Goal: Task Accomplishment & Management: Manage account settings

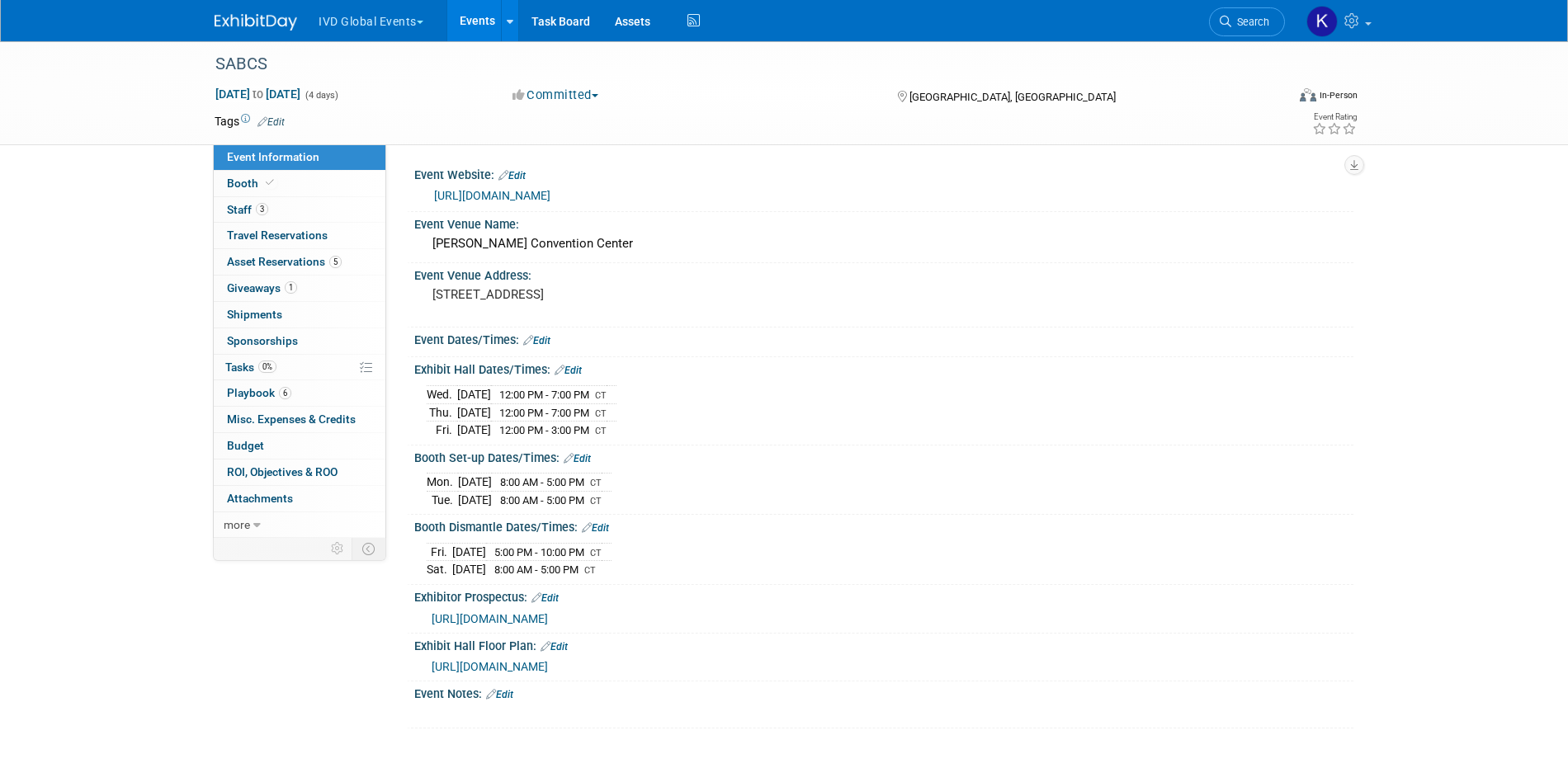
click at [349, 36] on ul "IVD Global Events Explore: My Workspaces 6 Go to Workspace: Afirma Corporate Ev…" at bounding box center [510, 21] width 387 height 41
click at [345, 16] on button "IVD Global Events" at bounding box center [380, 18] width 127 height 36
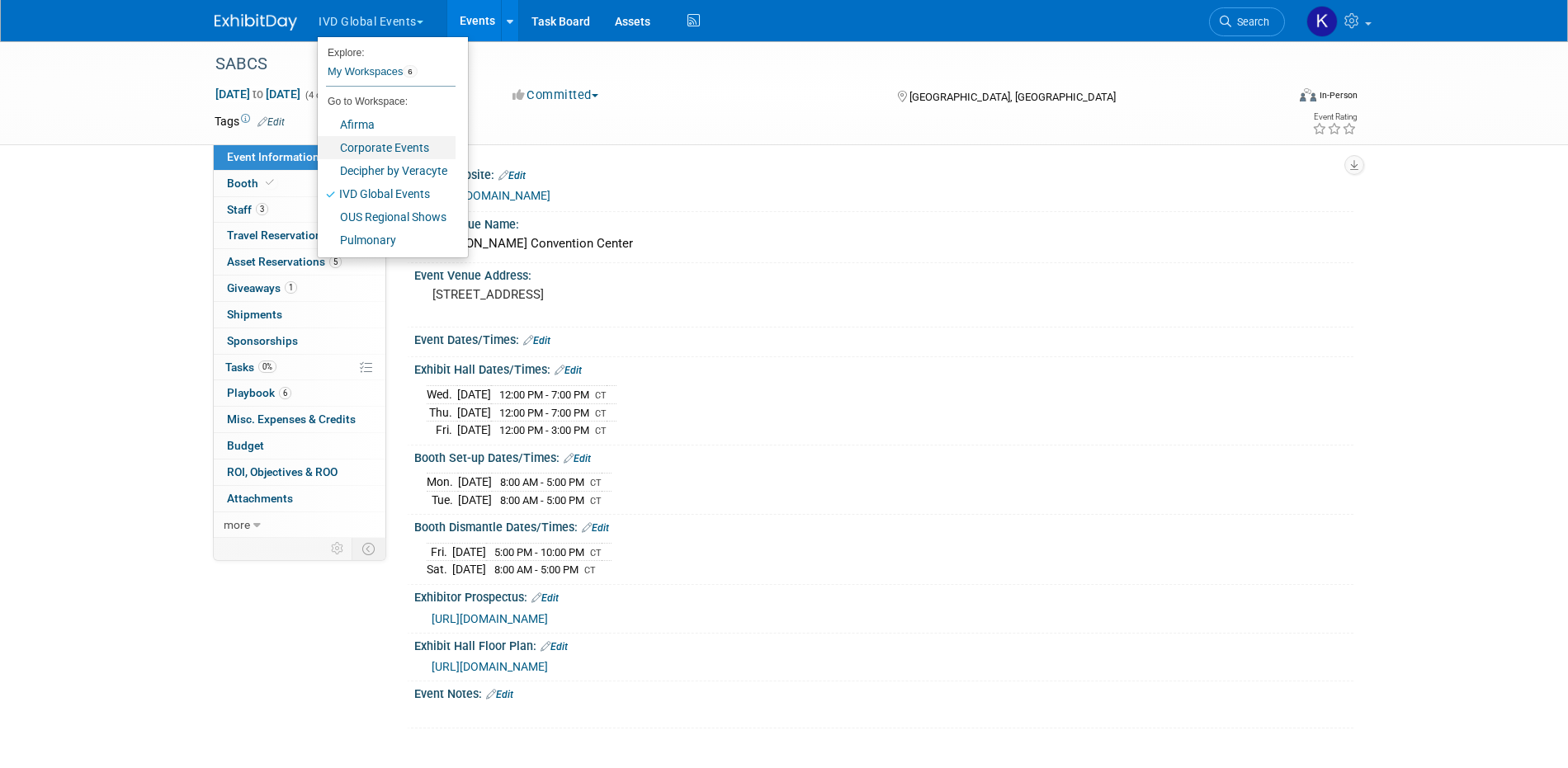
click at [370, 152] on link "Corporate Events" at bounding box center [386, 148] width 137 height 23
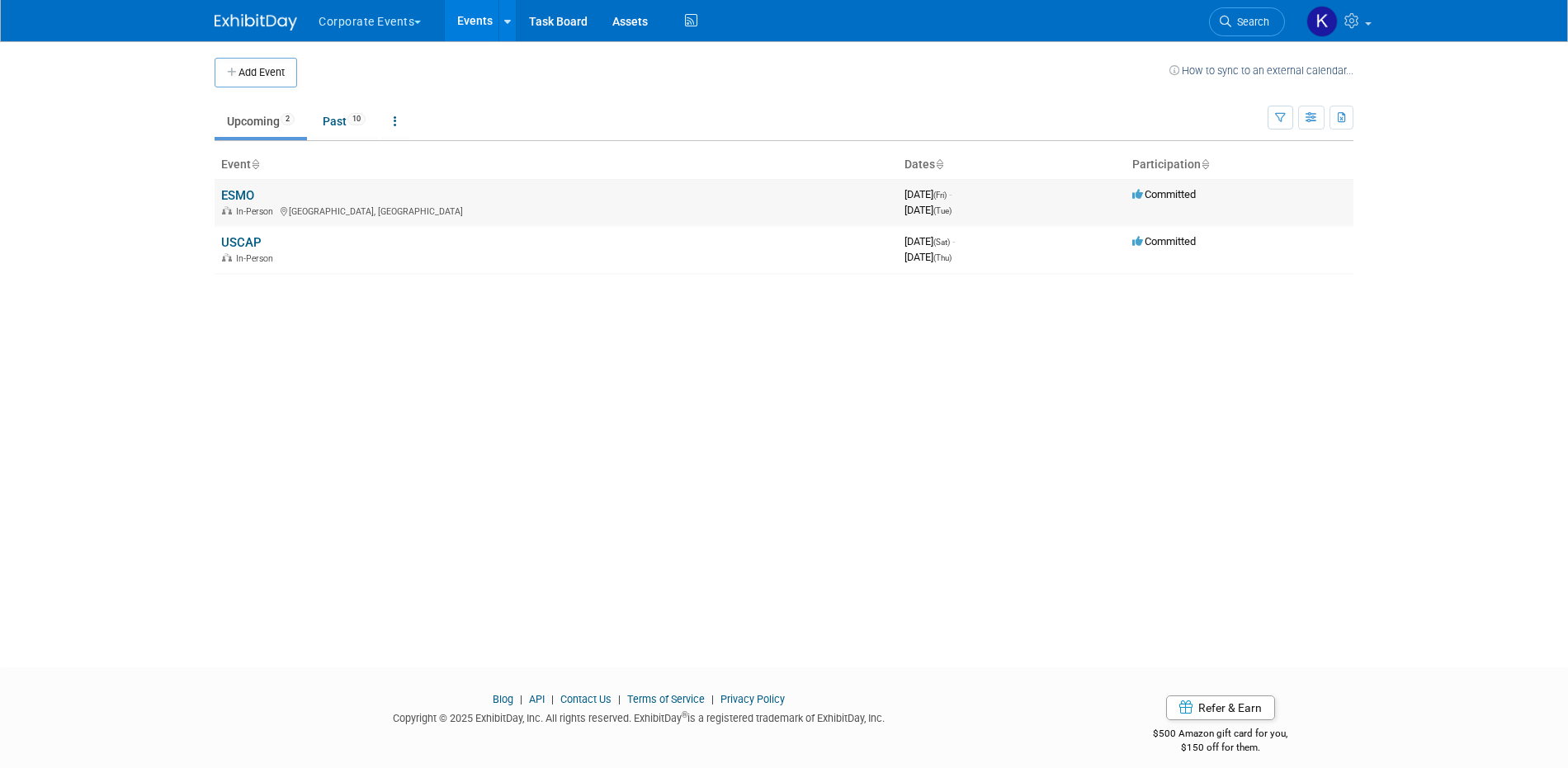
click at [250, 193] on link "ESMO" at bounding box center [237, 195] width 33 height 15
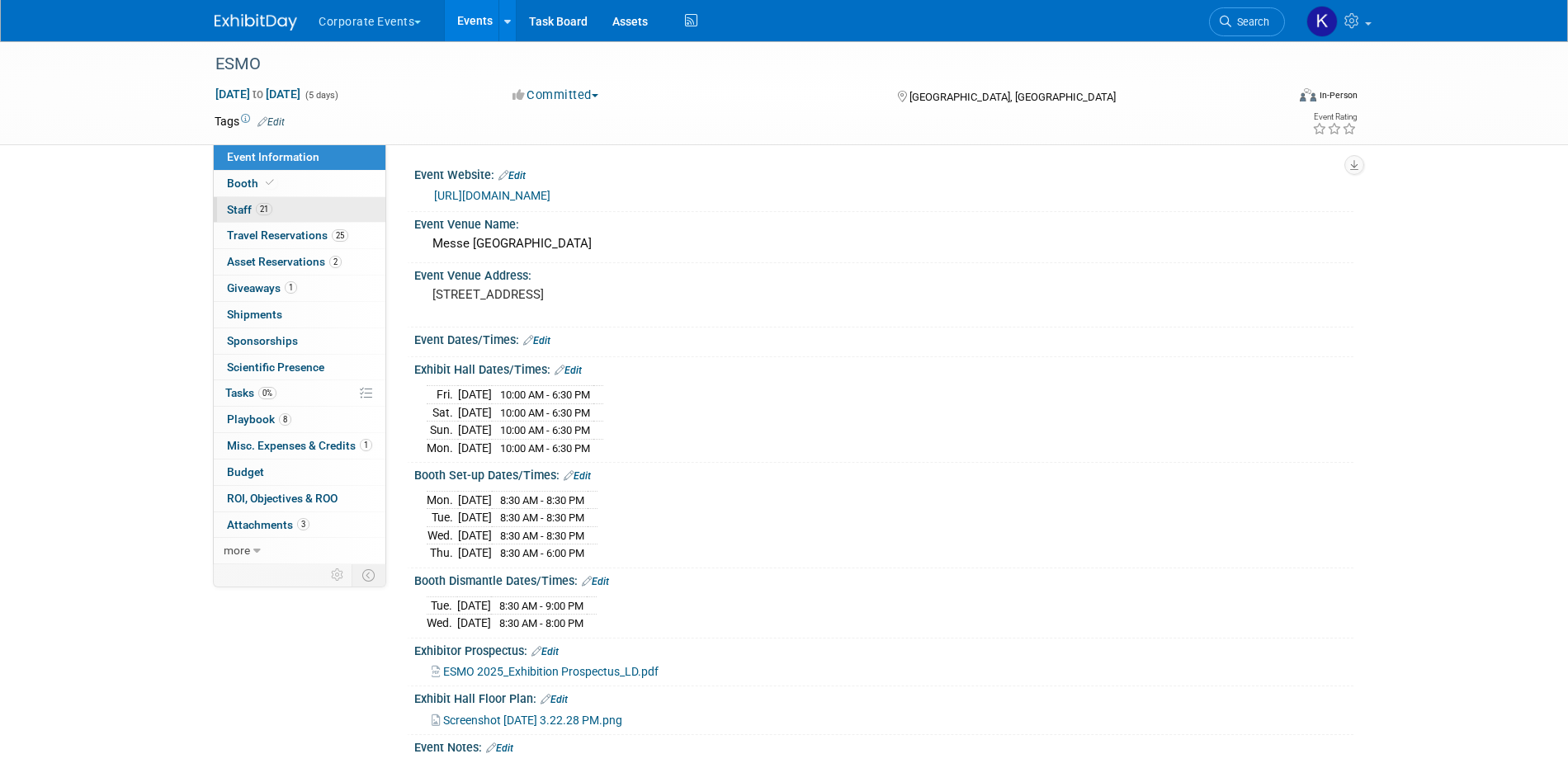
click at [274, 207] on link "21 Staff 21" at bounding box center [299, 209] width 172 height 25
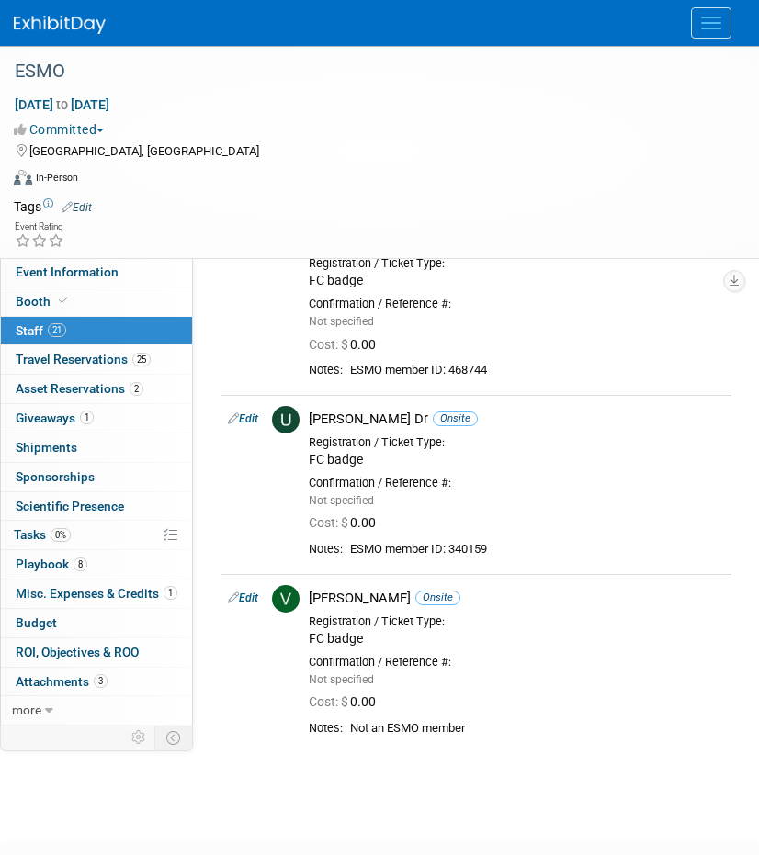
scroll to position [3149, 0]
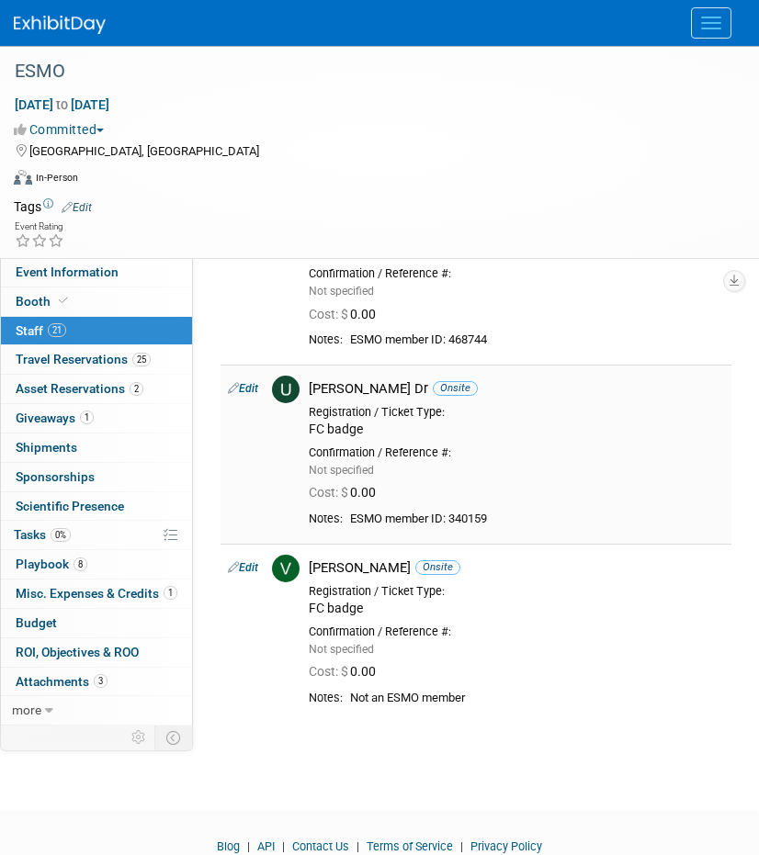
click at [467, 519] on div "ESMO member ID: 340159" at bounding box center [537, 520] width 374 height 16
copy div "340159"
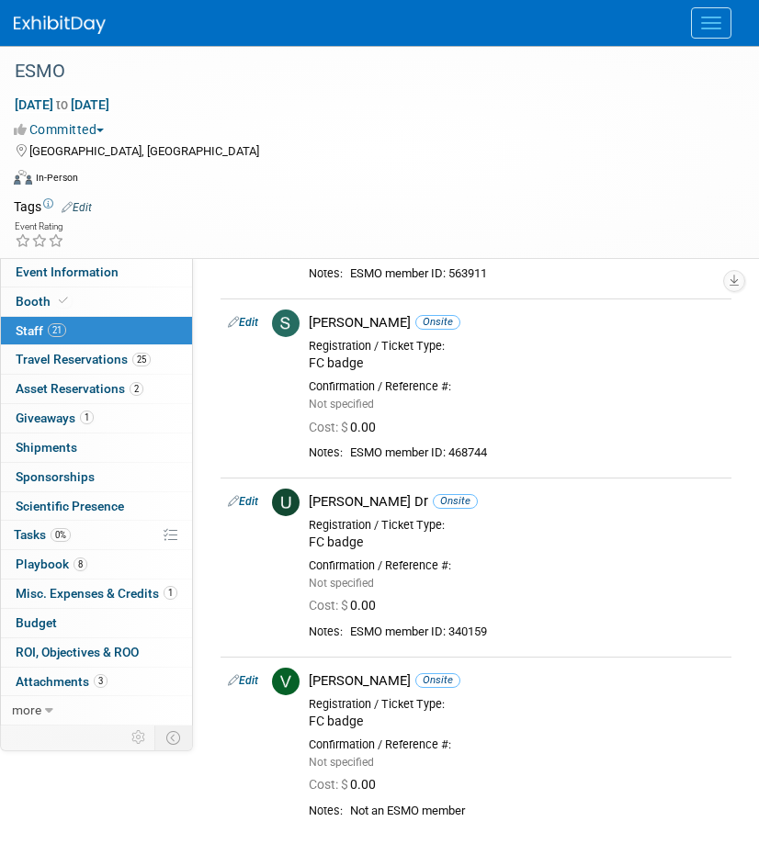
scroll to position [3019, 0]
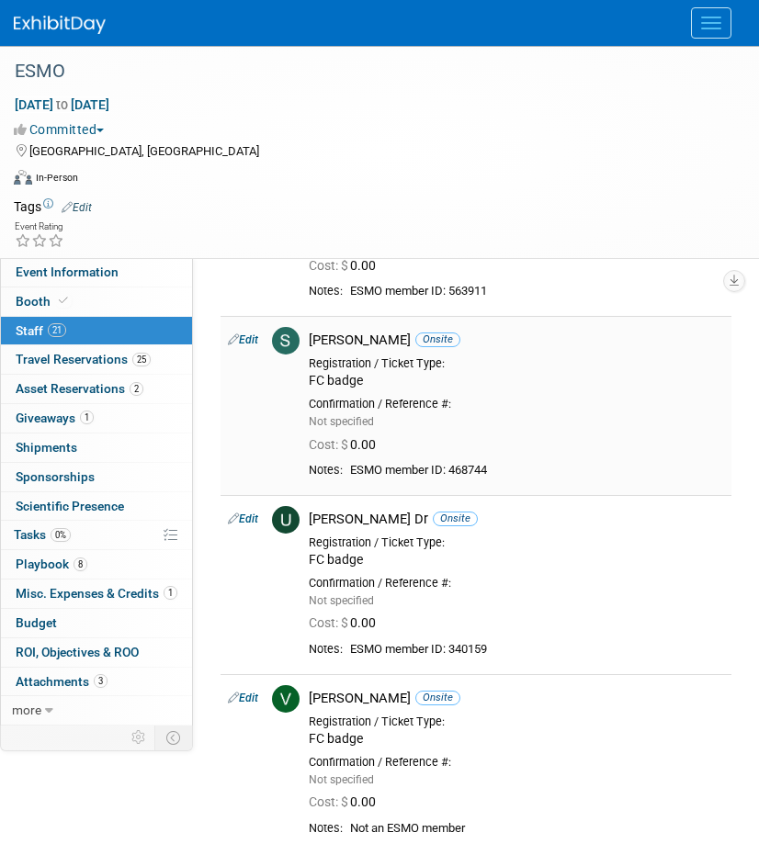
click at [477, 467] on div "ESMO member ID: 468744" at bounding box center [537, 471] width 374 height 16
copy div "468744"
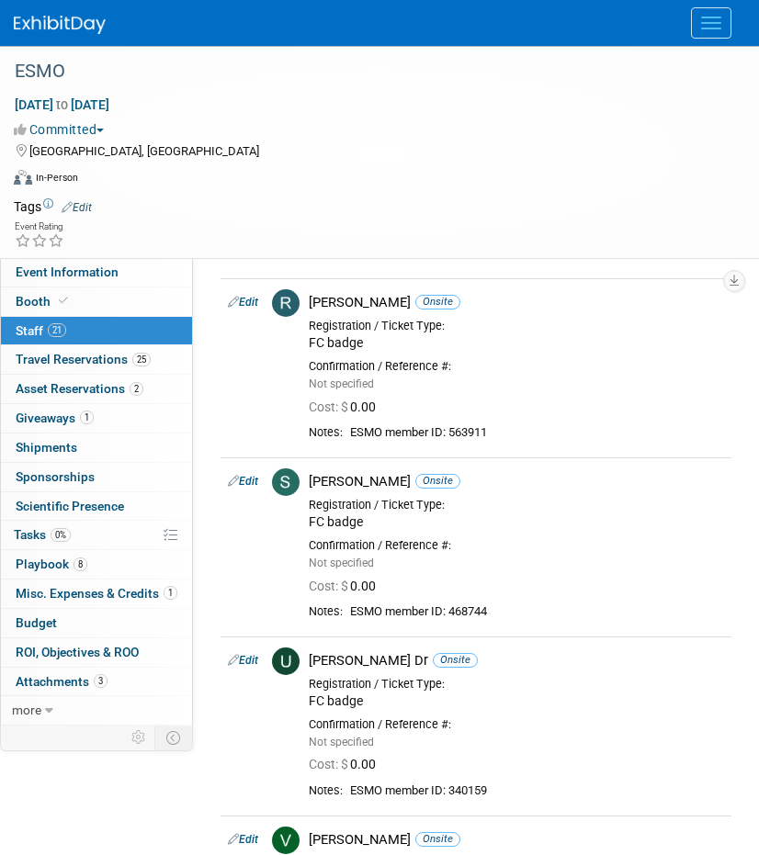
scroll to position [2877, 0]
click at [465, 437] on div "ESMO member ID: 563911" at bounding box center [537, 433] width 374 height 16
copy div "563911"
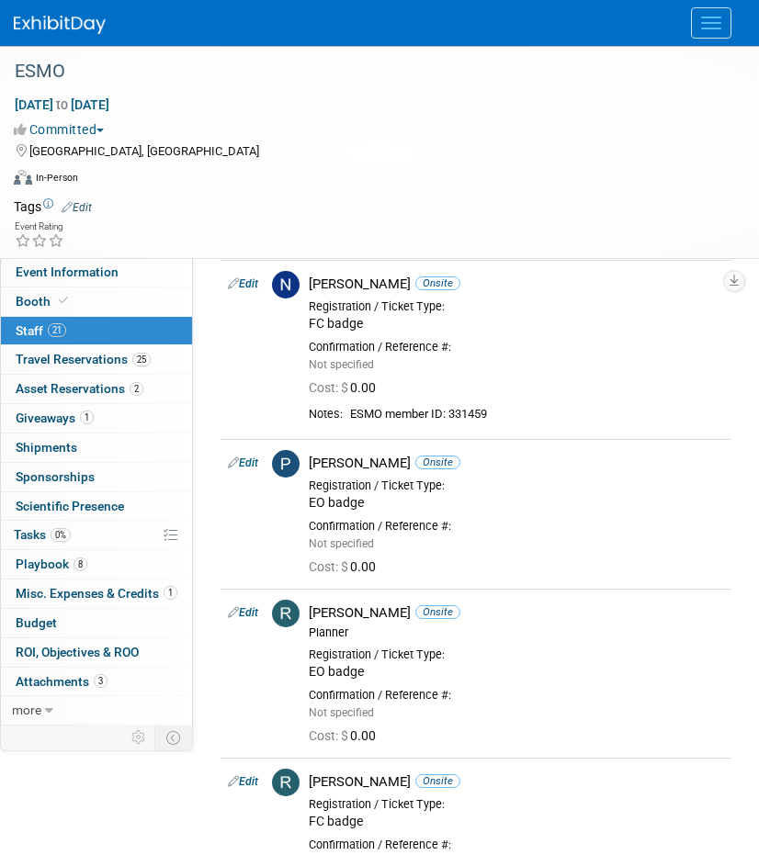
scroll to position [2221, 0]
click at [465, 412] on div "ESMO member ID: 331459" at bounding box center [537, 414] width 374 height 16
copy div "331459"
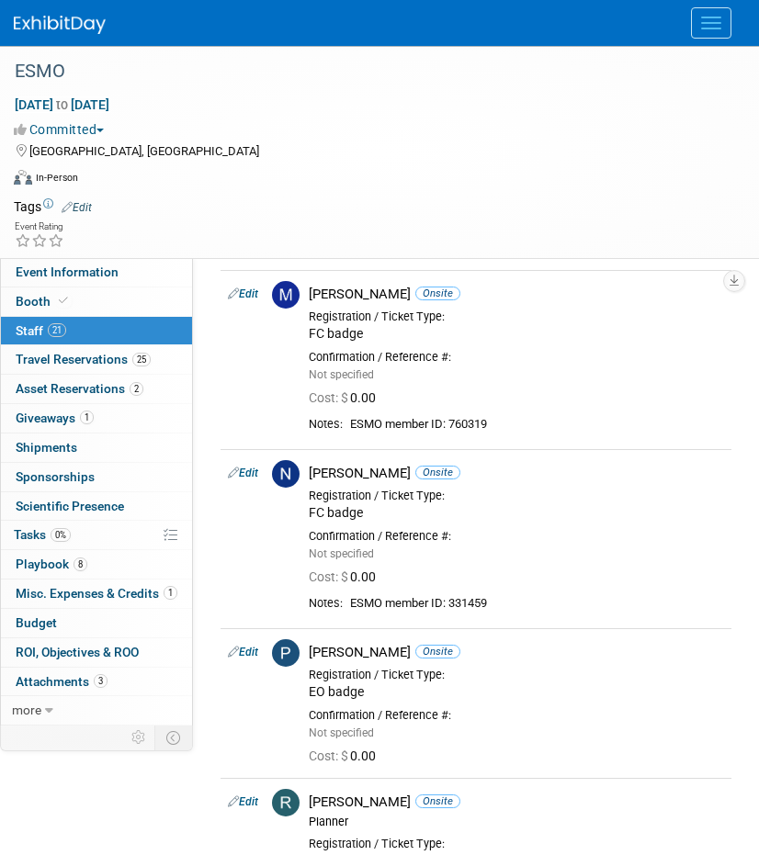
scroll to position [2030, 0]
click at [486, 421] on div "ESMO member ID: 760319" at bounding box center [537, 426] width 374 height 16
copy div "760319"
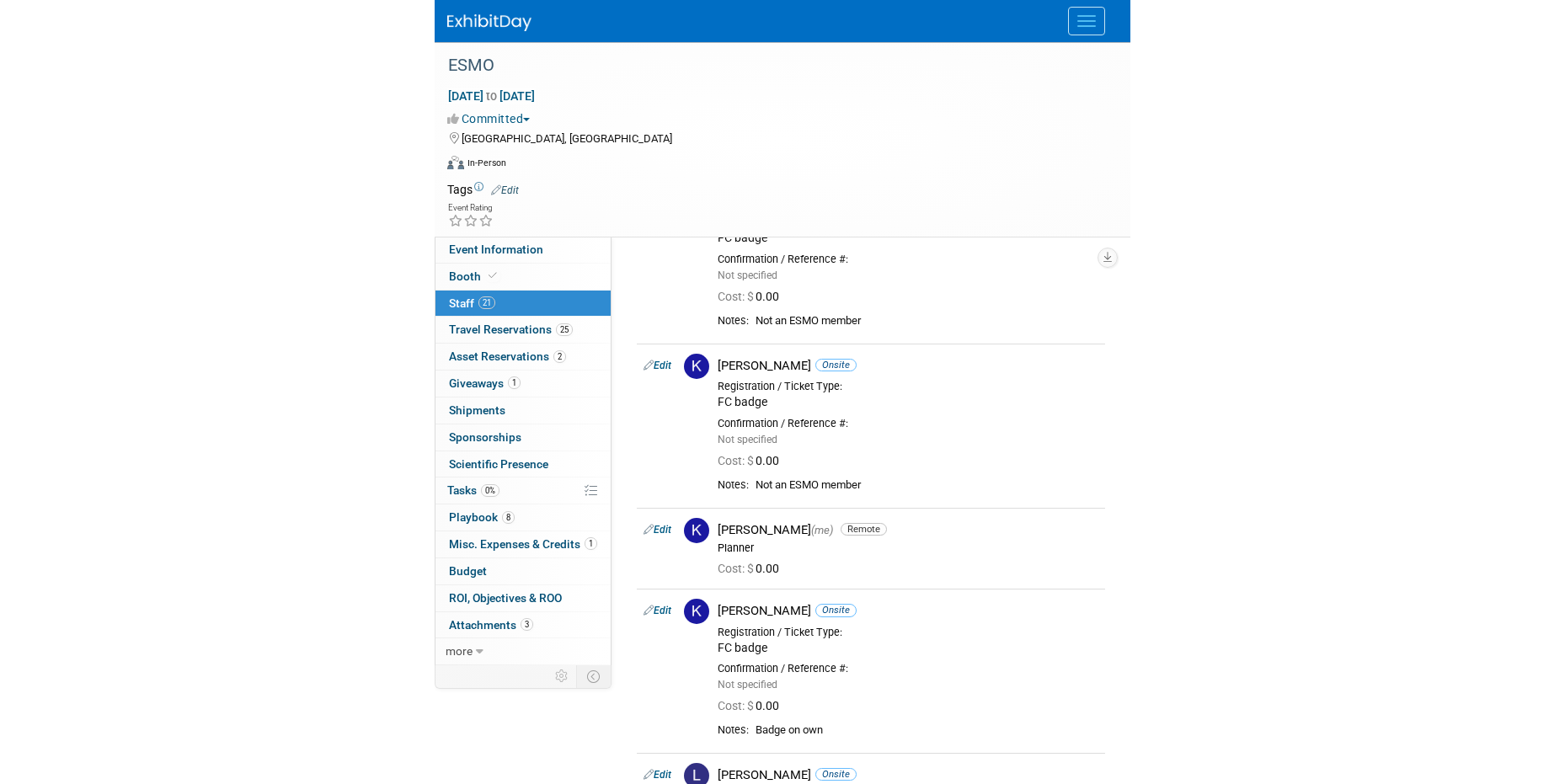
scroll to position [1026, 0]
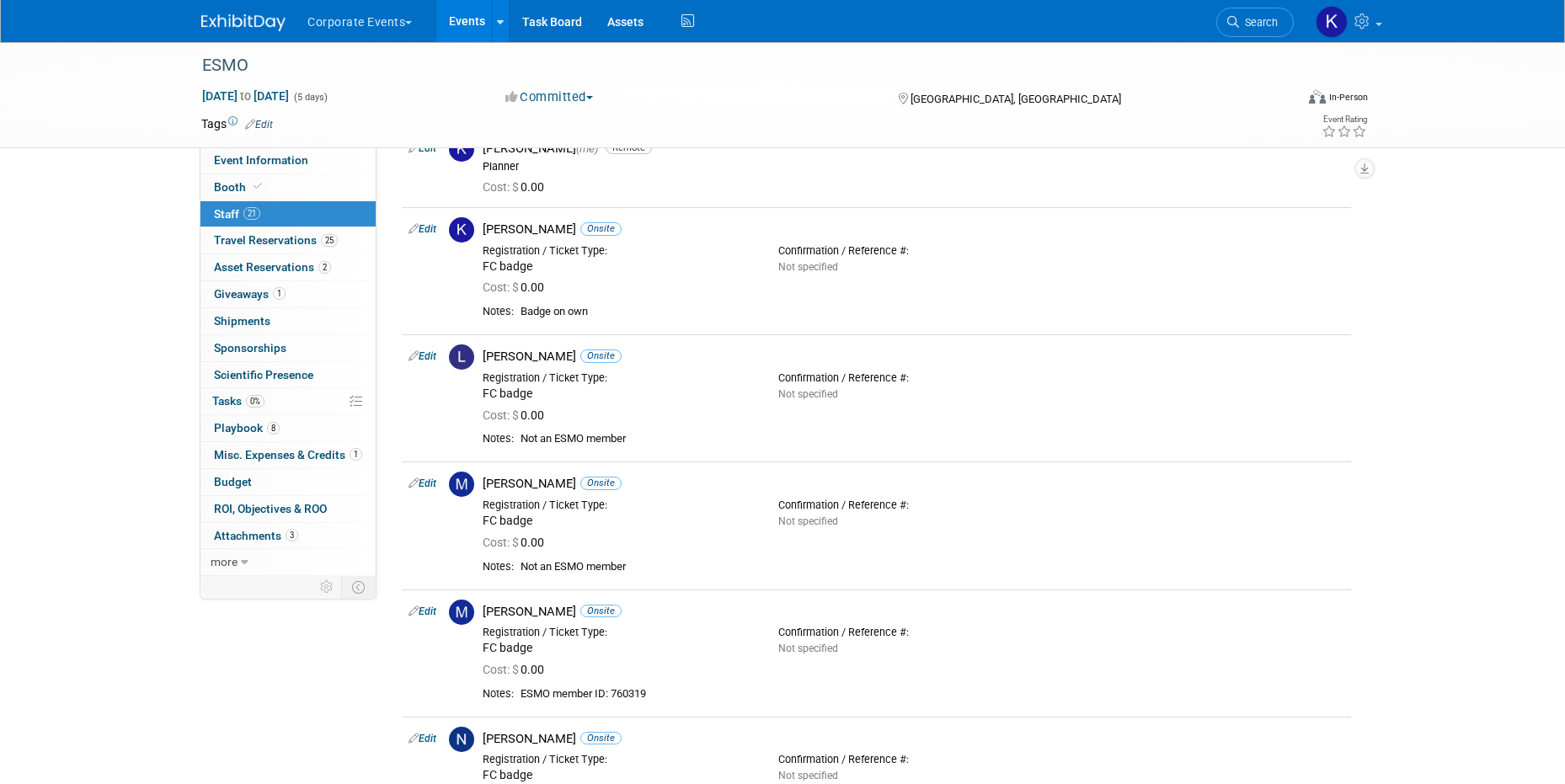
click at [361, 16] on button "Corporate Events" at bounding box center [369, 18] width 128 height 37
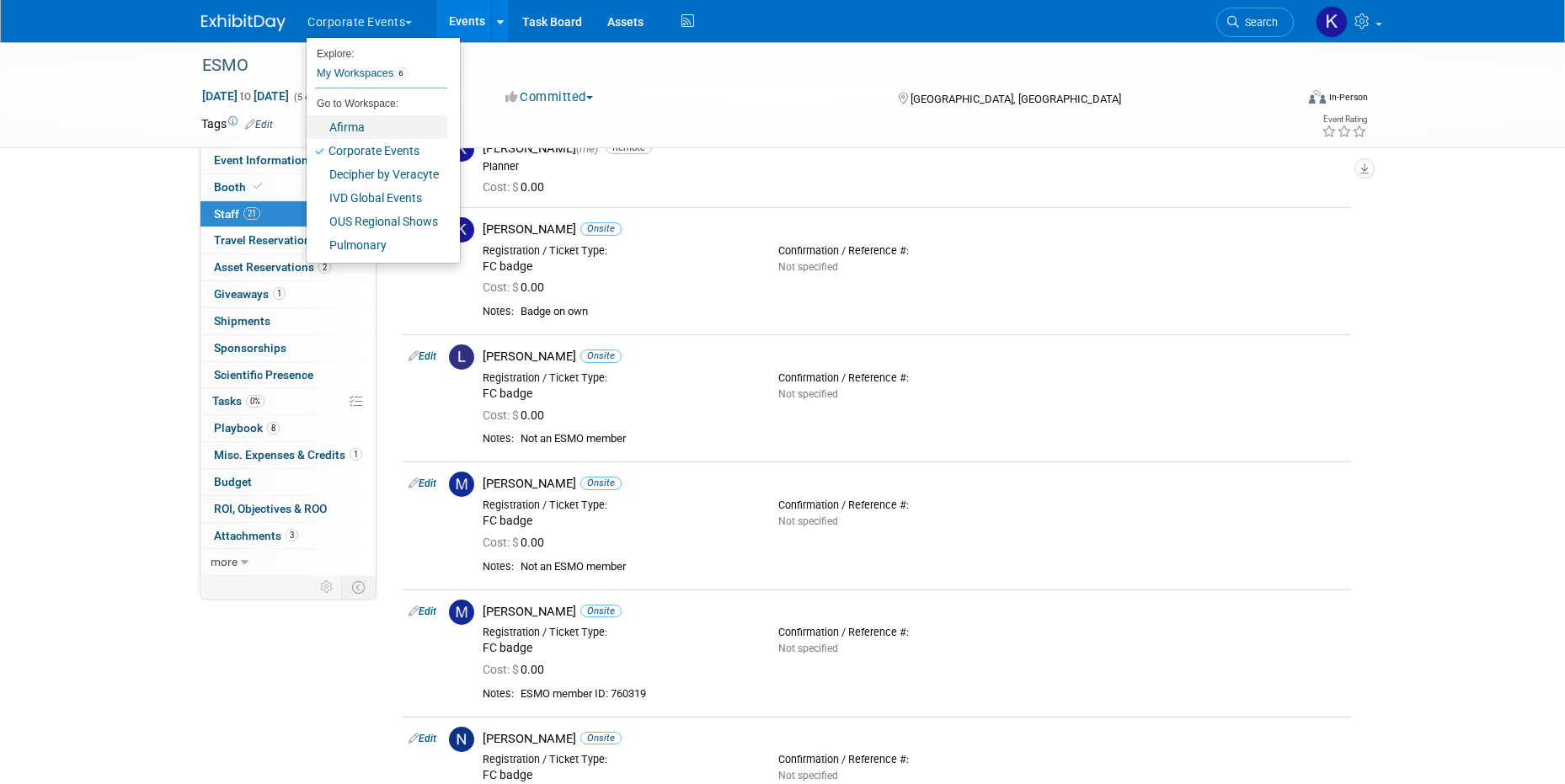
click at [360, 119] on link "Afirma" at bounding box center [376, 127] width 140 height 24
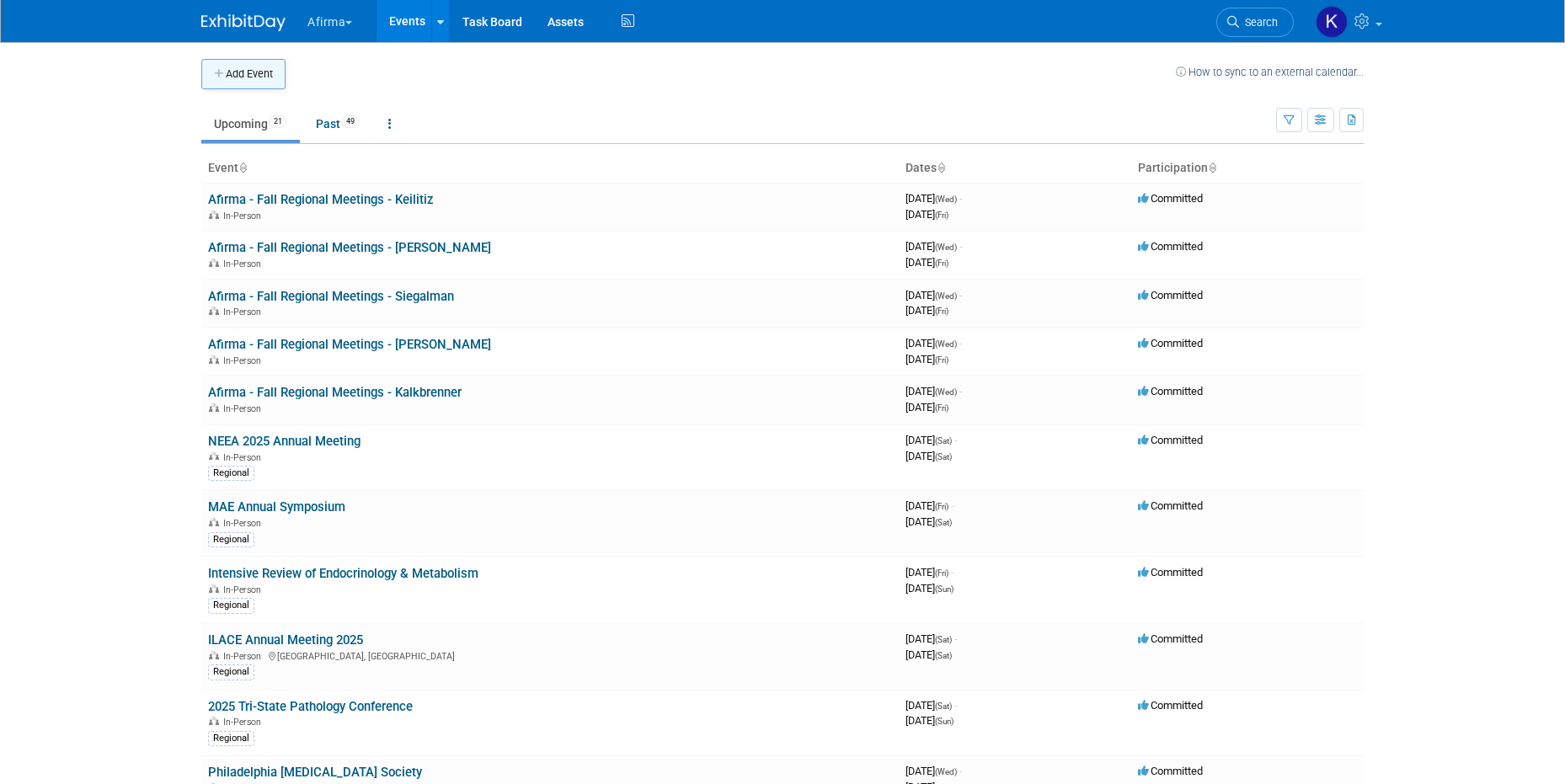
click at [270, 81] on button "Add Event" at bounding box center [243, 73] width 84 height 30
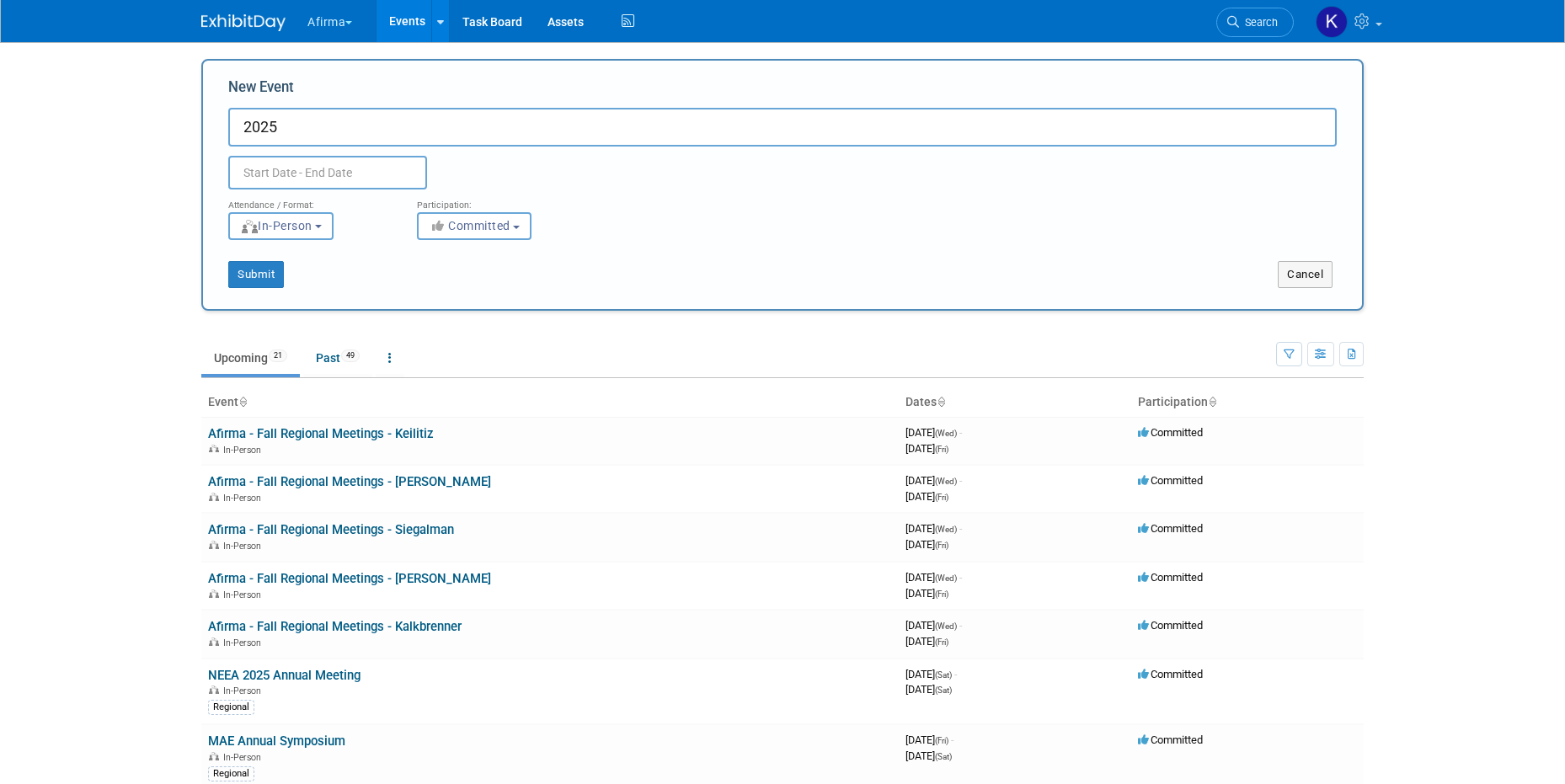
click at [268, 133] on input "2025" at bounding box center [782, 127] width 1109 height 39
type input "TAO 5th Annual Meeting"
click at [270, 174] on input "text" at bounding box center [327, 172] width 199 height 34
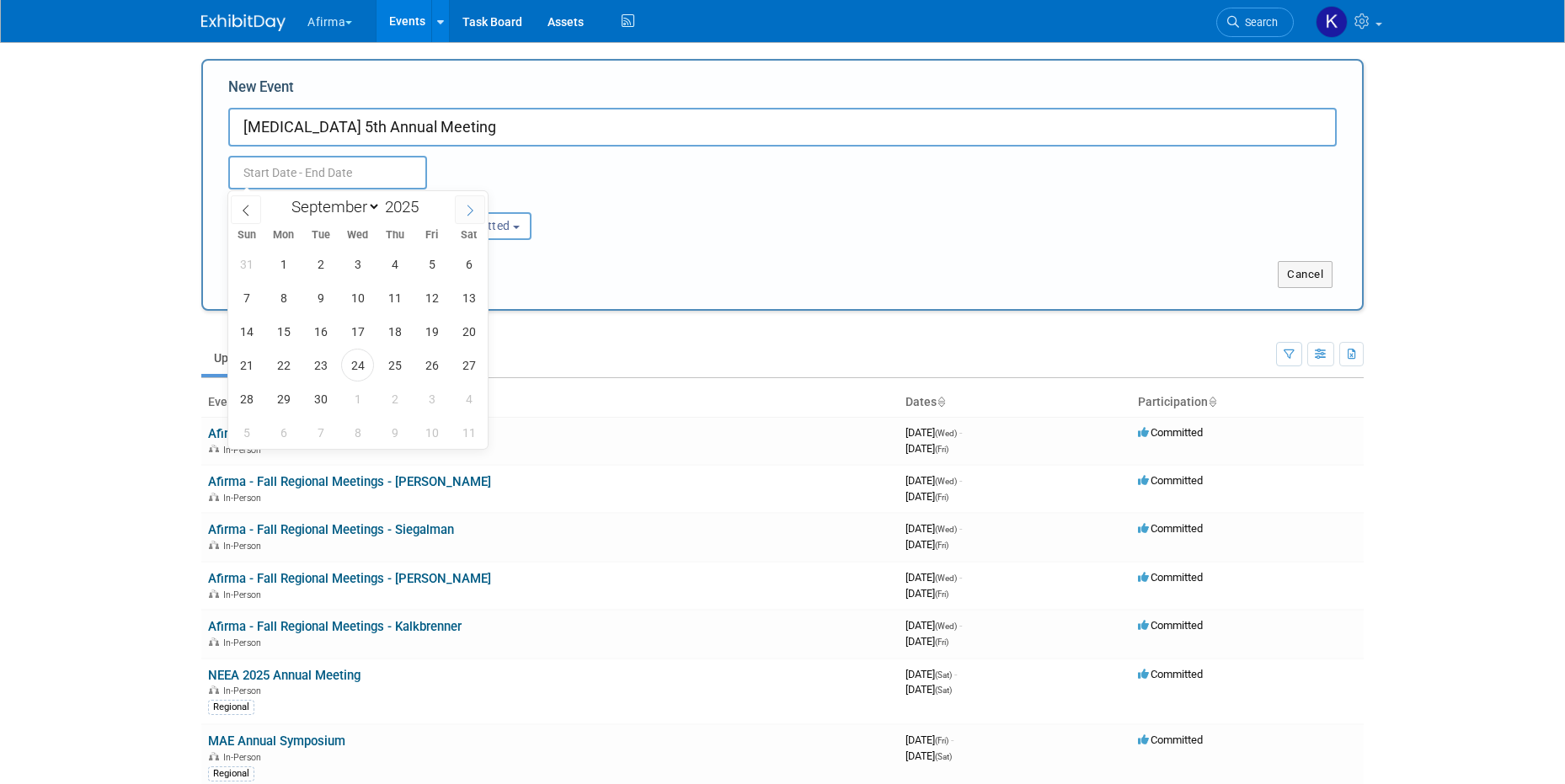
click at [468, 206] on icon at bounding box center [470, 210] width 12 height 12
select select "10"
click at [470, 260] on span "1" at bounding box center [469, 264] width 33 height 33
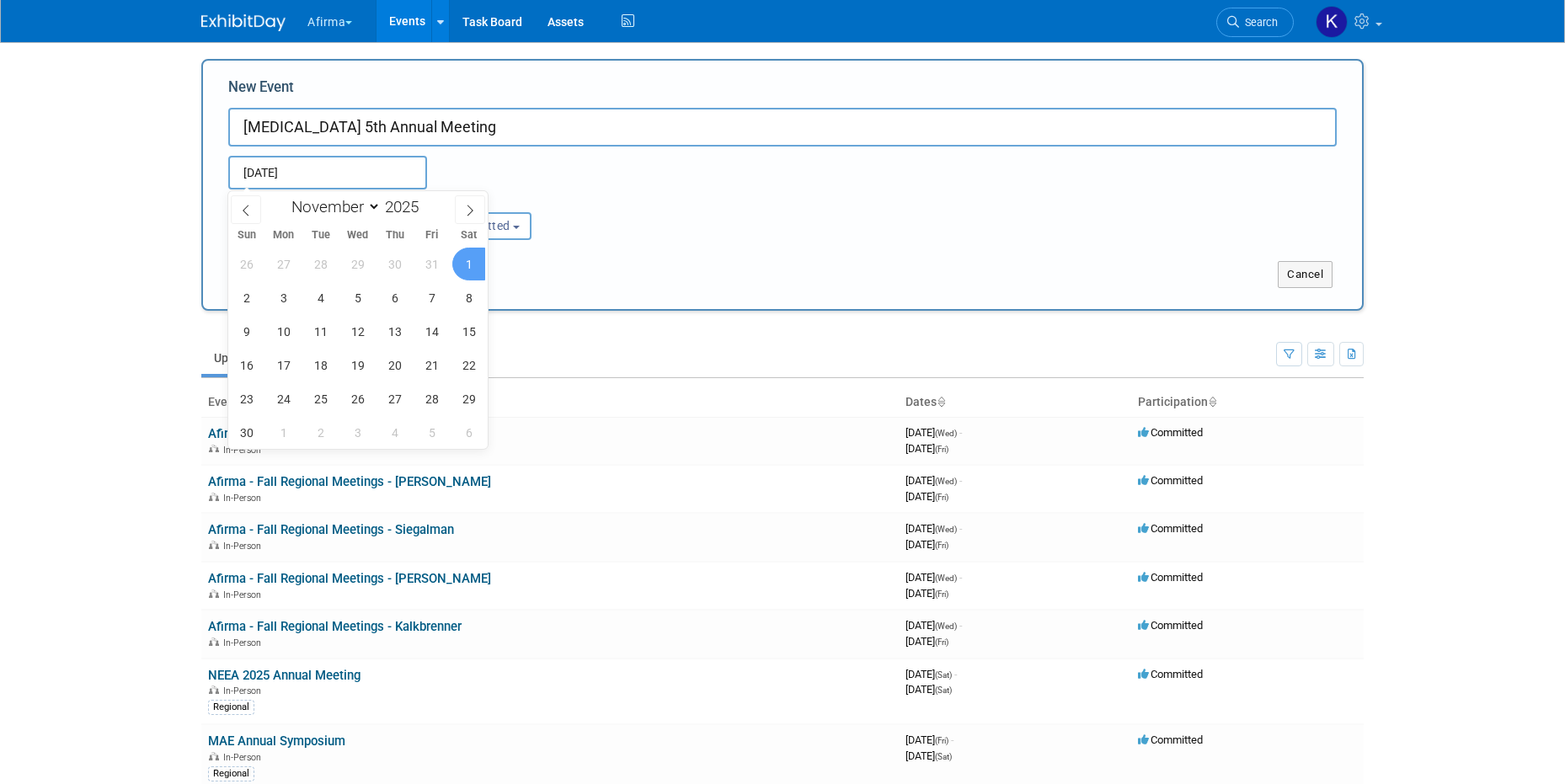
type input "Nov 1, 2025 to Nov 1, 2025"
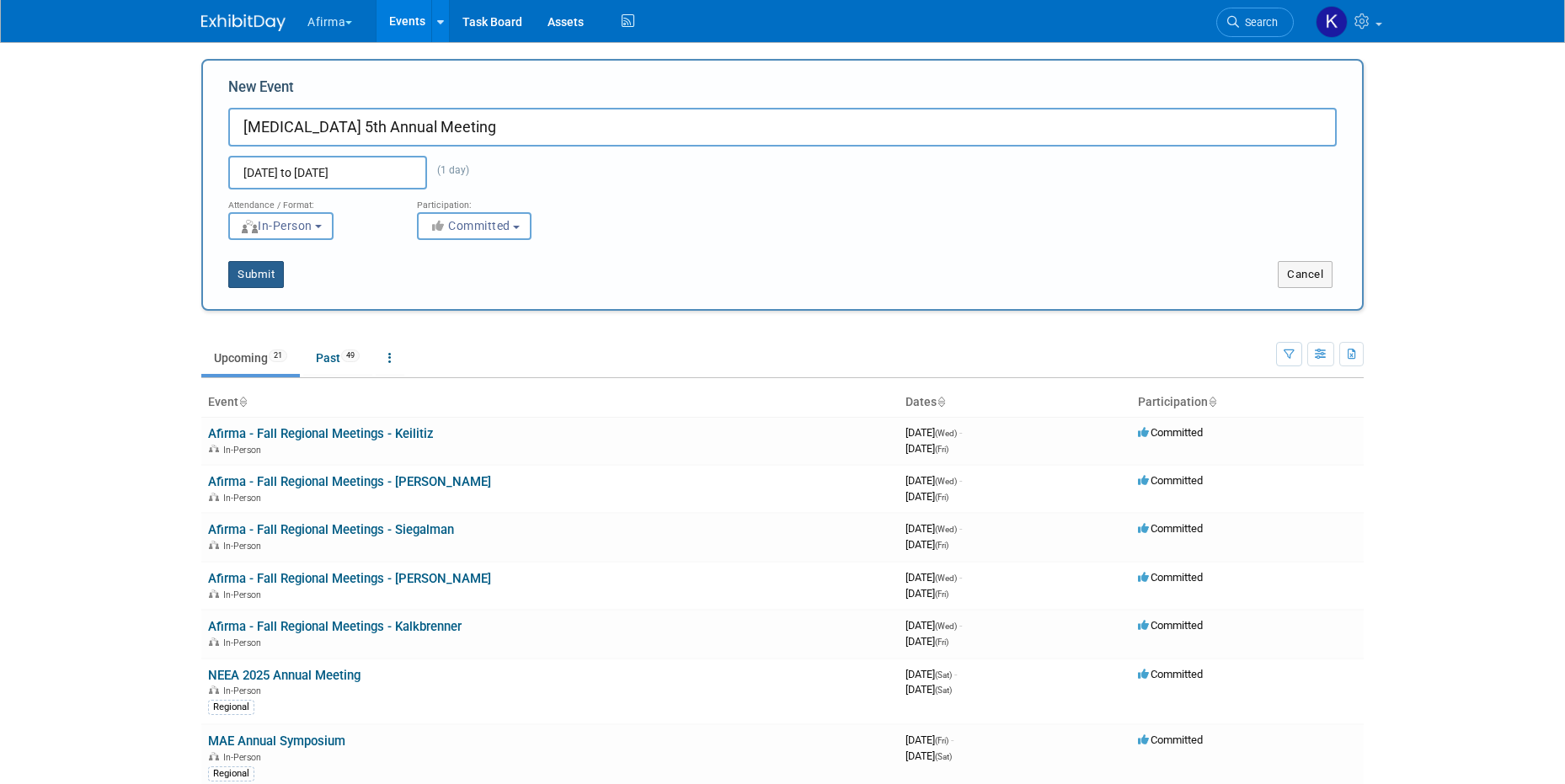
click at [255, 266] on button "Submit" at bounding box center [256, 274] width 56 height 27
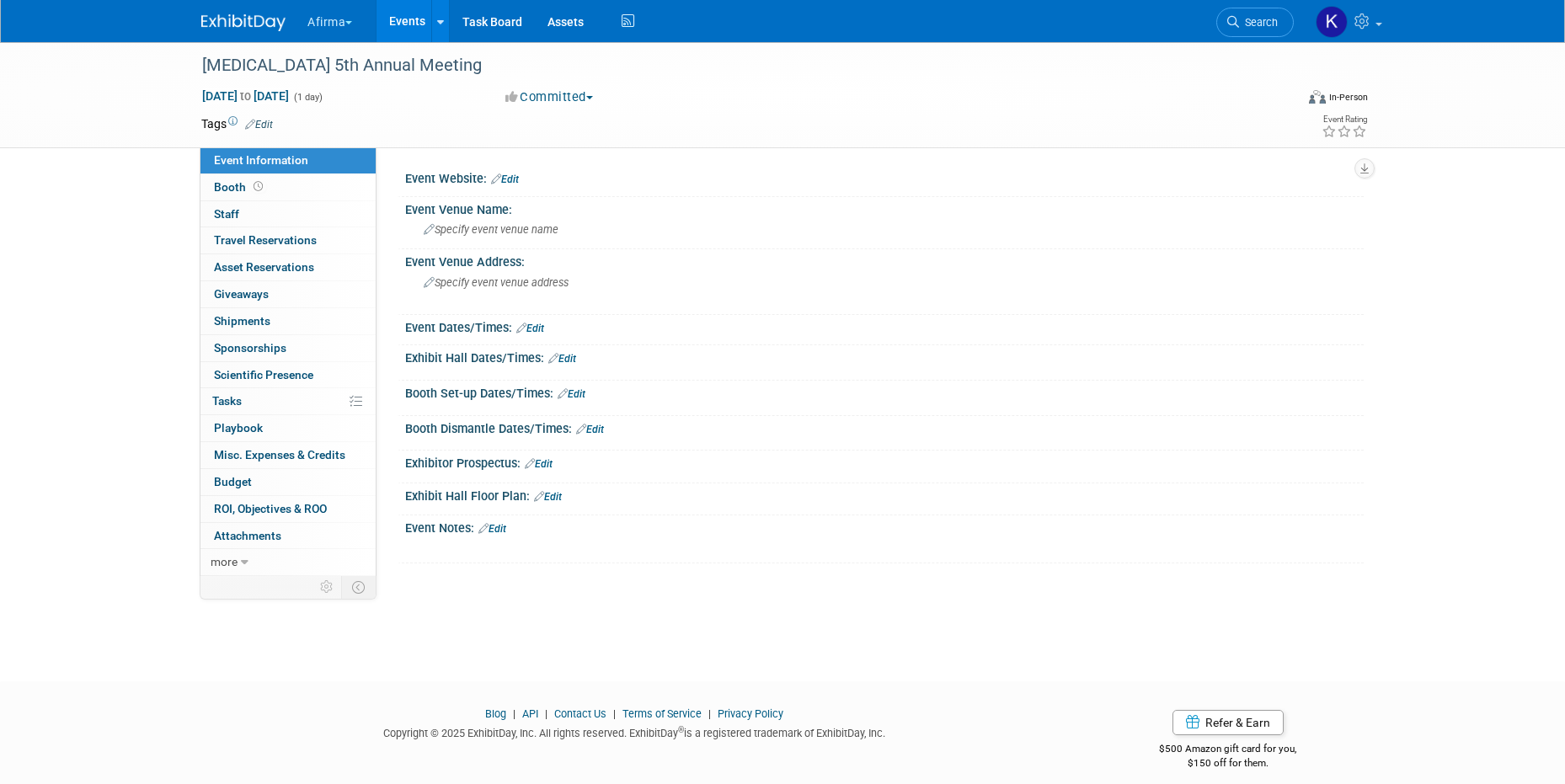
click at [270, 118] on link "Edit" at bounding box center [259, 124] width 28 height 12
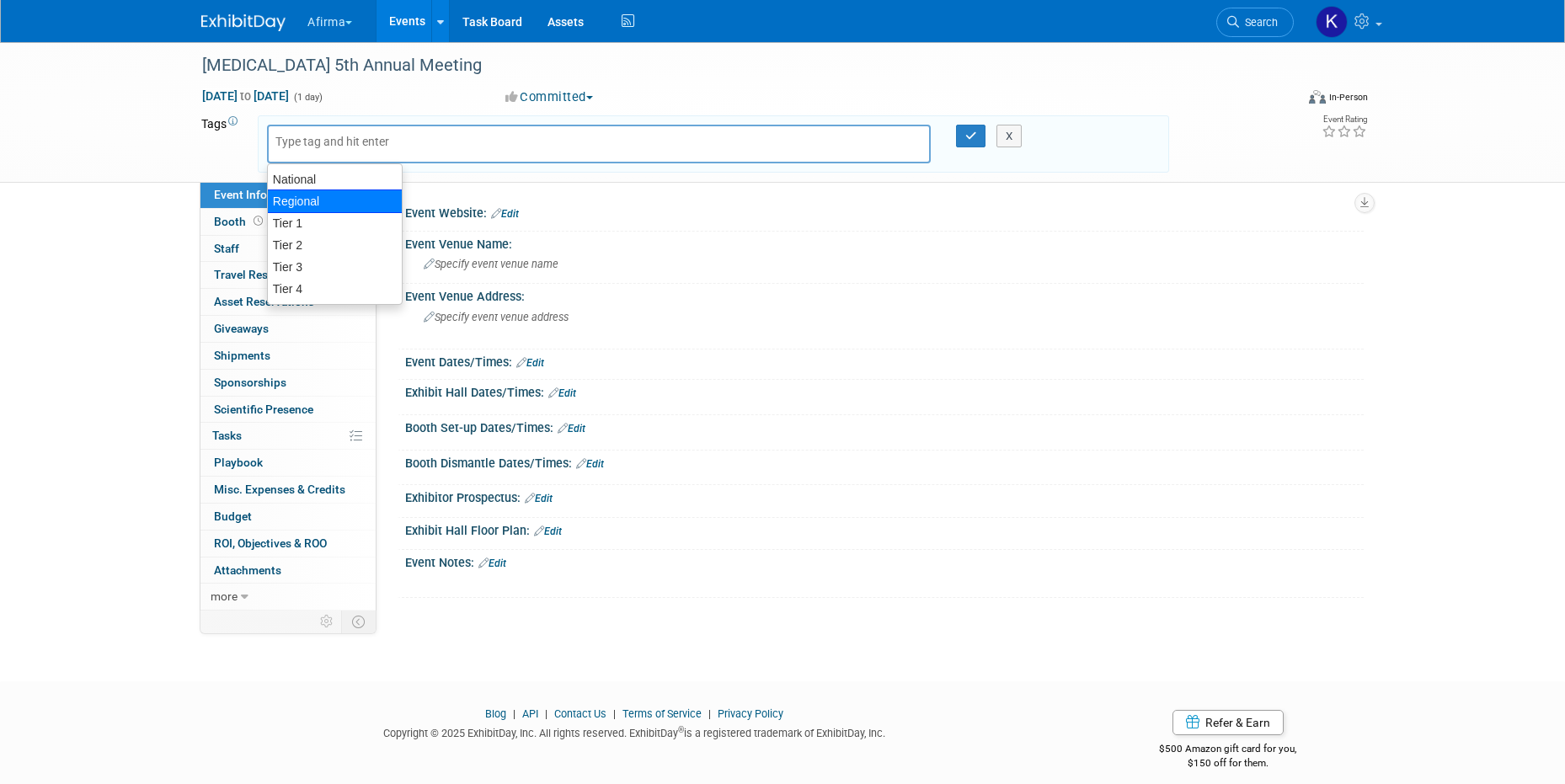
click at [310, 195] on div "Regional" at bounding box center [335, 202] width 136 height 24
type input "Regional"
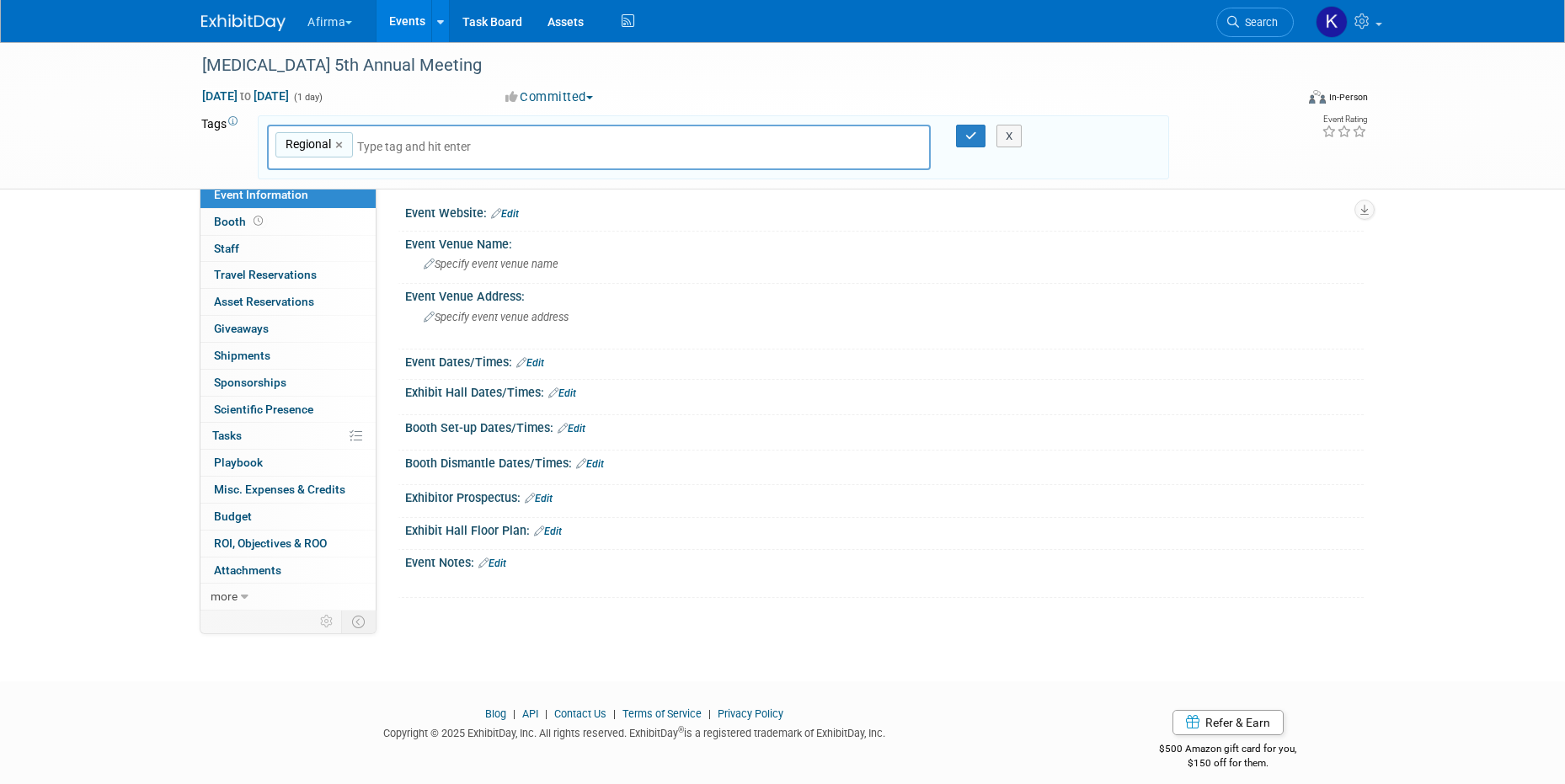
click at [983, 135] on div "X" at bounding box center [1017, 137] width 77 height 24
click at [975, 136] on icon "button" at bounding box center [971, 136] width 12 height 11
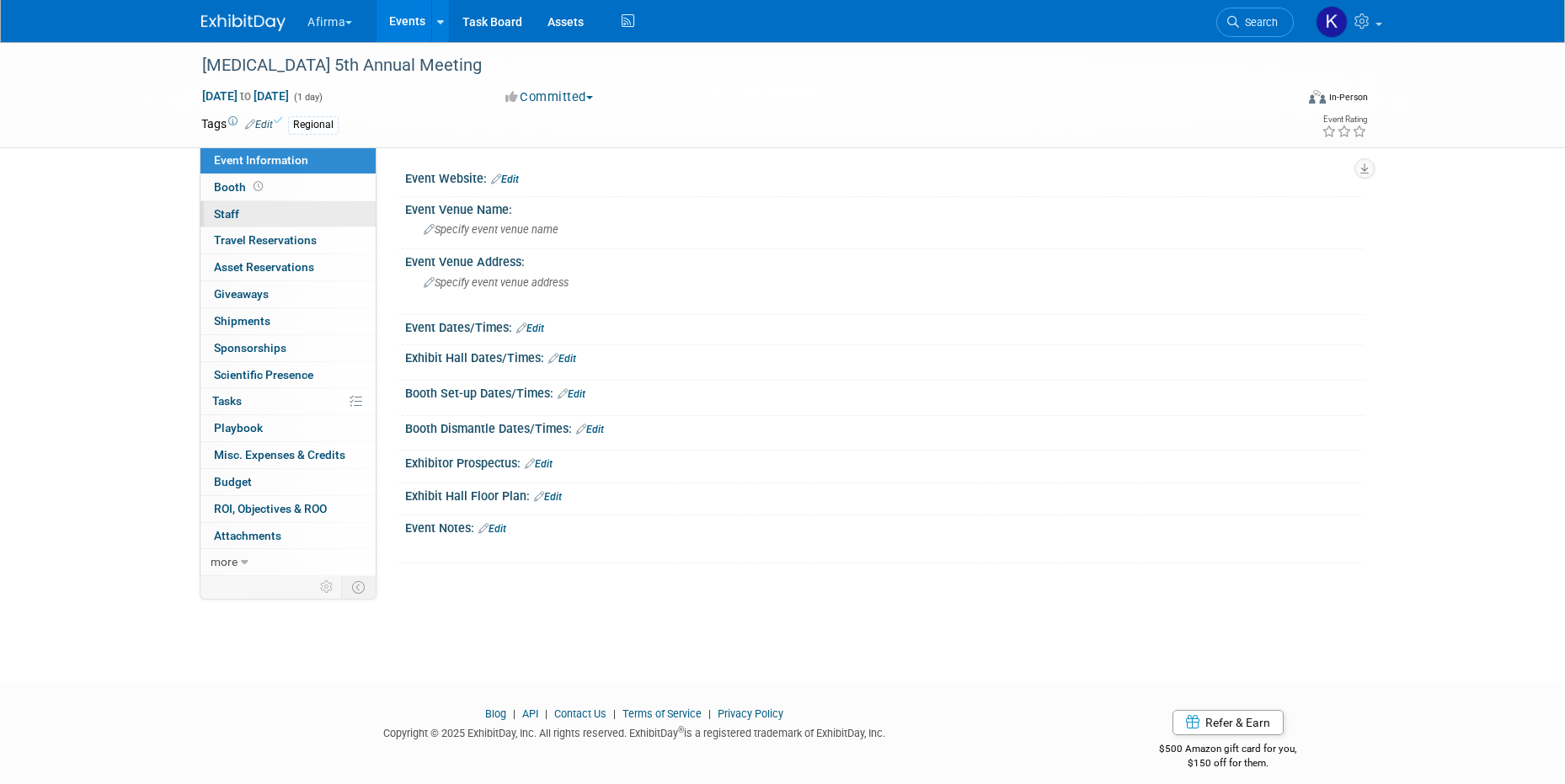
click at [329, 212] on link "0 Staff 0" at bounding box center [288, 214] width 175 height 26
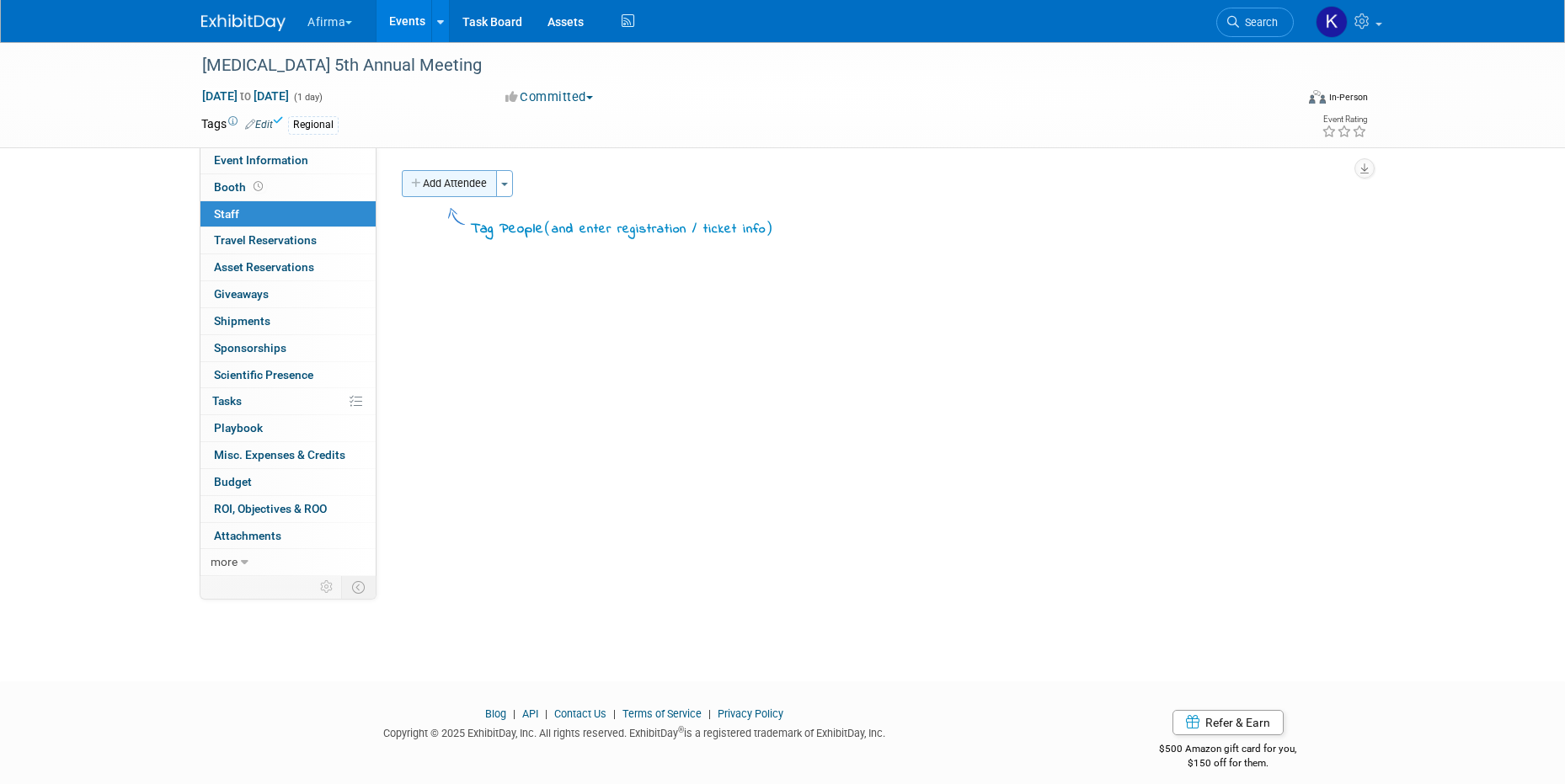
click at [450, 178] on button "Add Attendee" at bounding box center [450, 183] width 95 height 27
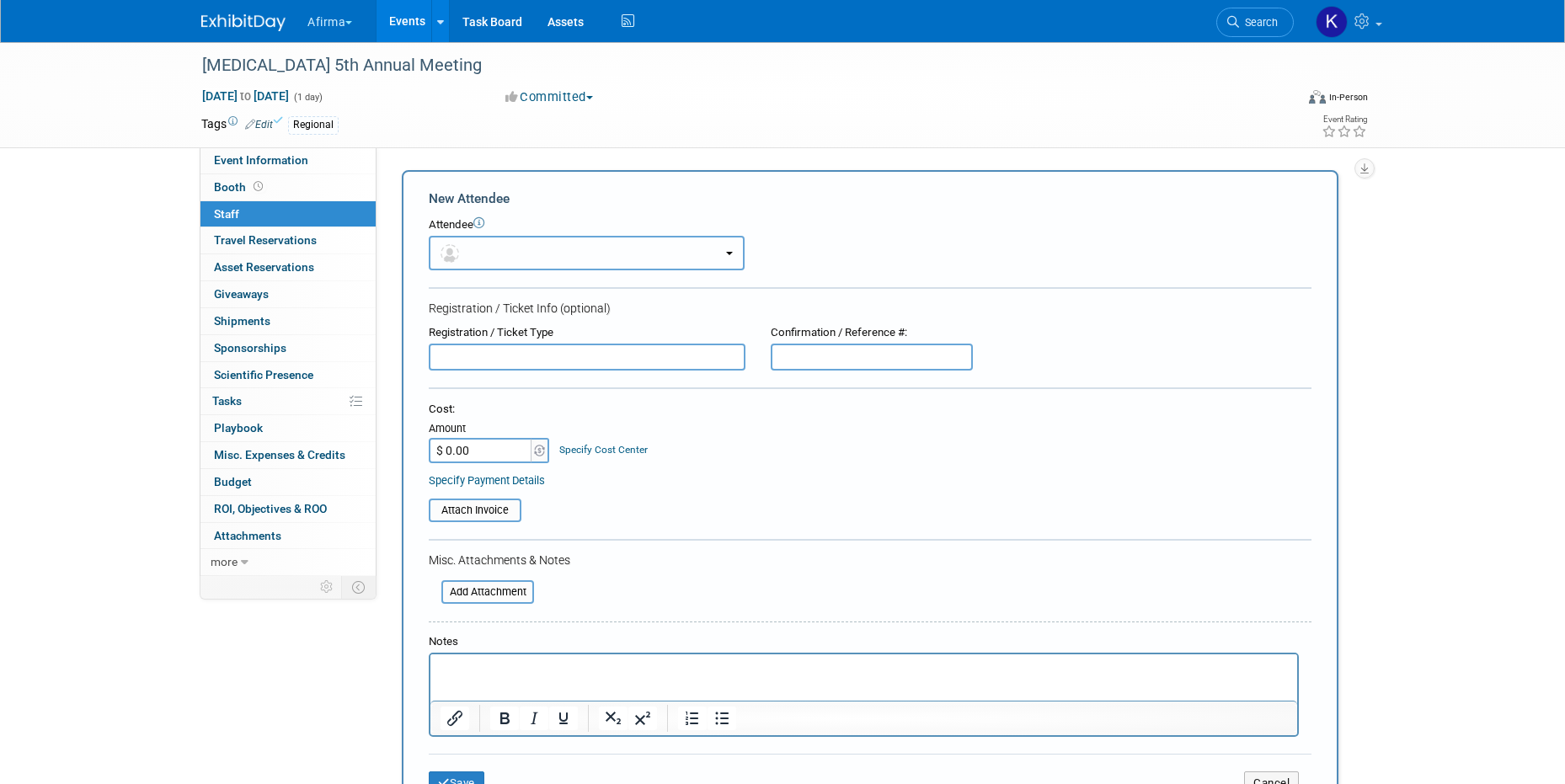
click at [465, 259] on button "button" at bounding box center [586, 253] width 316 height 35
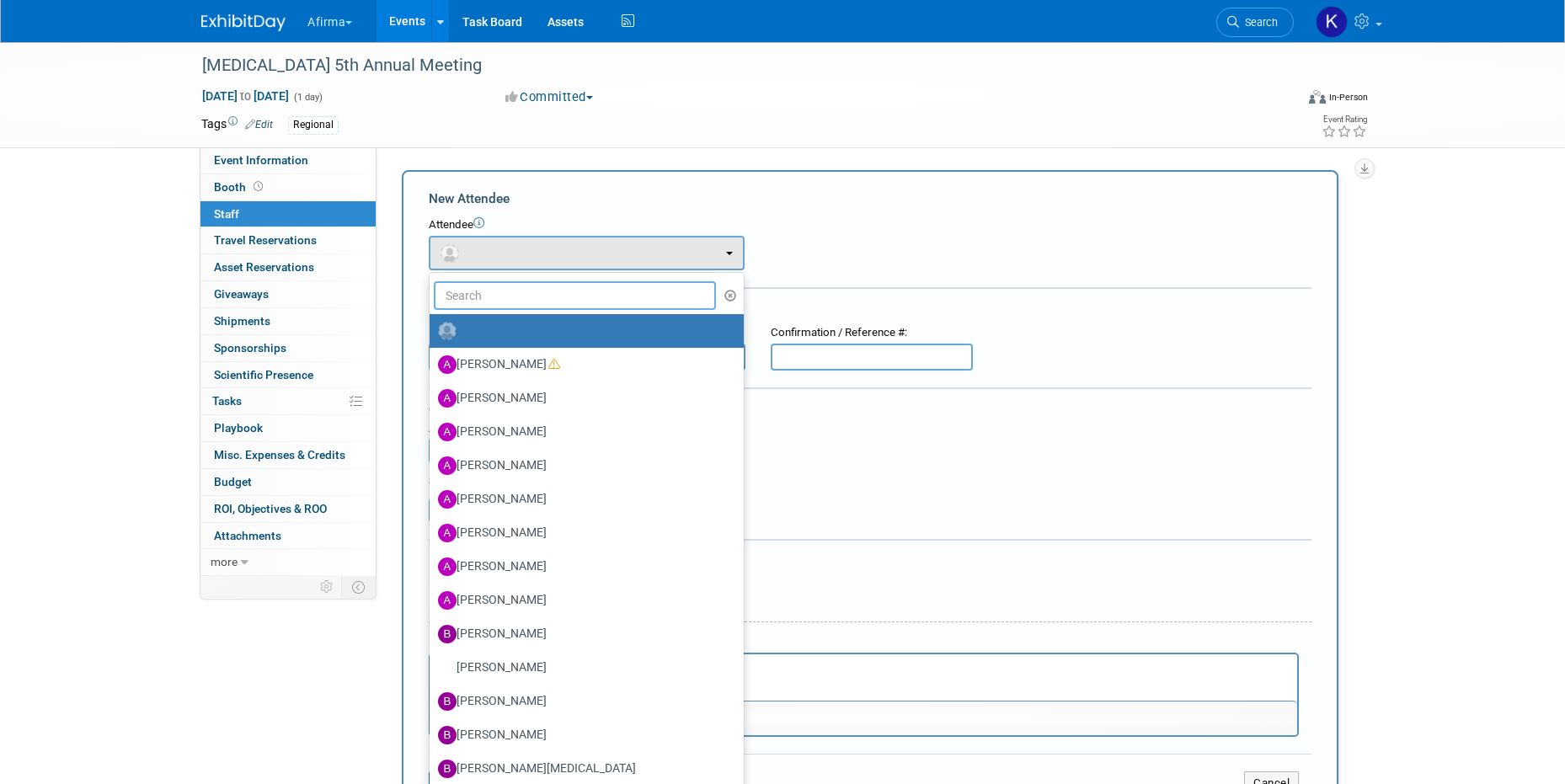
click at [495, 295] on input "text" at bounding box center [575, 295] width 283 height 28
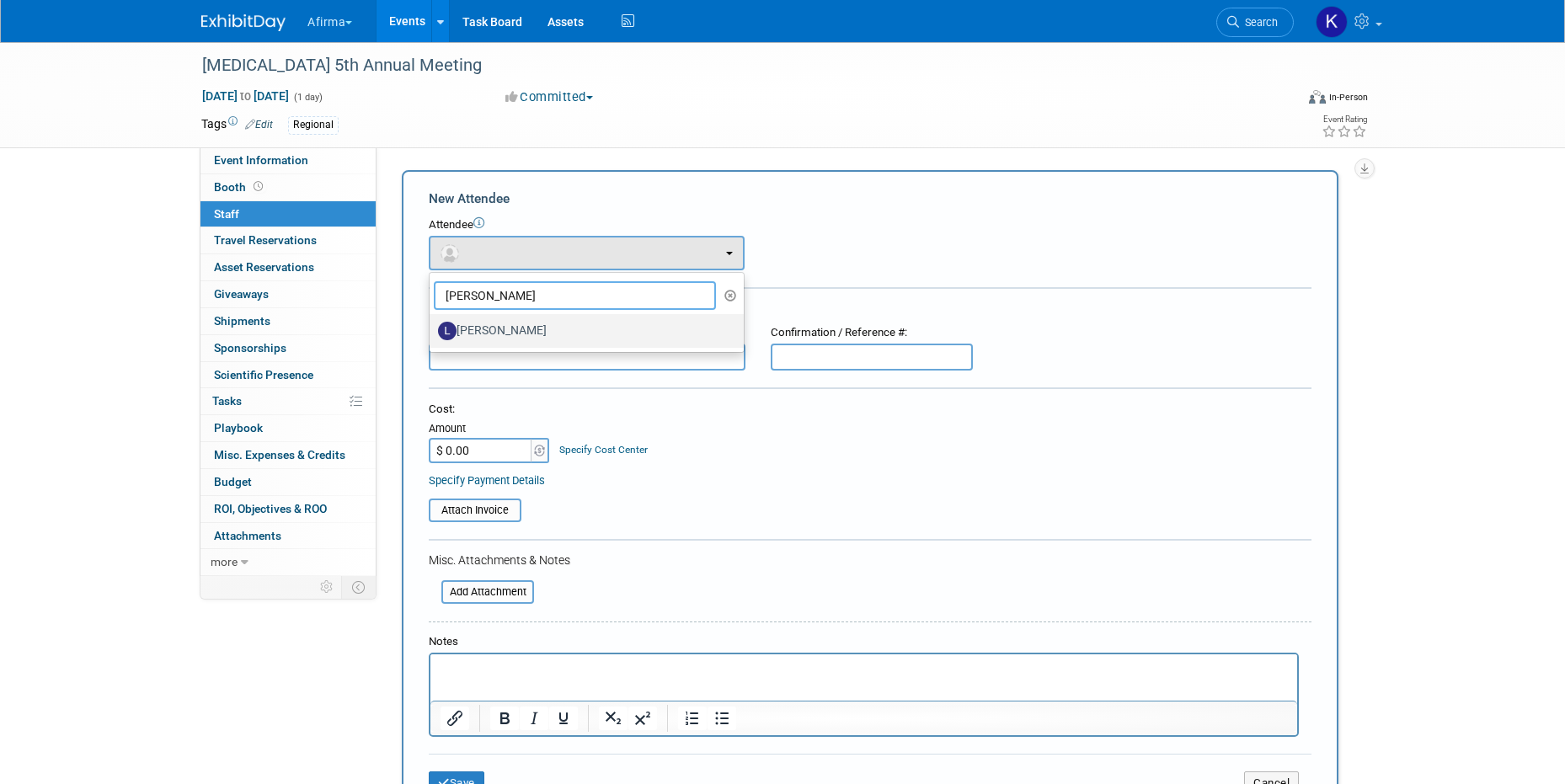
type input "leslie"
click at [487, 327] on label "[PERSON_NAME]" at bounding box center [583, 330] width 289 height 27
click at [432, 327] on input "[PERSON_NAME]" at bounding box center [427, 329] width 11 height 11
select select "01cd9d92-304b-4c66-a174-7b9fd114ad13"
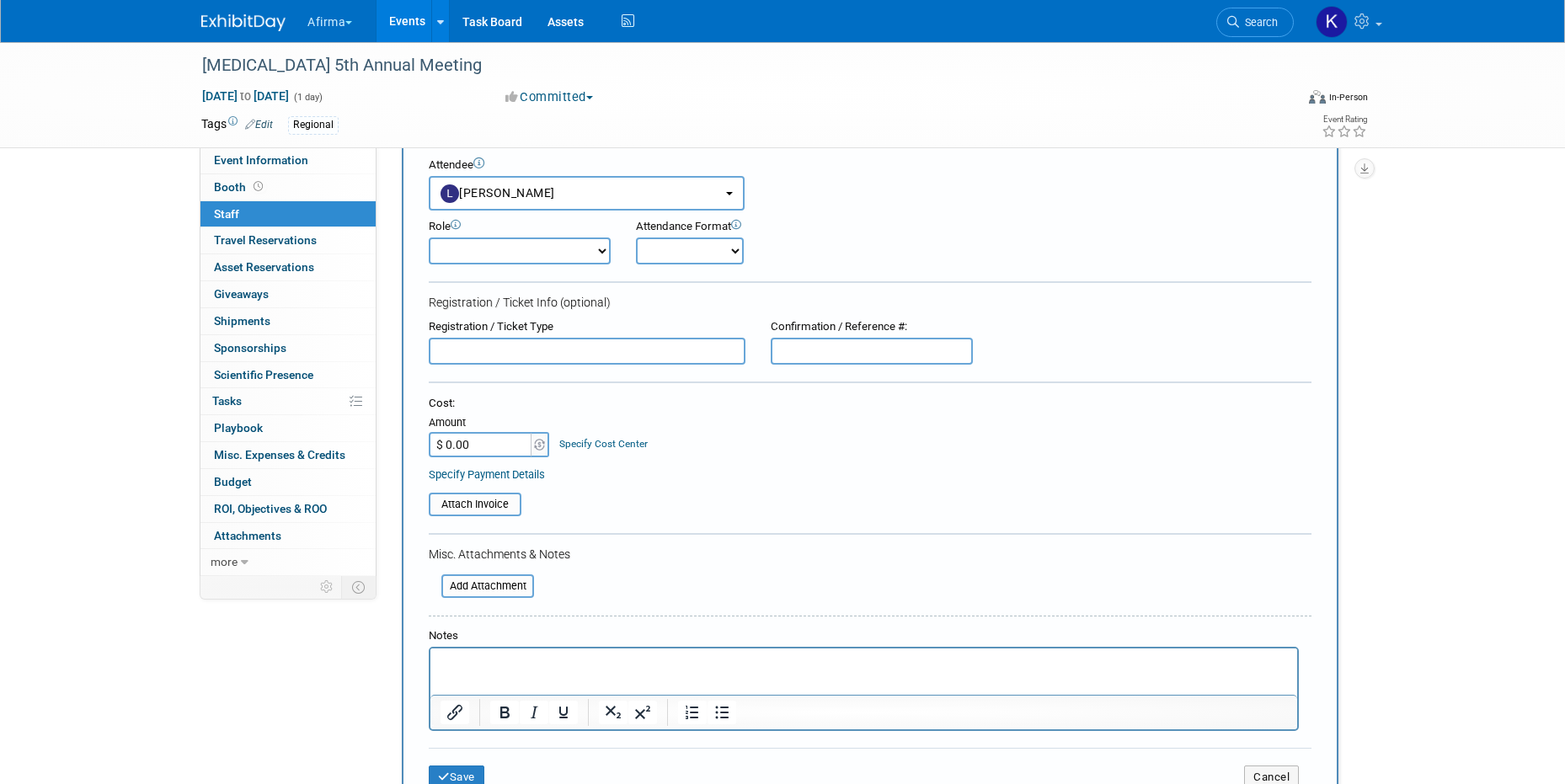
scroll to position [56, 0]
click at [701, 249] on select "Onsite Remote" at bounding box center [690, 255] width 108 height 27
select select "1"
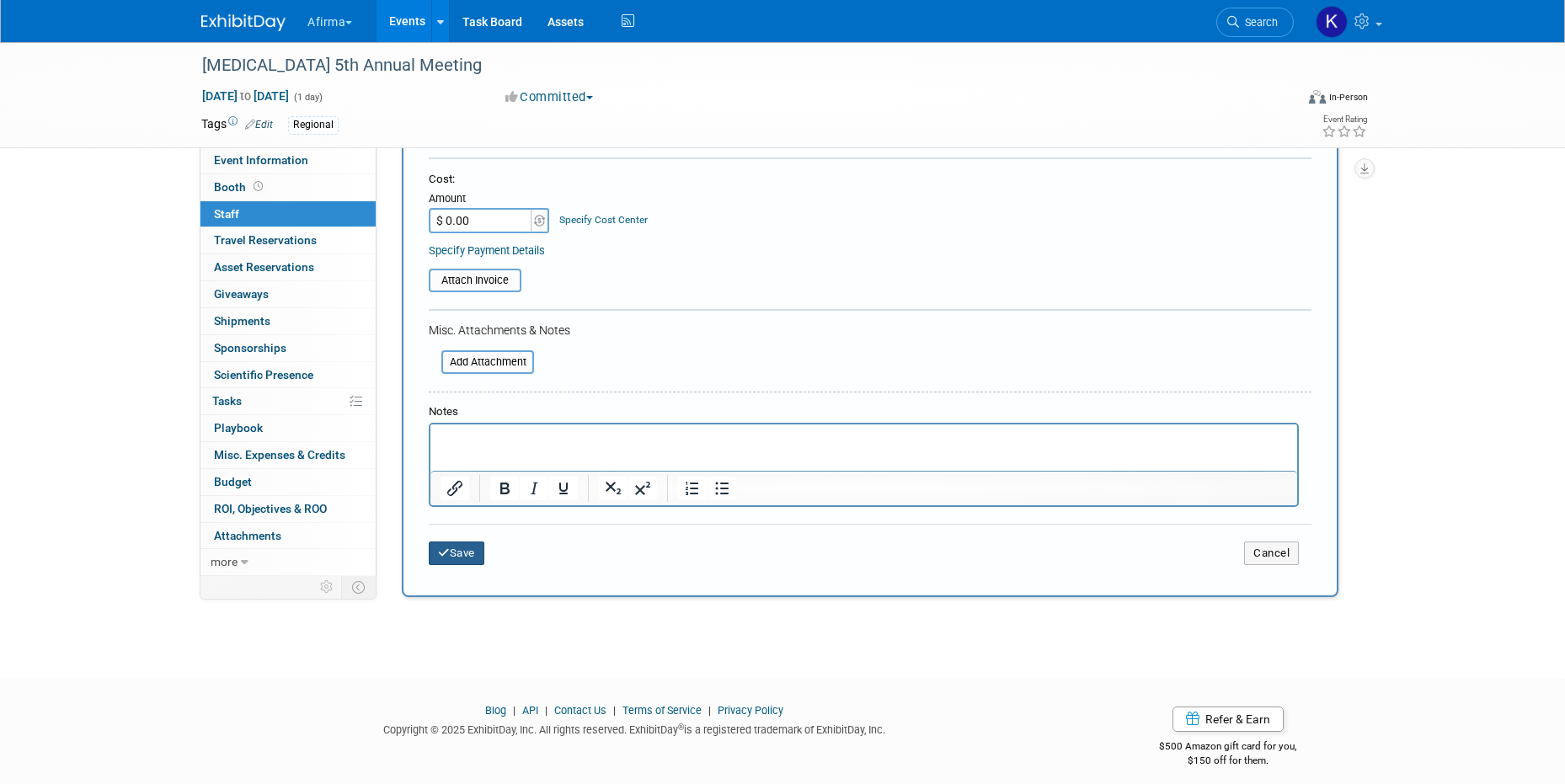
click at [463, 542] on button "Save" at bounding box center [456, 554] width 56 height 24
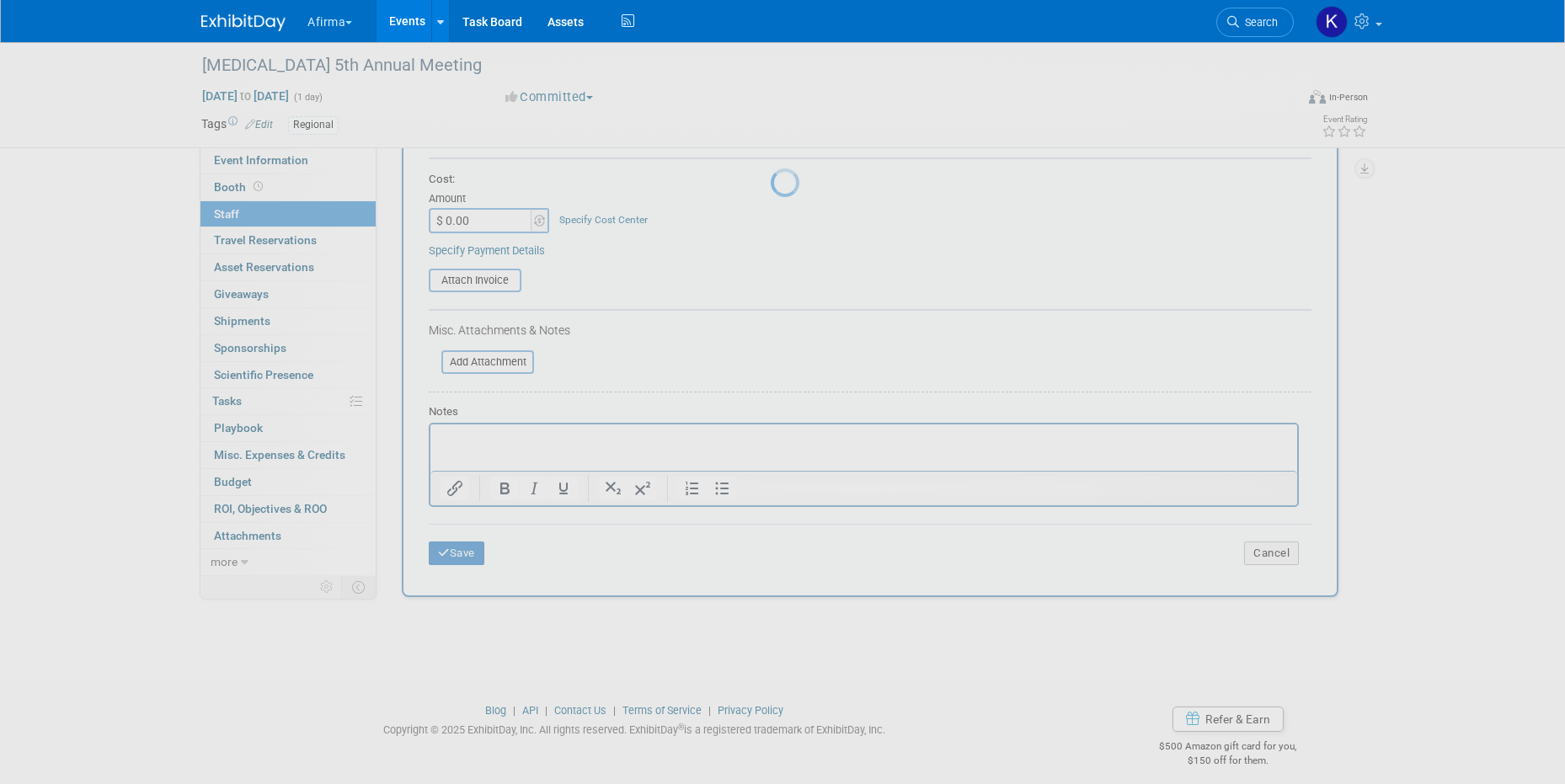
scroll to position [16, 0]
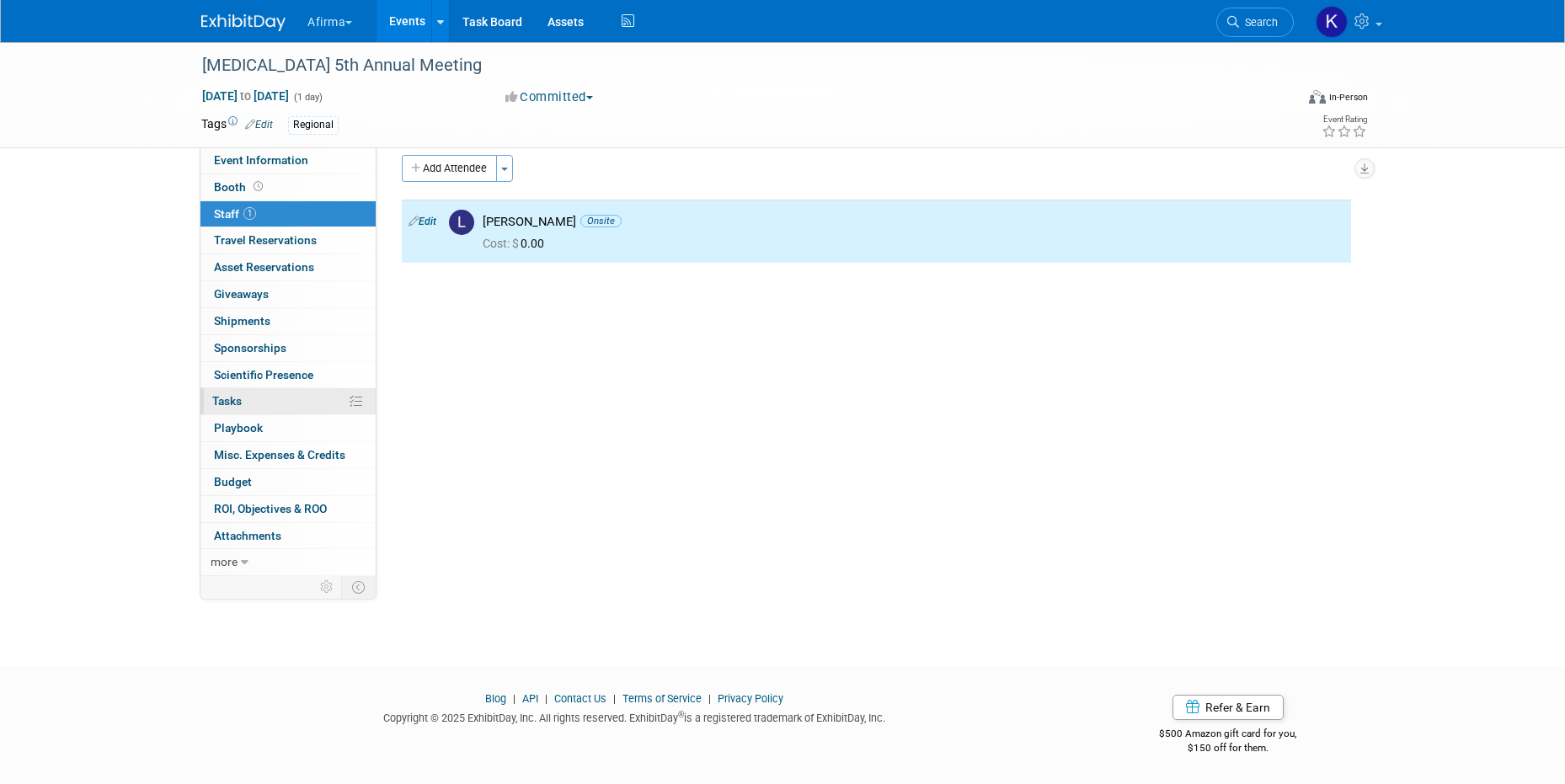
click at [285, 397] on link "0% Tasks 0%" at bounding box center [288, 401] width 175 height 26
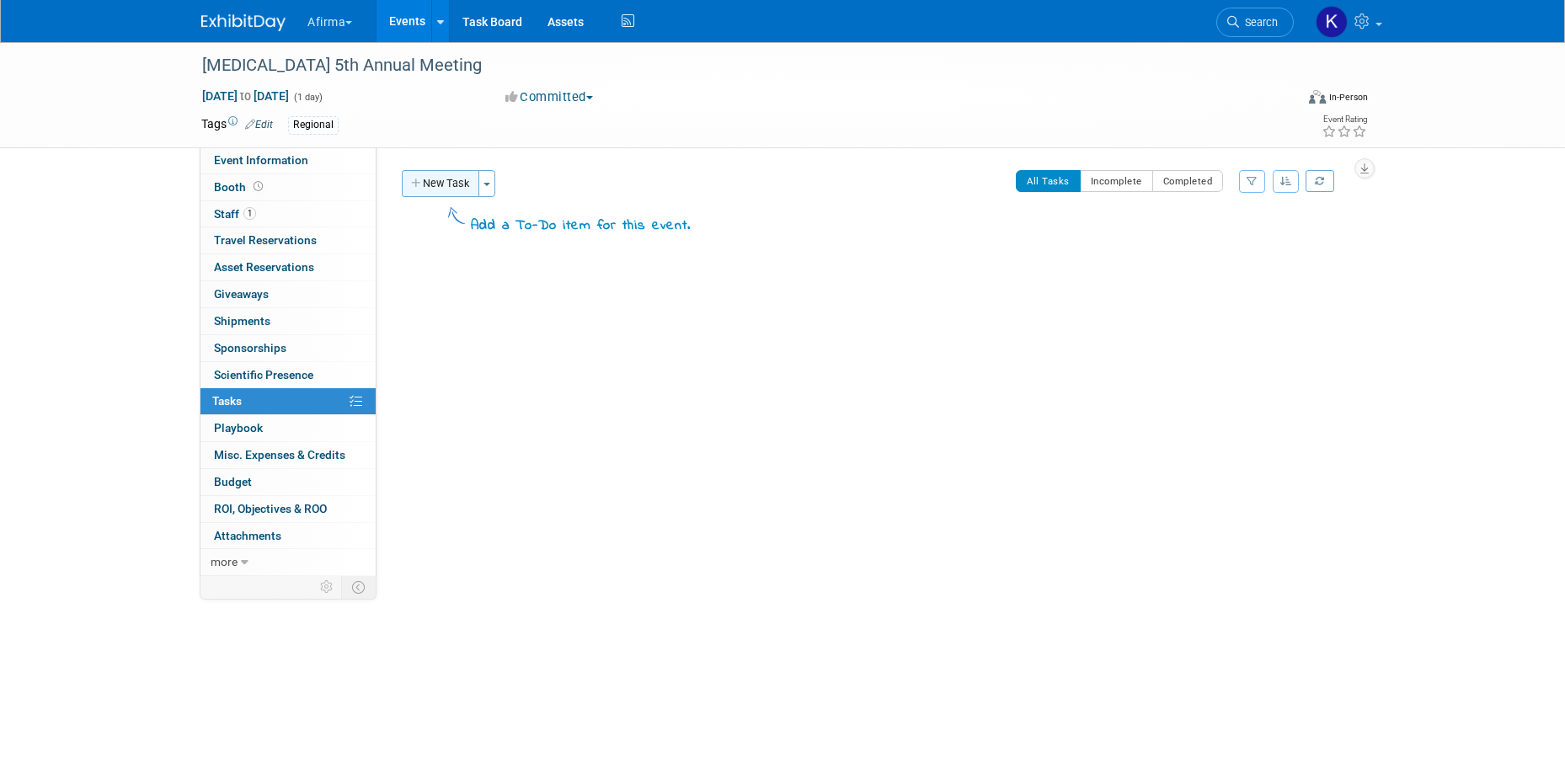
click at [472, 189] on button "New Task" at bounding box center [440, 183] width 77 height 27
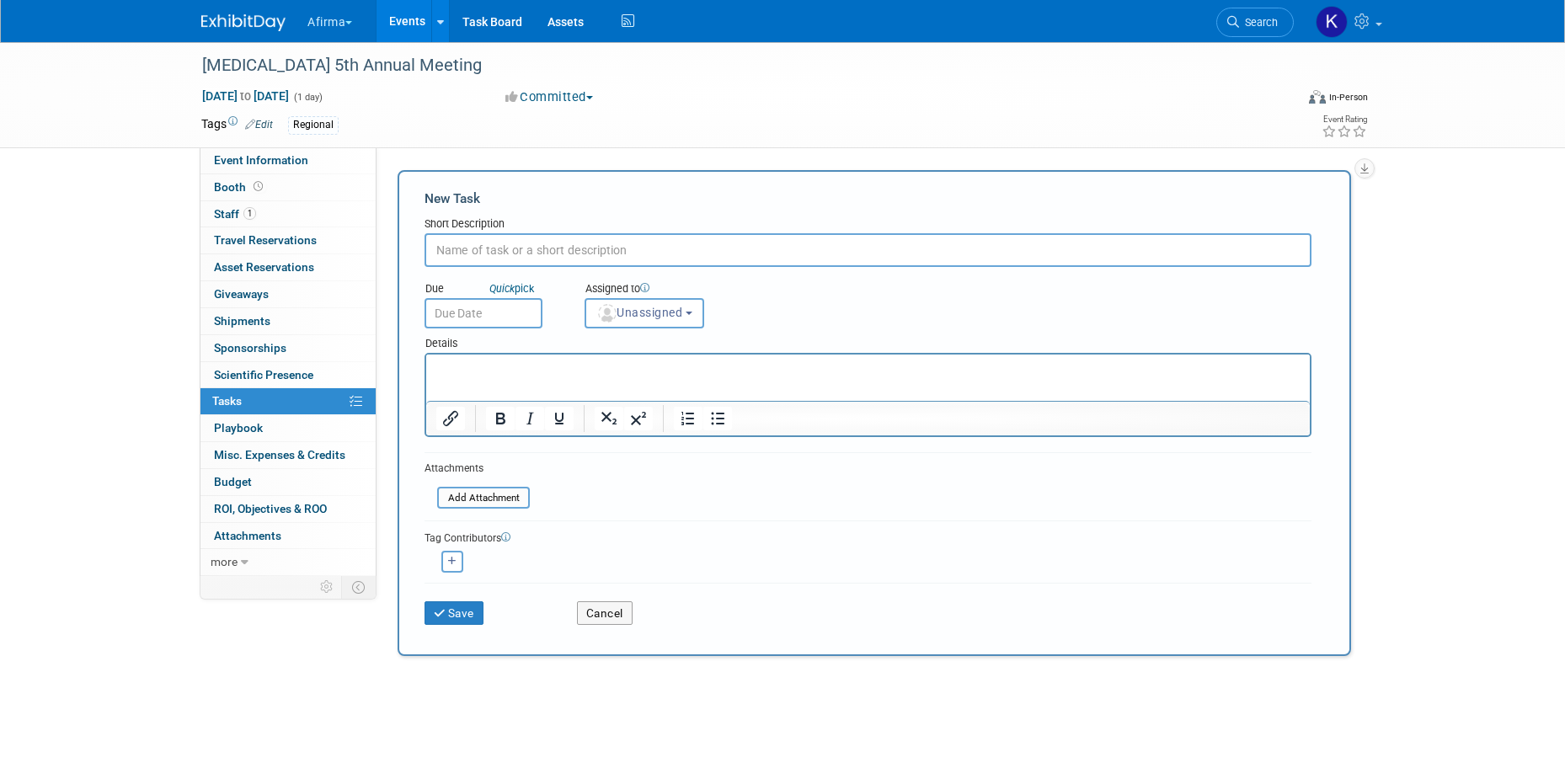
click at [484, 248] on input "text" at bounding box center [868, 249] width 887 height 34
type input "Complete objectives"
click at [483, 314] on input "text" at bounding box center [483, 313] width 118 height 30
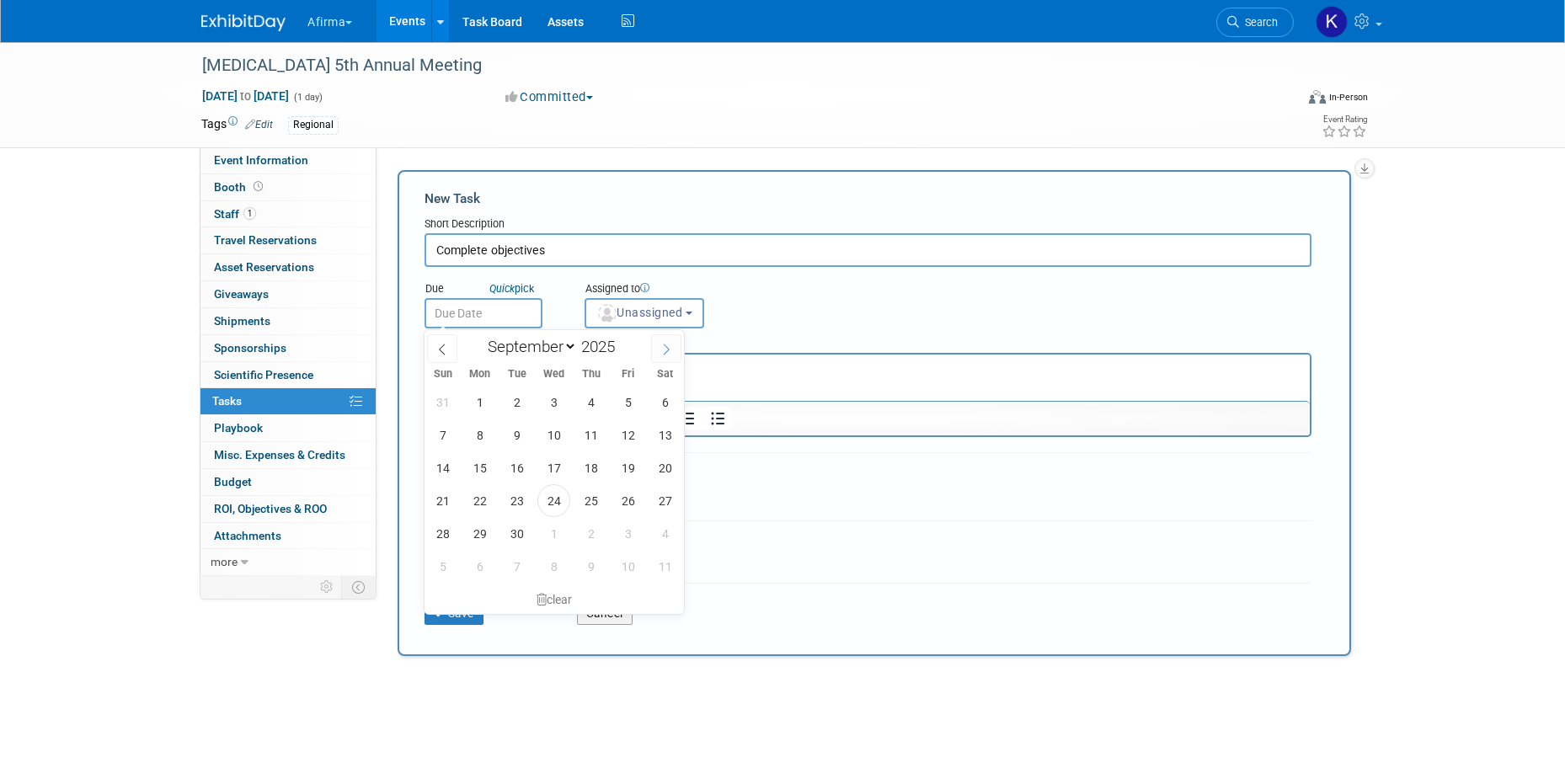
click at [675, 353] on span at bounding box center [666, 348] width 30 height 28
click at [675, 355] on span at bounding box center [666, 348] width 30 height 28
select select "10"
click at [561, 397] on span "29" at bounding box center [554, 403] width 33 height 33
type input "Oct 29, 2025"
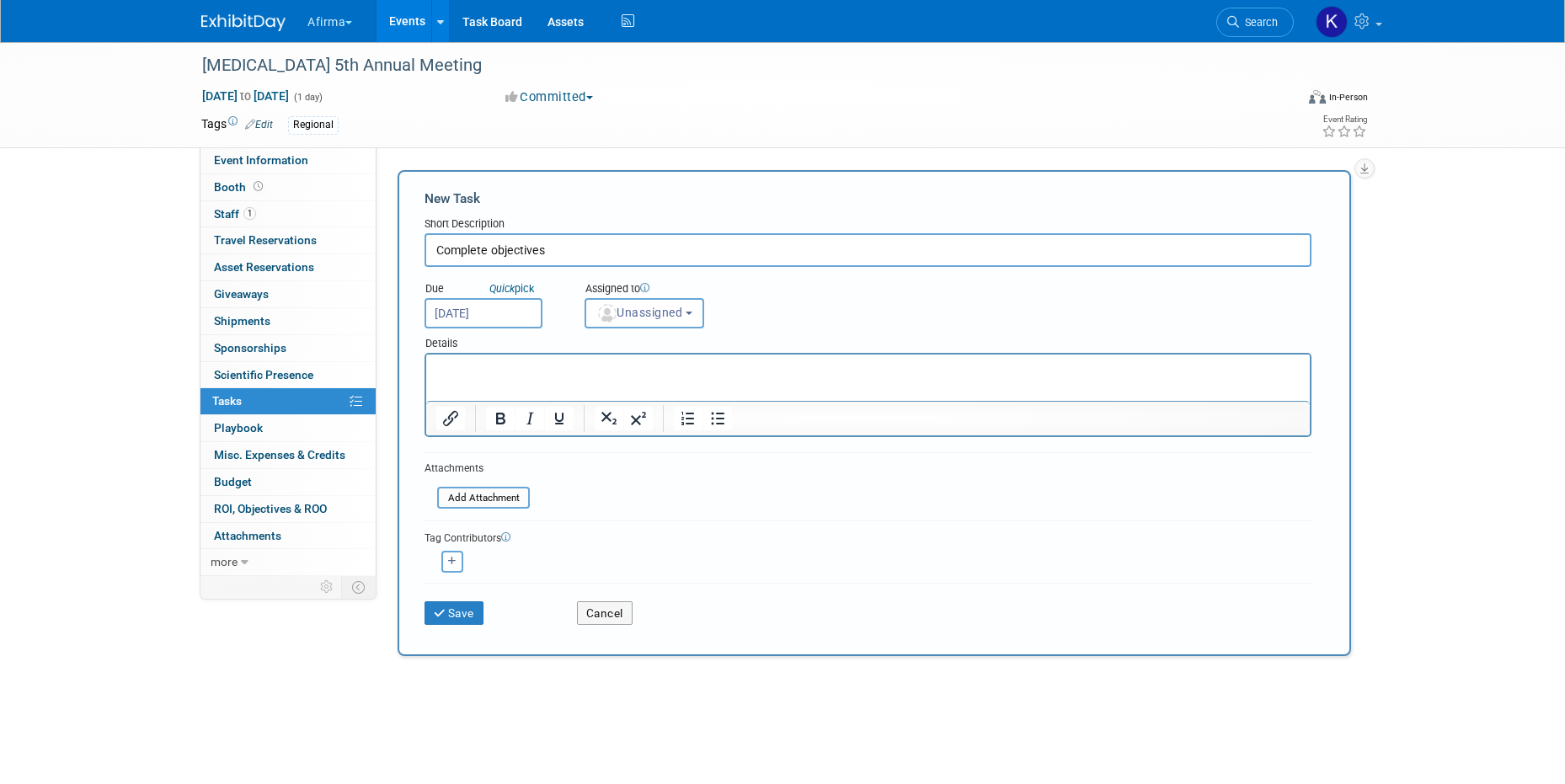
click at [552, 377] on p "Rich Text Area. Press ALT-0 for help." at bounding box center [869, 370] width 864 height 17
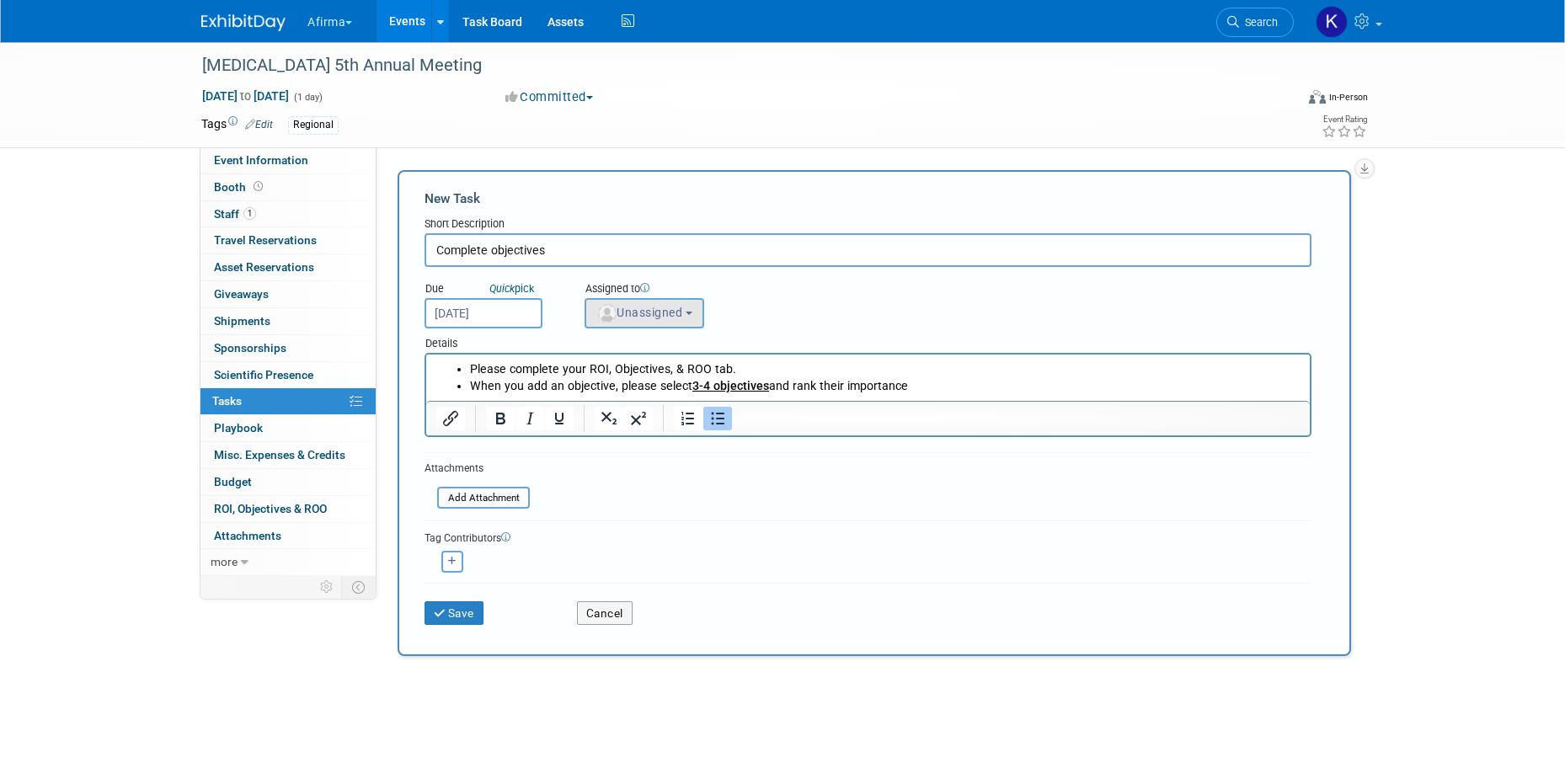
click at [676, 315] on span "Unassigned" at bounding box center [639, 312] width 86 height 14
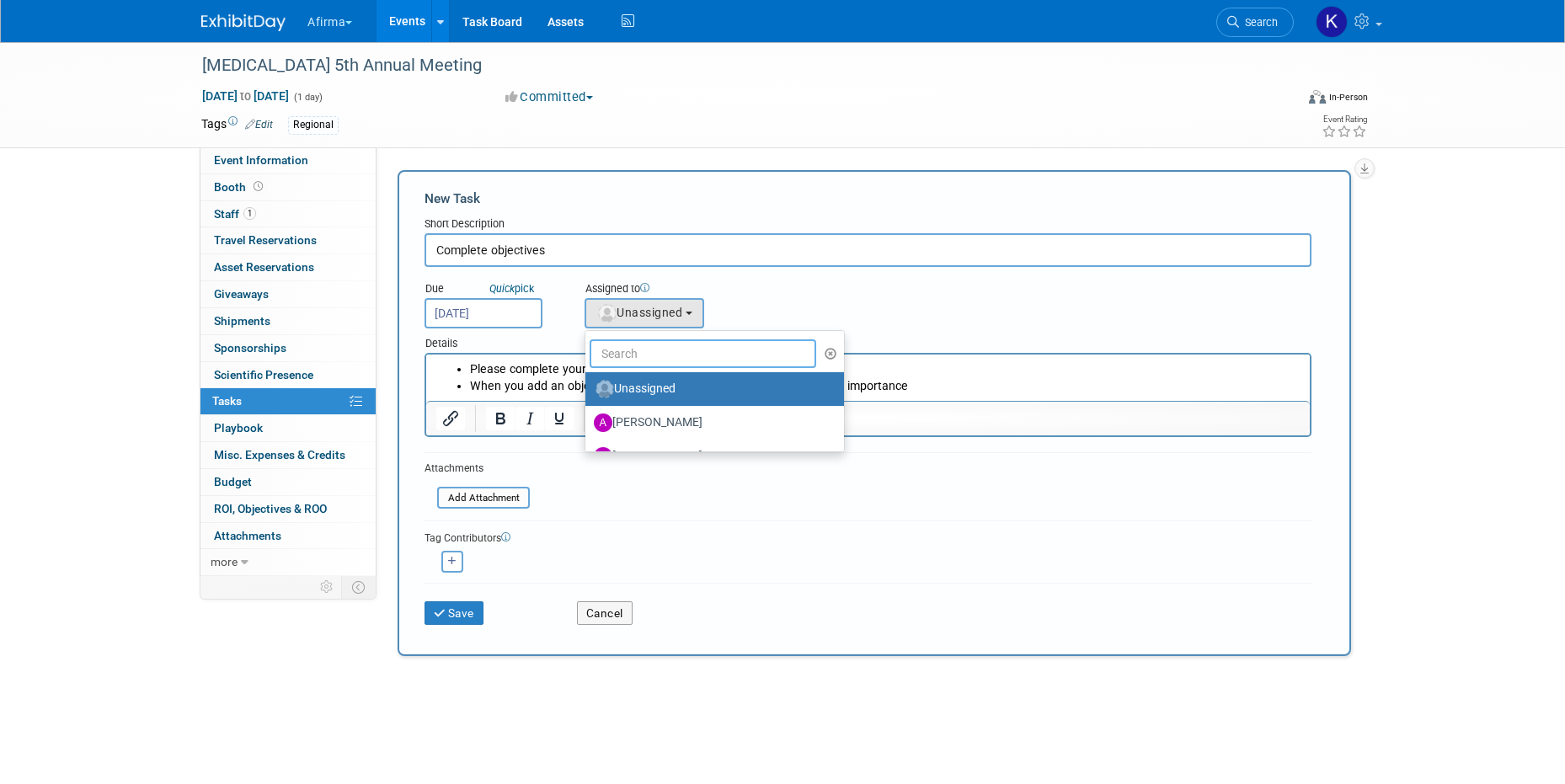
click at [675, 354] on input "text" at bounding box center [703, 353] width 227 height 28
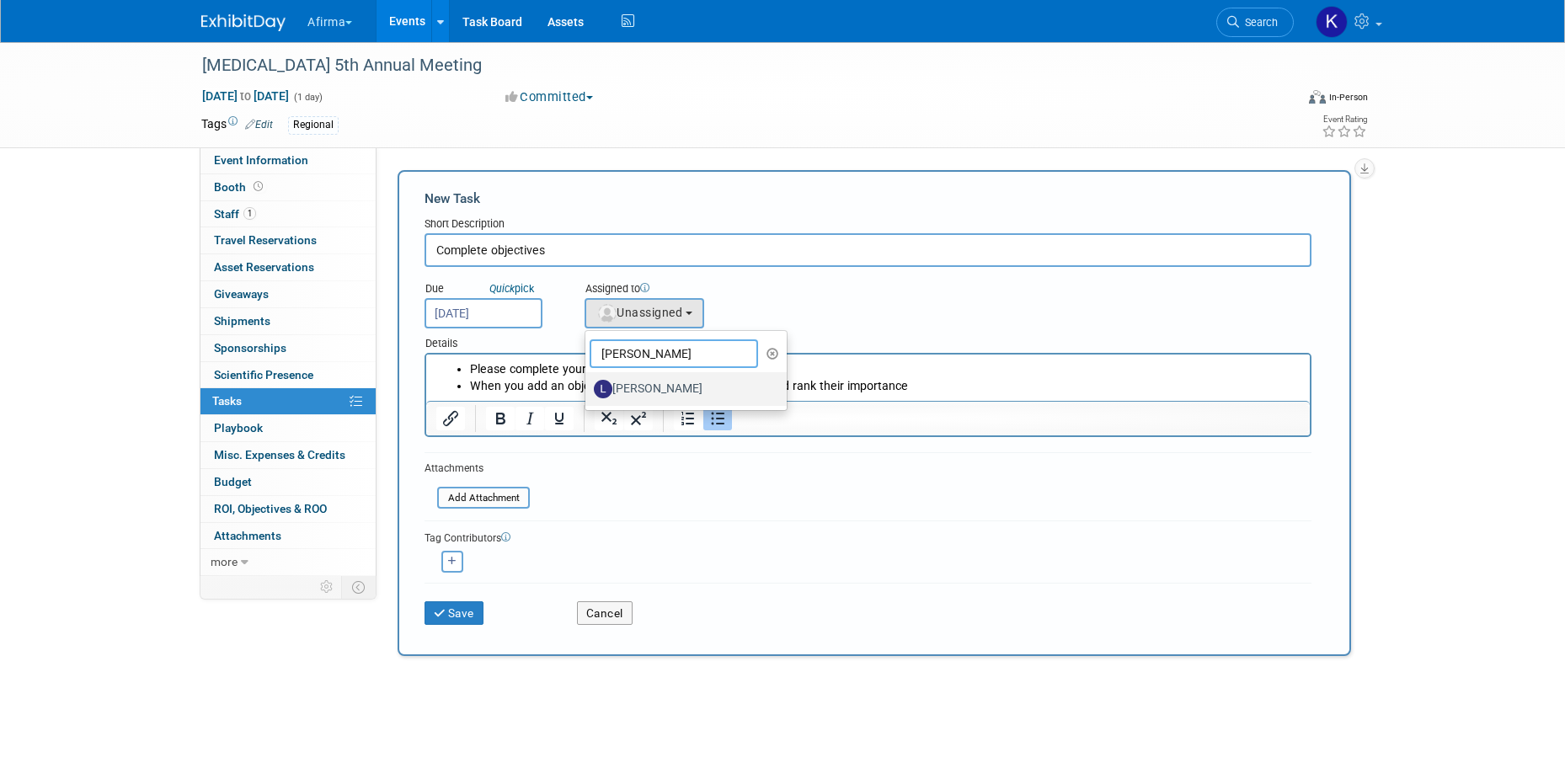
type input "leslie"
click at [674, 380] on label "[PERSON_NAME]" at bounding box center [682, 389] width 176 height 27
click at [588, 381] on input "[PERSON_NAME]" at bounding box center [583, 387] width 11 height 11
select select "01cd9d92-304b-4c66-a174-7b9fd114ad13"
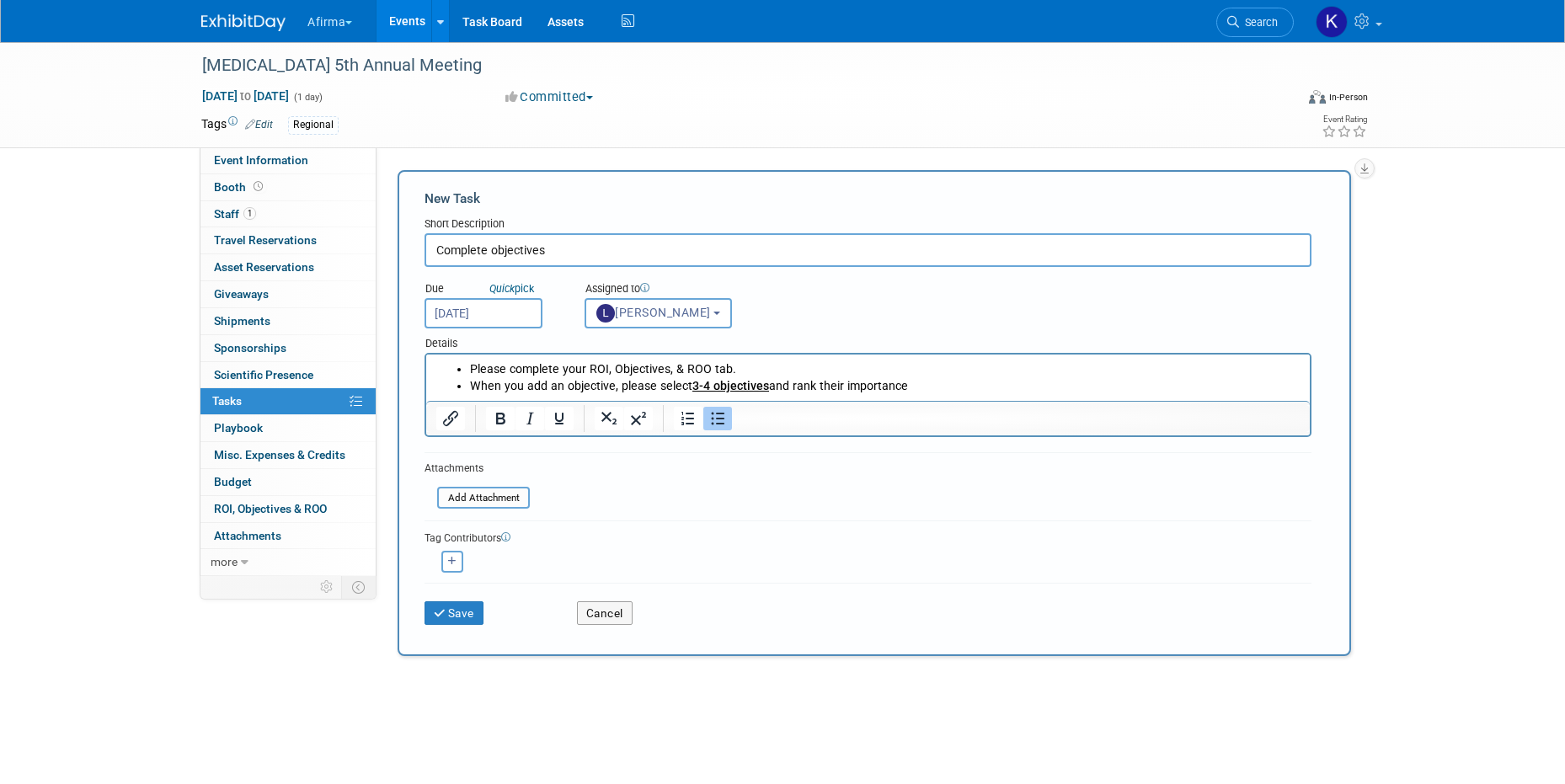
click at [455, 593] on div "Save" at bounding box center [488, 608] width 152 height 35
click at [454, 633] on div "Save Cancel" at bounding box center [868, 610] width 887 height 54
click at [450, 611] on button "Save" at bounding box center [454, 613] width 59 height 24
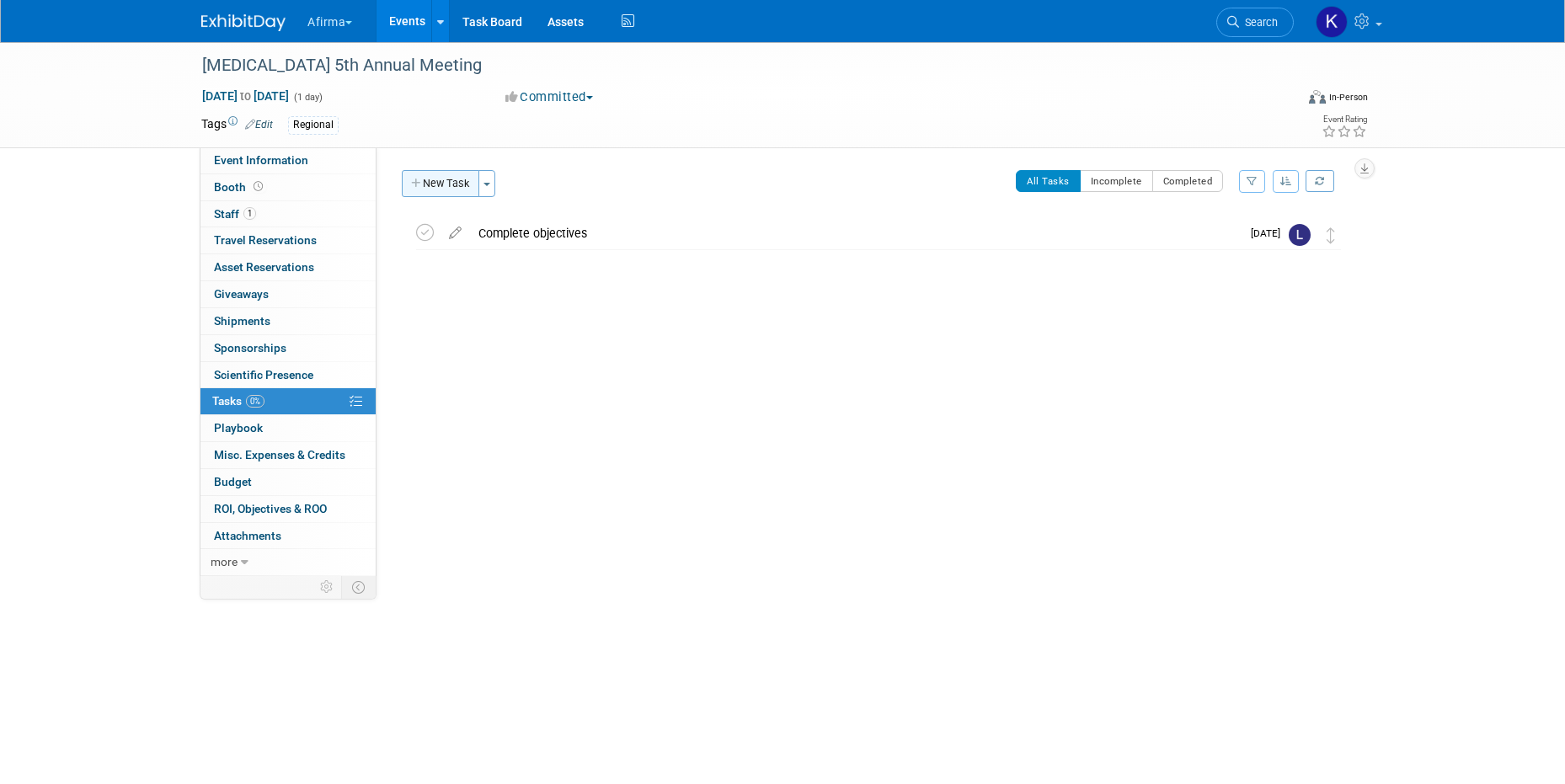
click at [434, 189] on button "New Task" at bounding box center [440, 183] width 77 height 27
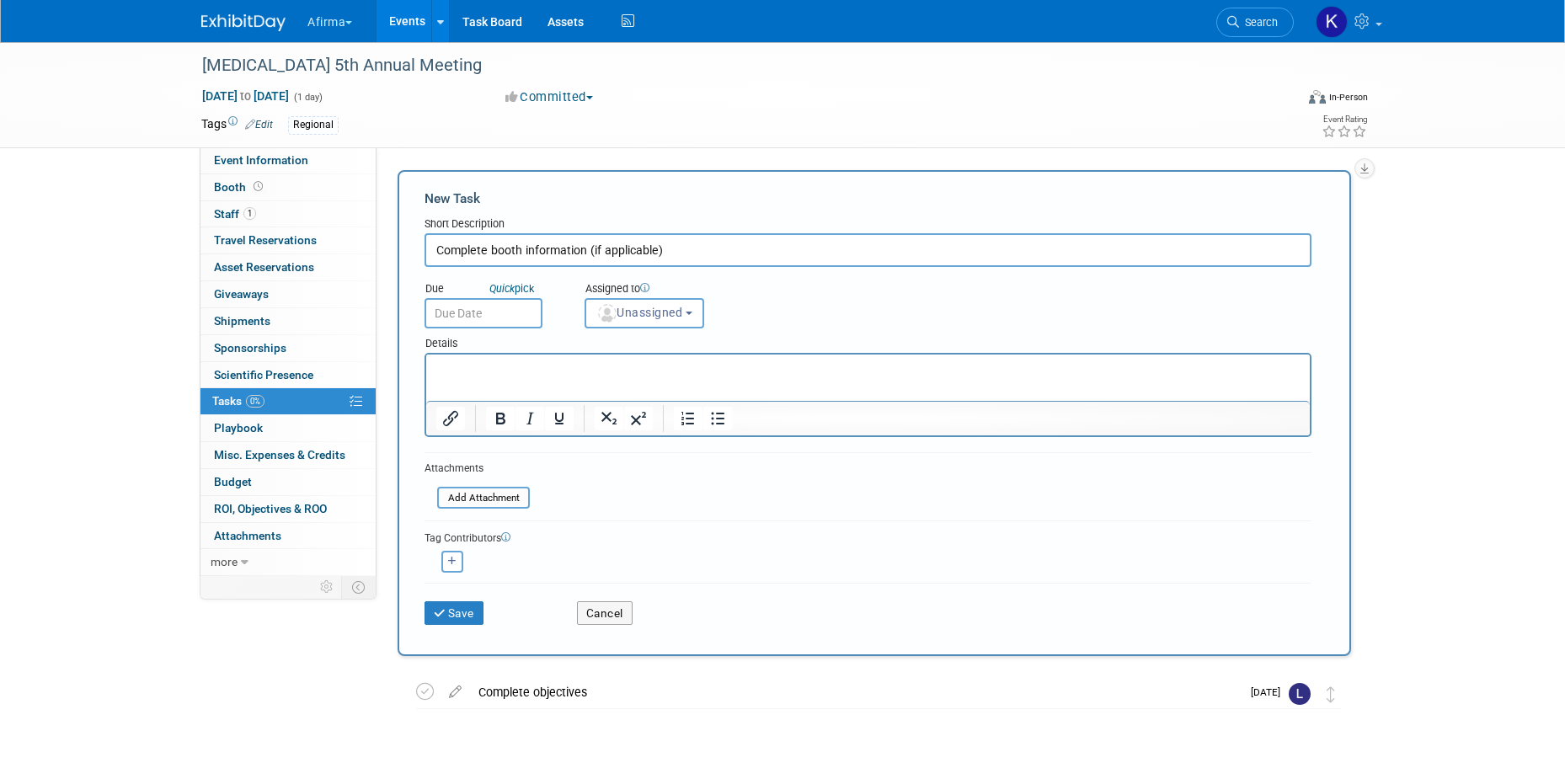
type input "Complete booth information (if applicable)"
click at [480, 377] on p "Rich Text Area. Press ALT-0 for help." at bounding box center [869, 370] width 864 height 17
click at [460, 319] on input "text" at bounding box center [483, 313] width 118 height 30
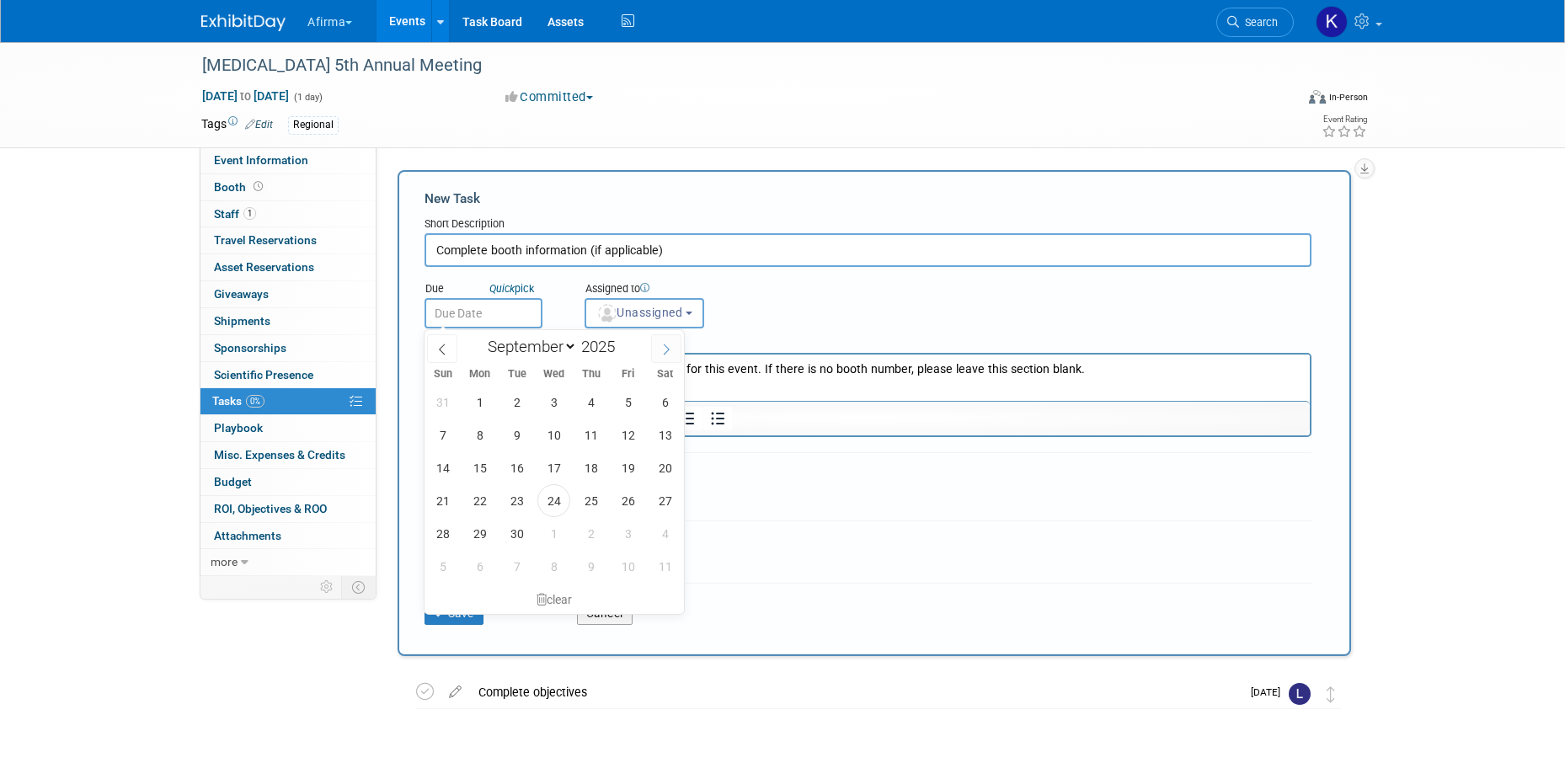
click at [651, 349] on span at bounding box center [666, 348] width 30 height 28
click at [661, 349] on icon at bounding box center [666, 349] width 12 height 12
select select "10"
click at [552, 377] on span "Wed" at bounding box center [554, 374] width 37 height 11
drag, startPoint x: 552, startPoint y: 390, endPoint x: 165, endPoint y: 8, distance: 543.8
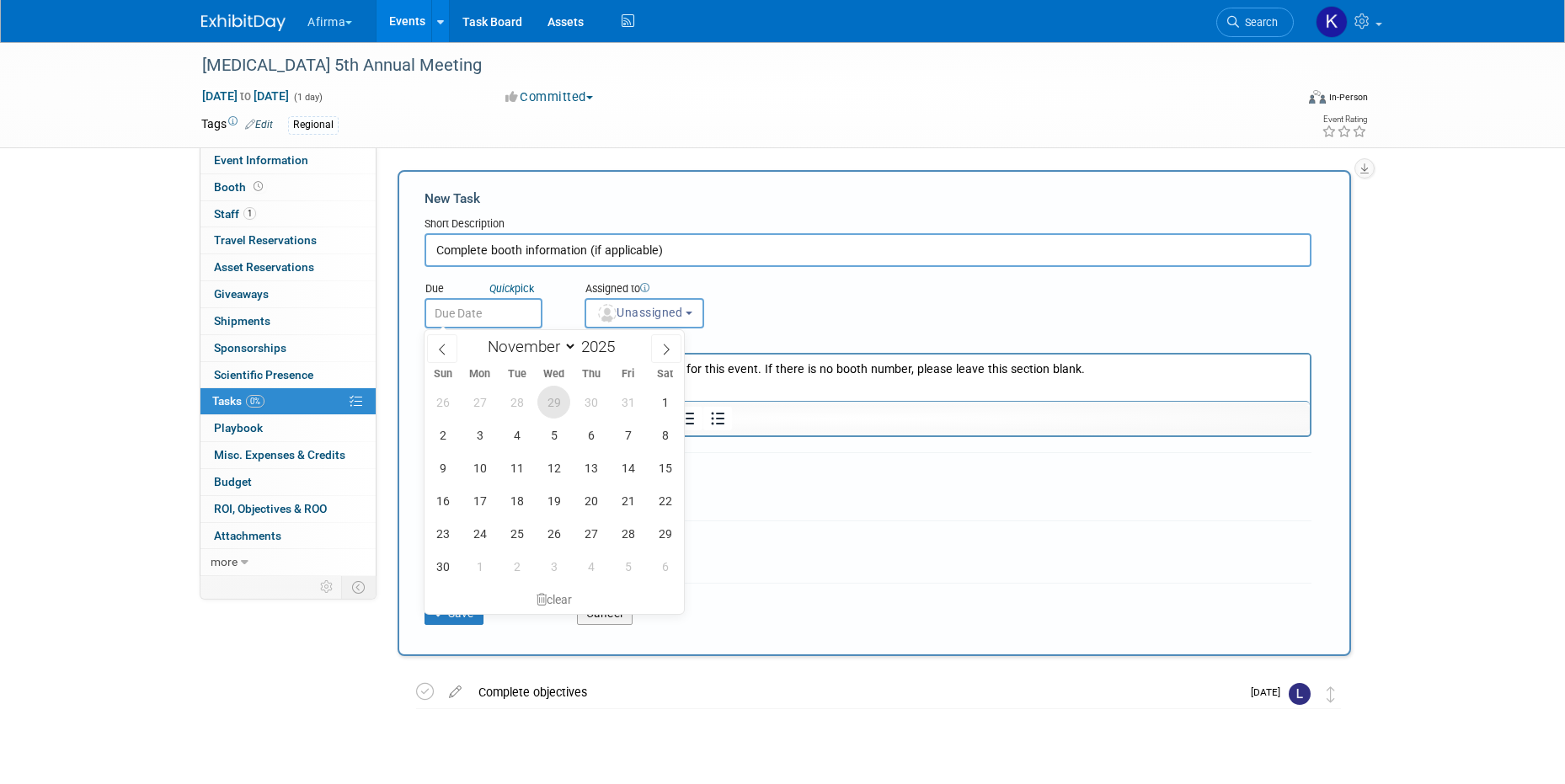
click at [552, 390] on span "29" at bounding box center [554, 403] width 33 height 33
type input "Oct 29, 2025"
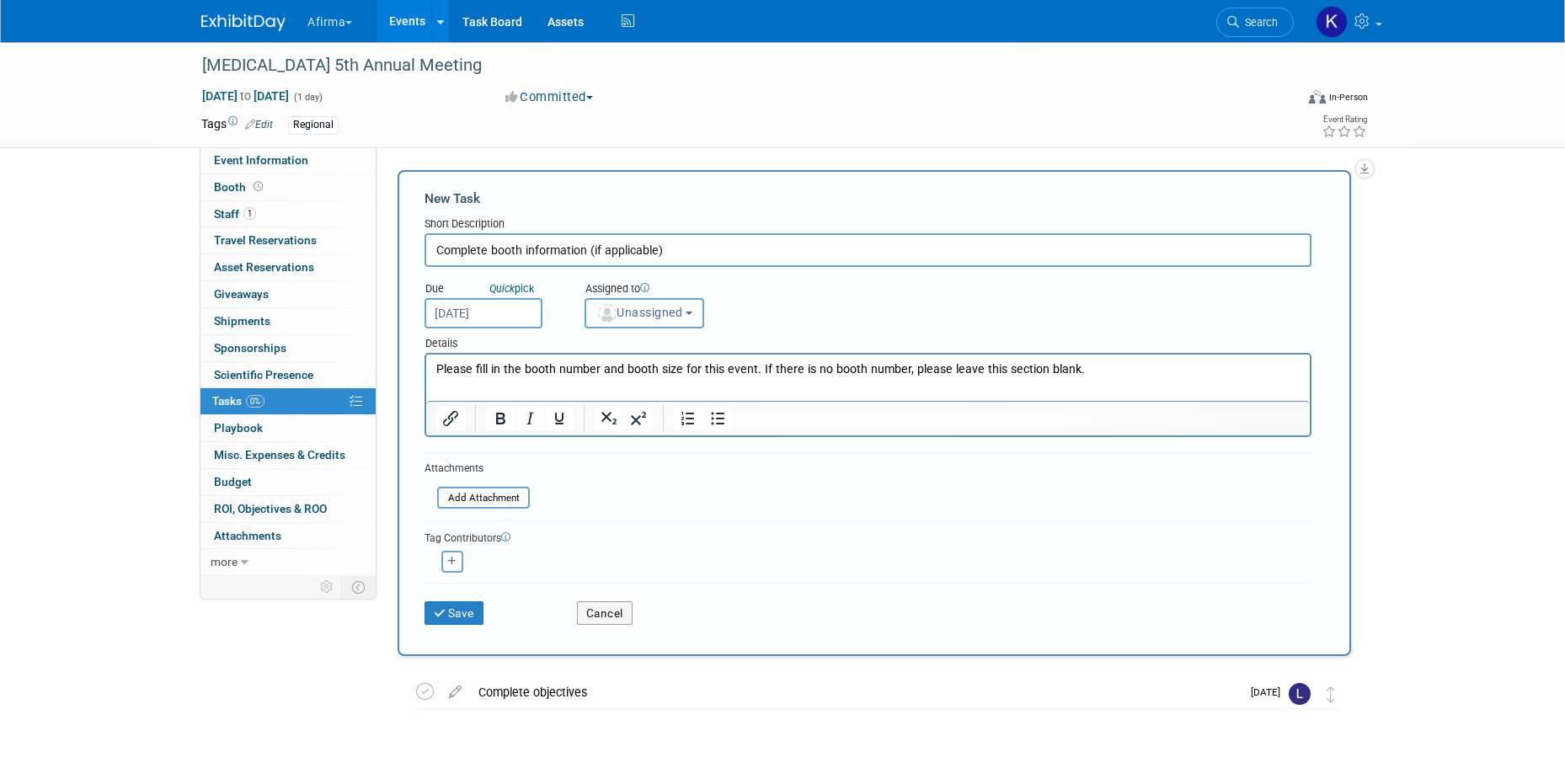
click at [637, 315] on span "Unassigned" at bounding box center [639, 312] width 86 height 14
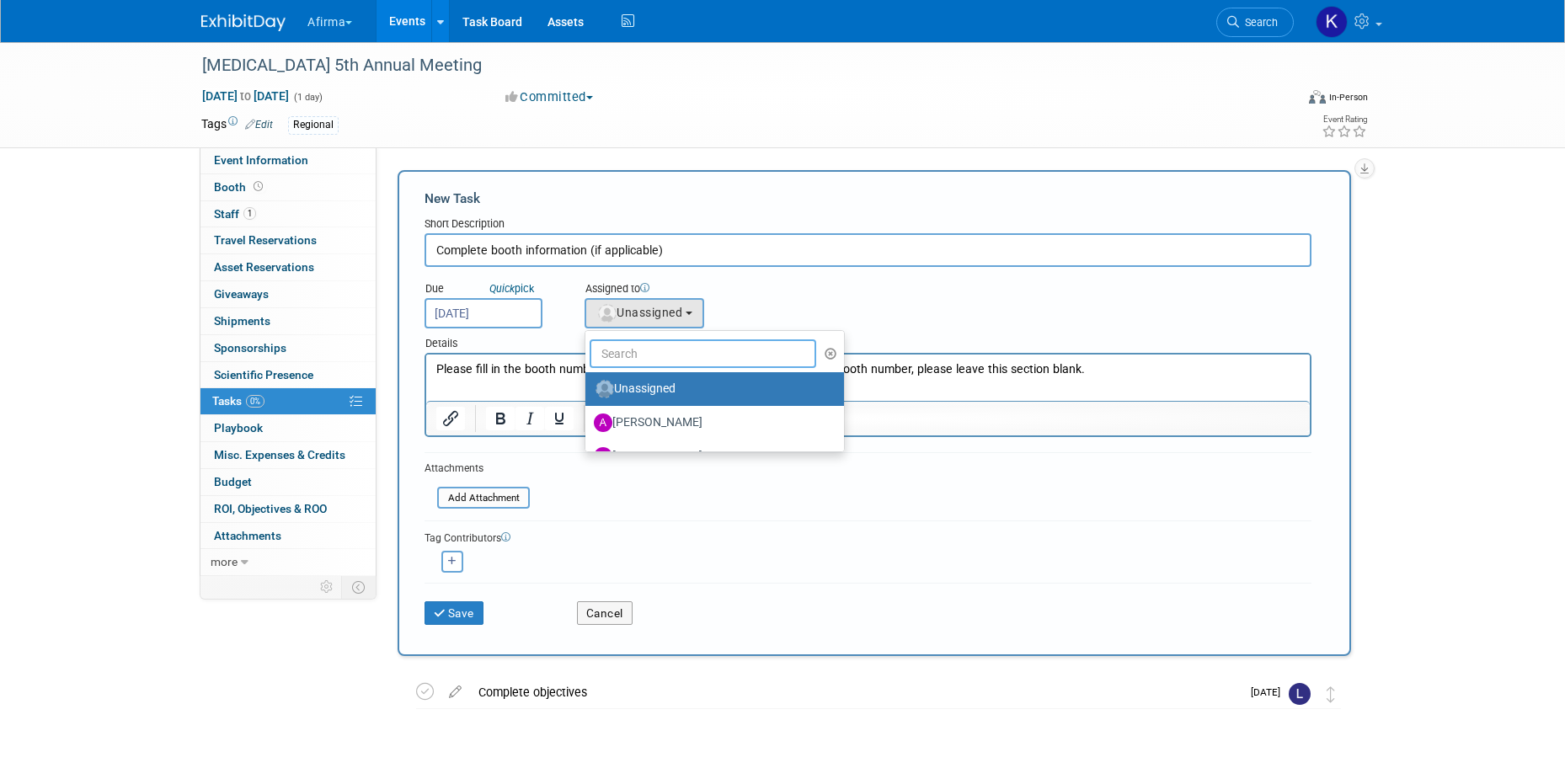
click at [637, 352] on input "text" at bounding box center [703, 353] width 227 height 28
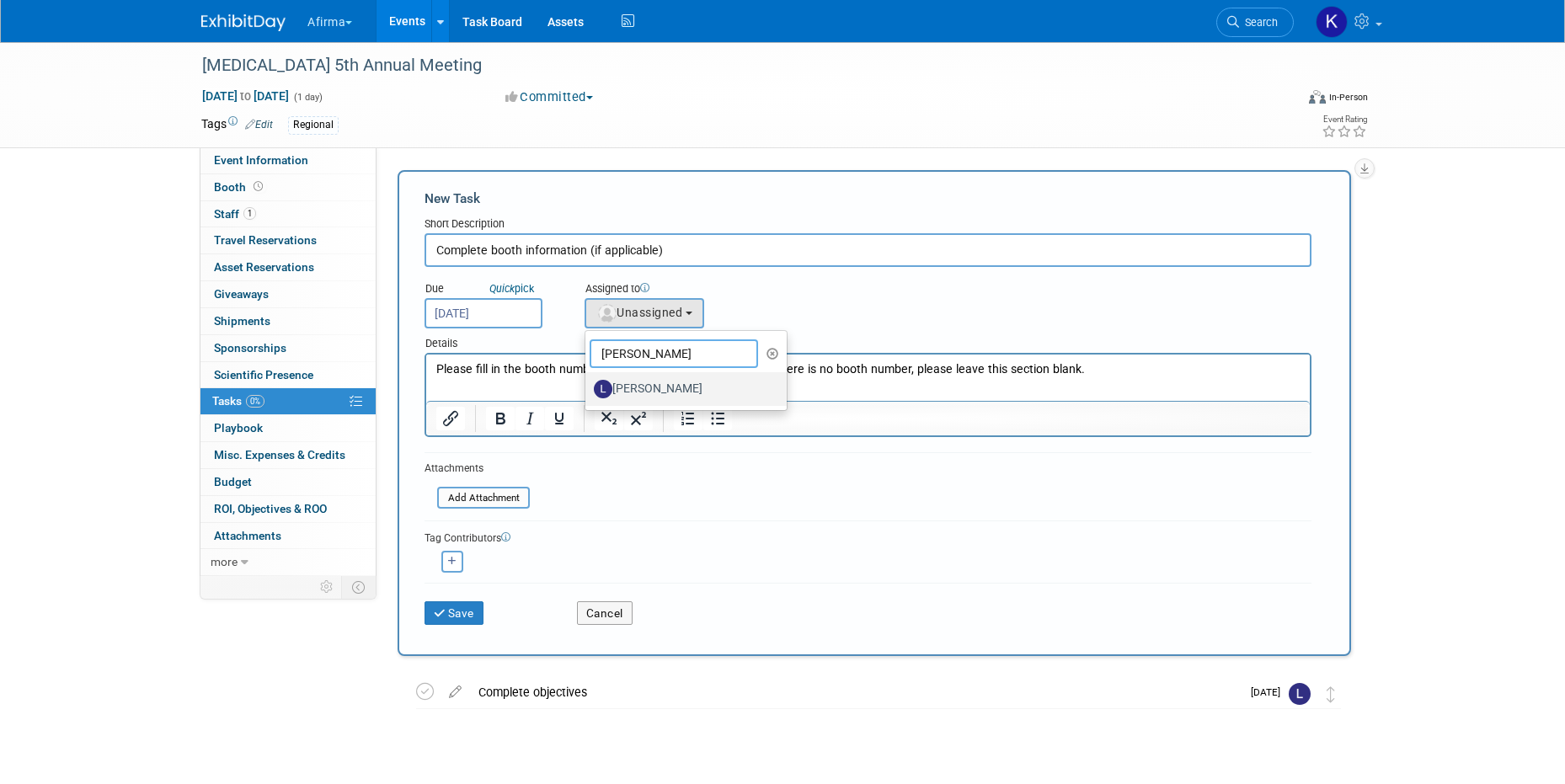
type input "leslie"
click at [657, 381] on label "Leslie Friedel" at bounding box center [682, 389] width 176 height 27
click at [588, 381] on input "Leslie Friedel" at bounding box center [583, 387] width 11 height 11
select select "01cd9d92-304b-4c66-a174-7b9fd114ad13"
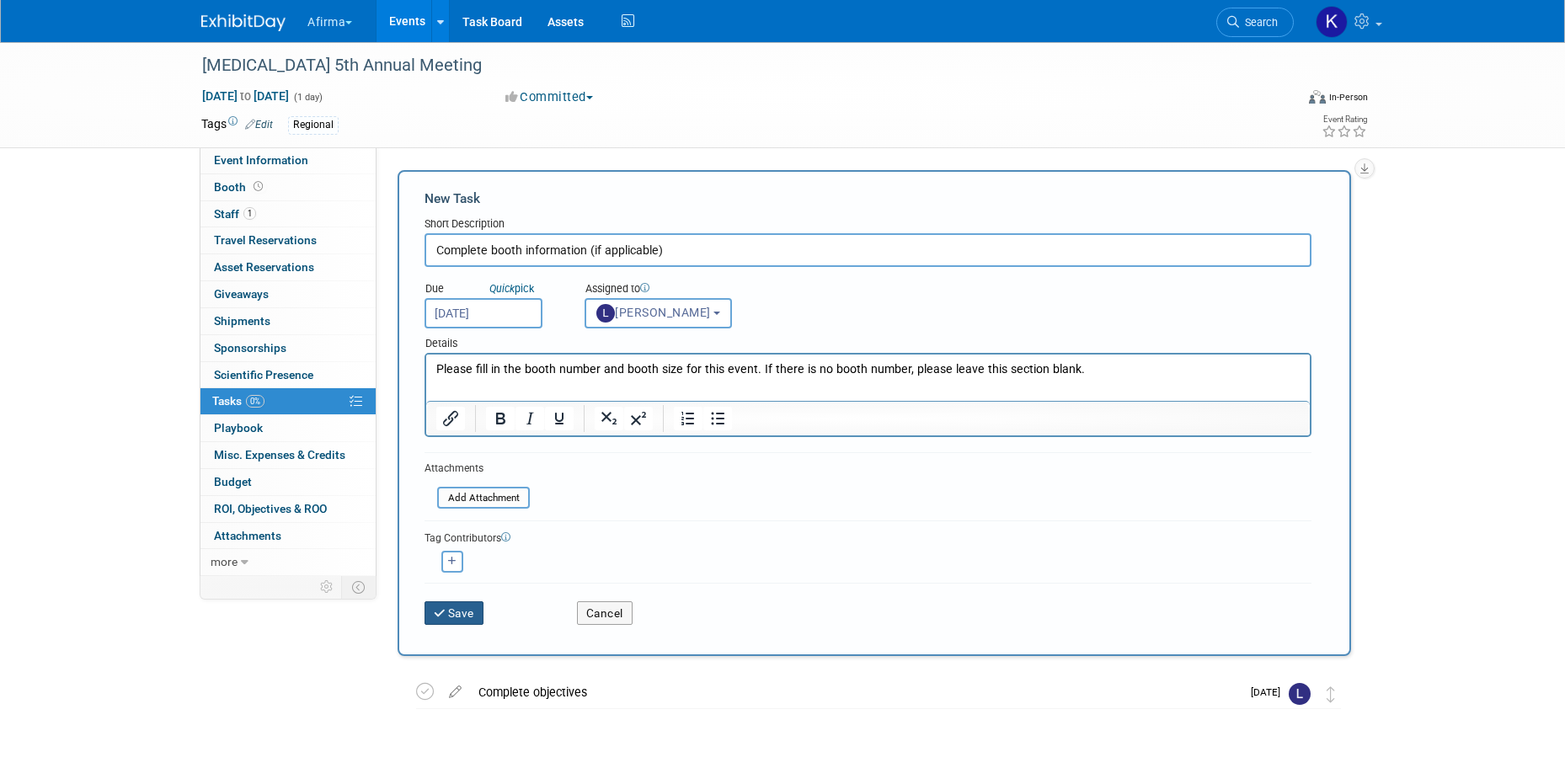
click at [459, 619] on button "Save" at bounding box center [454, 613] width 59 height 24
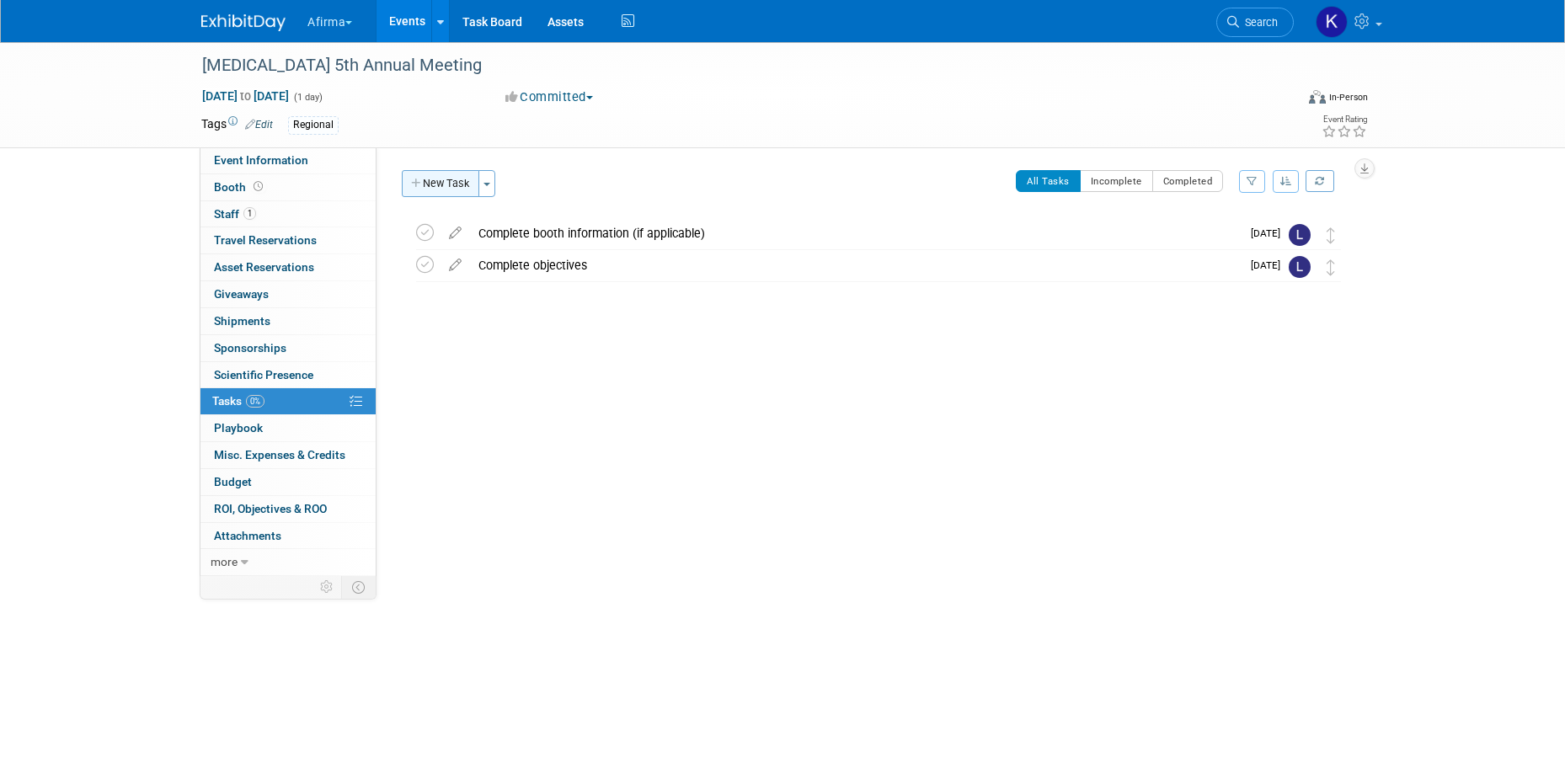
click at [428, 182] on button "New Task" at bounding box center [440, 183] width 77 height 27
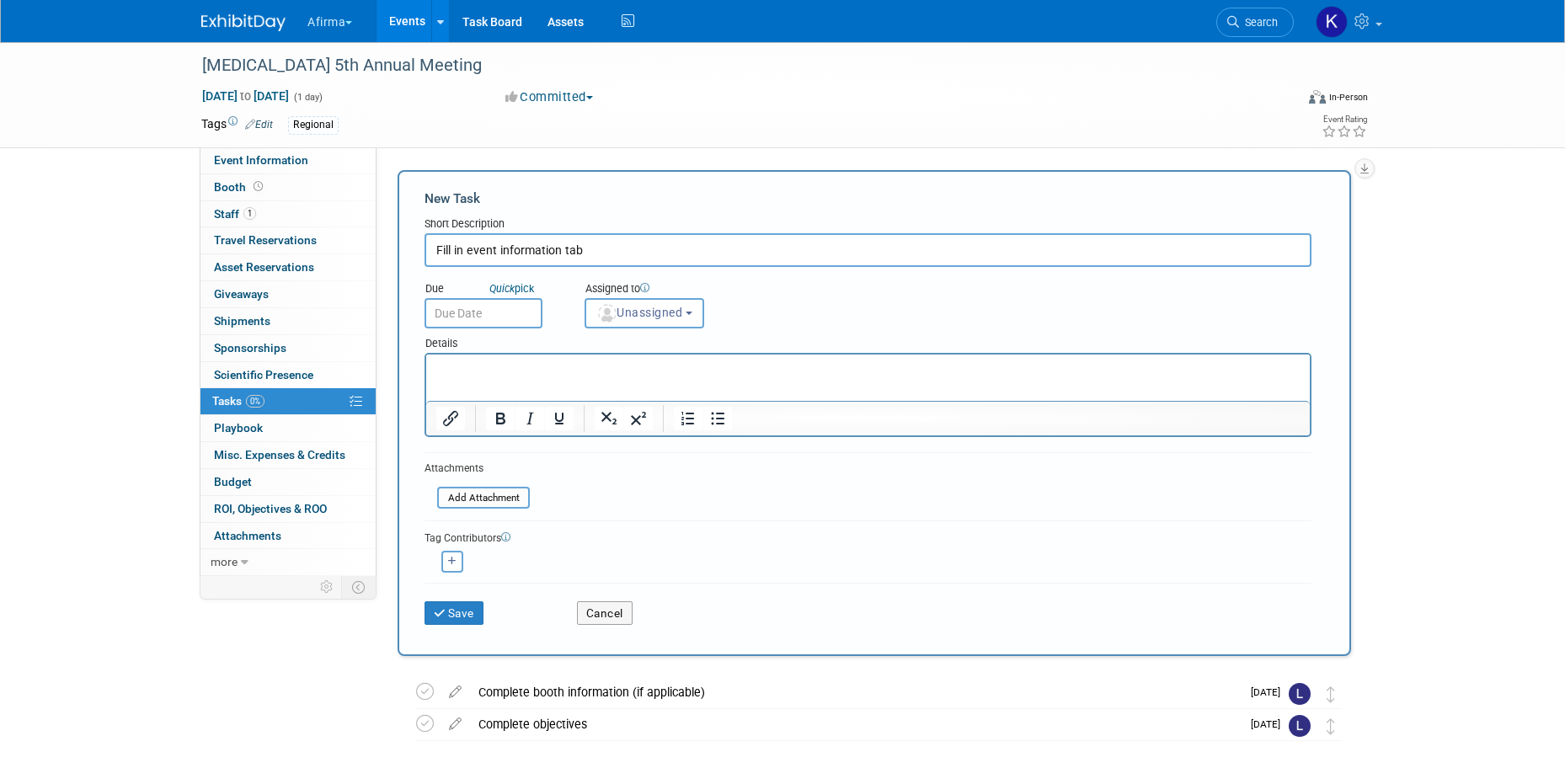
type input "Fill in event information tab"
click at [447, 315] on input "text" at bounding box center [483, 313] width 118 height 30
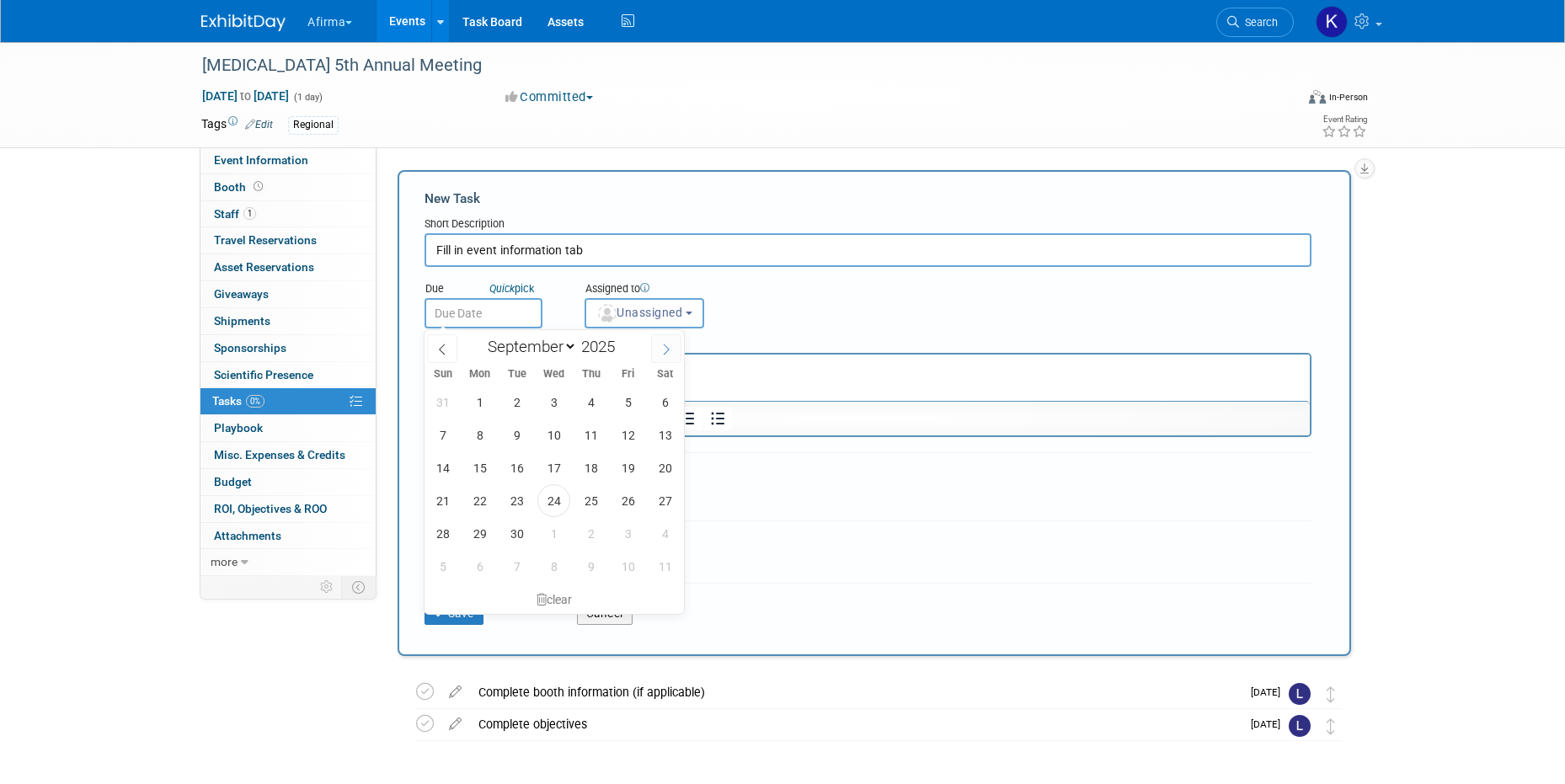
click at [658, 355] on span at bounding box center [666, 348] width 30 height 28
select select "9"
click at [554, 537] on span "29" at bounding box center [554, 534] width 33 height 33
type input "Oct 29, 2025"
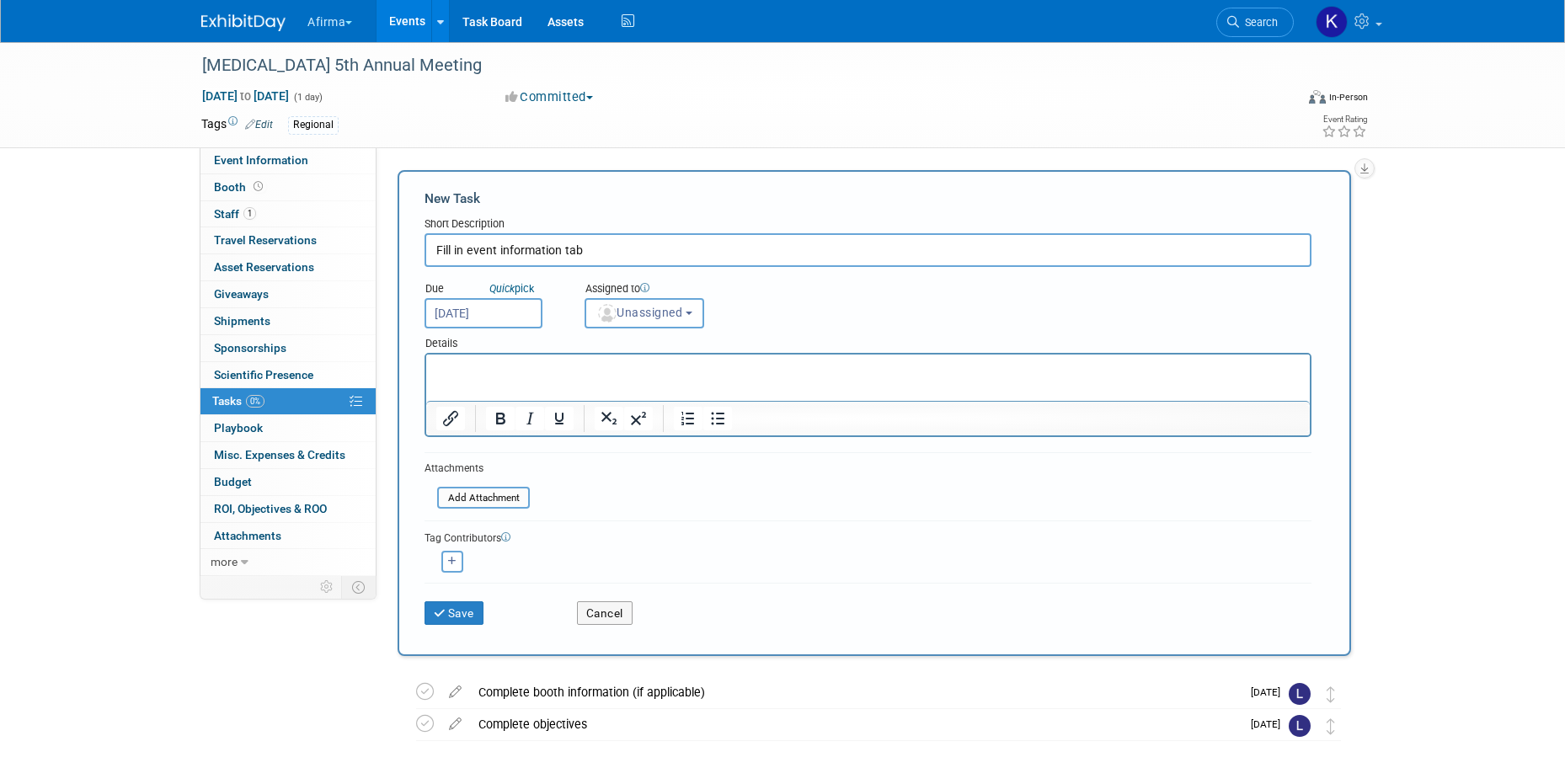
click at [540, 378] on html at bounding box center [868, 367] width 883 height 24
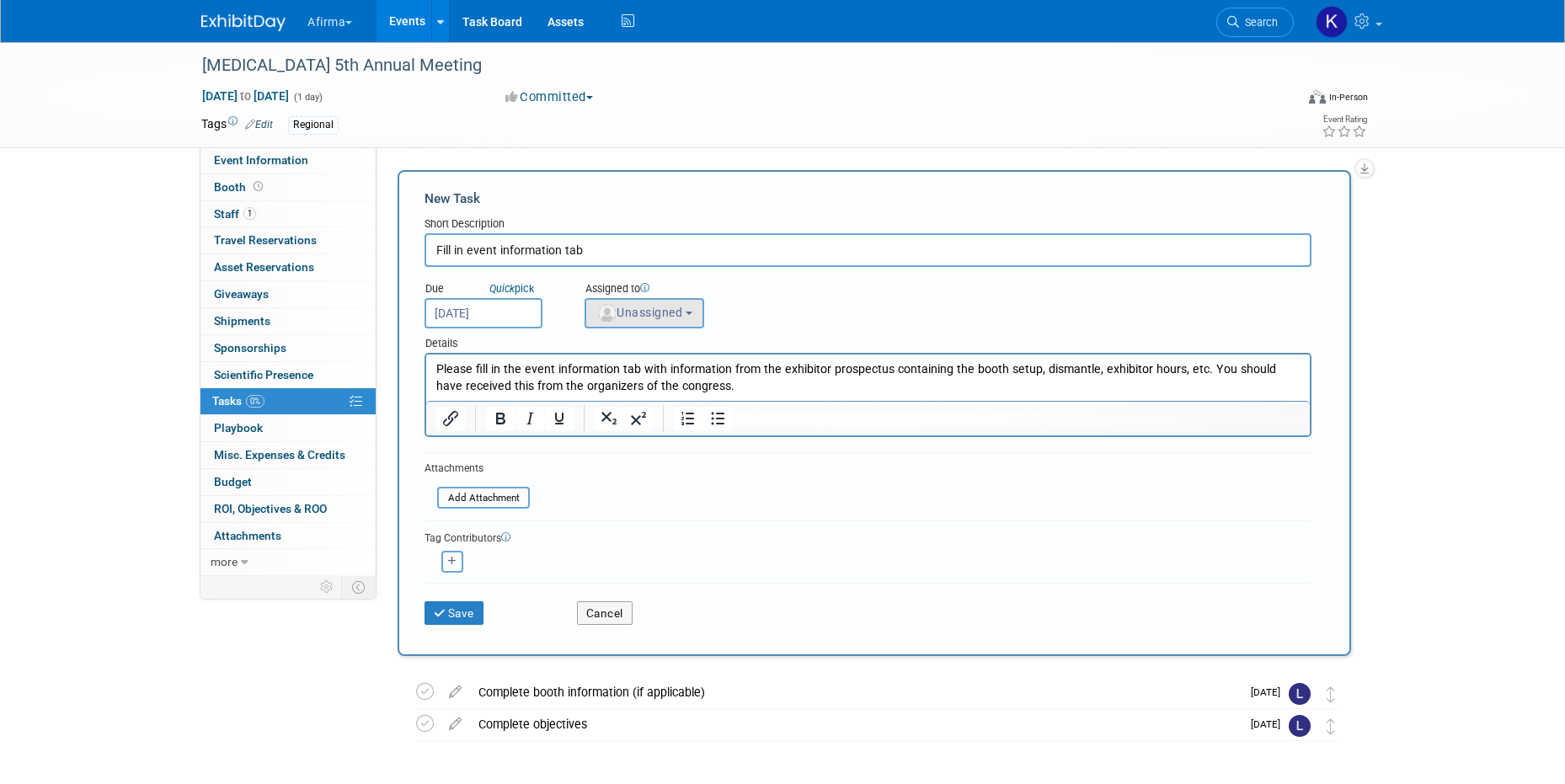
click at [628, 318] on span "Unassigned" at bounding box center [639, 312] width 86 height 14
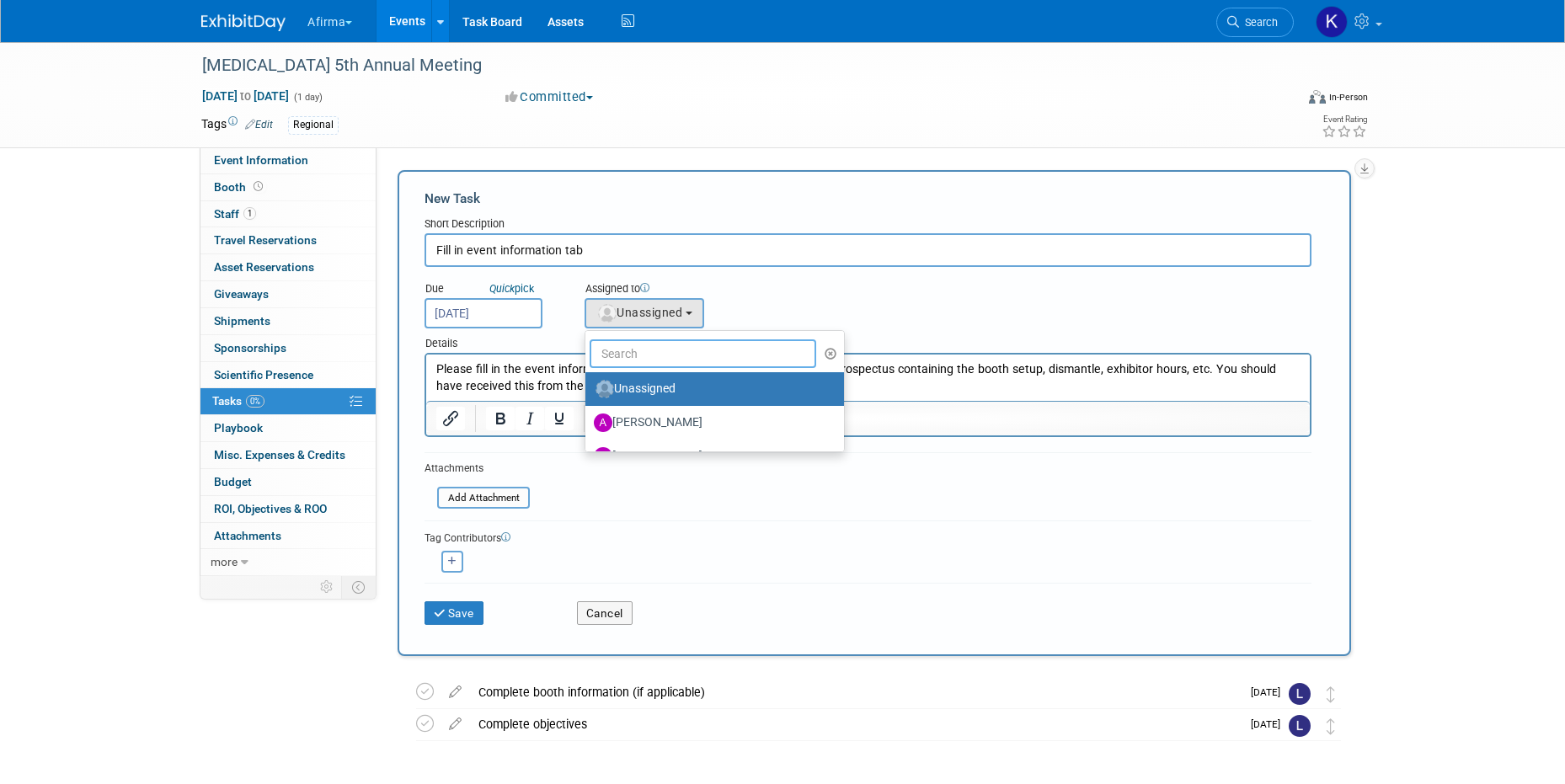
click at [628, 348] on input "text" at bounding box center [703, 353] width 227 height 28
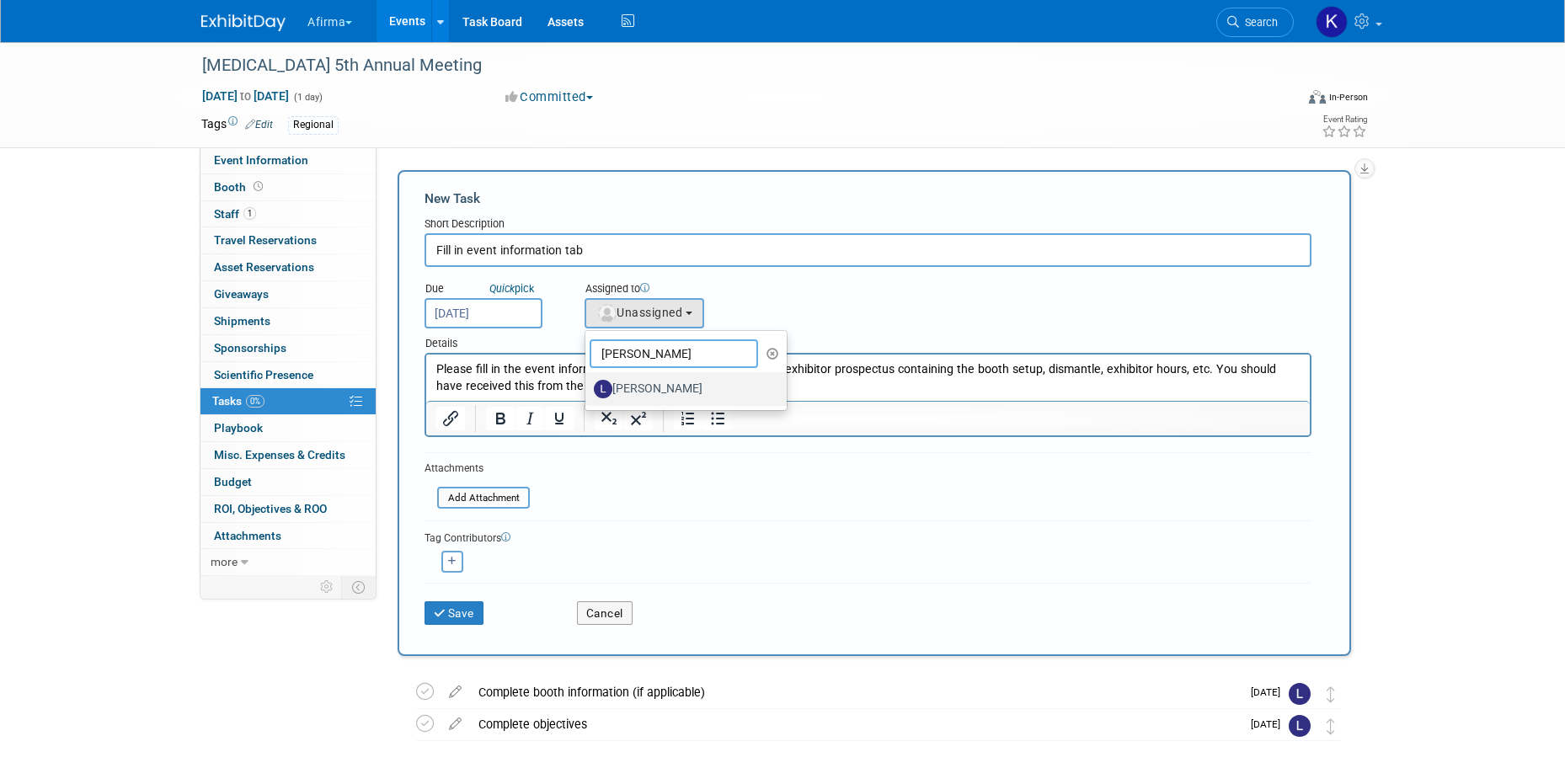
type input "leslie"
click at [641, 372] on link "Leslie Friedel" at bounding box center [685, 389] width 201 height 34
click at [641, 384] on label "Leslie Friedel" at bounding box center [682, 389] width 176 height 27
click at [588, 384] on input "Leslie Friedel" at bounding box center [583, 387] width 11 height 11
select select "01cd9d92-304b-4c66-a174-7b9fd114ad13"
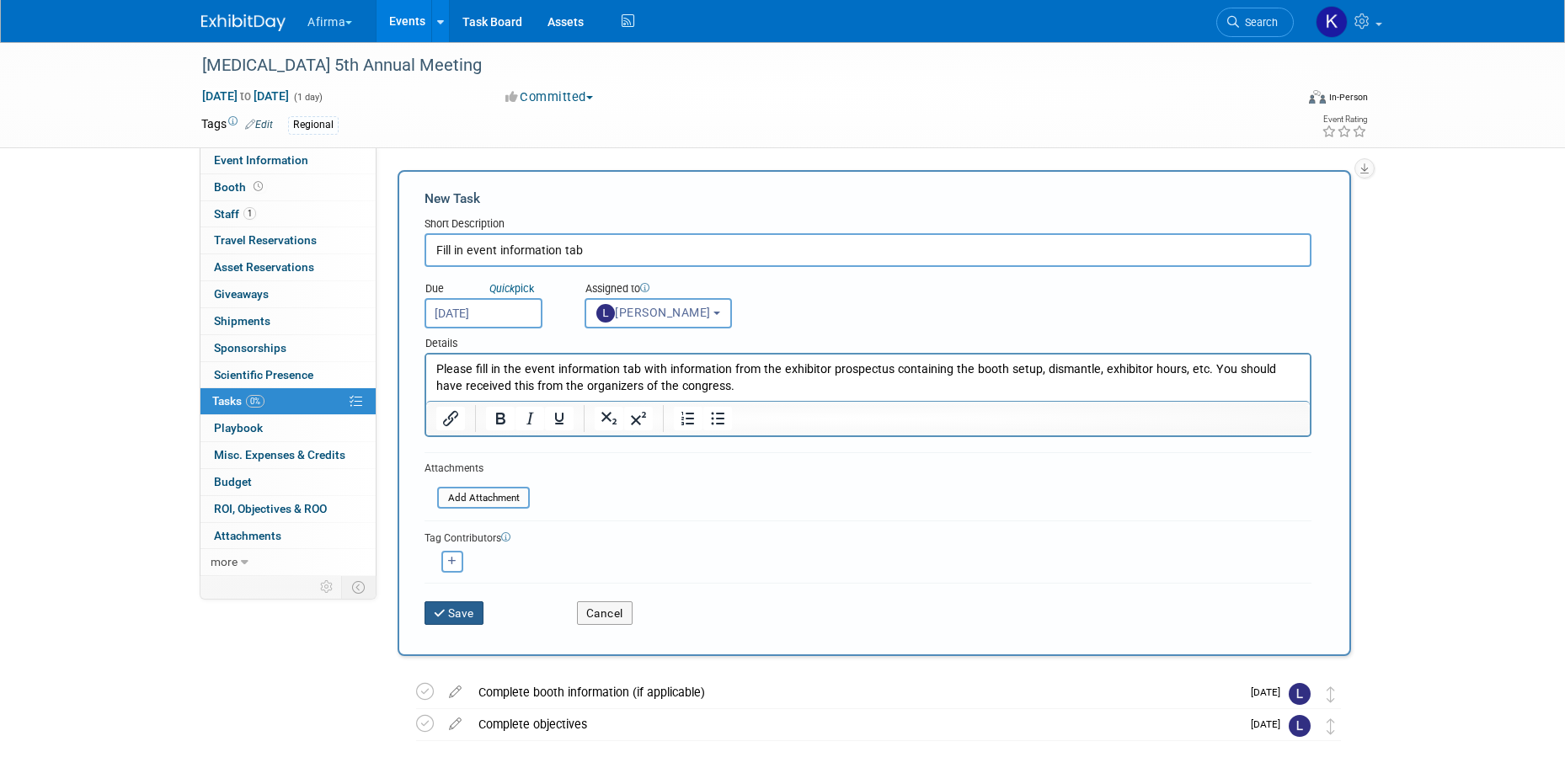
click at [464, 604] on button "Save" at bounding box center [454, 613] width 59 height 24
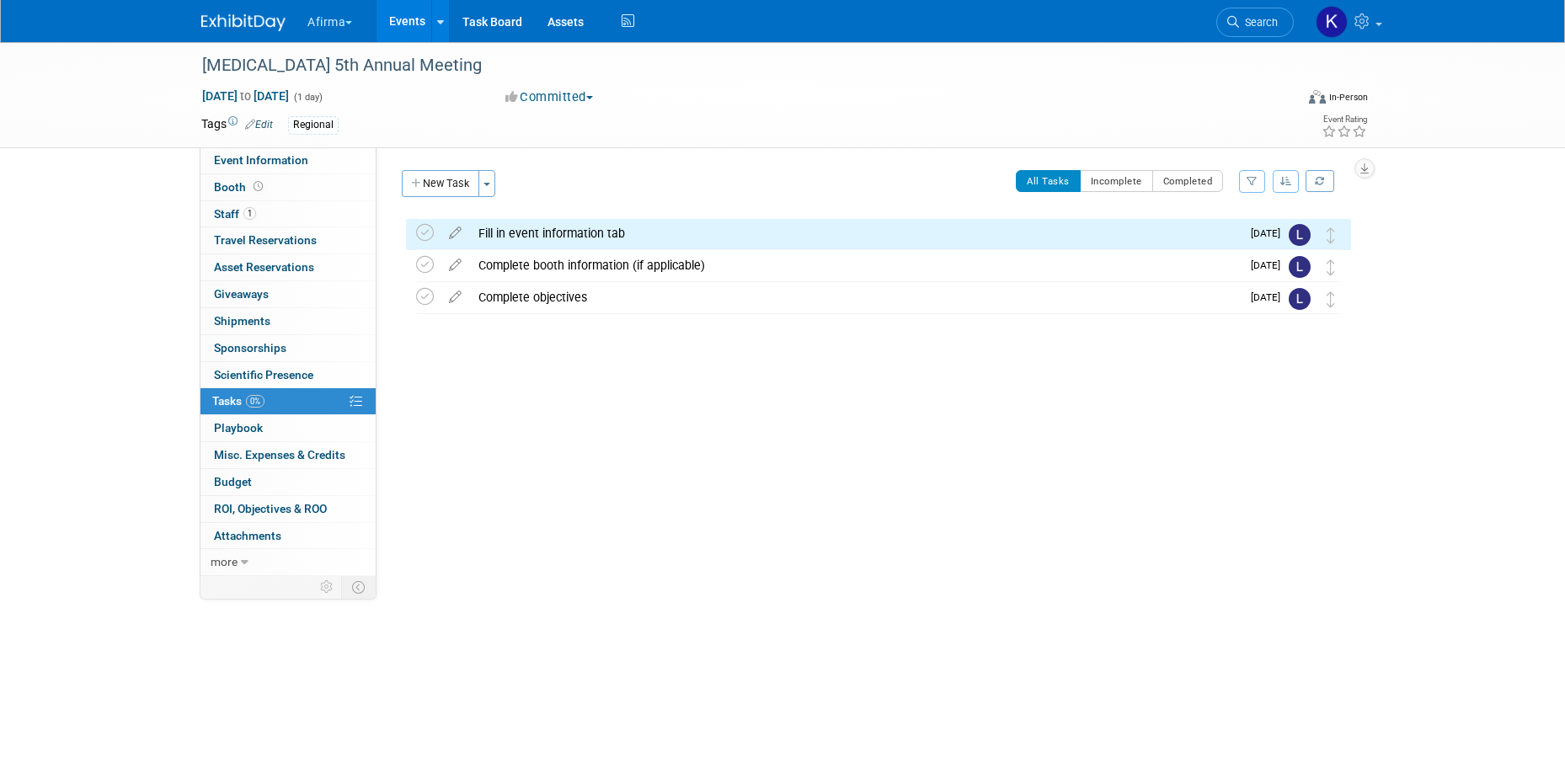
click at [437, 197] on div "New Task Toggle Dropdown Create a new task for this event Copy tasks from anoth…" at bounding box center [450, 190] width 107 height 39
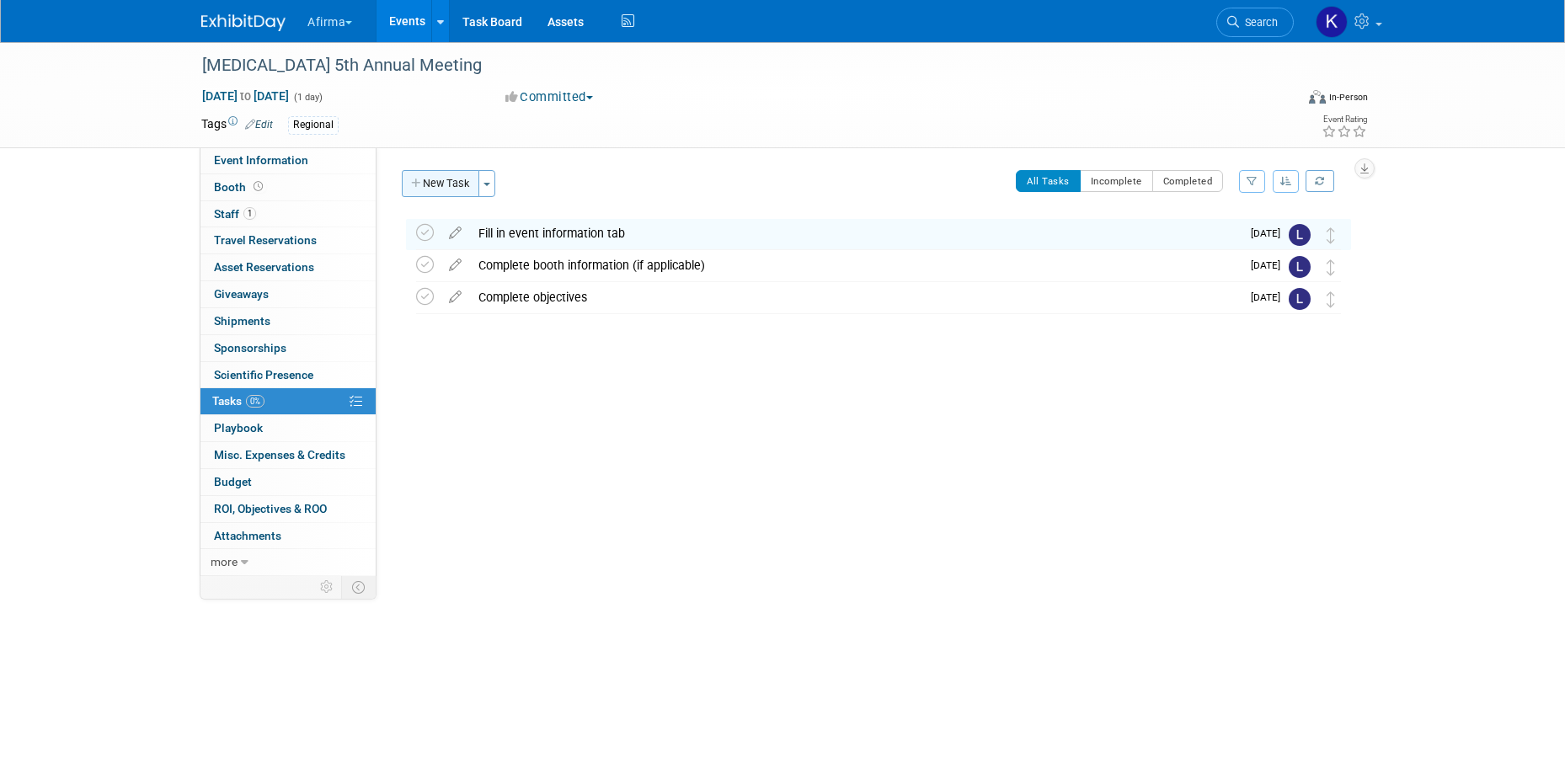
click at [434, 191] on button "New Task" at bounding box center [440, 183] width 77 height 27
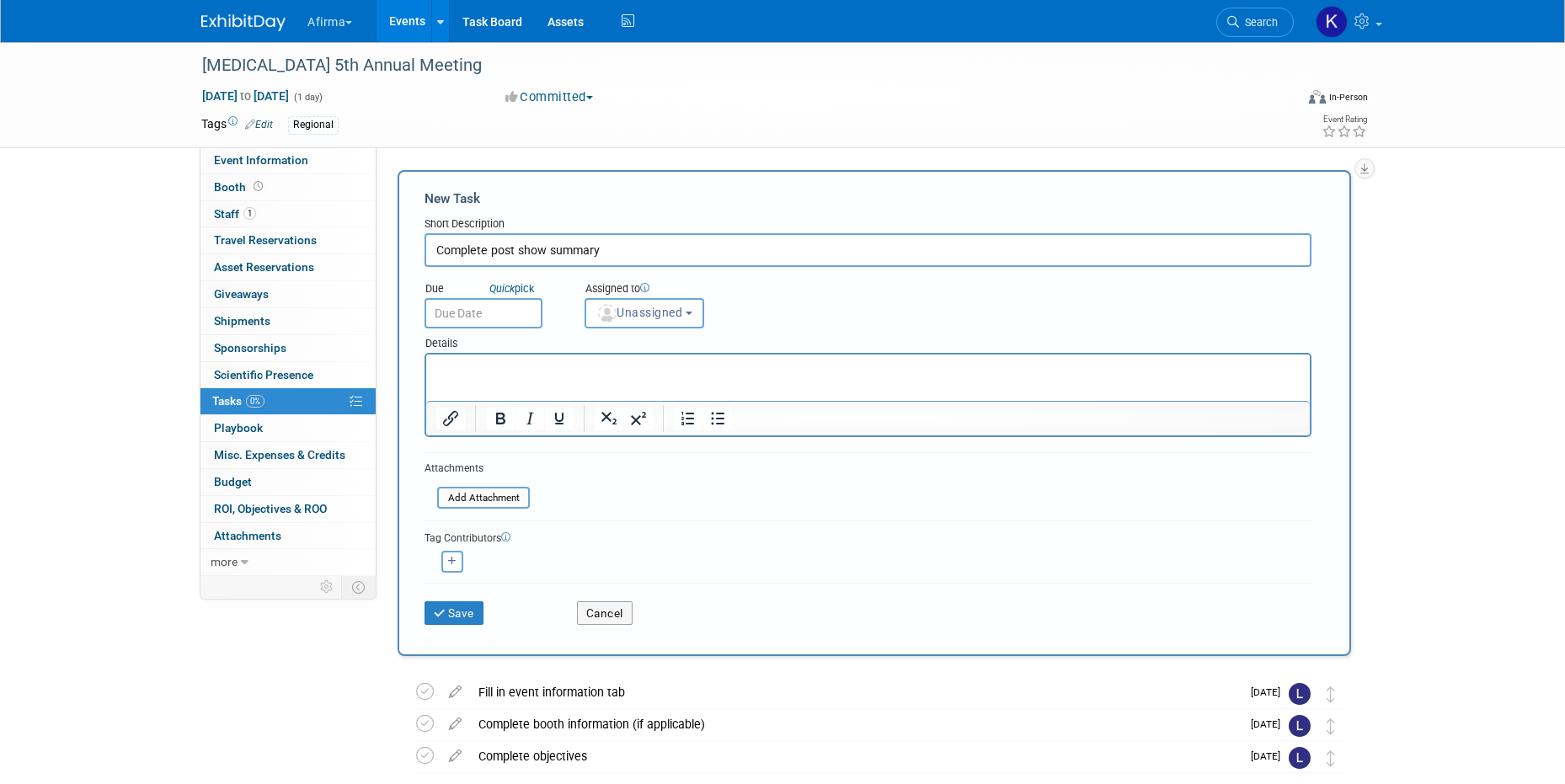
type input "Complete post show summary"
click at [472, 320] on input "text" at bounding box center [483, 313] width 118 height 30
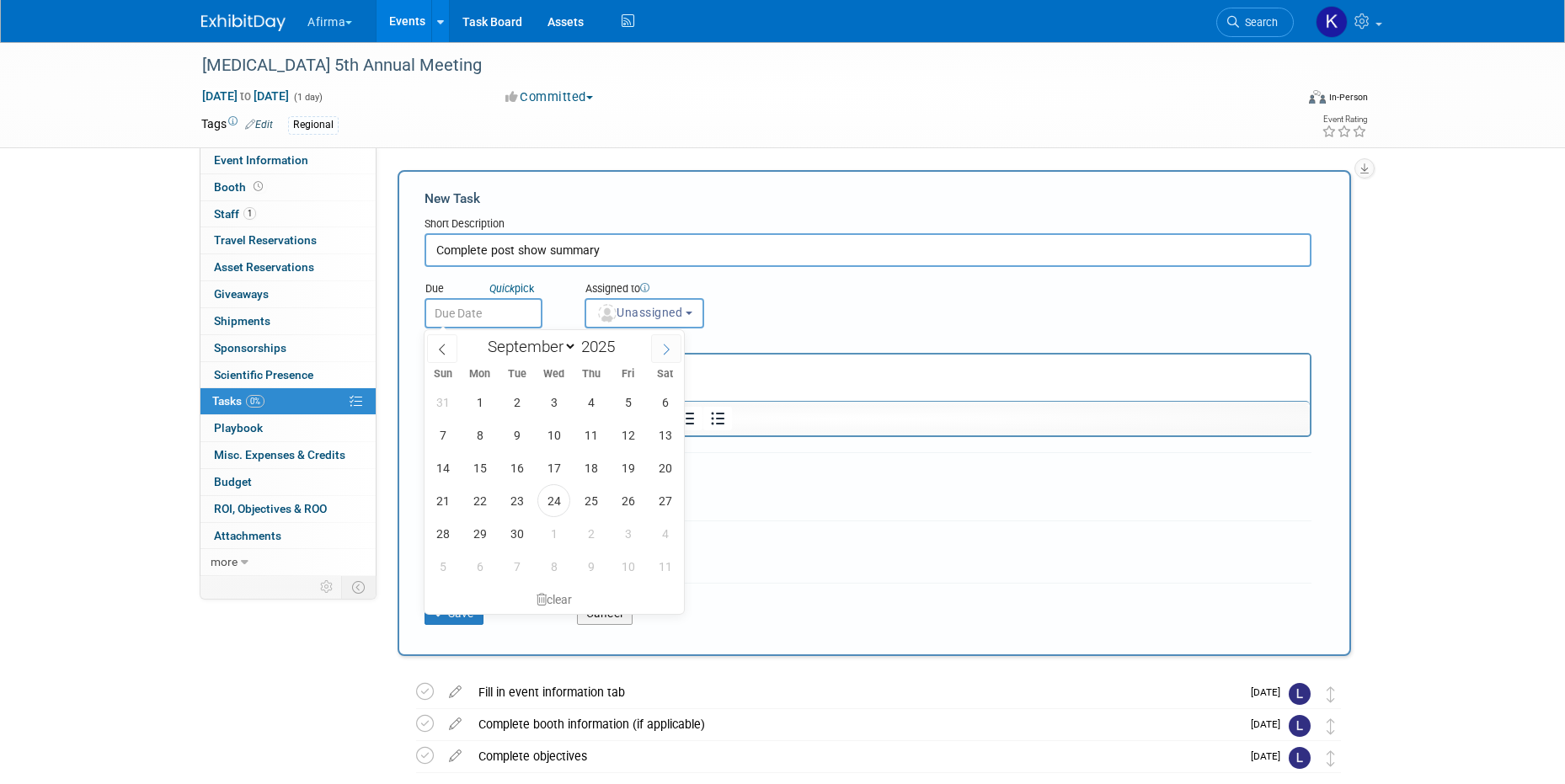
click at [666, 351] on icon at bounding box center [667, 350] width 6 height 11
select select "10"
click at [632, 427] on span "7" at bounding box center [628, 435] width 33 height 33
type input "Nov 7, 2025"
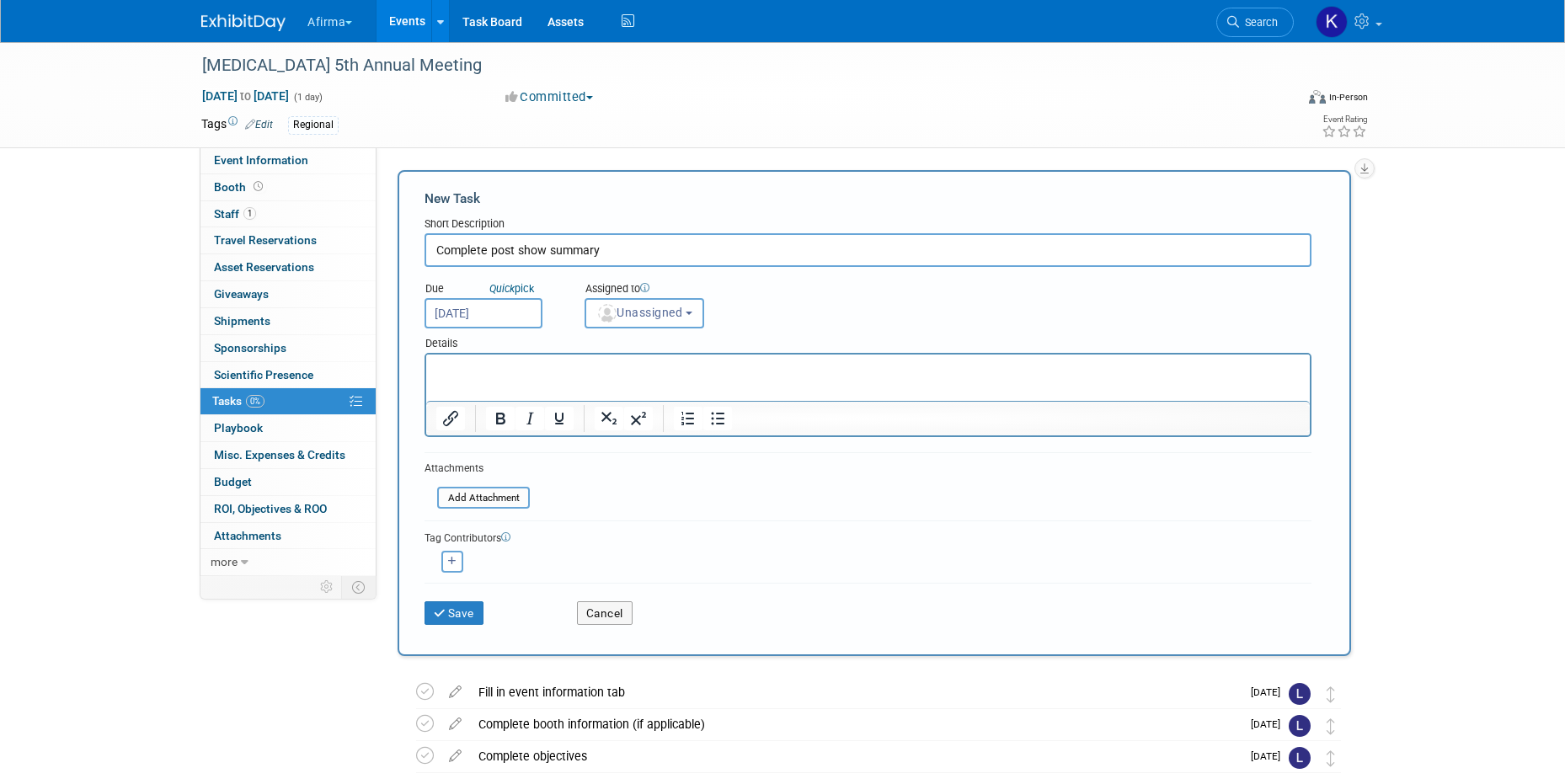
click at [621, 378] on html at bounding box center [868, 367] width 883 height 24
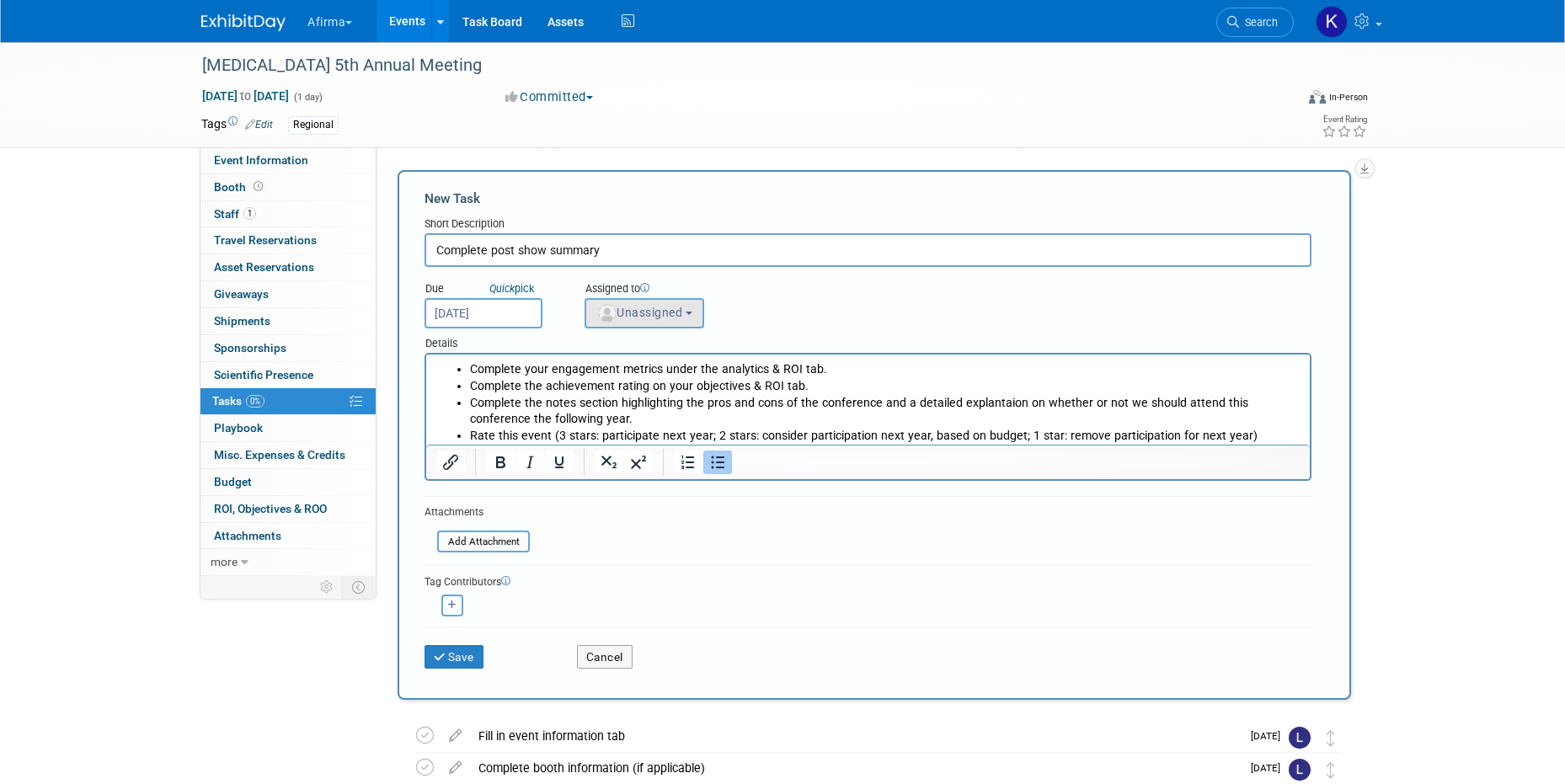
click at [660, 325] on button "Unassigned" at bounding box center [644, 313] width 119 height 30
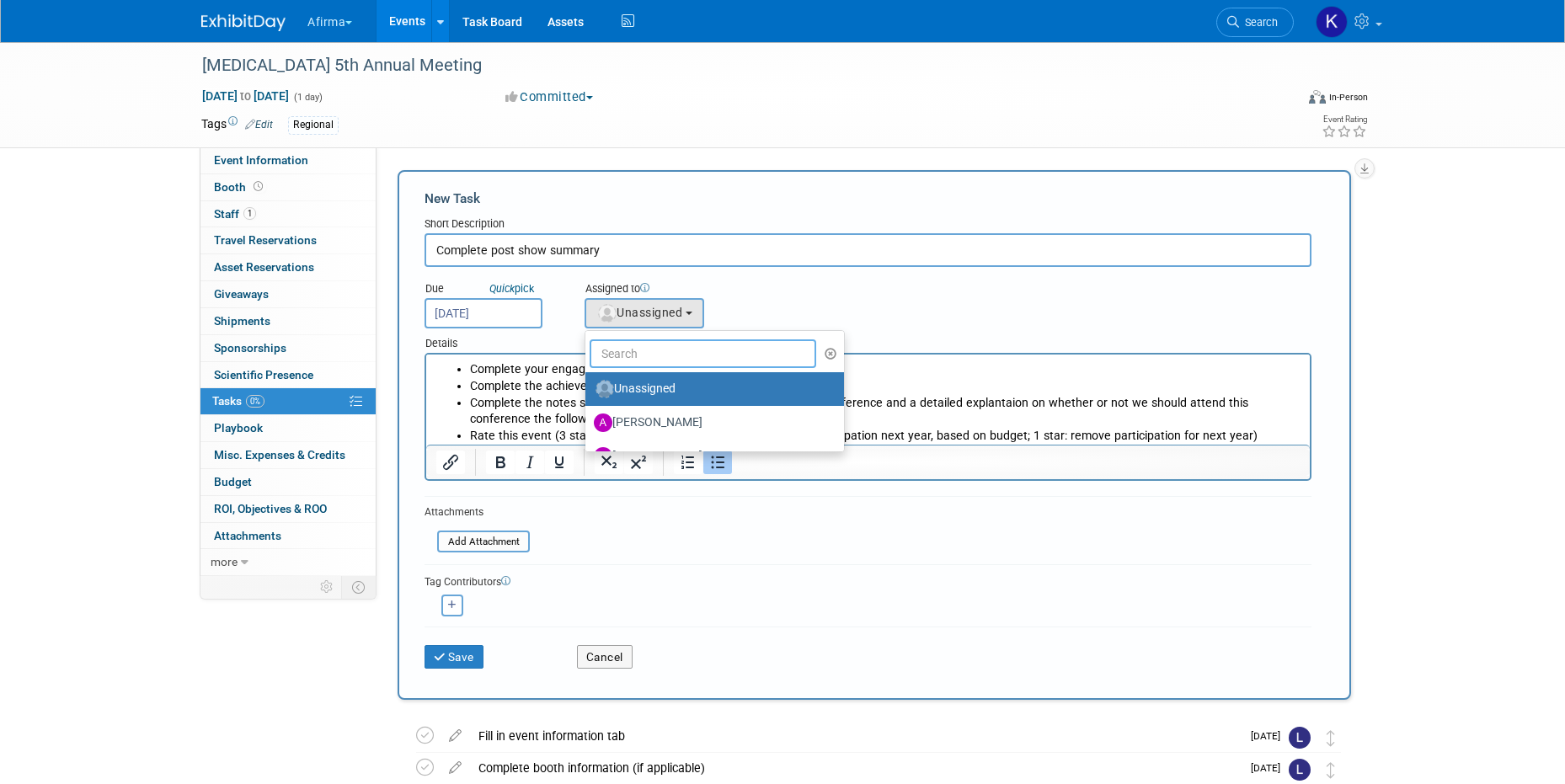
click at [659, 352] on input "text" at bounding box center [703, 353] width 227 height 28
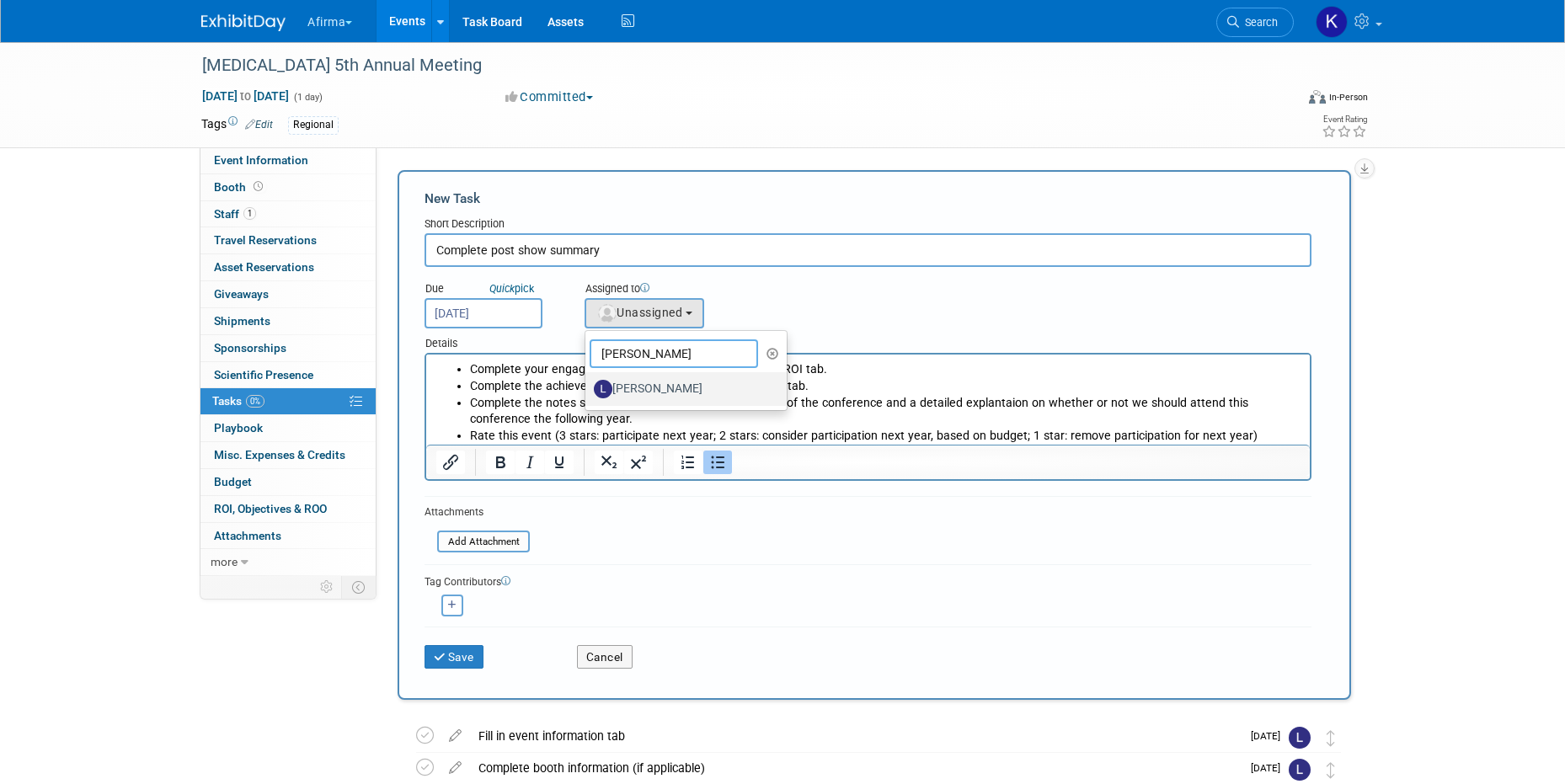
type input "leslie"
click at [675, 381] on label "Leslie Friedel" at bounding box center [682, 389] width 176 height 27
click at [588, 381] on input "Leslie Friedel" at bounding box center [583, 387] width 11 height 11
select select "01cd9d92-304b-4c66-a174-7b9fd114ad13"
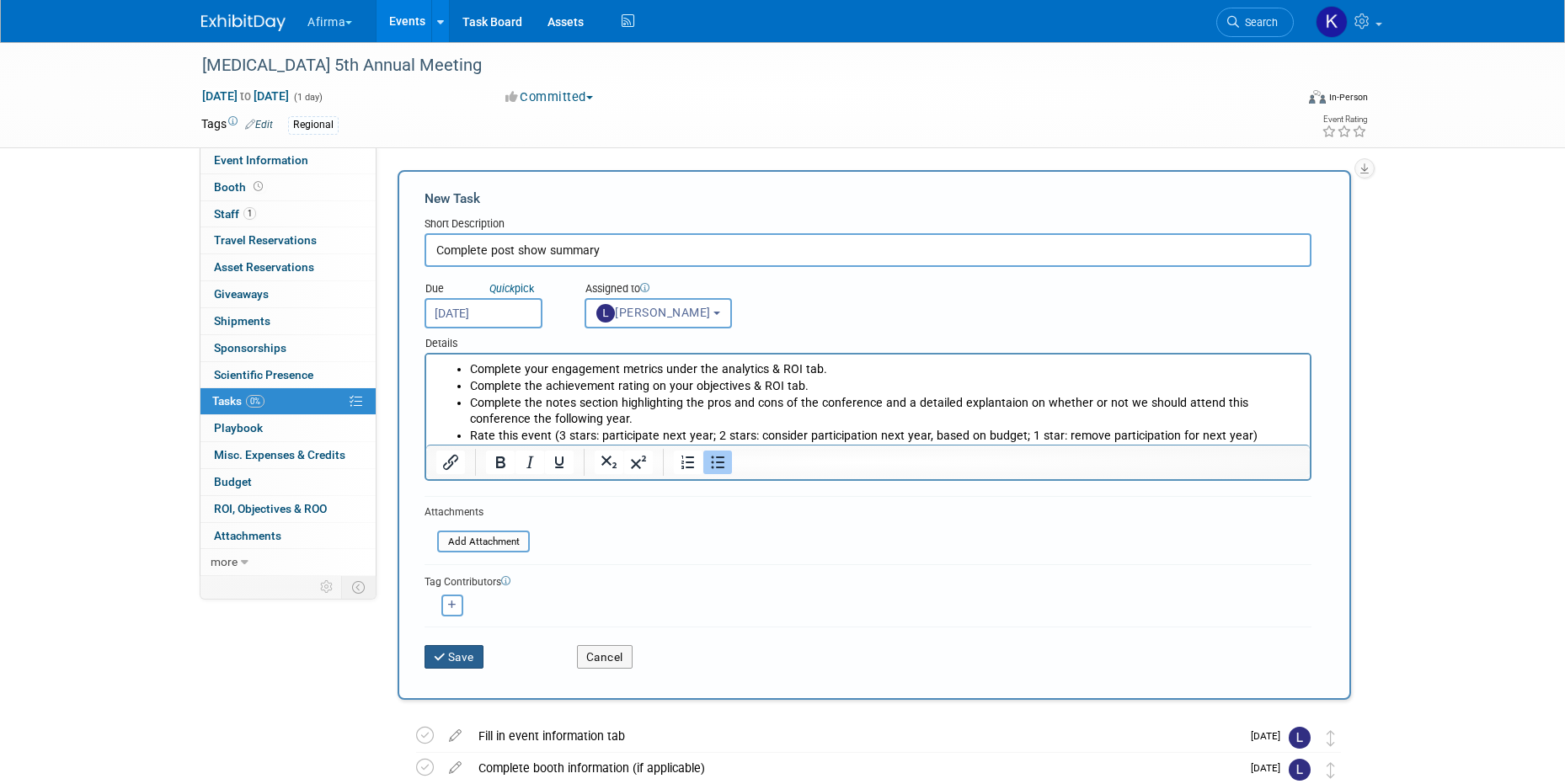
click at [476, 651] on button "Save" at bounding box center [454, 657] width 59 height 24
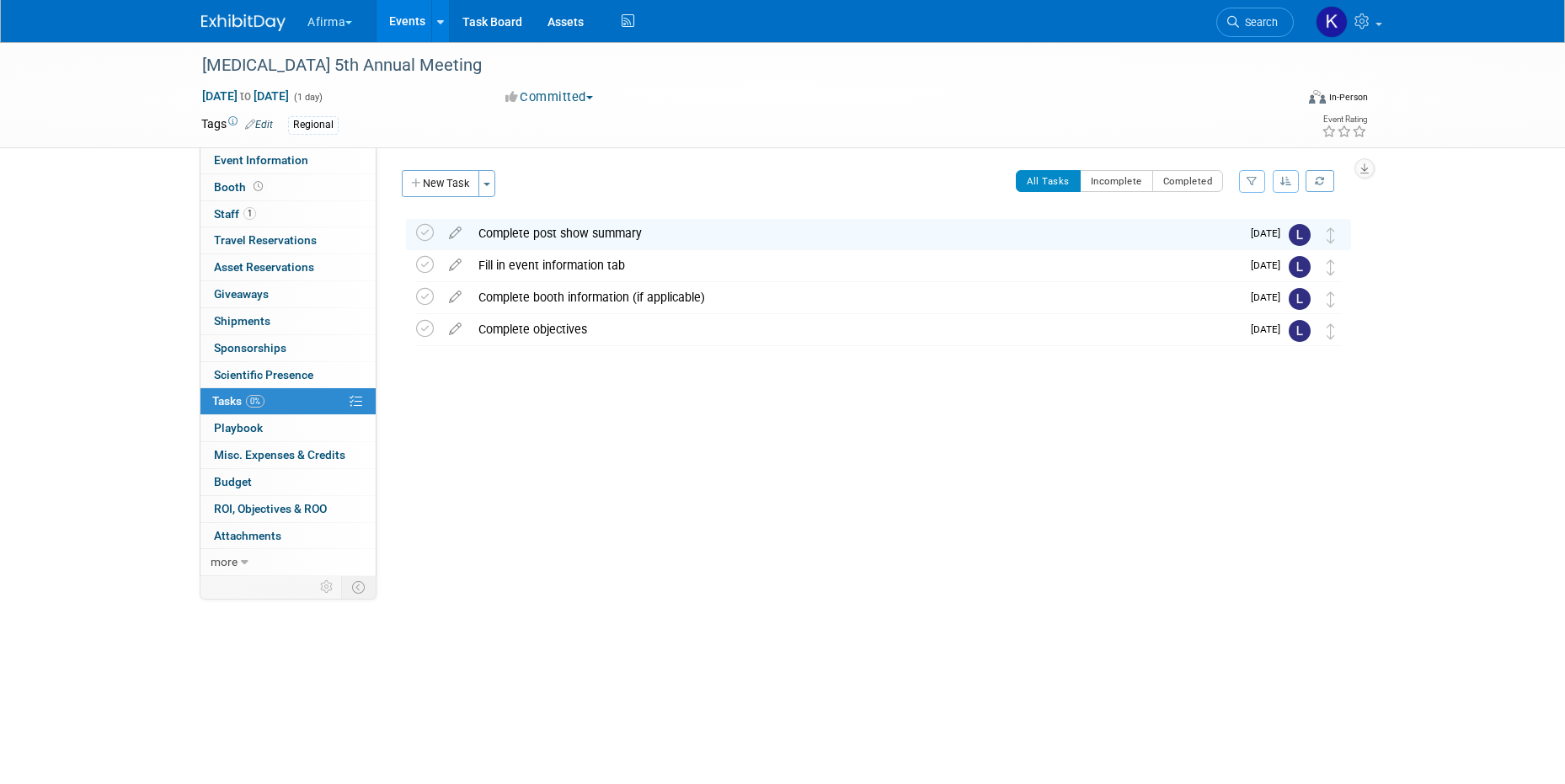
click at [412, 16] on link "Events" at bounding box center [407, 21] width 61 height 42
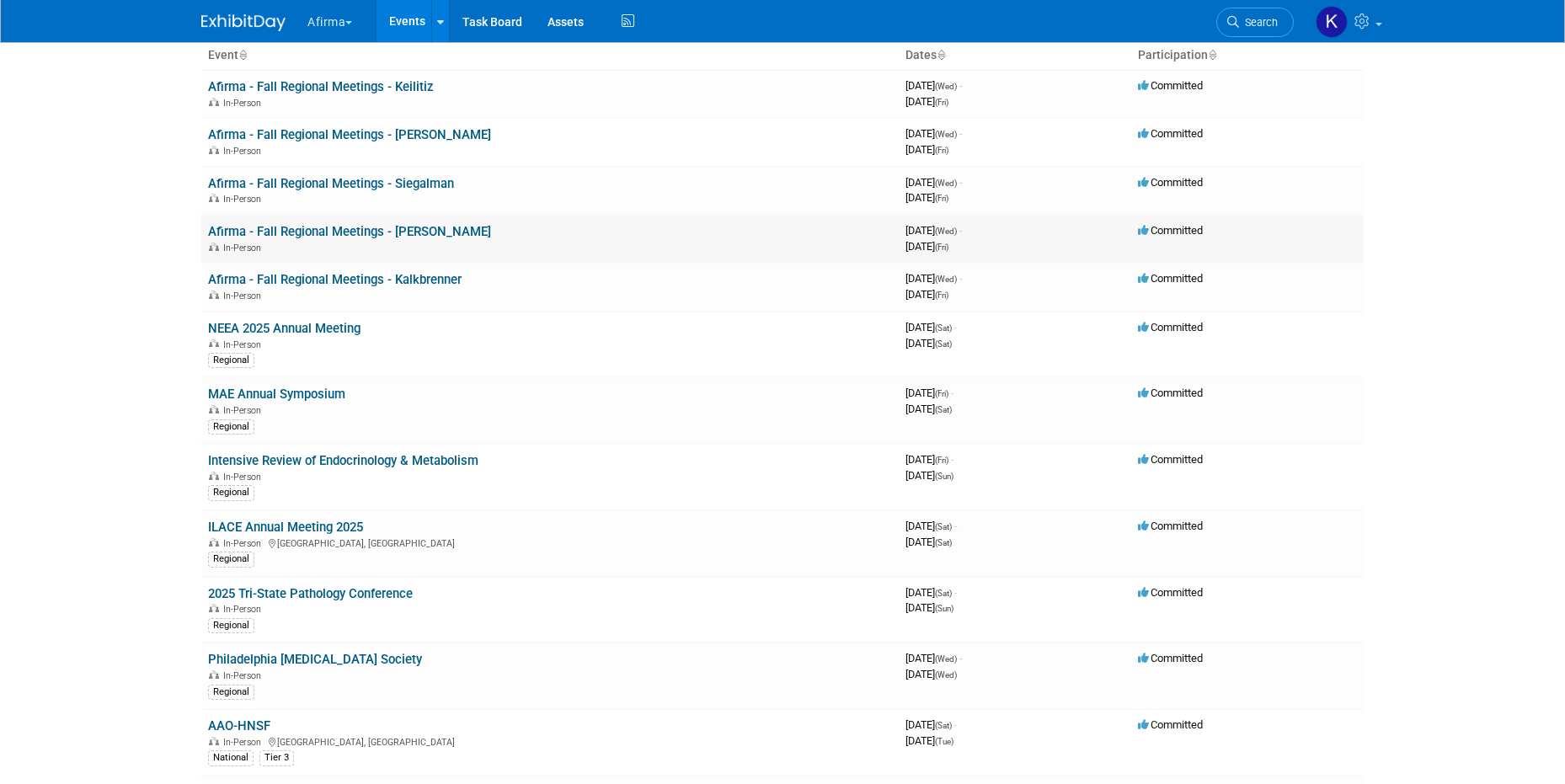
scroll to position [142, 0]
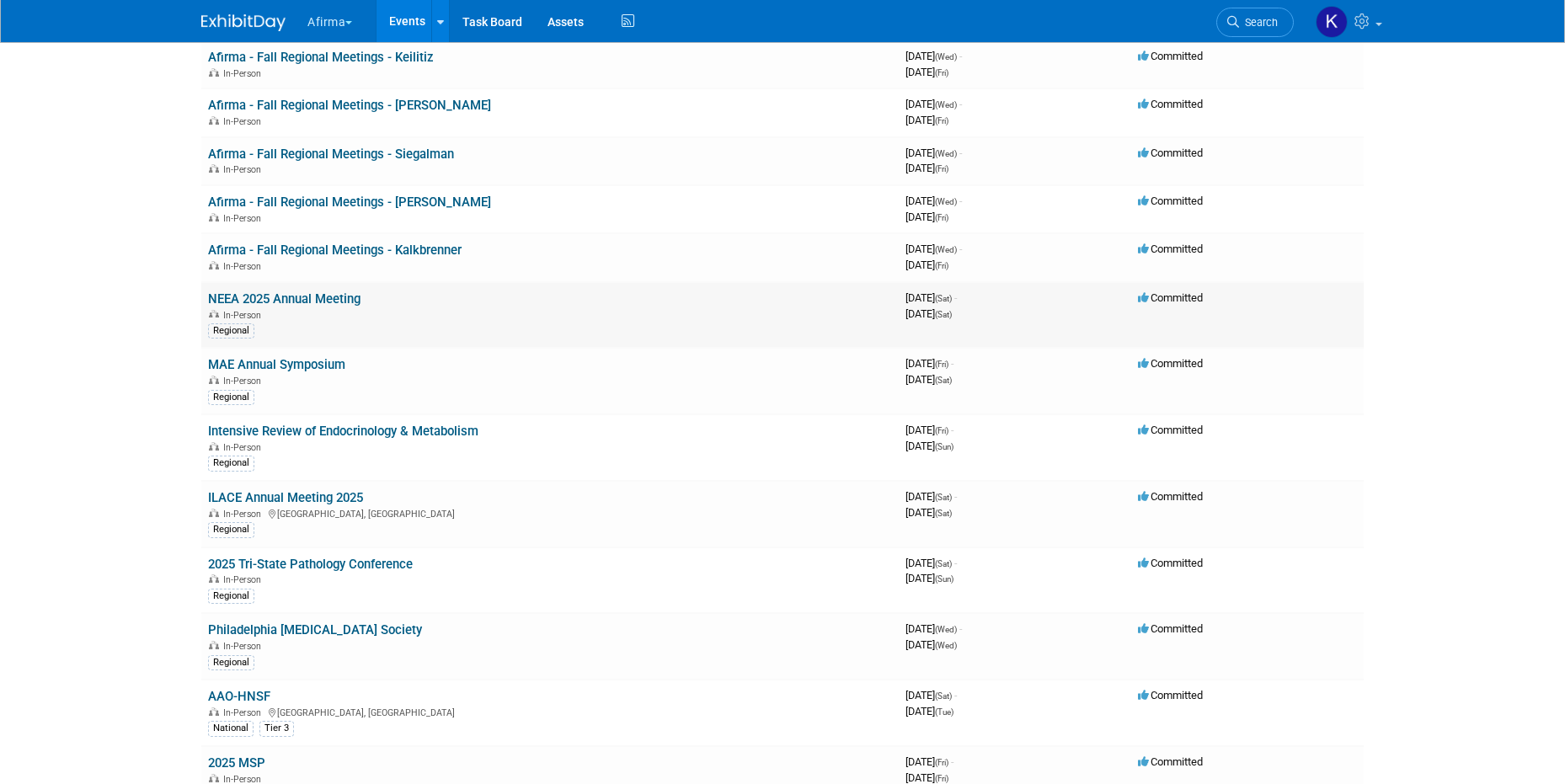
click at [316, 300] on link "NEEA 2025 Annual Meeting" at bounding box center [284, 299] width 152 height 16
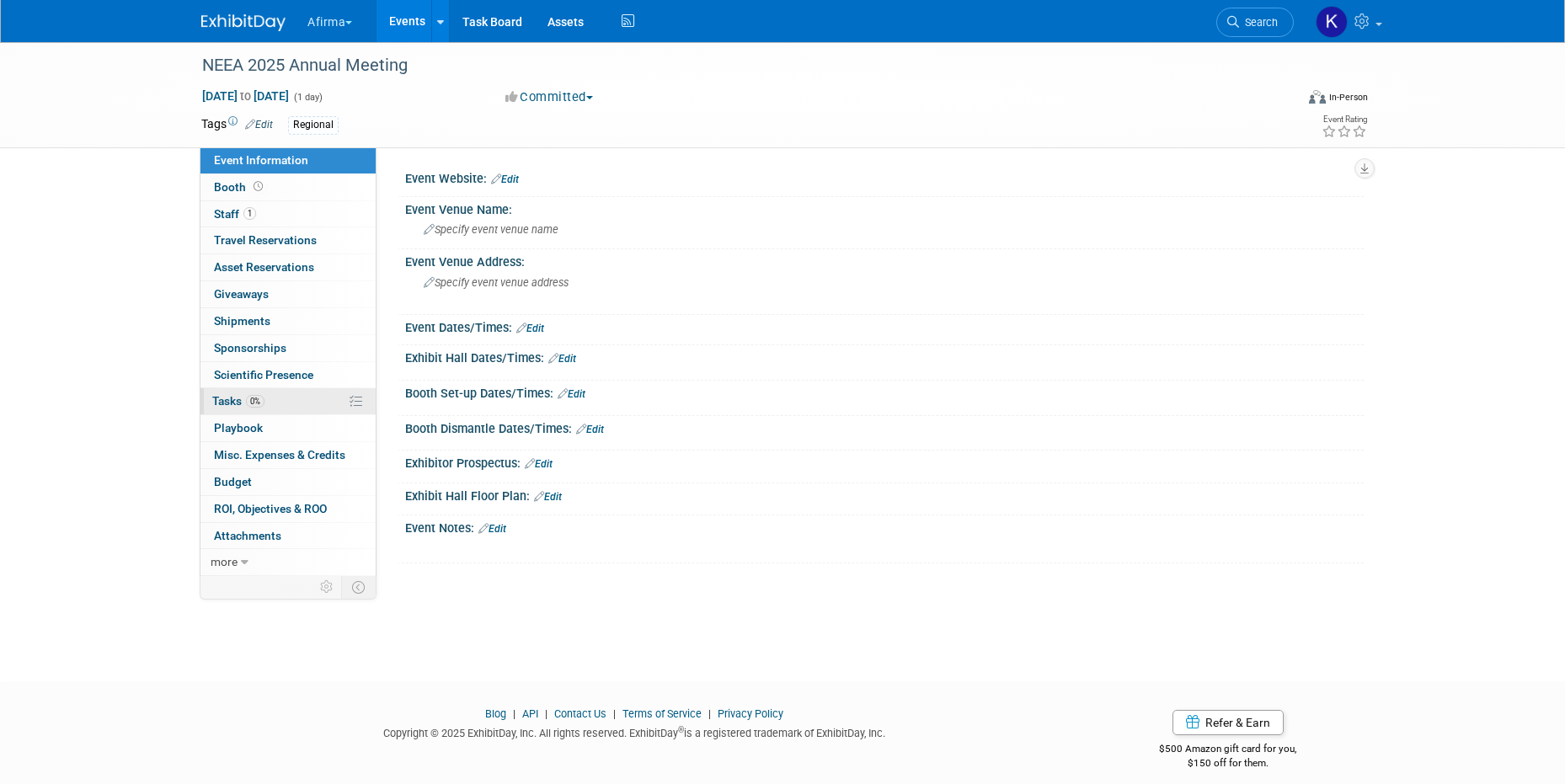
click at [272, 407] on link "0% Tasks 0%" at bounding box center [288, 401] width 175 height 26
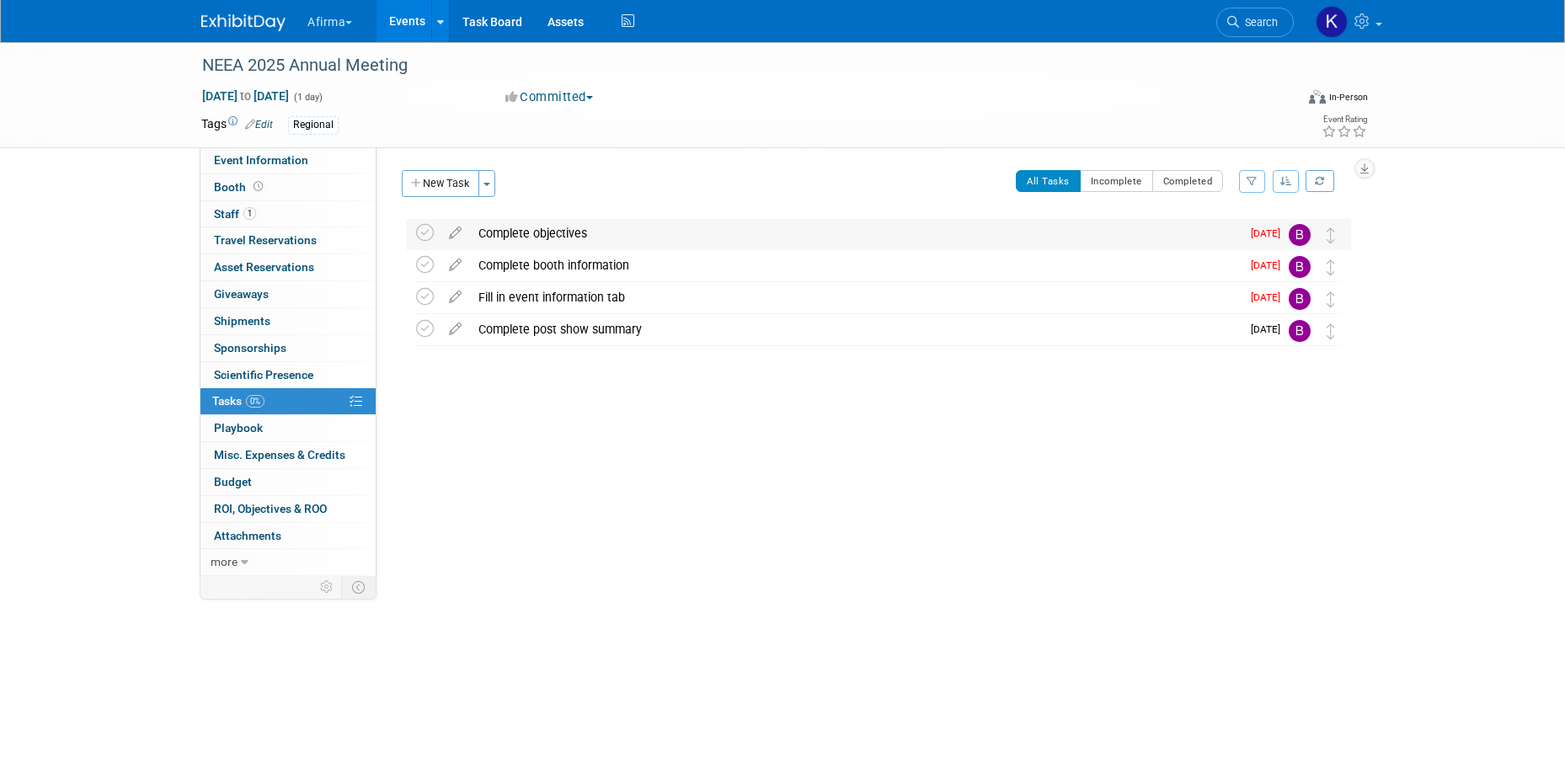
click at [524, 236] on div "Complete objectives" at bounding box center [855, 233] width 771 height 28
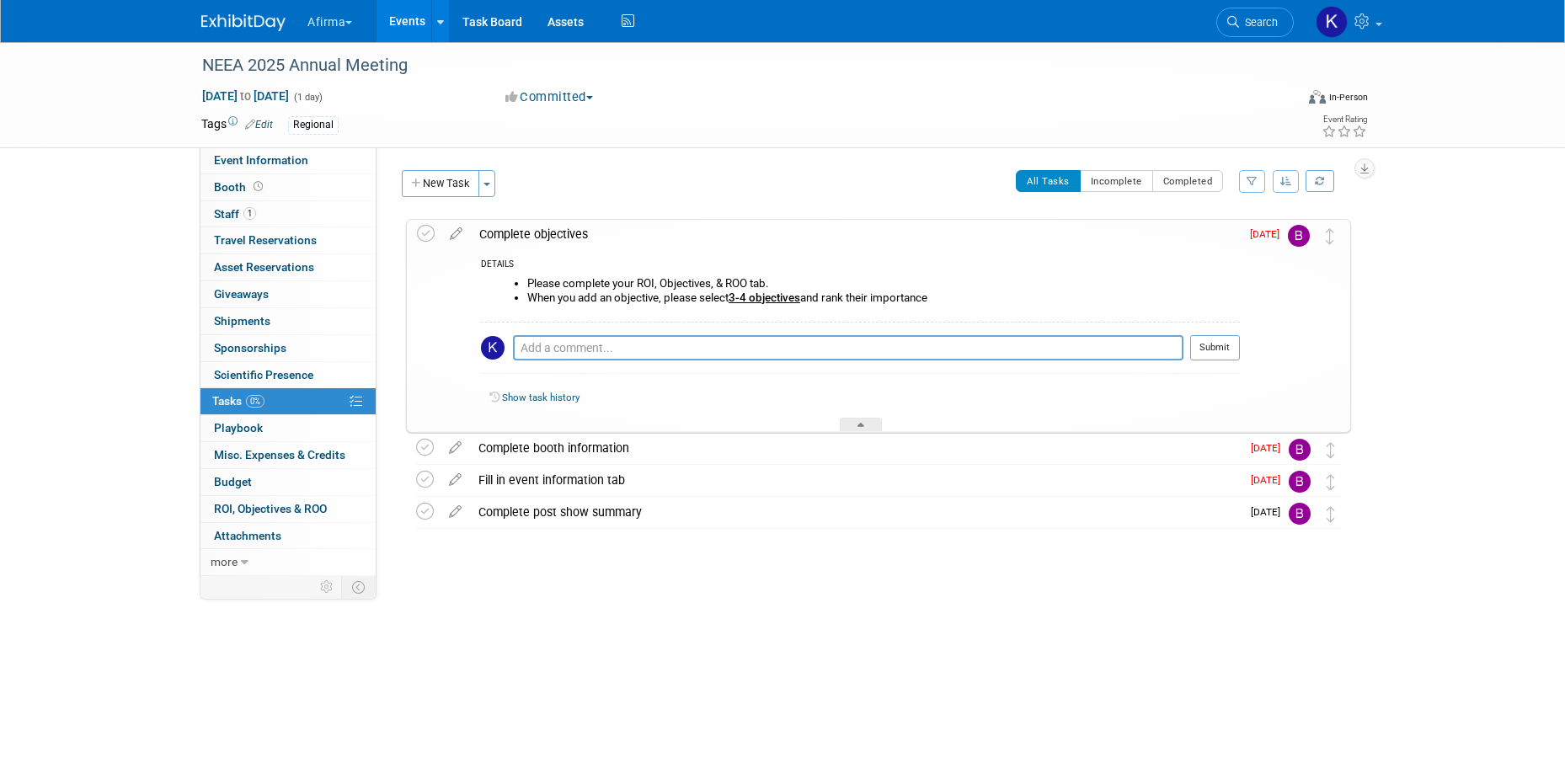
drag, startPoint x: 944, startPoint y: 299, endPoint x: 522, endPoint y: 275, distance: 422.7
click at [522, 276] on div "Please complete your ROI, Objectives, & ROO tab. When you add an objective, ple…" at bounding box center [860, 297] width 759 height 48
copy ul "Please complete your ROI, Objectives, & ROO tab. When you add an objective, ple…"
click at [505, 449] on div "Complete booth information" at bounding box center [855, 447] width 771 height 28
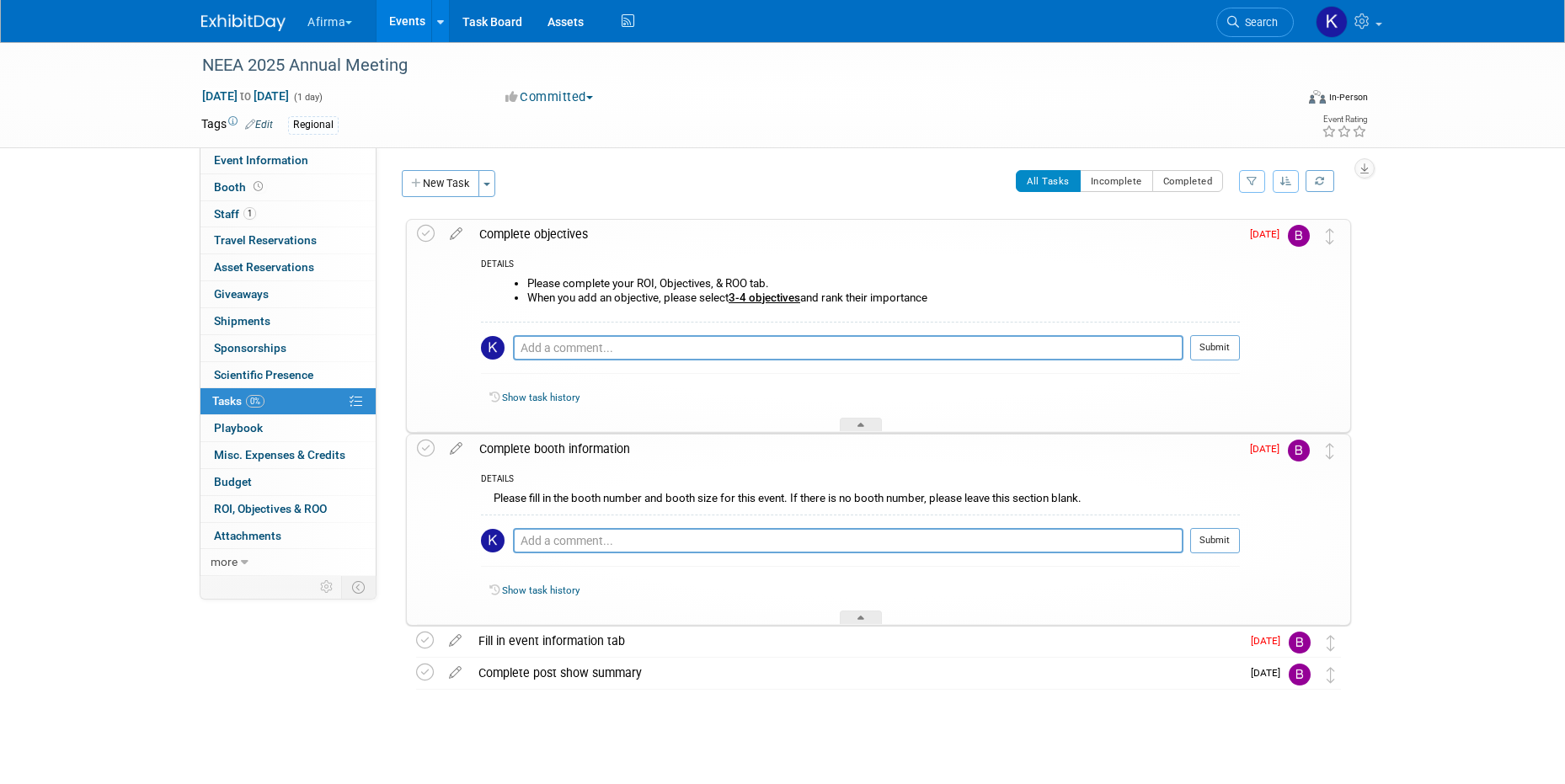
click at [560, 499] on div "Please fill in the booth number and booth size for this event. If there is no b…" at bounding box center [860, 501] width 759 height 26
copy div "Please fill in the booth number and booth size for this event. If there is no b…"
click at [514, 657] on div "NEEA 2025 Annual Meeting [DATE] to [DATE] (Going) Complete objectives DETAILS P…" at bounding box center [874, 454] width 954 height 472
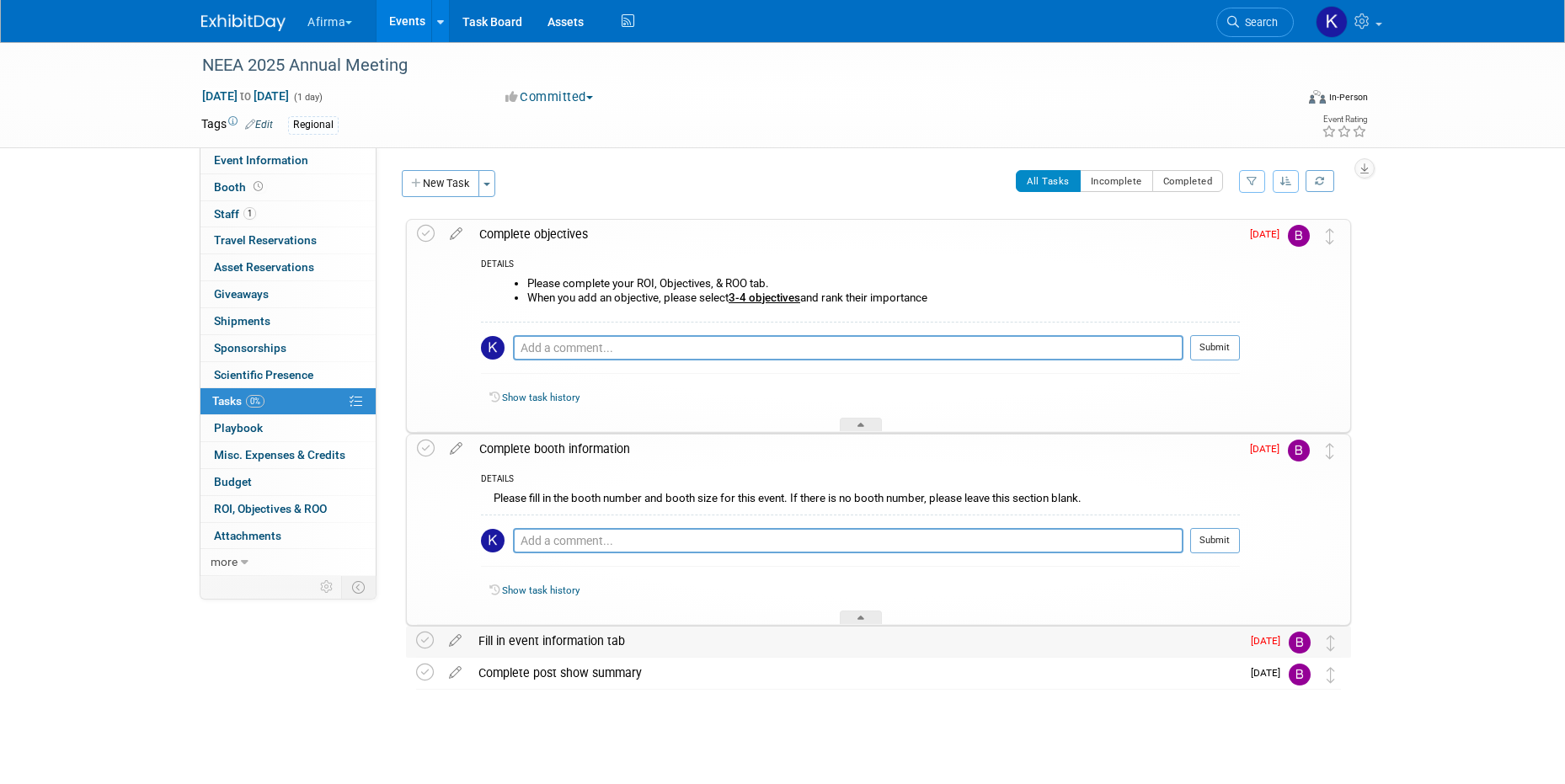
click at [512, 639] on div "Fill in event information tab" at bounding box center [855, 640] width 771 height 28
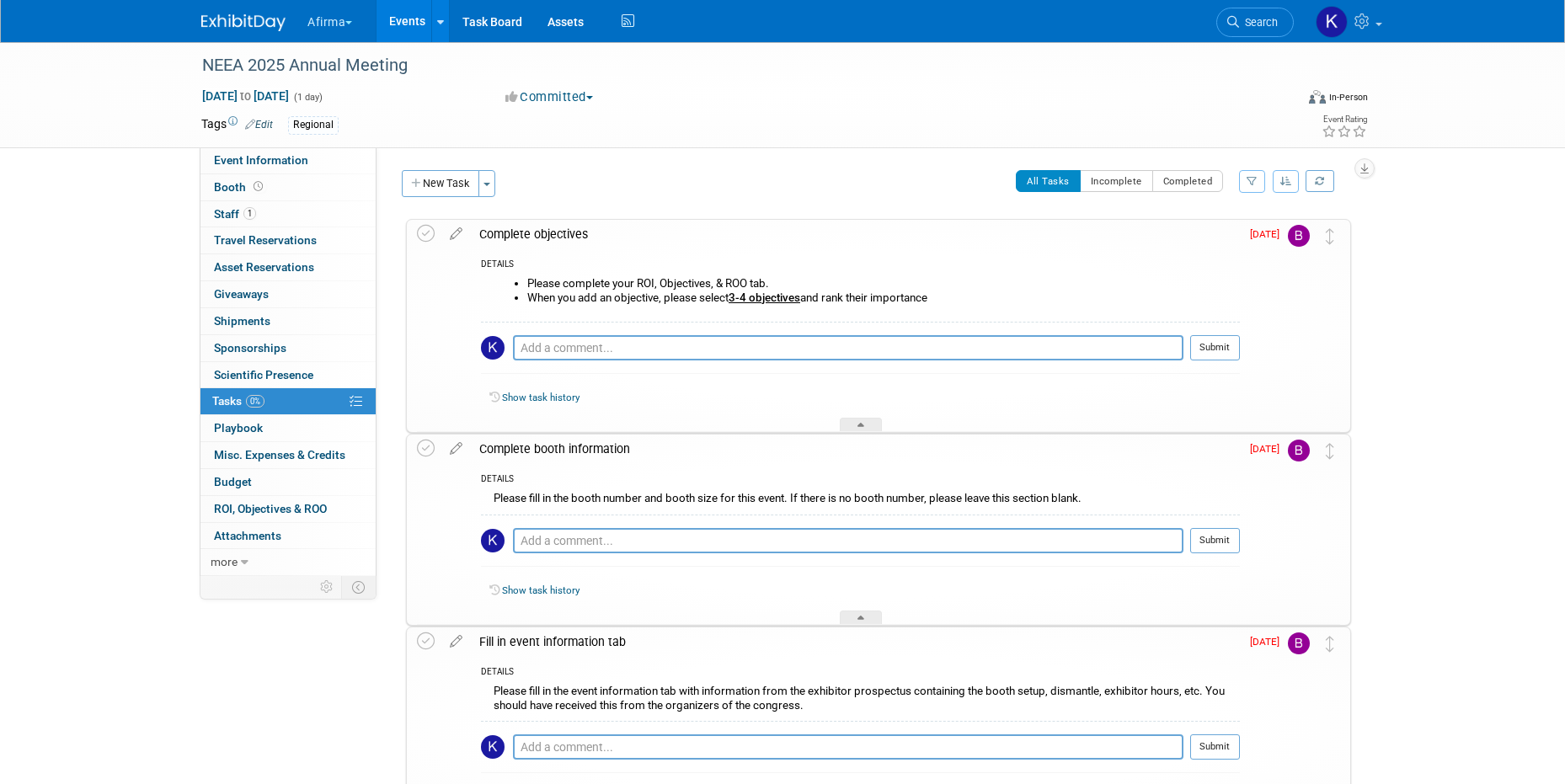
click at [549, 687] on div "Please fill in the event information tab with information from the exhibitor pr…" at bounding box center [860, 700] width 759 height 39
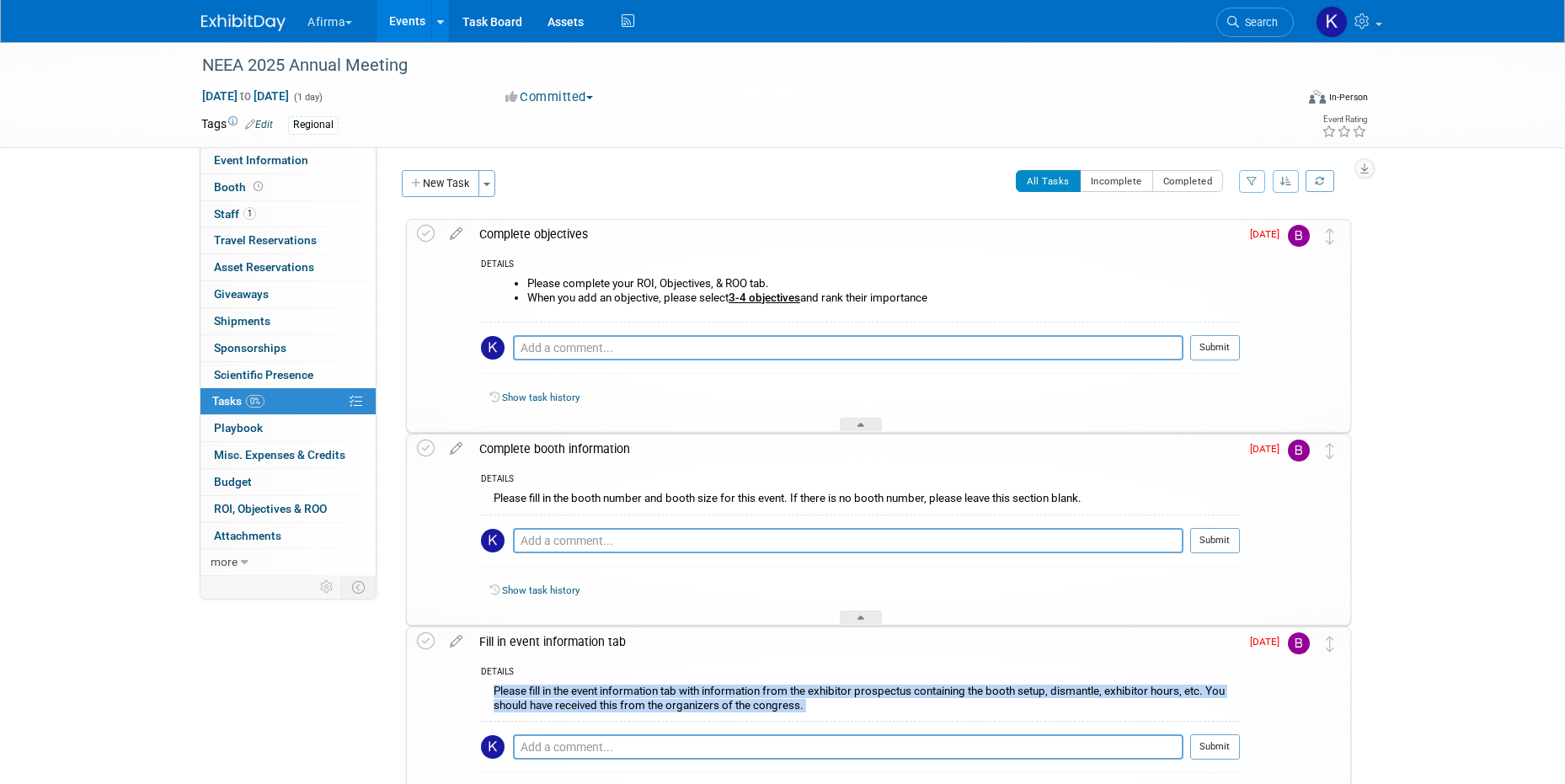
click at [549, 687] on div "Please fill in the event information tab with information from the exhibitor pr…" at bounding box center [860, 700] width 759 height 39
copy div "Please fill in the event information tab with information from the exhibitor pr…"
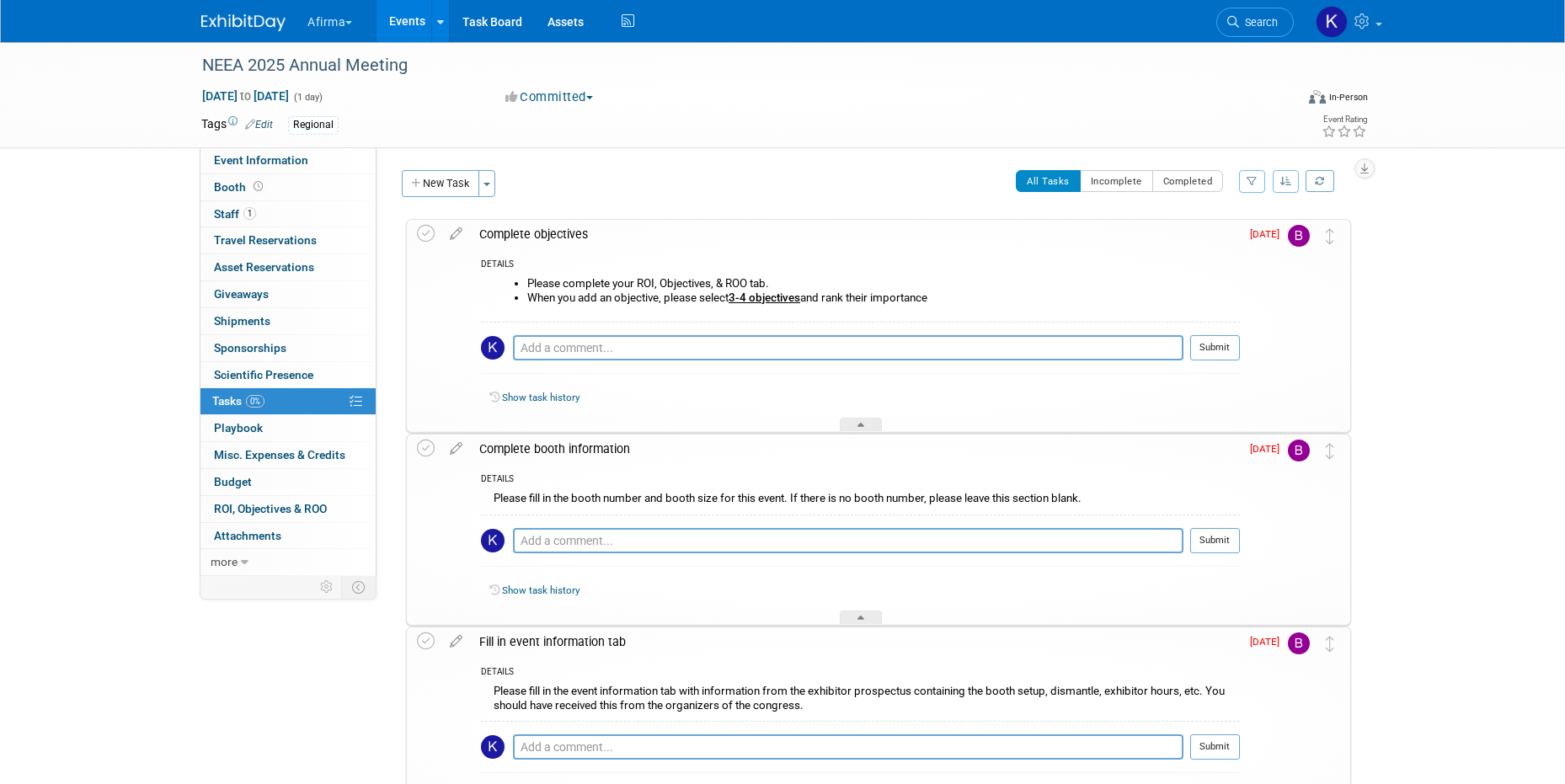
click at [491, 247] on div "Complete objectives" at bounding box center [855, 234] width 769 height 28
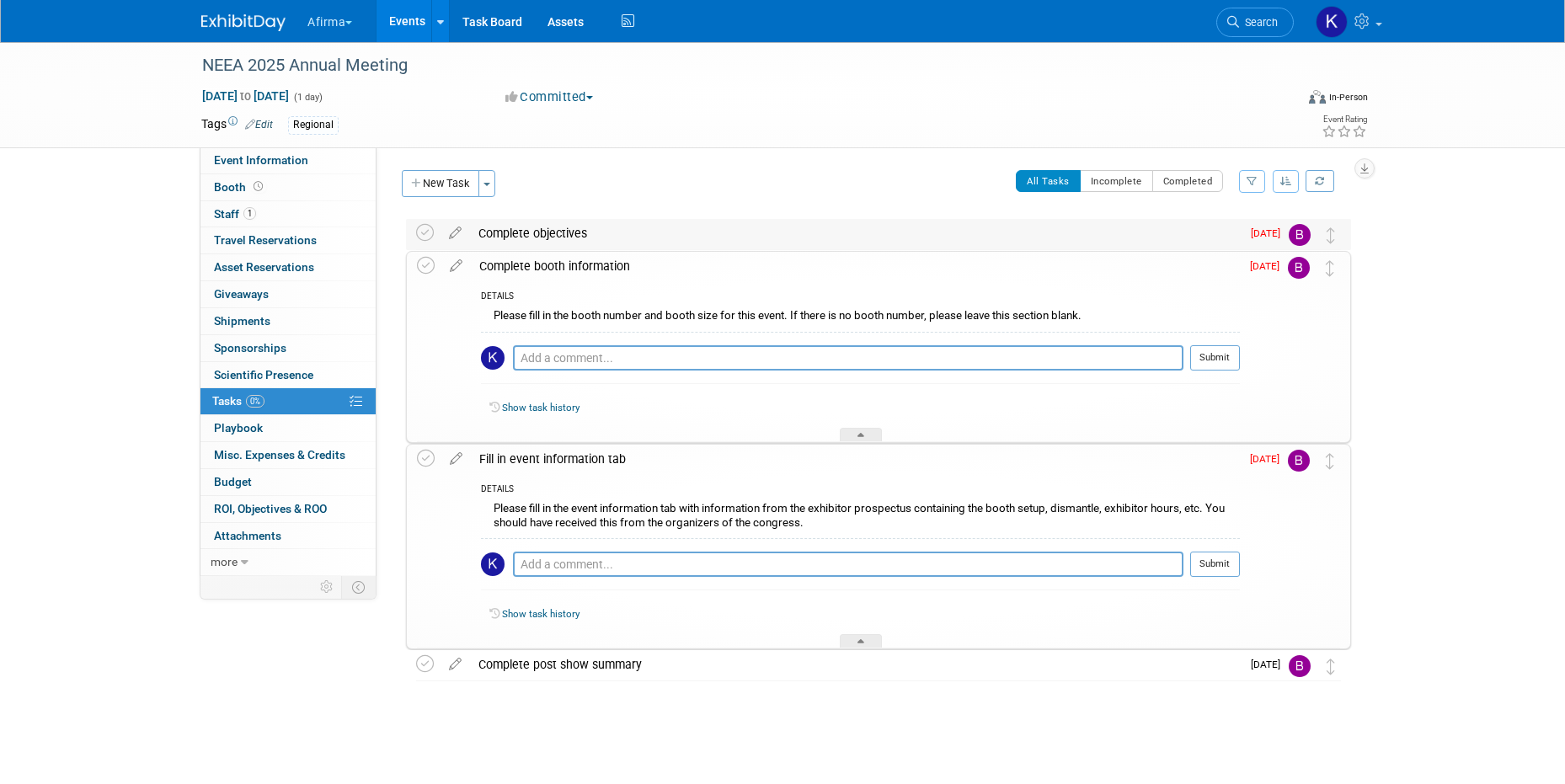
click at [508, 231] on div "Complete objectives" at bounding box center [855, 233] width 771 height 28
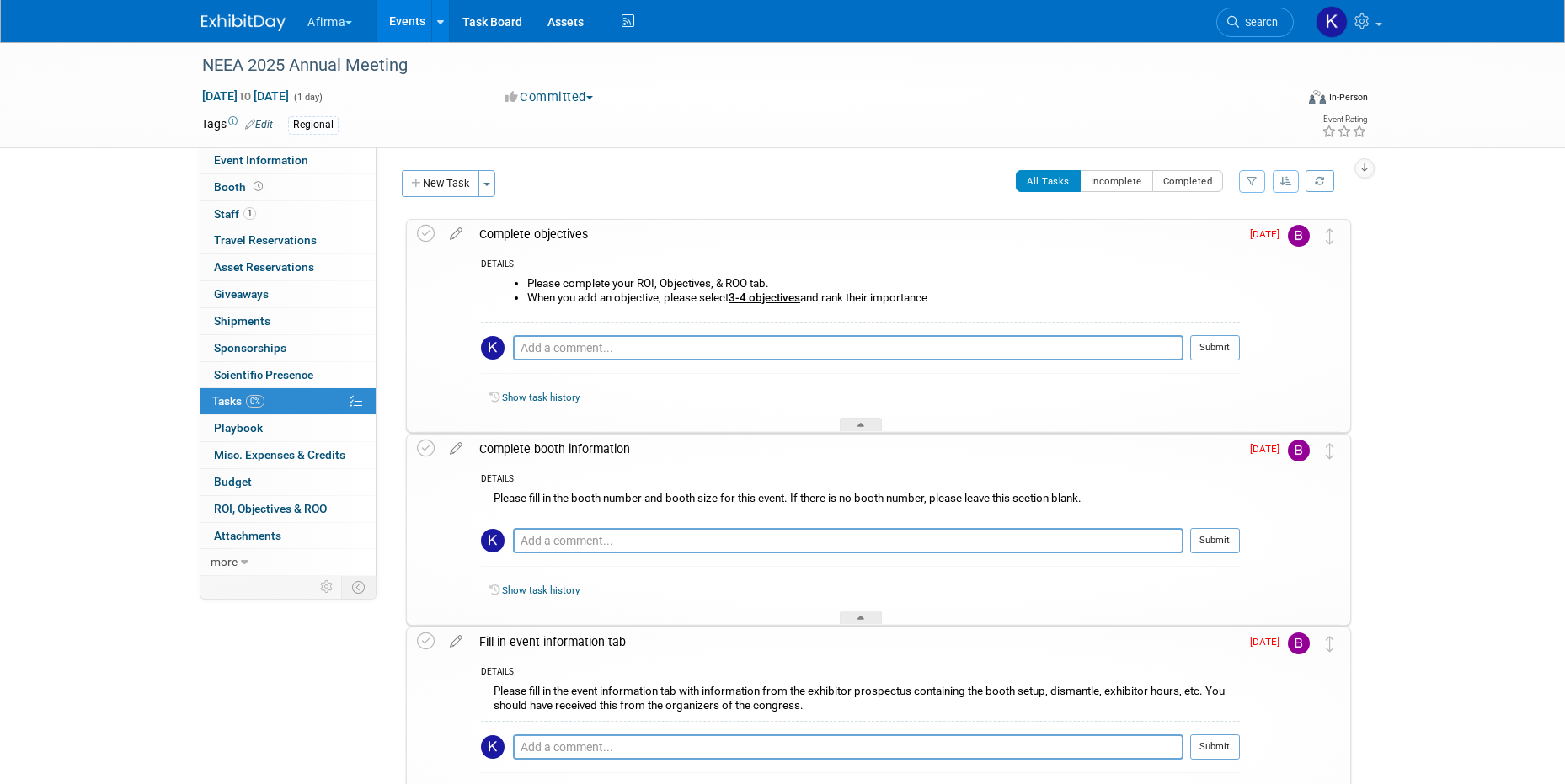
click at [508, 228] on div "Complete objectives" at bounding box center [855, 234] width 769 height 28
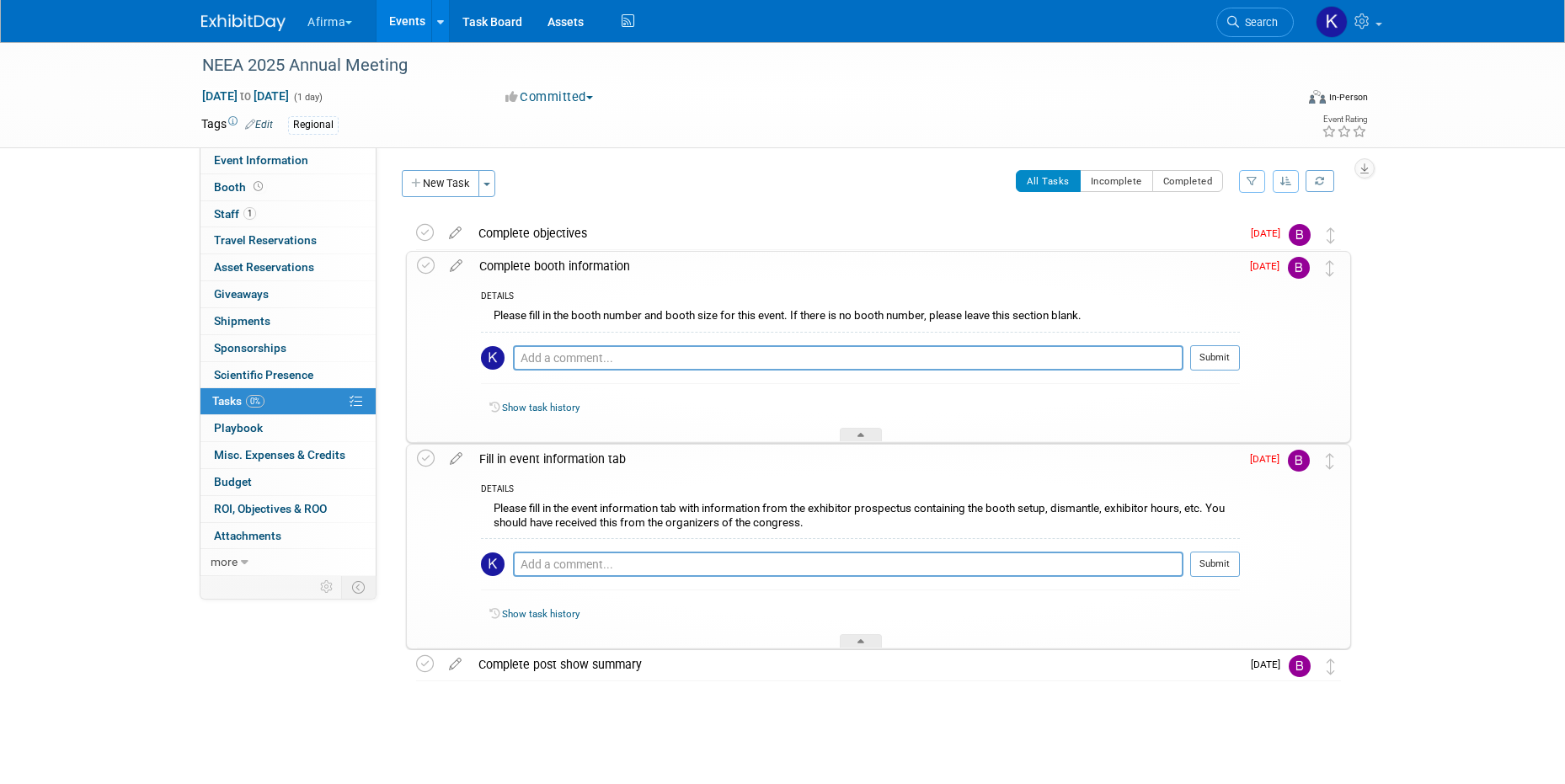
click at [531, 263] on div "Complete booth information" at bounding box center [855, 266] width 769 height 28
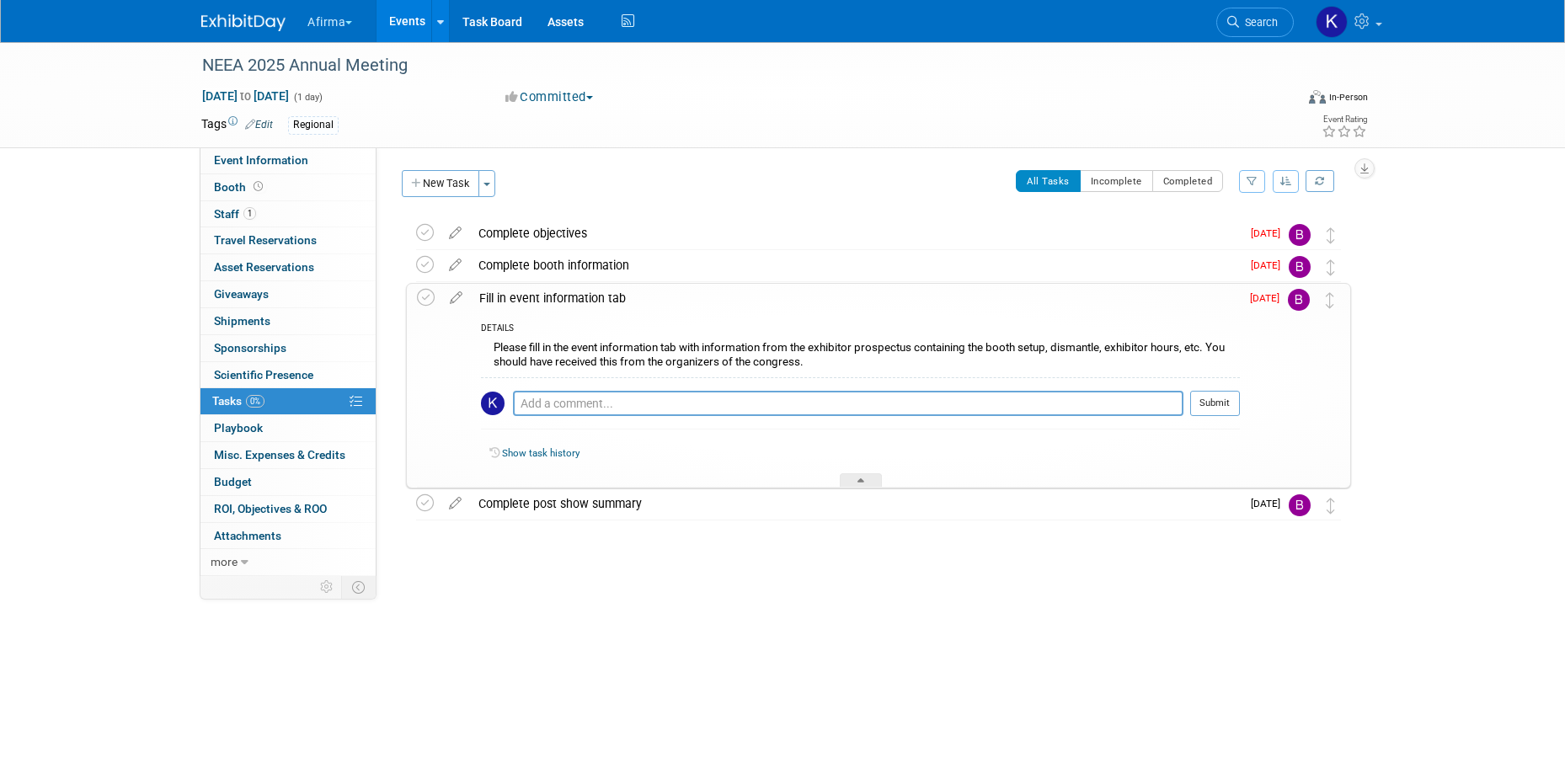
click at [531, 307] on div "Fill in event information tab" at bounding box center [855, 297] width 769 height 28
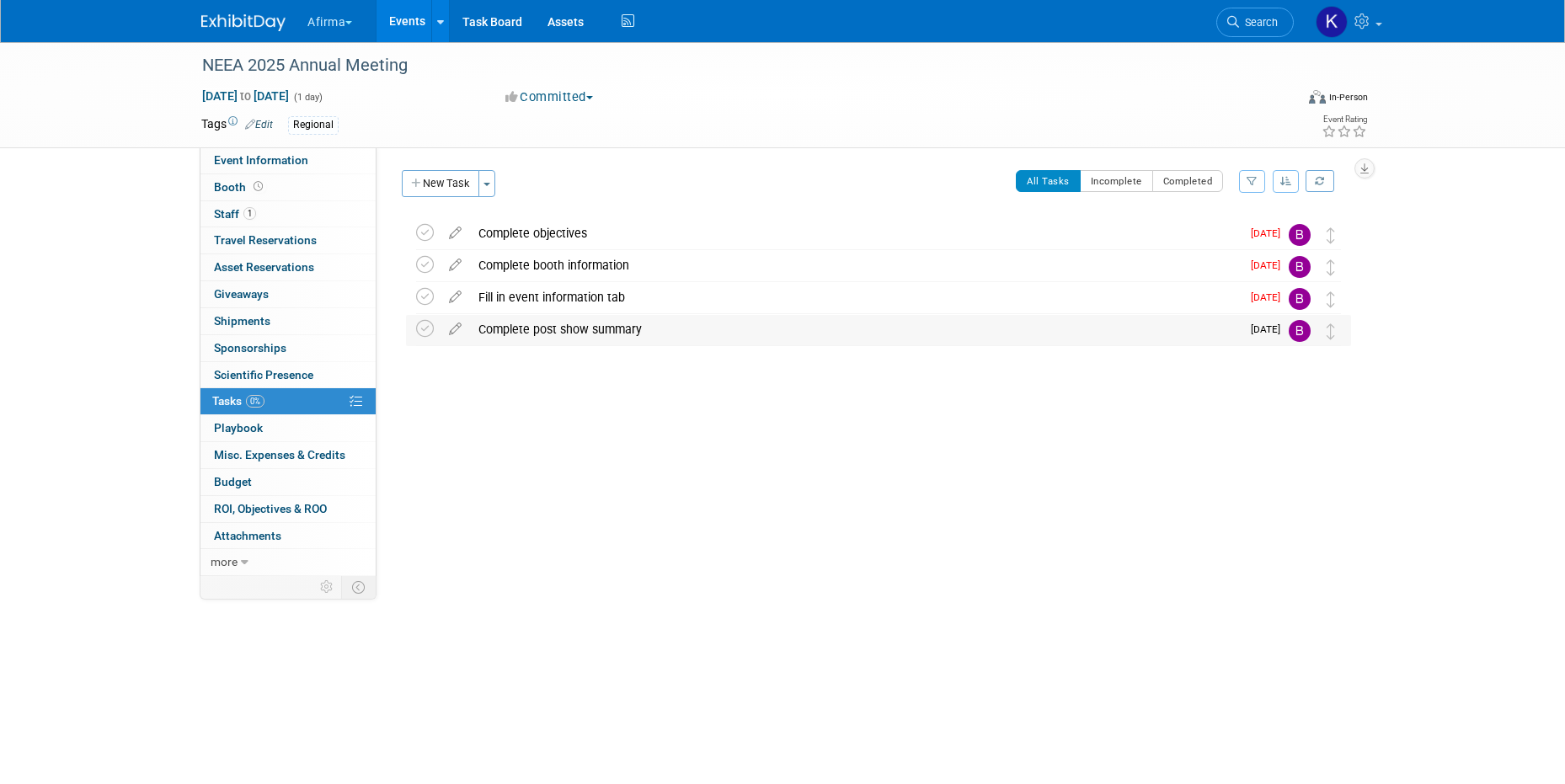
click at [535, 336] on div "Complete post show summary" at bounding box center [855, 328] width 771 height 28
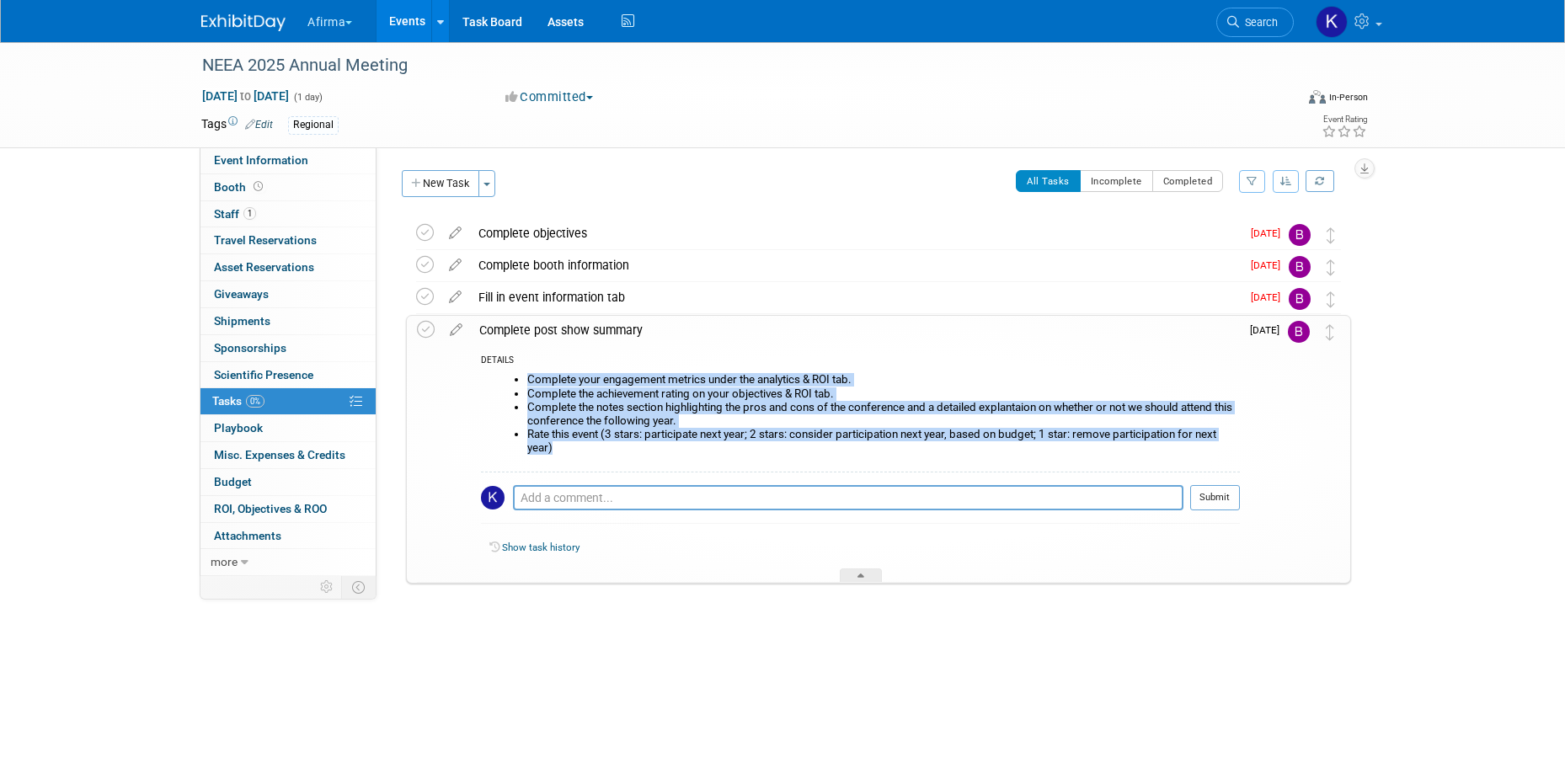
drag, startPoint x: 587, startPoint y: 447, endPoint x: 518, endPoint y: 379, distance: 96.9
click at [518, 379] on ul "Complete your engagement metrics under the analytics & ROI tab. Complete the ac…" at bounding box center [867, 414] width 747 height 81
copy ul "Complete your engagement metrics under the analytics & ROI tab. Complete the ac…"
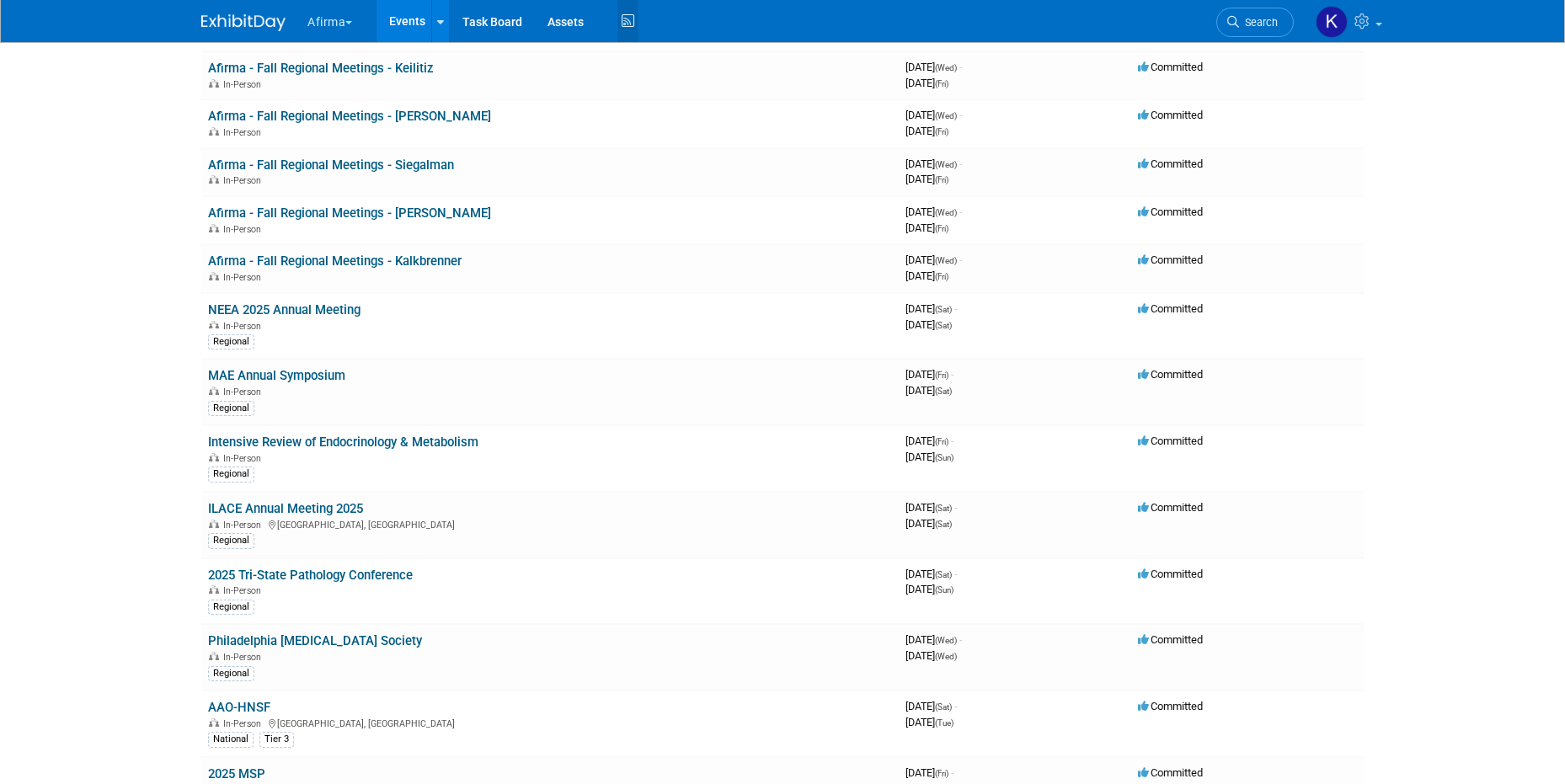
scroll to position [129, 0]
click at [330, 18] on button "Afirma" at bounding box center [339, 18] width 67 height 37
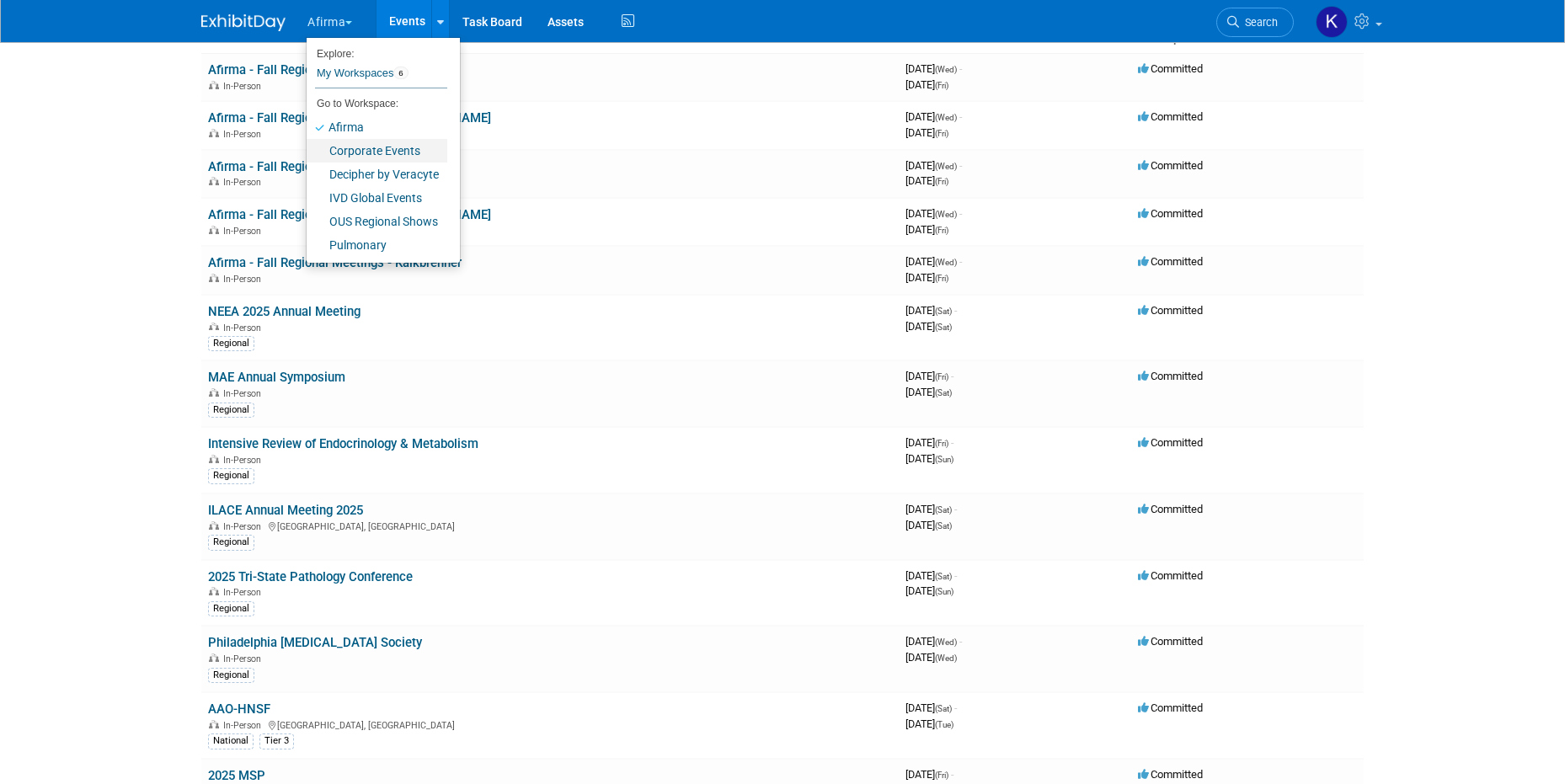
click at [383, 149] on link "Corporate Events" at bounding box center [376, 151] width 140 height 24
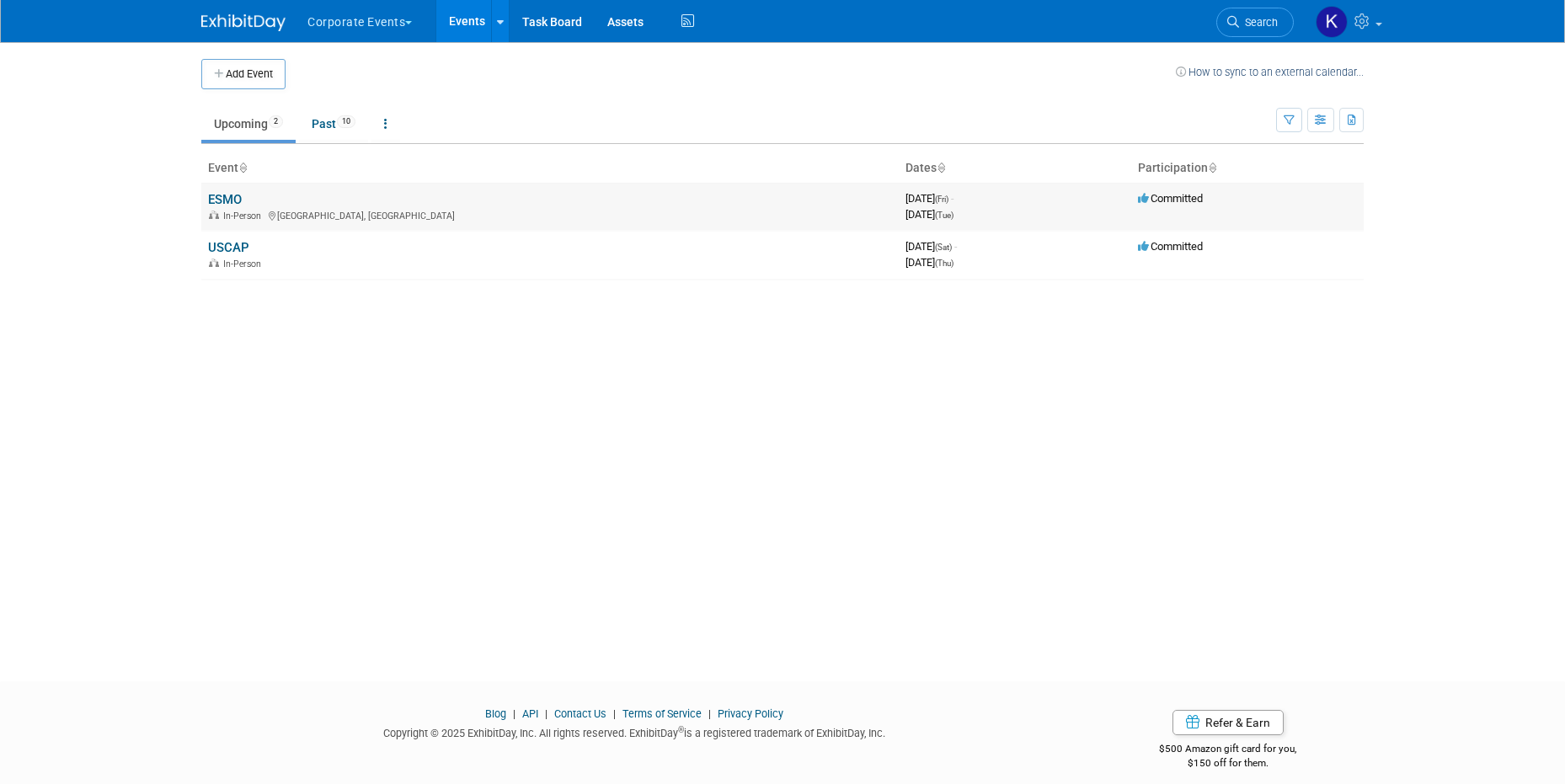
click at [223, 198] on link "ESMO" at bounding box center [225, 199] width 34 height 16
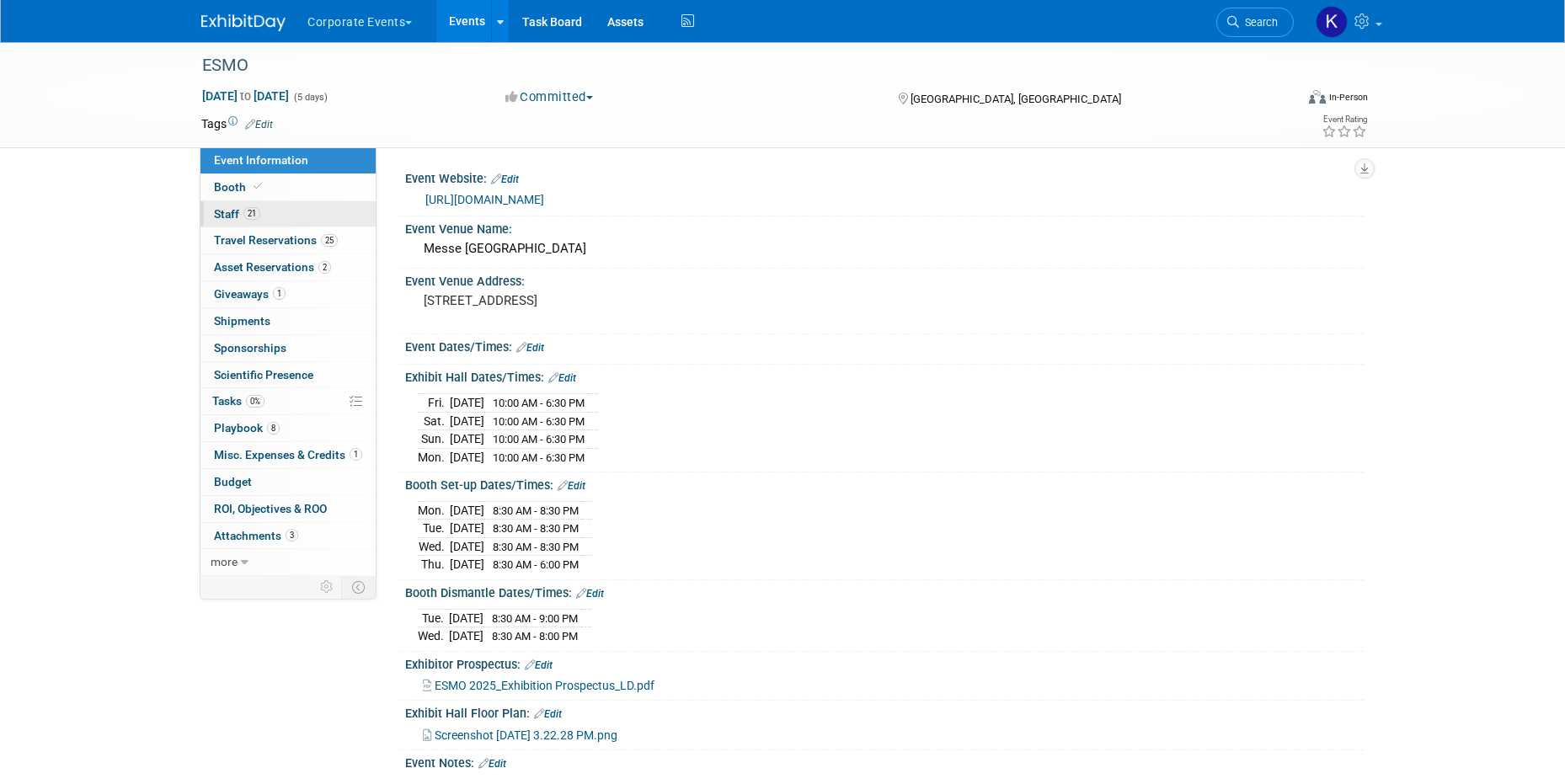
click at [248, 214] on span "21" at bounding box center [251, 214] width 17 height 13
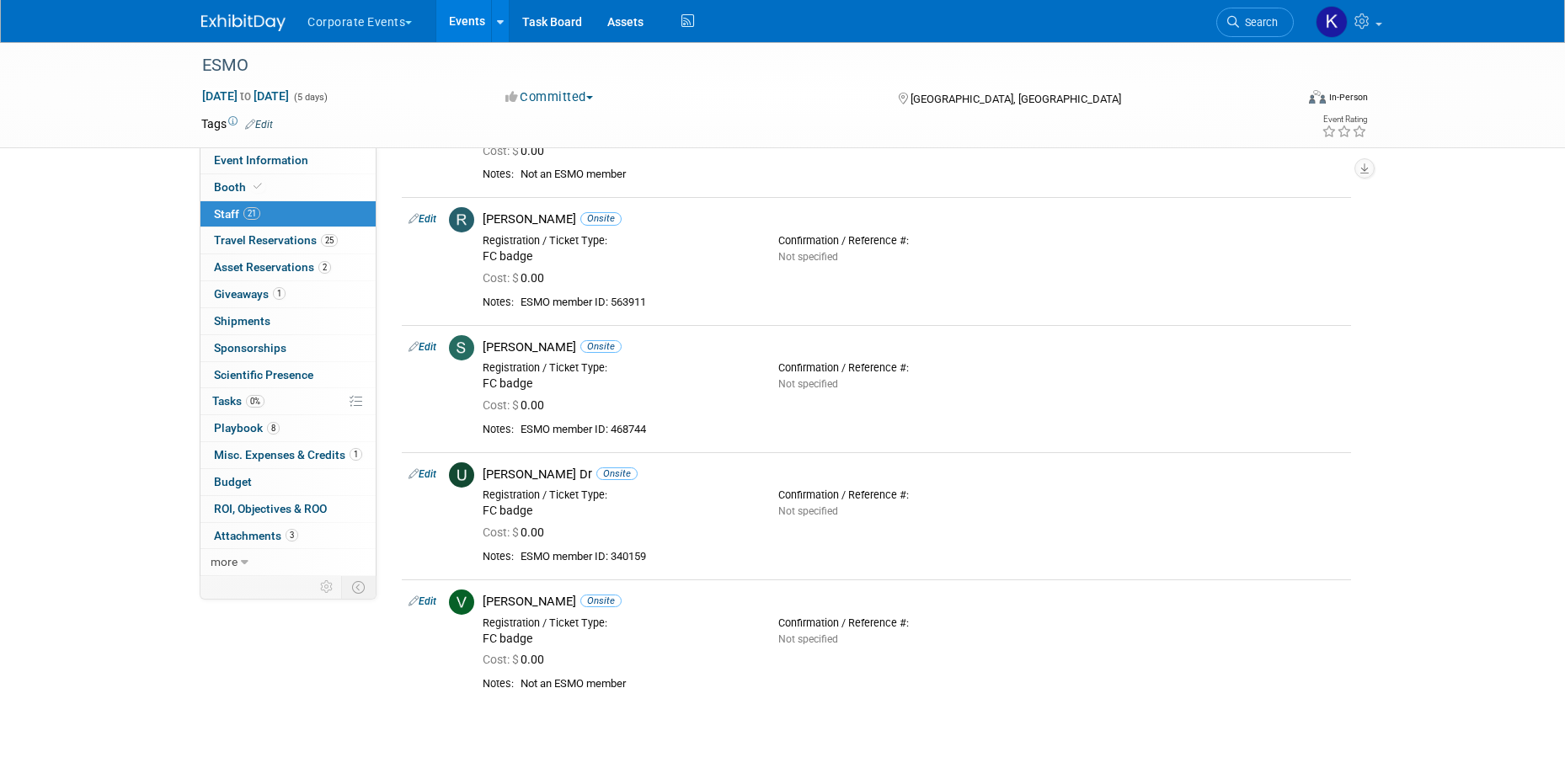
scroll to position [2018, 0]
click at [329, 245] on span "25" at bounding box center [329, 240] width 17 height 13
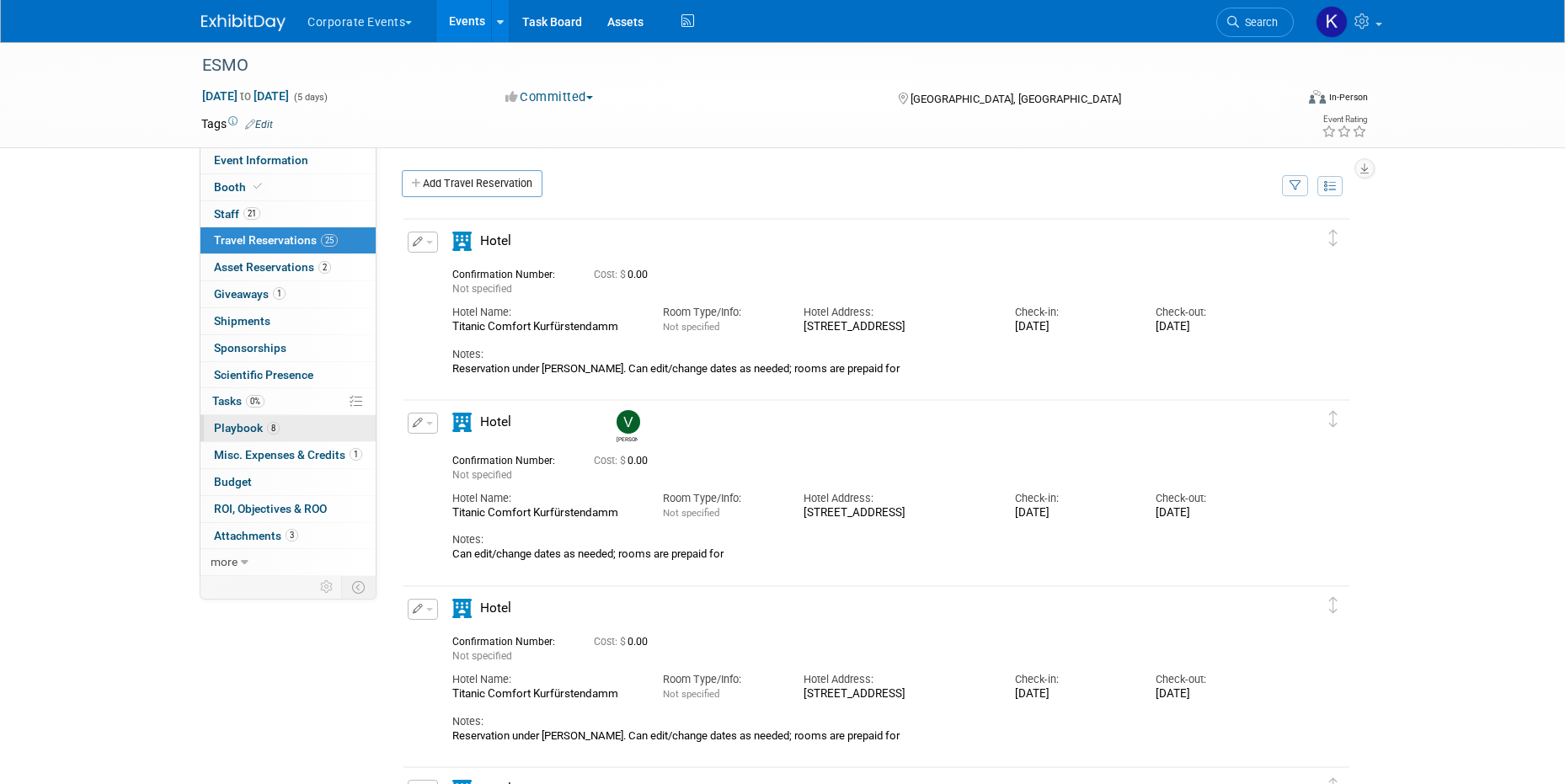
click at [310, 438] on link "8 Playbook 8" at bounding box center [288, 428] width 175 height 26
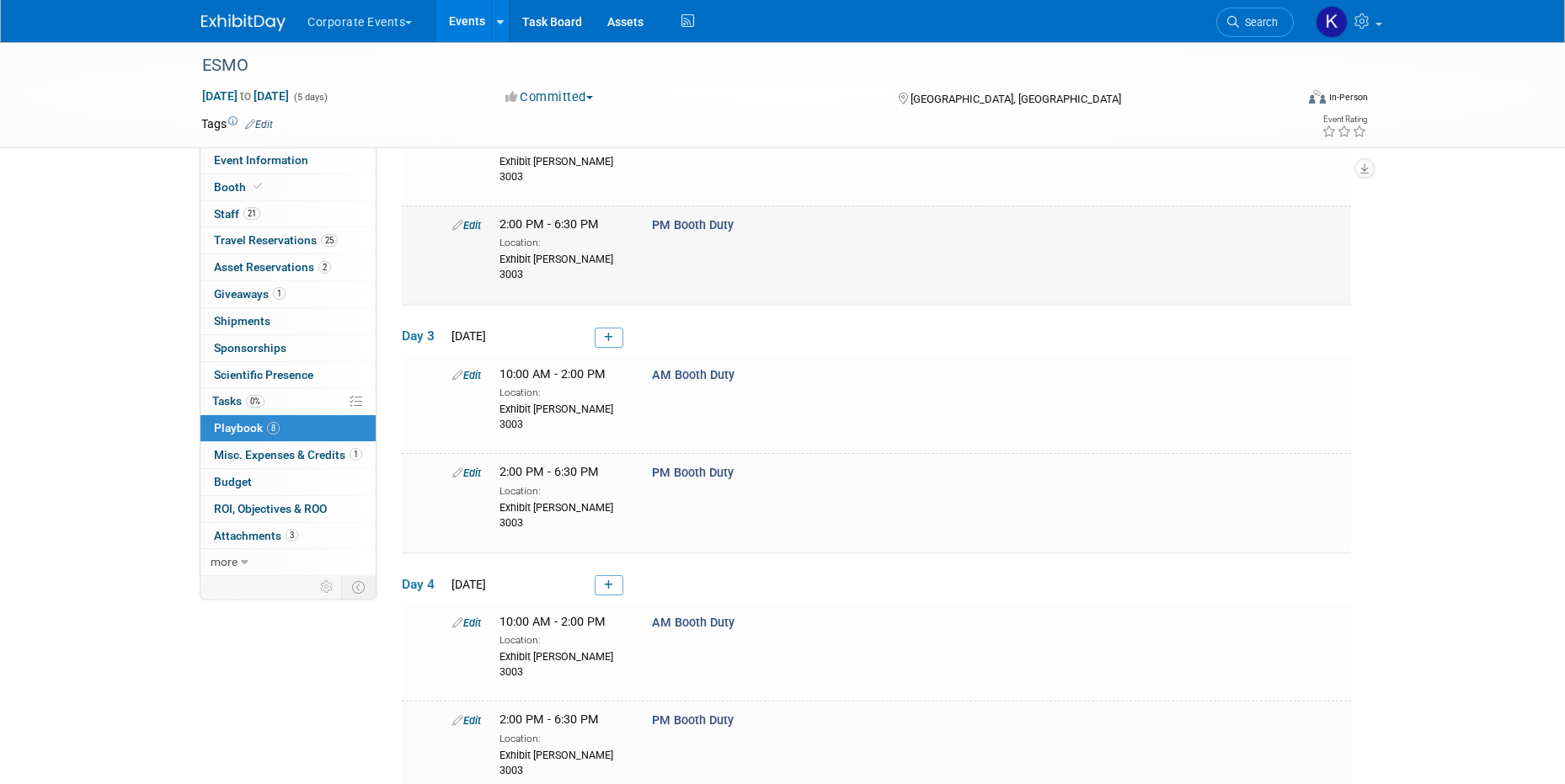
scroll to position [563, 0]
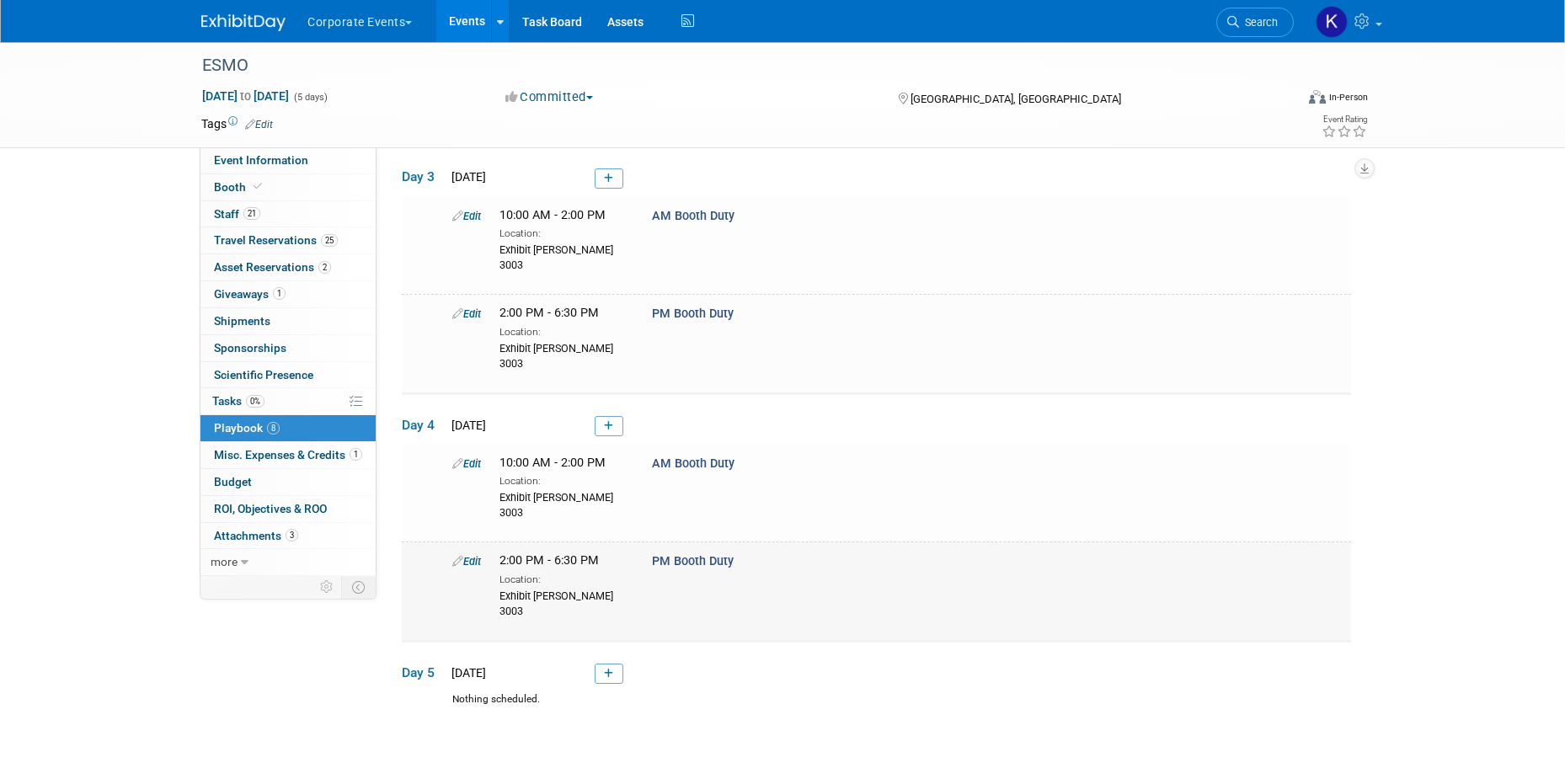
click at [472, 555] on link "Edit" at bounding box center [466, 561] width 28 height 13
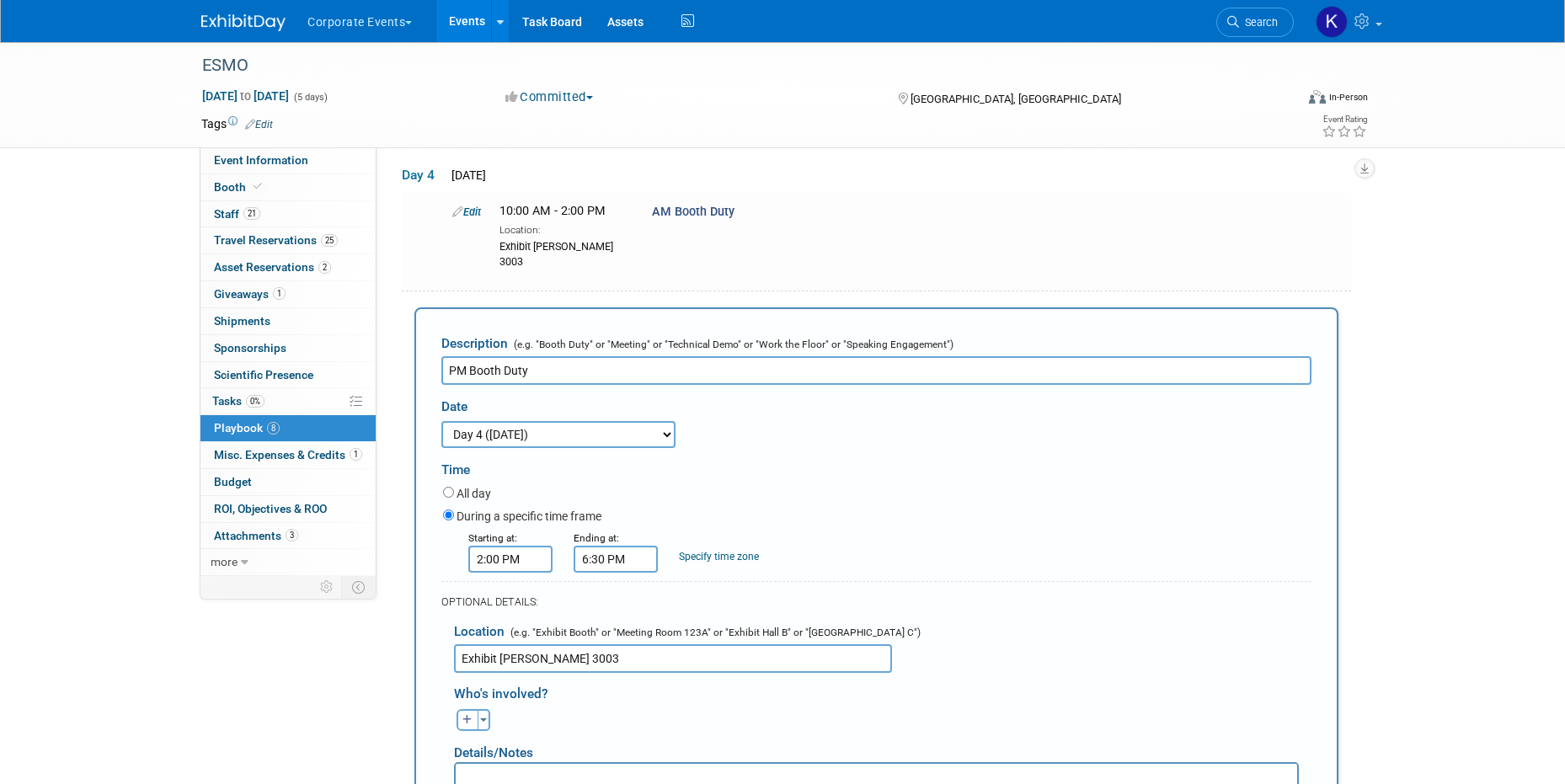
scroll to position [0, 0]
click at [463, 715] on icon "button" at bounding box center [467, 720] width 10 height 10
select select
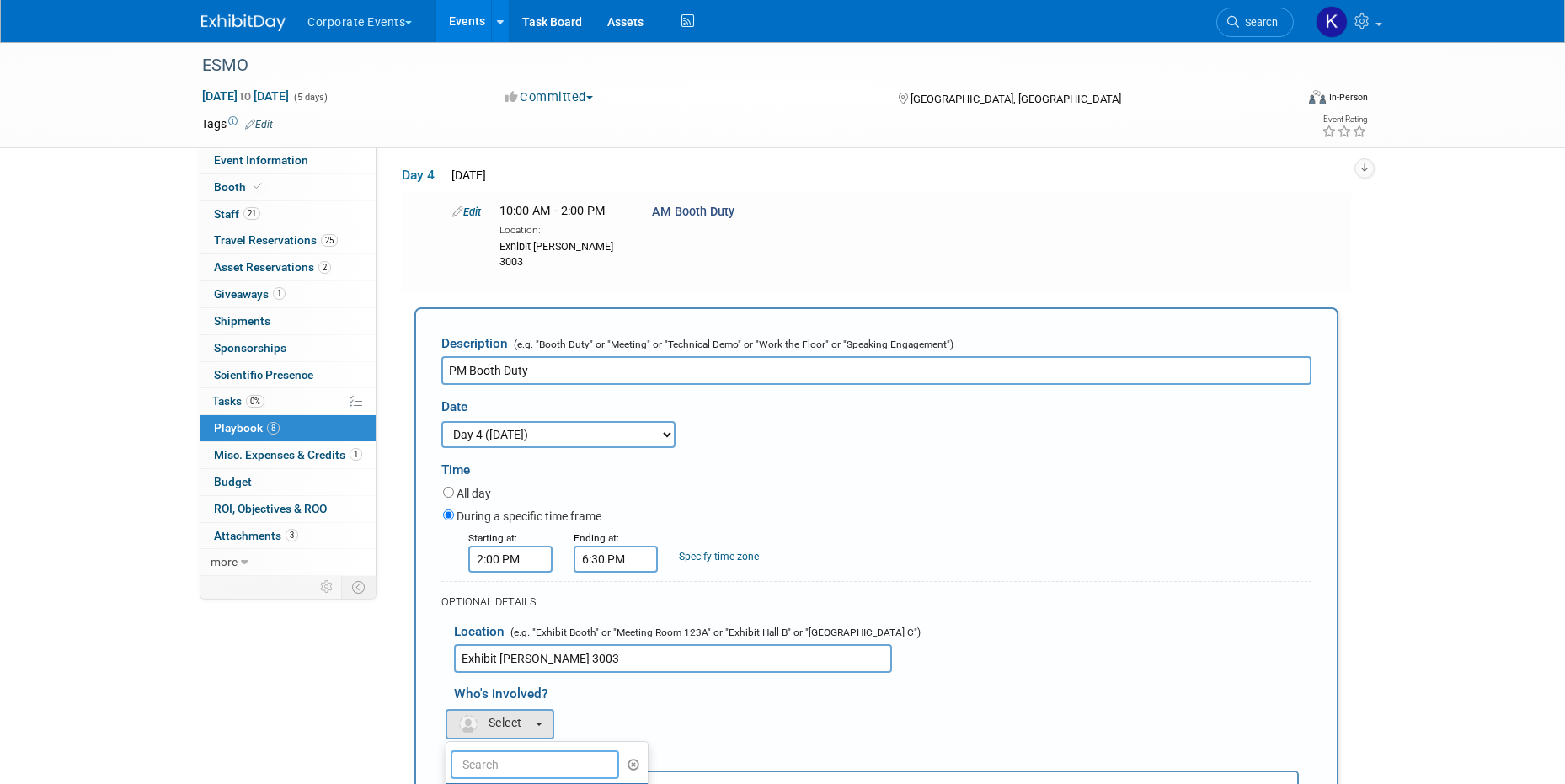
click at [501, 750] on input "text" at bounding box center [535, 764] width 169 height 28
type input "[PERSON_NAME]"
click at [515, 783] on label "[PERSON_NAME]" at bounding box center [543, 800] width 176 height 27
click at [450, 783] on input "[PERSON_NAME]" at bounding box center [444, 798] width 11 height 11
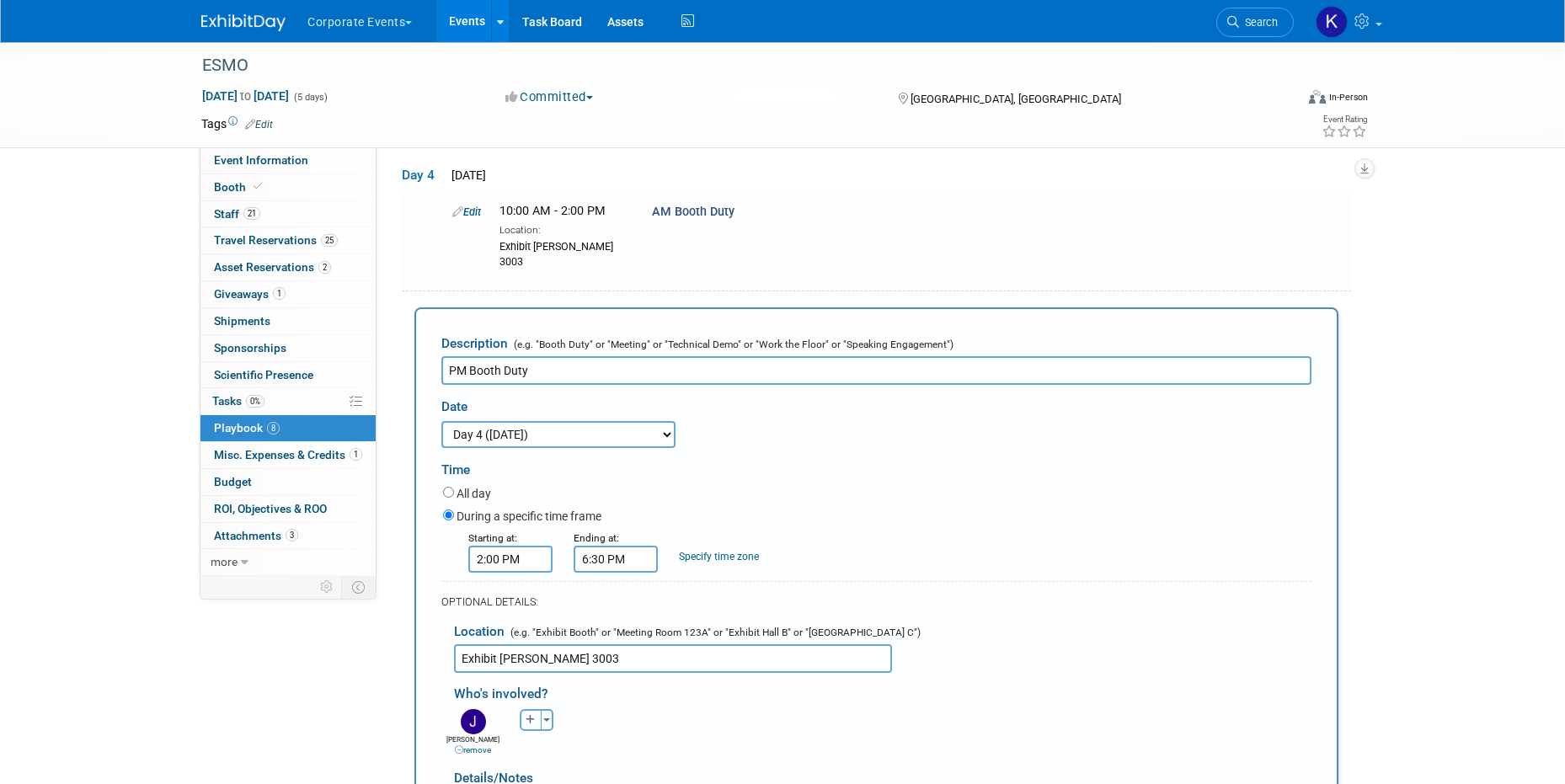
click at [532, 709] on button "button" at bounding box center [531, 720] width 22 height 22
select select
click at [532, 750] on input "text" at bounding box center [598, 764] width 169 height 28
type input "corn"
click at [541, 783] on label "[PERSON_NAME]" at bounding box center [606, 800] width 176 height 27
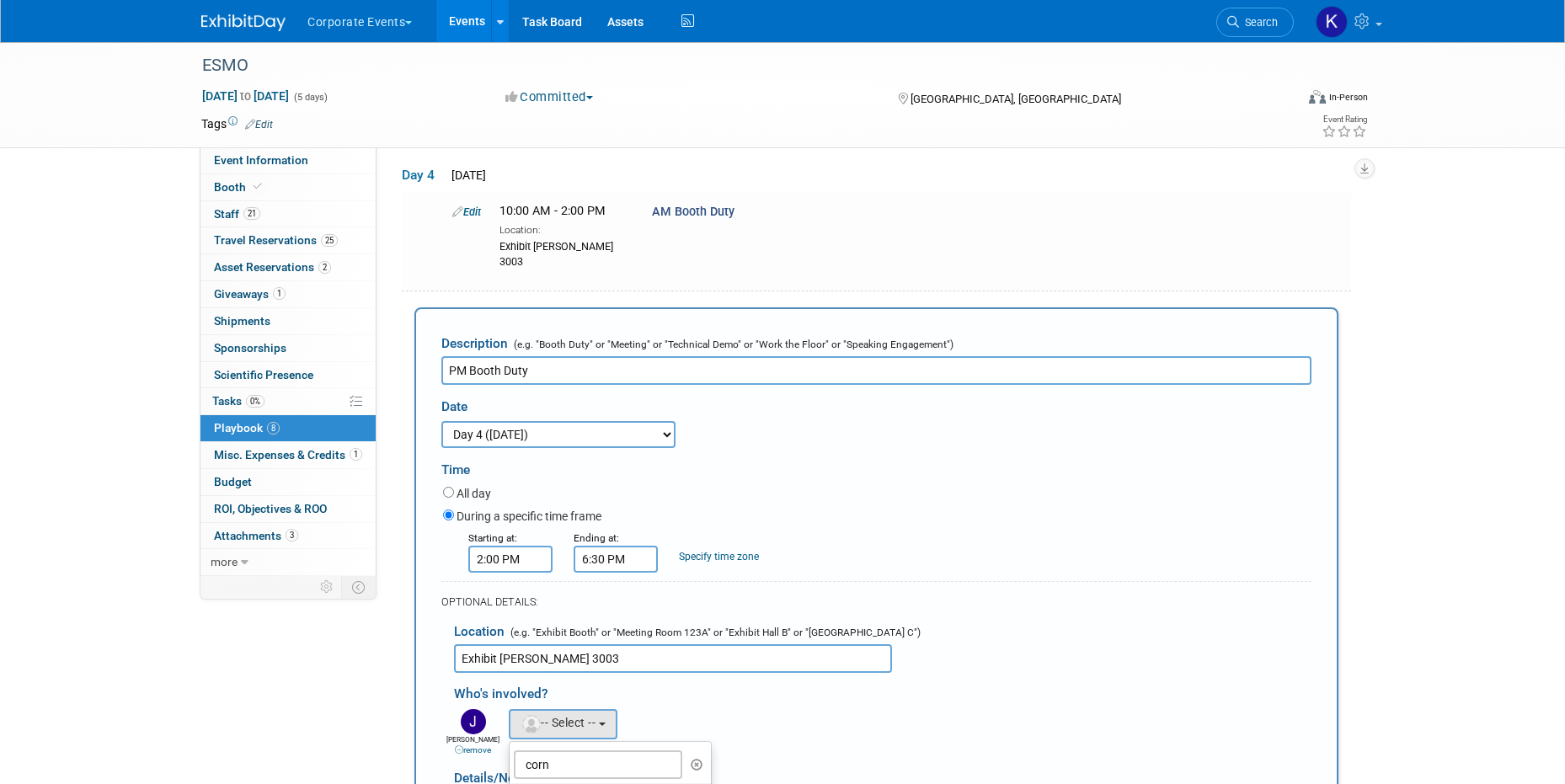
click at [512, 783] on input "[PERSON_NAME]" at bounding box center [506, 798] width 11 height 11
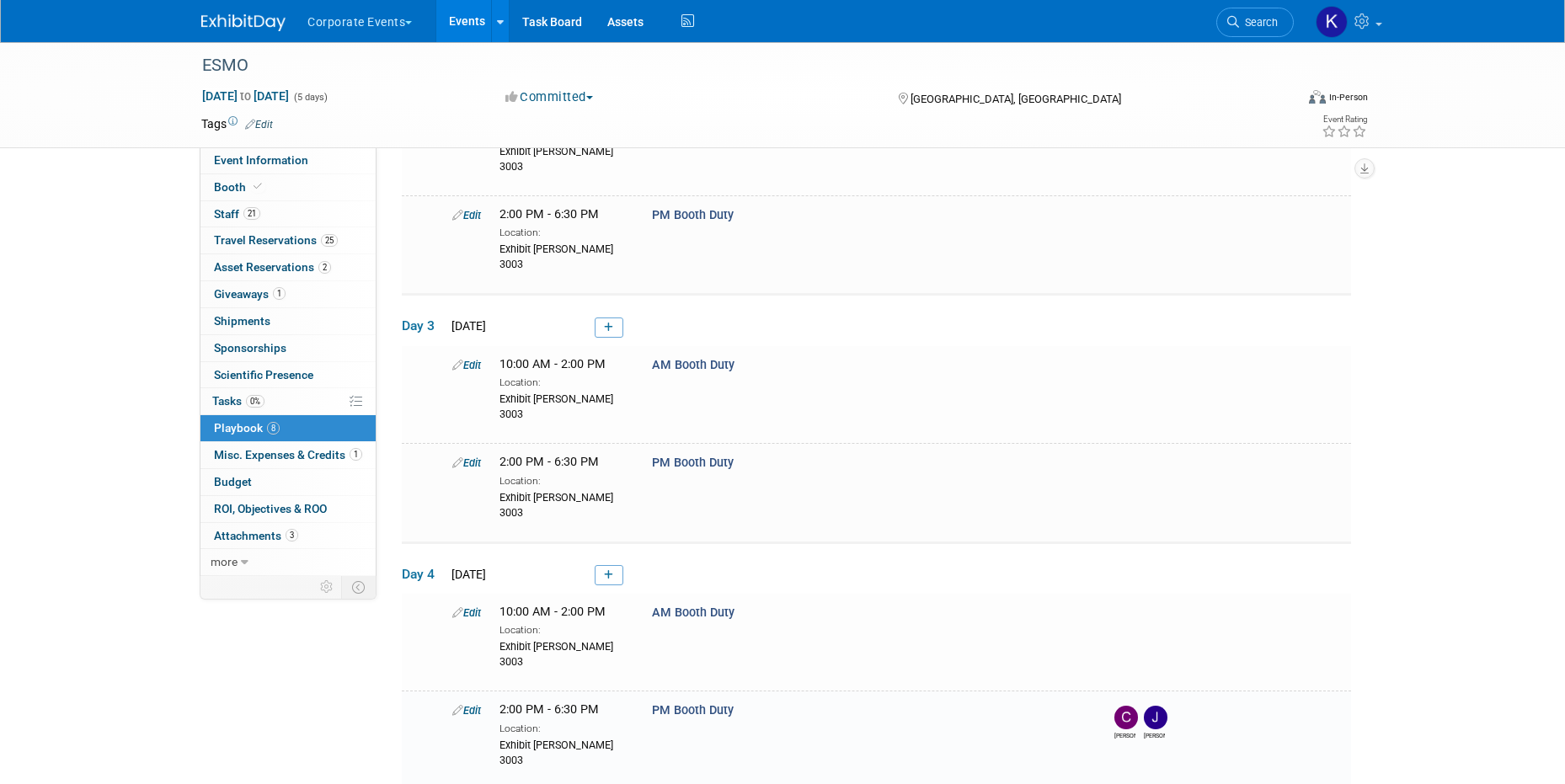
scroll to position [563, 0]
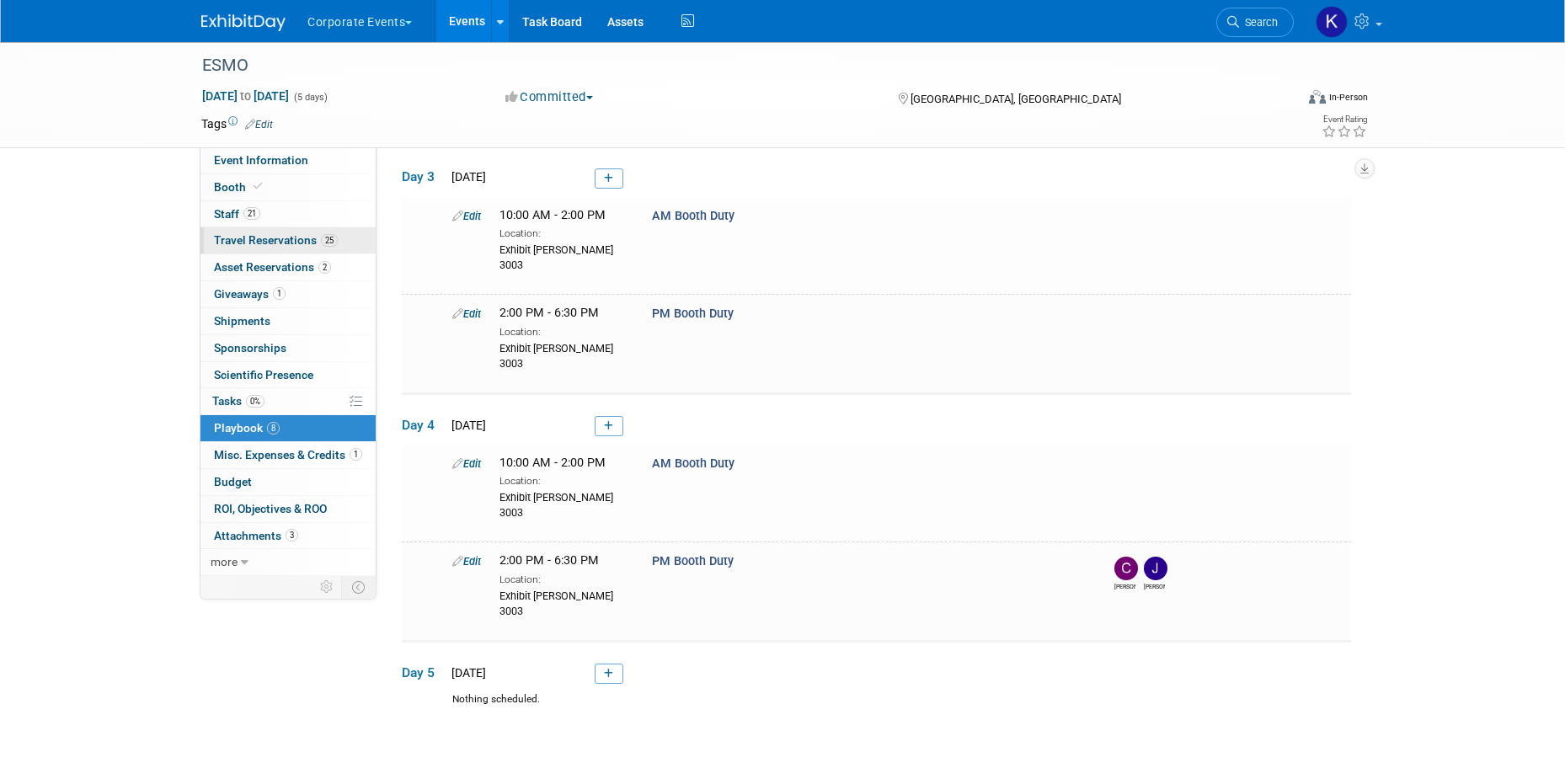
click at [299, 236] on span "Travel Reservations 25" at bounding box center [275, 239] width 124 height 14
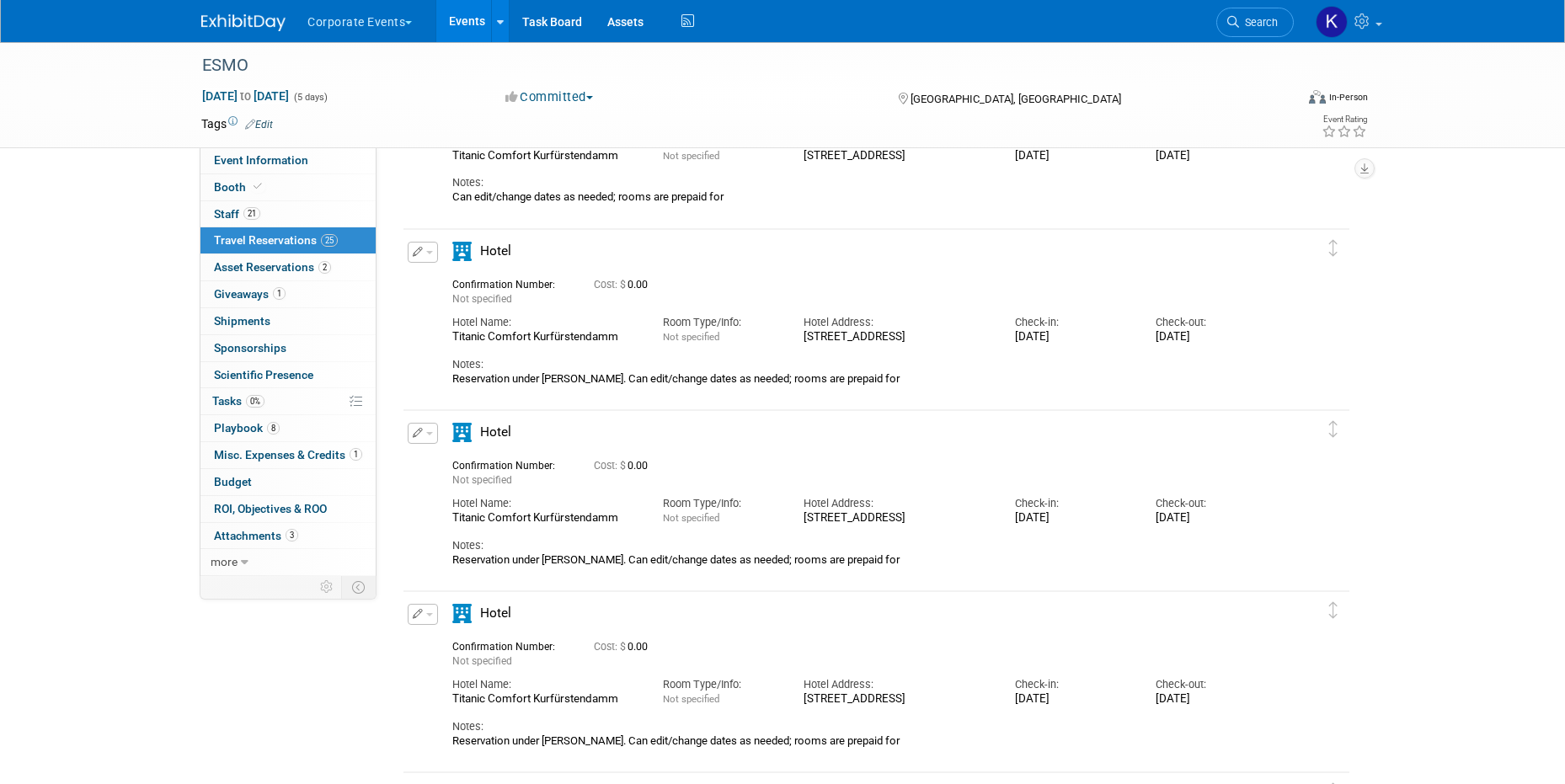
scroll to position [360, 0]
click at [418, 243] on icon "button" at bounding box center [418, 248] width 11 height 10
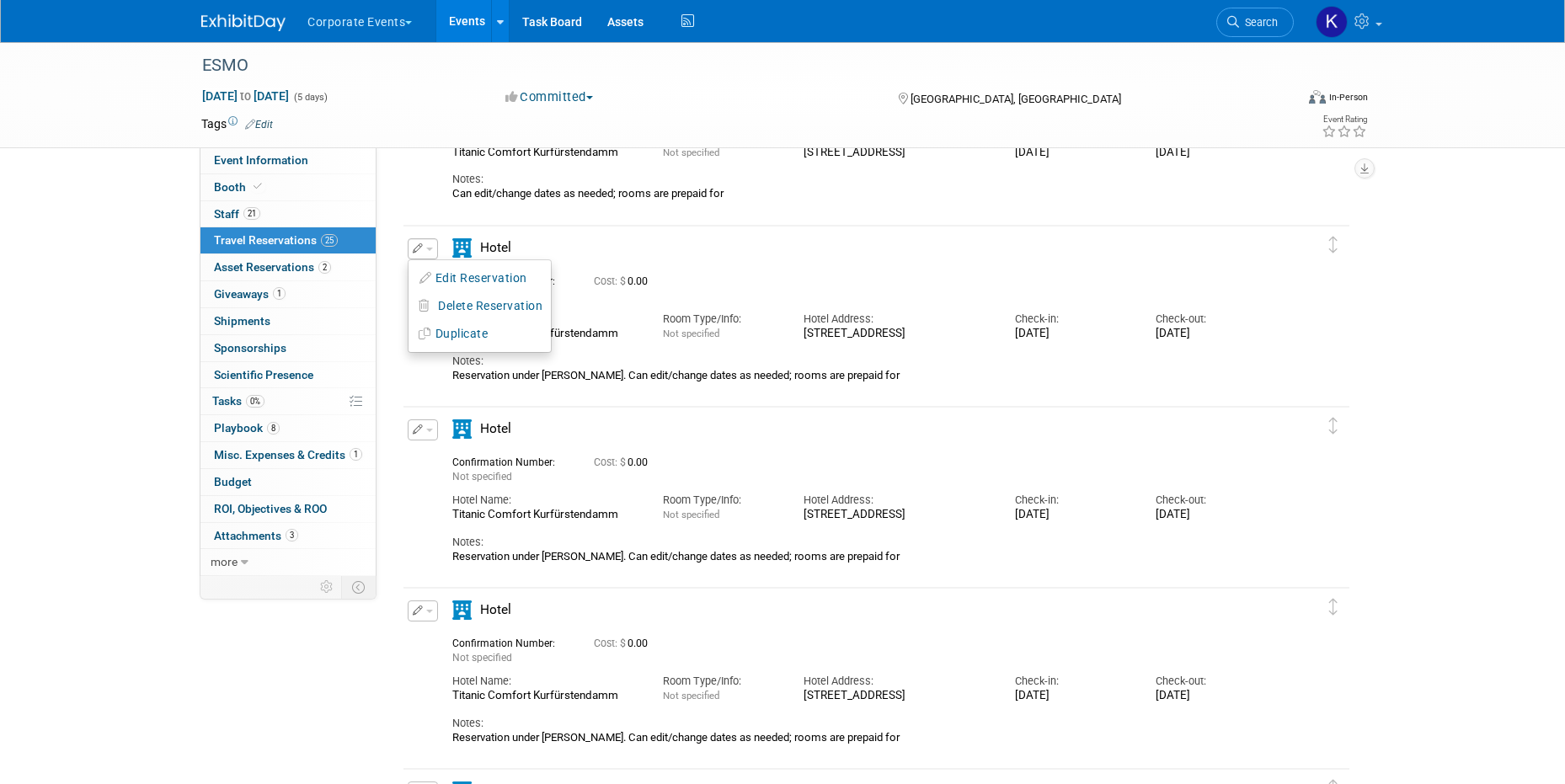
click at [418, 245] on icon "button" at bounding box center [418, 248] width 11 height 10
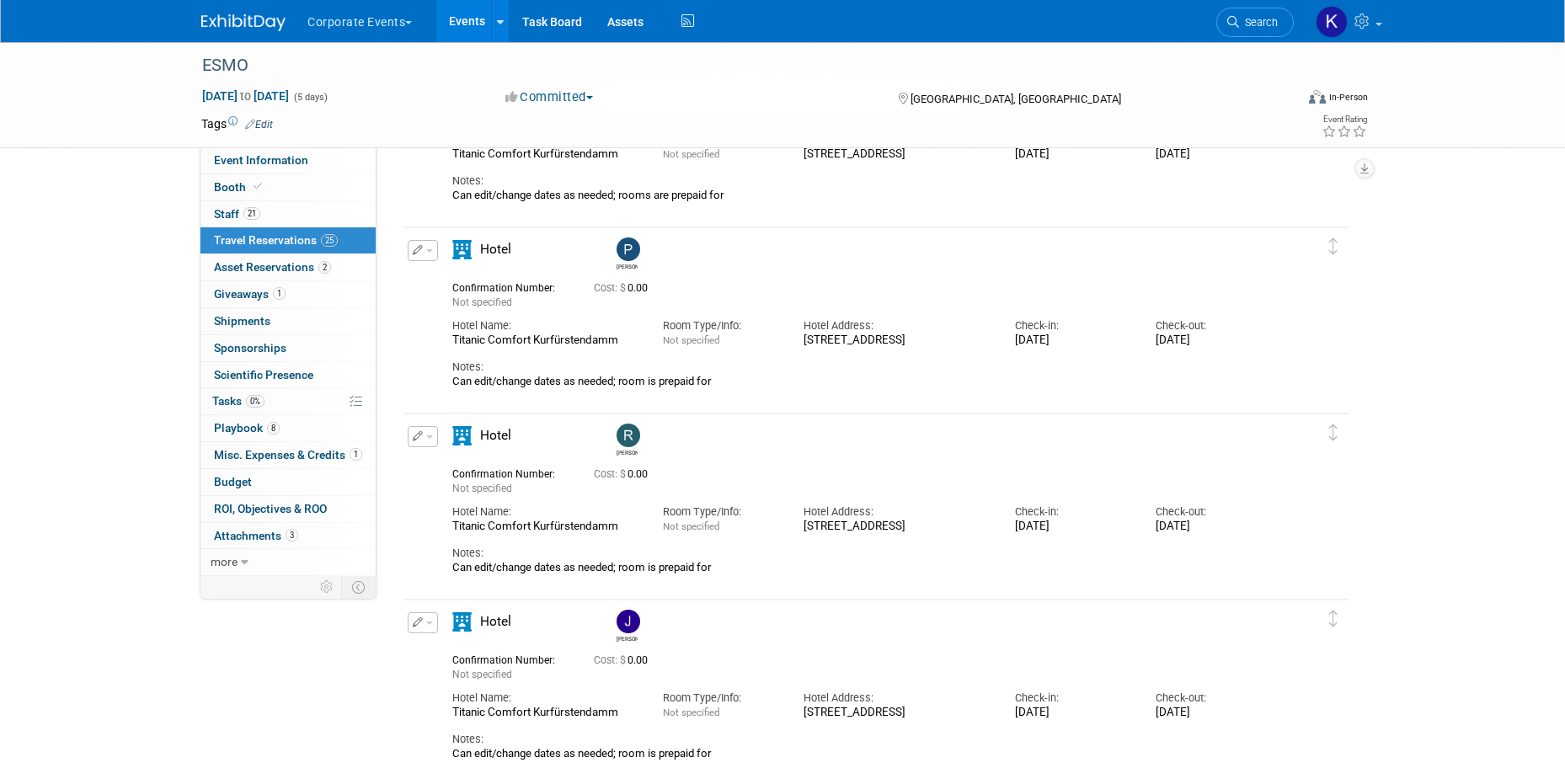
scroll to position [4125, 0]
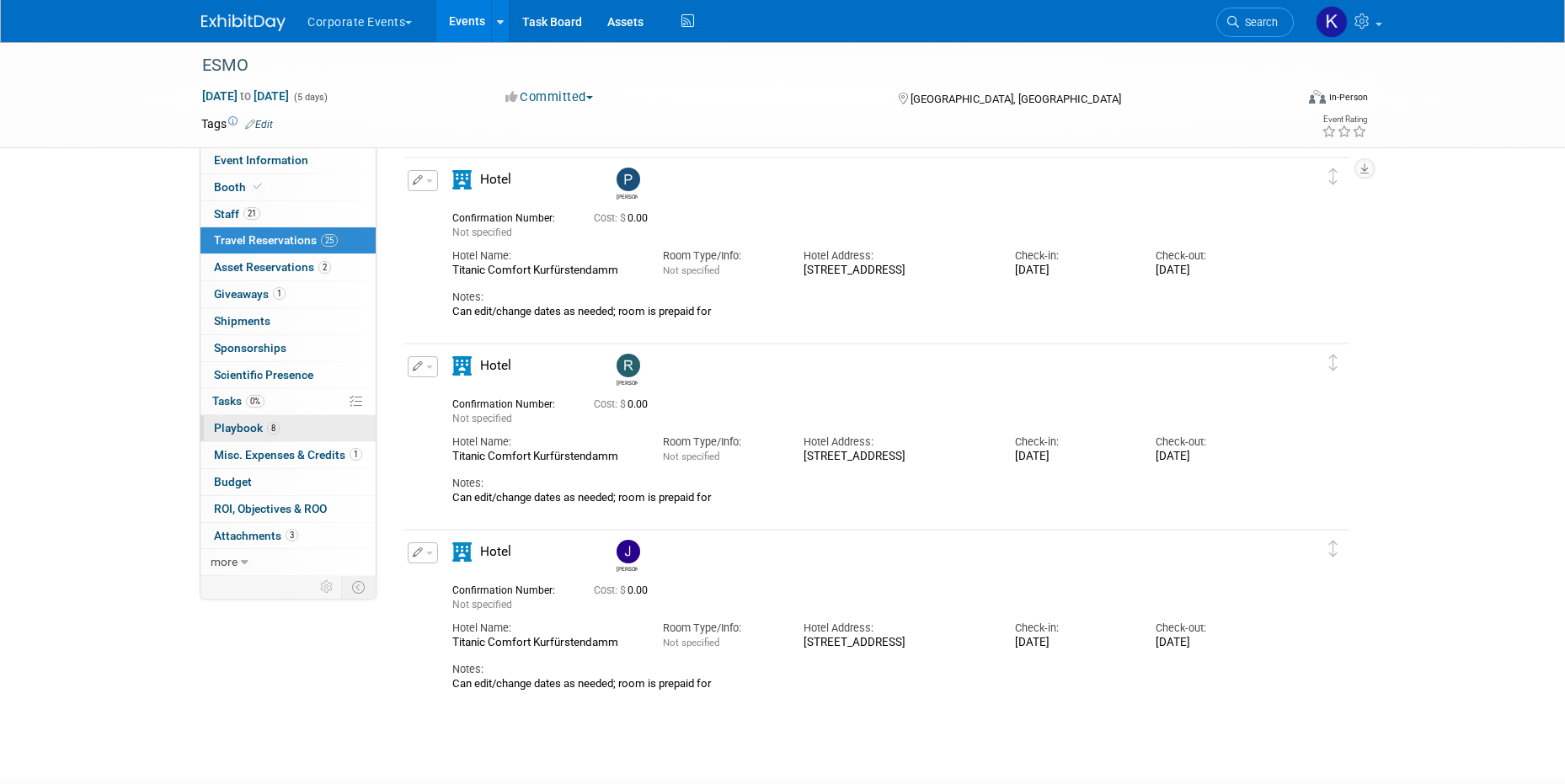
click at [301, 422] on link "8 Playbook 8" at bounding box center [288, 428] width 175 height 26
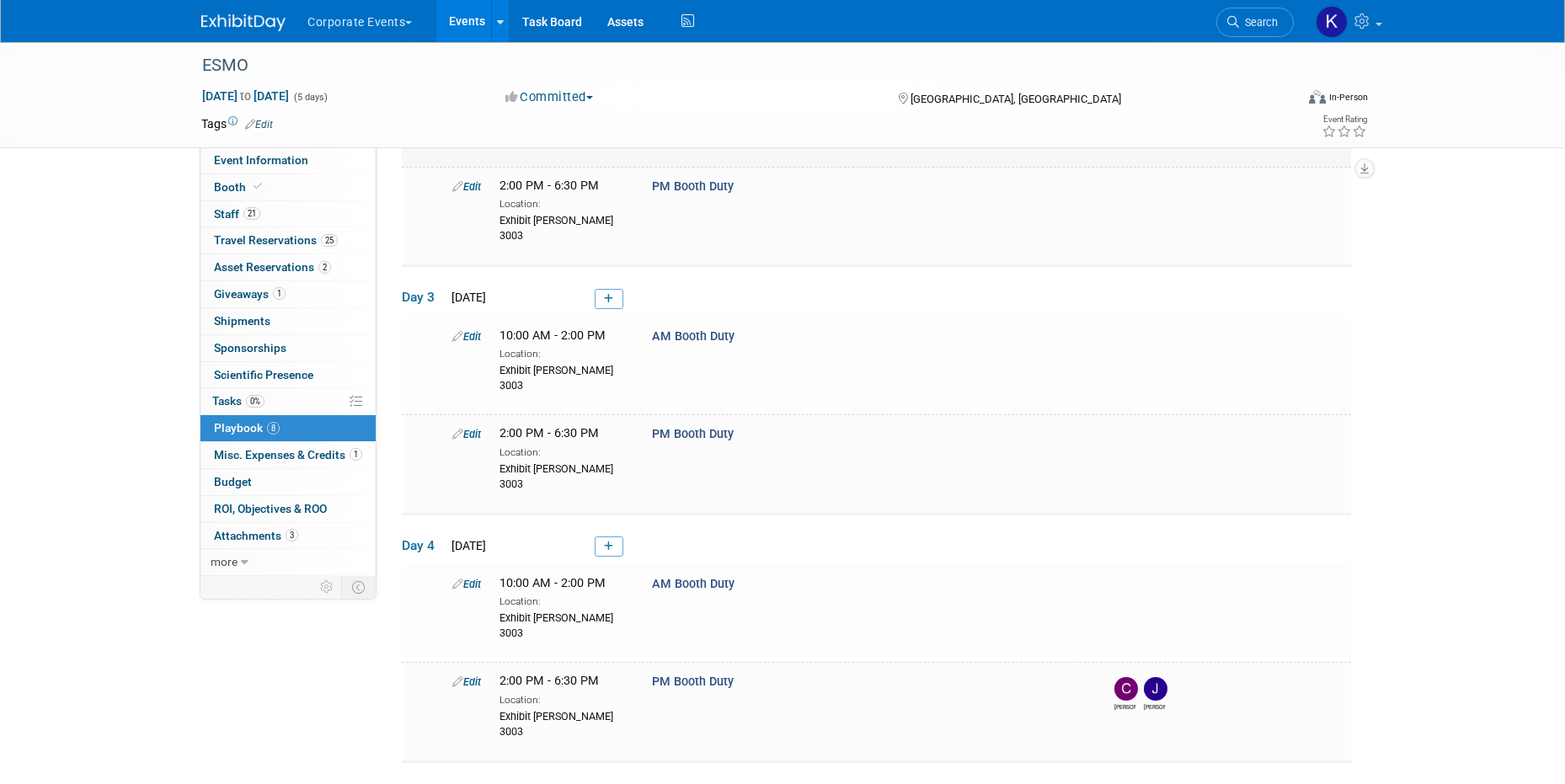
scroll to position [512, 0]
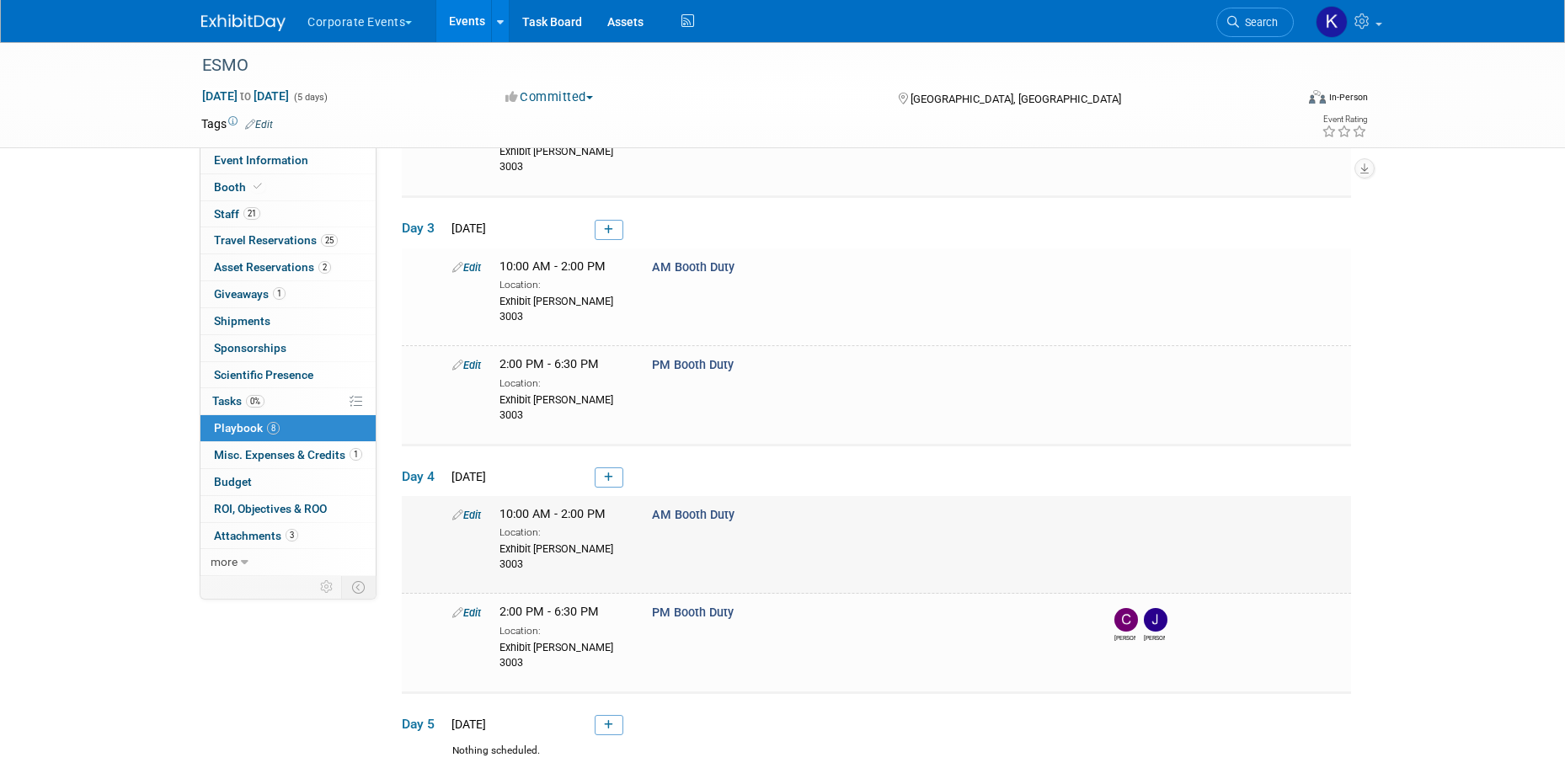
click at [474, 509] on link "Edit" at bounding box center [466, 515] width 28 height 13
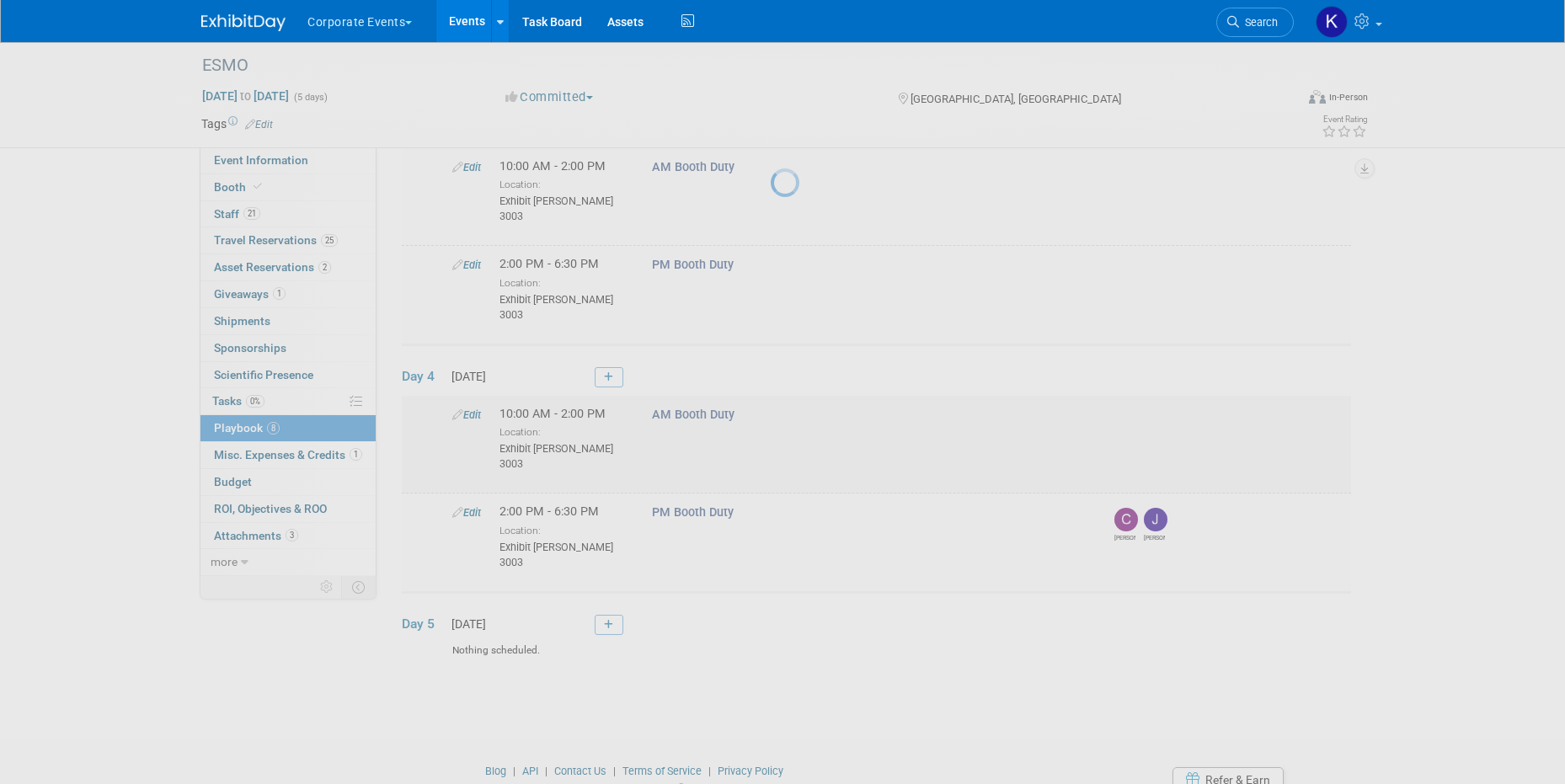
select select "2e4ef1ac-800e-4873-a989-fe8be03207de"
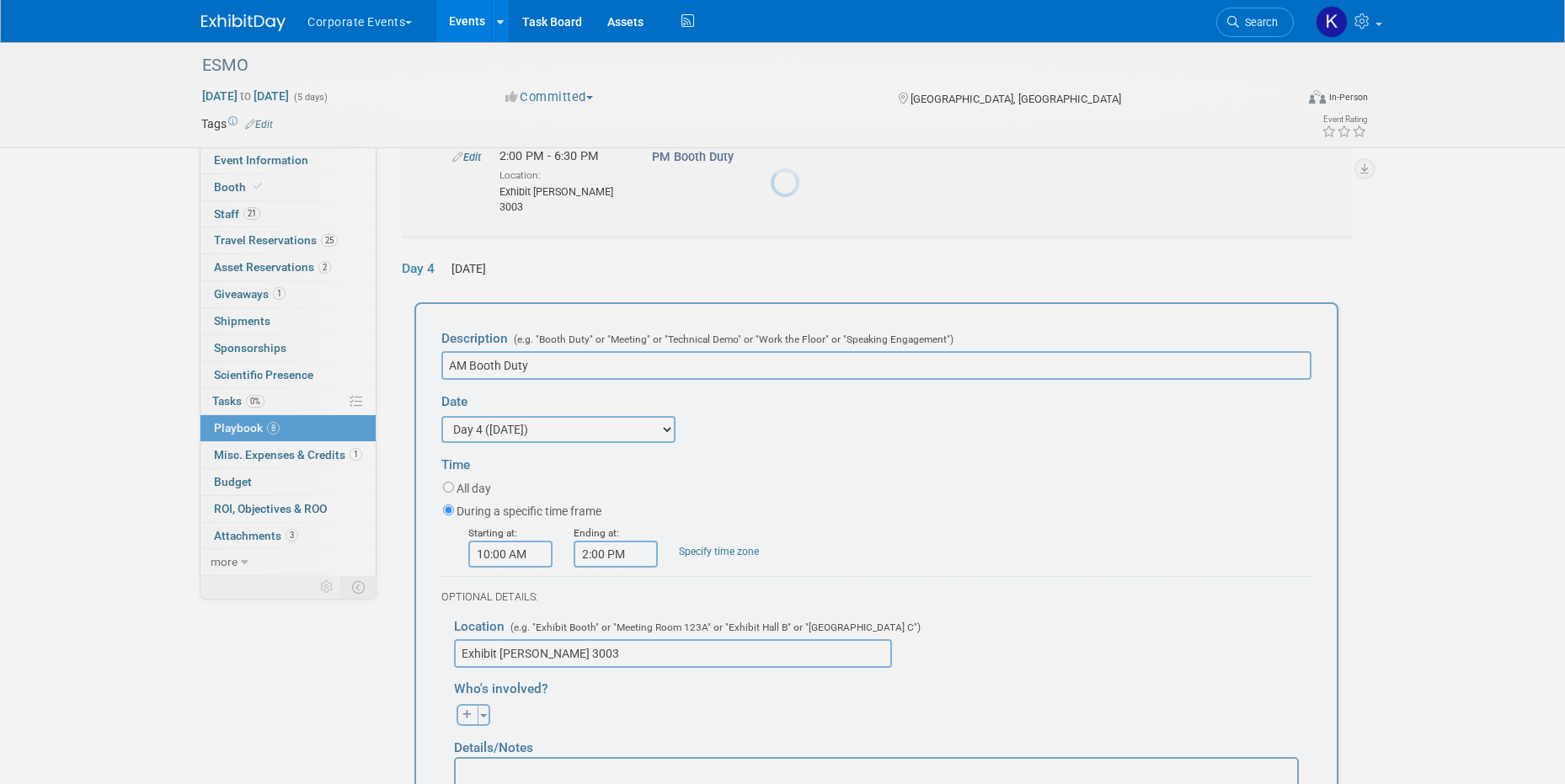
scroll to position [726, 0]
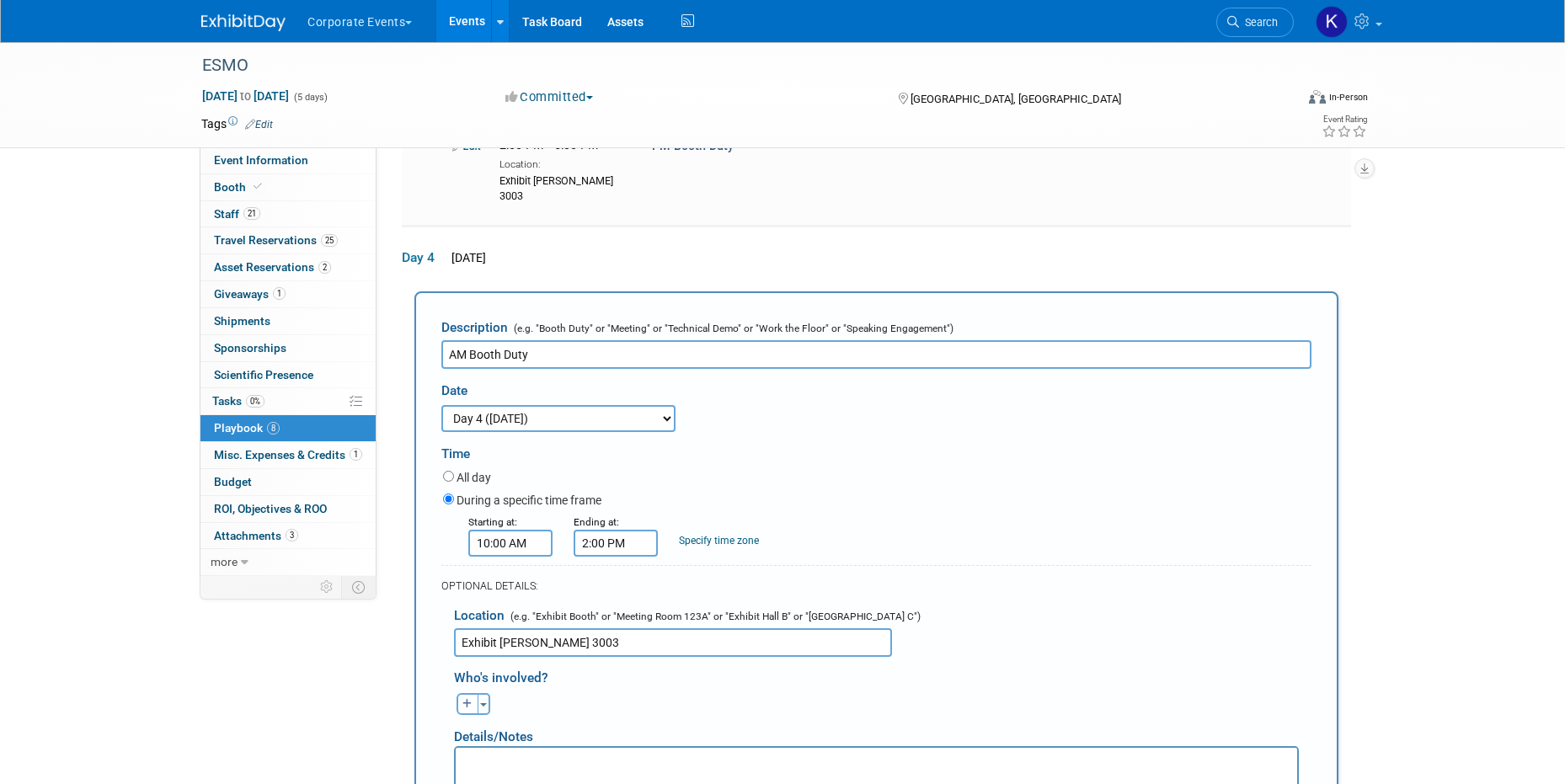
click at [465, 699] on icon "button" at bounding box center [467, 703] width 10 height 10
select select
click at [501, 734] on input "text" at bounding box center [535, 748] width 169 height 28
type input "adrian"
click at [501, 770] on label "Adrian Wood" at bounding box center [543, 783] width 176 height 27
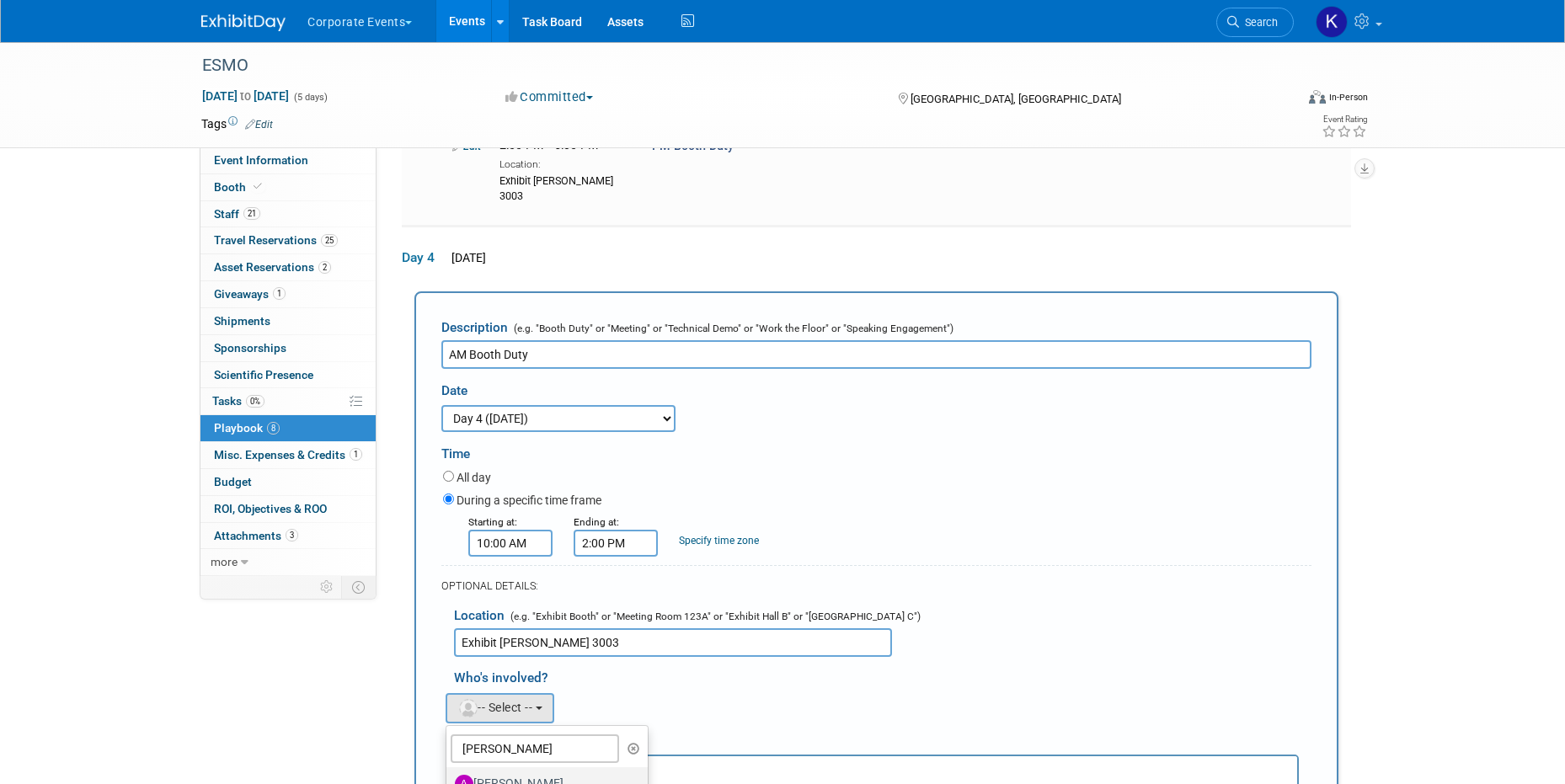
click at [450, 777] on input "Adrian Wood" at bounding box center [444, 782] width 11 height 11
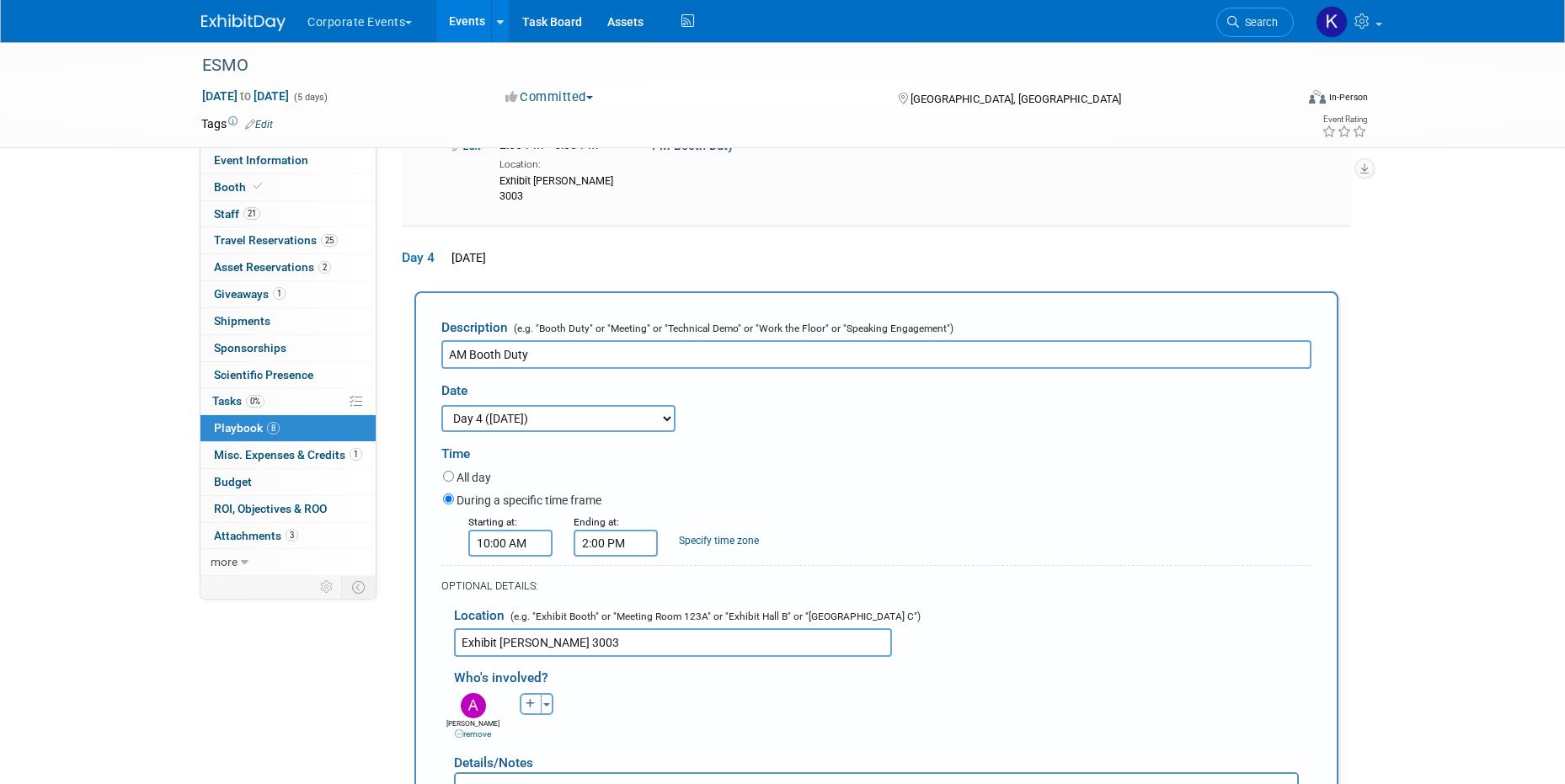
click at [537, 693] on button "button" at bounding box center [531, 704] width 22 height 22
select select
click at [542, 734] on input "text" at bounding box center [598, 748] width 169 height 28
type input "pietro"
click at [561, 770] on label "Pietro Fiorentino" at bounding box center [606, 783] width 176 height 27
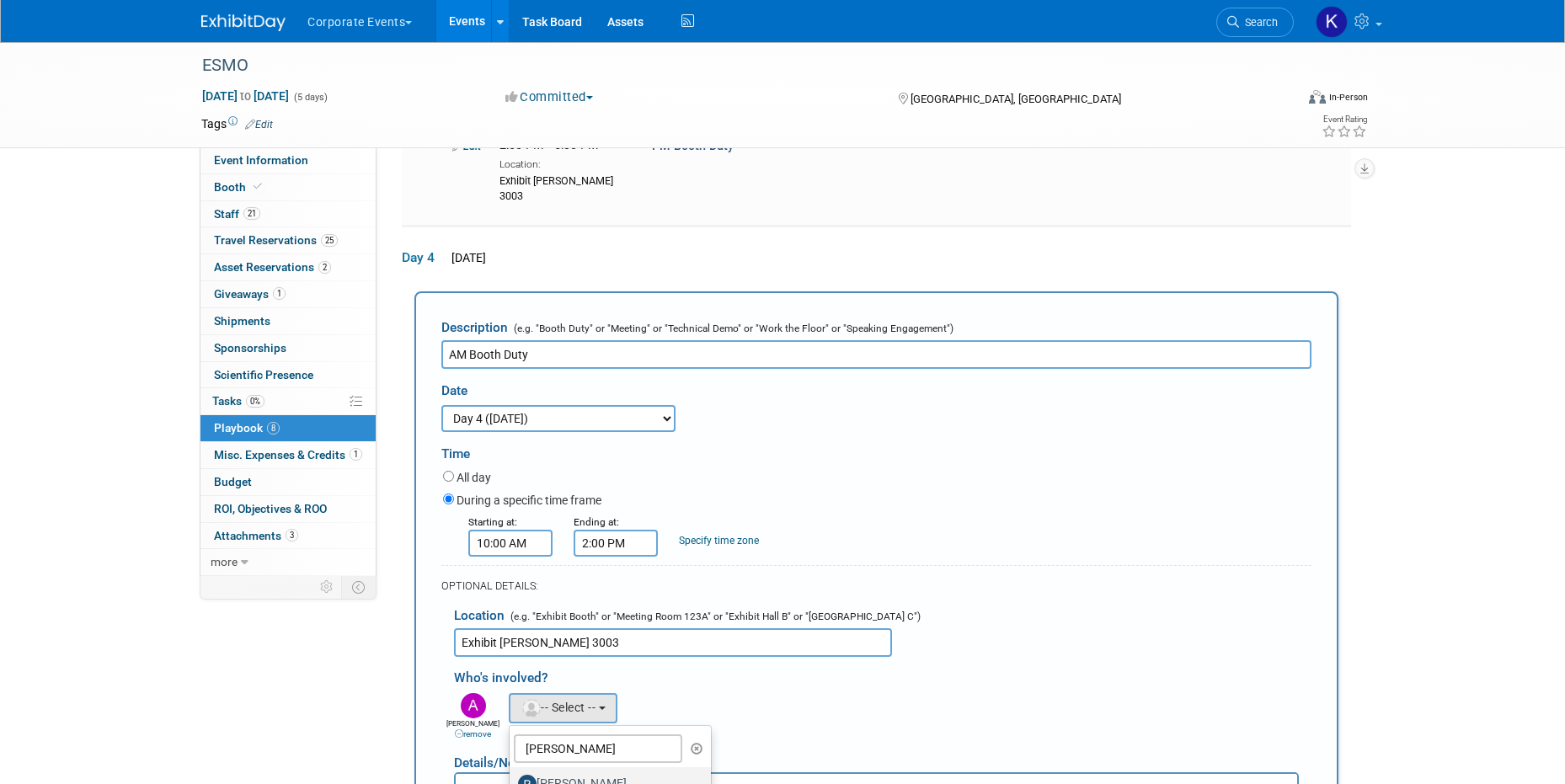
click at [512, 777] on input "Pietro Fiorentino" at bounding box center [506, 782] width 11 height 11
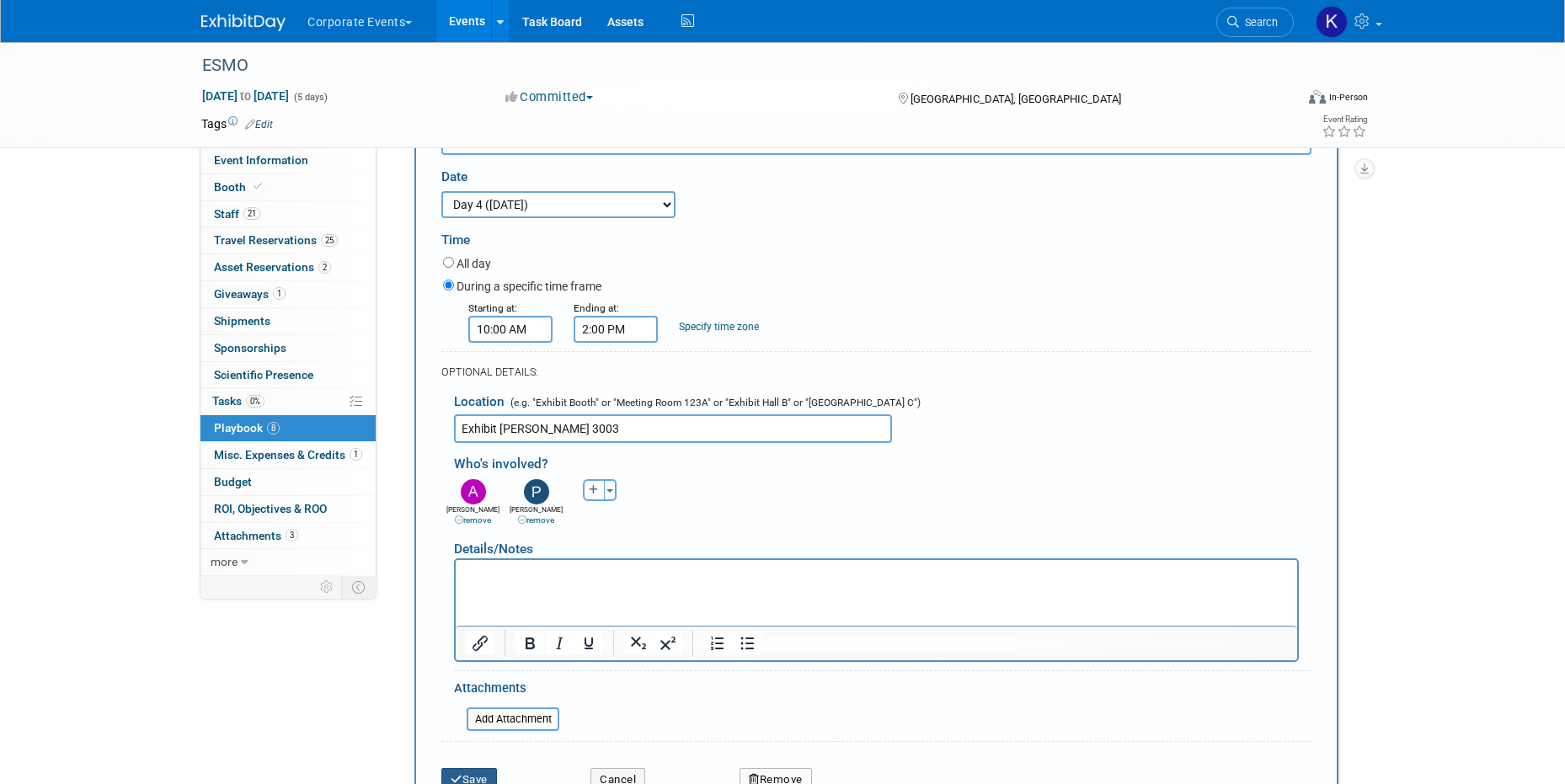
click at [462, 768] on button "Save" at bounding box center [469, 780] width 56 height 24
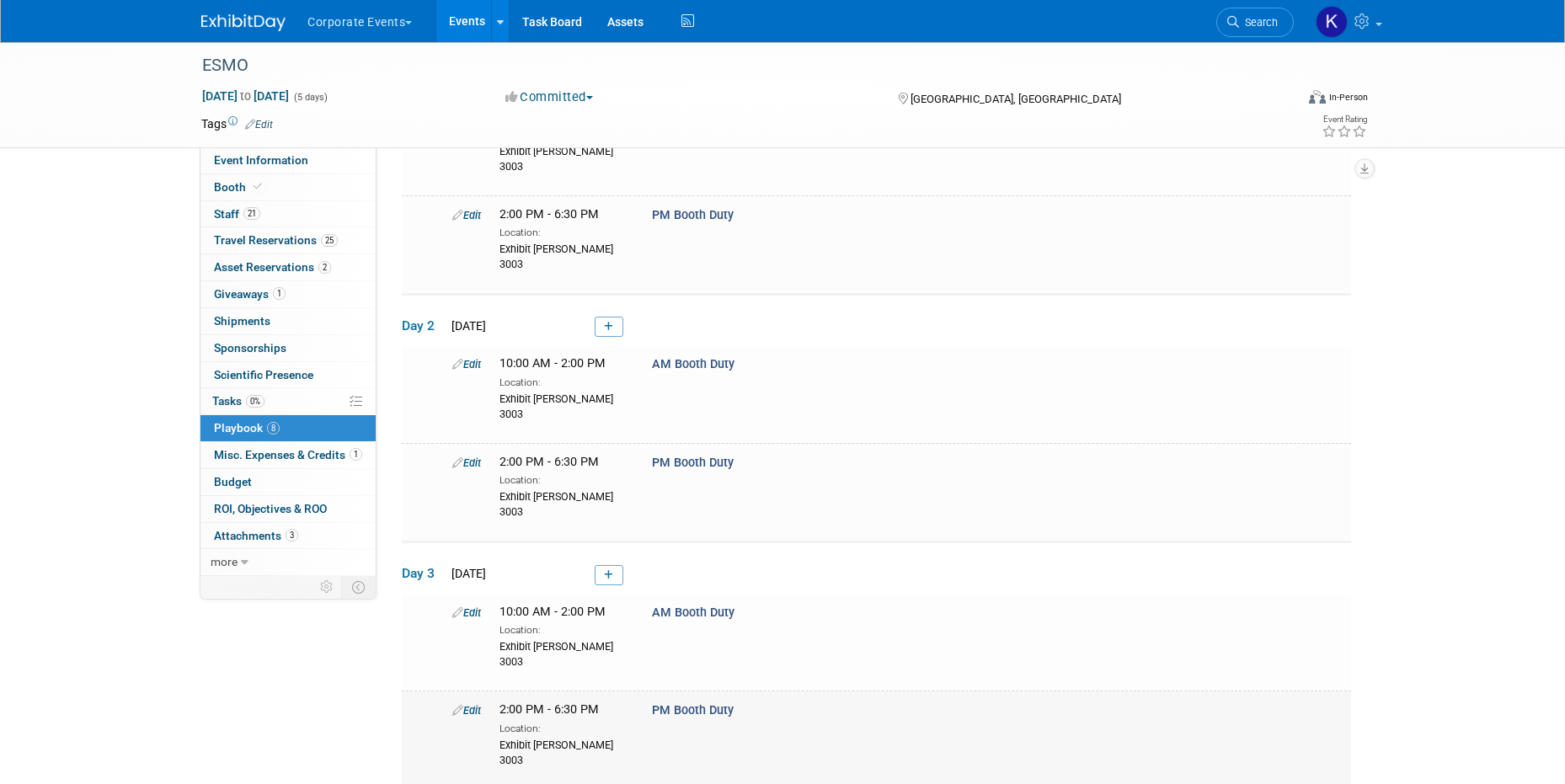
scroll to position [173, 0]
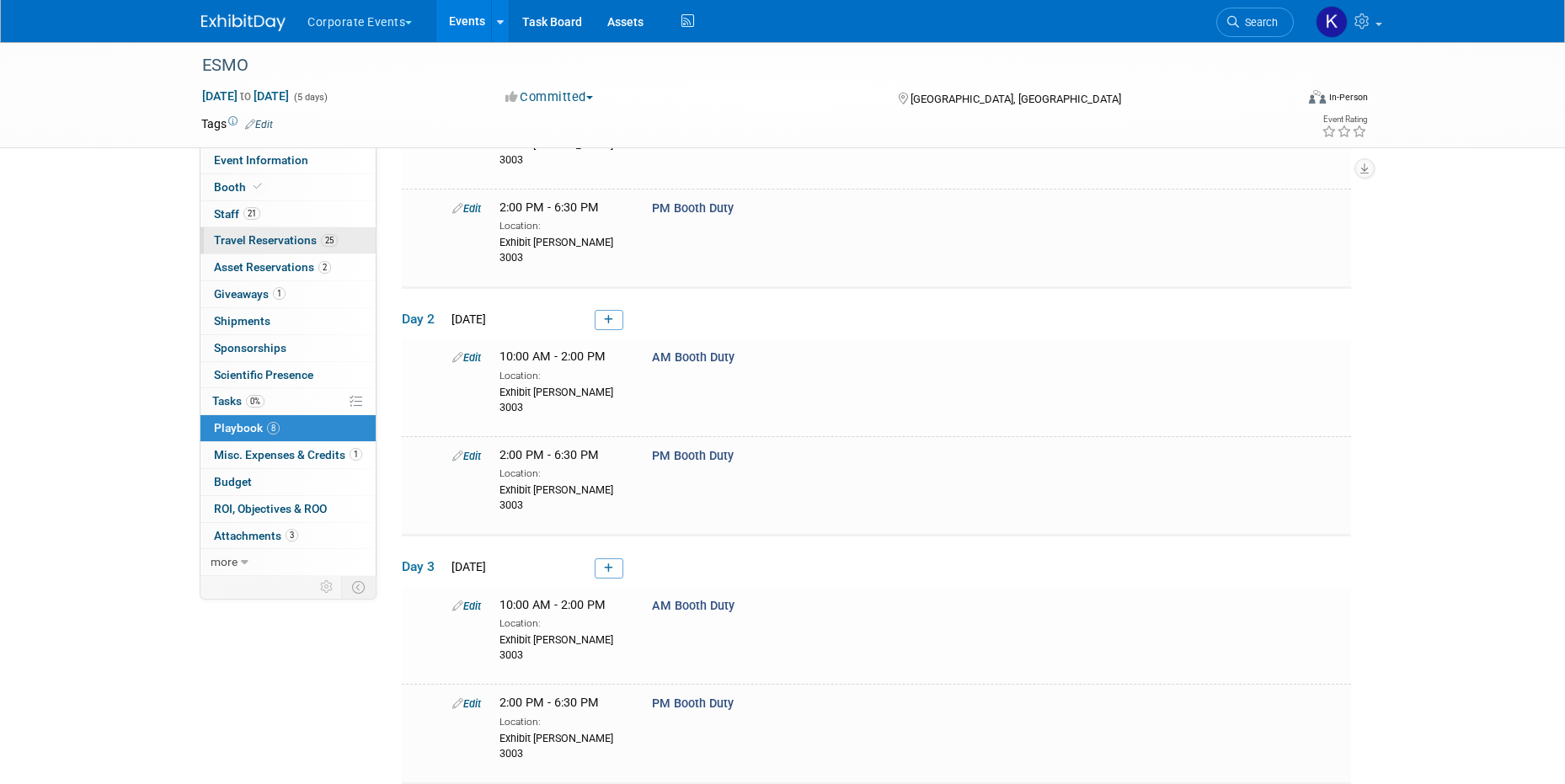
click at [299, 242] on span "Travel Reservations 25" at bounding box center [275, 239] width 124 height 14
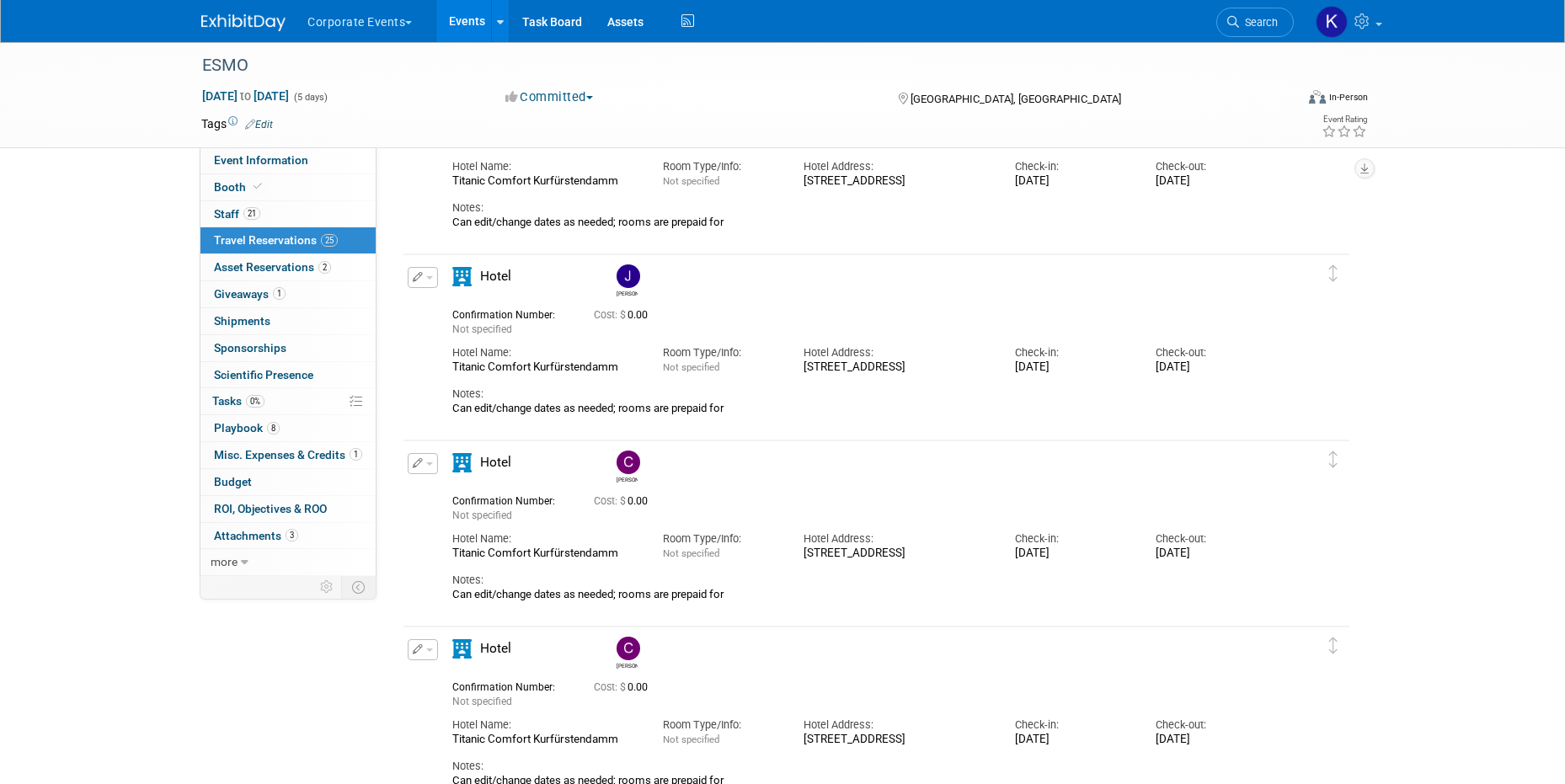
scroll to position [3104, 0]
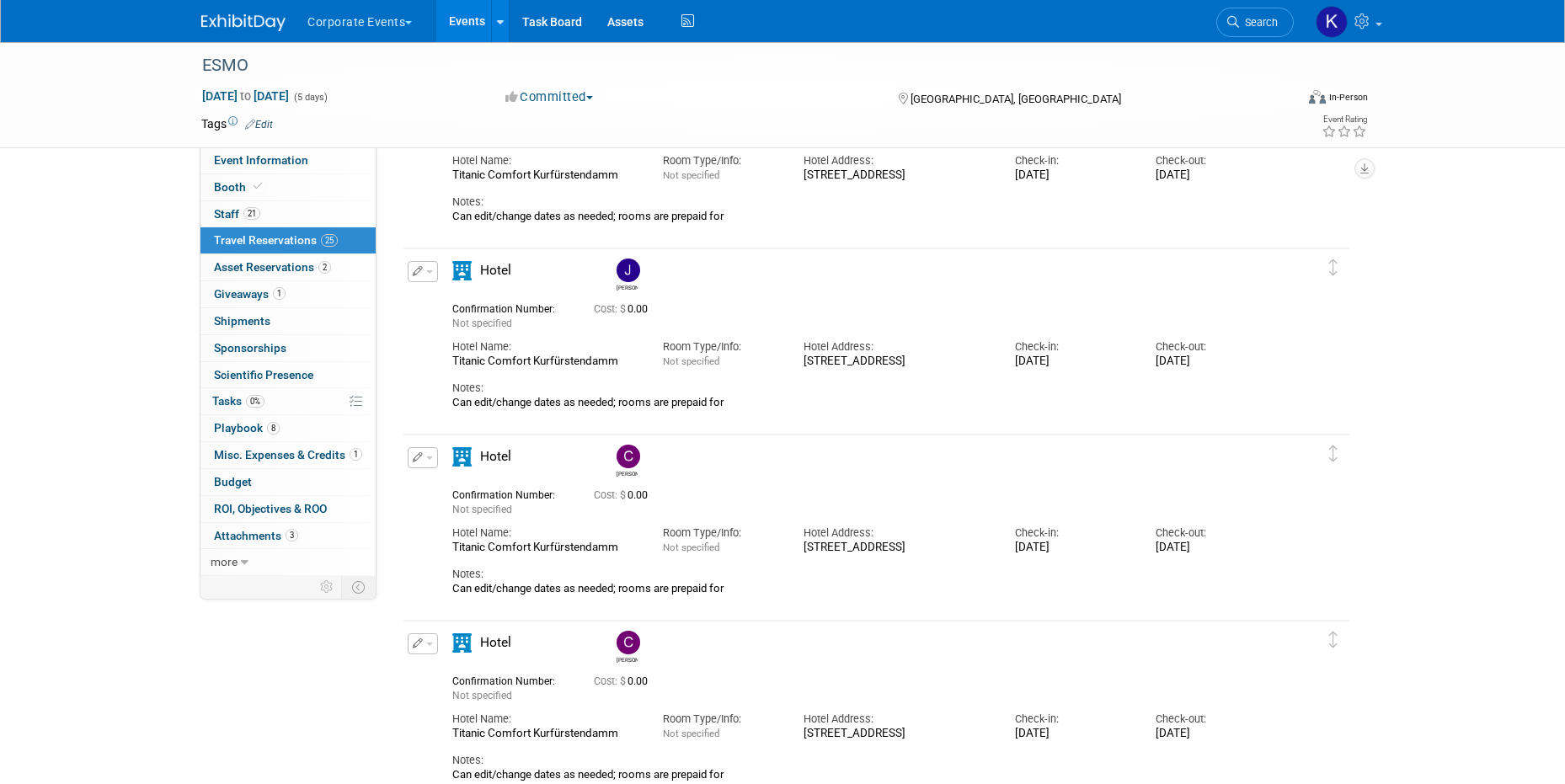
click at [356, 20] on button "Corporate Events" at bounding box center [369, 18] width 128 height 37
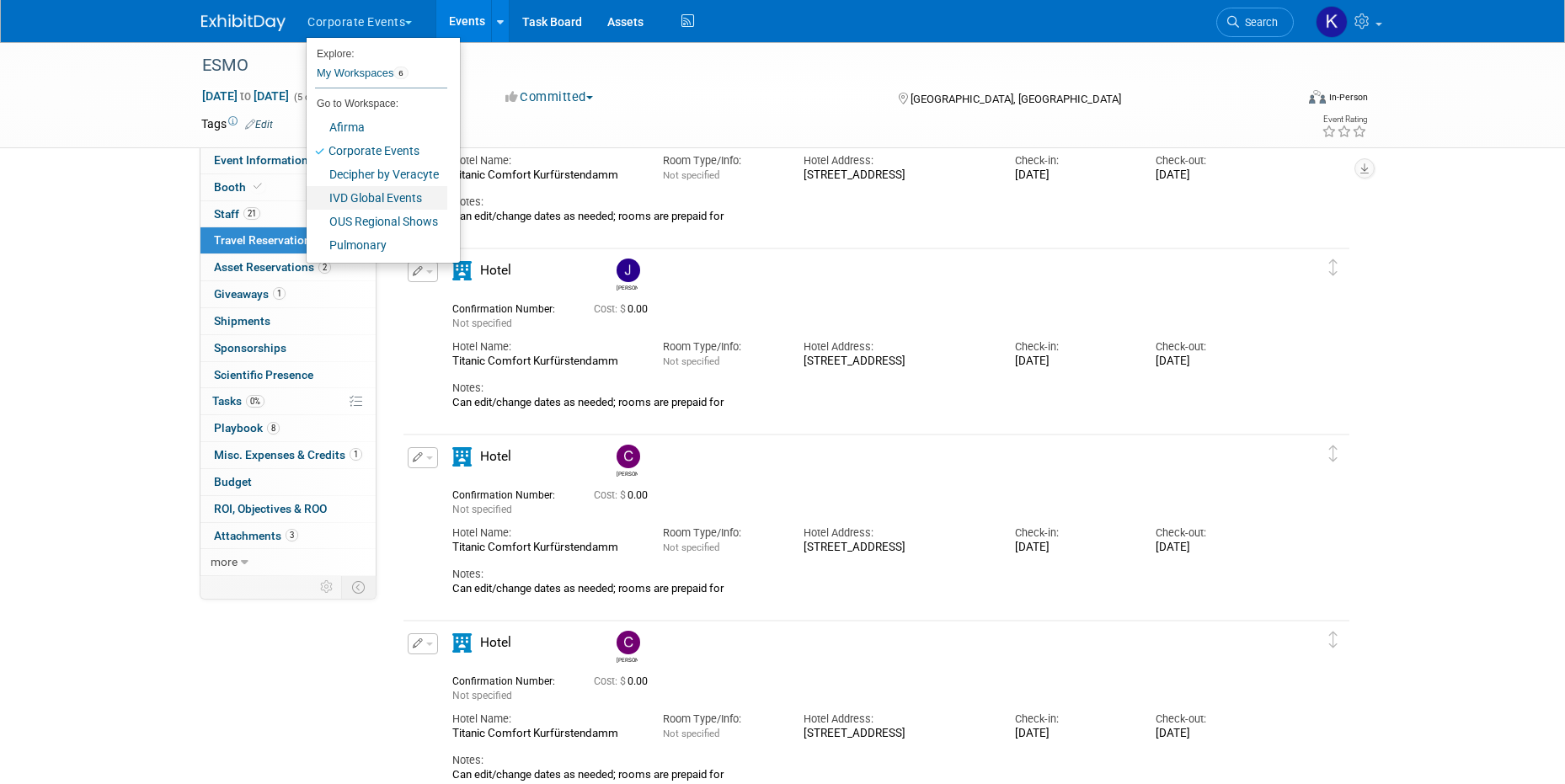
click at [377, 192] on link "IVD Global Events" at bounding box center [376, 198] width 140 height 24
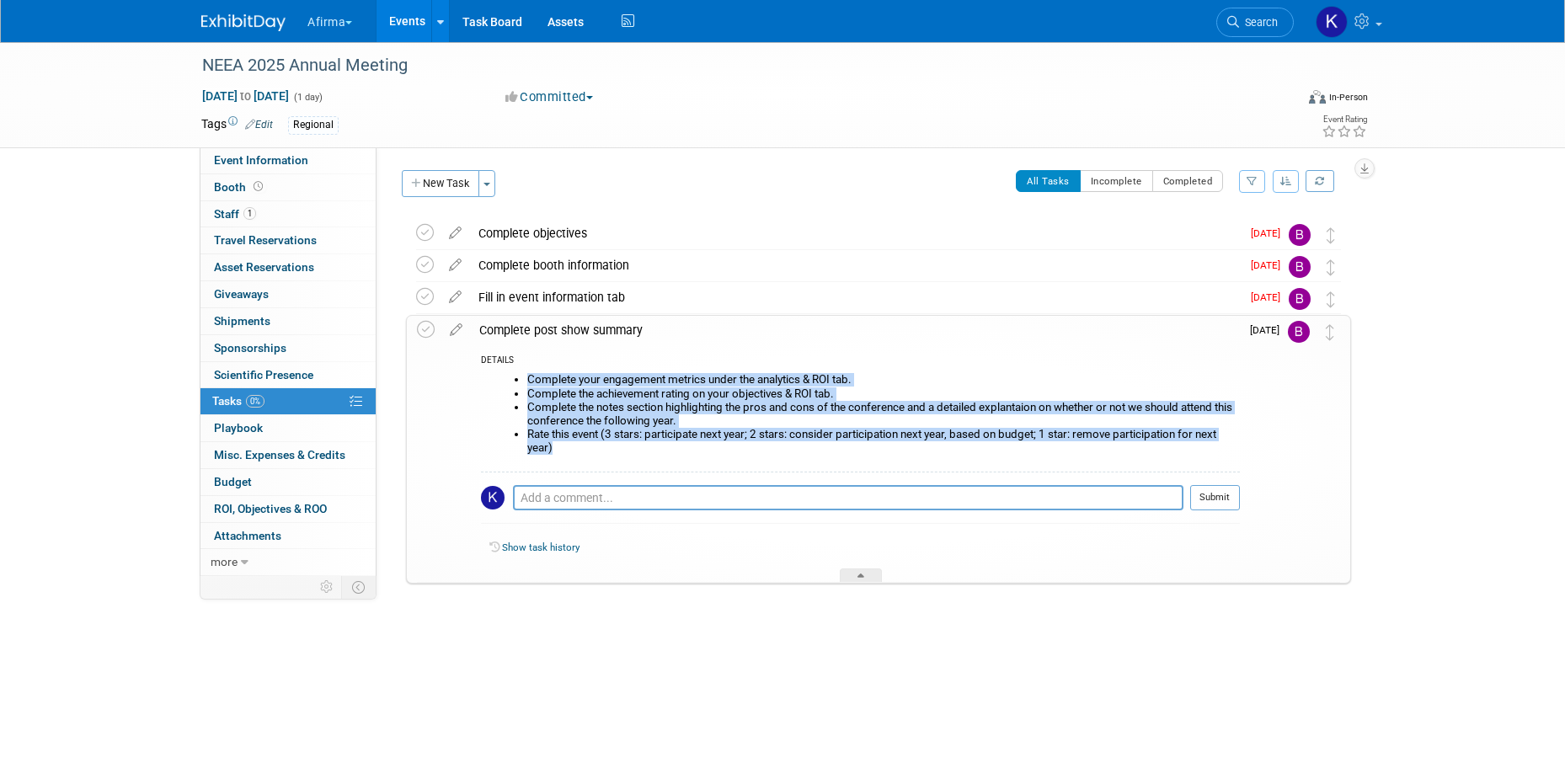
click at [343, 16] on button "Afirma" at bounding box center [339, 18] width 67 height 37
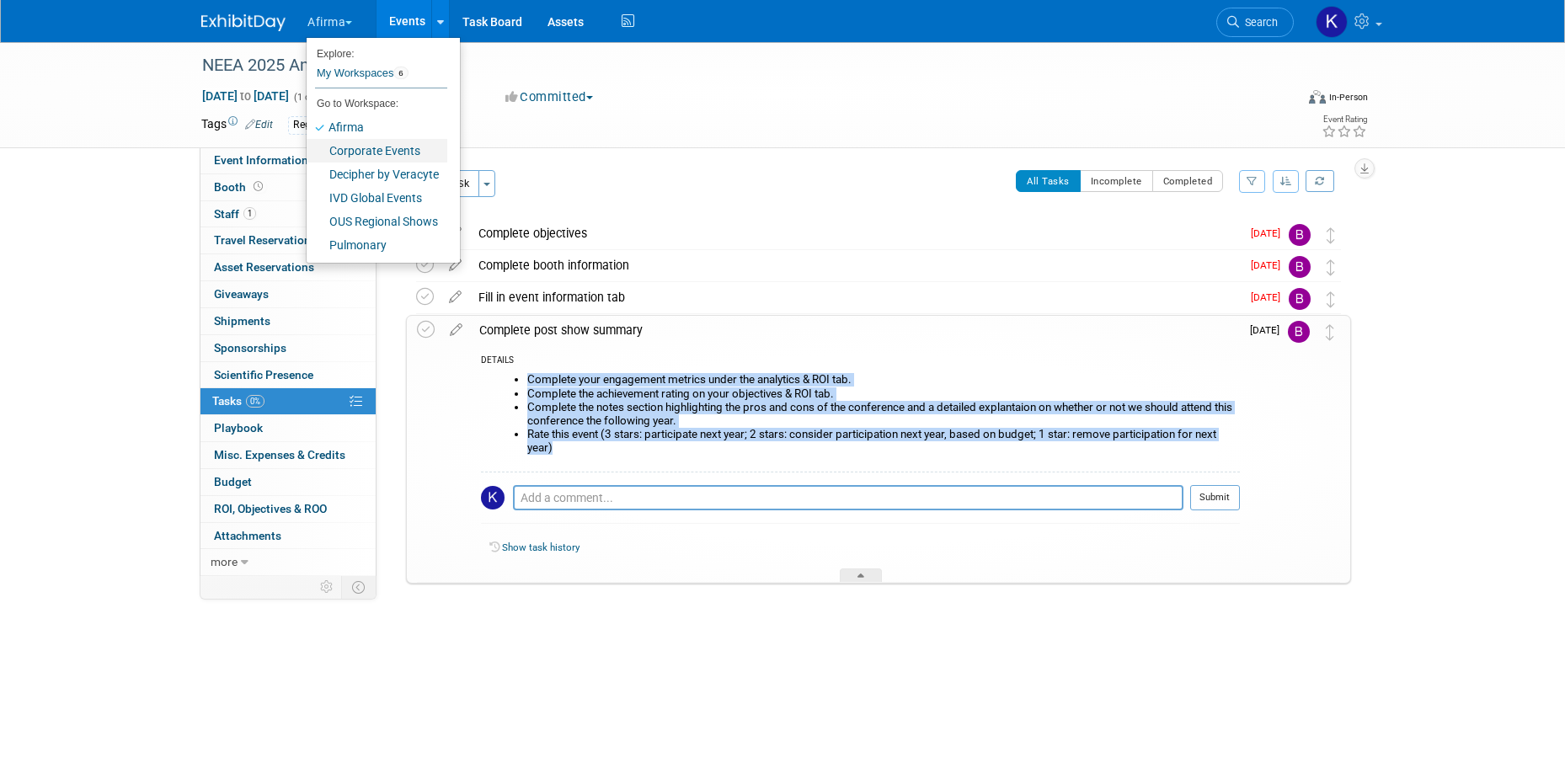
click at [363, 151] on link "Corporate Events" at bounding box center [376, 151] width 140 height 24
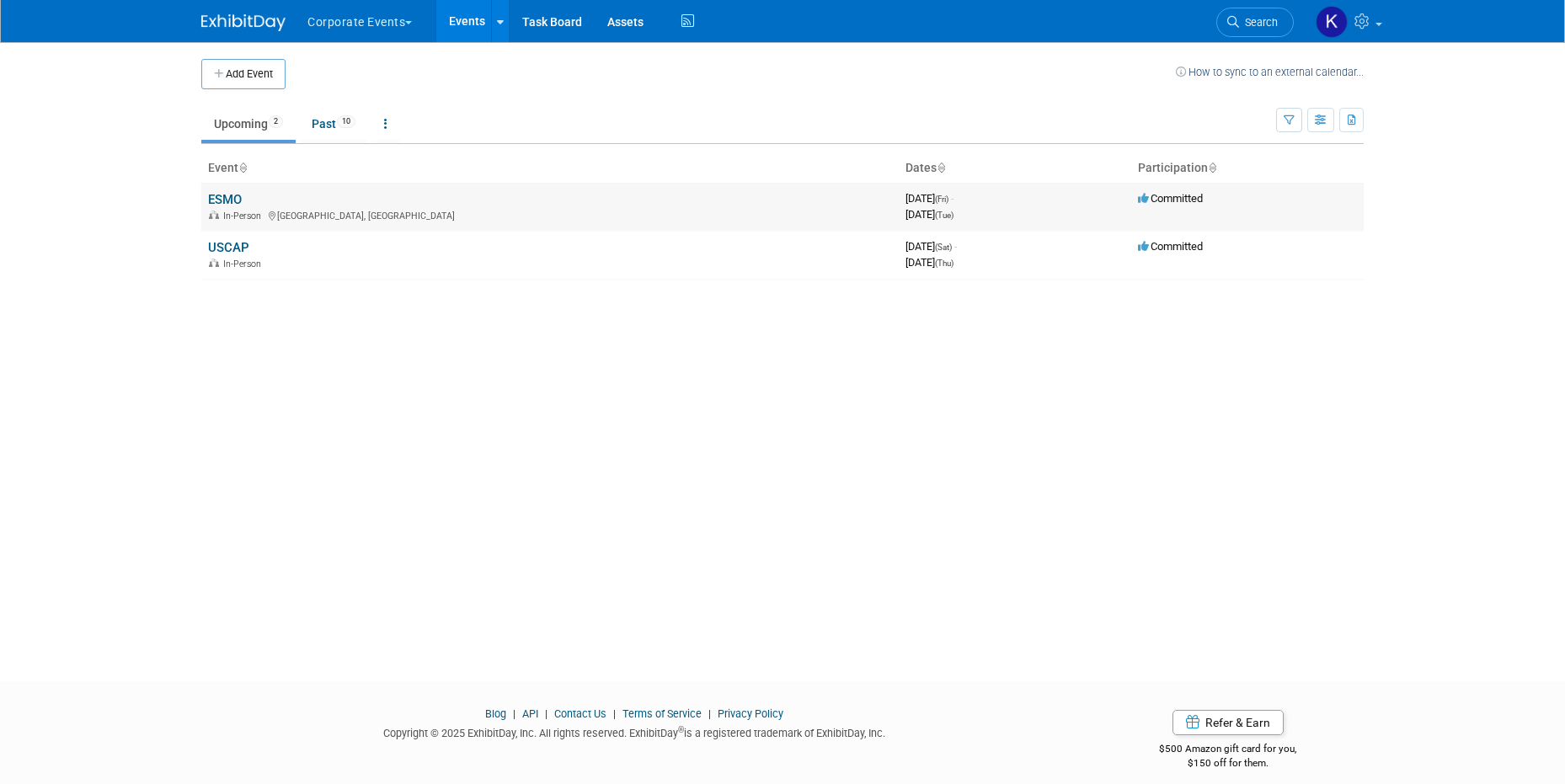
click at [239, 204] on link "ESMO" at bounding box center [225, 199] width 34 height 16
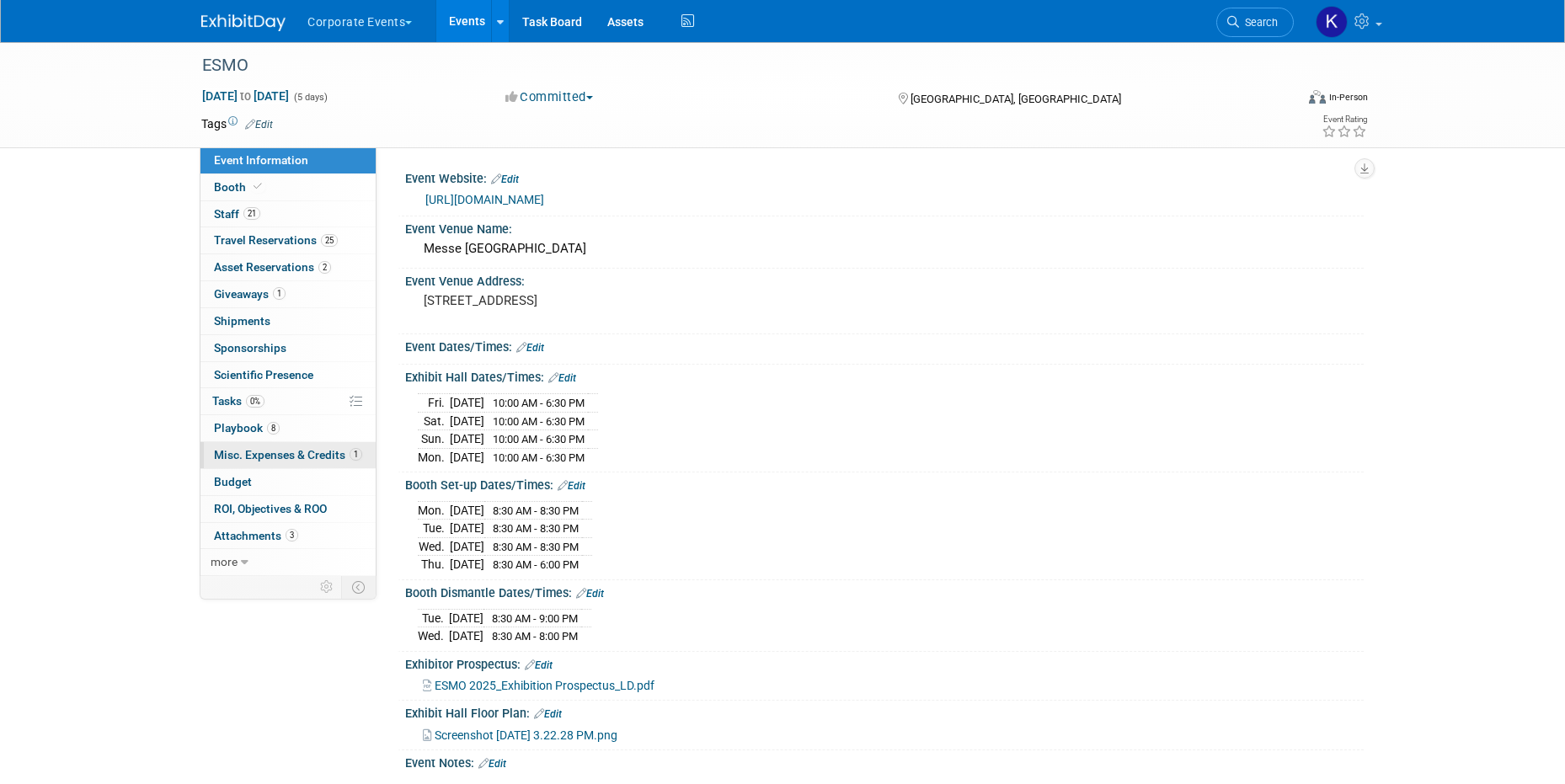
click at [267, 442] on link "1 Misc. Expenses & Credits 1" at bounding box center [288, 455] width 175 height 26
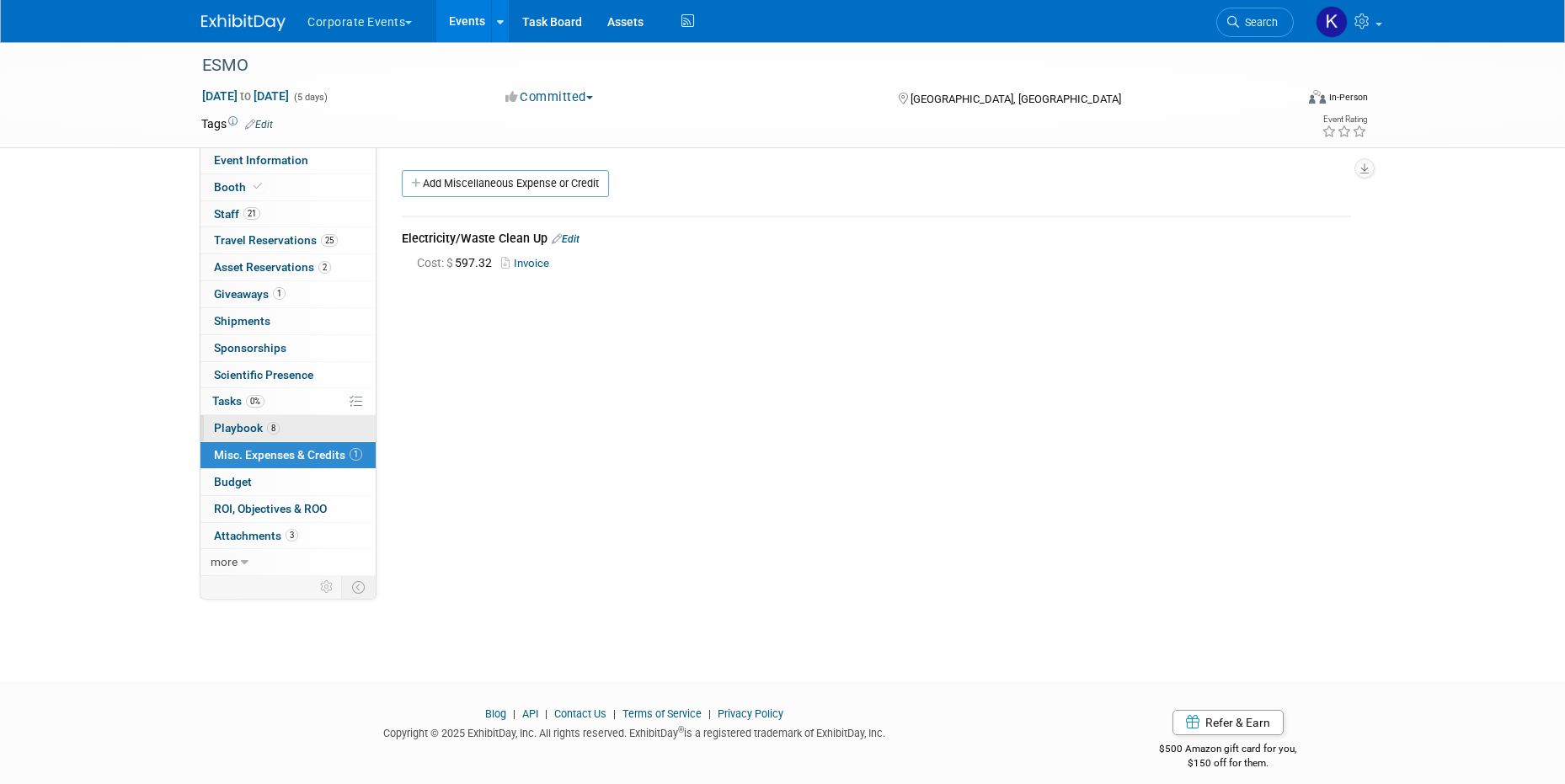
click at [264, 430] on span "Playbook 8" at bounding box center [247, 427] width 66 height 14
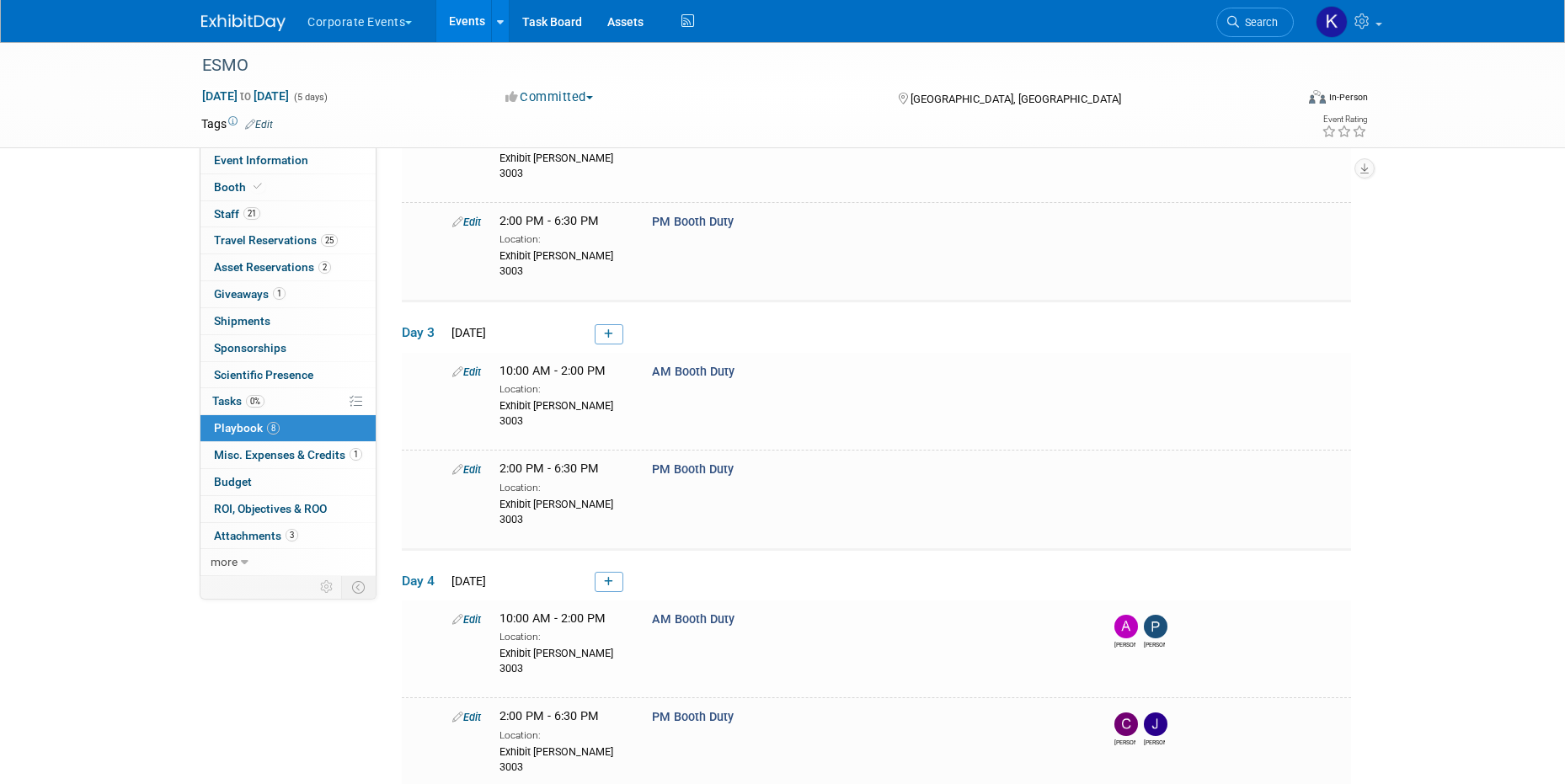
scroll to position [457, 0]
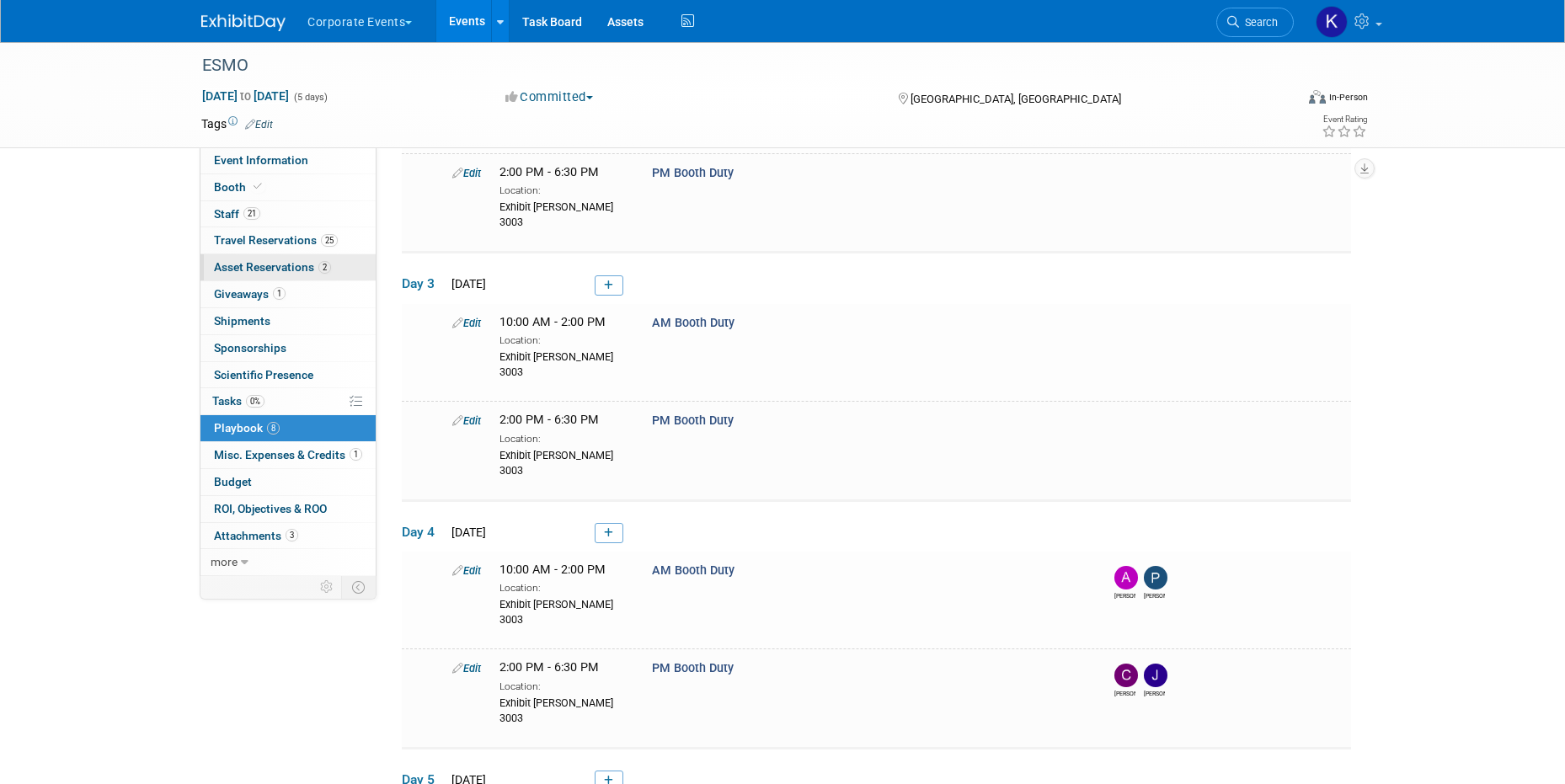
click at [272, 254] on link "2 Asset Reservations 2" at bounding box center [288, 267] width 175 height 26
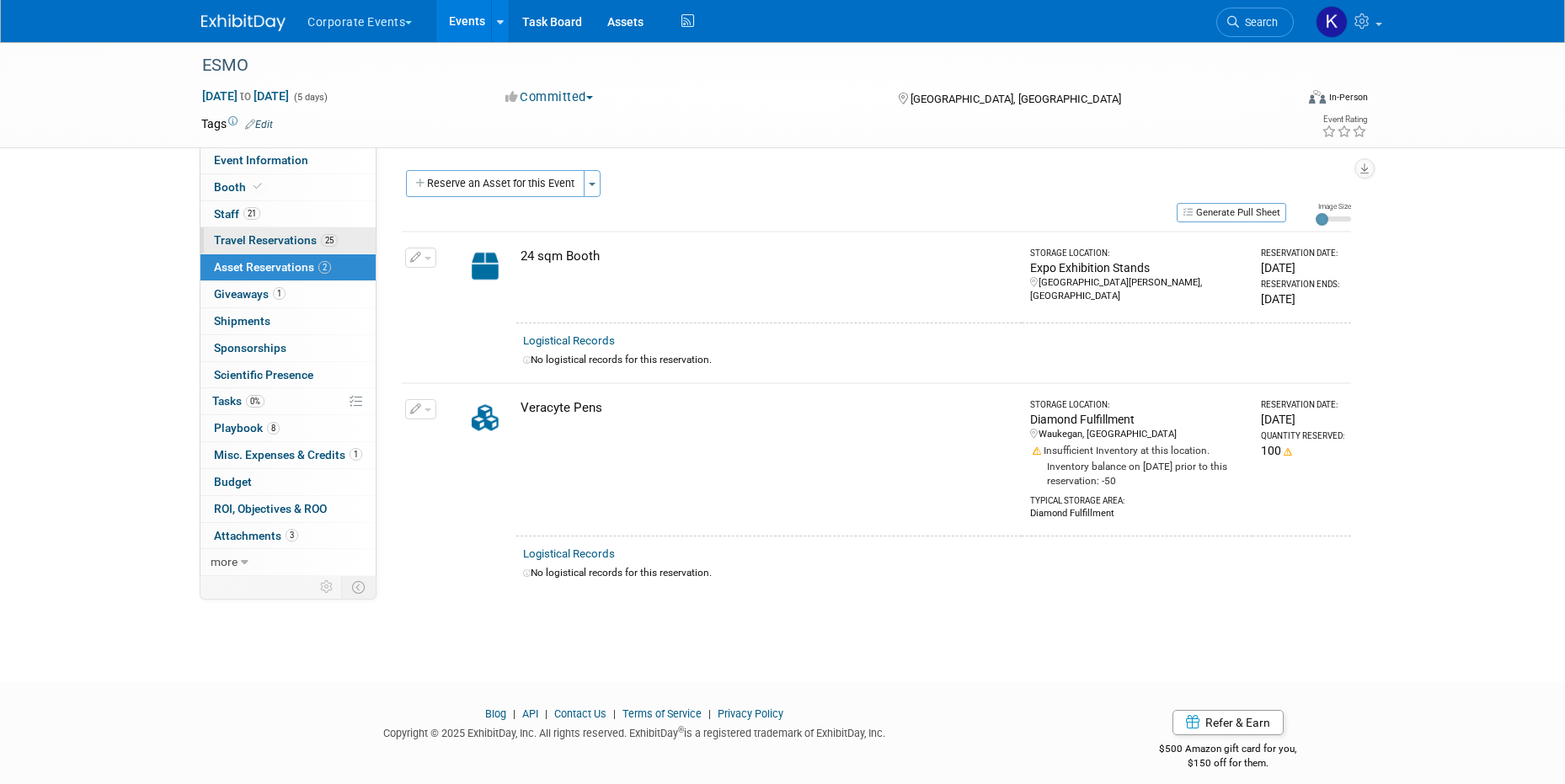
click at [266, 237] on span "Travel Reservations 25" at bounding box center [275, 239] width 124 height 14
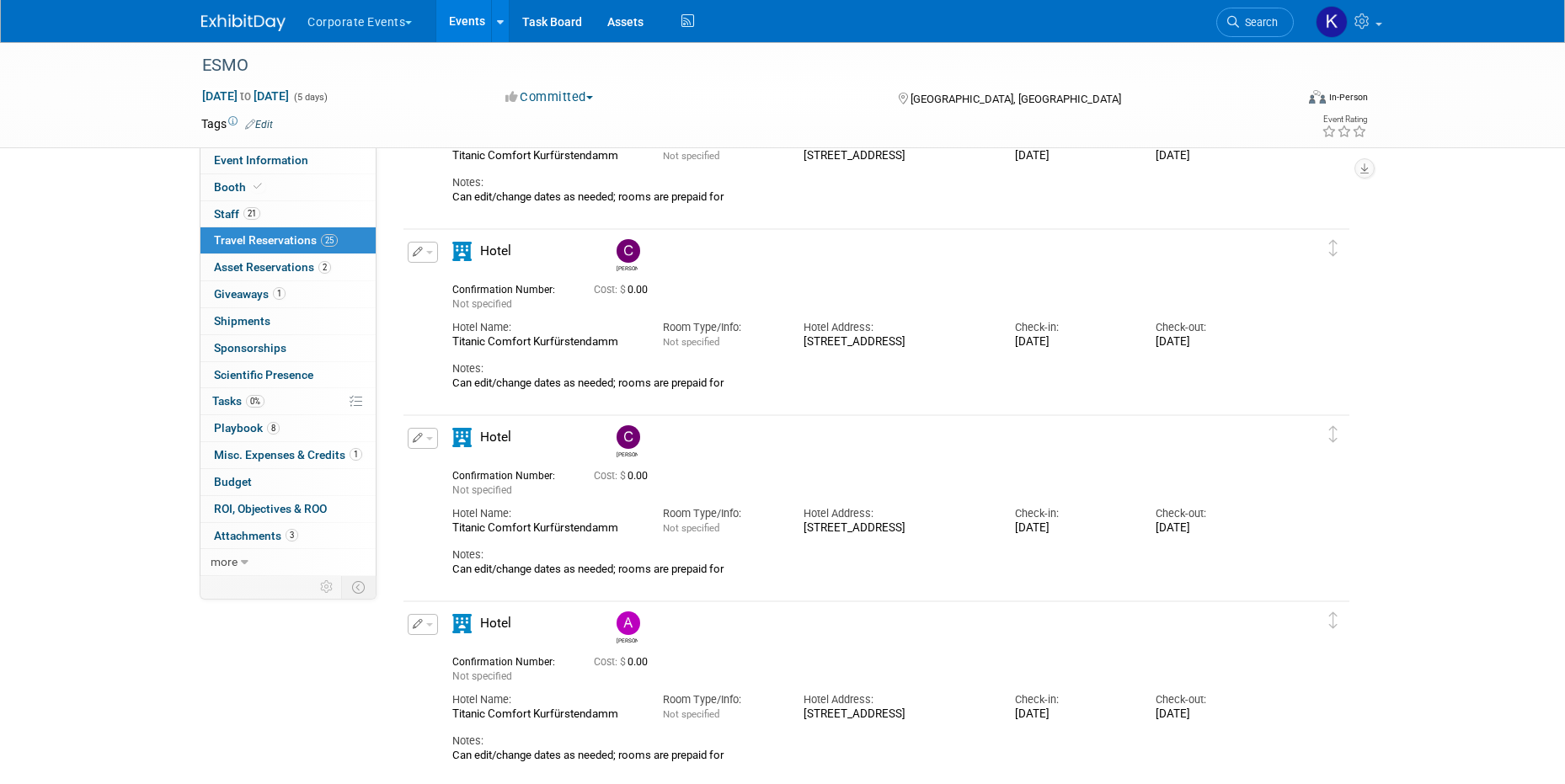
scroll to position [3310, 0]
click at [273, 425] on span "8" at bounding box center [273, 428] width 13 height 13
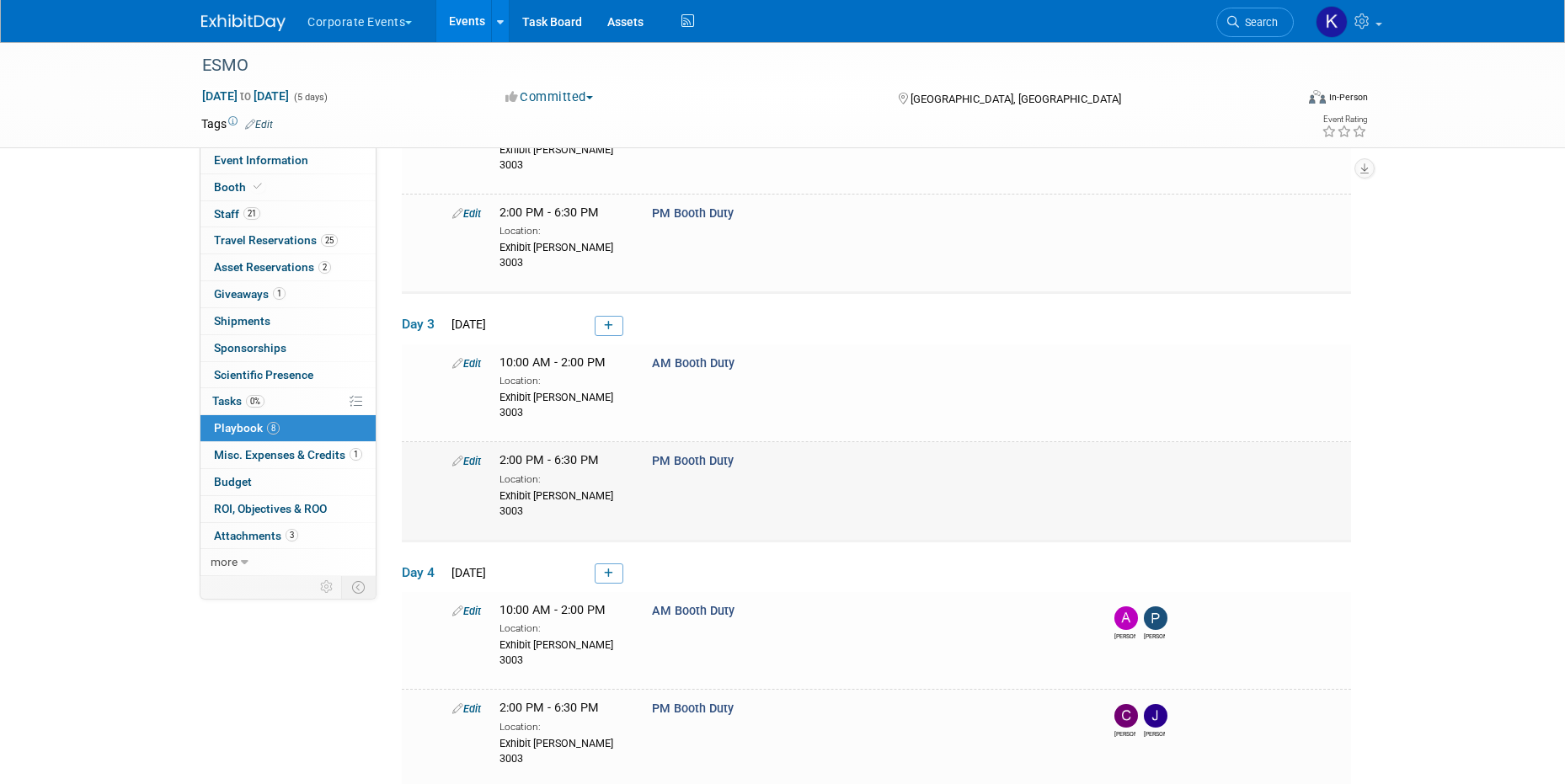
click at [470, 455] on link "Edit" at bounding box center [466, 461] width 28 height 13
select select "2e4ef1ac-800e-4873-a989-fe8be03207de"
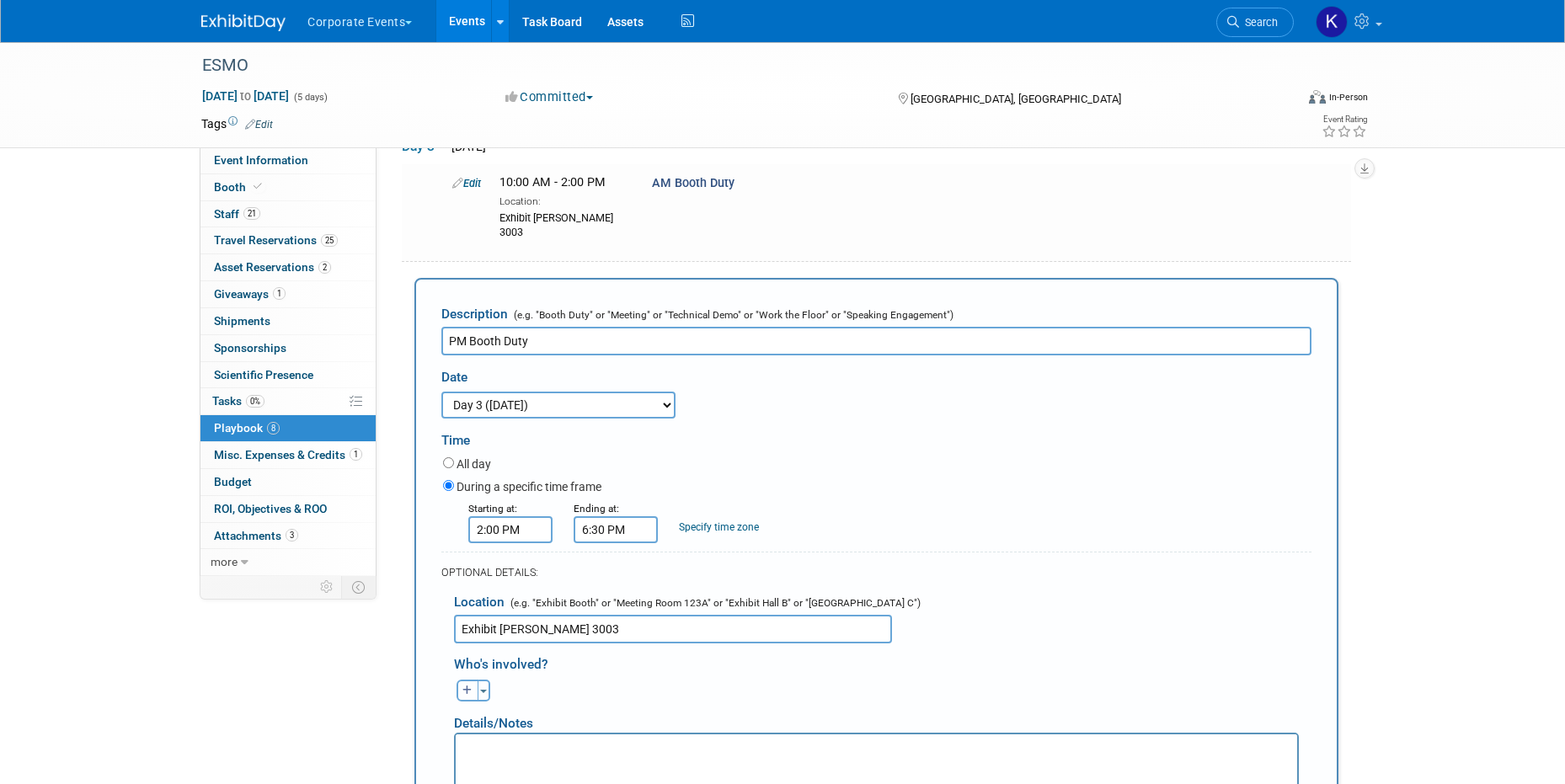
click at [470, 679] on button "button" at bounding box center [468, 690] width 22 height 22
select select
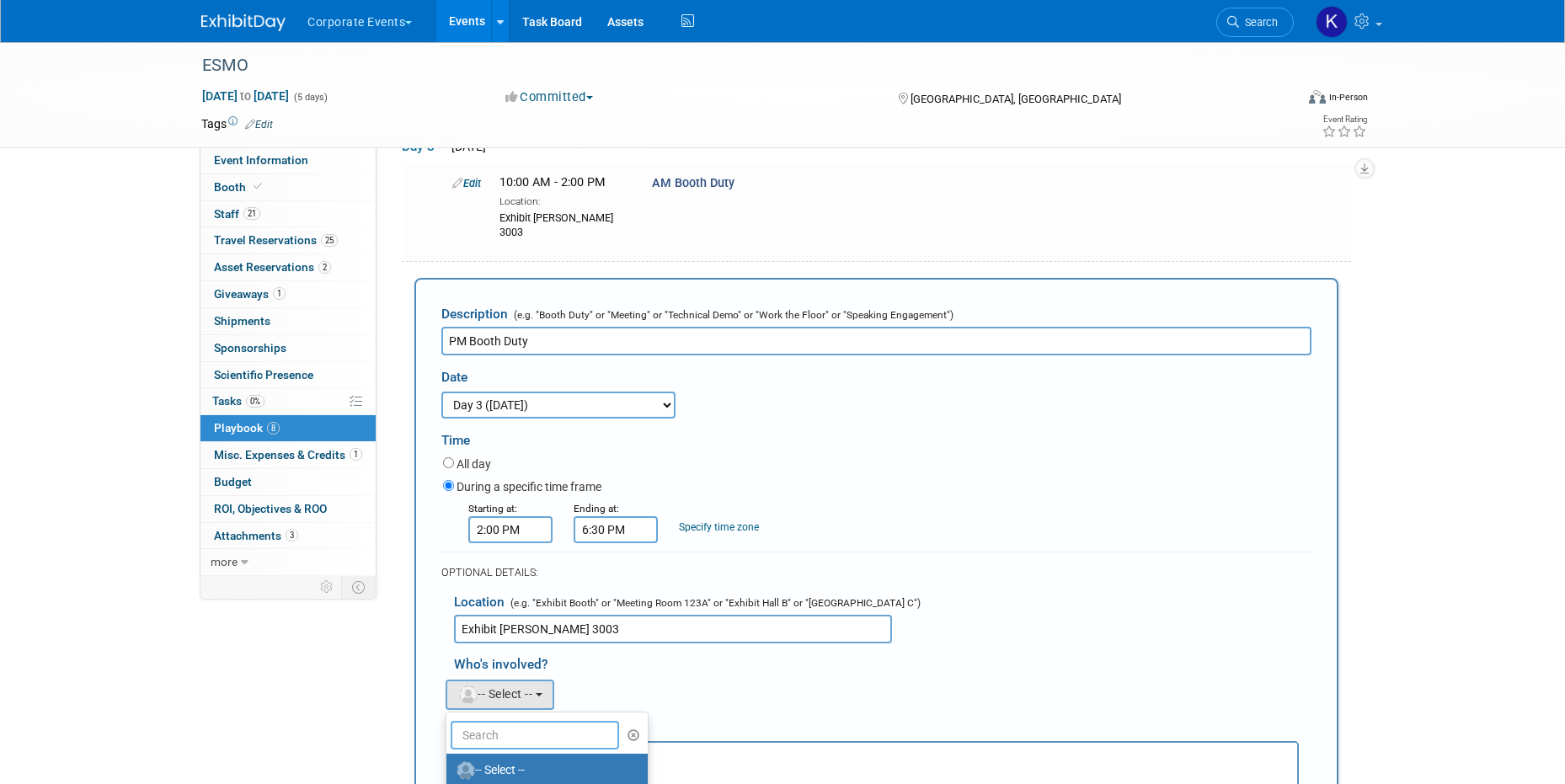
click at [538, 721] on input "text" at bounding box center [535, 734] width 169 height 28
type input "[PERSON_NAME]"
click at [540, 757] on label "[PERSON_NAME]" at bounding box center [543, 770] width 176 height 27
click at [450, 763] on input "[PERSON_NAME]" at bounding box center [444, 768] width 11 height 11
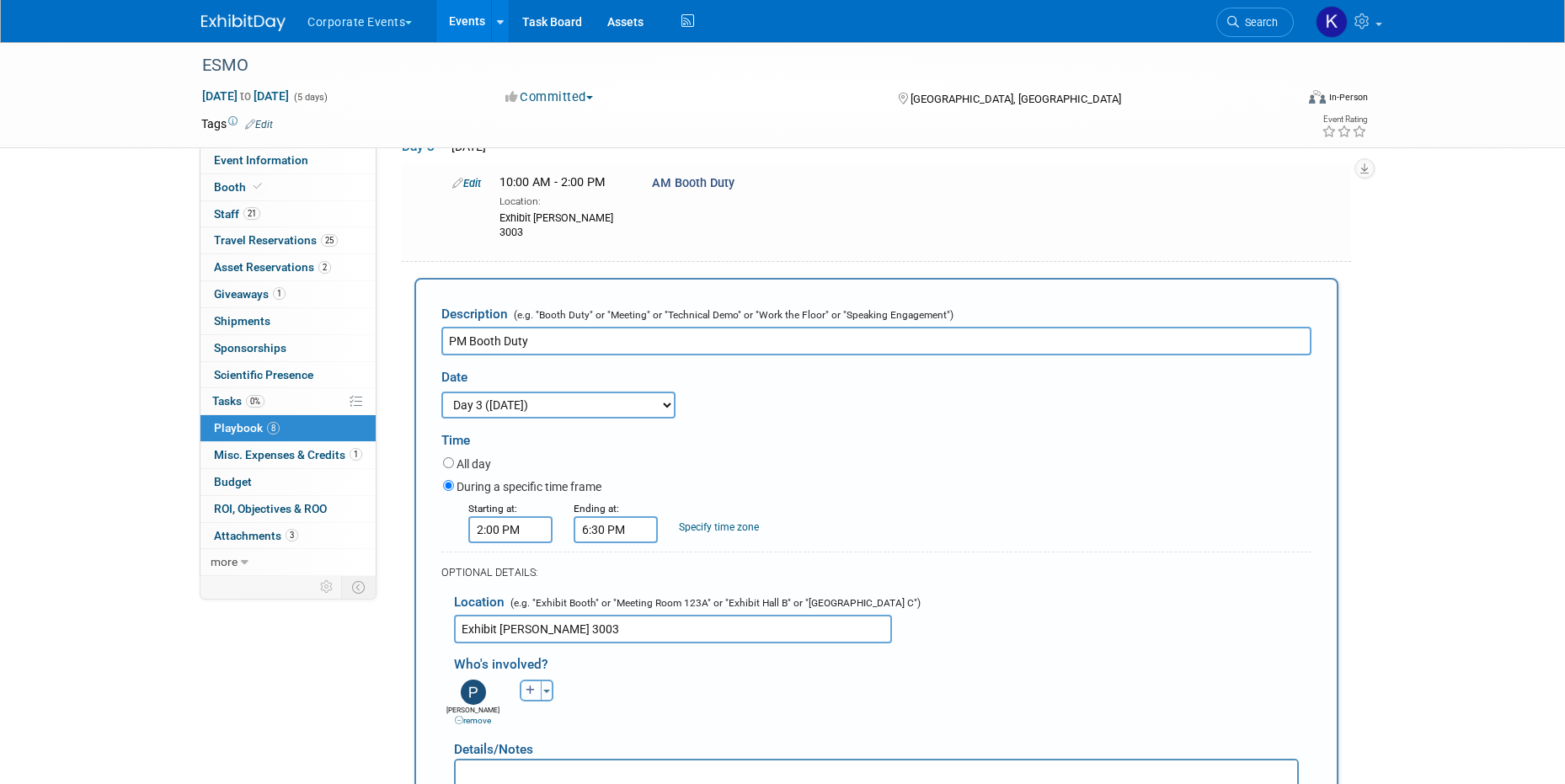
click at [524, 679] on button "button" at bounding box center [531, 690] width 22 height 22
select select
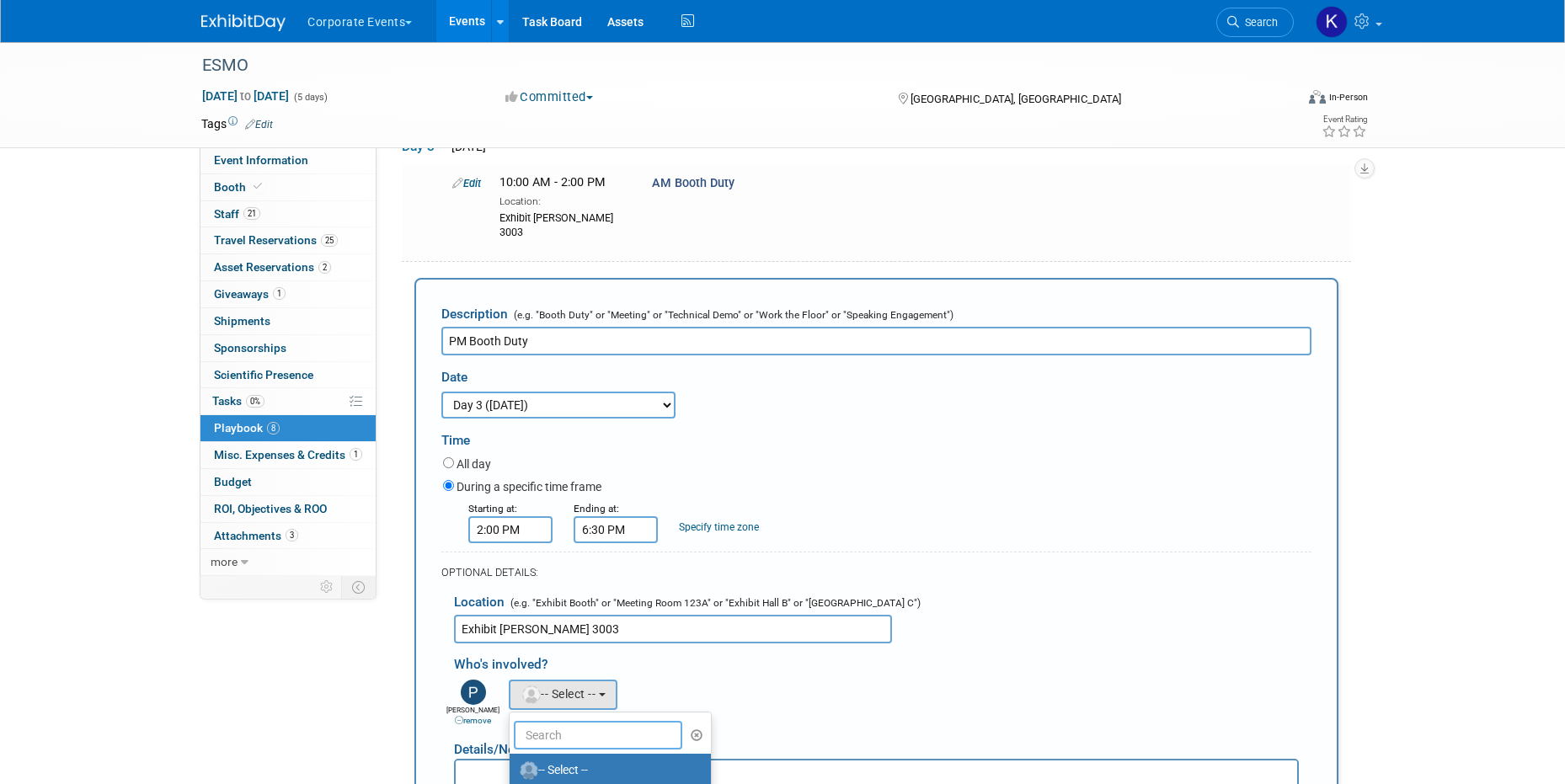
click at [557, 721] on input "text" at bounding box center [598, 734] width 169 height 28
type input "cor"
click at [562, 757] on label "Cornelia Wiese" at bounding box center [606, 770] width 176 height 27
click at [512, 763] on input "Cornelia Wiese" at bounding box center [506, 768] width 11 height 11
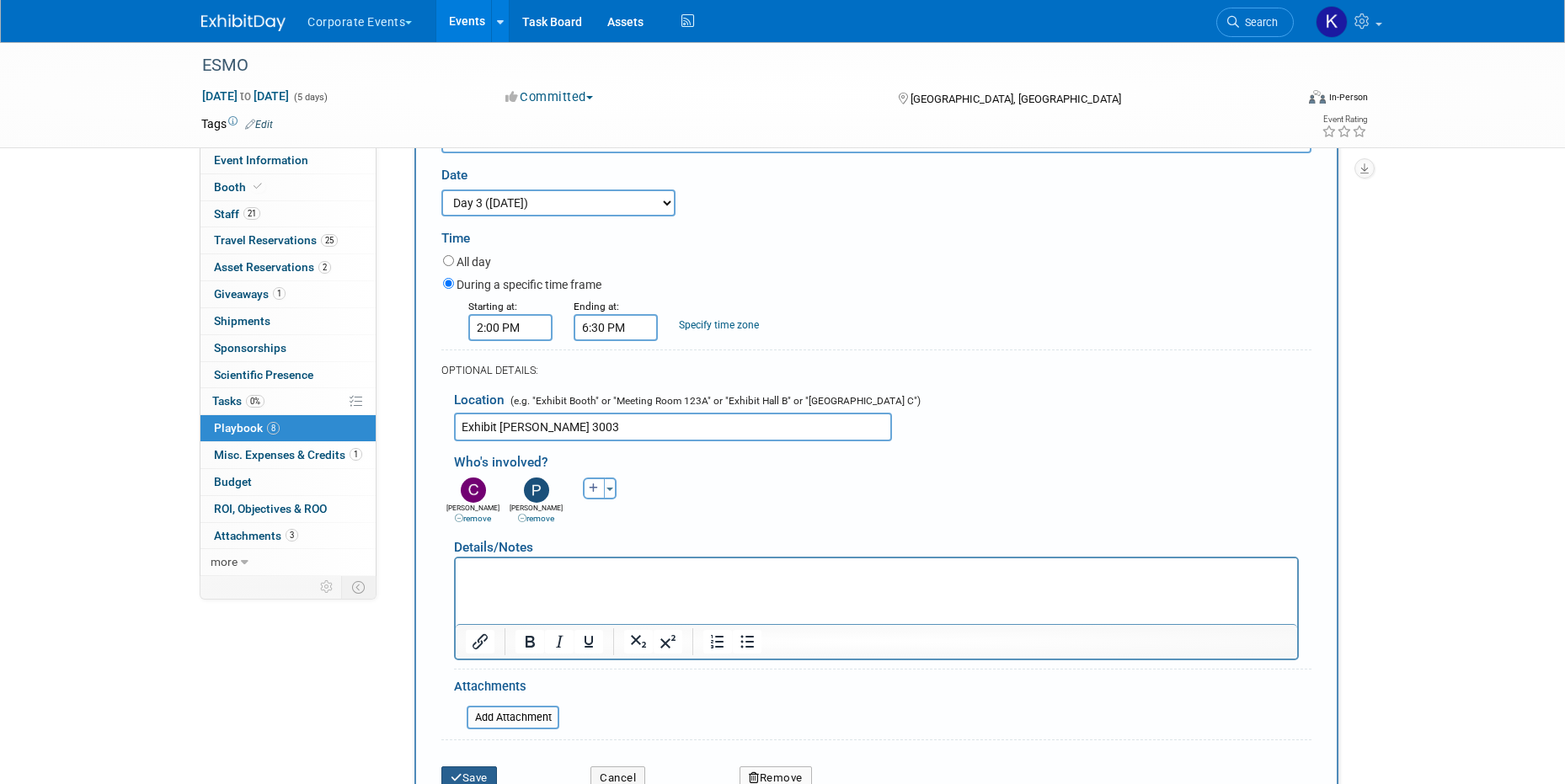
click at [464, 767] on button "Save" at bounding box center [469, 778] width 56 height 24
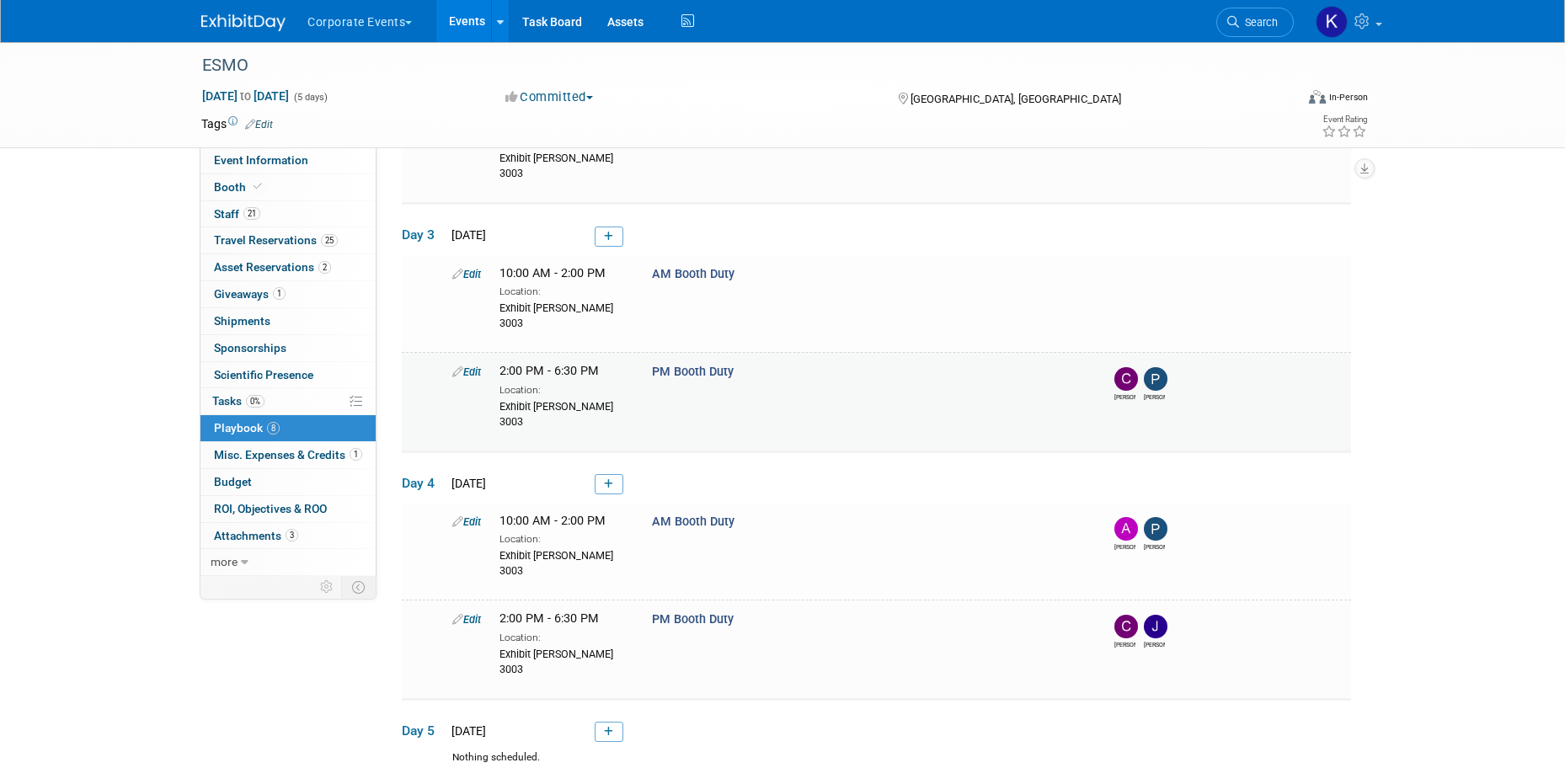
scroll to position [504, 0]
click at [472, 269] on link "Edit" at bounding box center [466, 275] width 28 height 13
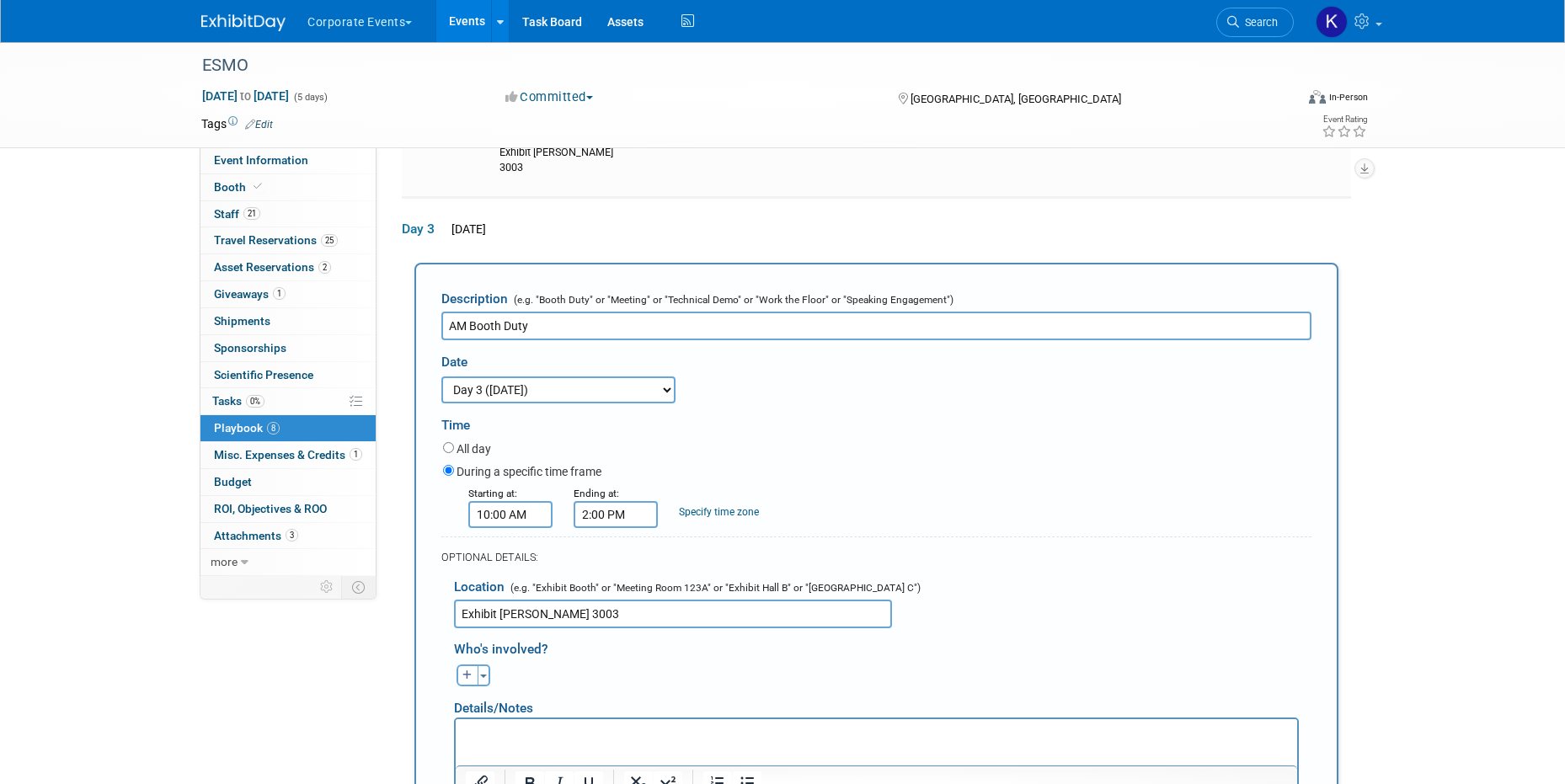
scroll to position [0, 0]
click at [462, 670] on icon "button" at bounding box center [467, 675] width 10 height 10
select select
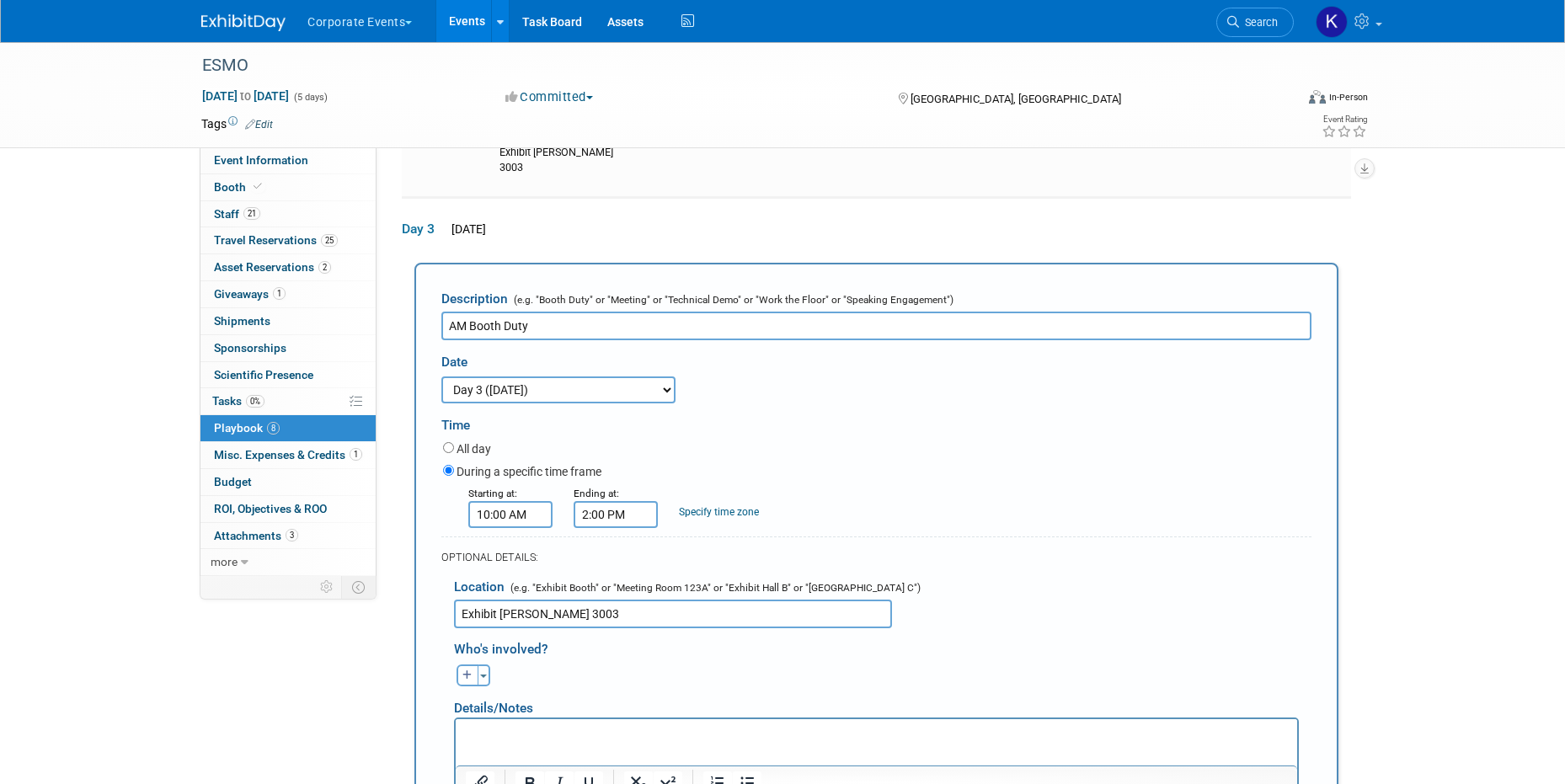
click at [452, 665] on div "Toggle Dropdown Select Anyone Tag a user or a resource Quick" at bounding box center [472, 676] width 63 height 22
click at [462, 670] on icon "button" at bounding box center [467, 675] width 10 height 10
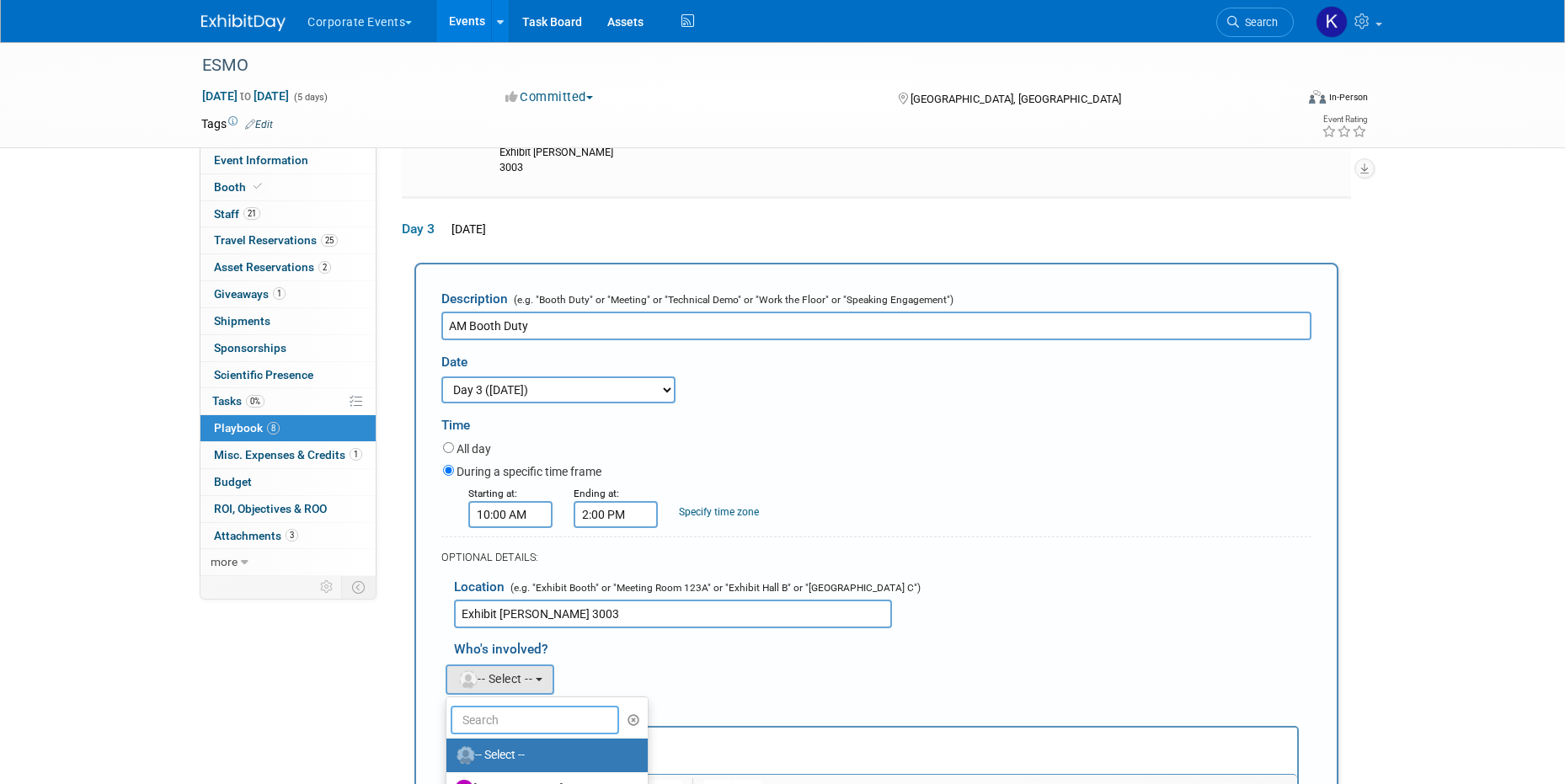
click at [466, 706] on input "text" at bounding box center [535, 720] width 169 height 28
type input "adrian"
click at [483, 742] on label "Adrian Wood" at bounding box center [543, 755] width 176 height 27
click at [450, 748] on input "Adrian Wood" at bounding box center [444, 754] width 11 height 11
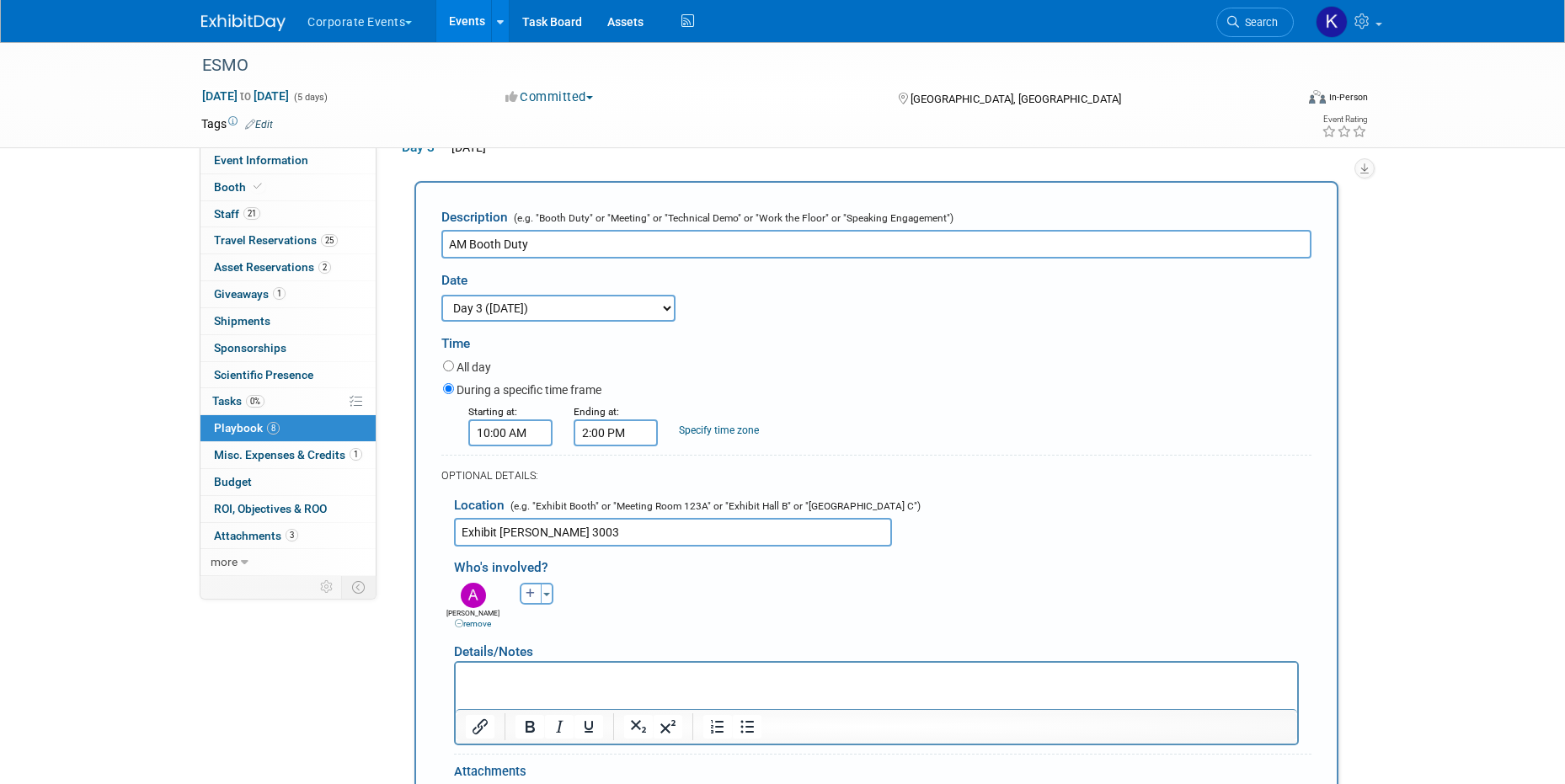
scroll to position [615, 0]
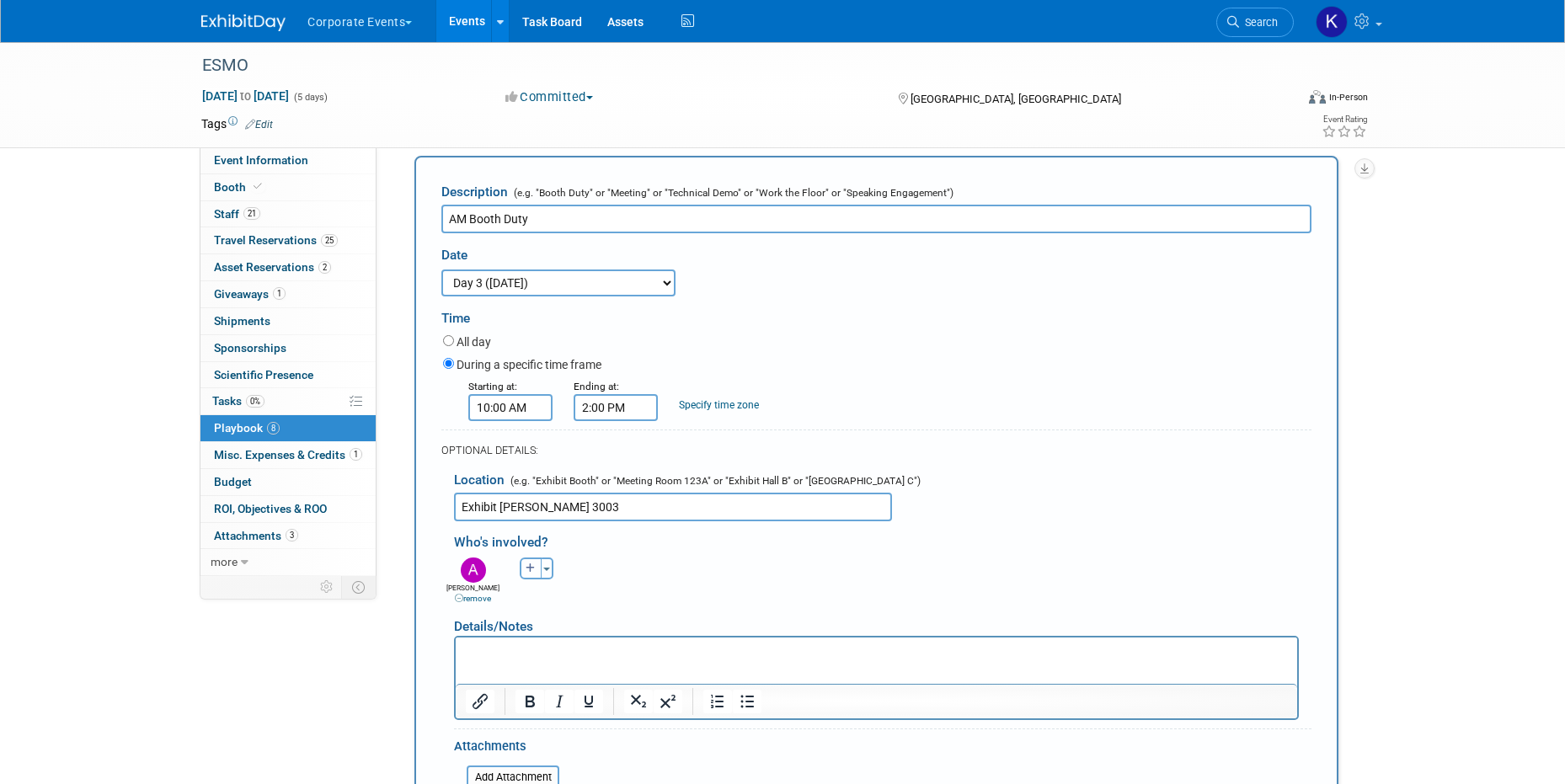
click at [523, 558] on button "button" at bounding box center [531, 569] width 22 height 22
select select
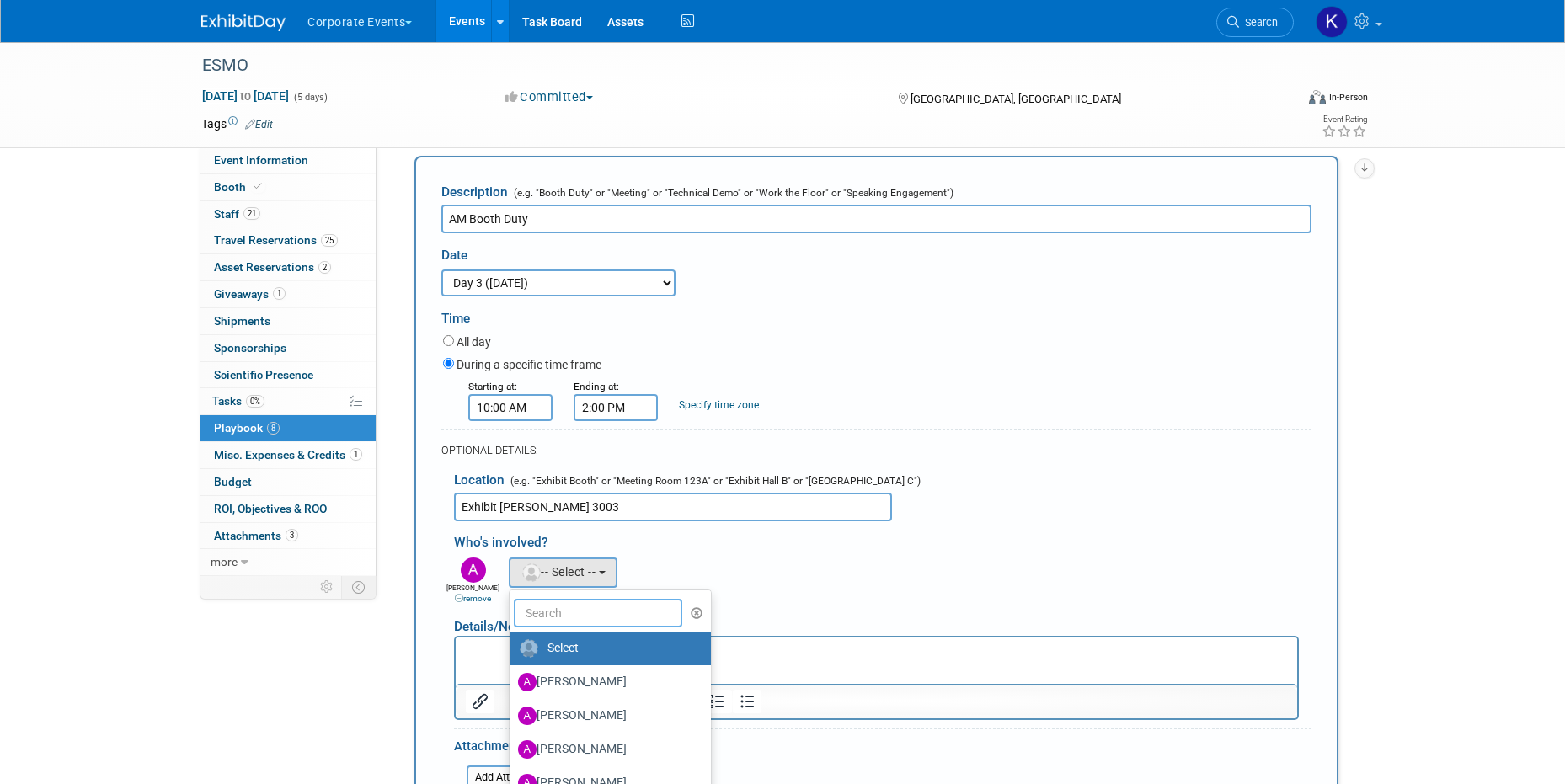
click at [557, 599] on input "text" at bounding box center [598, 613] width 169 height 28
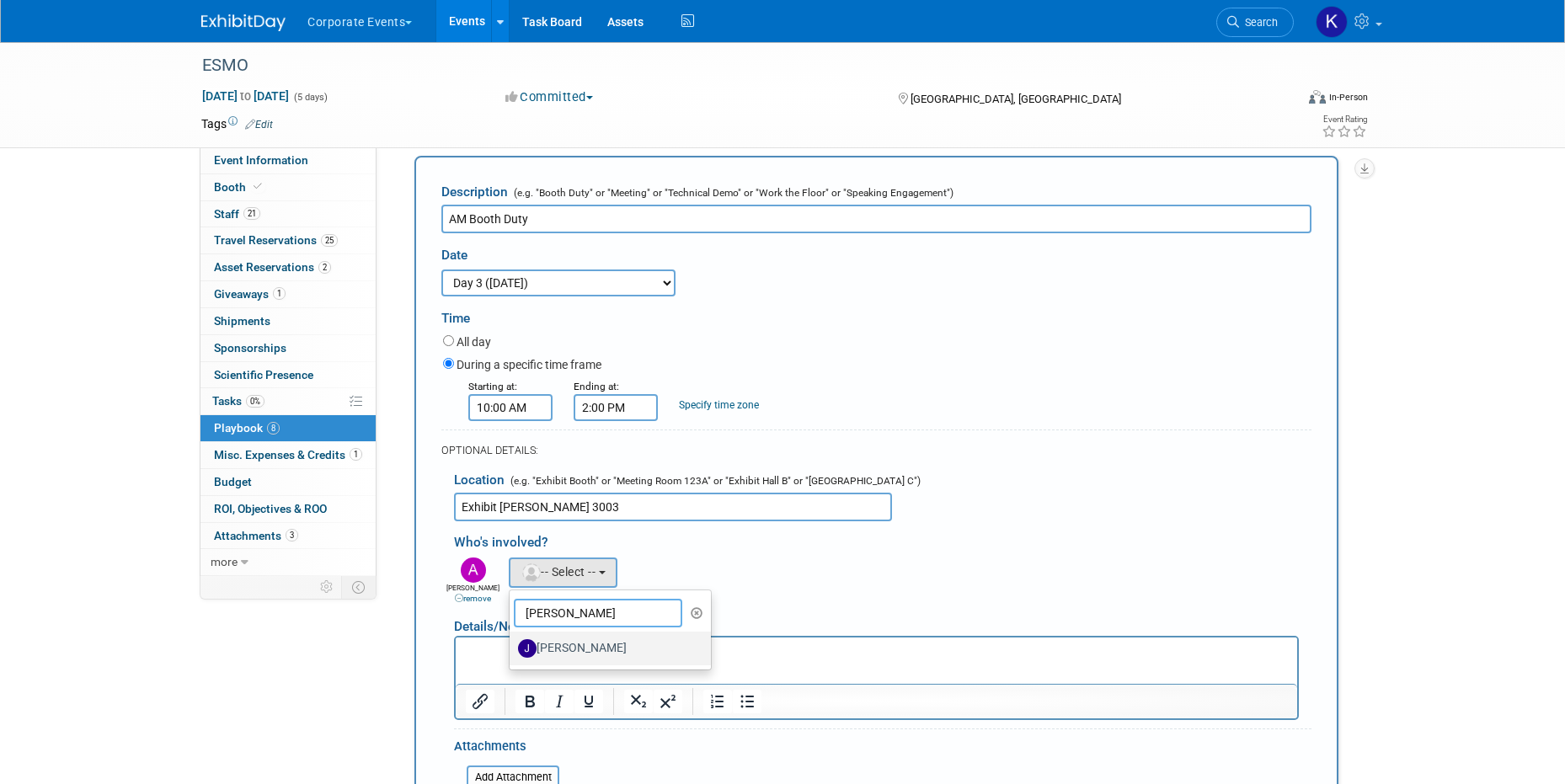
type input "john"
click at [581, 635] on label "John Dauselt" at bounding box center [606, 647] width 176 height 27
click at [512, 641] on input "John Dauselt" at bounding box center [506, 646] width 11 height 11
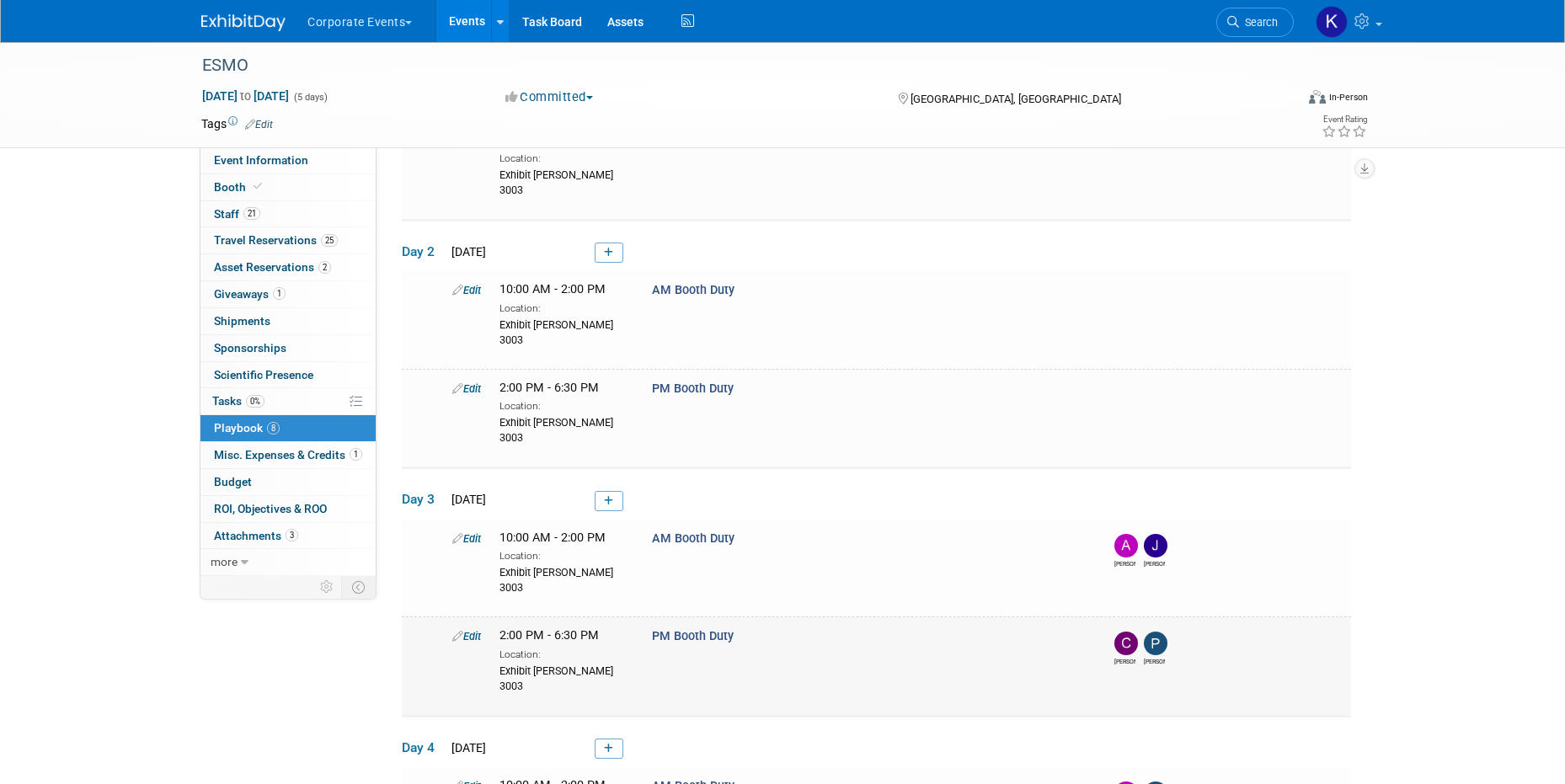
scroll to position [216, 0]
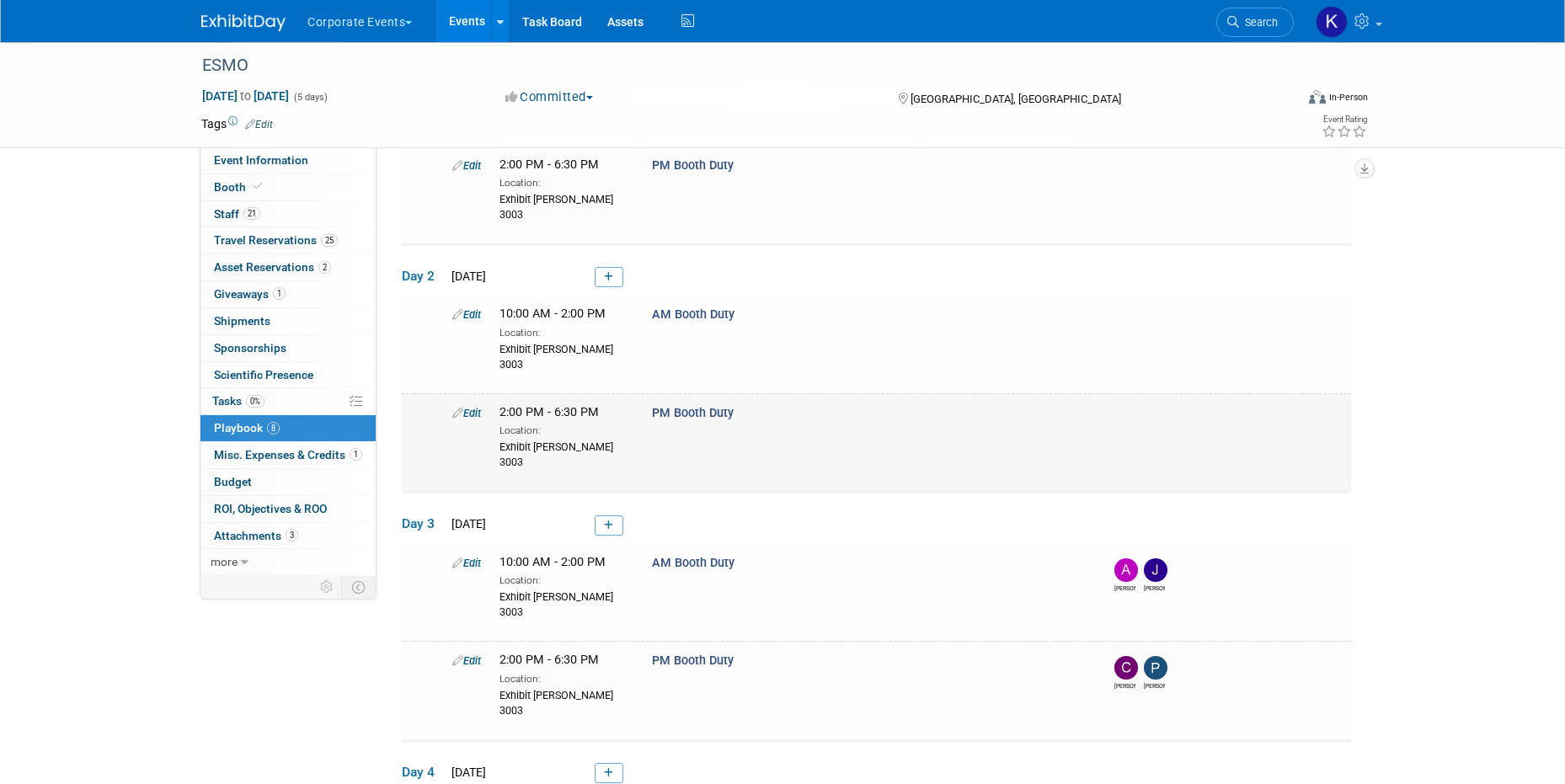
click at [472, 407] on link "Edit" at bounding box center [466, 414] width 28 height 13
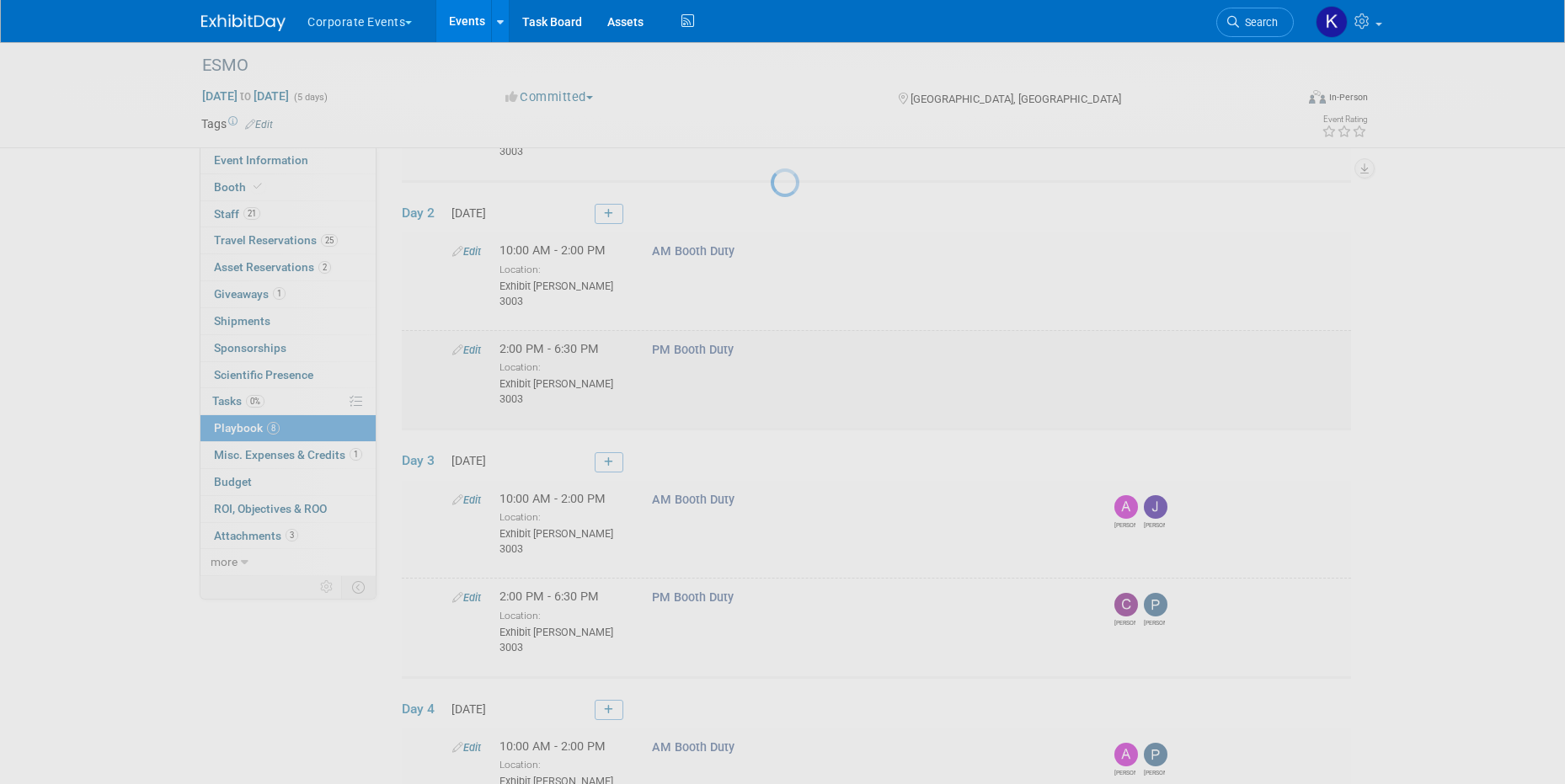
select select "2e4ef1ac-800e-4873-a989-fe8be03207de"
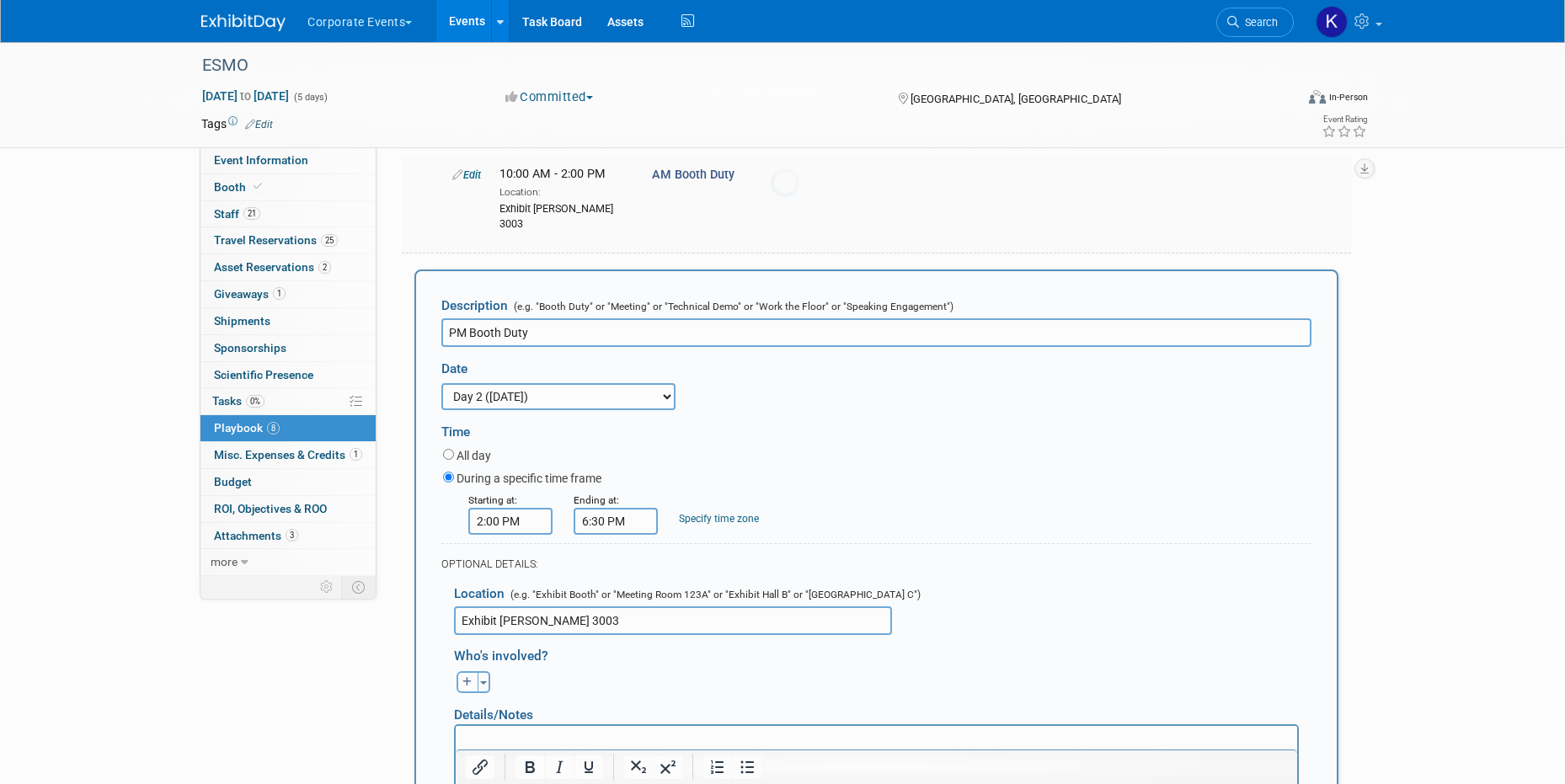
scroll to position [373, 0]
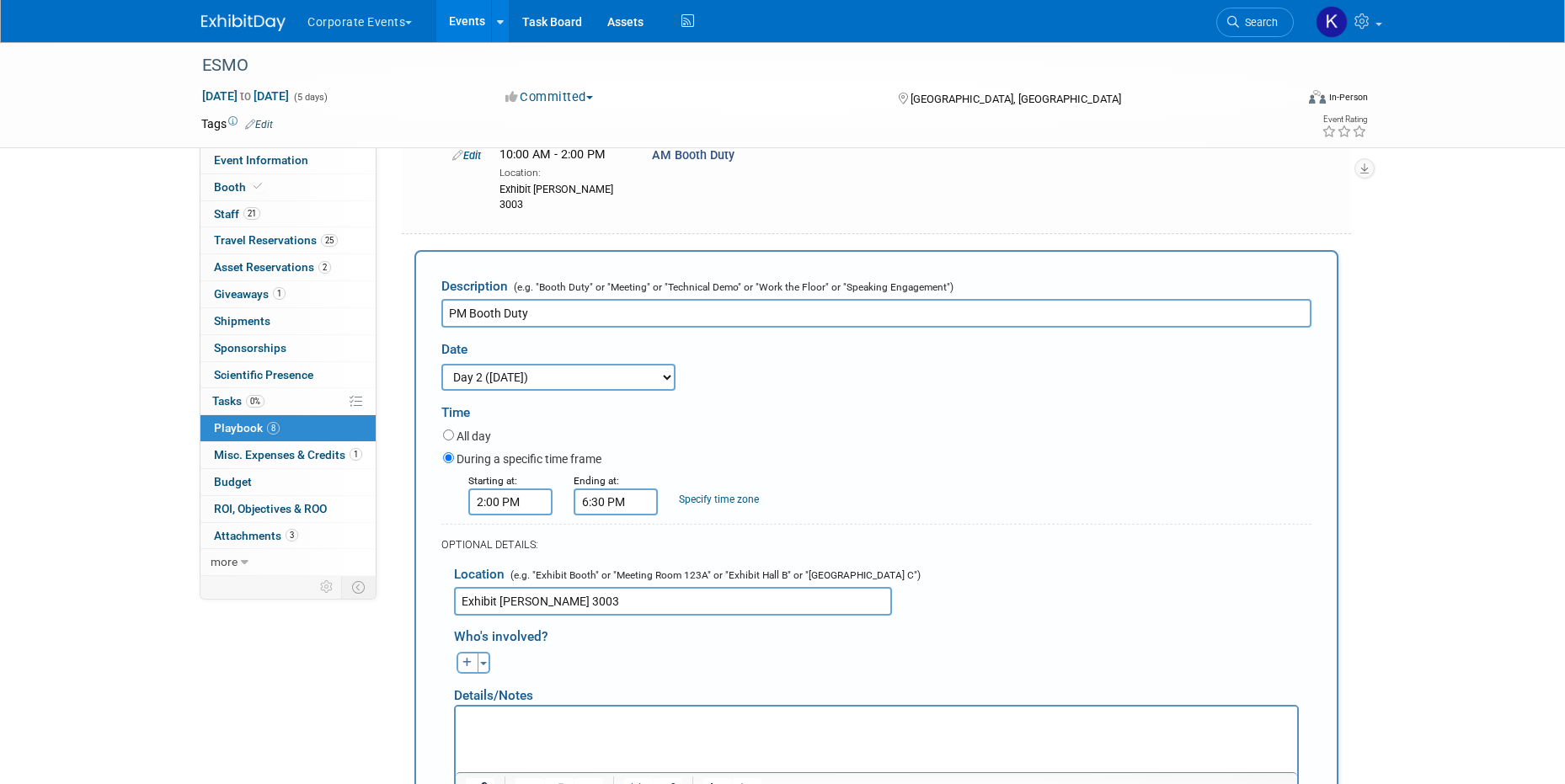
click at [465, 652] on button "button" at bounding box center [468, 663] width 22 height 22
select select
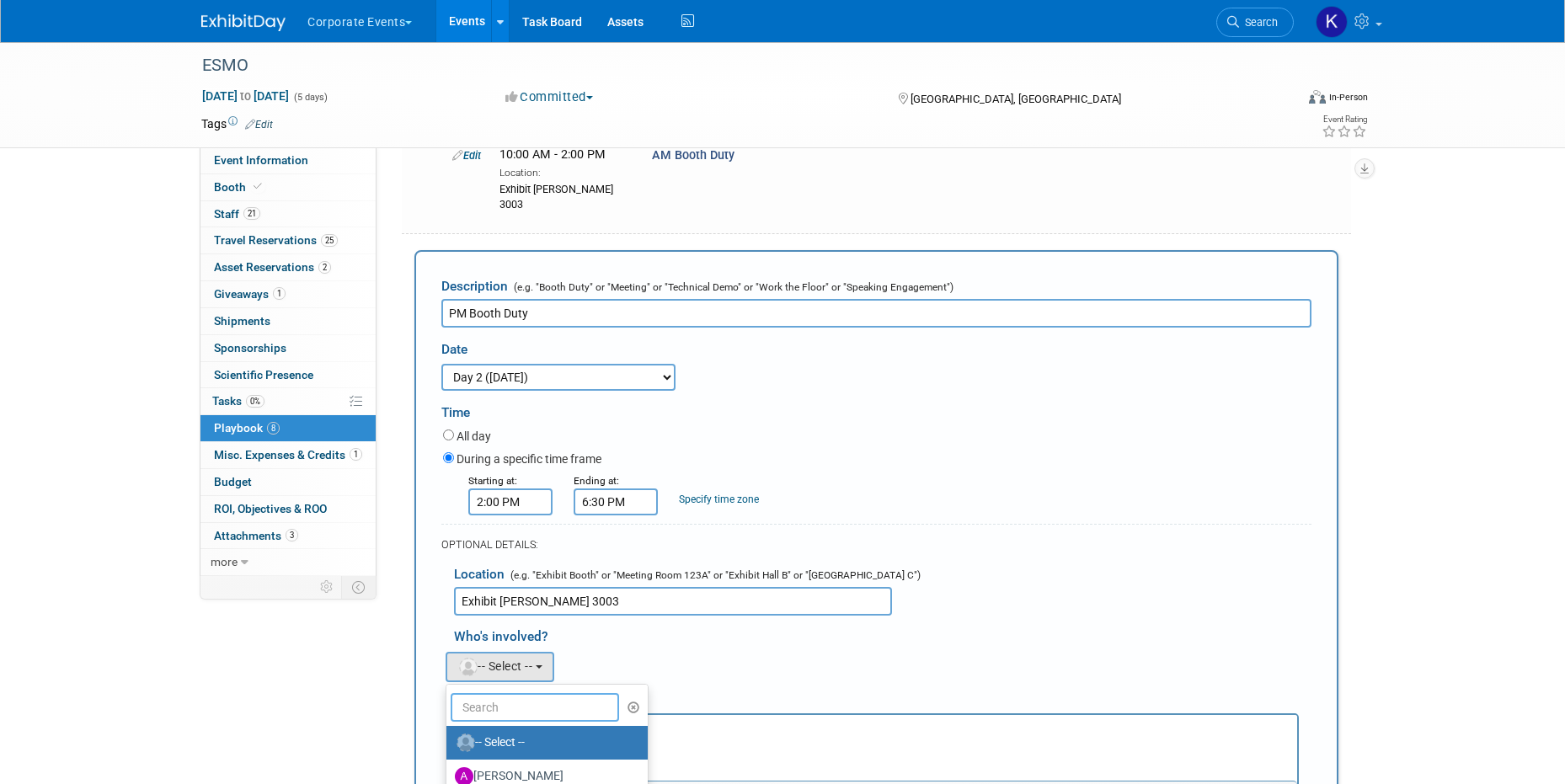
click at [505, 693] on input "text" at bounding box center [535, 707] width 169 height 28
type input "adrian"
click at [516, 729] on label "Adrian Wood" at bounding box center [543, 742] width 176 height 27
click at [450, 735] on input "Adrian Wood" at bounding box center [444, 741] width 11 height 11
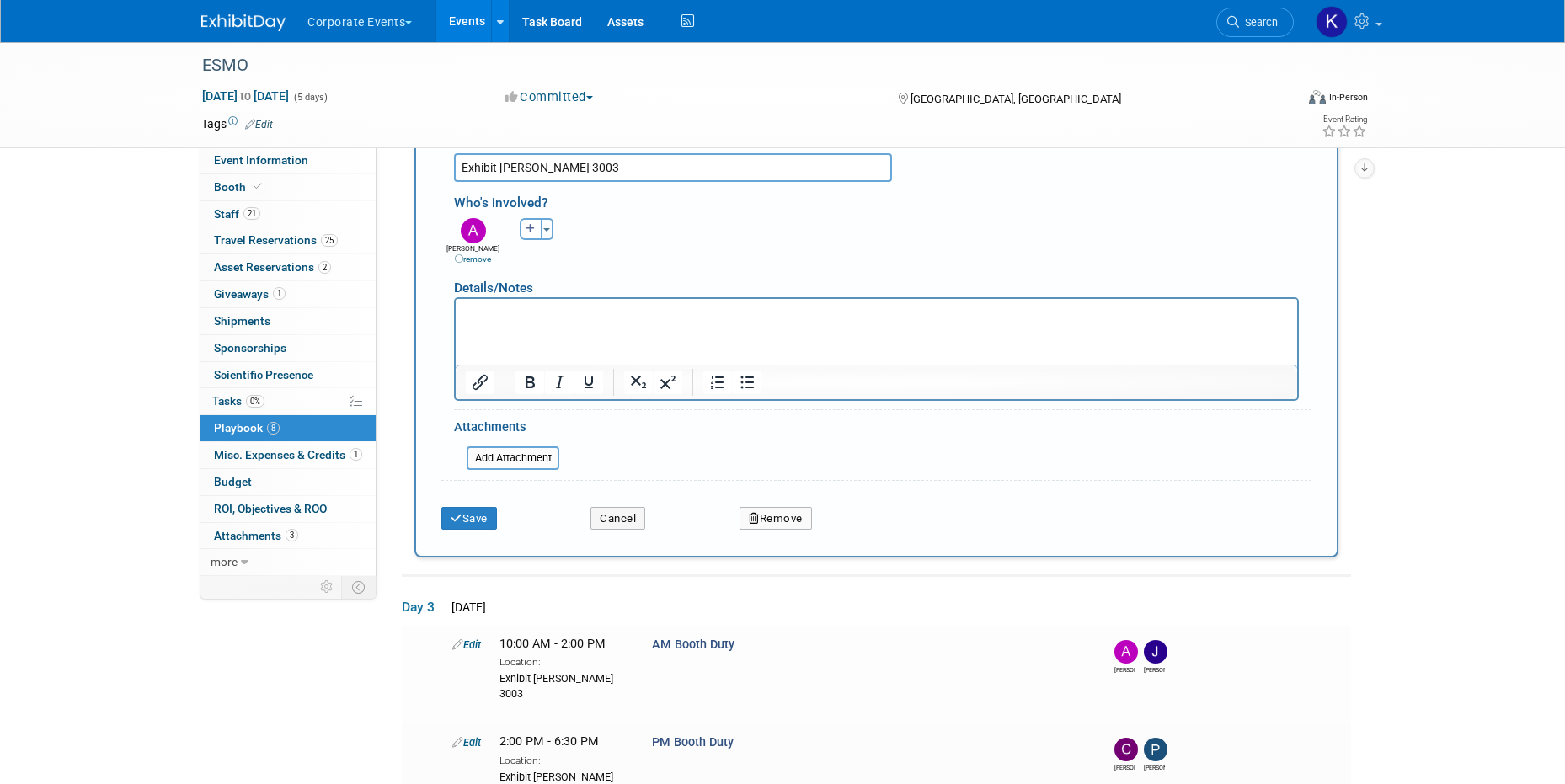
scroll to position [690, 0]
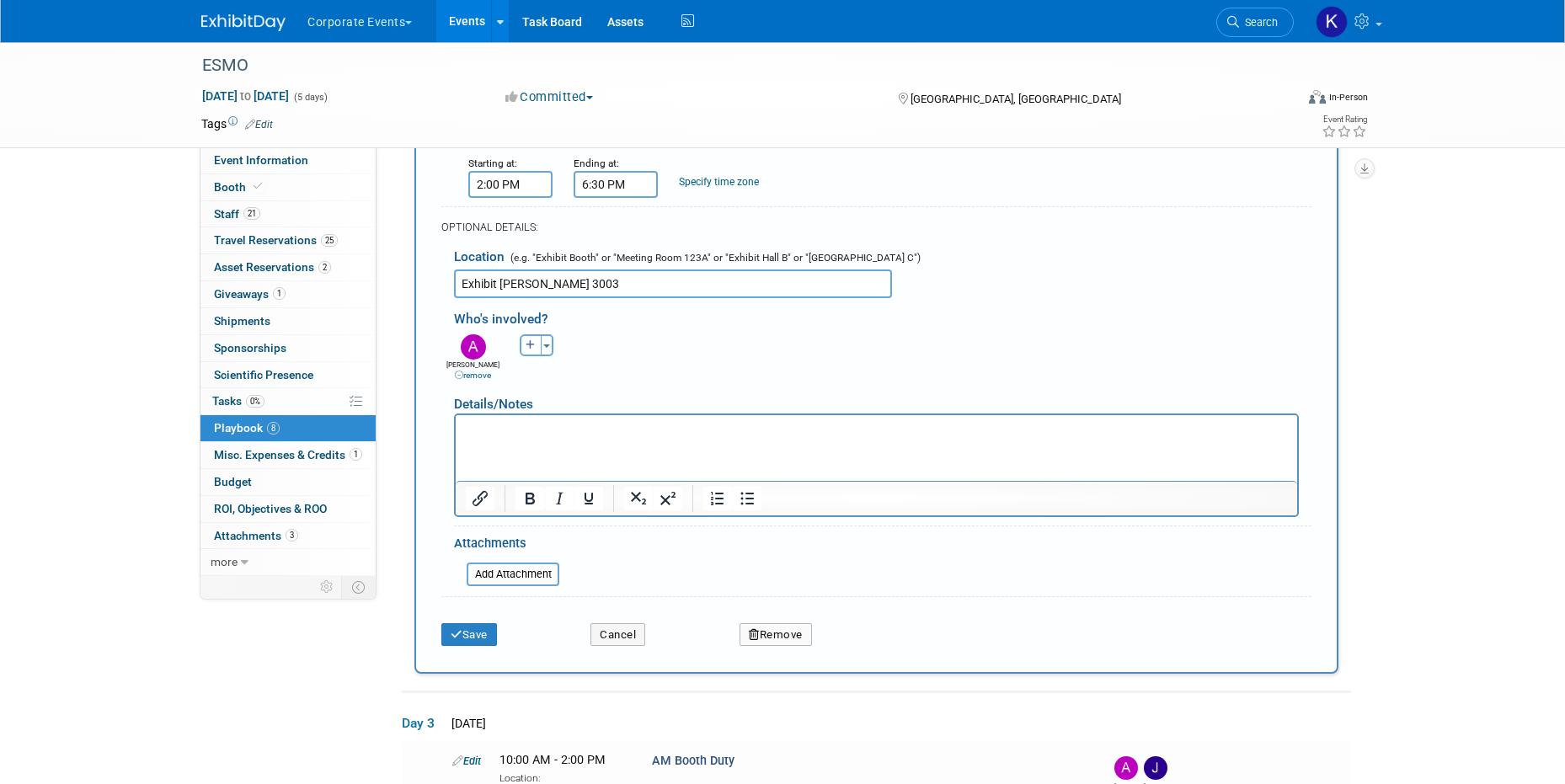
click at [525, 335] on button "button" at bounding box center [531, 346] width 22 height 22
select select
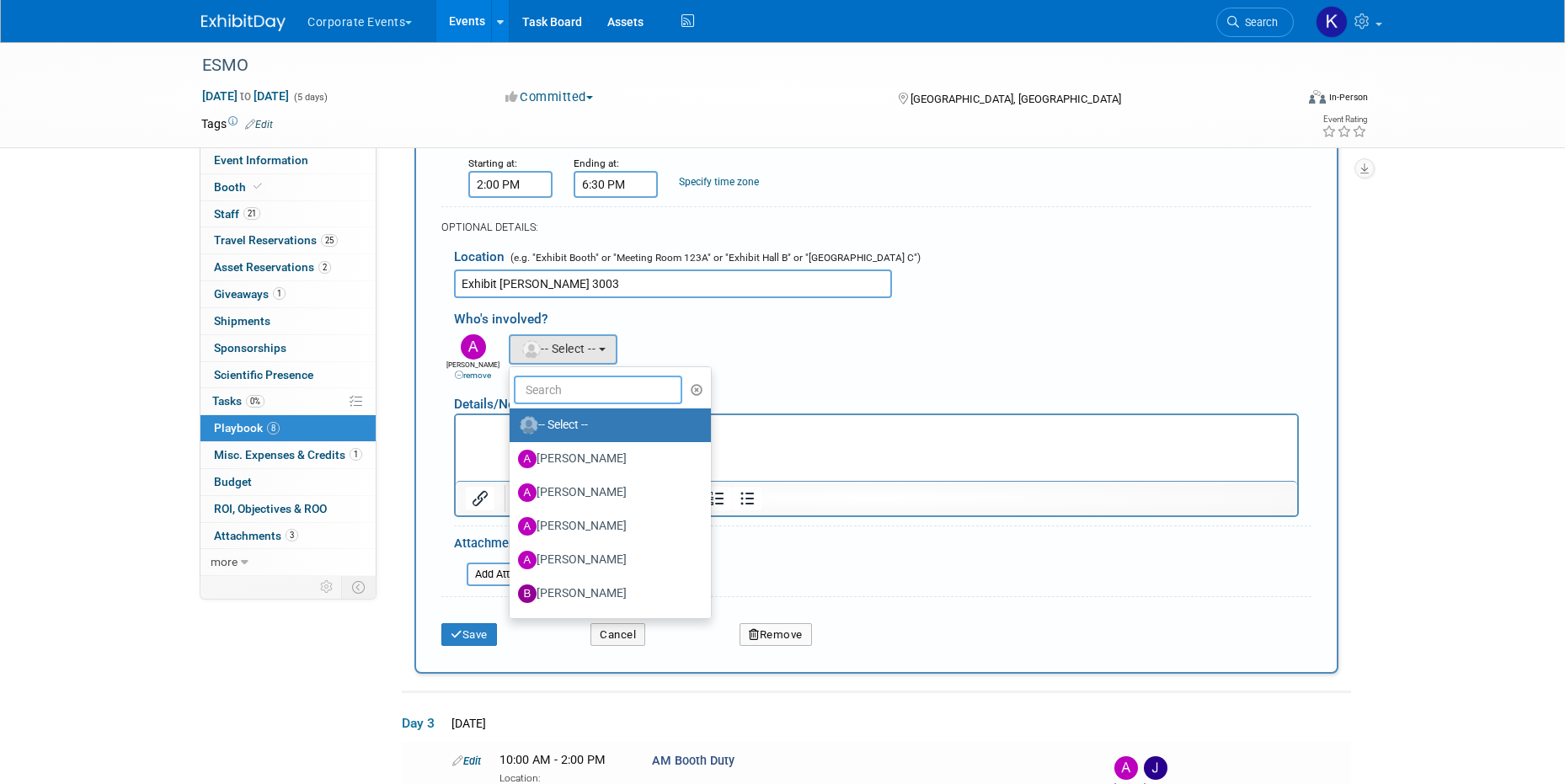
click at [552, 376] on input "text" at bounding box center [598, 390] width 169 height 28
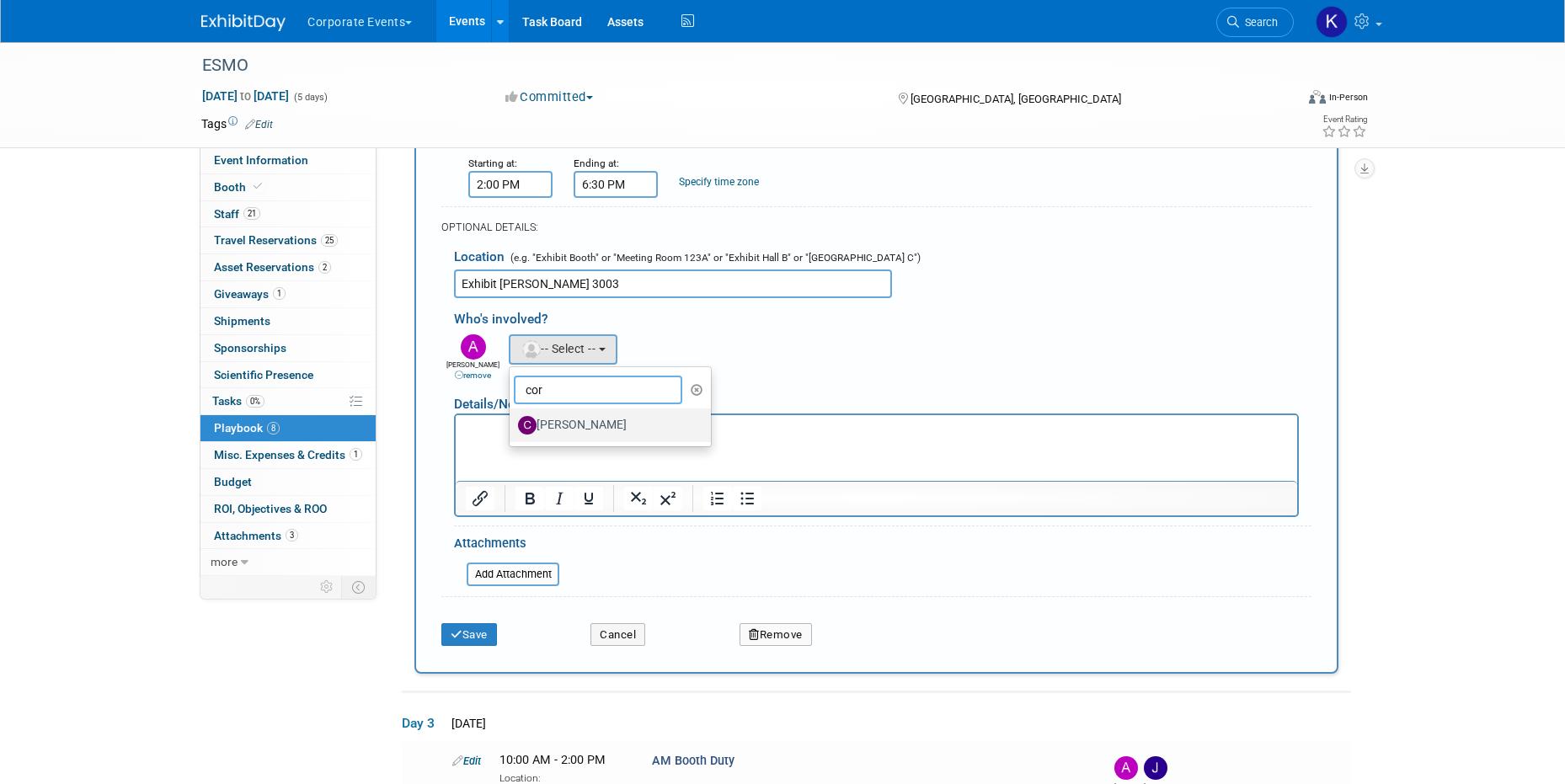
type input "cor"
click at [554, 412] on label "[PERSON_NAME]" at bounding box center [606, 425] width 176 height 27
click at [512, 418] on input "[PERSON_NAME]" at bounding box center [506, 424] width 11 height 11
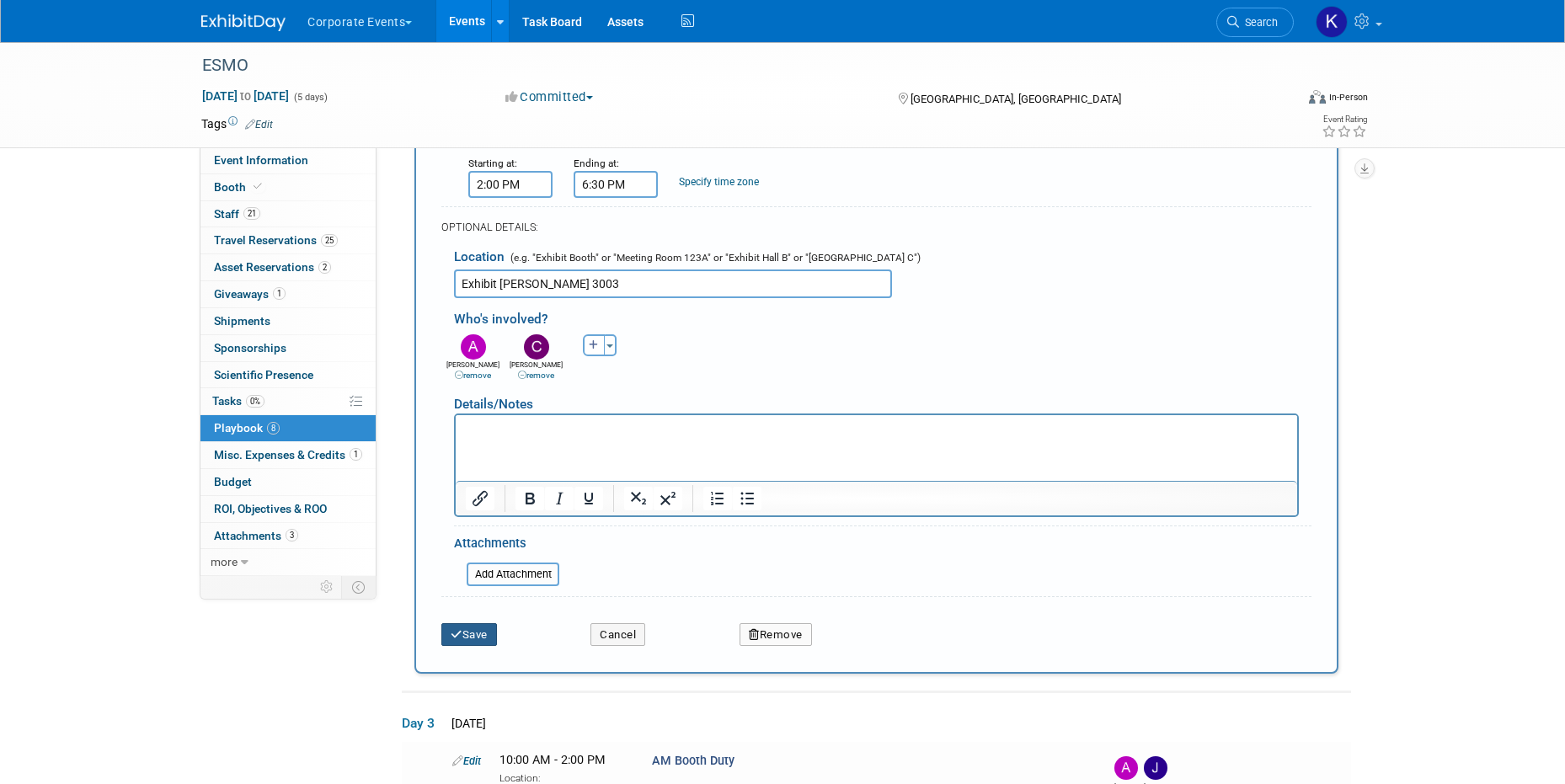
click at [490, 624] on button "Save" at bounding box center [469, 635] width 56 height 24
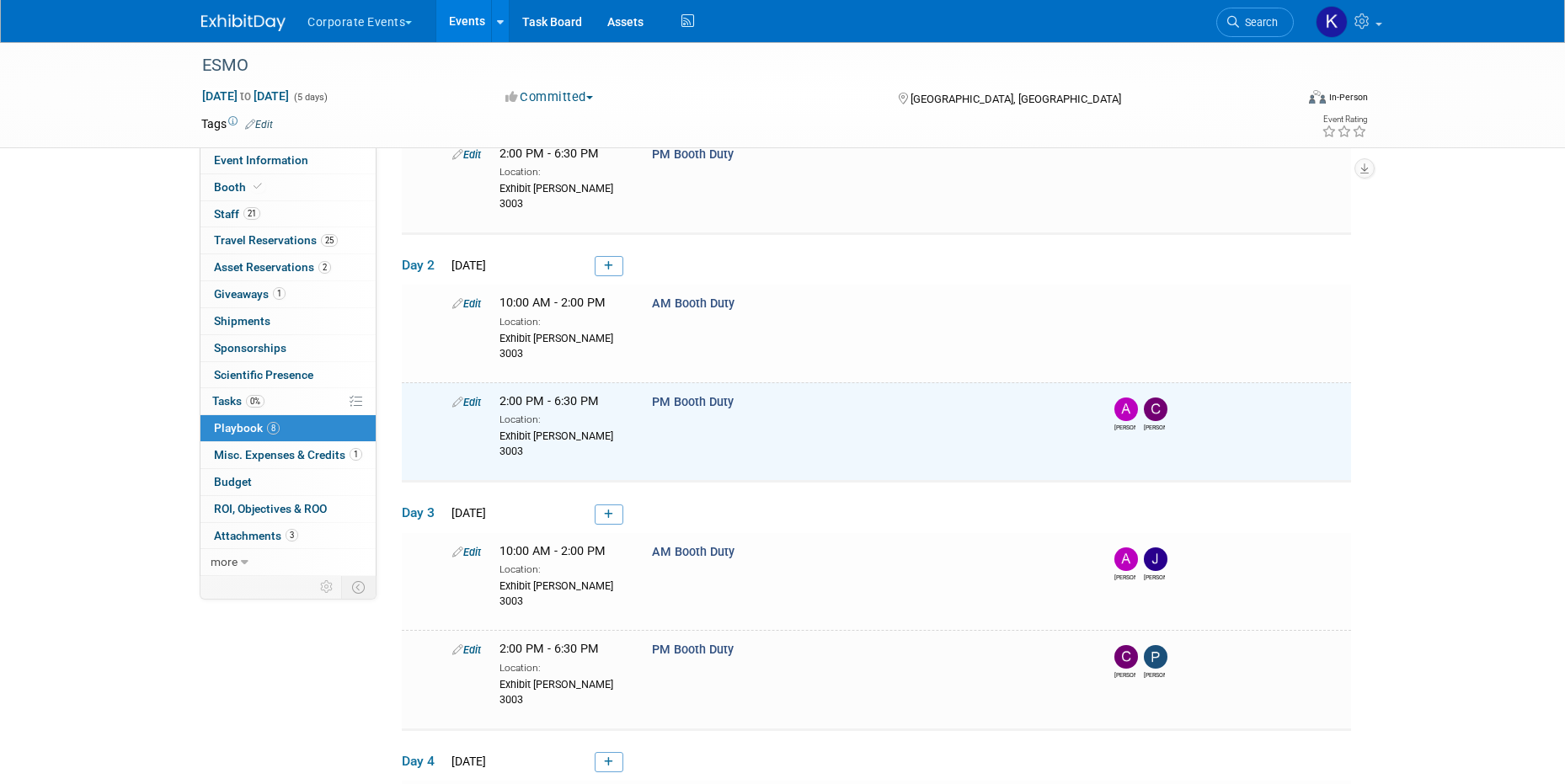
scroll to position [230, 0]
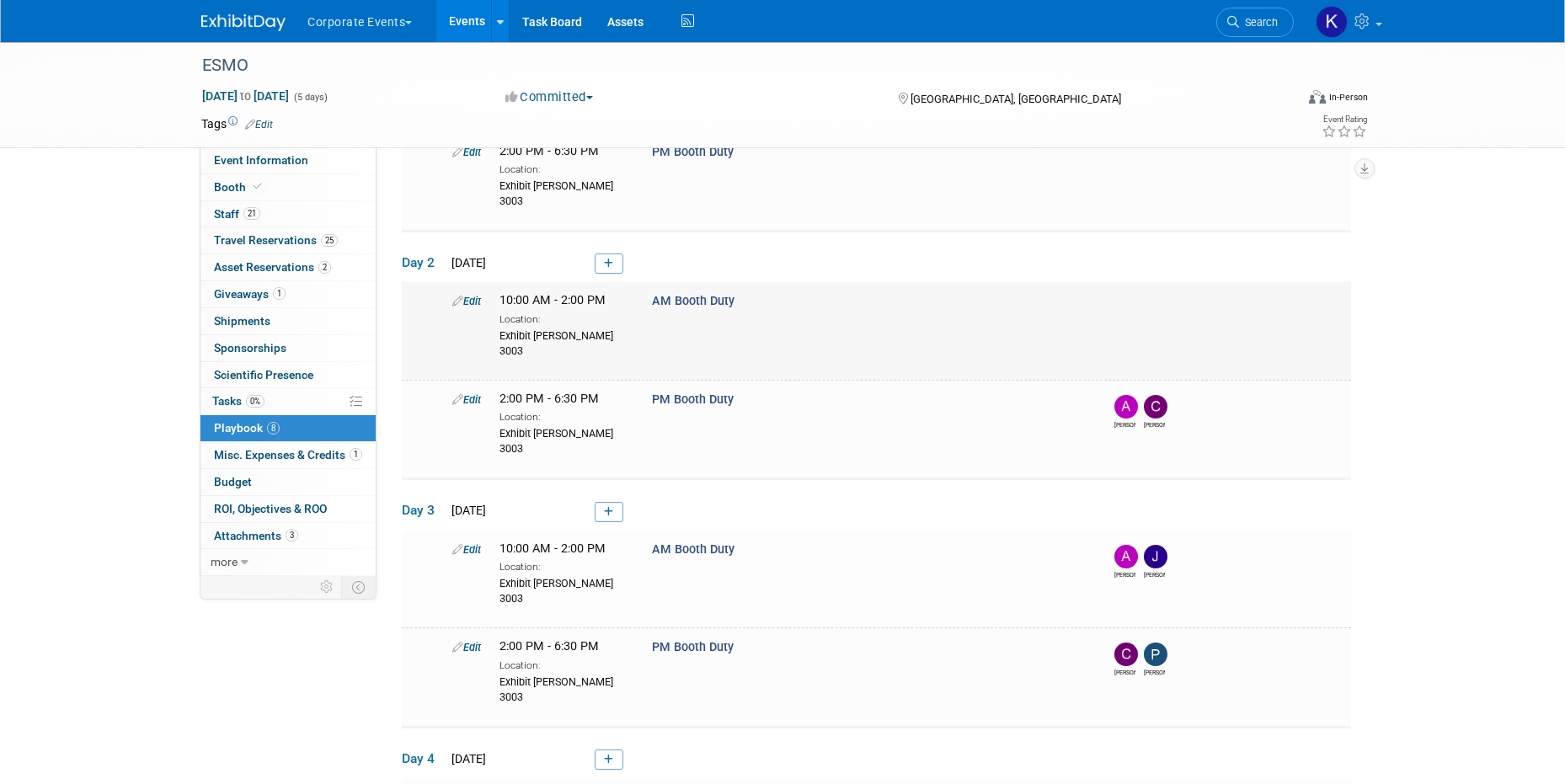
click at [480, 294] on link "Edit" at bounding box center [466, 301] width 28 height 13
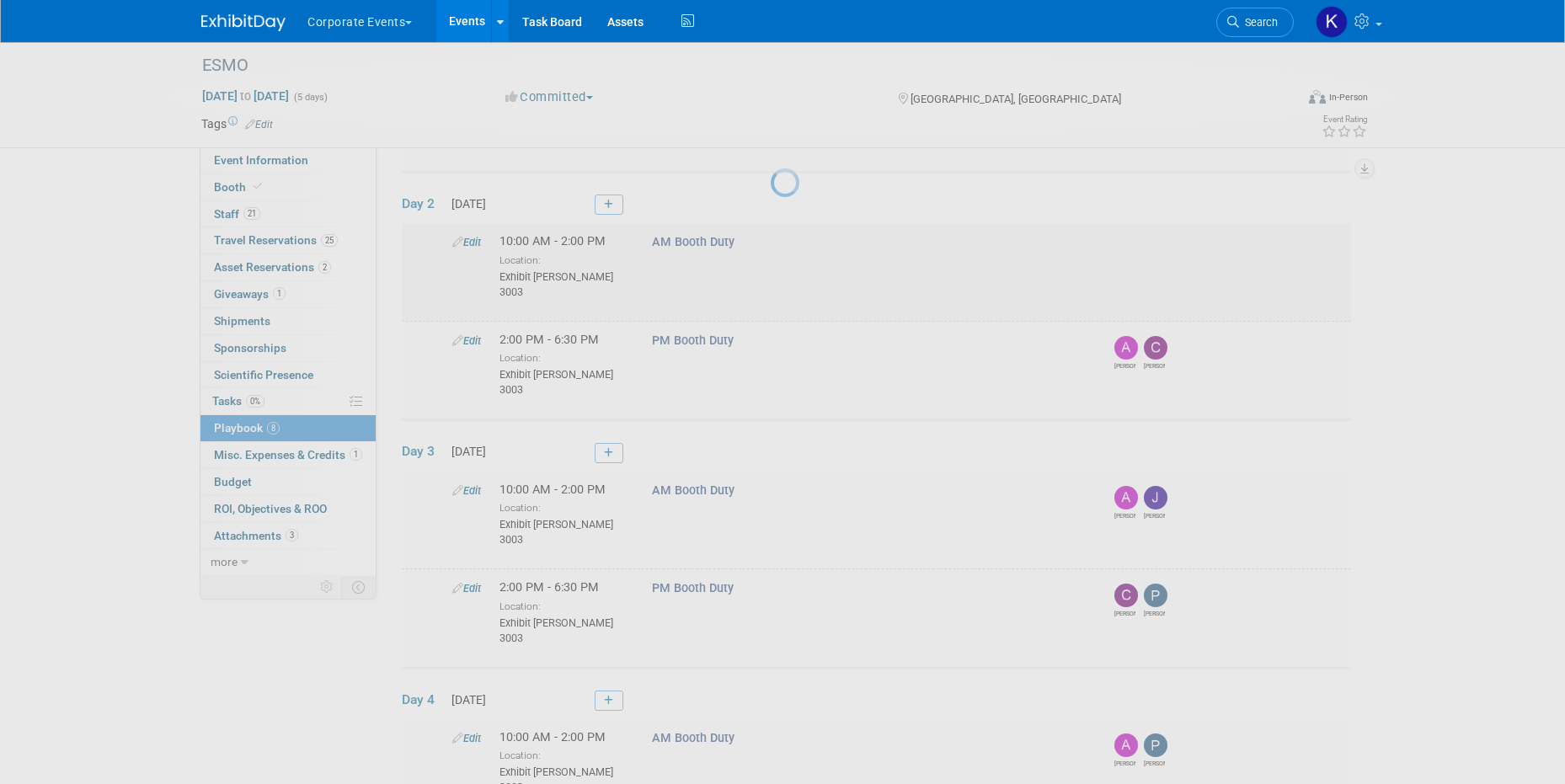
select select "2e4ef1ac-800e-4873-a989-fe8be03207de"
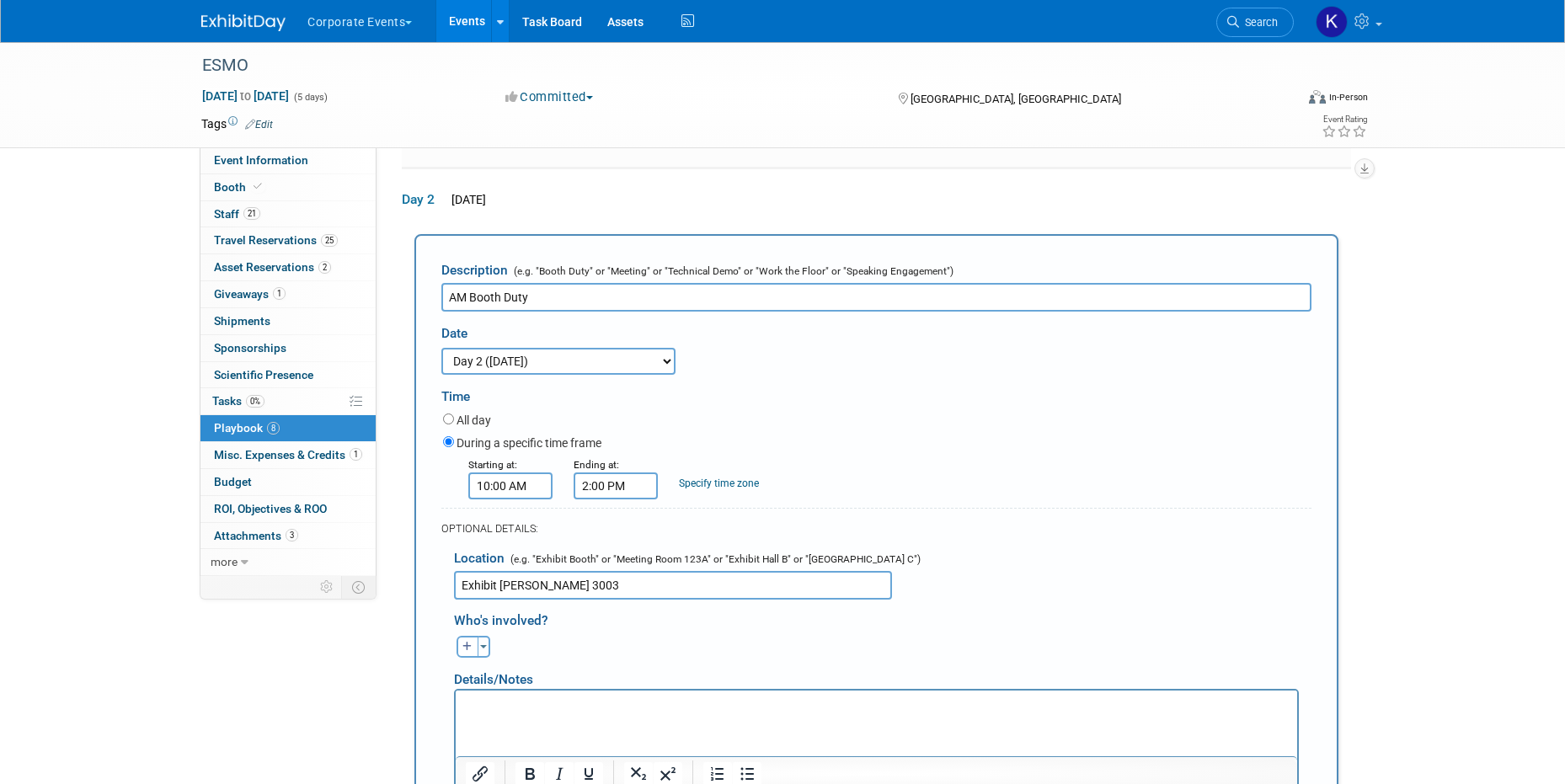
scroll to position [0, 0]
click at [464, 642] on icon "button" at bounding box center [467, 646] width 10 height 10
select select
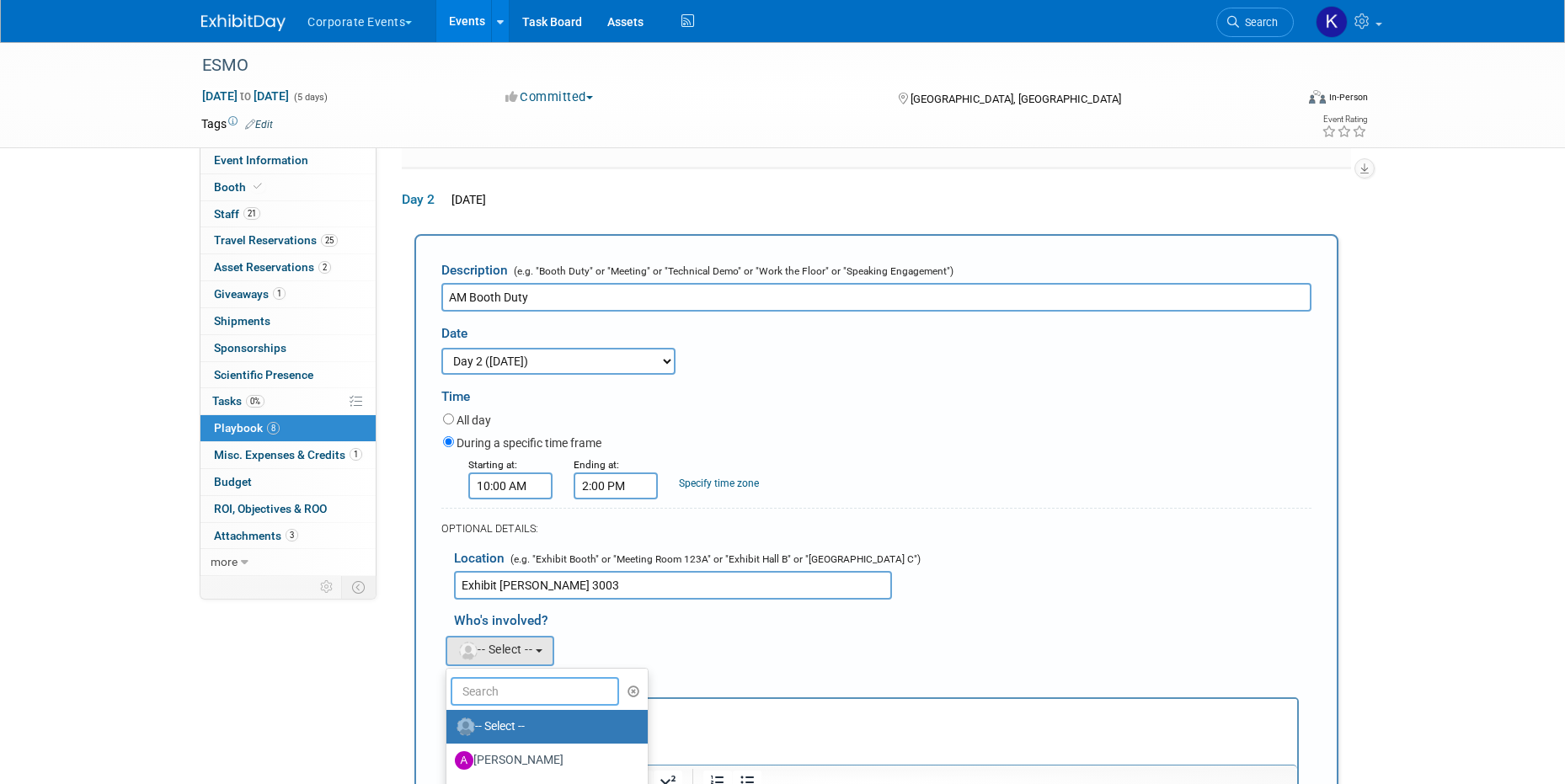
click at [499, 677] on input "text" at bounding box center [535, 690] width 169 height 28
type input "pietro"
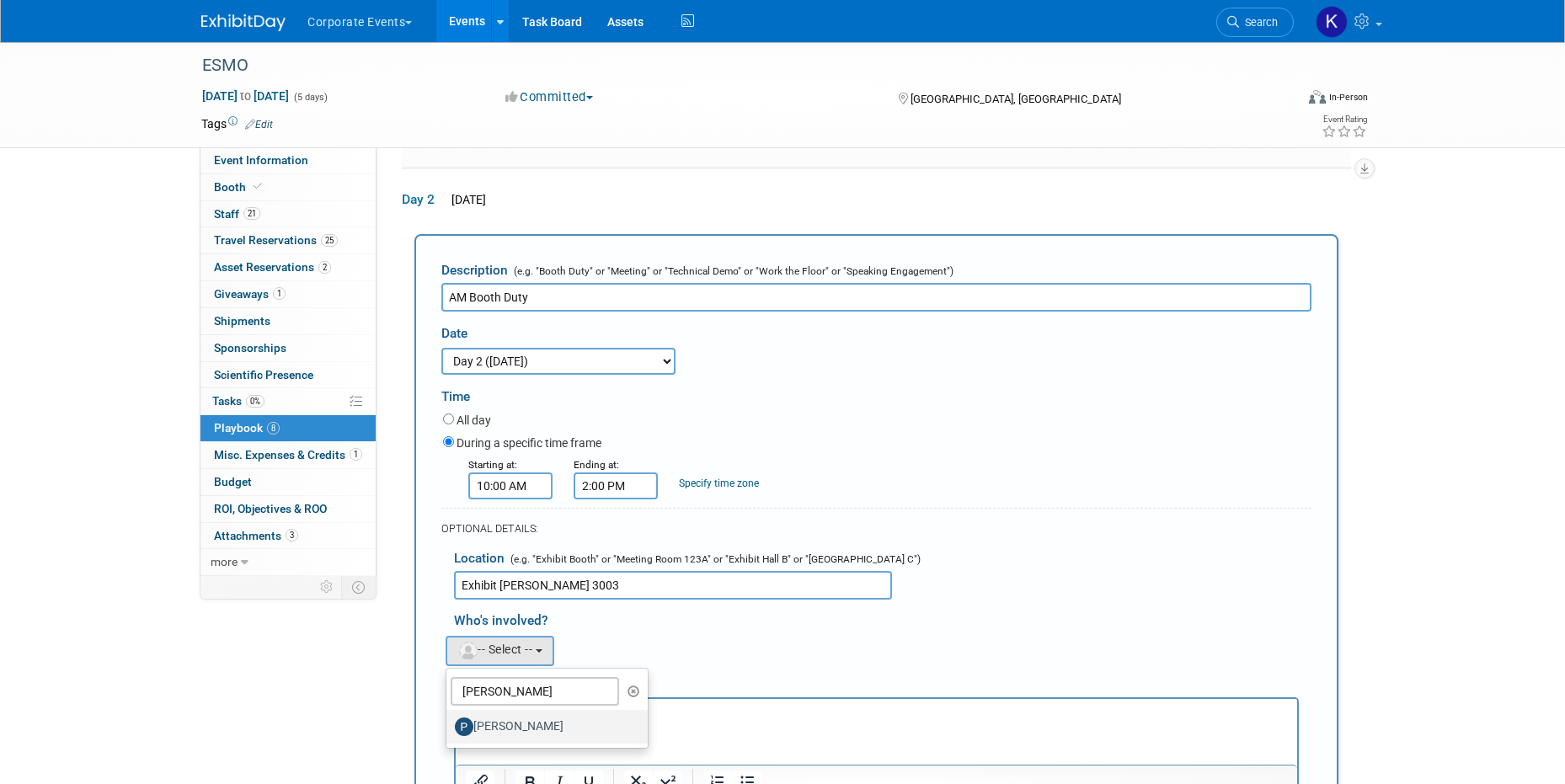
click at [506, 713] on label "[PERSON_NAME]" at bounding box center [543, 726] width 176 height 27
click at [450, 719] on input "[PERSON_NAME]" at bounding box center [444, 724] width 11 height 11
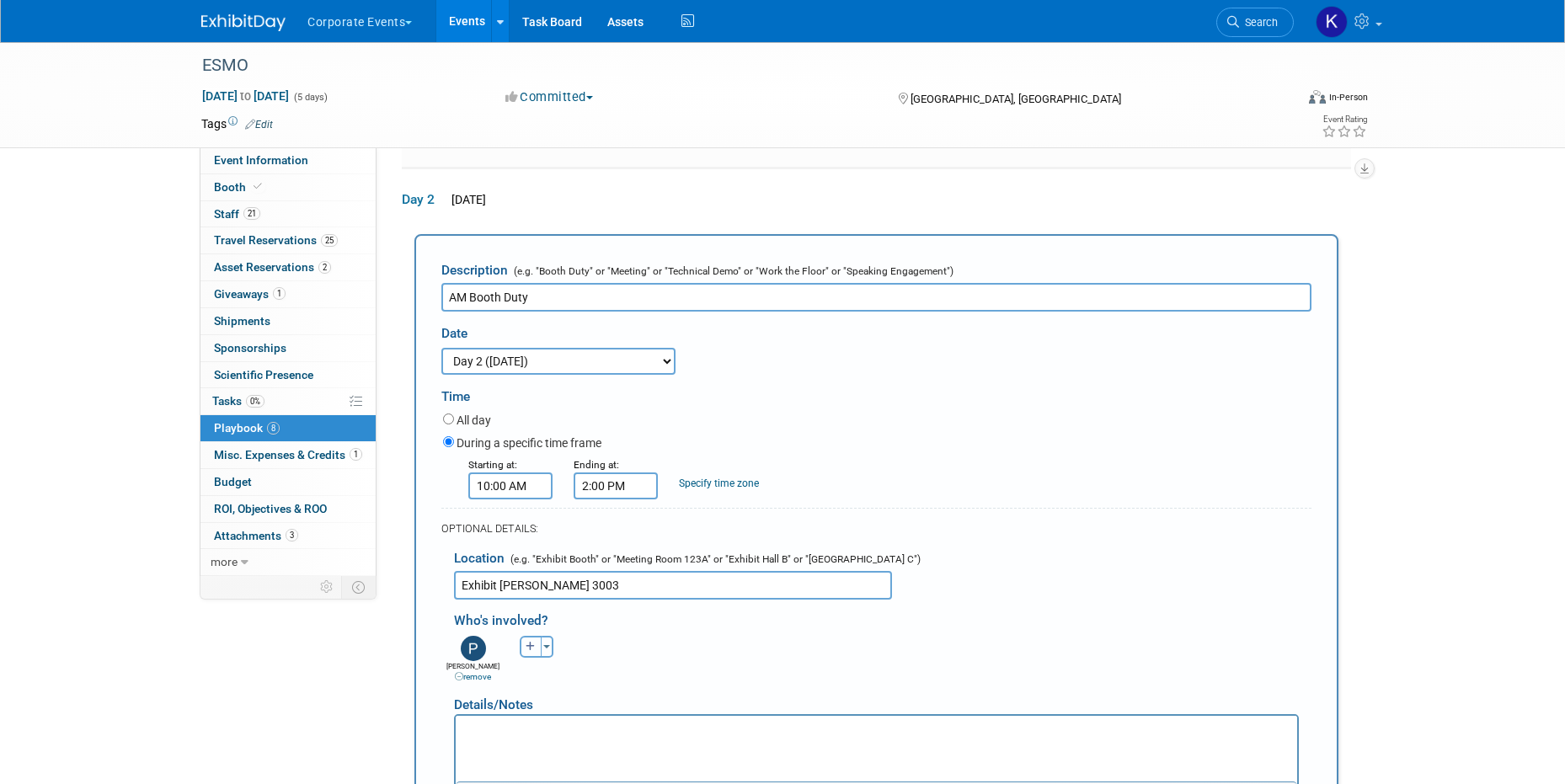
click at [527, 642] on icon "button" at bounding box center [530, 646] width 10 height 10
select select
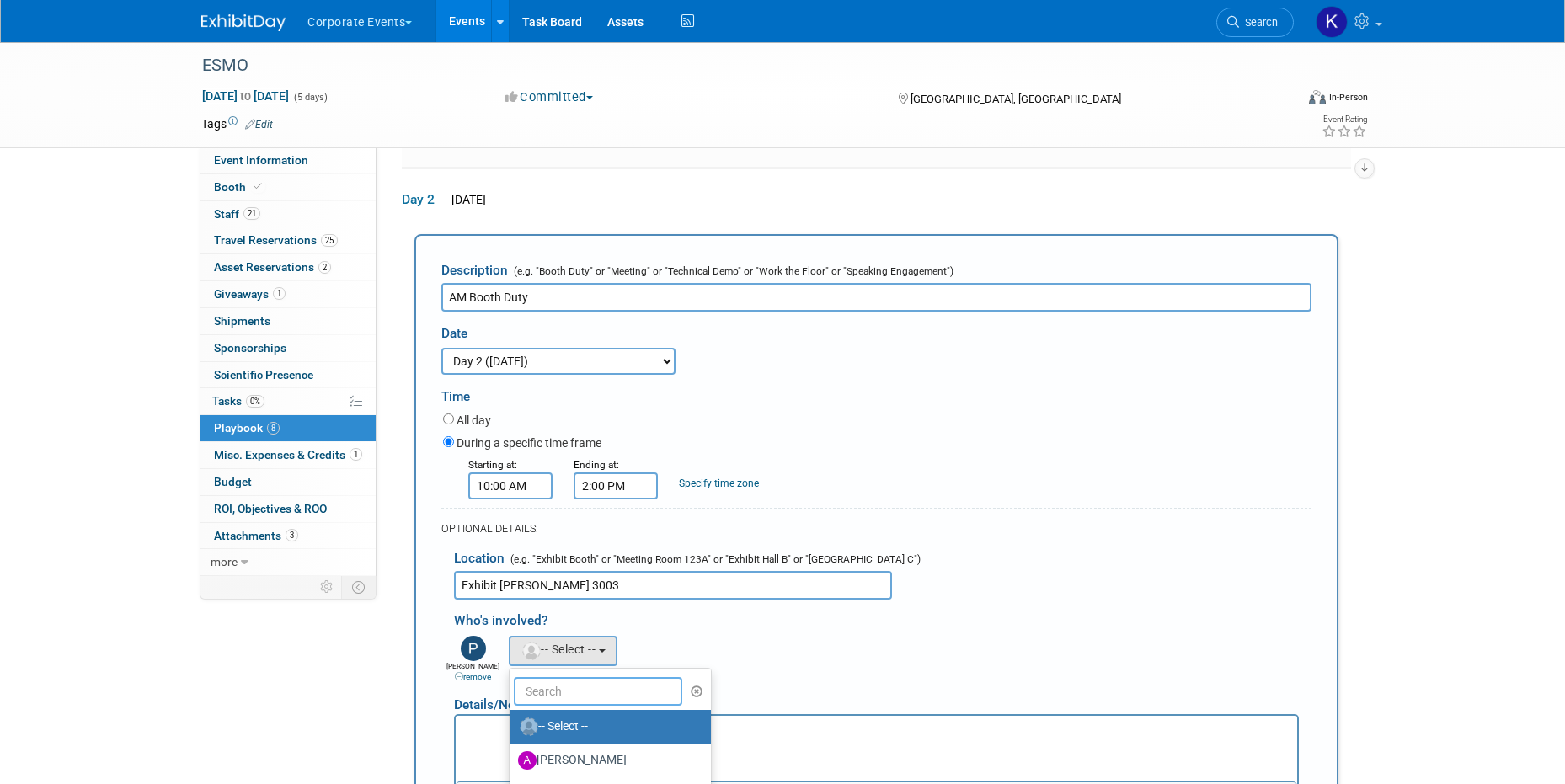
click at [530, 677] on input "text" at bounding box center [598, 690] width 169 height 28
type input "john"
click at [560, 710] on link "[PERSON_NAME]" at bounding box center [610, 726] width 201 height 34
click at [561, 713] on label "[PERSON_NAME]" at bounding box center [606, 726] width 176 height 27
click at [512, 719] on input "[PERSON_NAME]" at bounding box center [506, 724] width 11 height 11
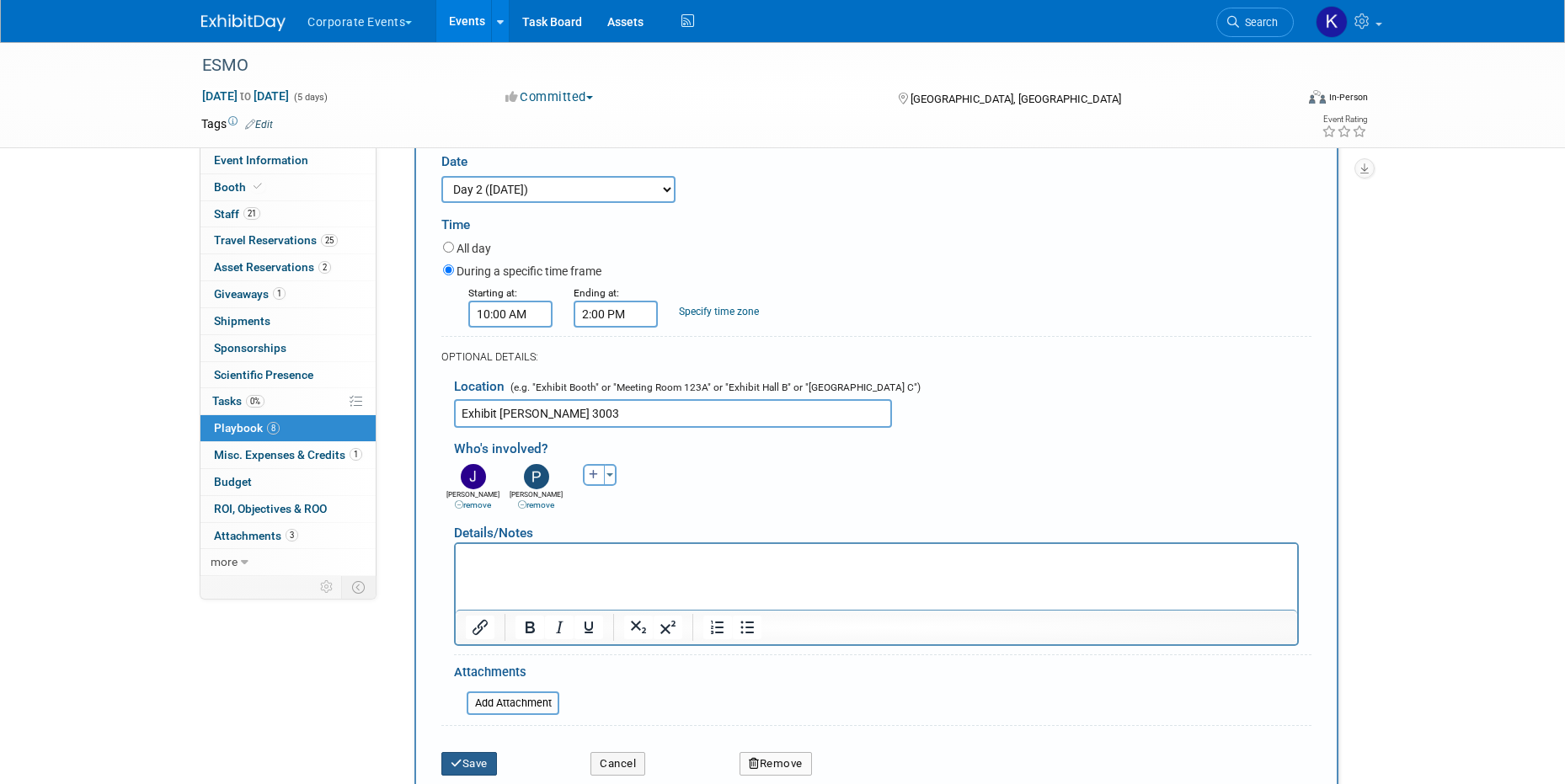
click at [482, 752] on button "Save" at bounding box center [469, 764] width 56 height 24
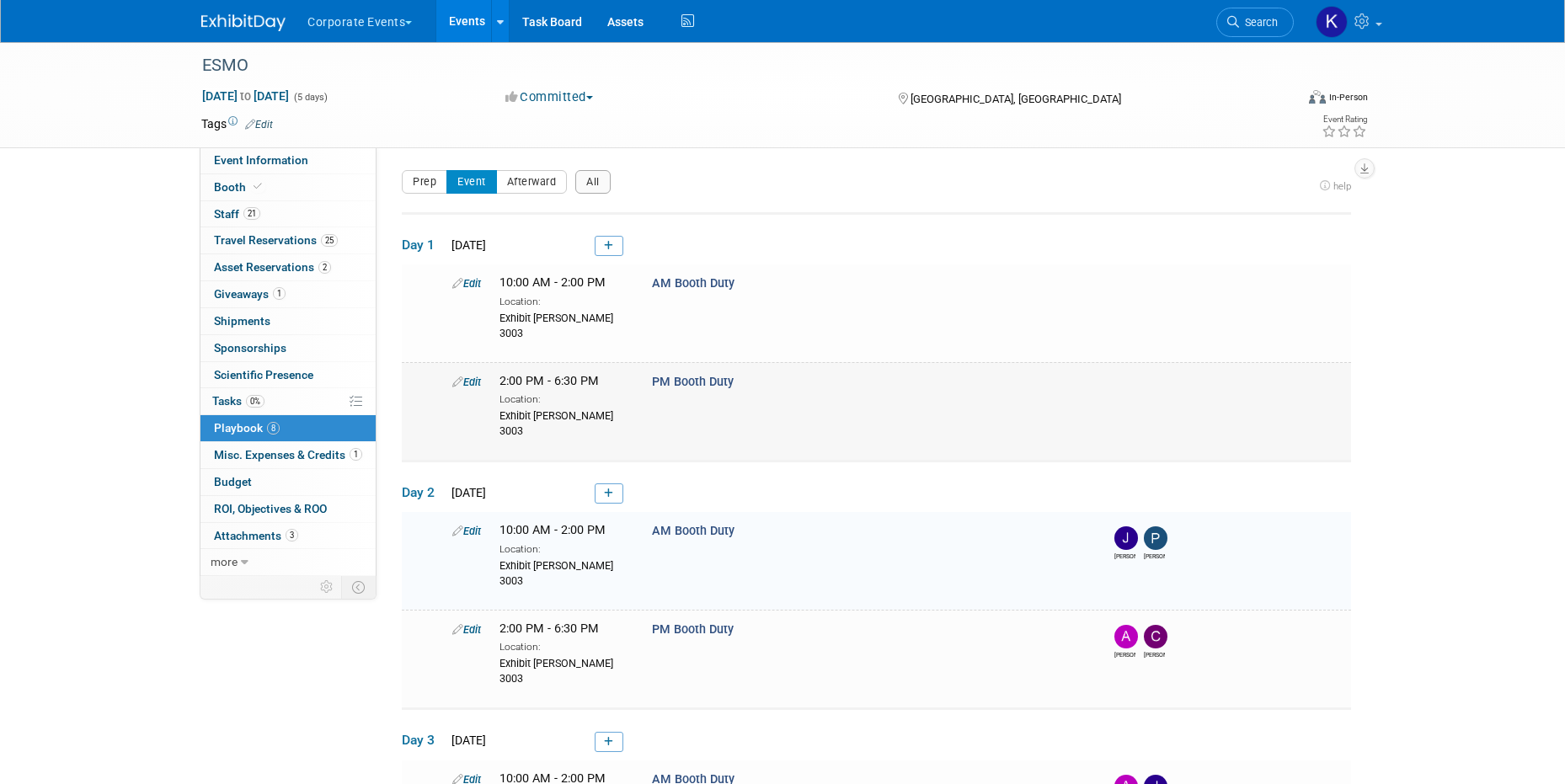
click at [465, 376] on link "Edit" at bounding box center [466, 382] width 28 height 13
select select "2e4ef1ac-800e-4873-a989-fe8be03207de"
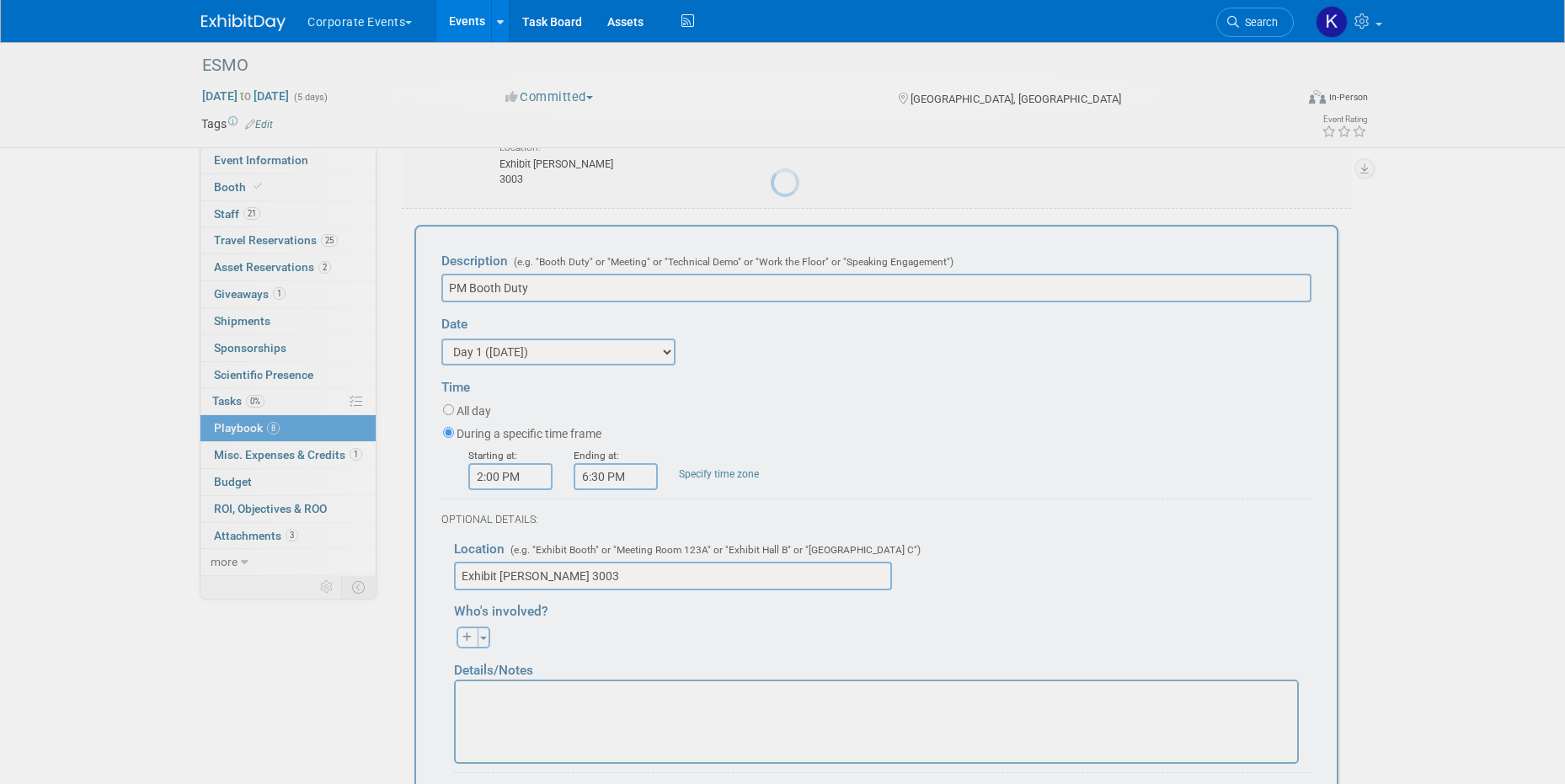
scroll to position [156, 0]
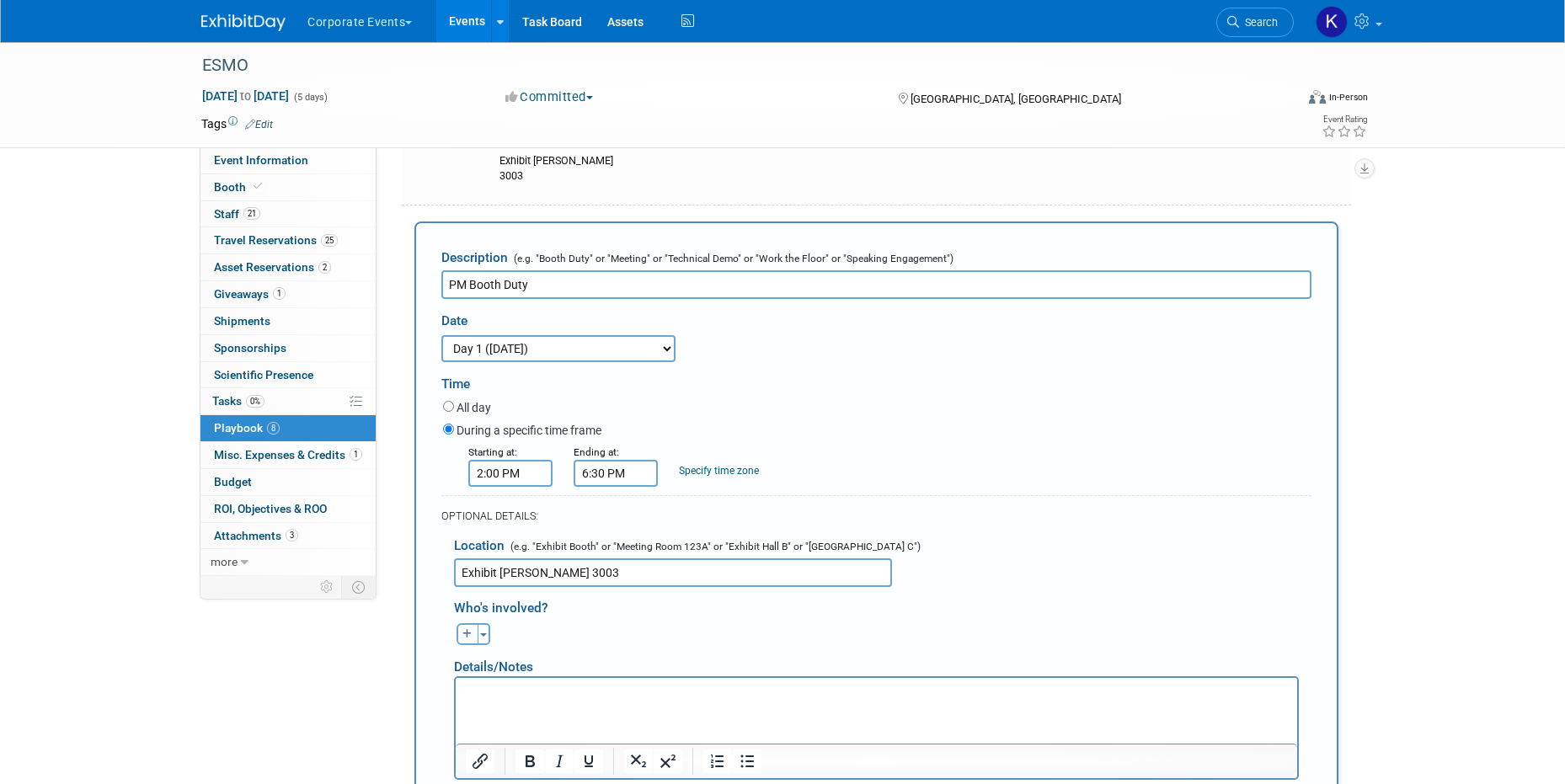
click at [468, 629] on icon "button" at bounding box center [467, 634] width 10 height 10
select select
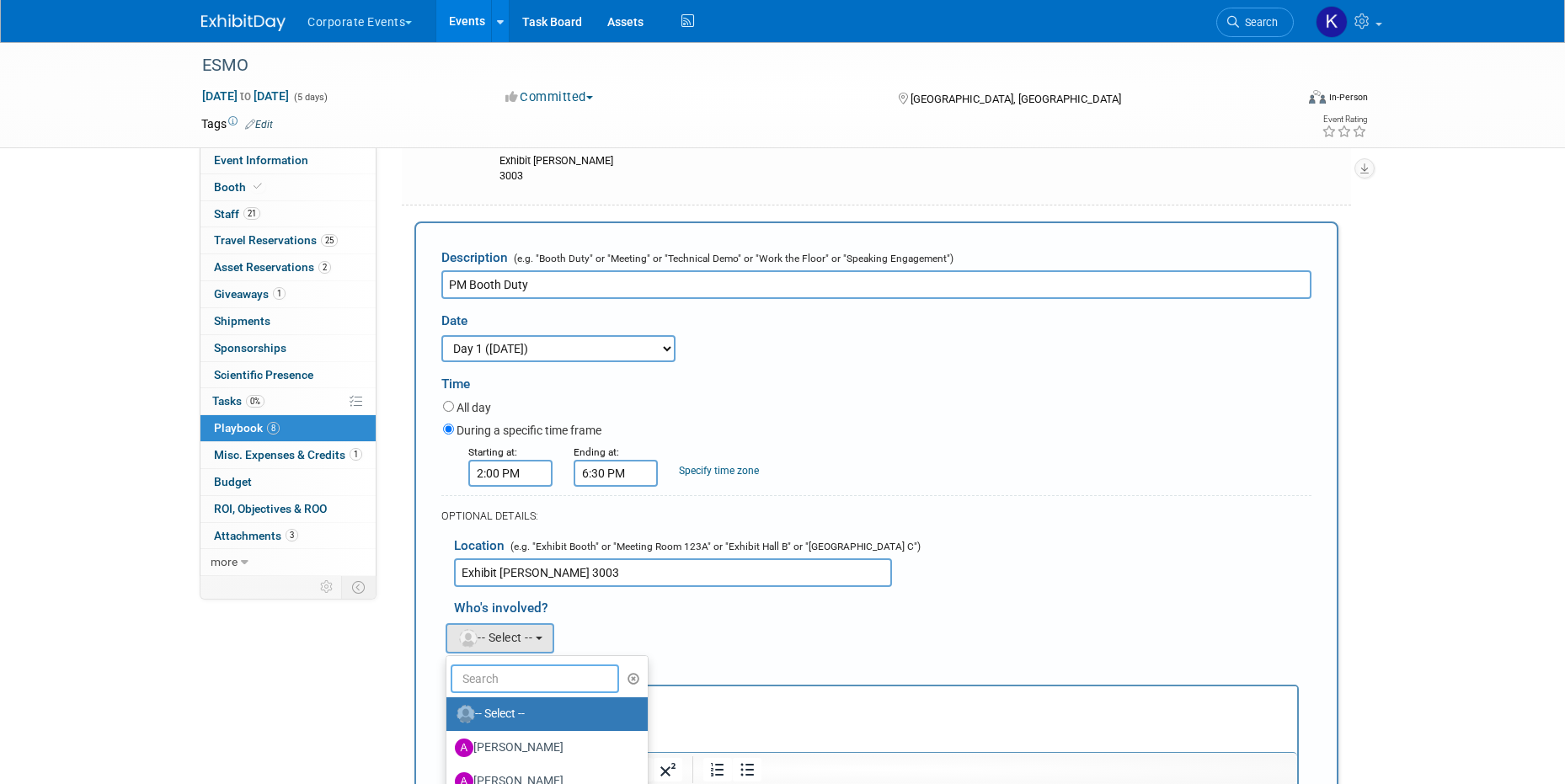
click at [507, 665] on input "text" at bounding box center [535, 679] width 169 height 28
click at [676, 625] on div "Adeeb remove Adrian remove amine remove" at bounding box center [882, 636] width 882 height 35
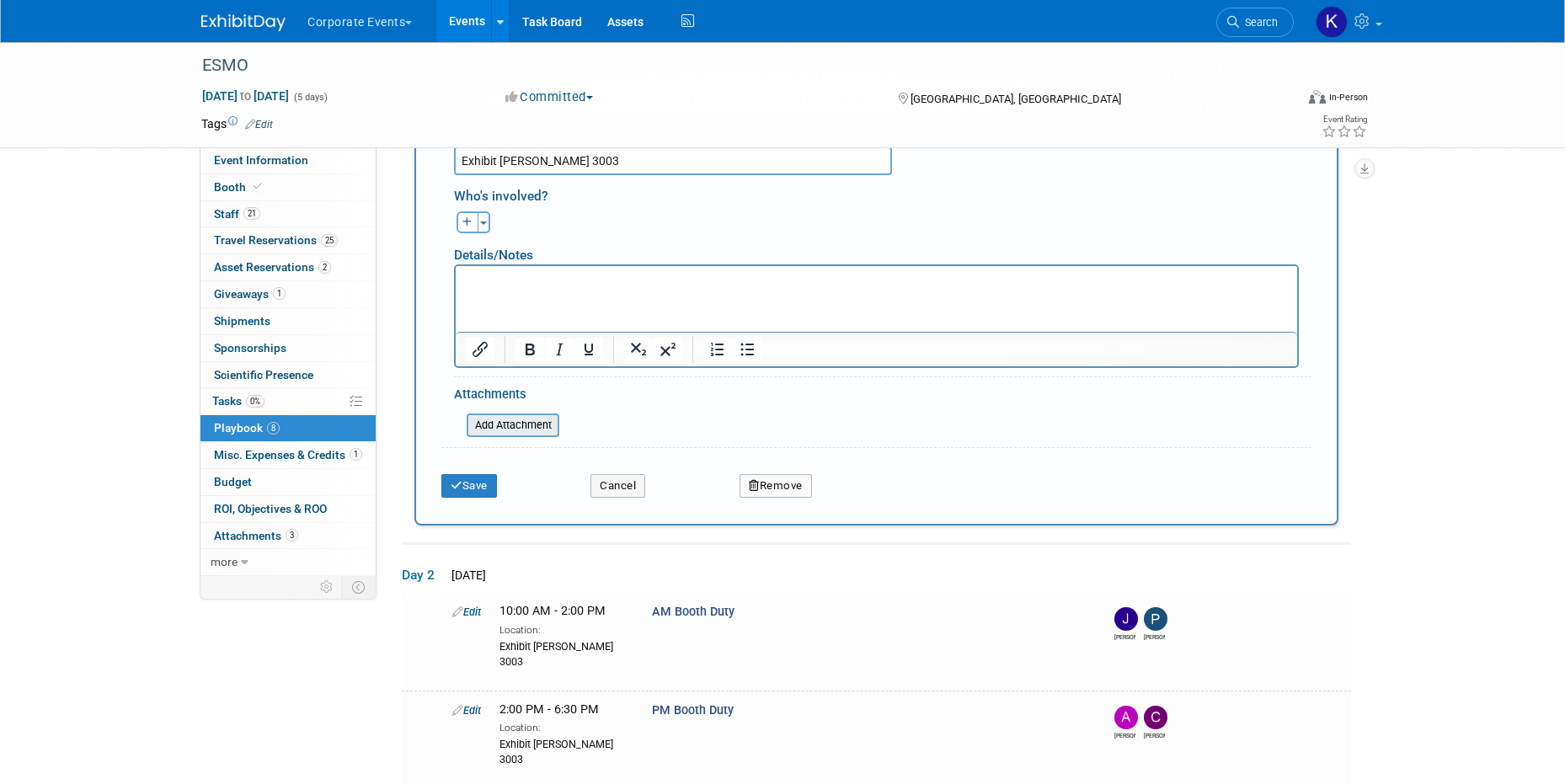
scroll to position [566, 0]
click at [472, 215] on button "button" at bounding box center [468, 224] width 22 height 22
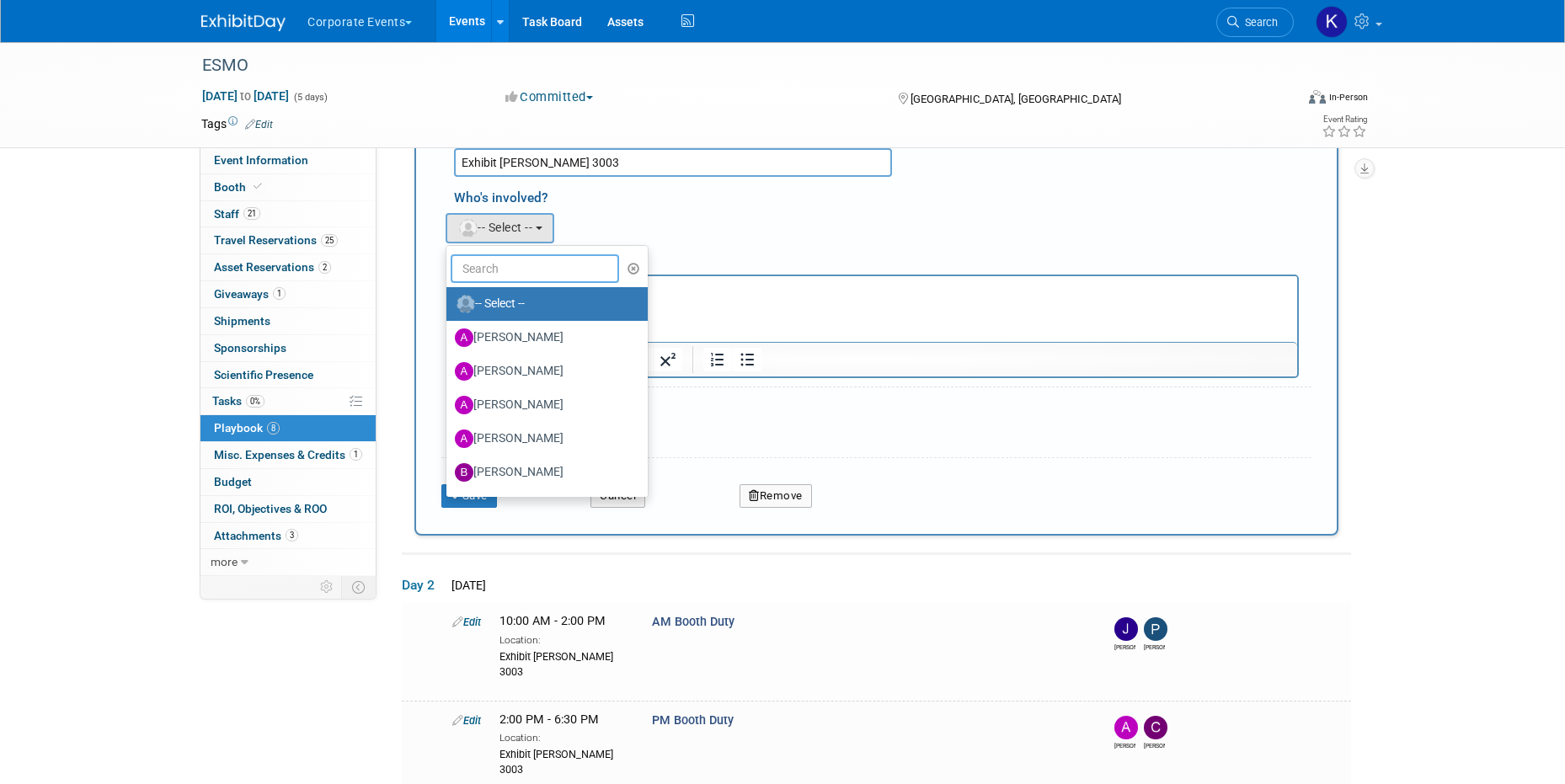
click at [500, 263] on input "text" at bounding box center [535, 268] width 169 height 28
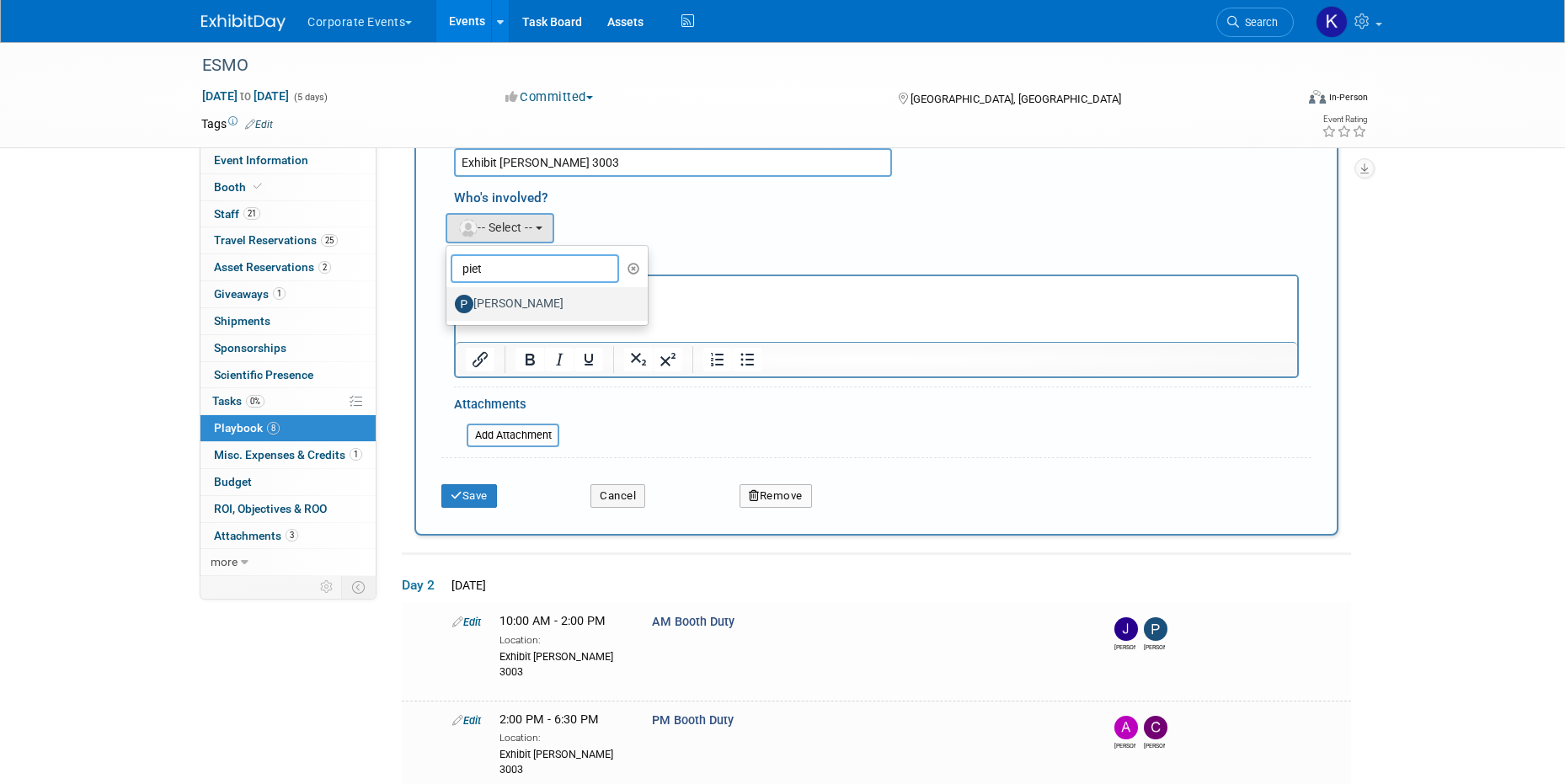
type input "piet"
click at [500, 291] on label "[PERSON_NAME]" at bounding box center [543, 304] width 176 height 27
click at [450, 296] on input "[PERSON_NAME]" at bounding box center [444, 302] width 11 height 11
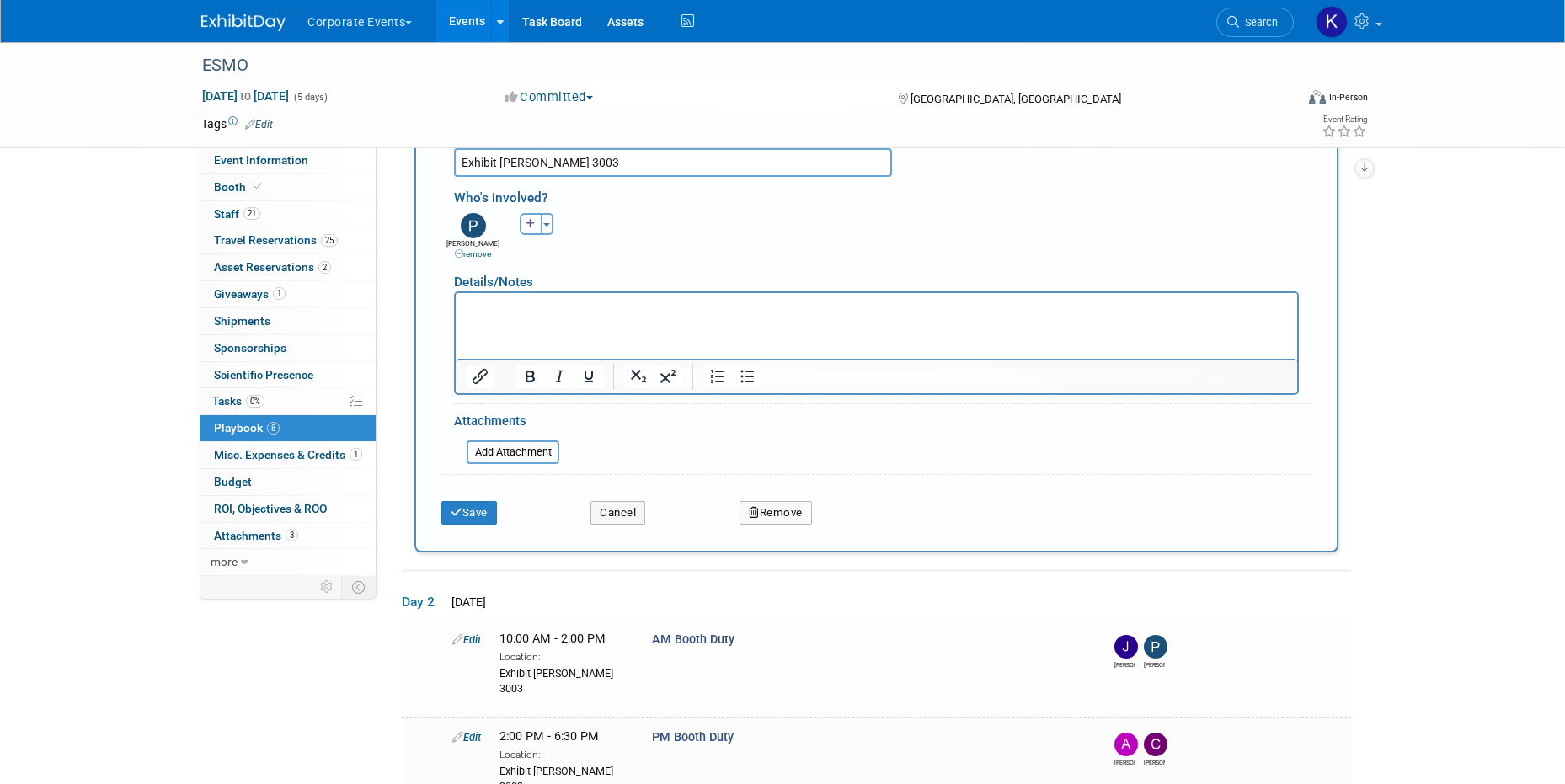
click at [531, 209] on div "Adeeb remove Adrian remove amine remove" at bounding box center [882, 235] width 882 height 51
click at [531, 219] on icon "button" at bounding box center [530, 224] width 10 height 10
select select
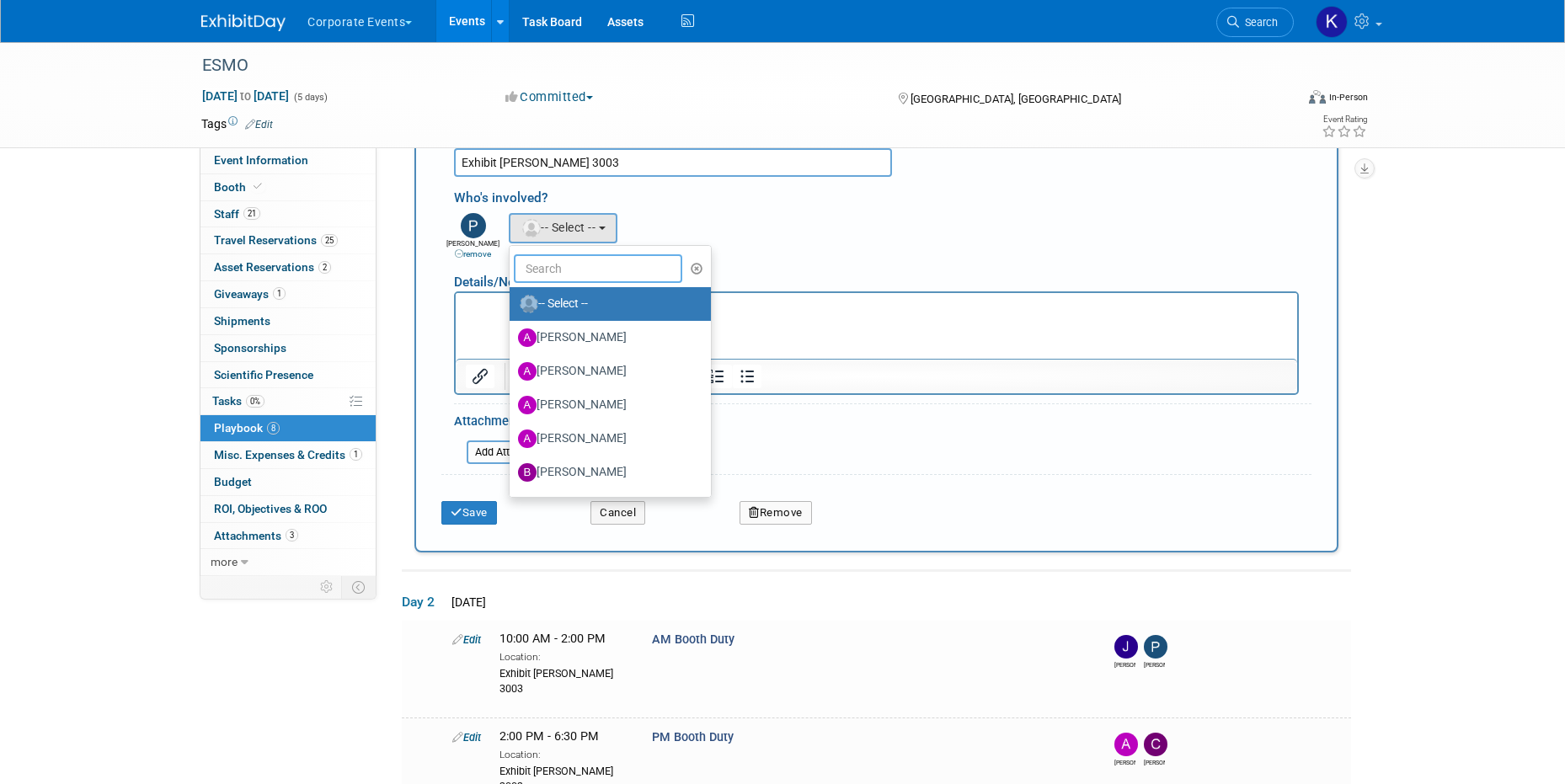
click at [541, 254] on input "text" at bounding box center [598, 268] width 169 height 28
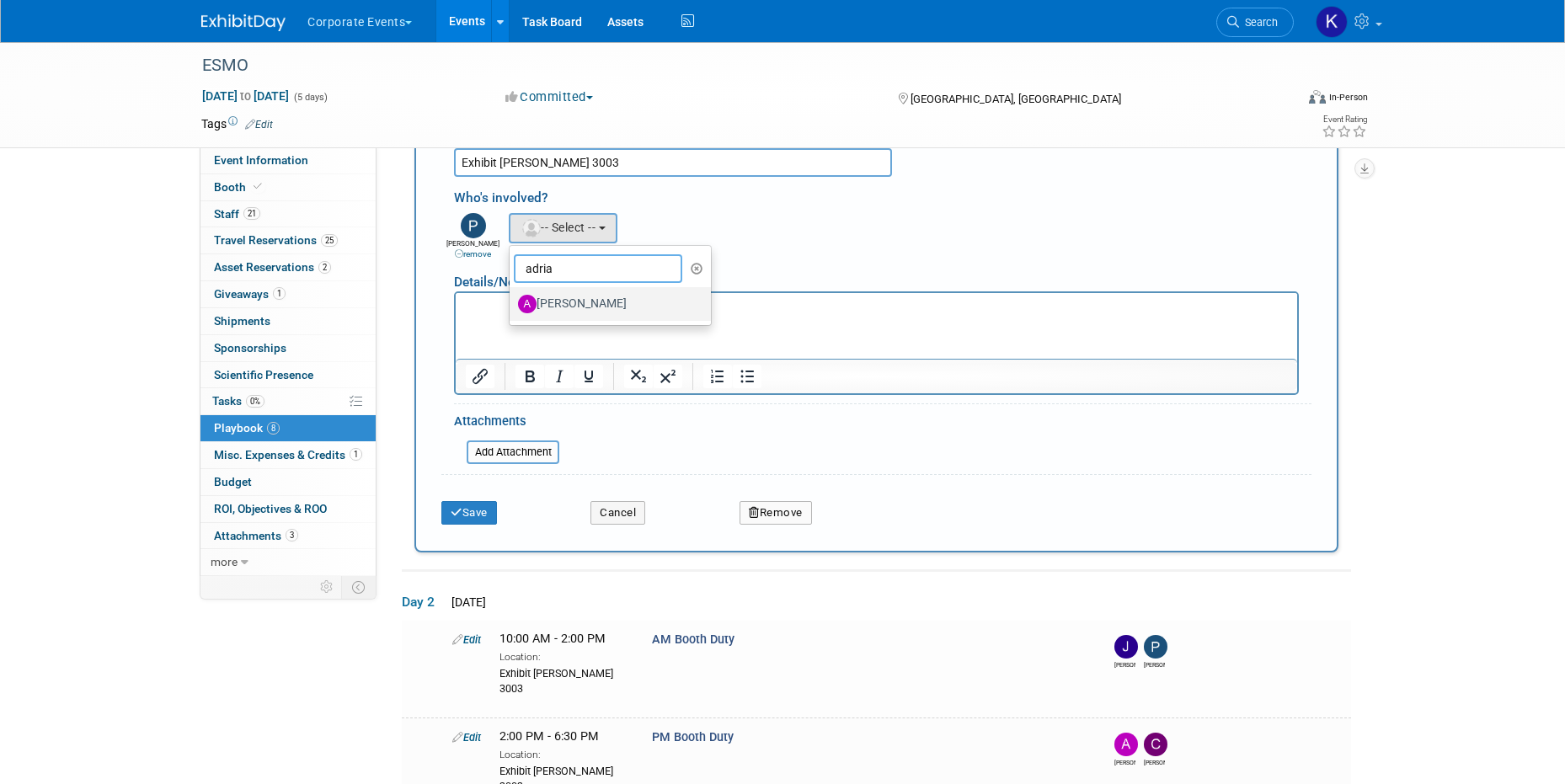
type input "adria"
click at [546, 291] on label "[PERSON_NAME]" at bounding box center [606, 304] width 176 height 27
click at [512, 296] on input "[PERSON_NAME]" at bounding box center [506, 302] width 11 height 11
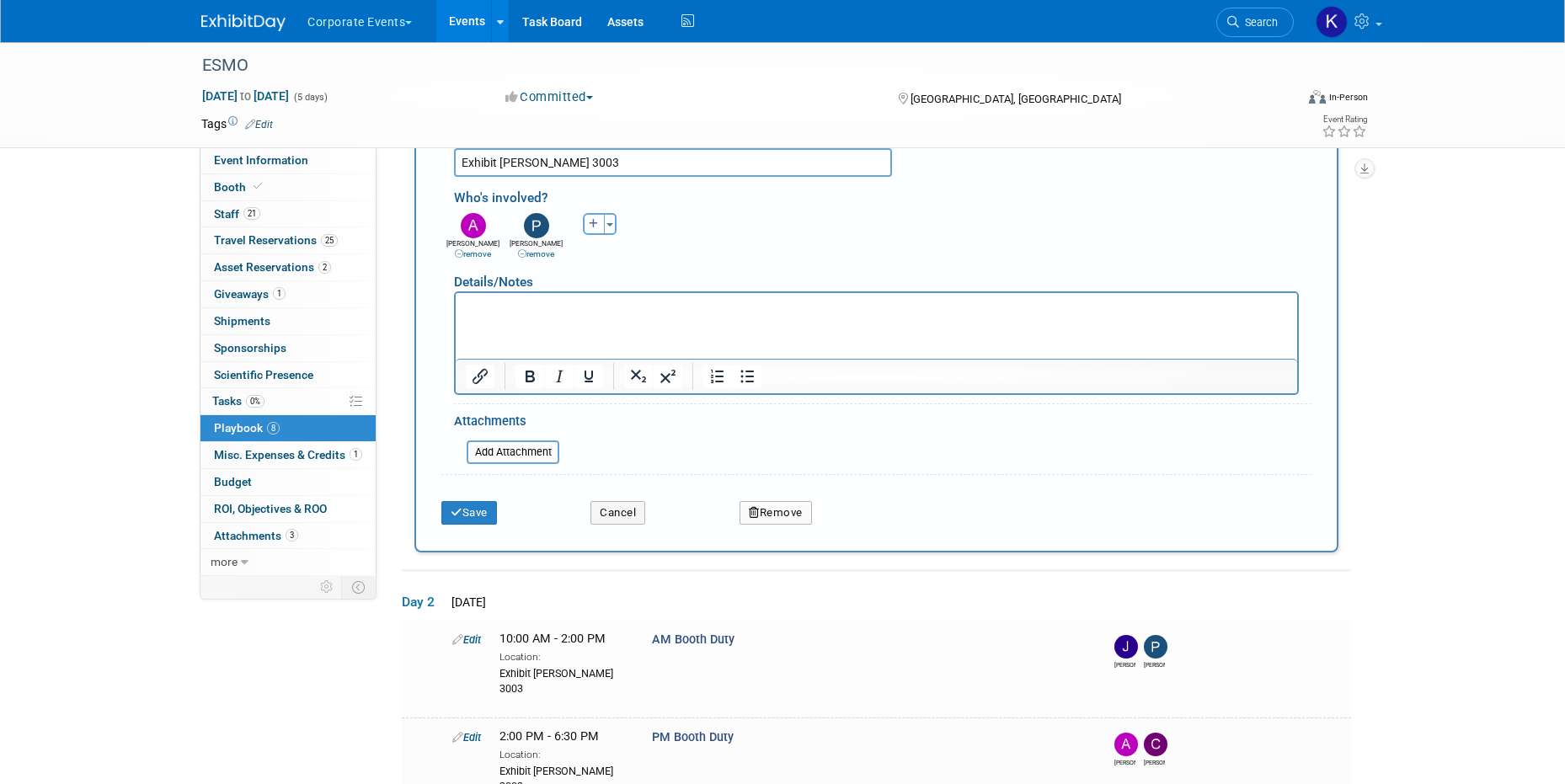
click at [594, 219] on icon "button" at bounding box center [594, 224] width 10 height 10
select select
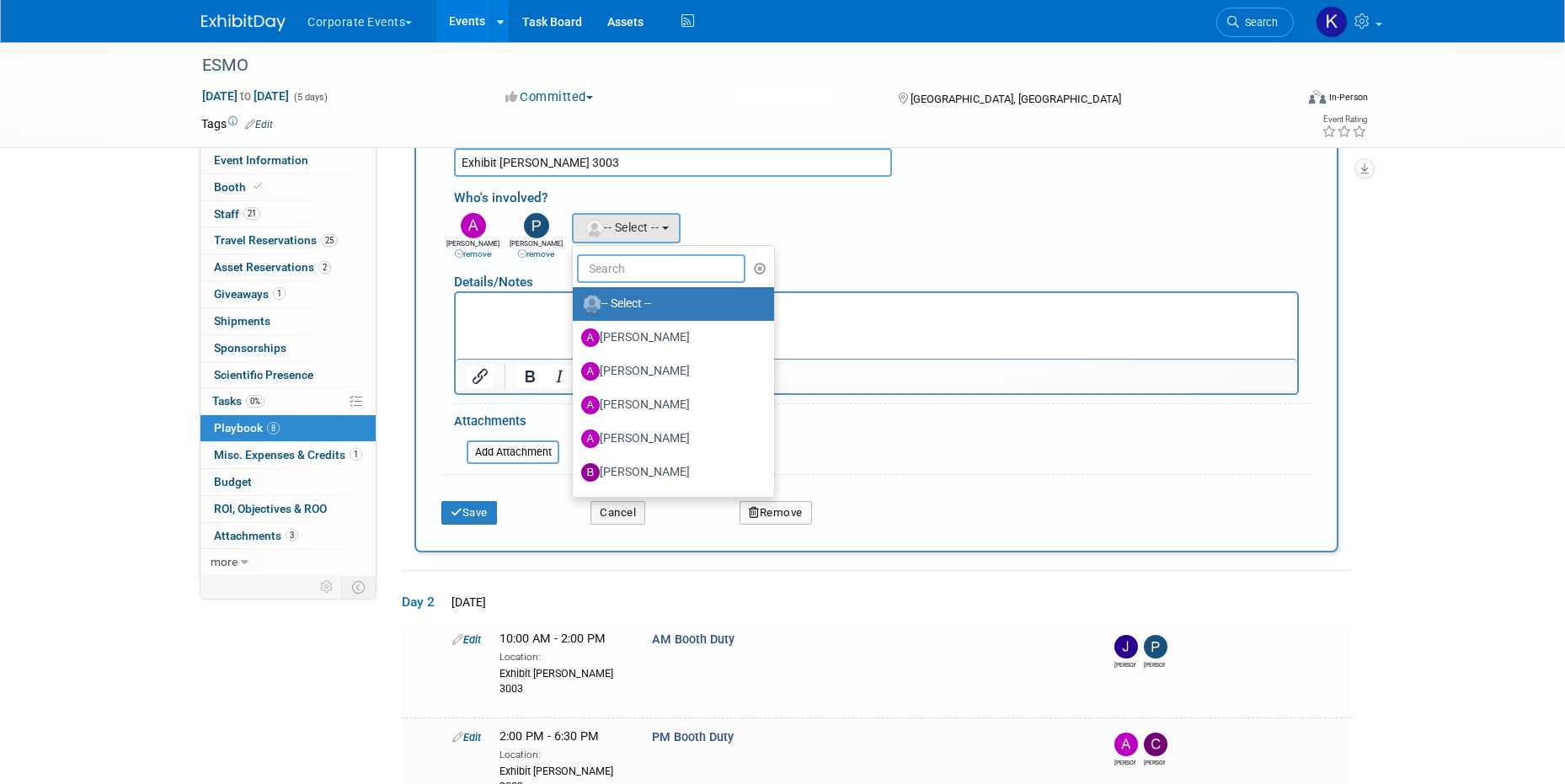
click at [589, 254] on input "text" at bounding box center [661, 268] width 169 height 28
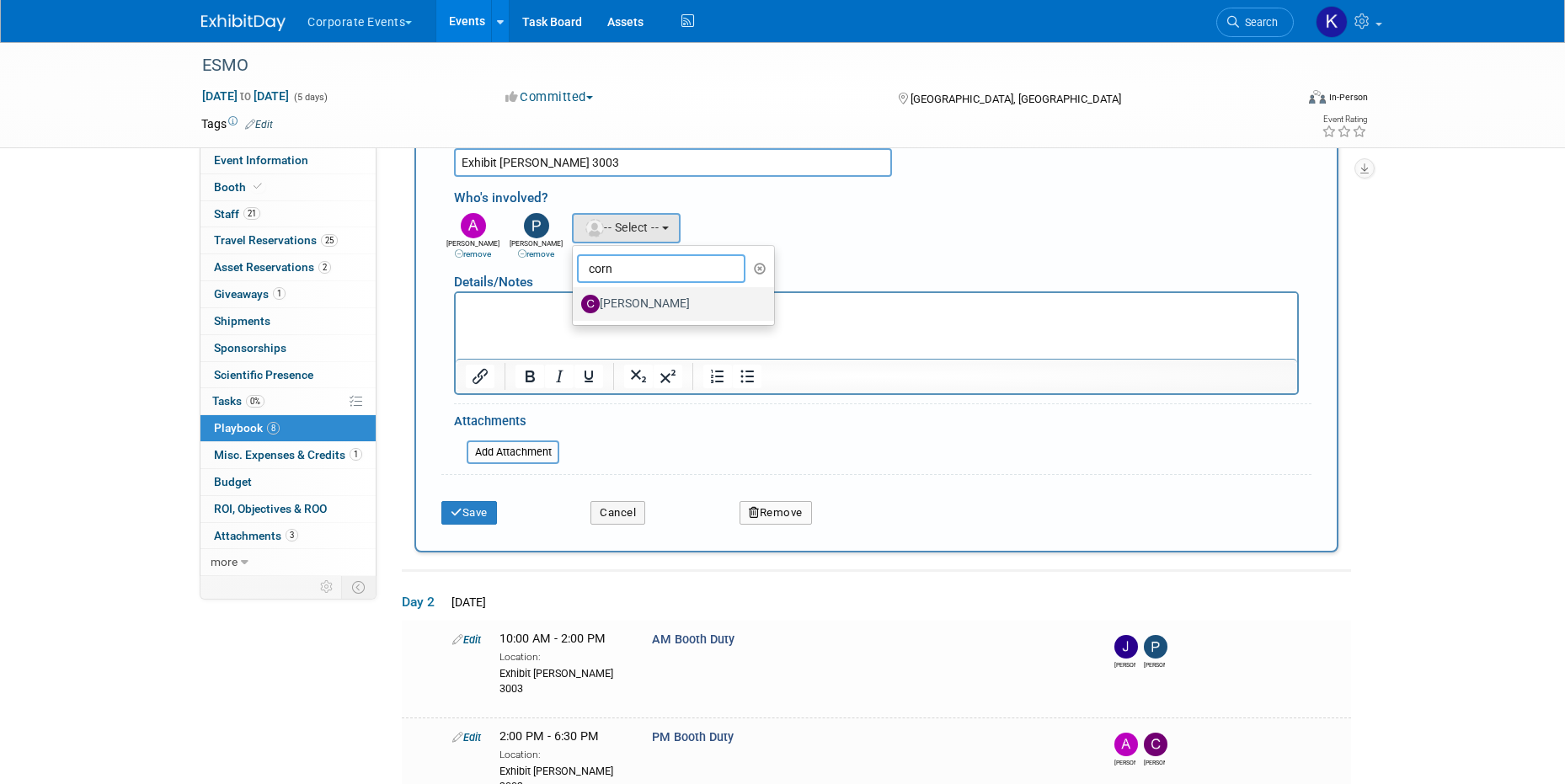
type input "corn"
click at [605, 291] on label "[PERSON_NAME]" at bounding box center [670, 304] width 176 height 27
click at [575, 296] on input "[PERSON_NAME]" at bounding box center [570, 302] width 11 height 11
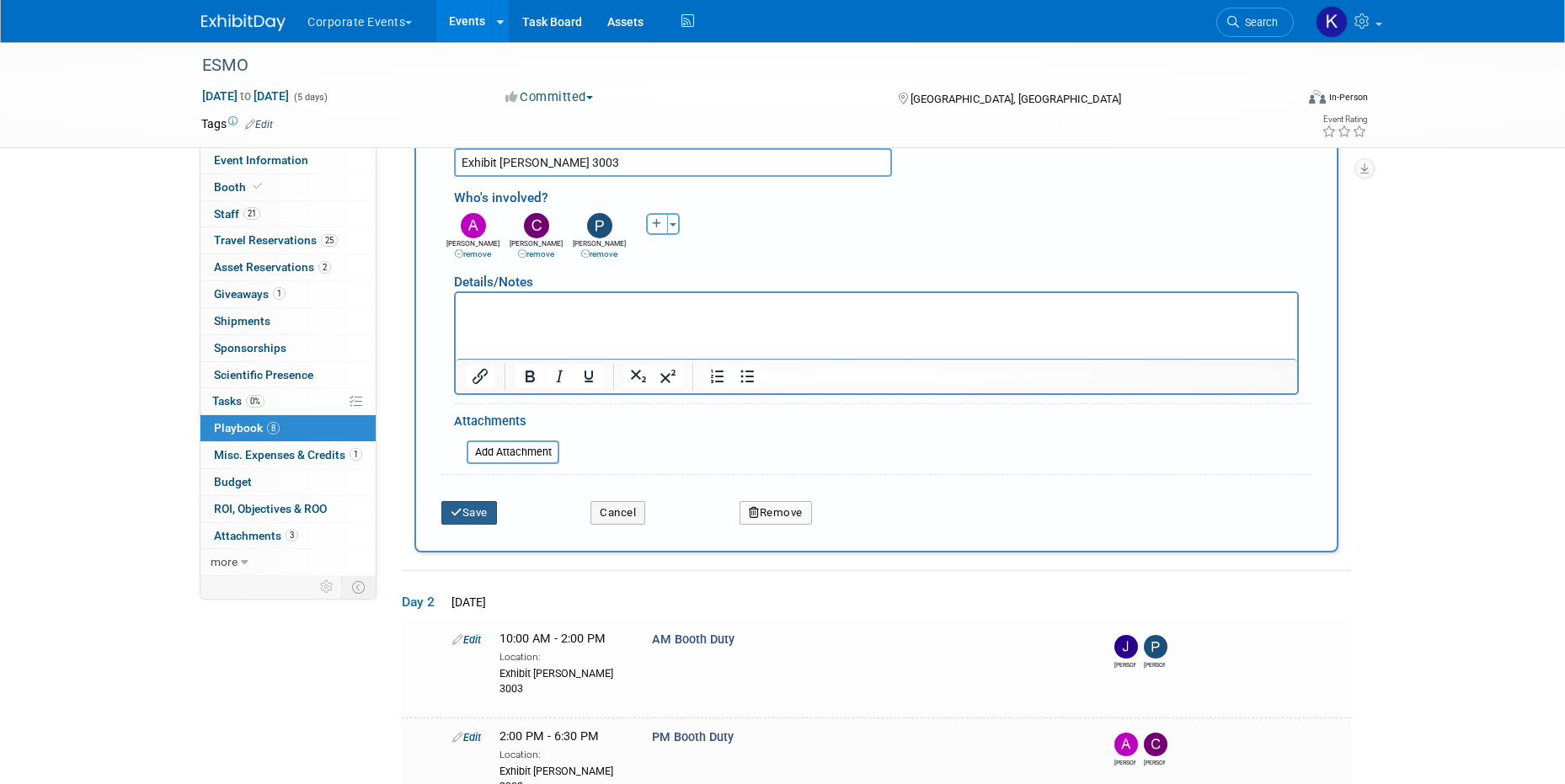
click at [492, 501] on button "Save" at bounding box center [469, 513] width 56 height 24
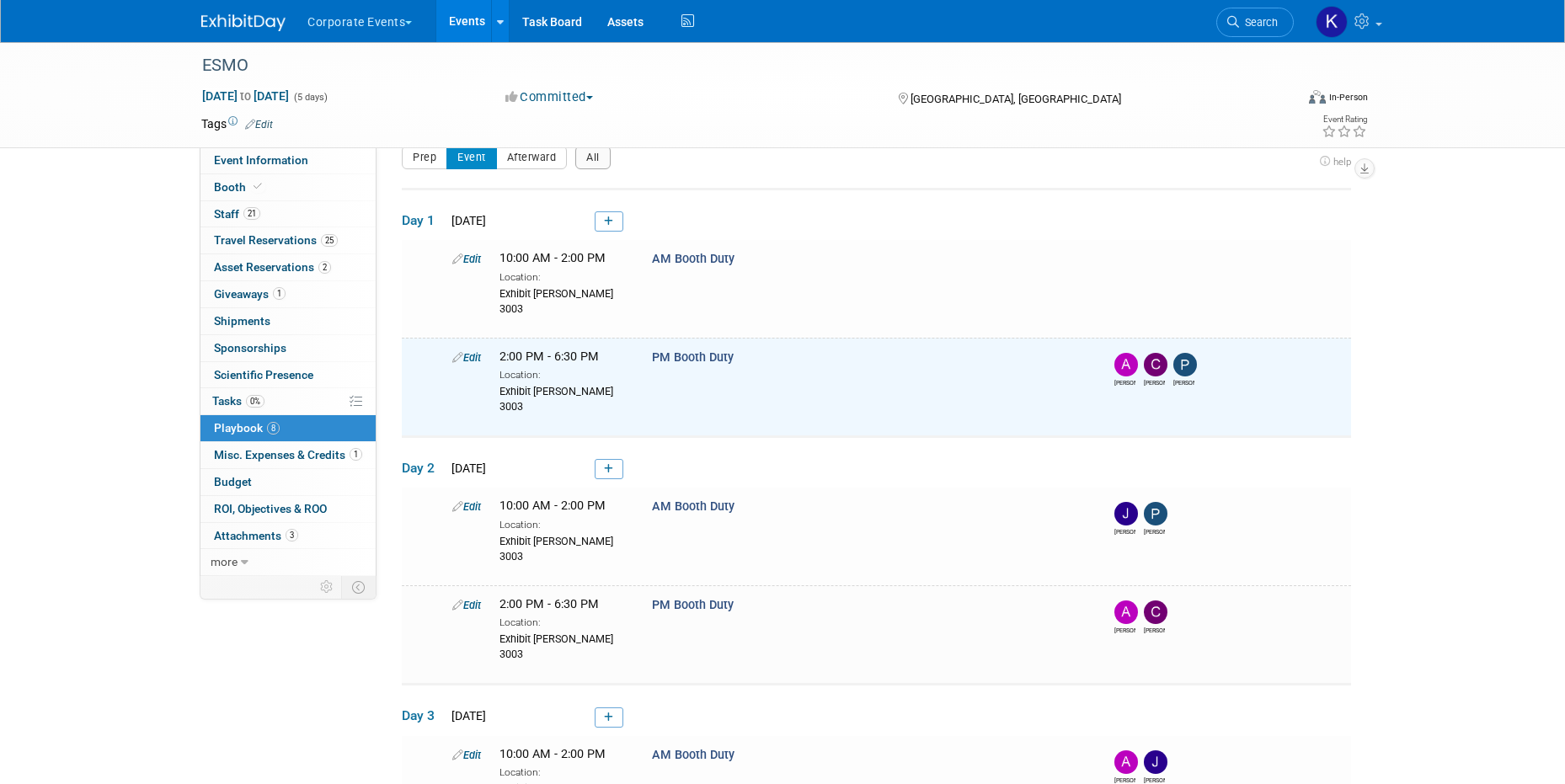
scroll to position [24, 0]
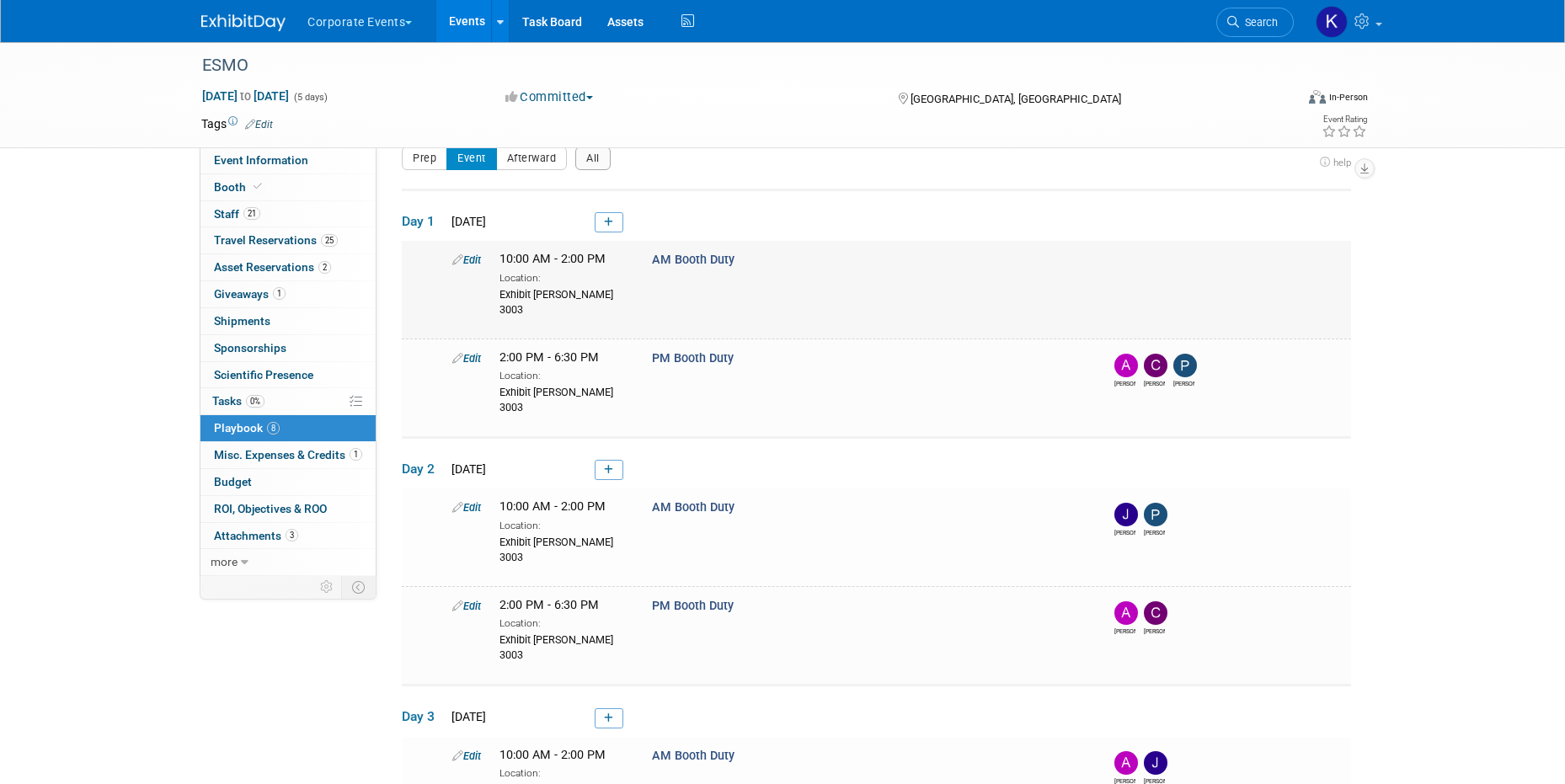
click at [479, 259] on link "Edit" at bounding box center [466, 259] width 28 height 13
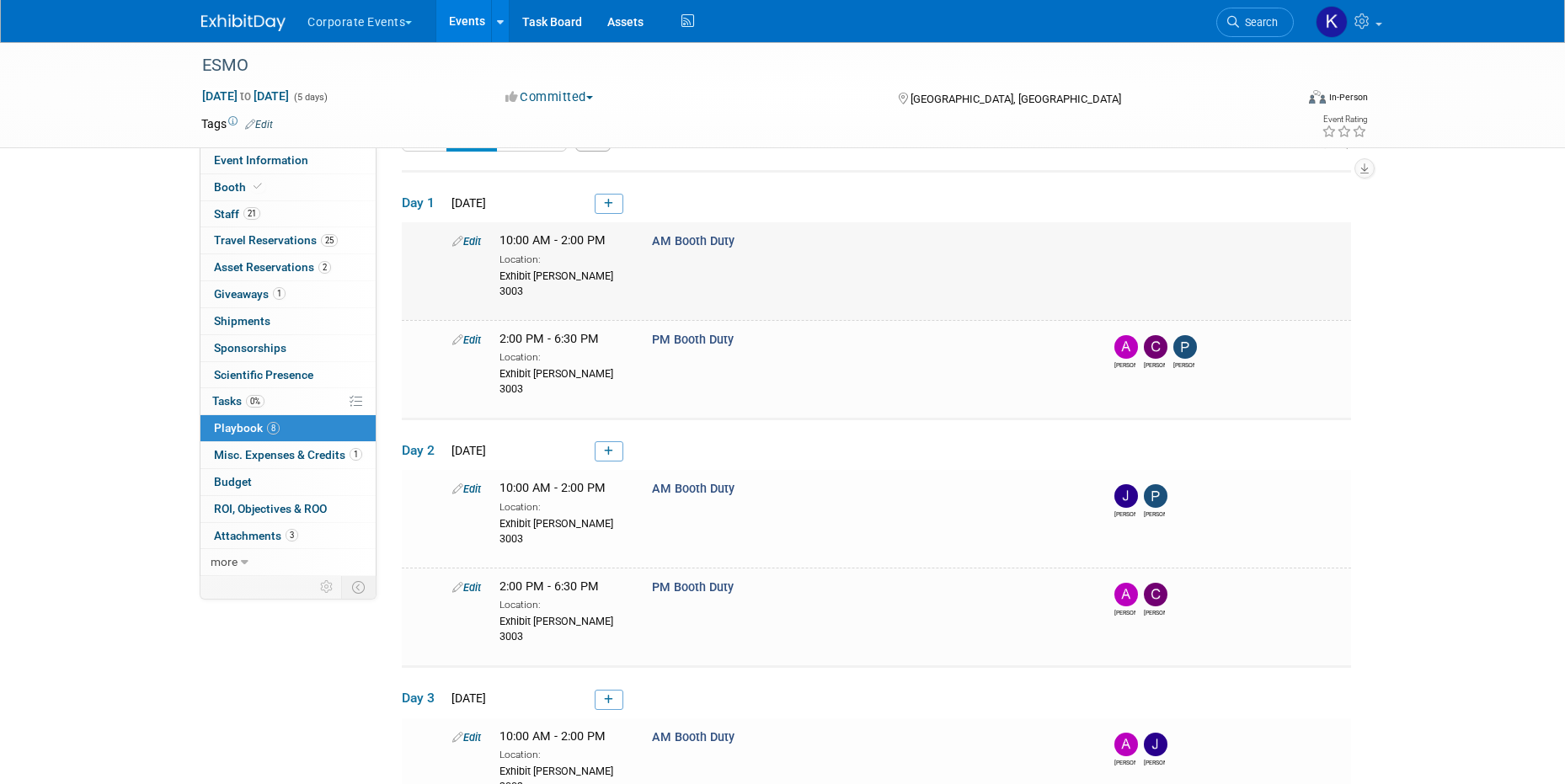
select select "2e4ef1ac-800e-4873-a989-fe8be03207de"
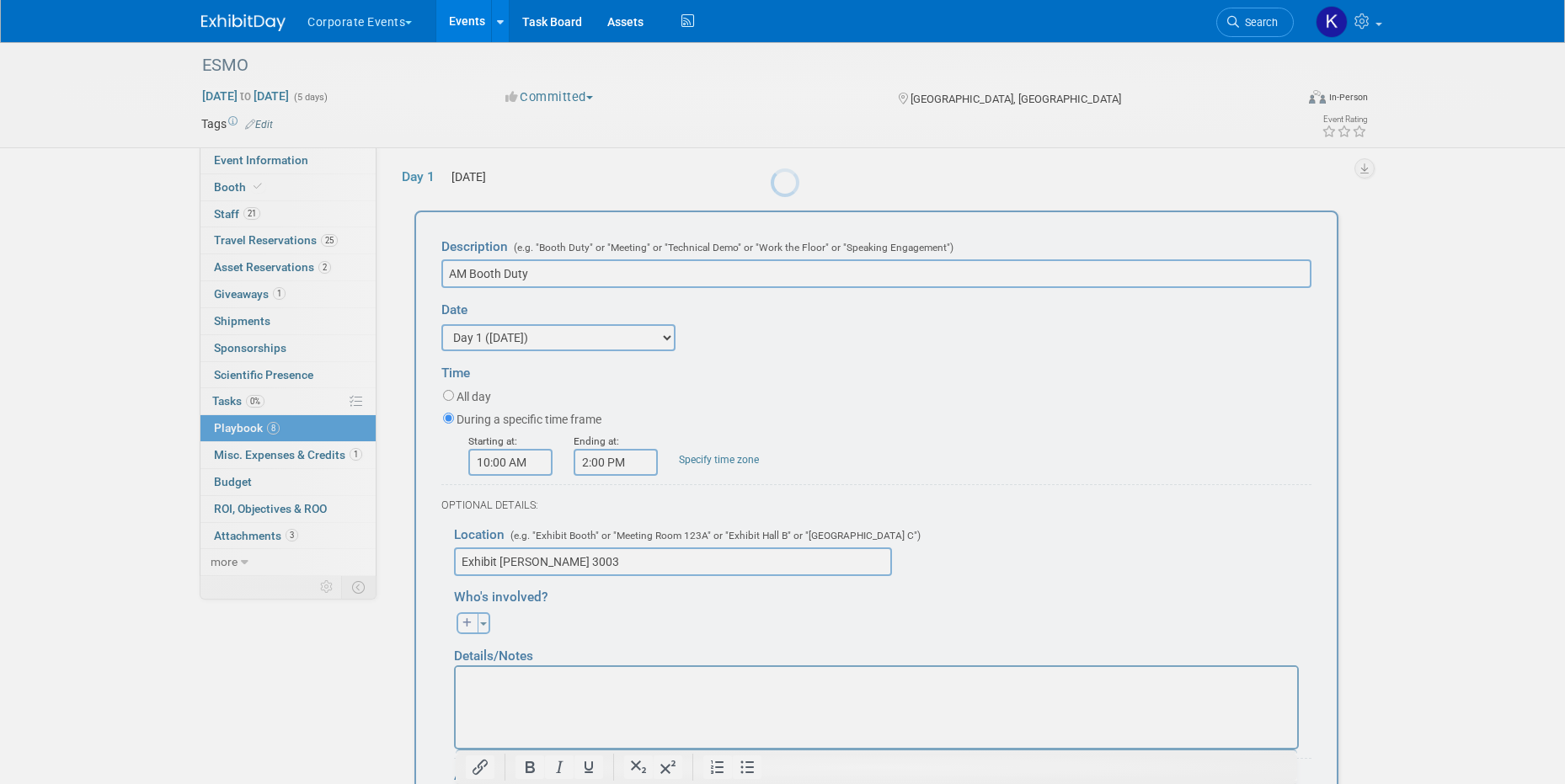
scroll to position [73, 0]
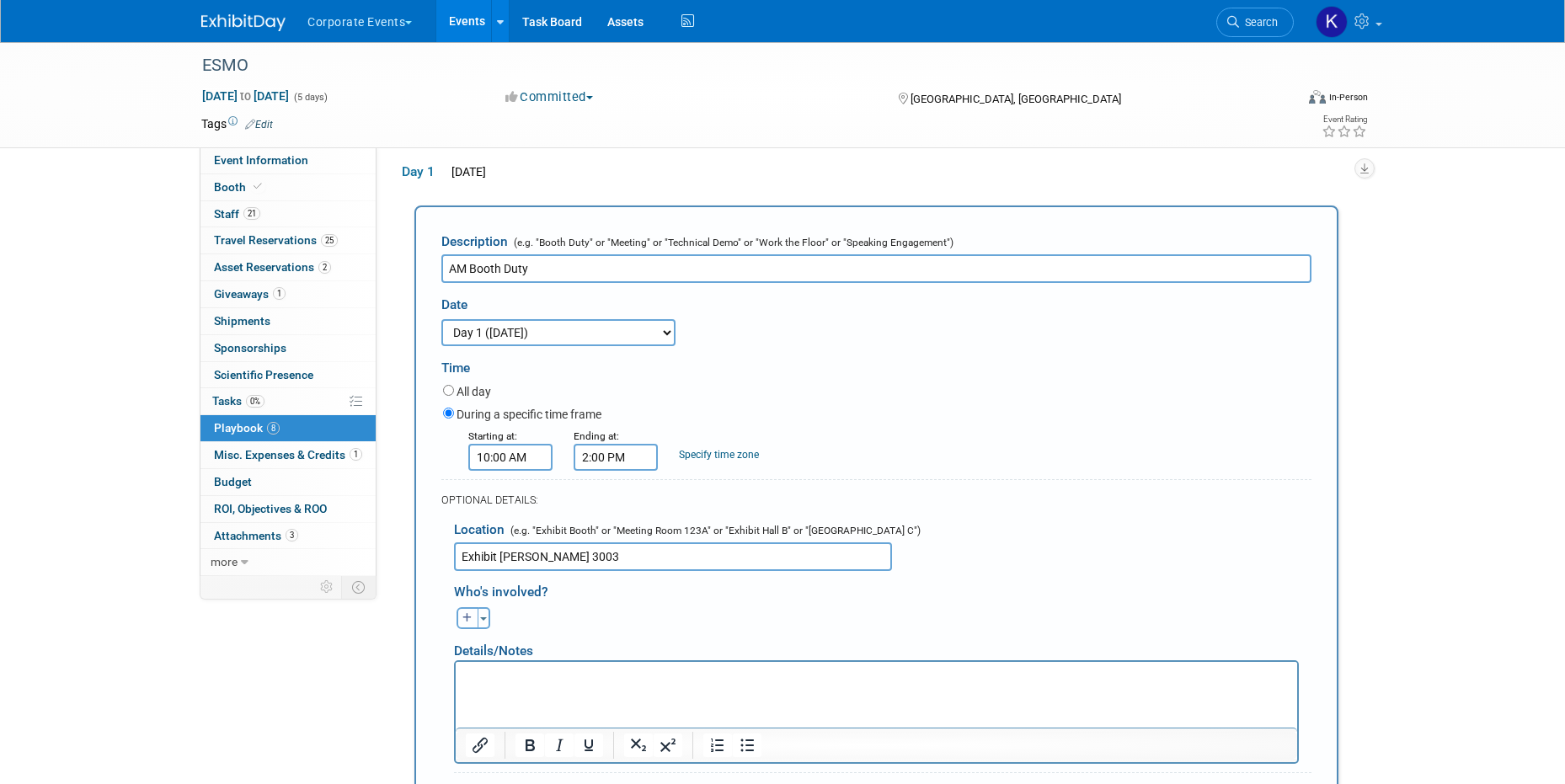
click at [465, 614] on icon "button" at bounding box center [467, 618] width 10 height 10
select select
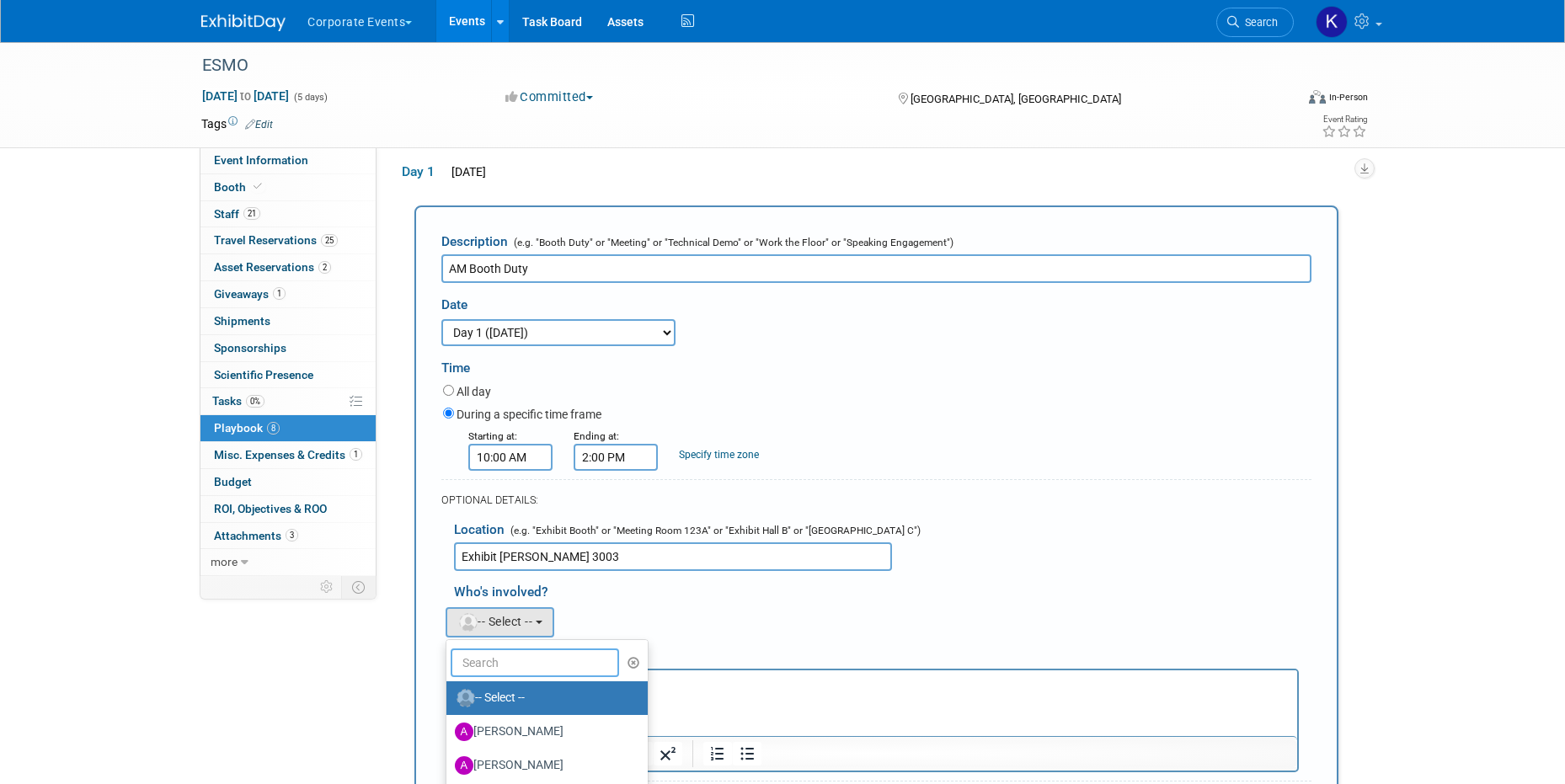
click at [495, 657] on input "text" at bounding box center [535, 662] width 169 height 28
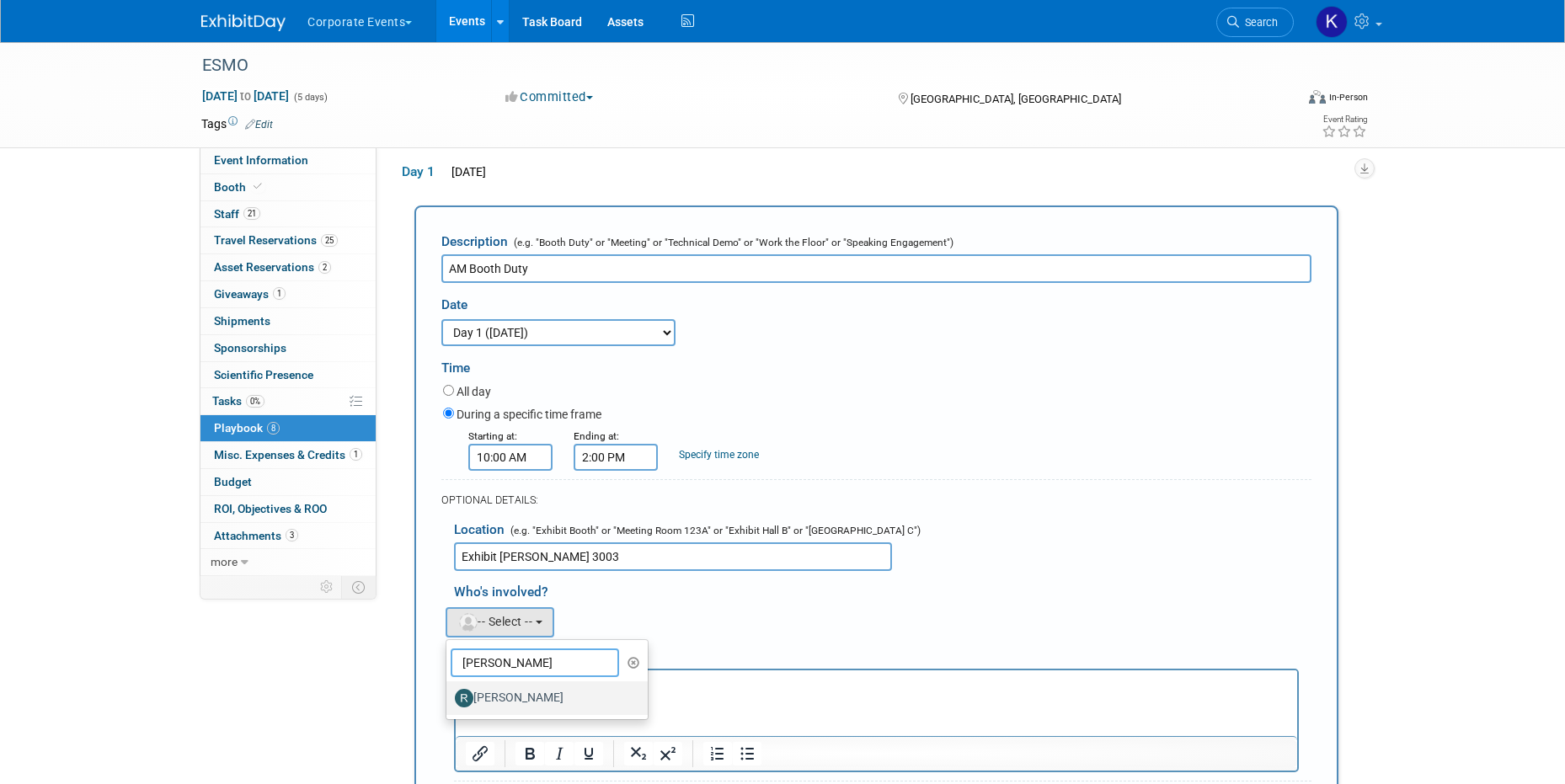
type input "ross"
click at [509, 693] on label "[PERSON_NAME]" at bounding box center [543, 698] width 176 height 27
click at [450, 693] on input "[PERSON_NAME]" at bounding box center [444, 696] width 11 height 11
select select "be280baa-df22-49f2-8e40-7d0613c76a98"
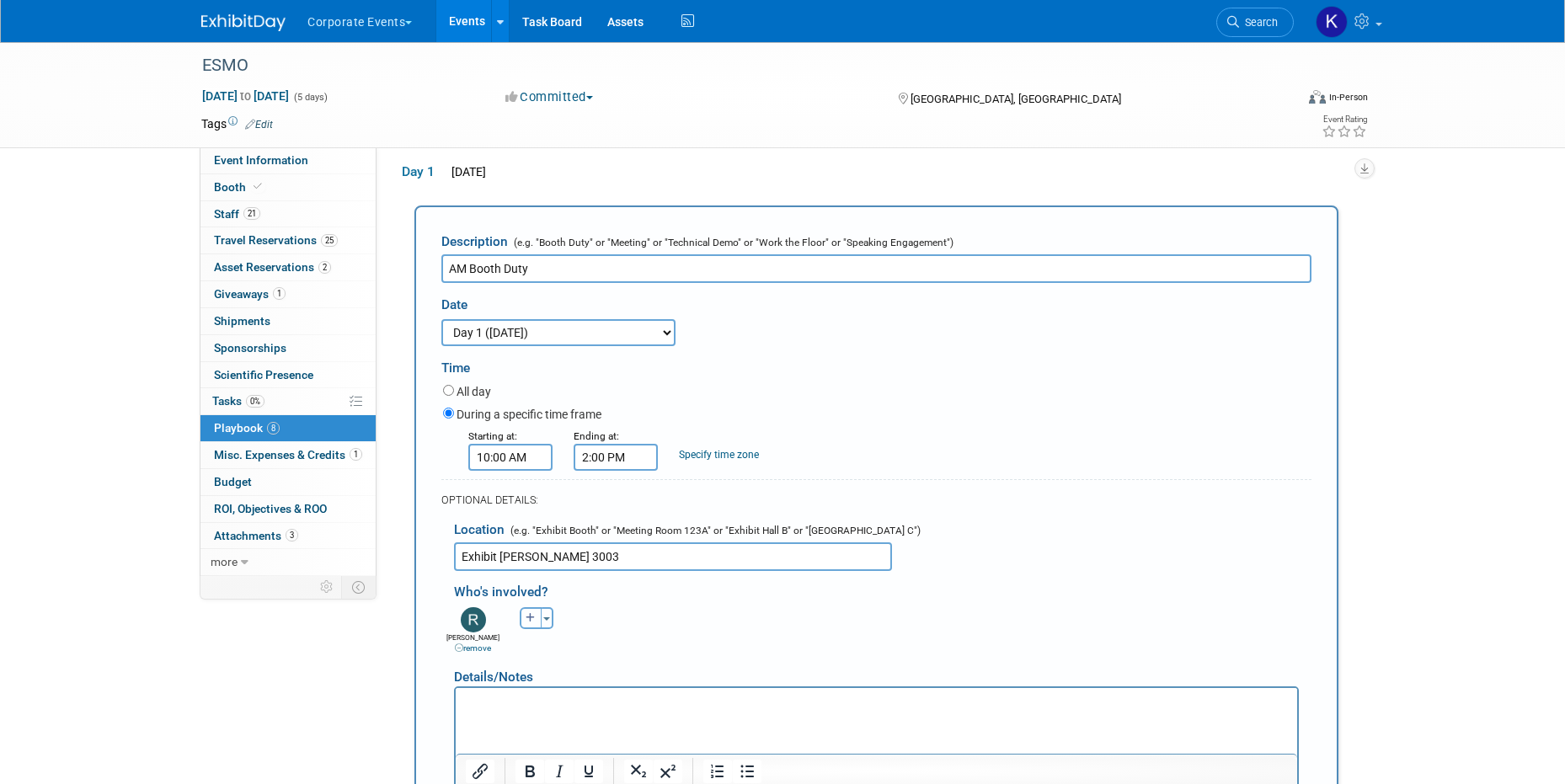
click at [521, 614] on button "button" at bounding box center [531, 618] width 22 height 22
select select
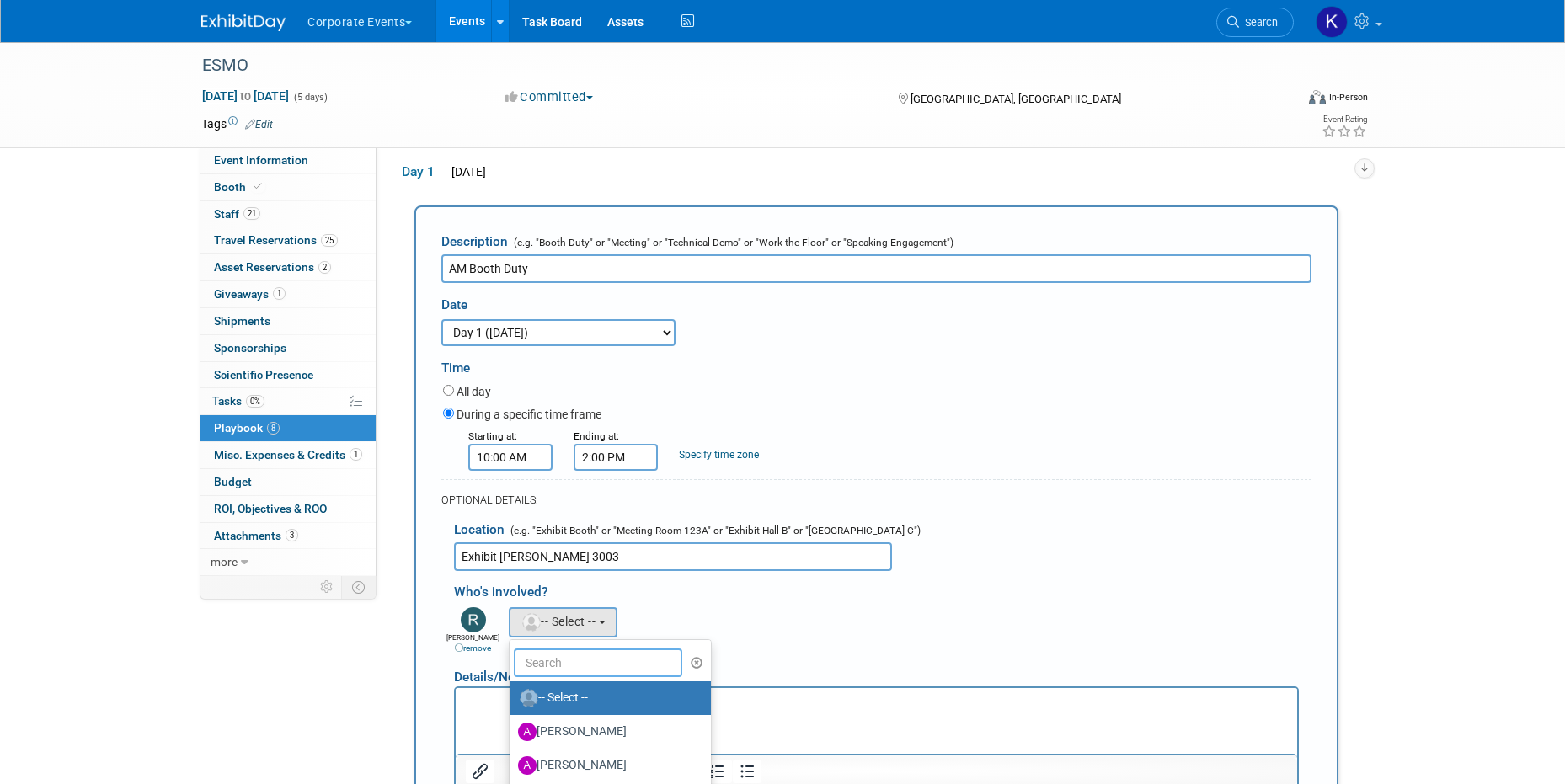
click at [553, 666] on input "text" at bounding box center [598, 662] width 169 height 28
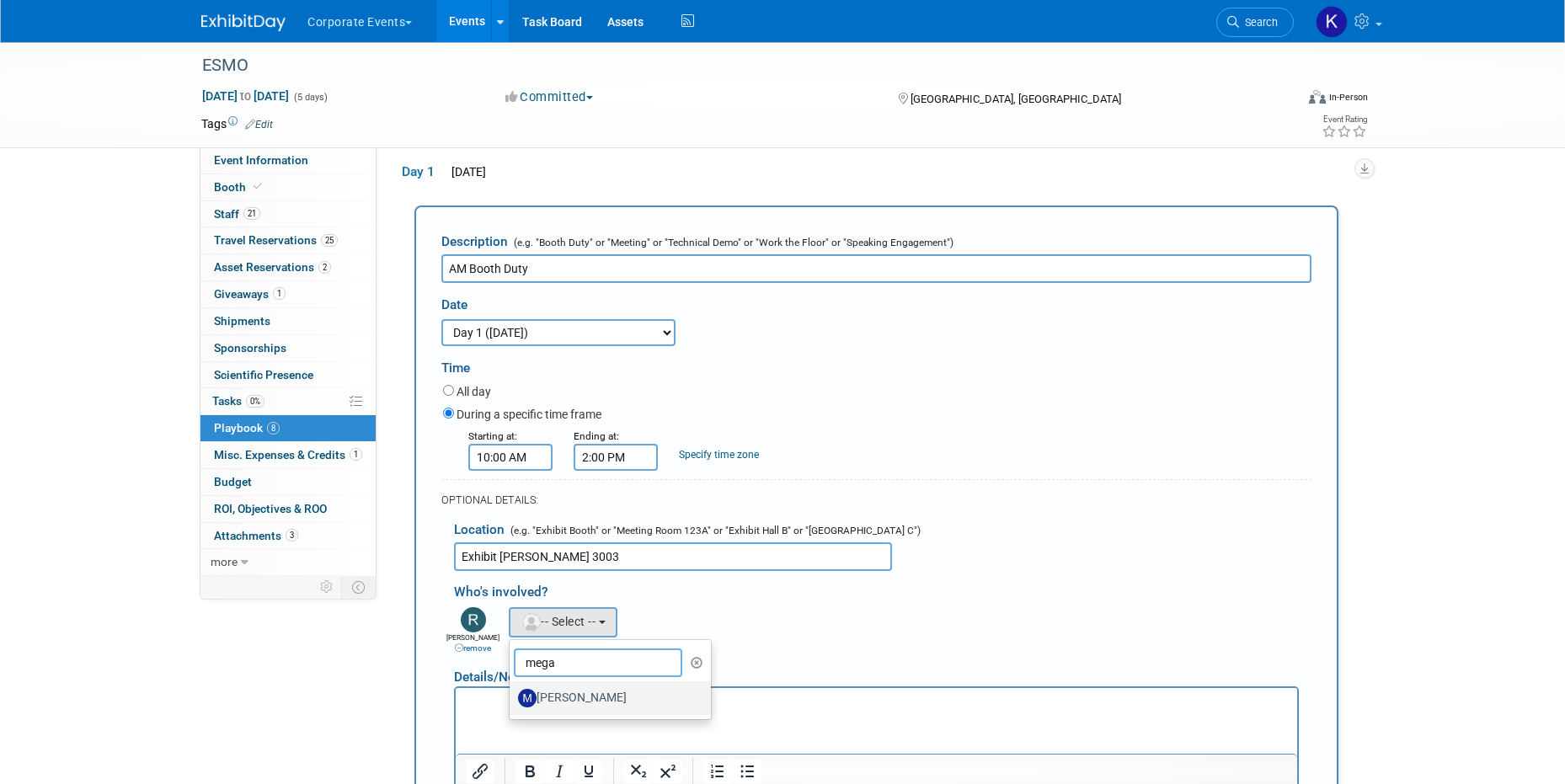
type input "mega"
click at [561, 693] on label "[PERSON_NAME]" at bounding box center [606, 698] width 176 height 27
click at [512, 693] on input "[PERSON_NAME]" at bounding box center [506, 696] width 11 height 11
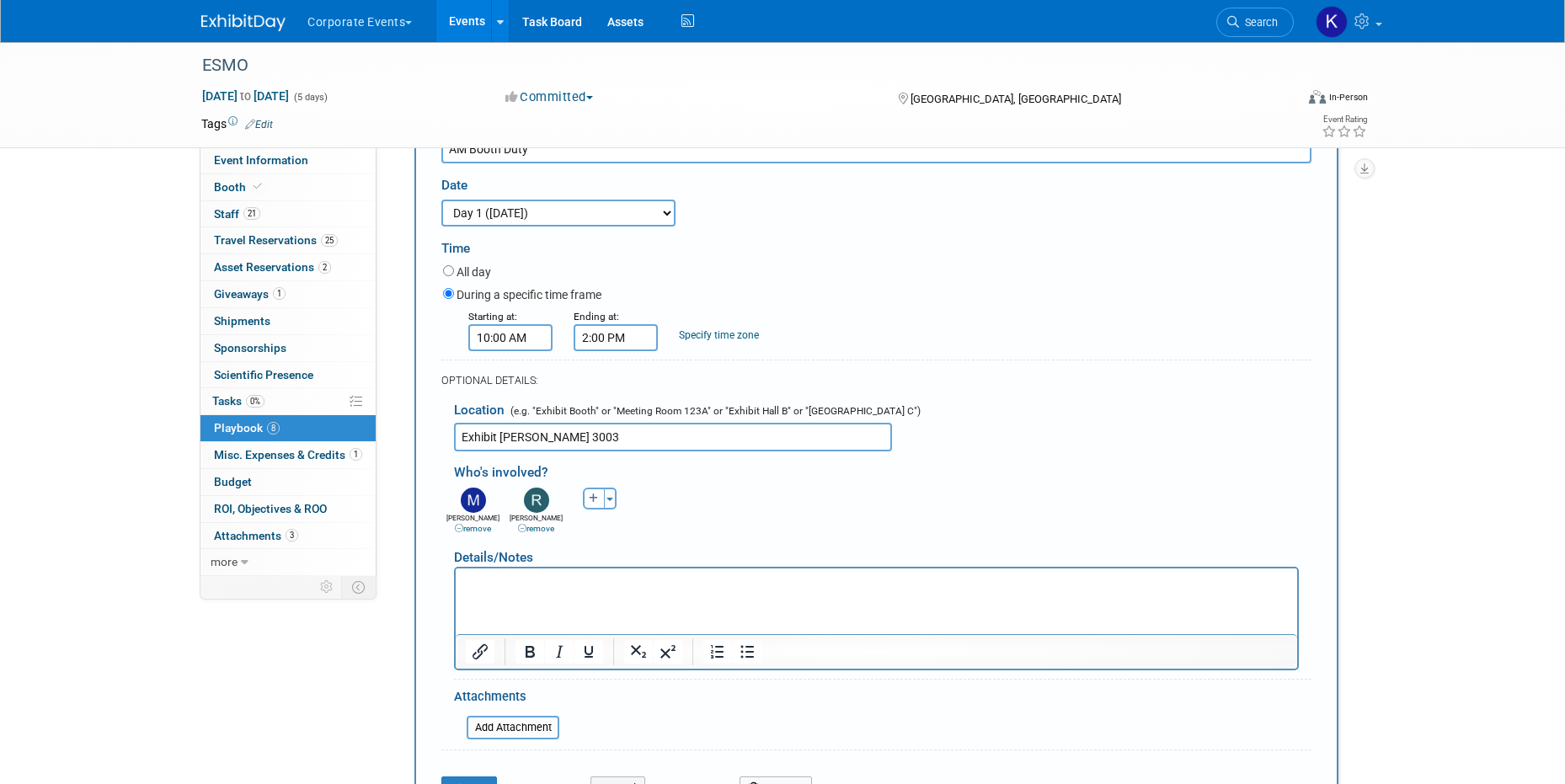
scroll to position [196, 0]
click at [593, 497] on icon "button" at bounding box center [594, 495] width 10 height 10
select select
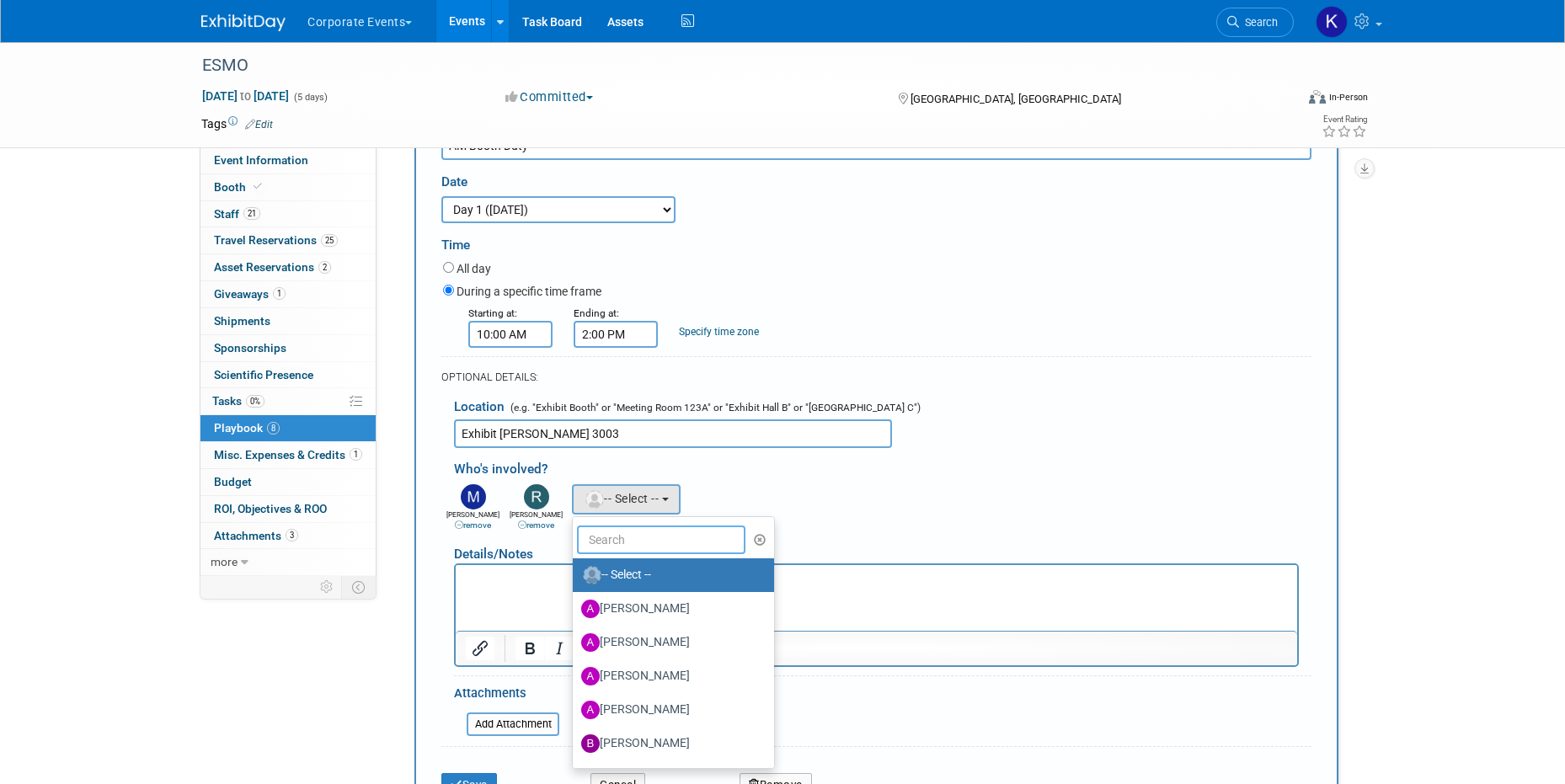
click at [623, 540] on input "text" at bounding box center [661, 539] width 169 height 28
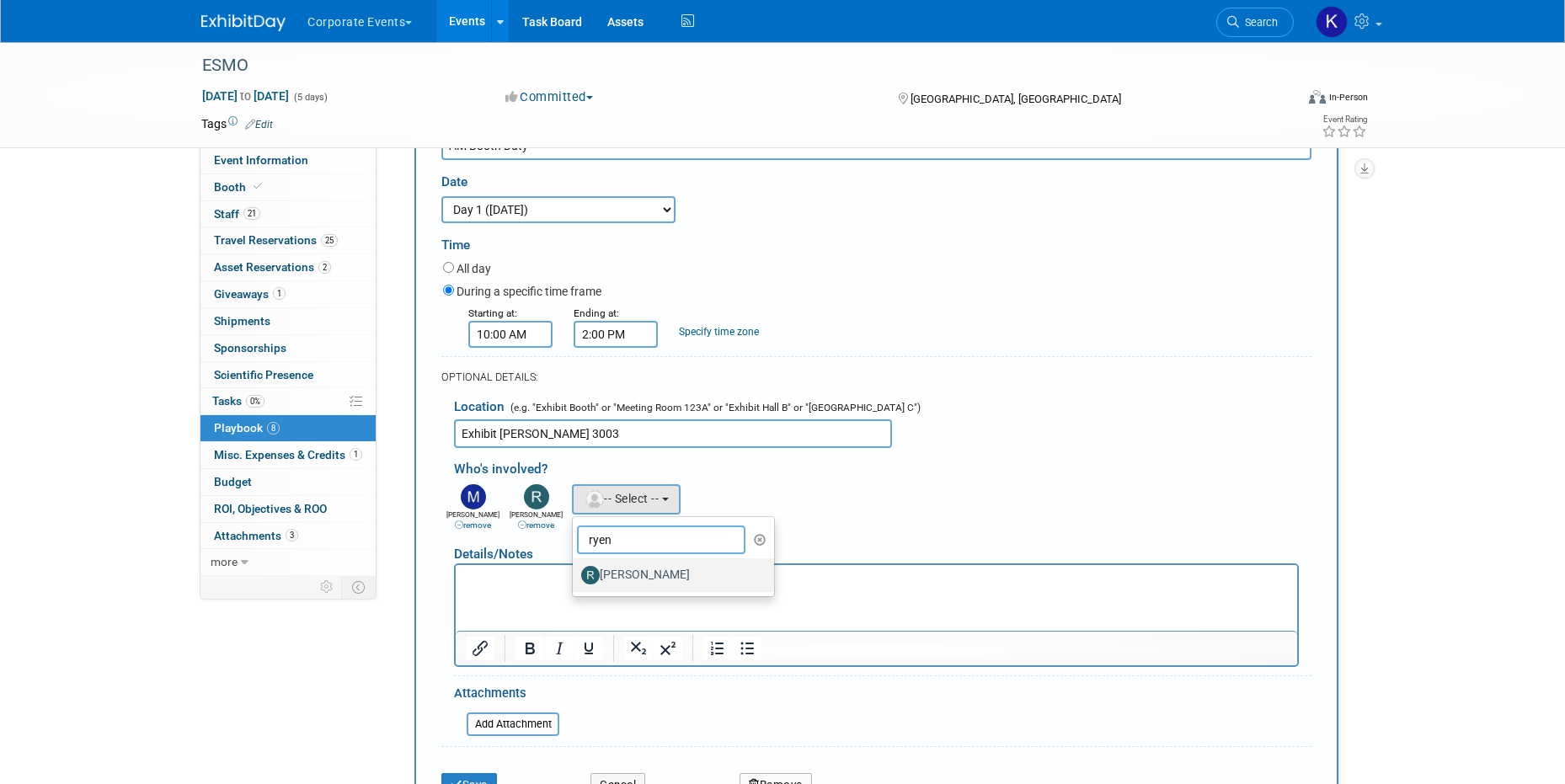
type input "ryen"
click at [636, 570] on label "[PERSON_NAME]" at bounding box center [670, 575] width 176 height 27
click at [575, 570] on input "[PERSON_NAME]" at bounding box center [570, 573] width 11 height 11
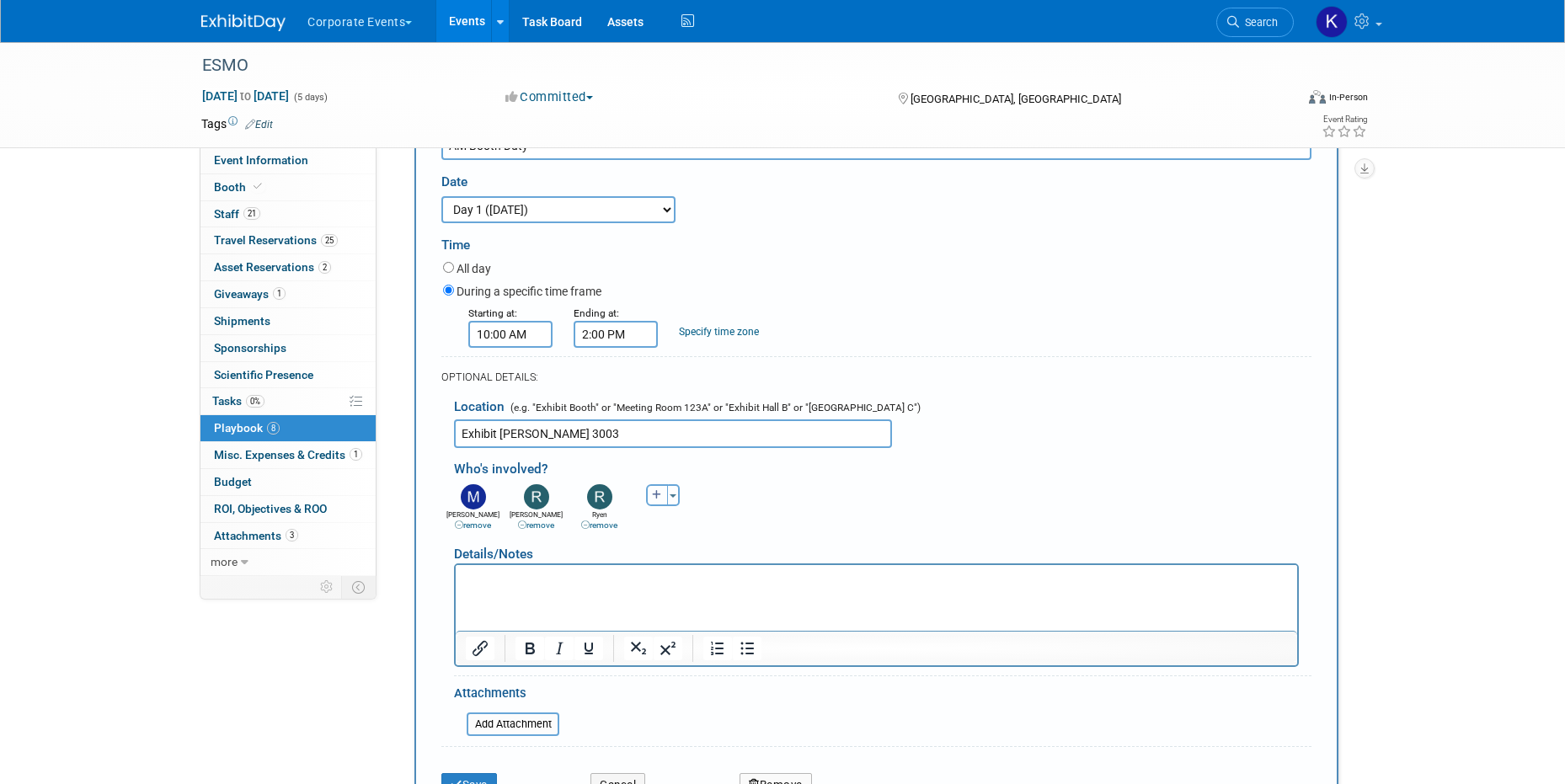
click at [647, 502] on button "button" at bounding box center [657, 495] width 22 height 22
select select
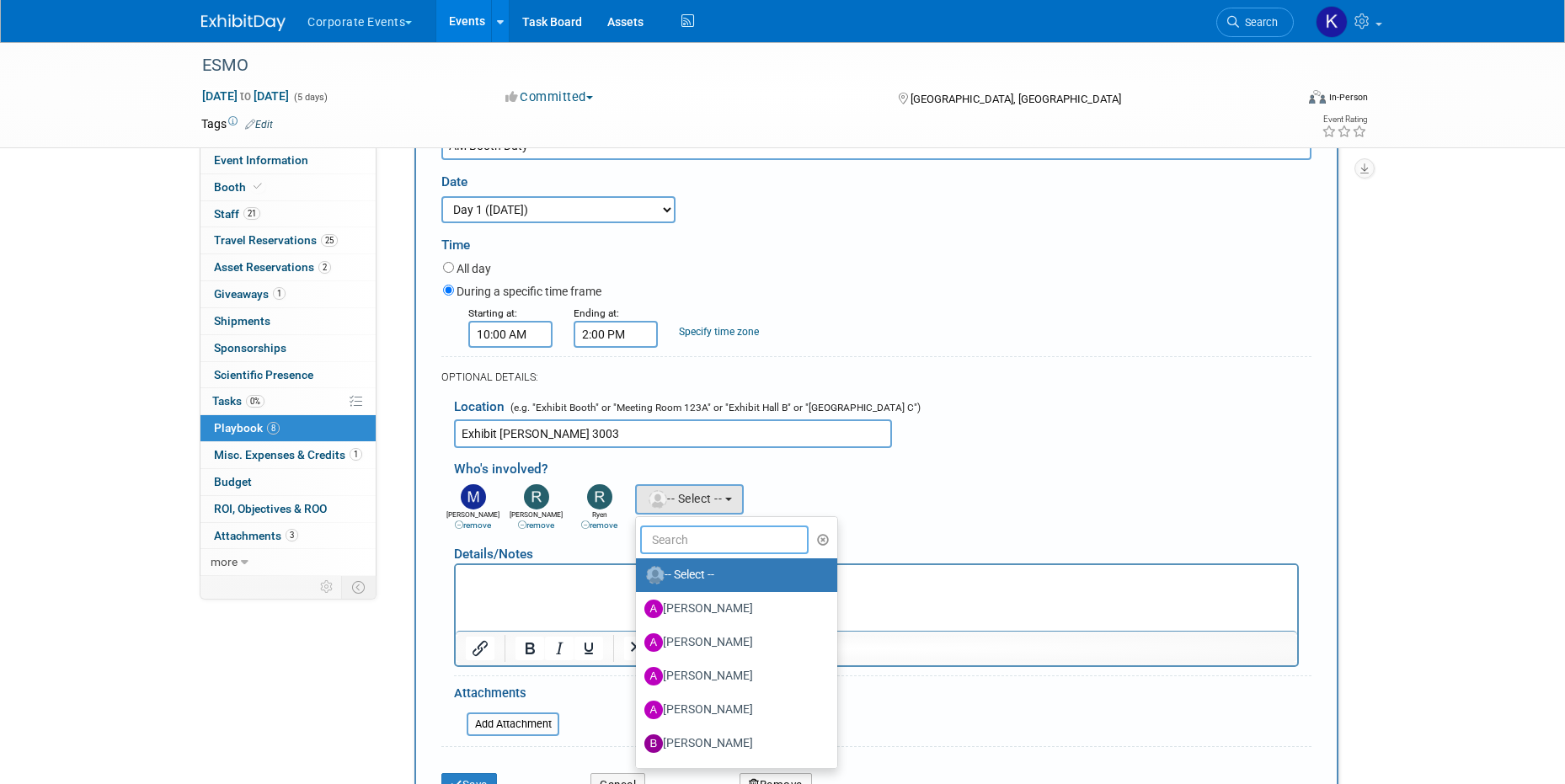
click at [666, 539] on input "text" at bounding box center [725, 539] width 169 height 28
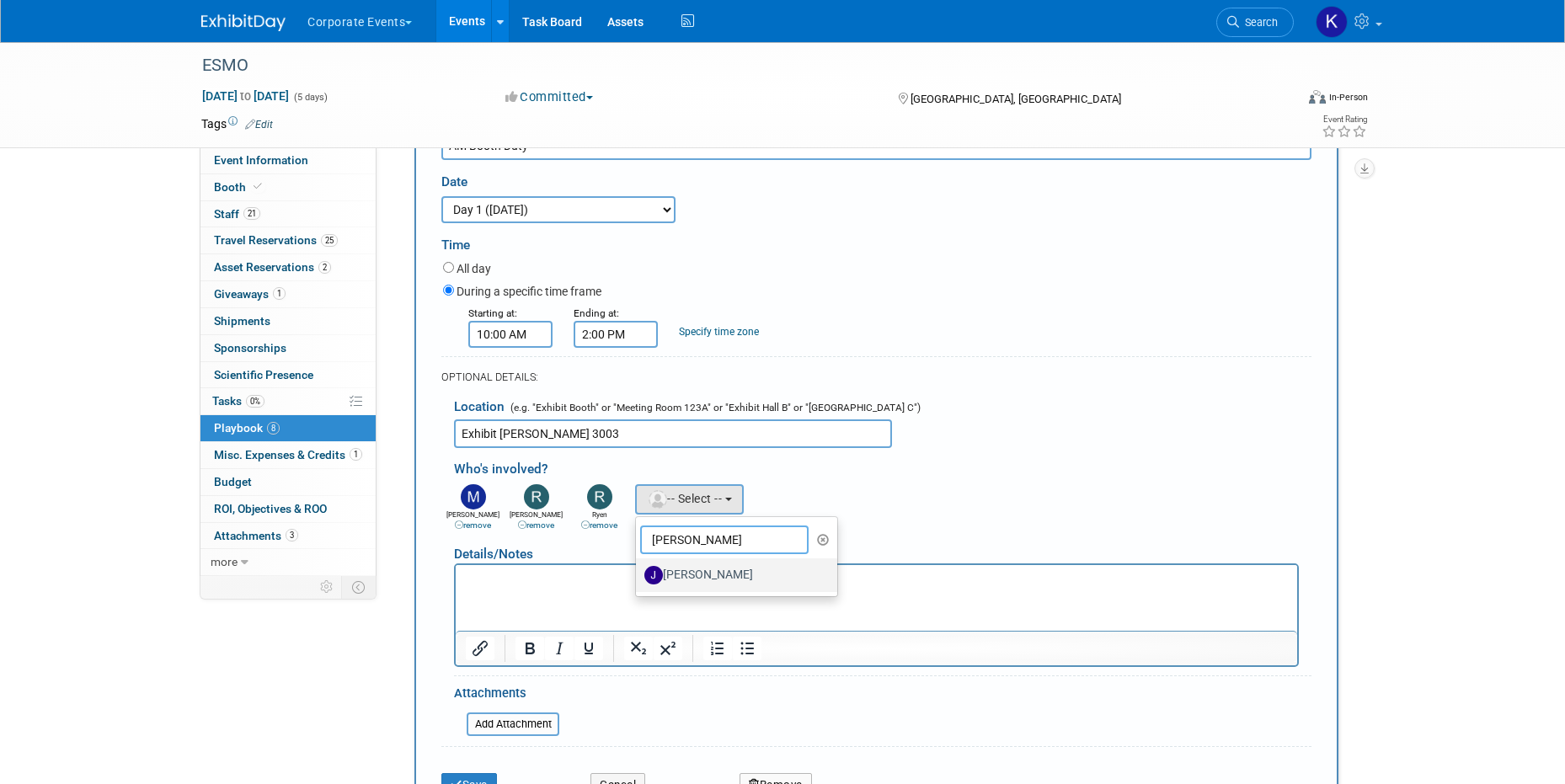
type input "jenna"
click at [676, 568] on label "[PERSON_NAME]" at bounding box center [733, 575] width 176 height 27
click at [638, 568] on input "[PERSON_NAME]" at bounding box center [633, 573] width 11 height 11
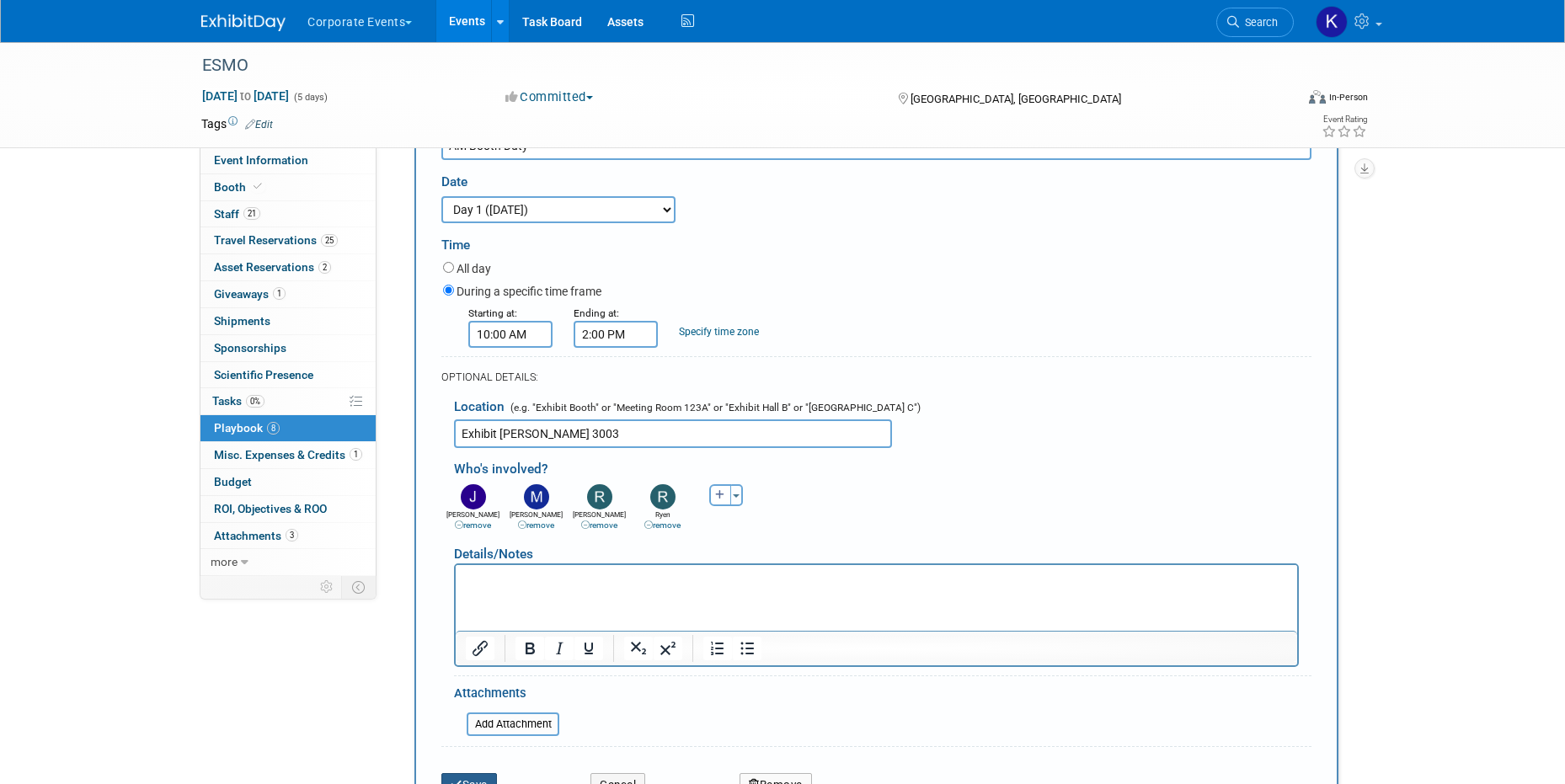
click at [468, 776] on button "Save" at bounding box center [469, 785] width 56 height 24
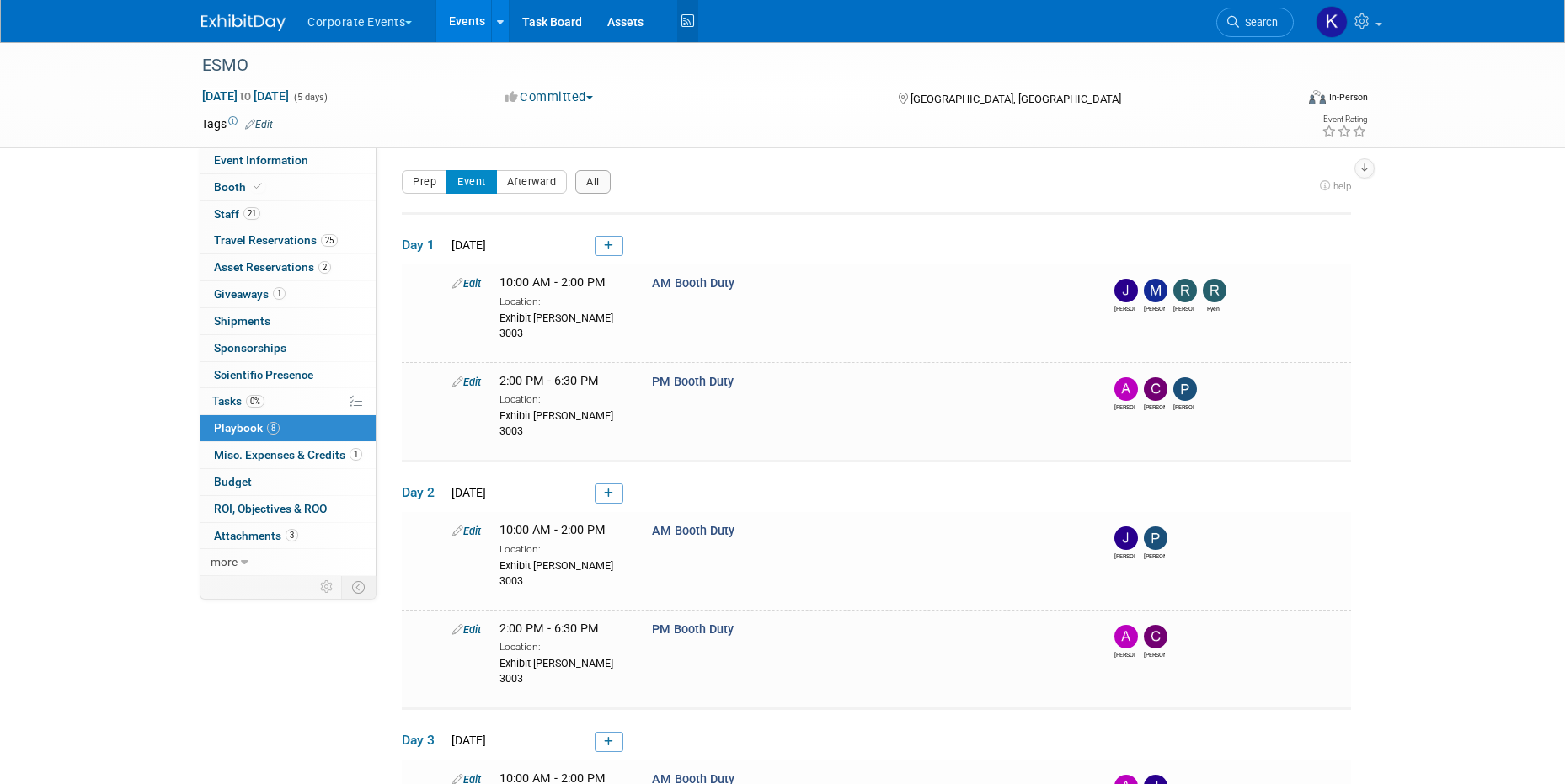
scroll to position [143, 0]
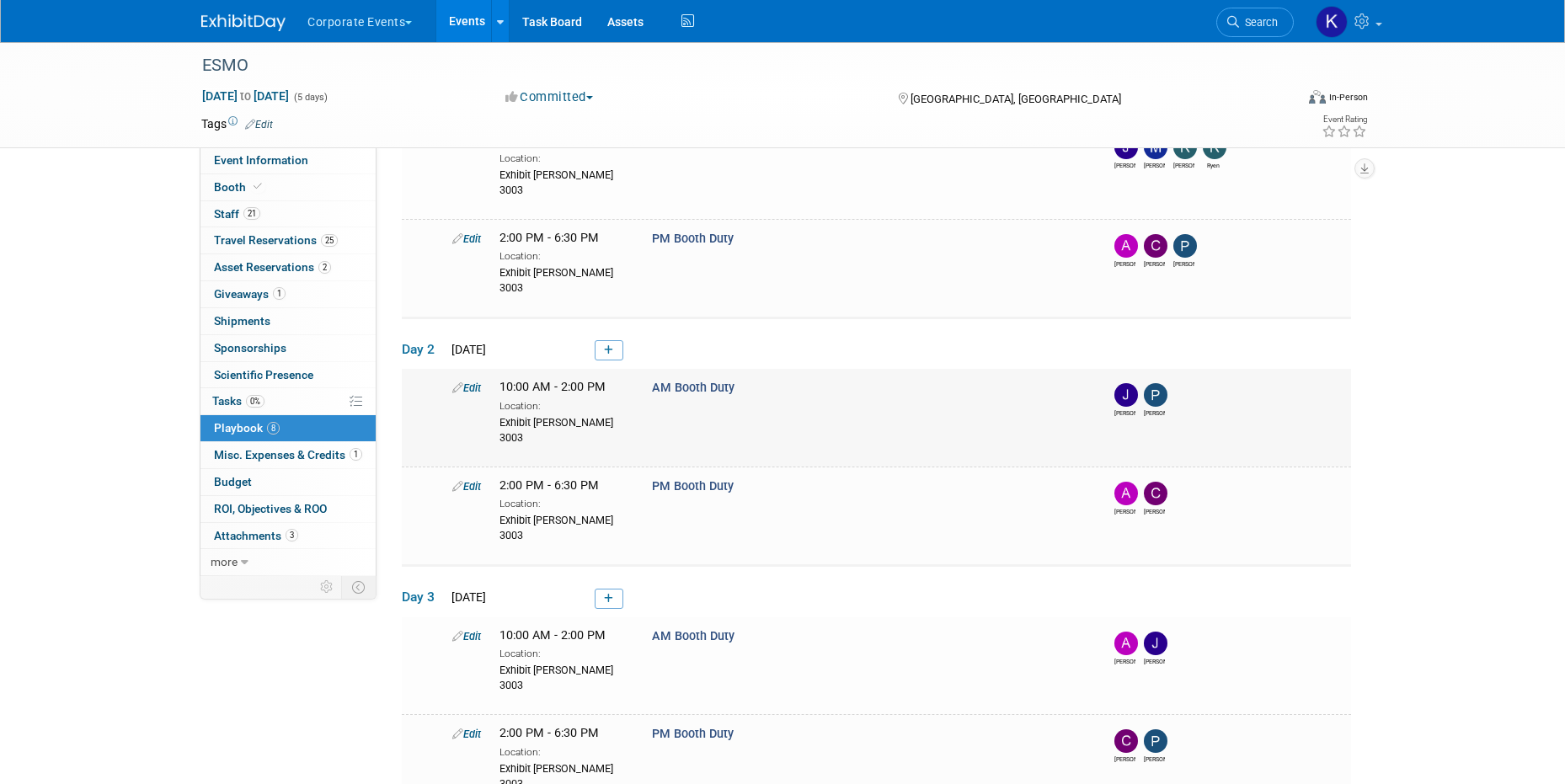
click at [472, 381] on link "Edit" at bounding box center [466, 388] width 28 height 13
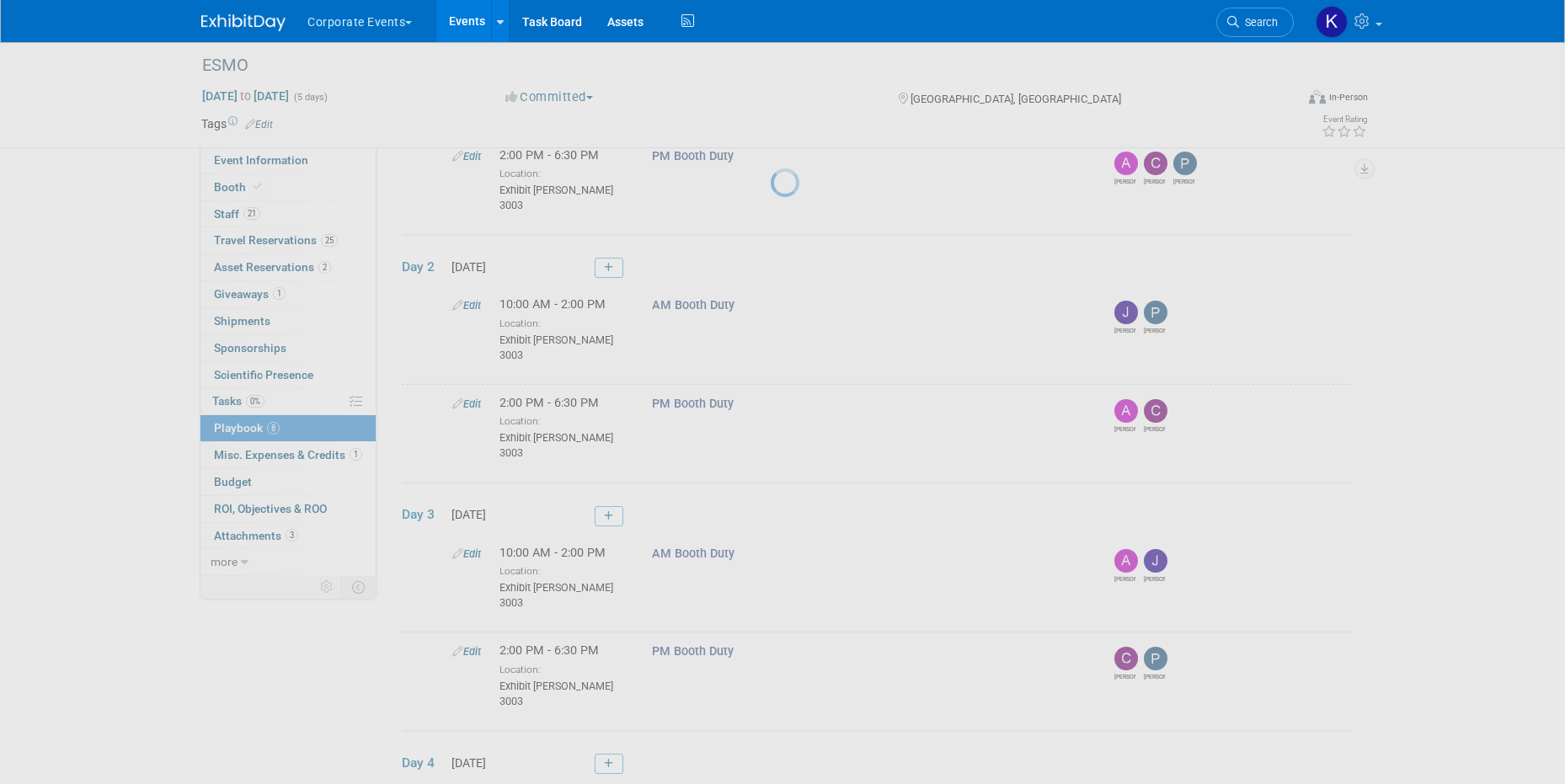
select select "2e4ef1ac-800e-4873-a989-fe8be03207de"
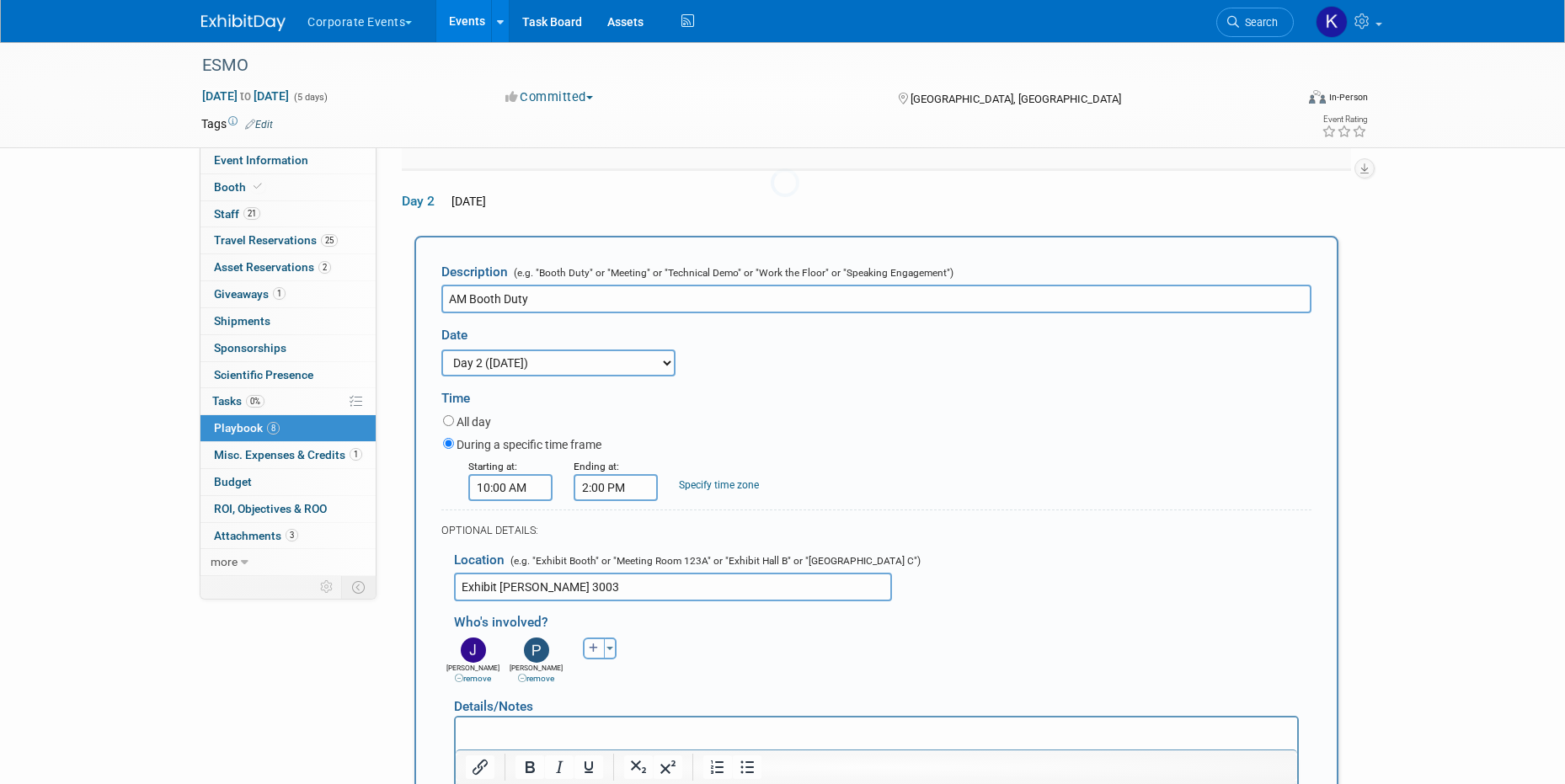
scroll to position [292, 0]
click at [595, 642] on icon "button" at bounding box center [594, 646] width 10 height 10
select select
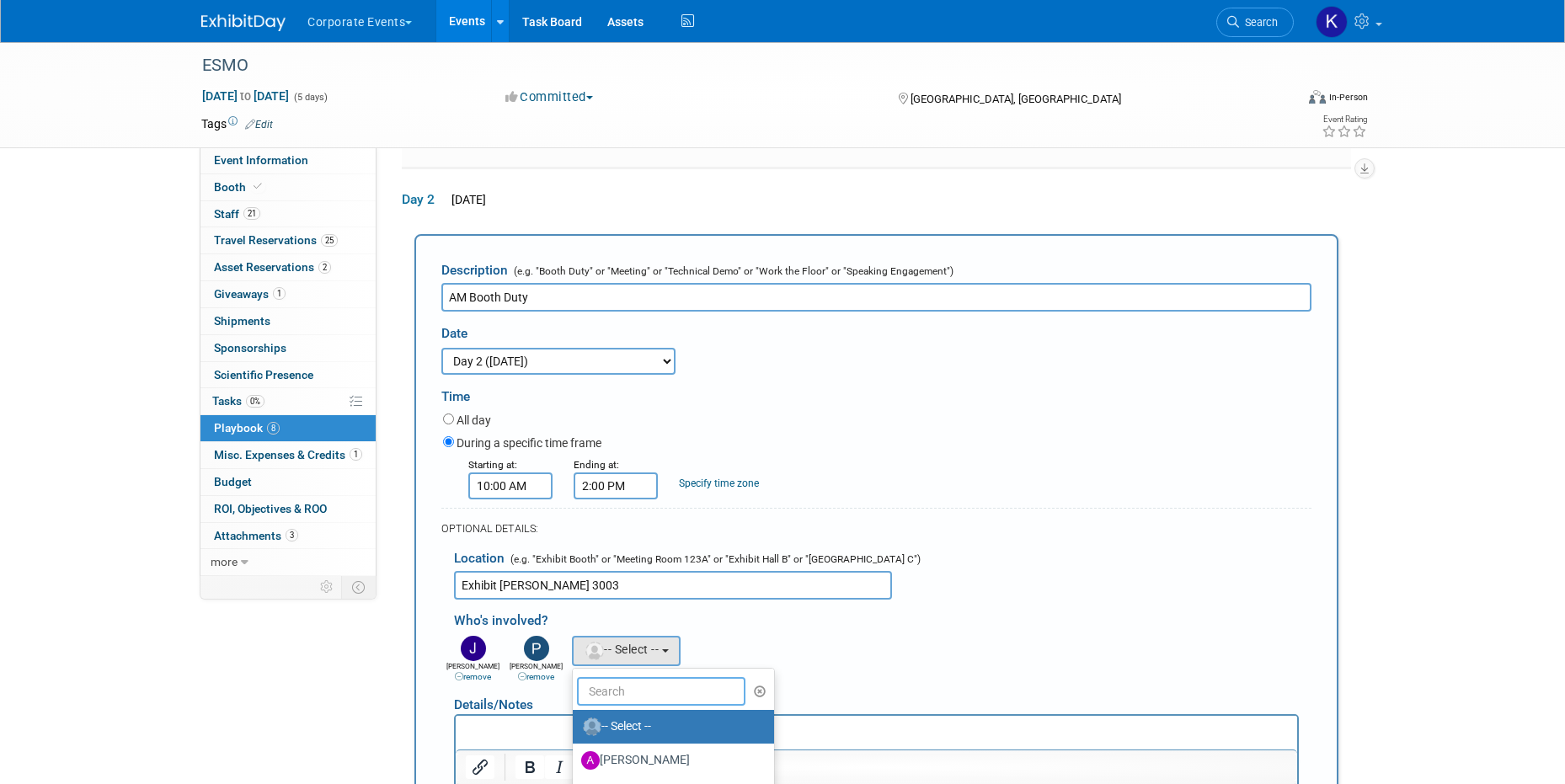
click at [627, 677] on input "text" at bounding box center [661, 690] width 169 height 28
type input "cor"
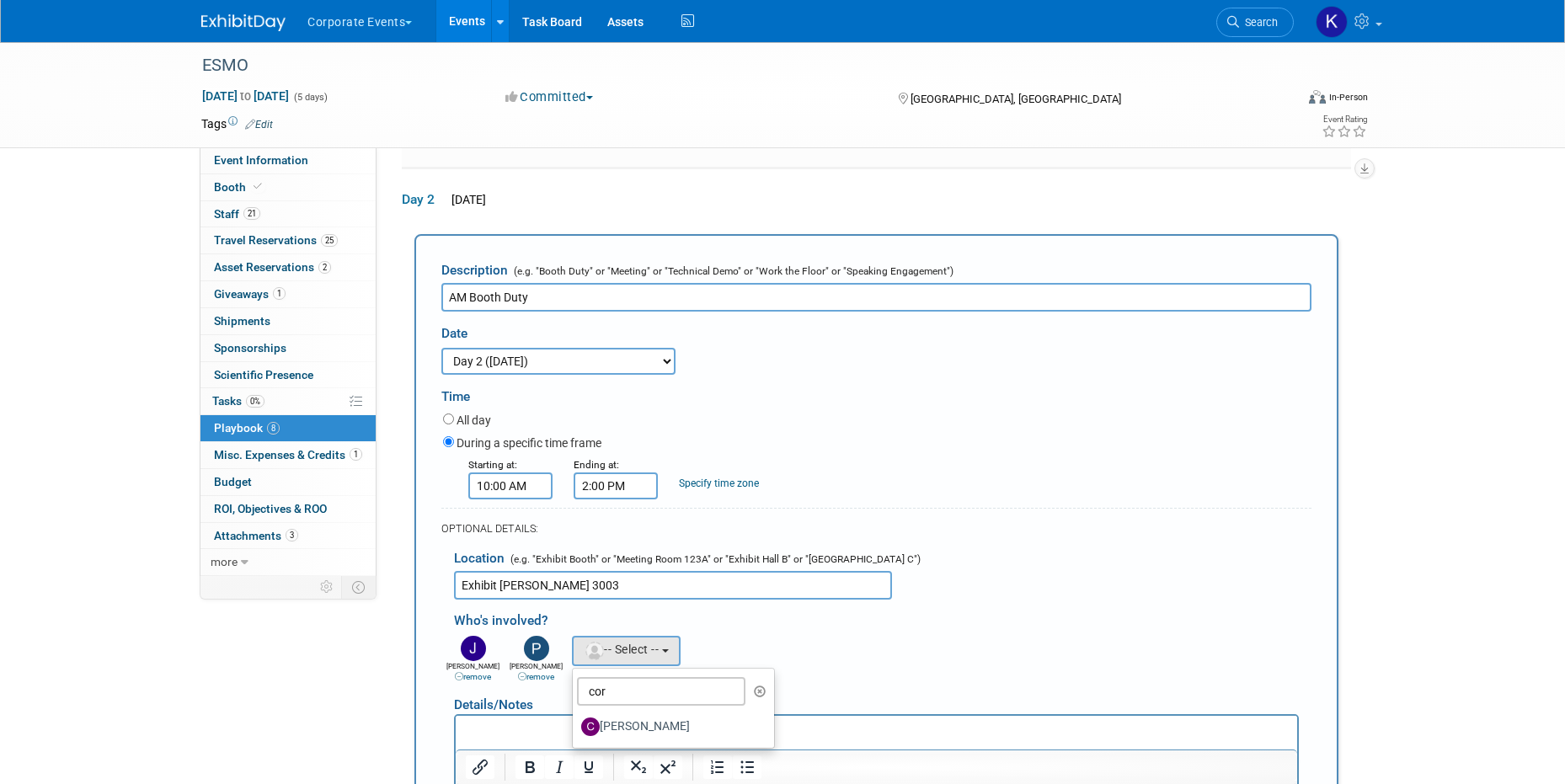
click at [842, 603] on div "Who's involved?" at bounding box center [882, 617] width 858 height 28
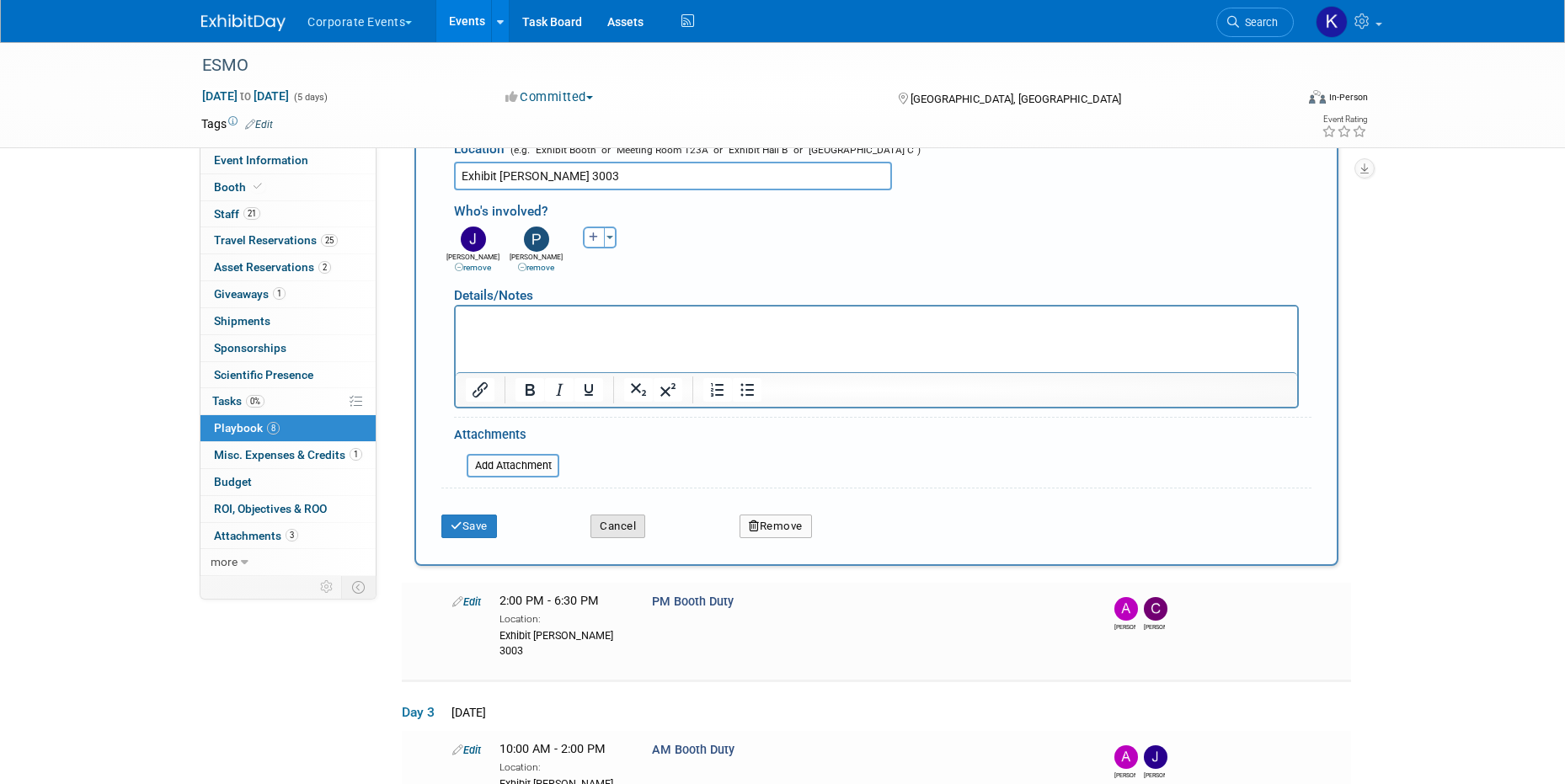
click at [607, 514] on button "Cancel" at bounding box center [618, 526] width 55 height 24
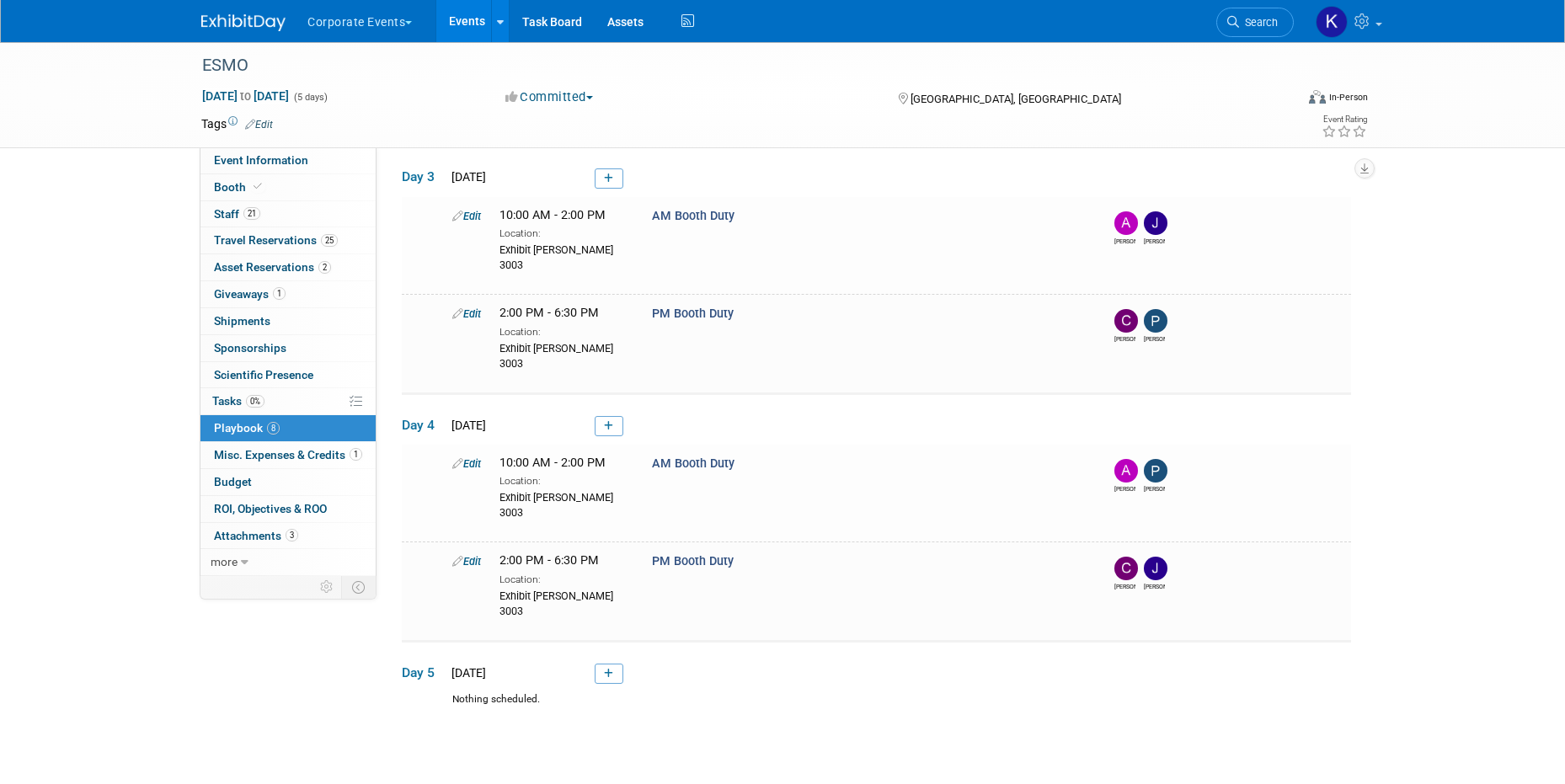
scroll to position [0, 0]
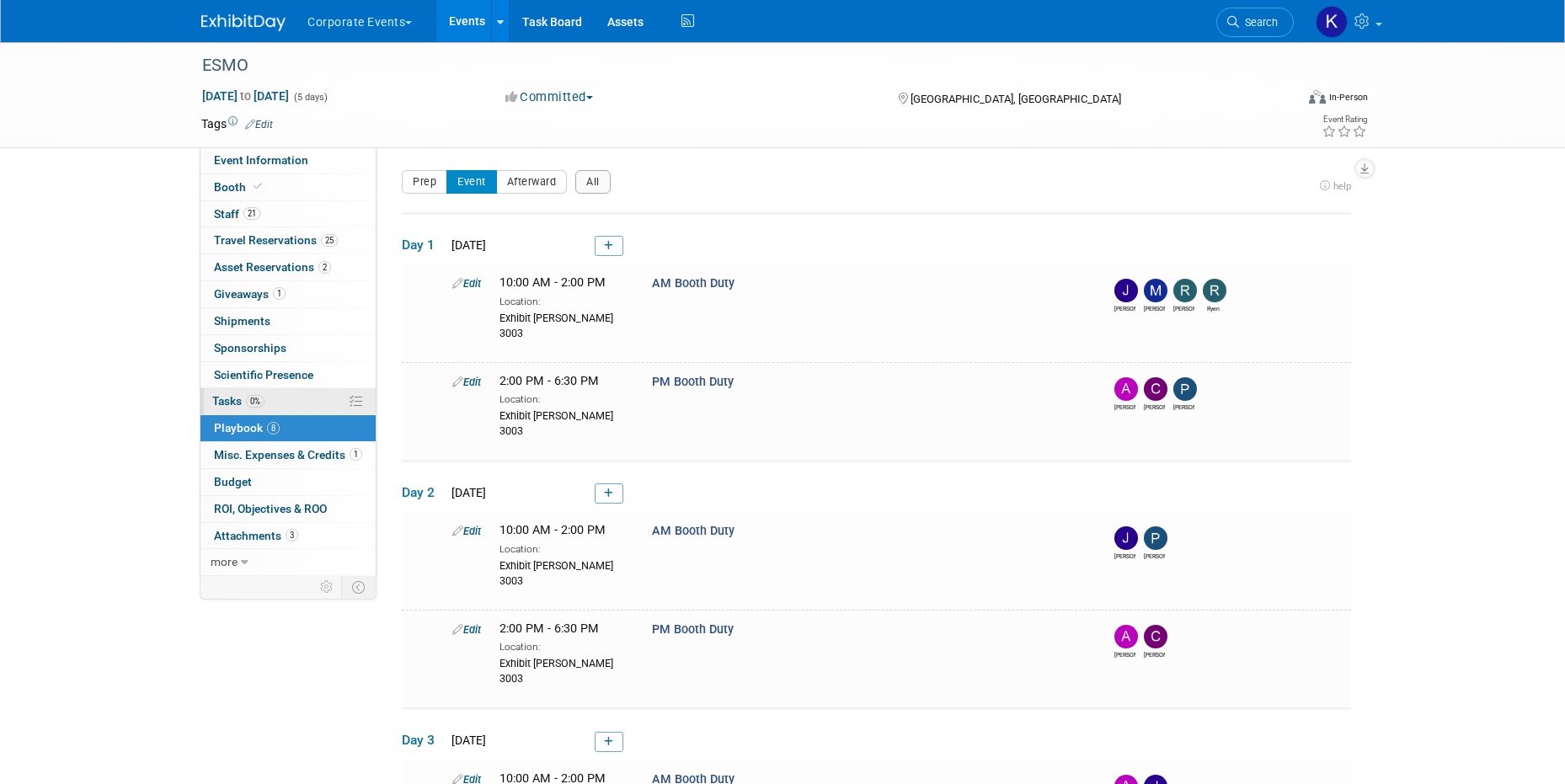
click at [274, 401] on link "0% Tasks 0%" at bounding box center [288, 401] width 175 height 26
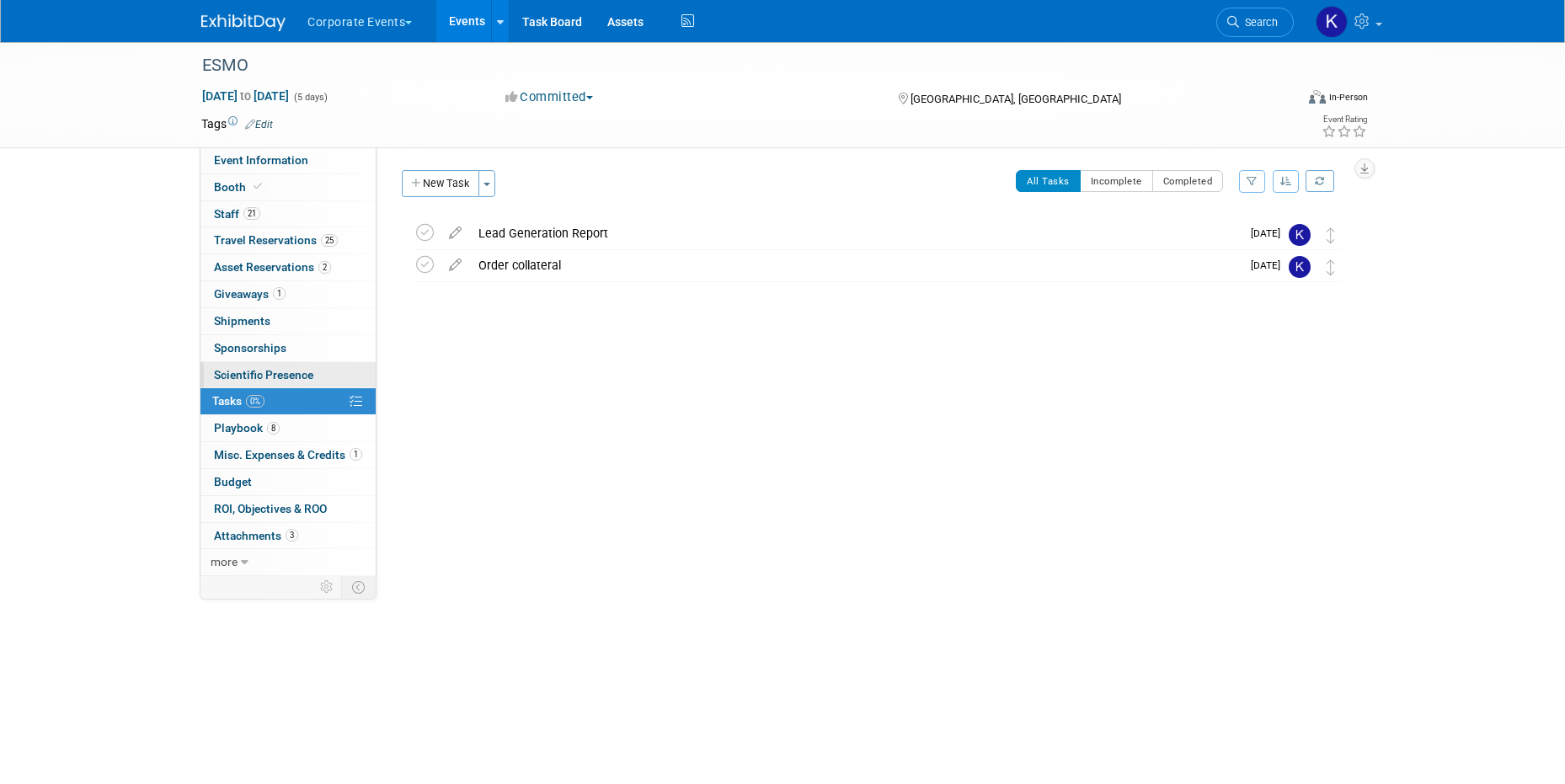
click at [271, 366] on link "Scientific Presence" at bounding box center [288, 375] width 175 height 26
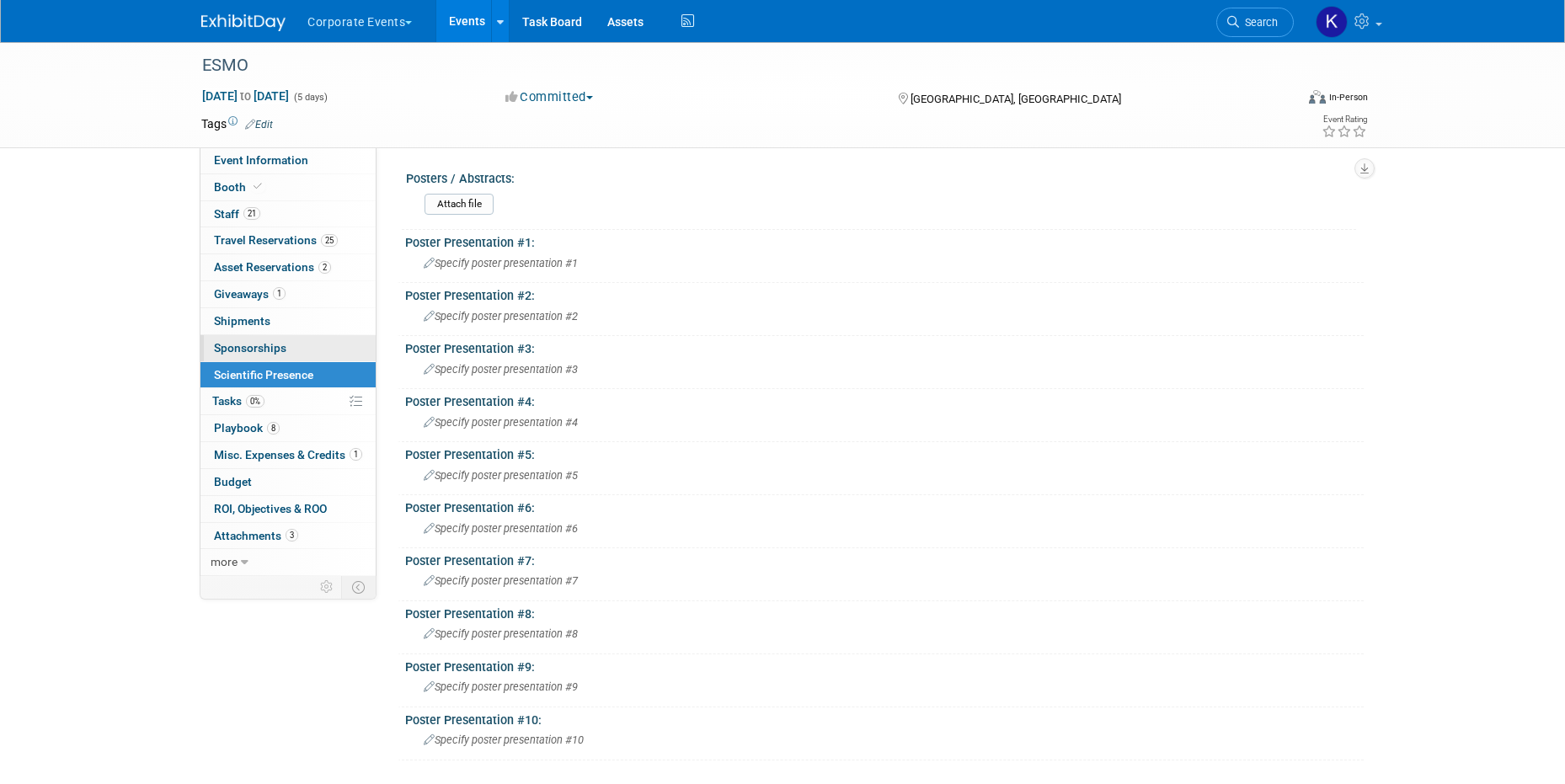
click at [264, 338] on link "0 Sponsorships 0" at bounding box center [288, 348] width 175 height 26
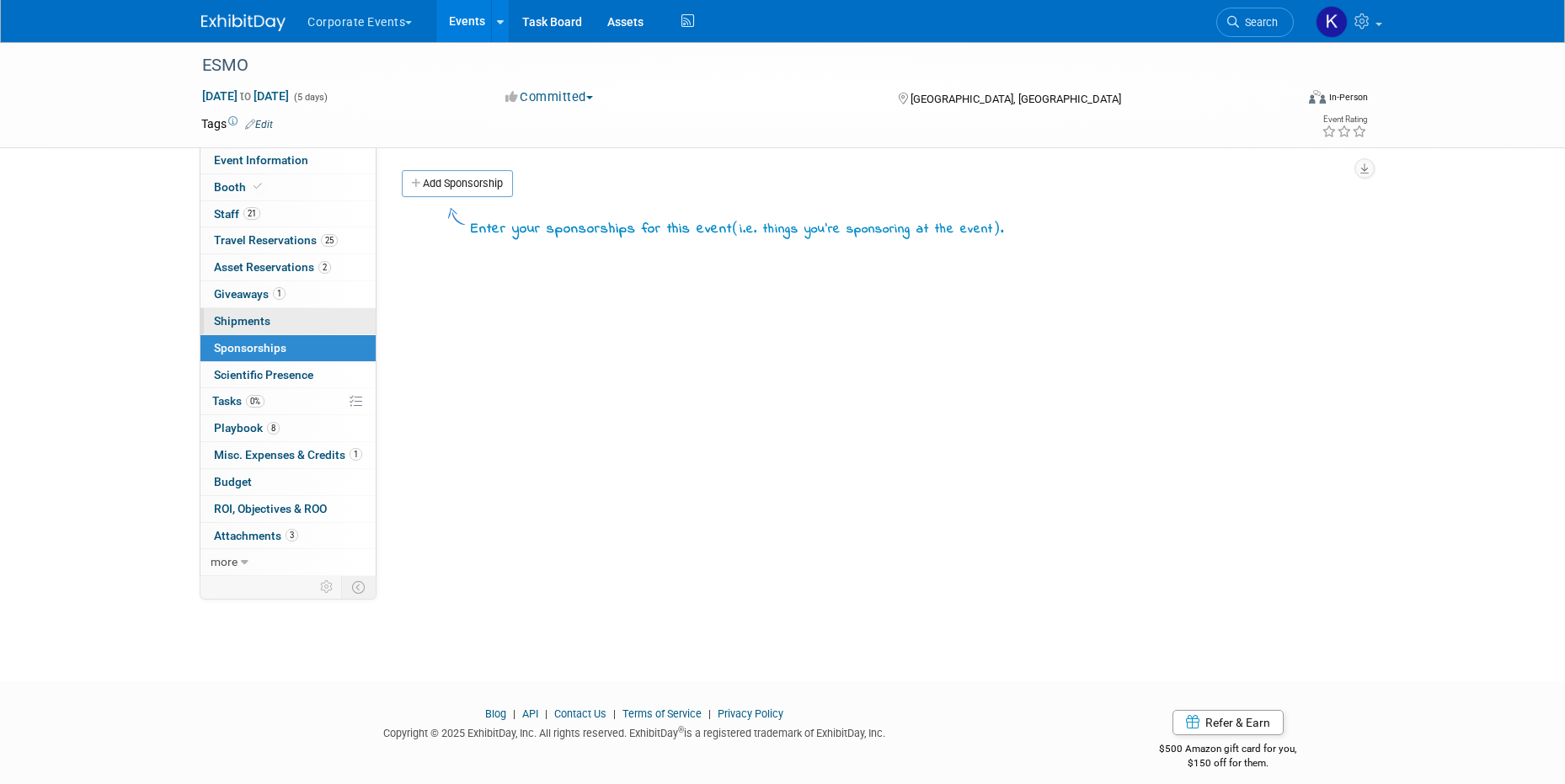
click at [261, 315] on span "Shipments 0" at bounding box center [242, 321] width 57 height 14
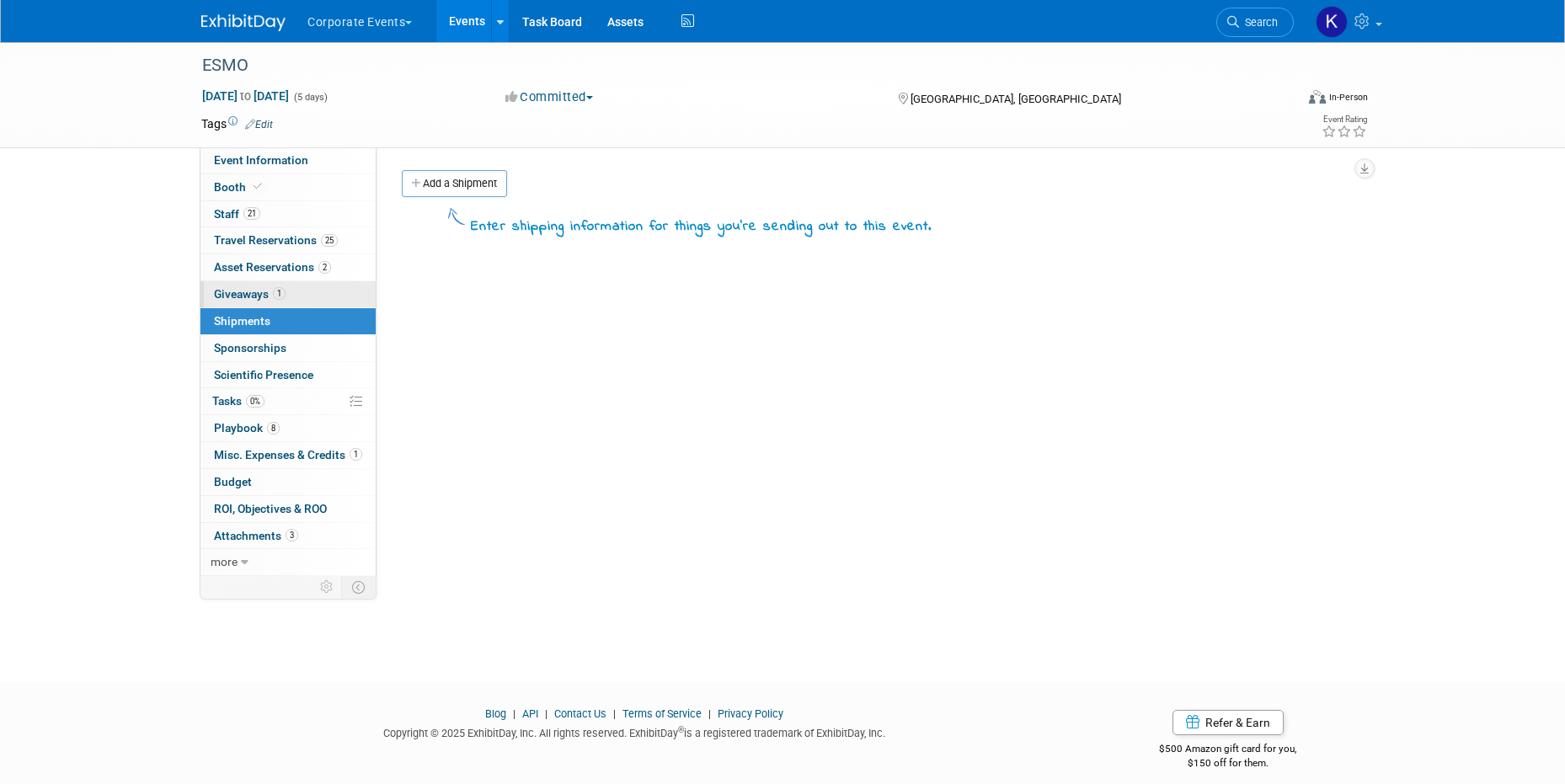
click at [263, 293] on span "Giveaways 1" at bounding box center [250, 293] width 72 height 14
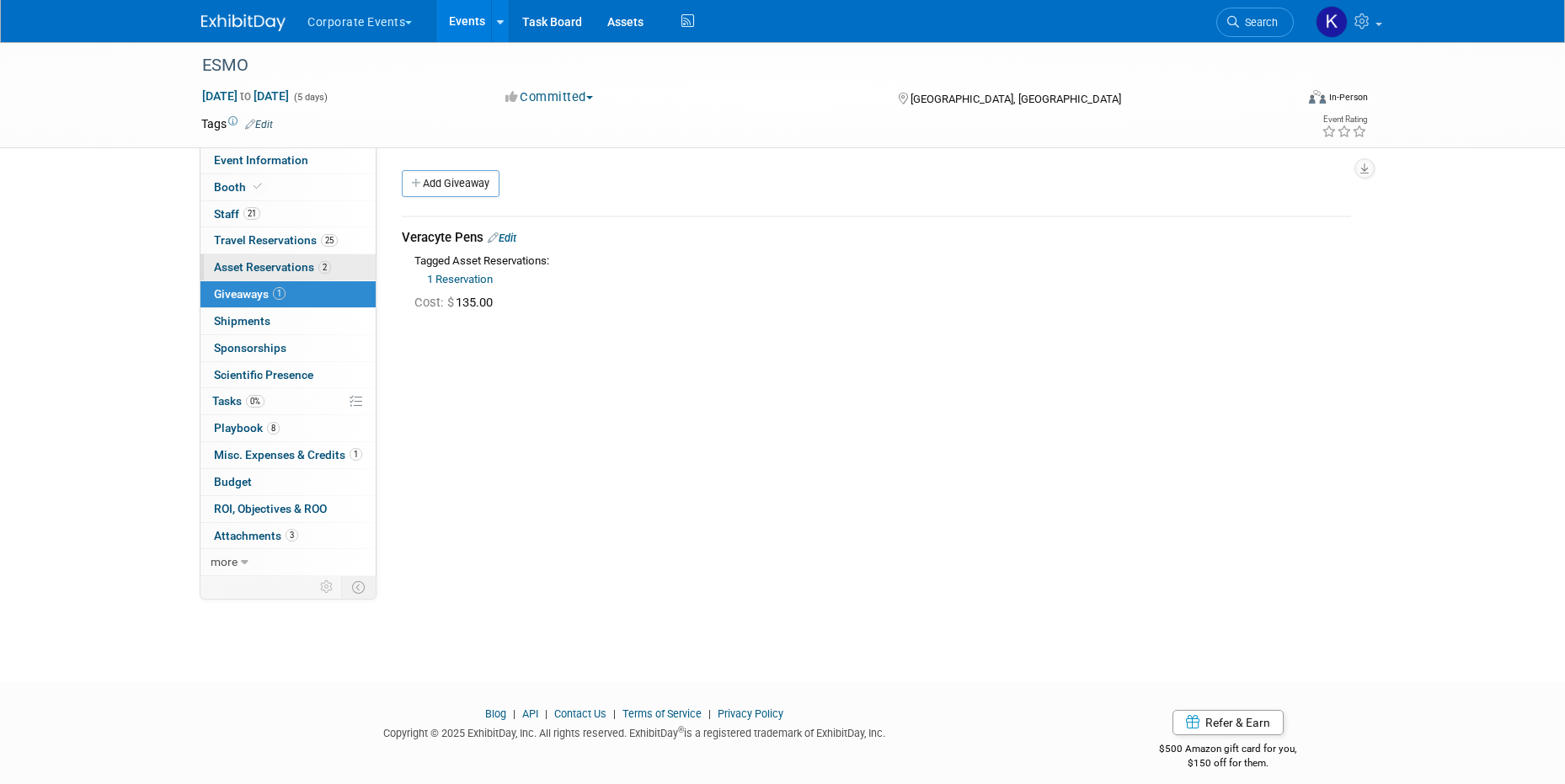
click at [267, 256] on link "2 Asset Reservations 2" at bounding box center [288, 267] width 175 height 26
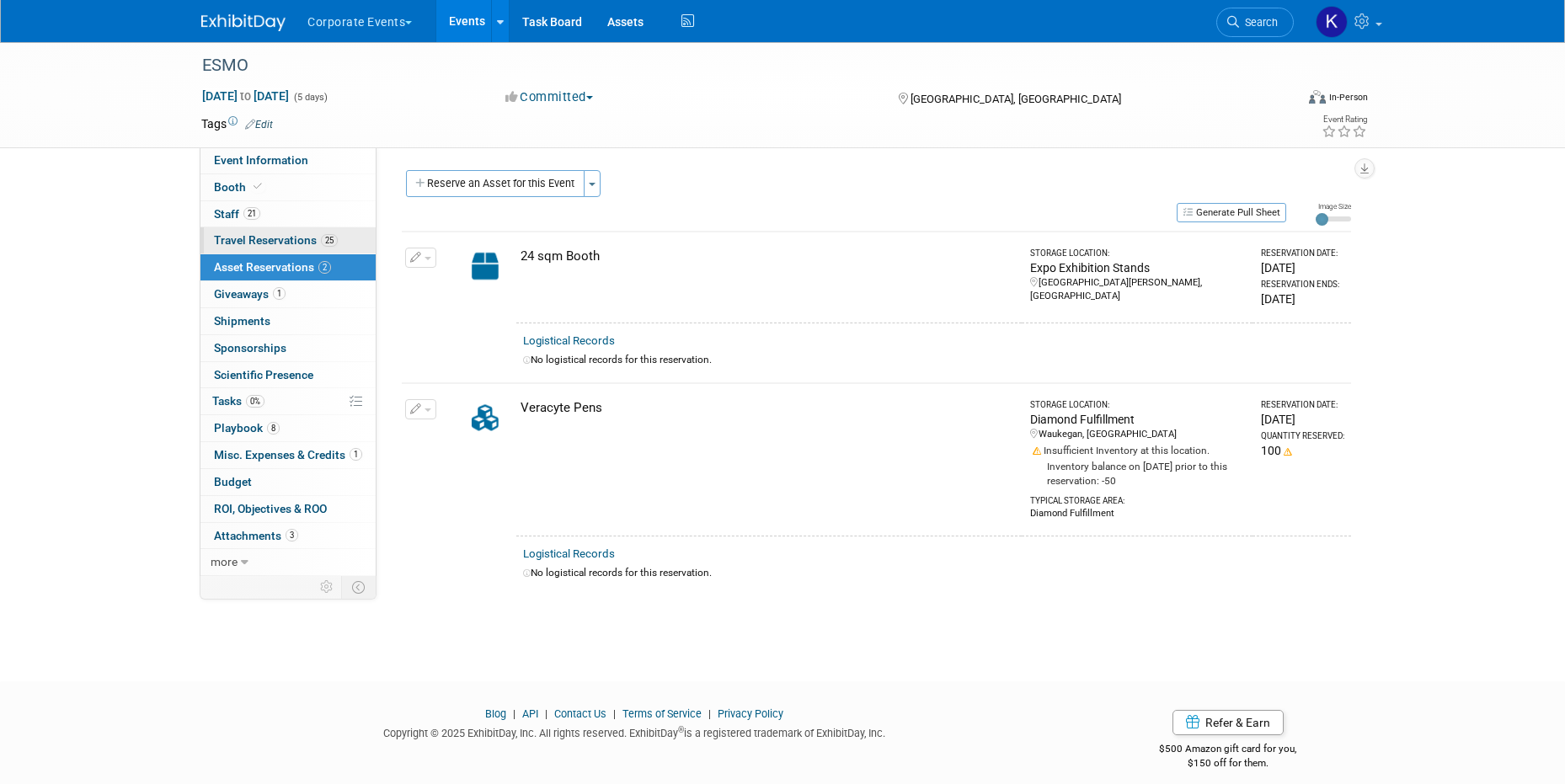
click at [263, 235] on span "Travel Reservations 25" at bounding box center [275, 239] width 124 height 14
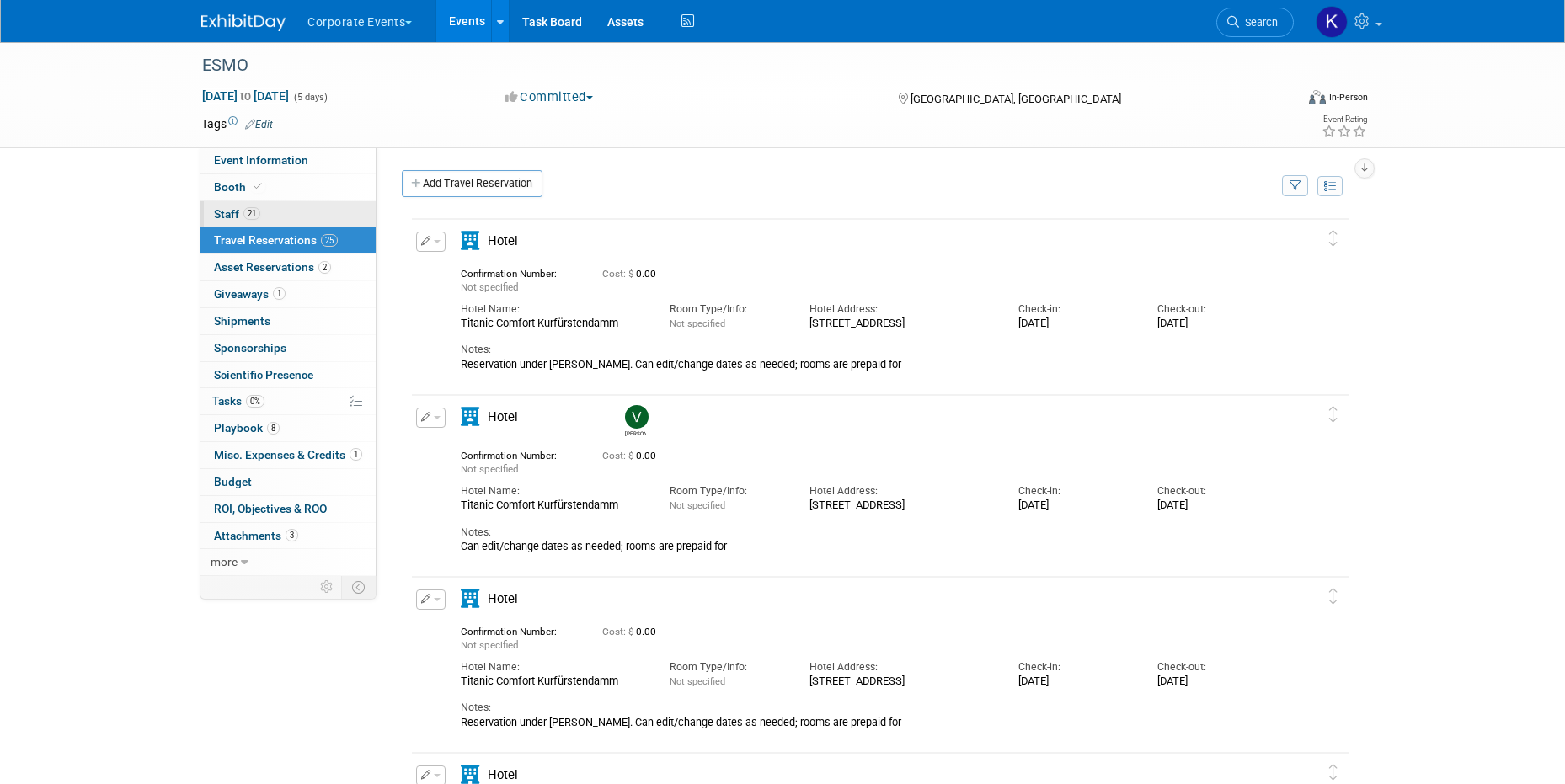
click at [262, 221] on link "21 Staff 21" at bounding box center [288, 214] width 175 height 26
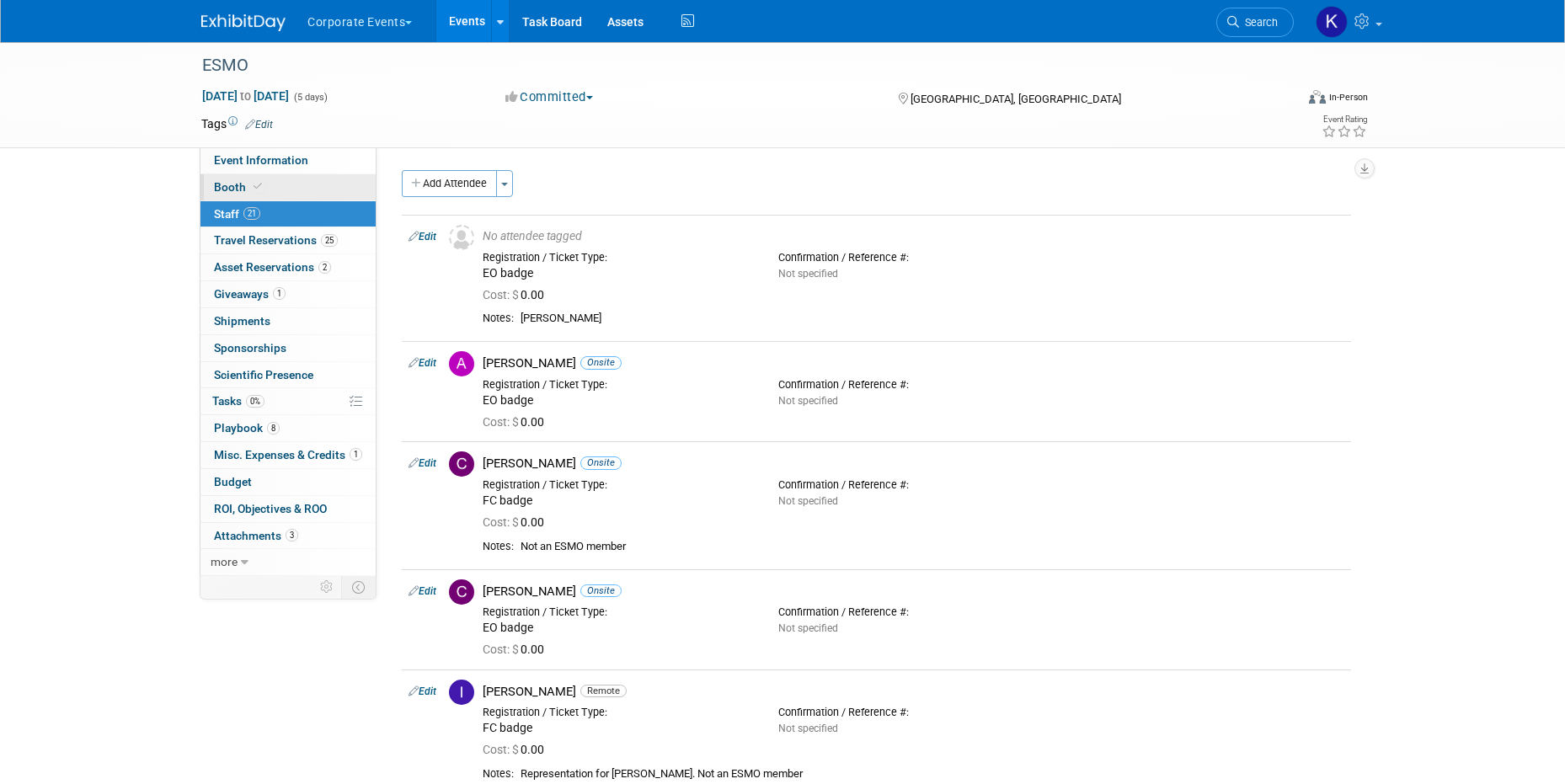
click at [263, 191] on span "Booth" at bounding box center [239, 187] width 51 height 14
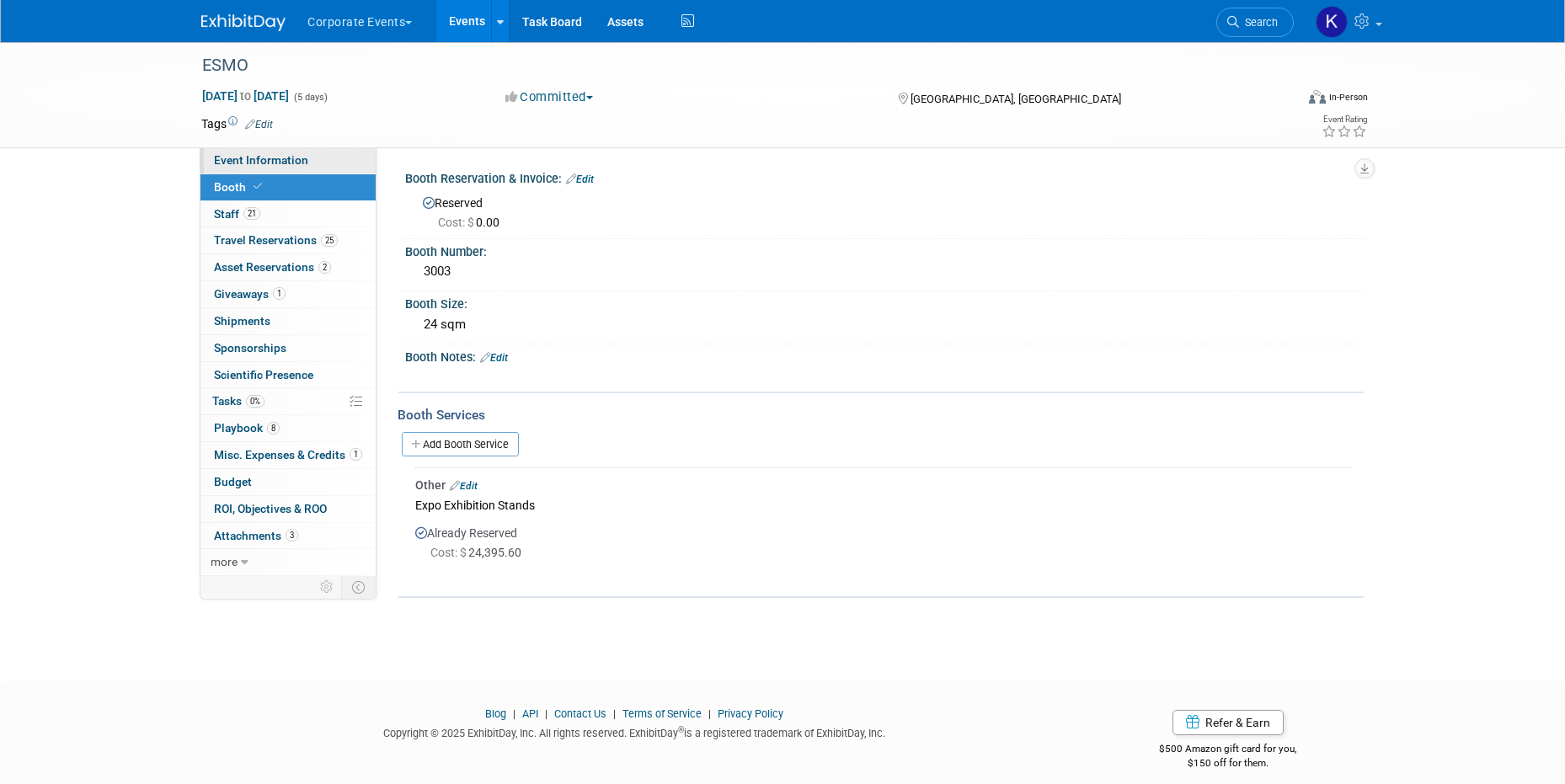
click at [259, 155] on span "Event Information" at bounding box center [261, 160] width 94 height 14
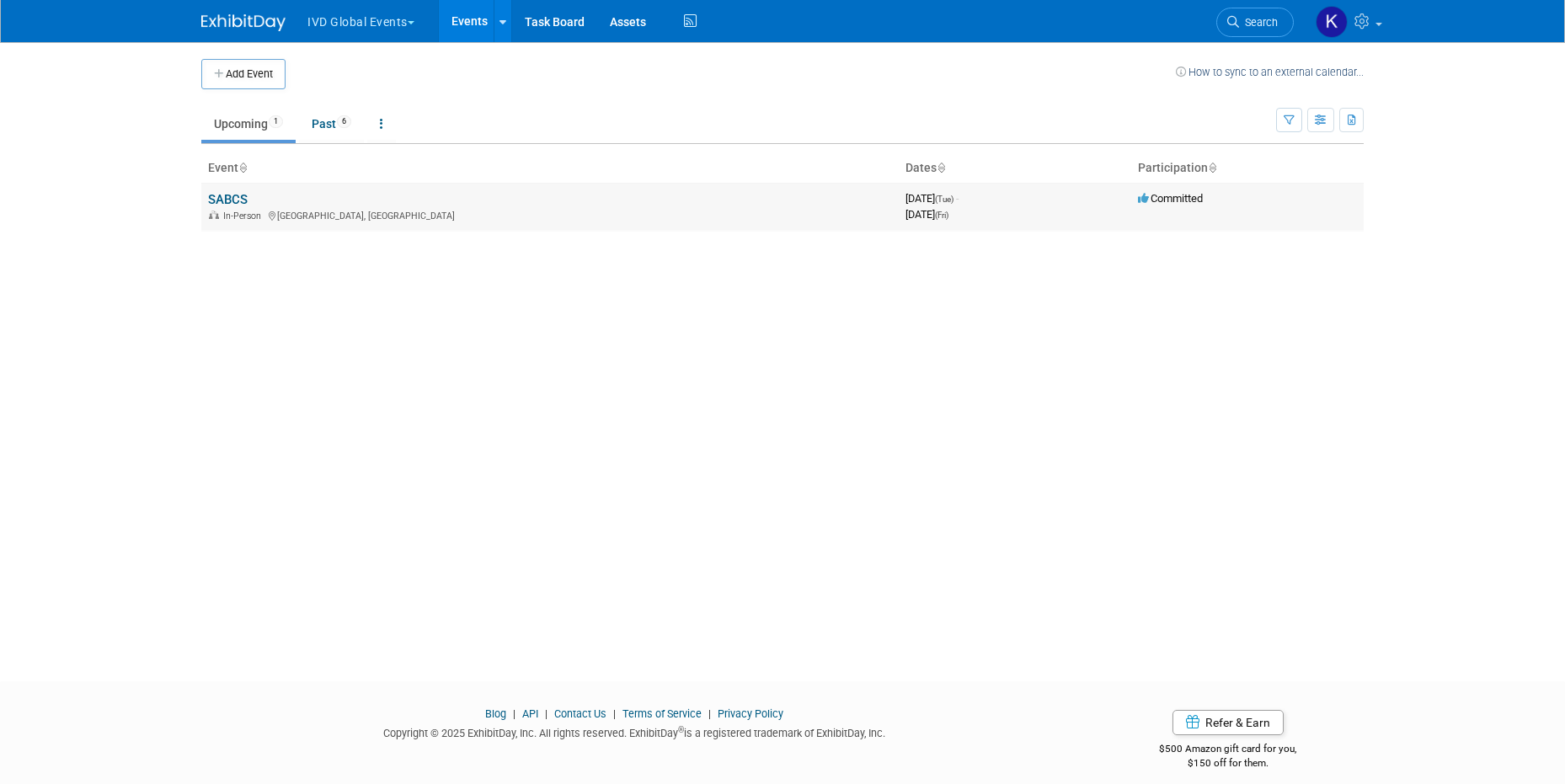
click at [242, 192] on link "SABCS" at bounding box center [228, 199] width 39 height 16
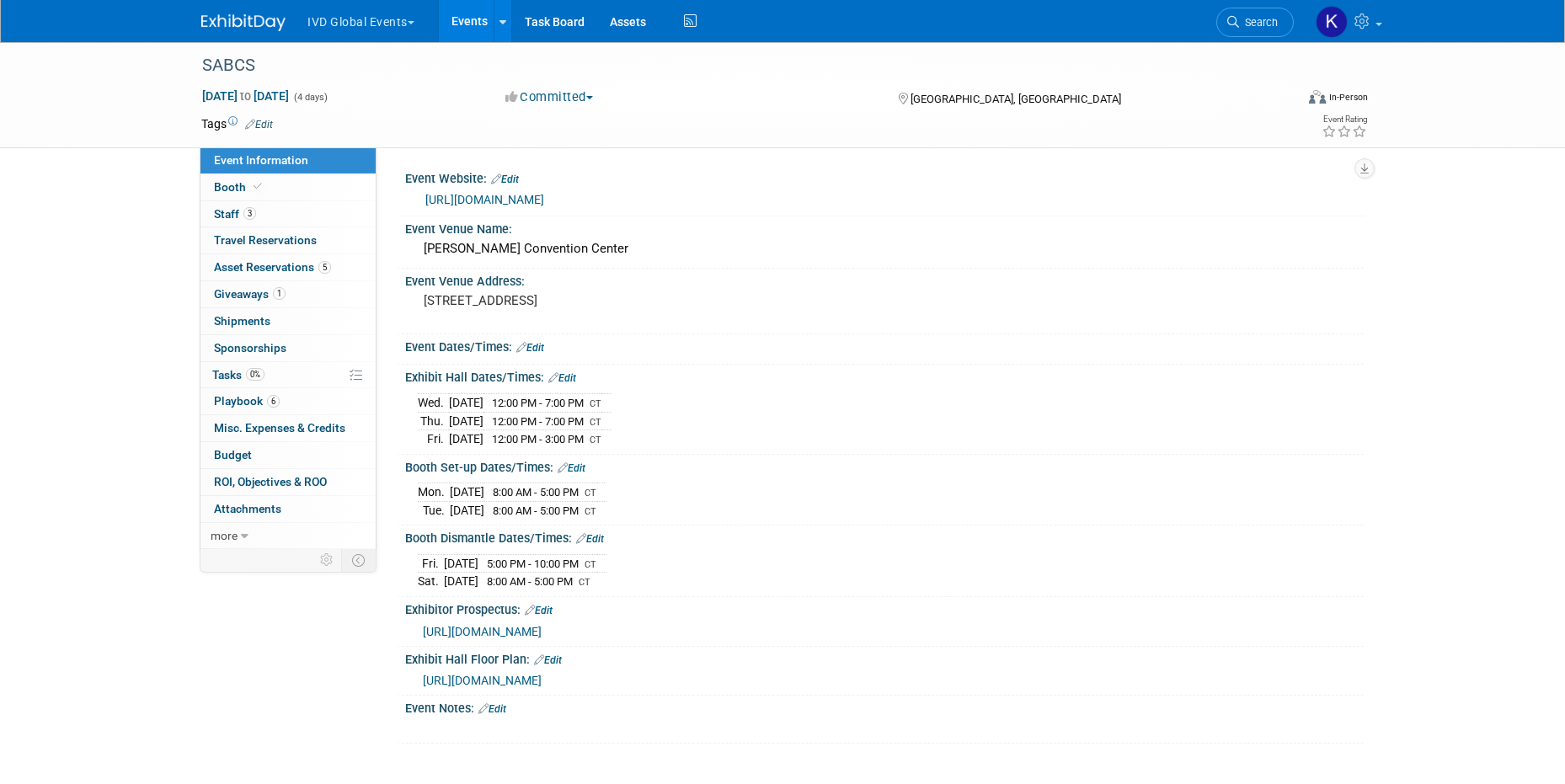
click at [470, 23] on link "Events" at bounding box center [469, 21] width 61 height 42
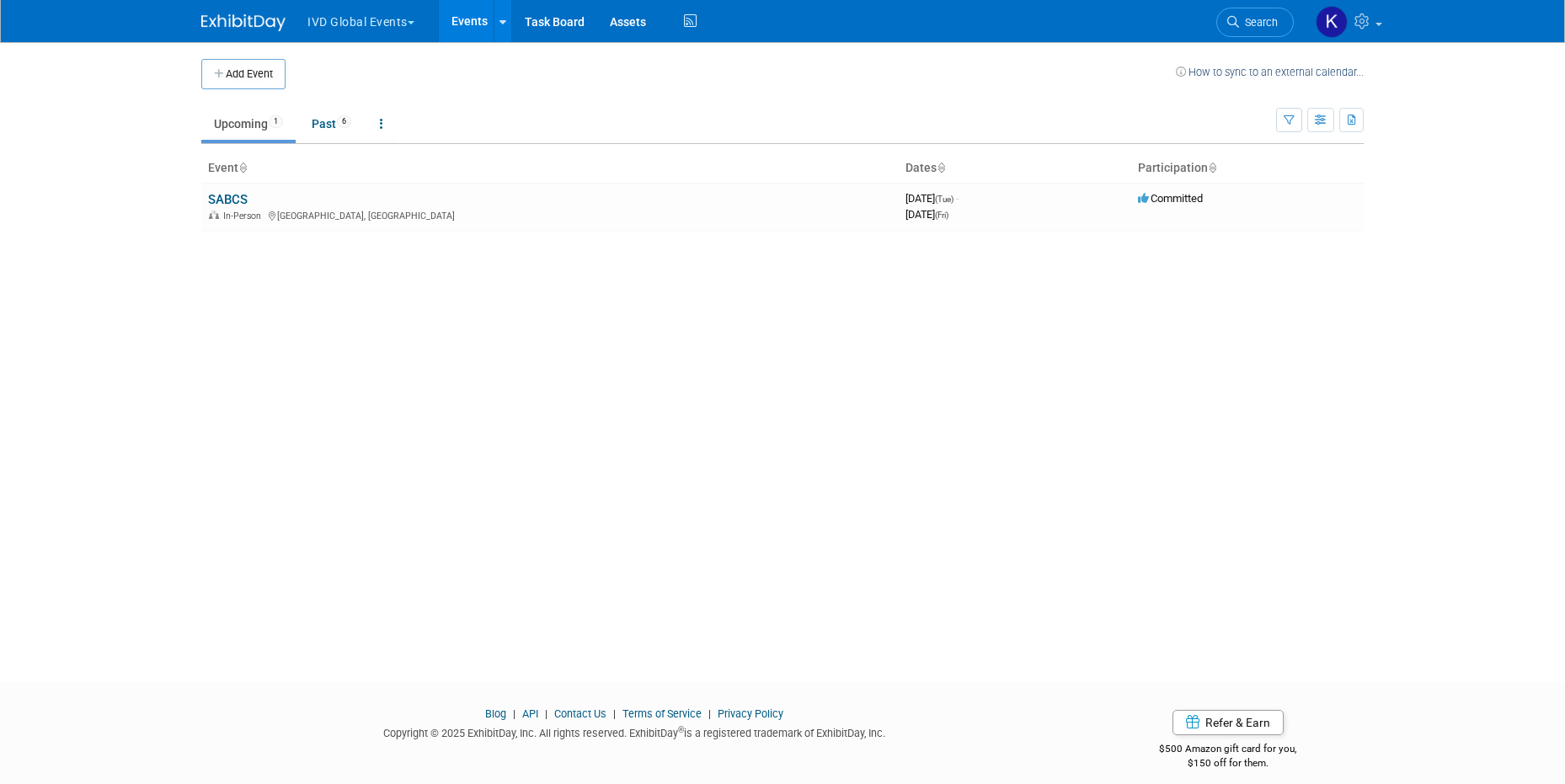
click at [394, 28] on button "IVD Global Events" at bounding box center [370, 18] width 129 height 37
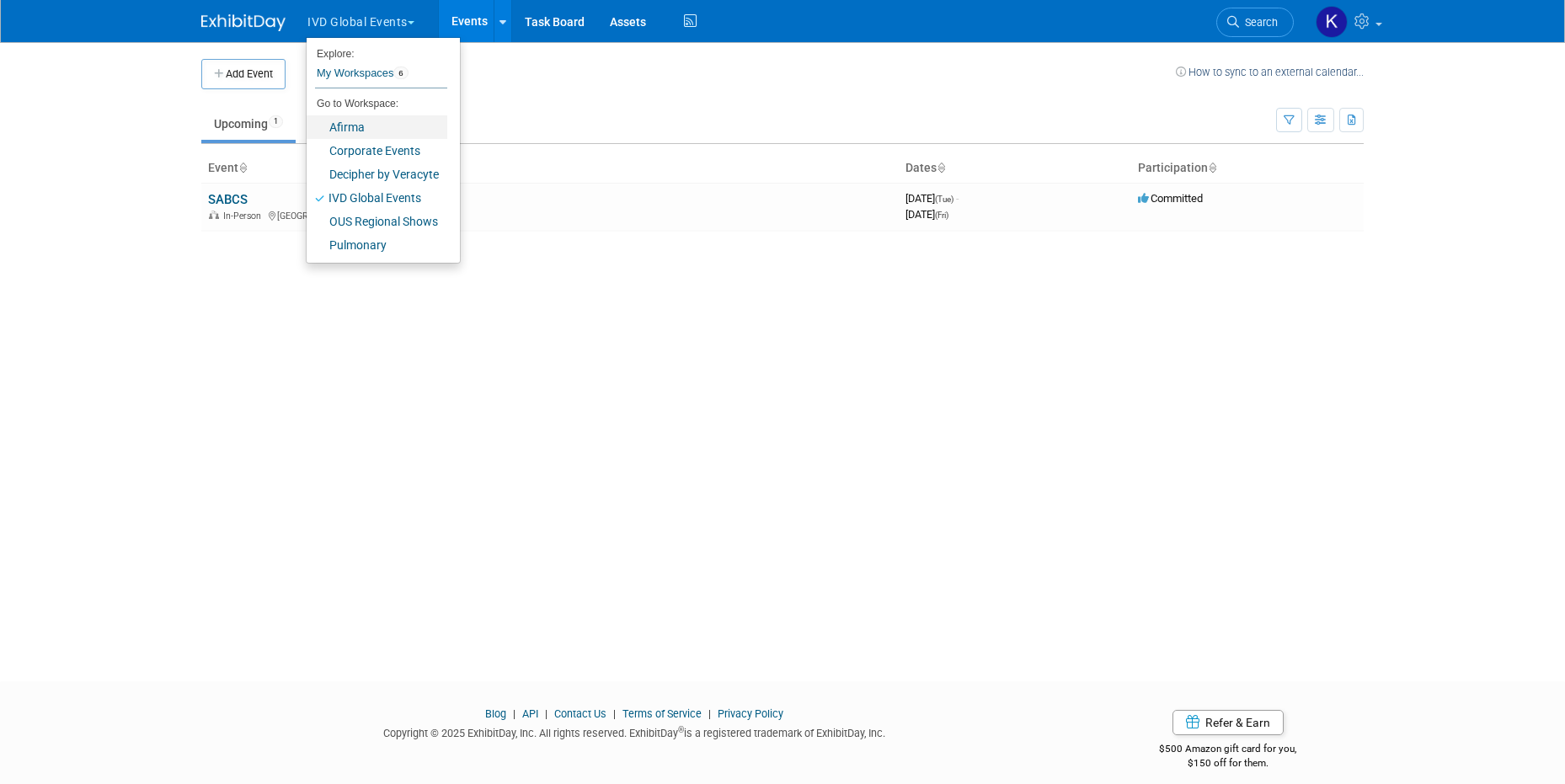
click at [377, 126] on link "Afirma" at bounding box center [376, 127] width 140 height 24
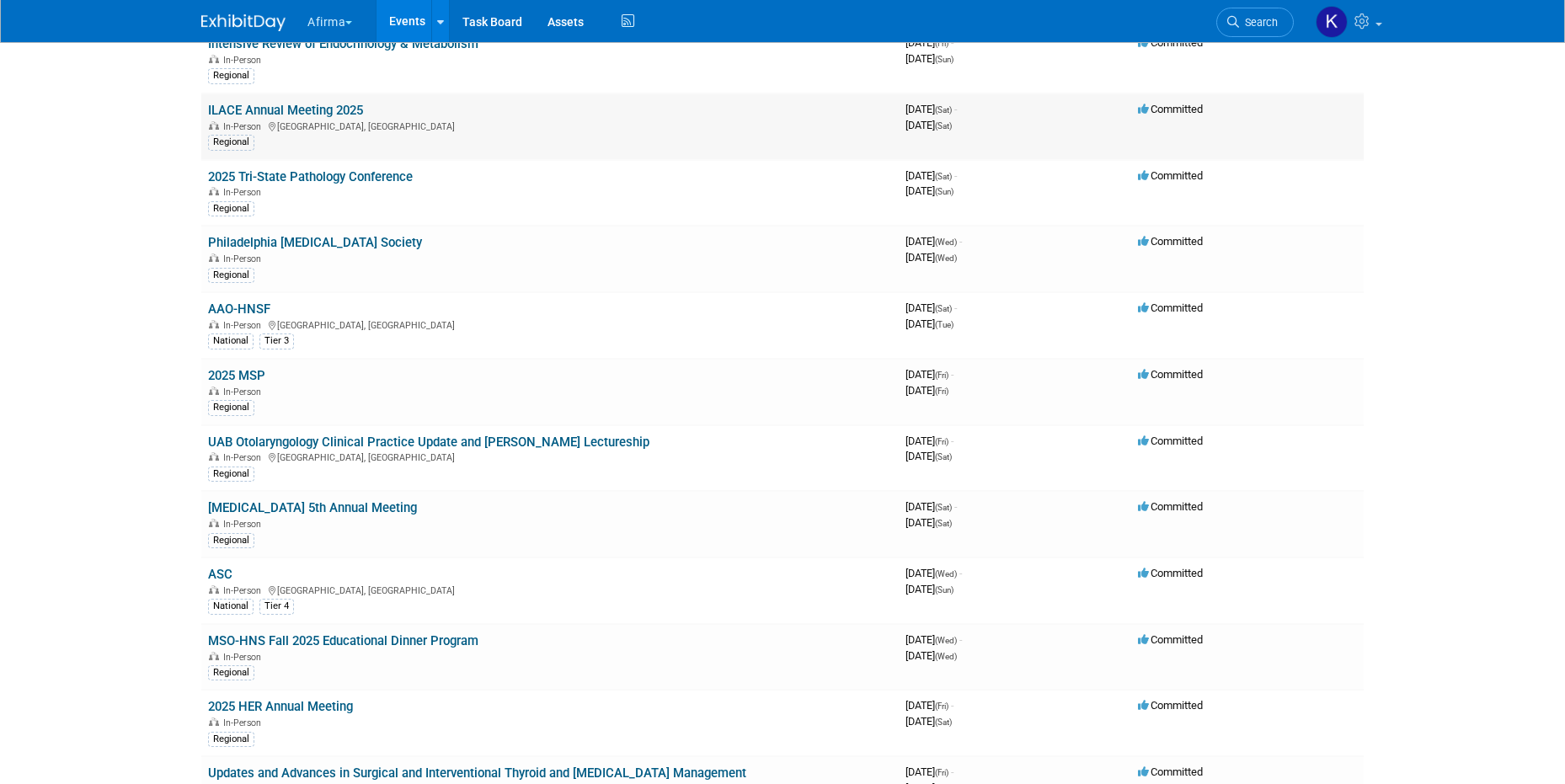
scroll to position [709, 0]
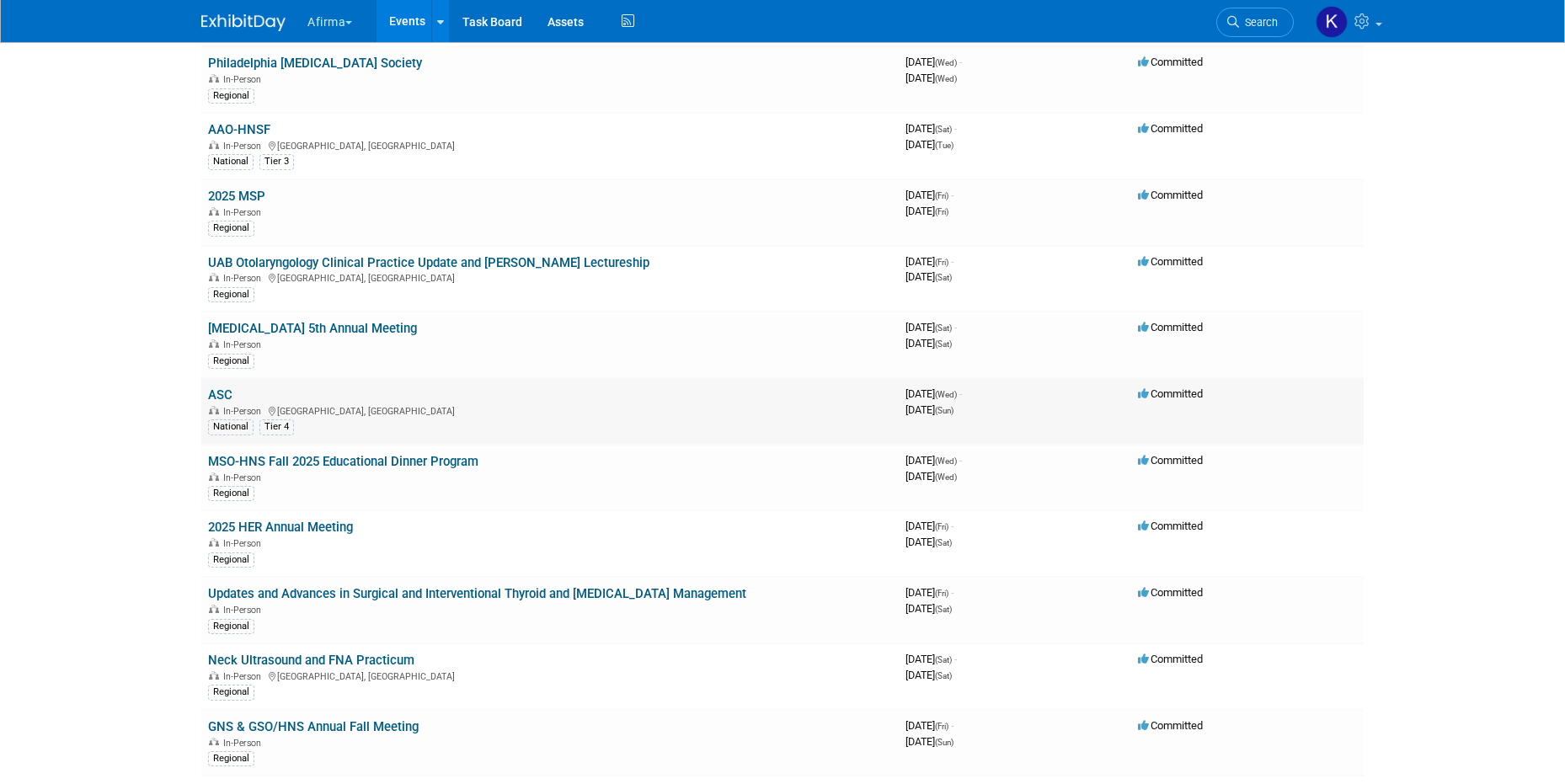
click at [227, 399] on link "ASC" at bounding box center [220, 394] width 25 height 16
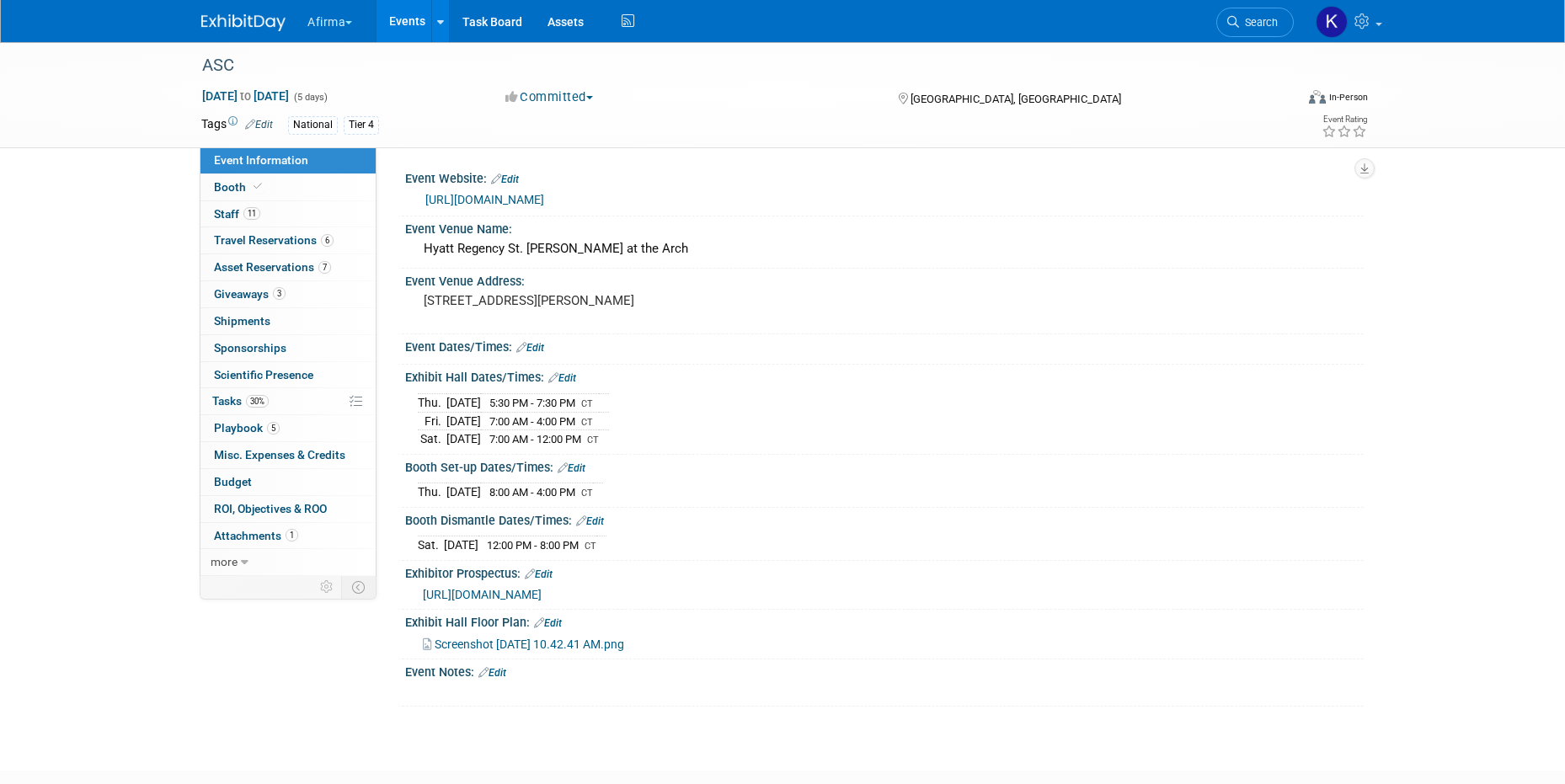
click at [397, 28] on link "Events" at bounding box center [407, 21] width 61 height 42
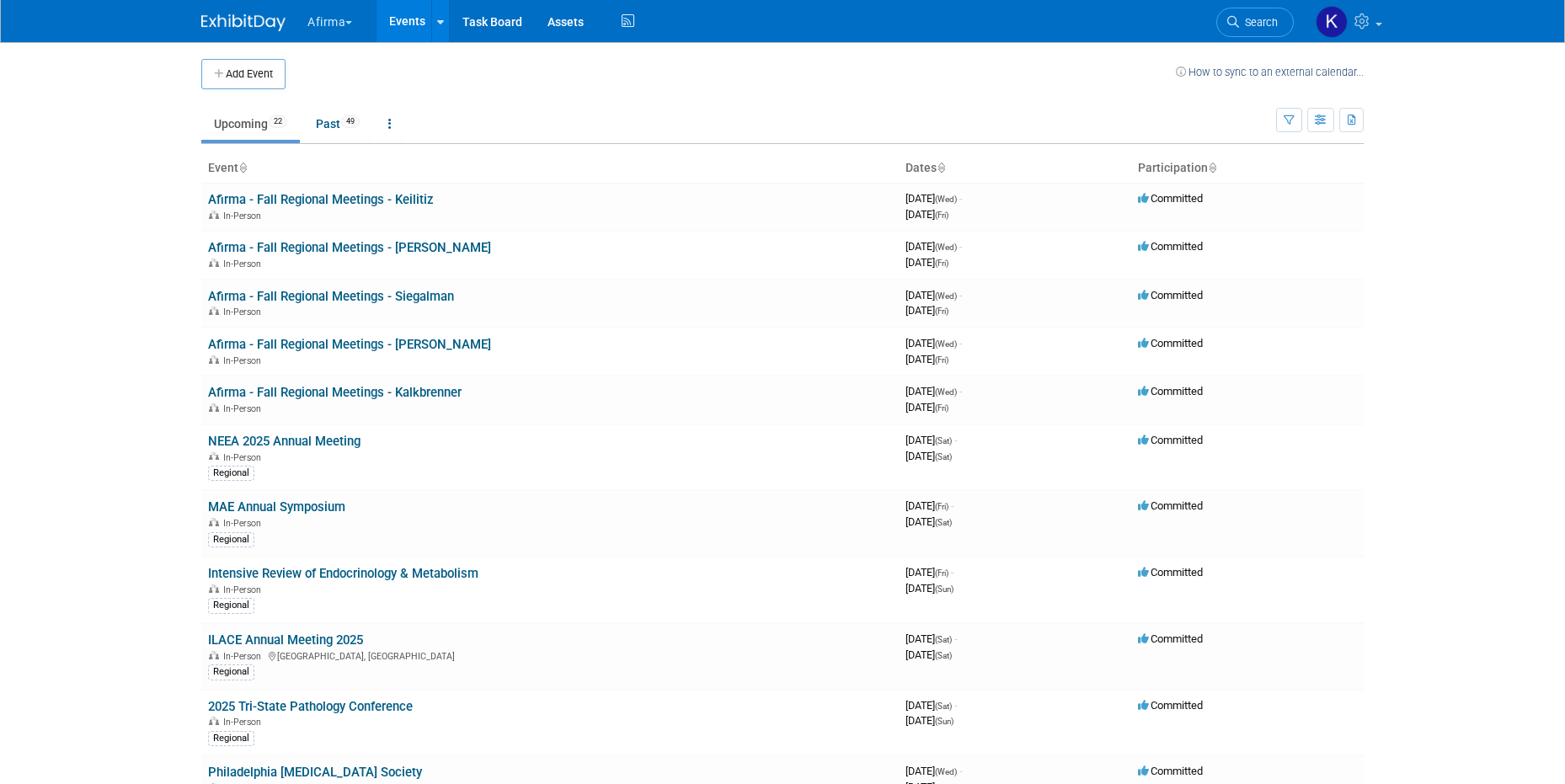
click at [341, 11] on button "Afirma" at bounding box center [339, 18] width 67 height 37
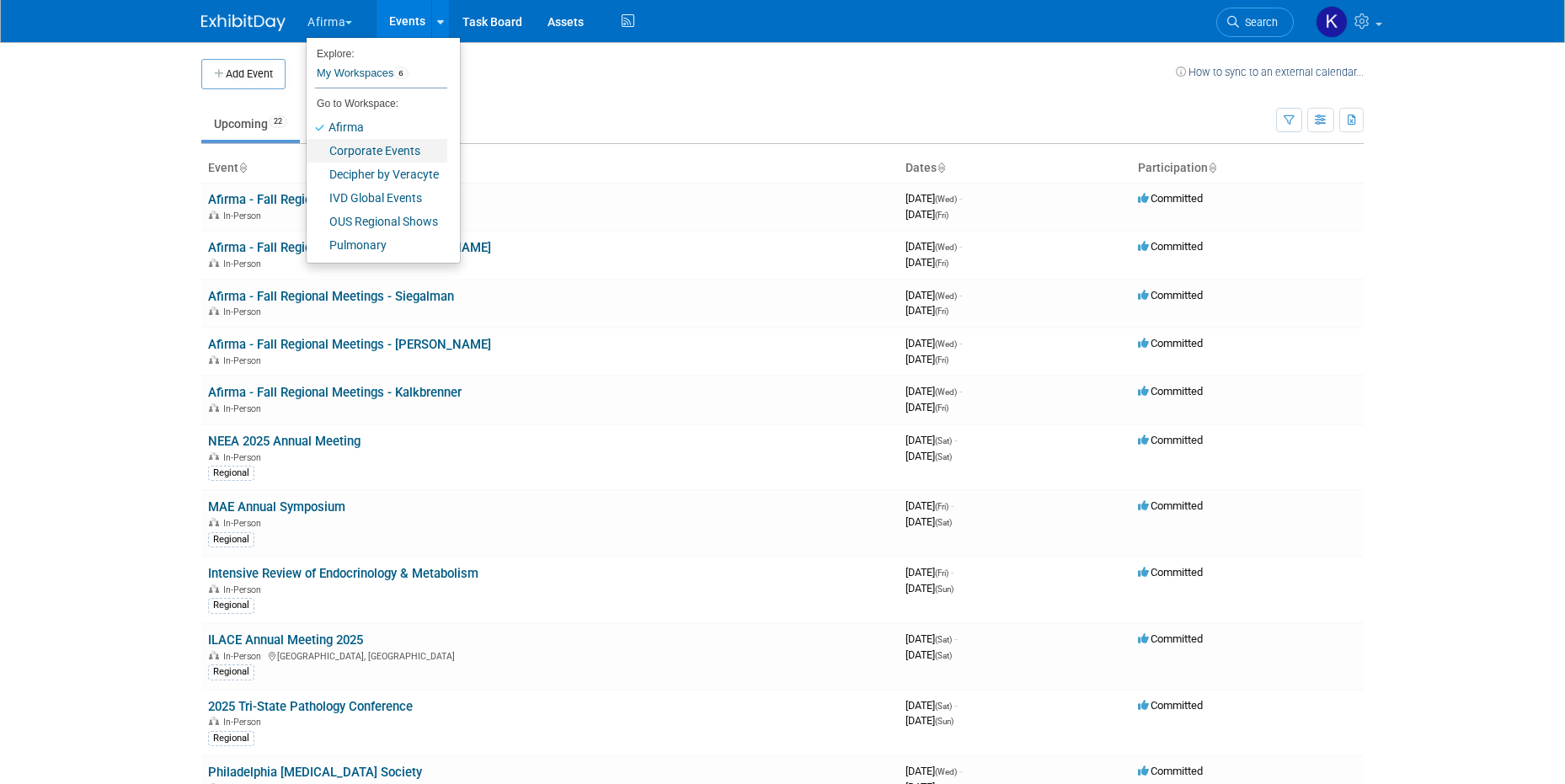
click at [371, 154] on link "Corporate Events" at bounding box center [376, 151] width 140 height 24
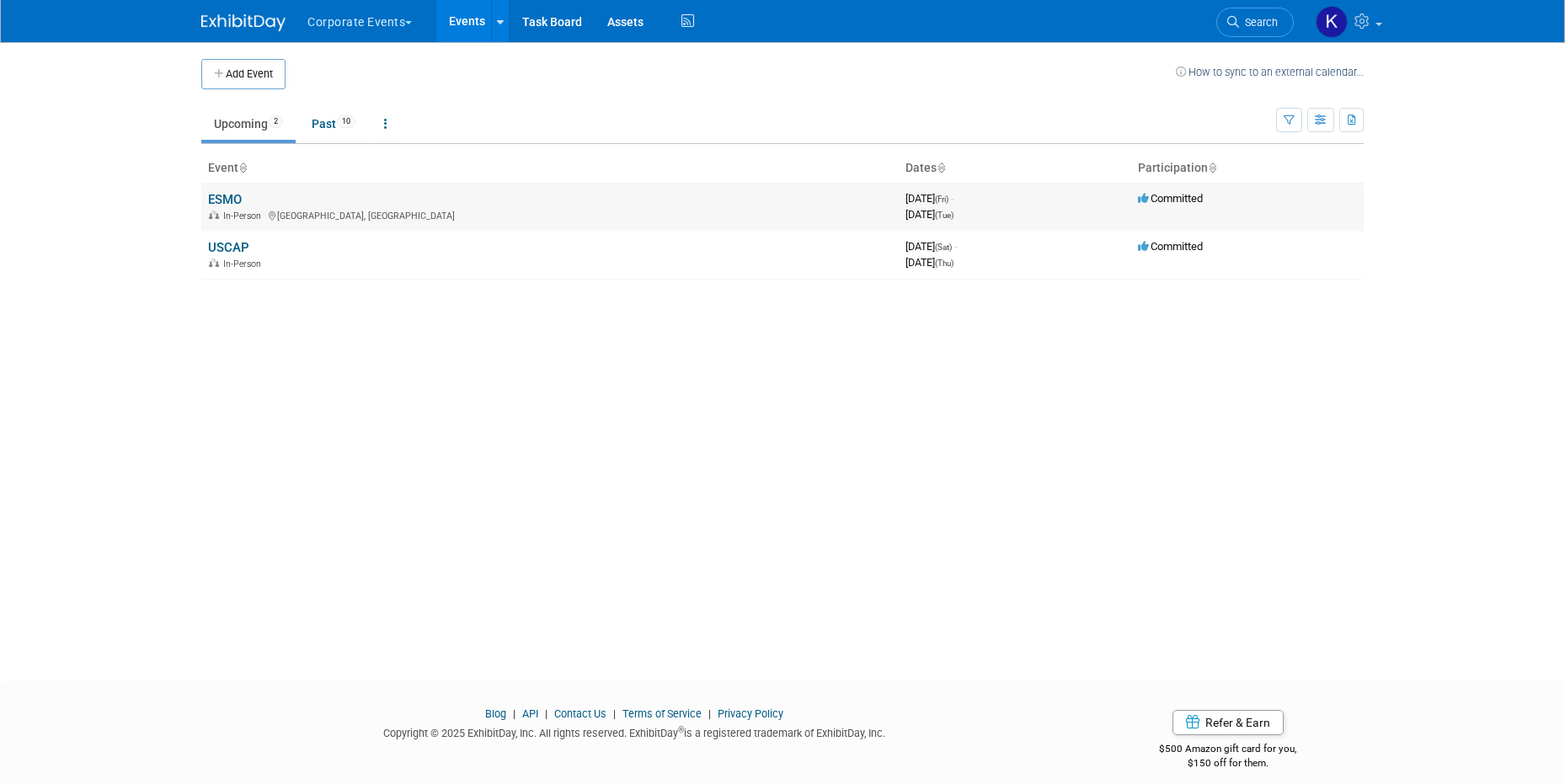
click at [217, 199] on link "ESMO" at bounding box center [225, 199] width 34 height 16
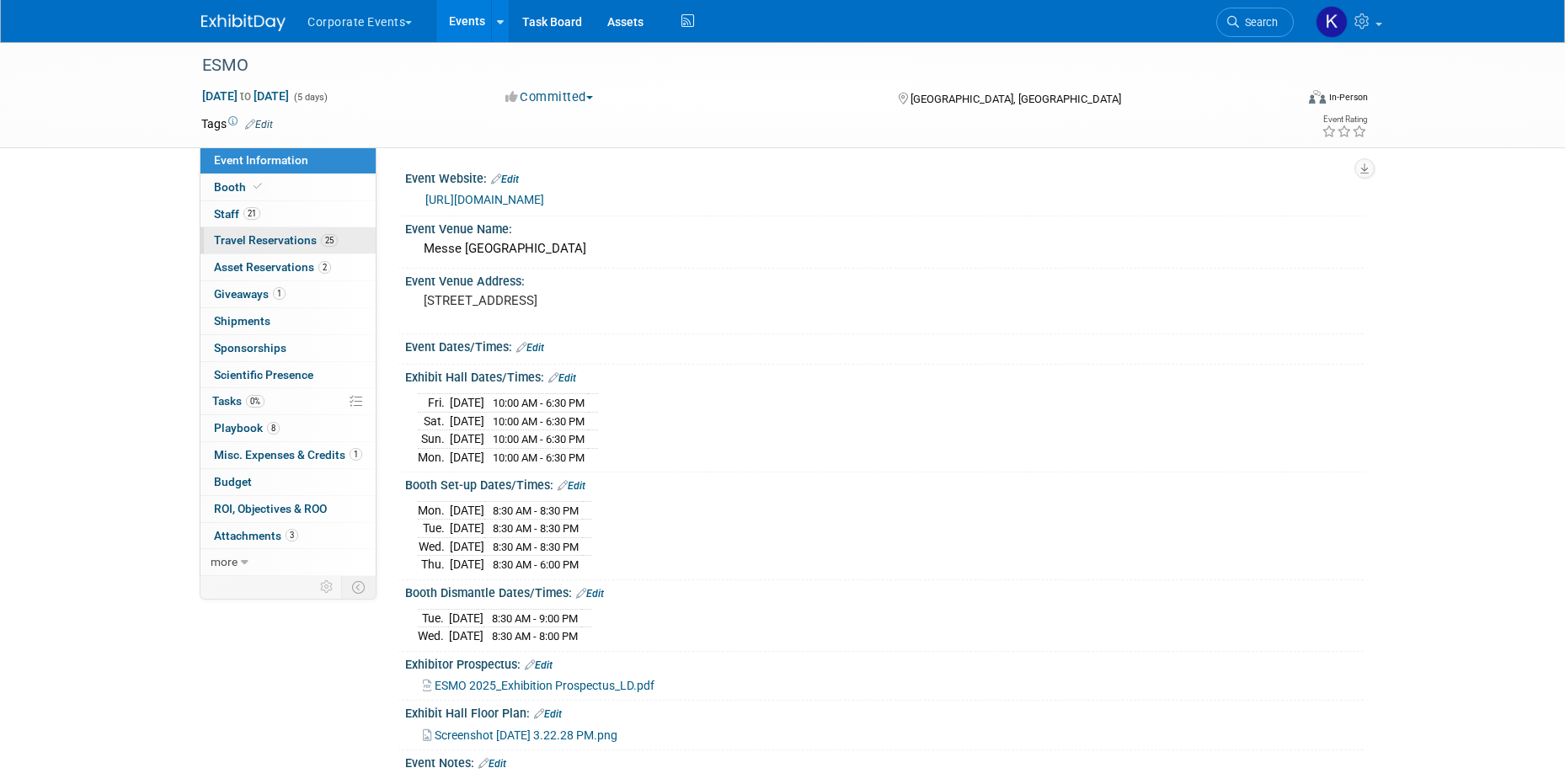
click at [244, 238] on span "Travel Reservations 25" at bounding box center [275, 239] width 124 height 14
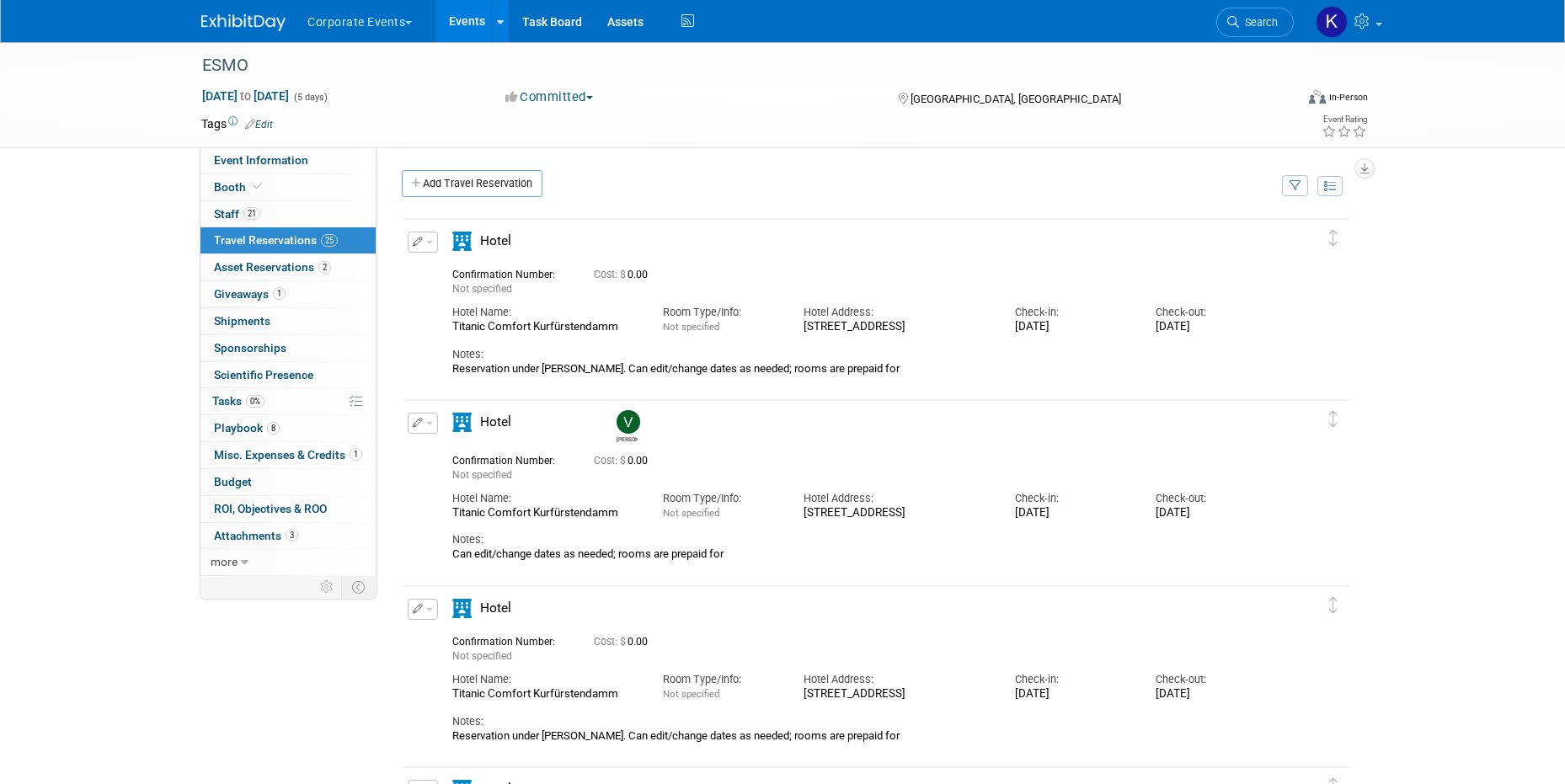
click at [430, 239] on button "button" at bounding box center [422, 242] width 30 height 21
click at [427, 241] on span "button" at bounding box center [429, 243] width 6 height 4
click at [450, 273] on button "Edit Reservation" at bounding box center [479, 271] width 142 height 25
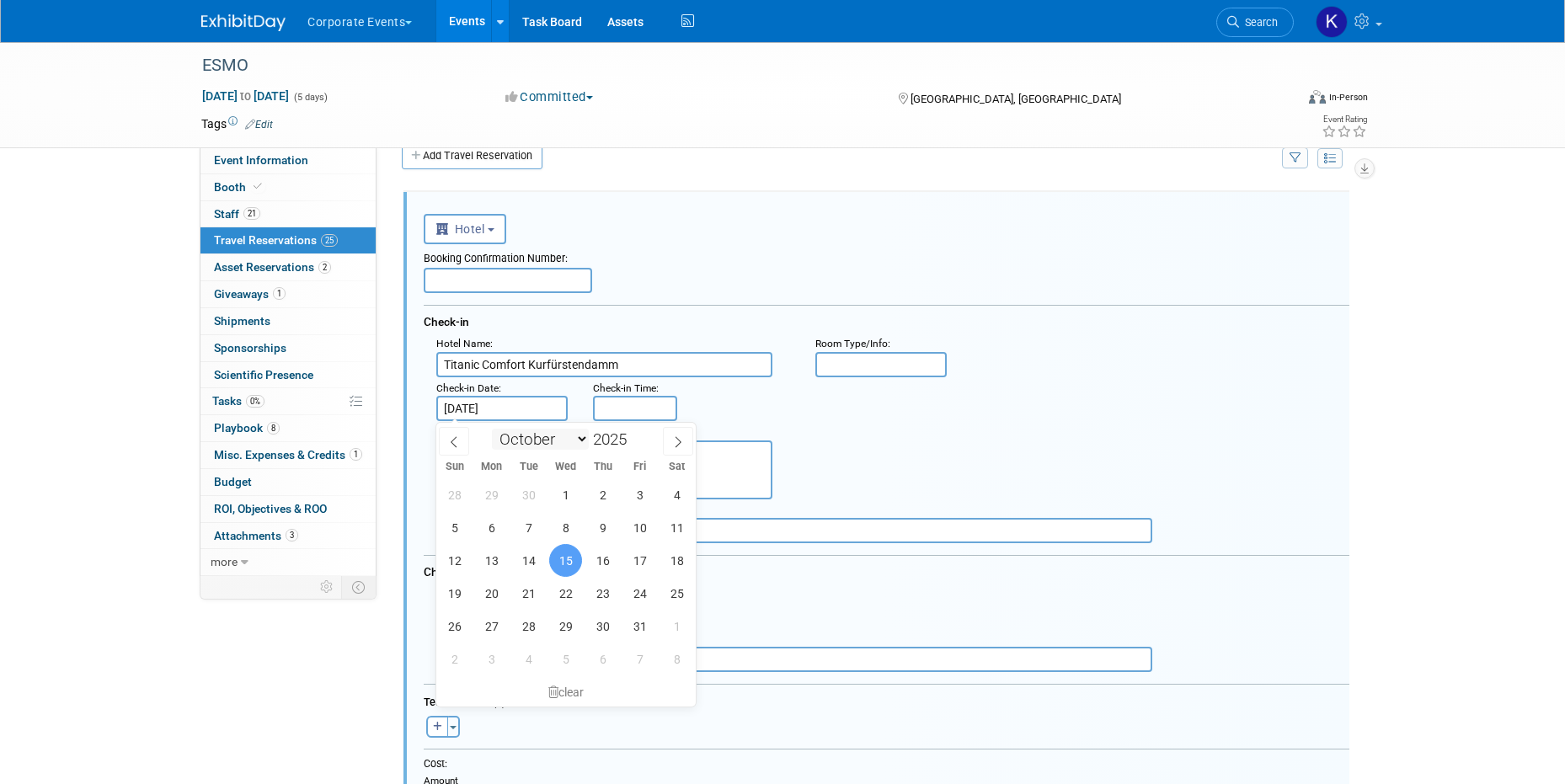
click at [533, 413] on input "[DATE]" at bounding box center [502, 409] width 131 height 26
click at [606, 567] on span "16" at bounding box center [603, 560] width 33 height 33
type input "[DATE]"
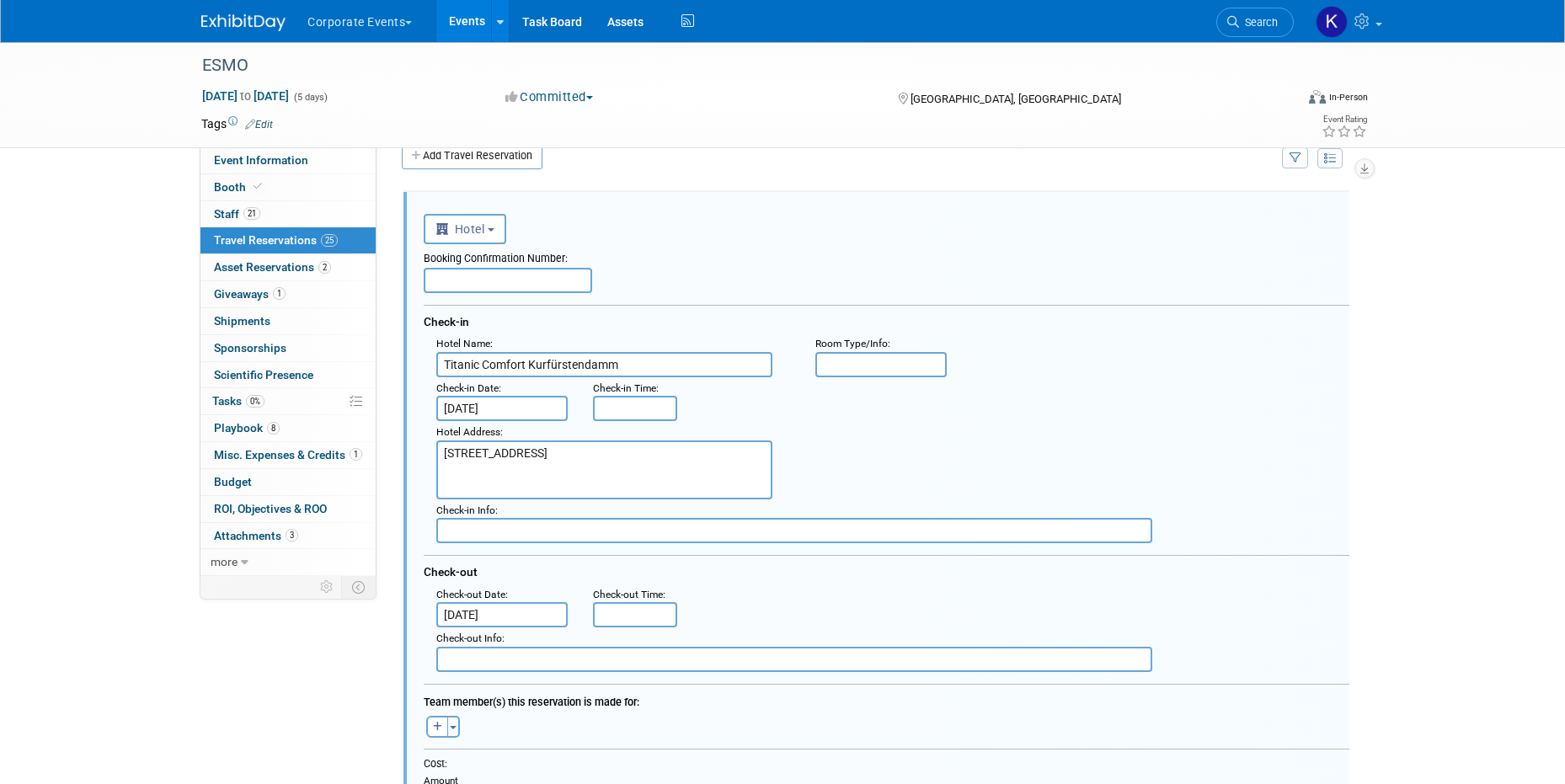
click at [485, 617] on input "[DATE]" at bounding box center [502, 615] width 131 height 26
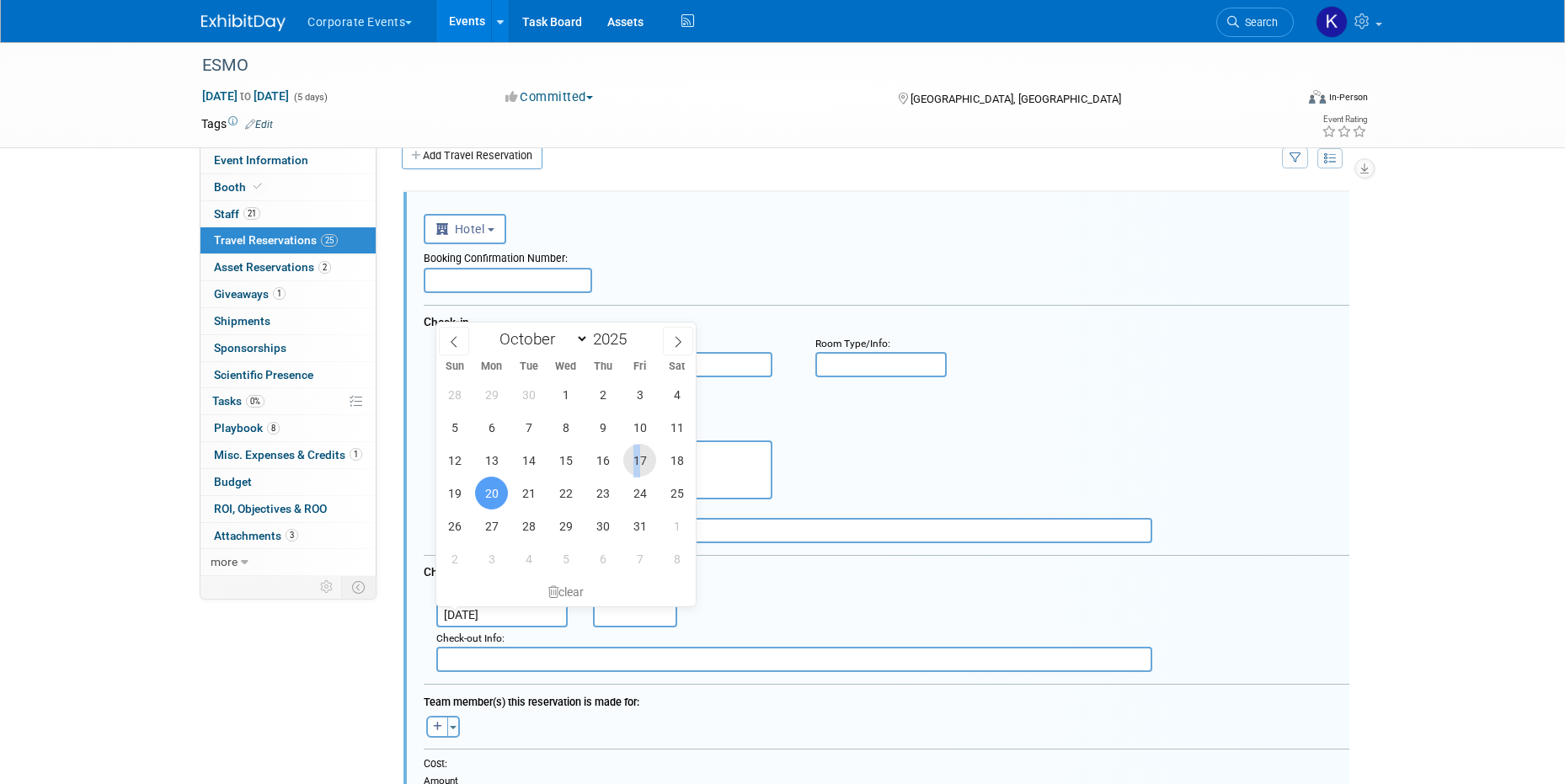
click at [636, 465] on span "17" at bounding box center [640, 460] width 33 height 33
type input "[DATE]"
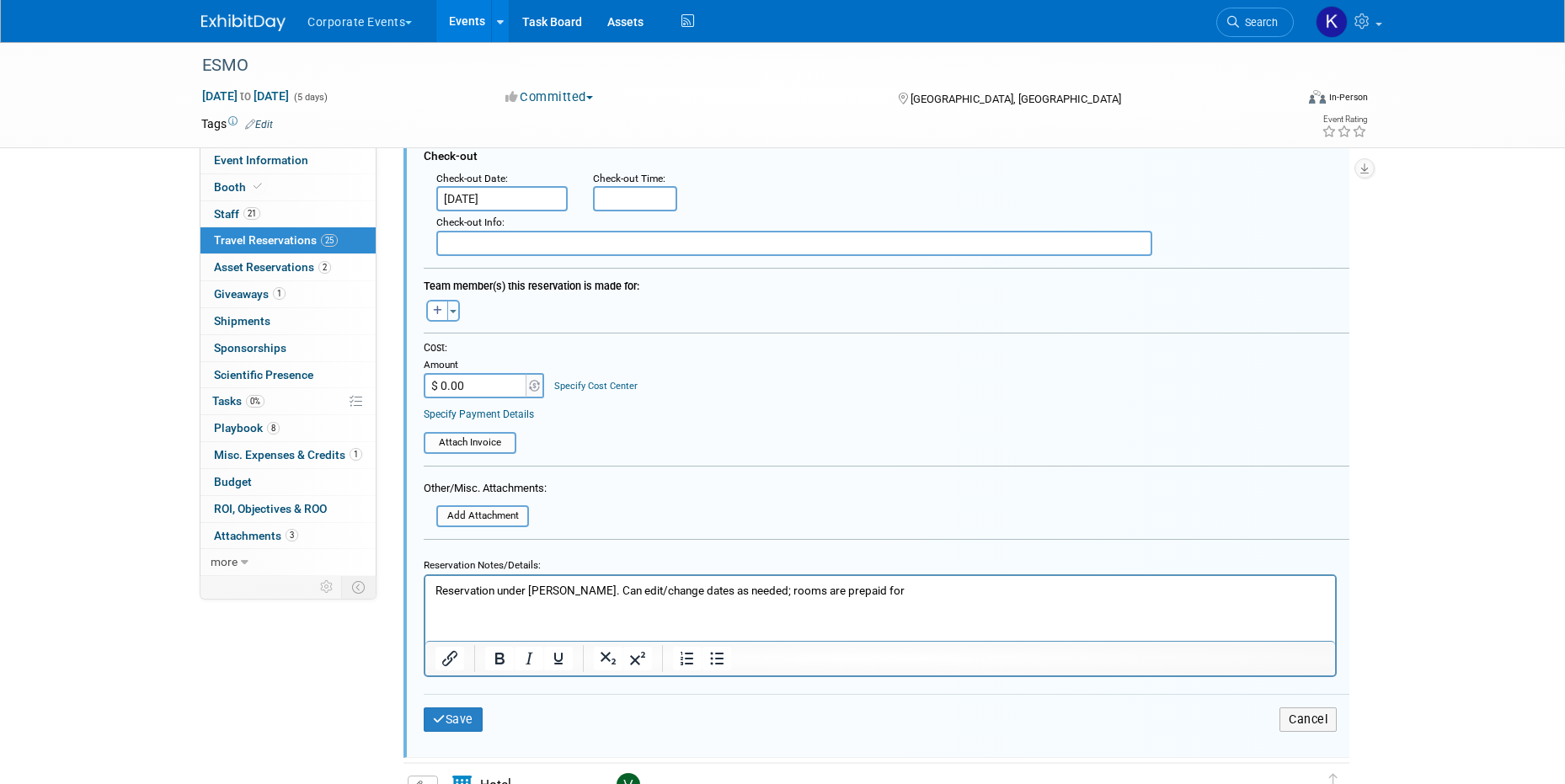
scroll to position [447, 0]
click at [460, 704] on button "Save" at bounding box center [453, 716] width 59 height 25
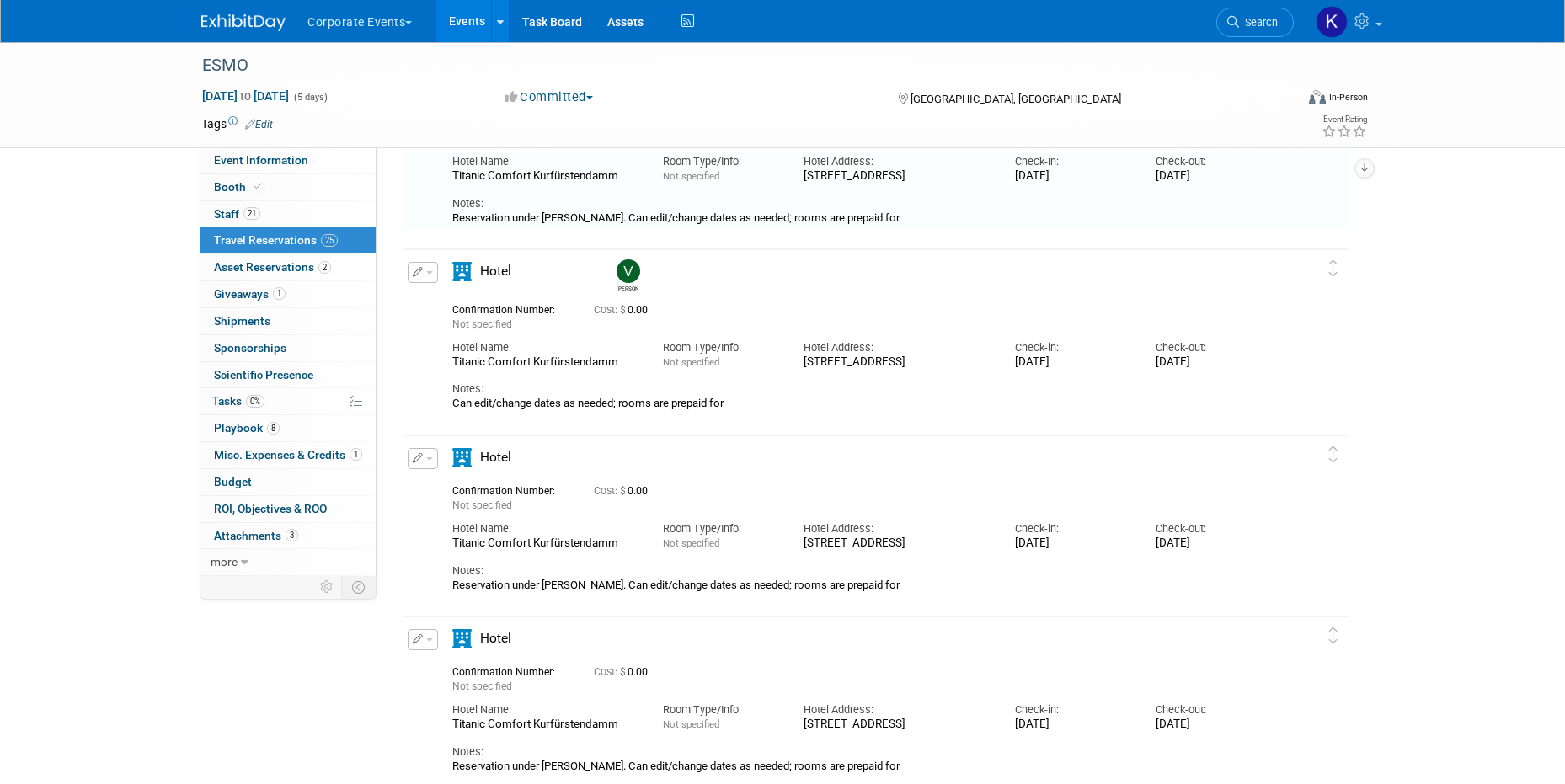
scroll to position [28, 0]
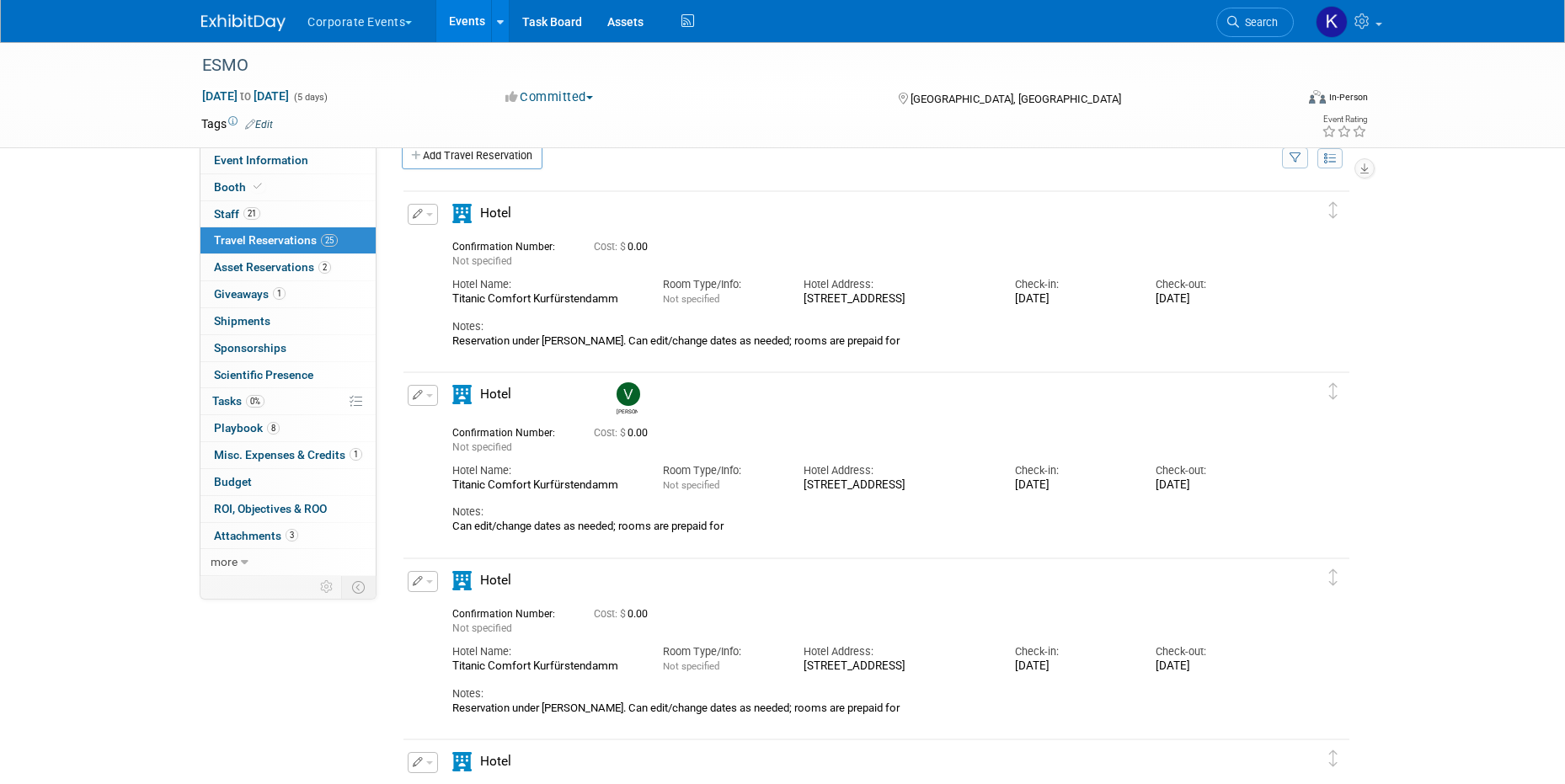
click at [420, 584] on icon "button" at bounding box center [418, 580] width 11 height 10
click at [450, 638] on span "Delete Reservation" at bounding box center [491, 638] width 105 height 14
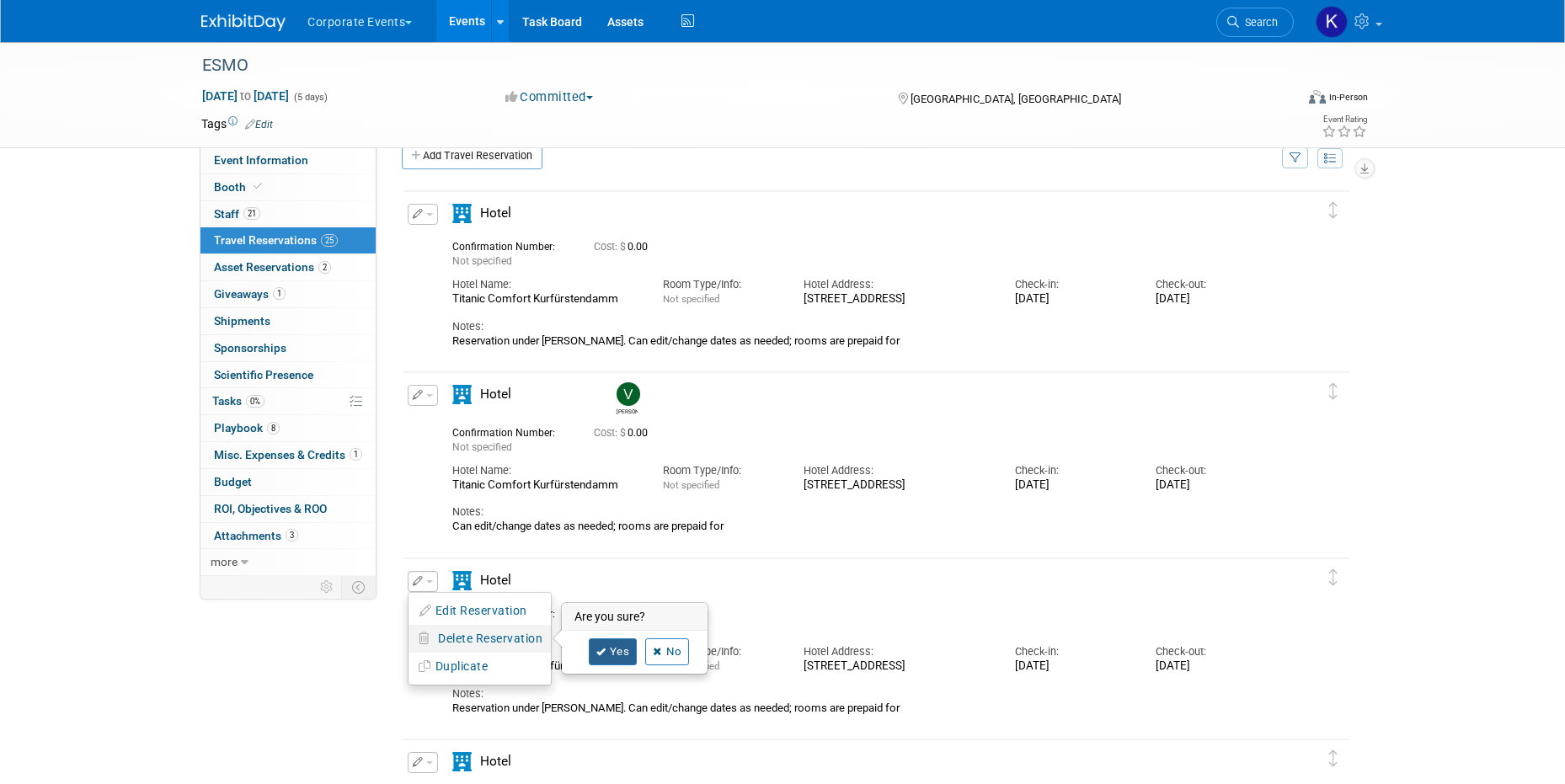
click at [619, 655] on link "Yes" at bounding box center [613, 651] width 49 height 27
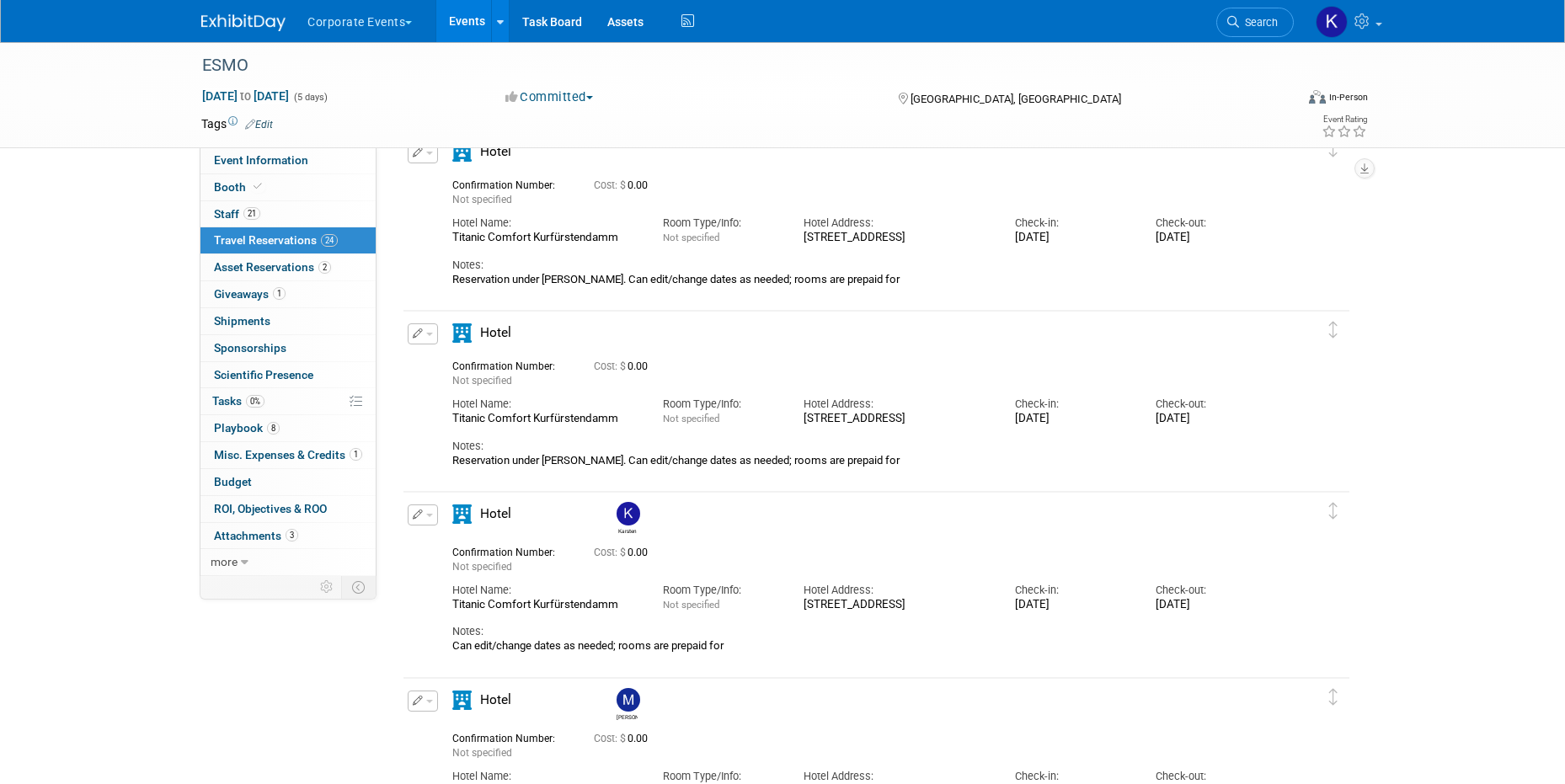
scroll to position [707, 0]
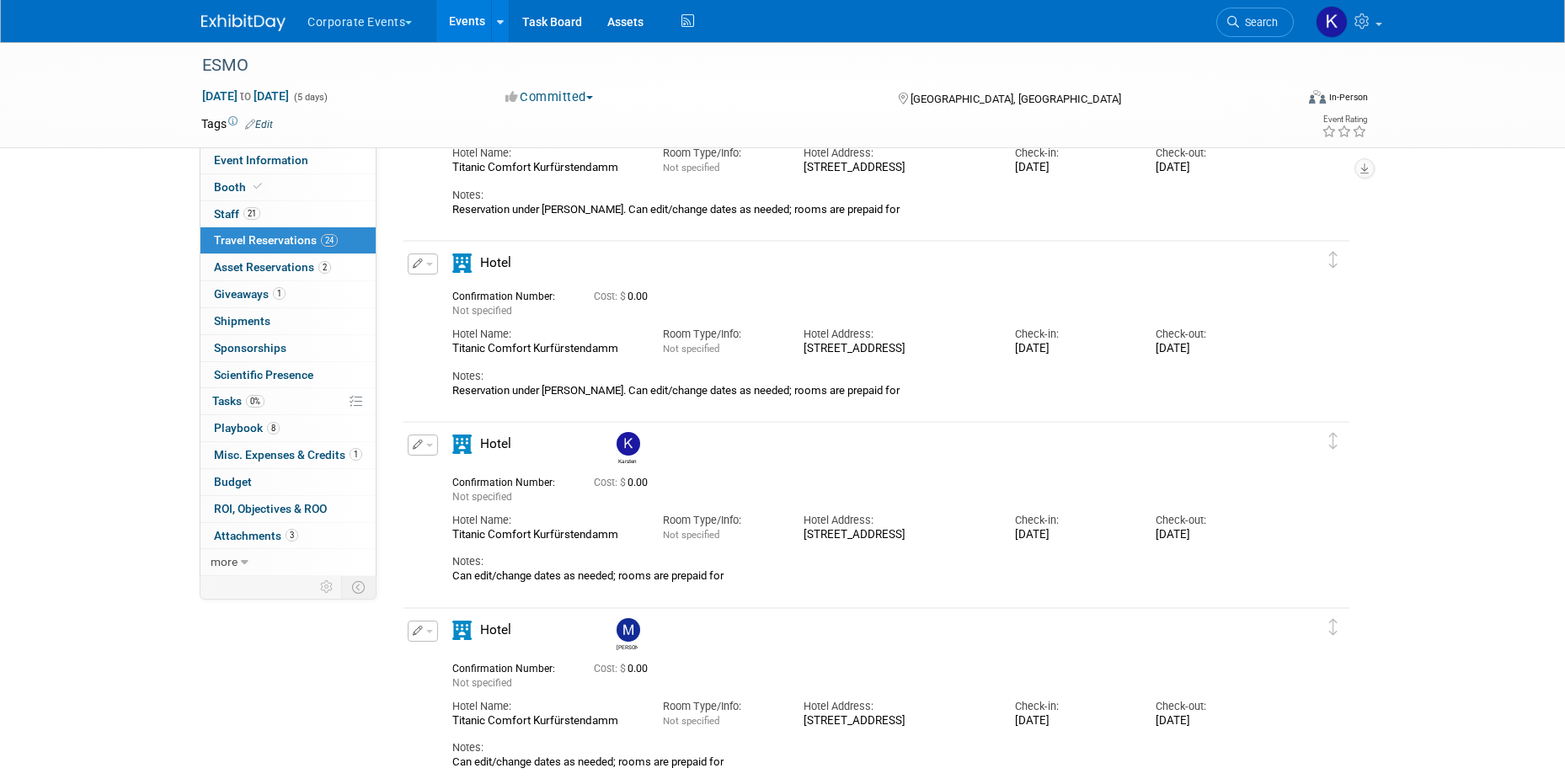
click at [412, 257] on button "button" at bounding box center [422, 263] width 30 height 21
click at [448, 290] on button "Edit Reservation" at bounding box center [479, 293] width 142 height 25
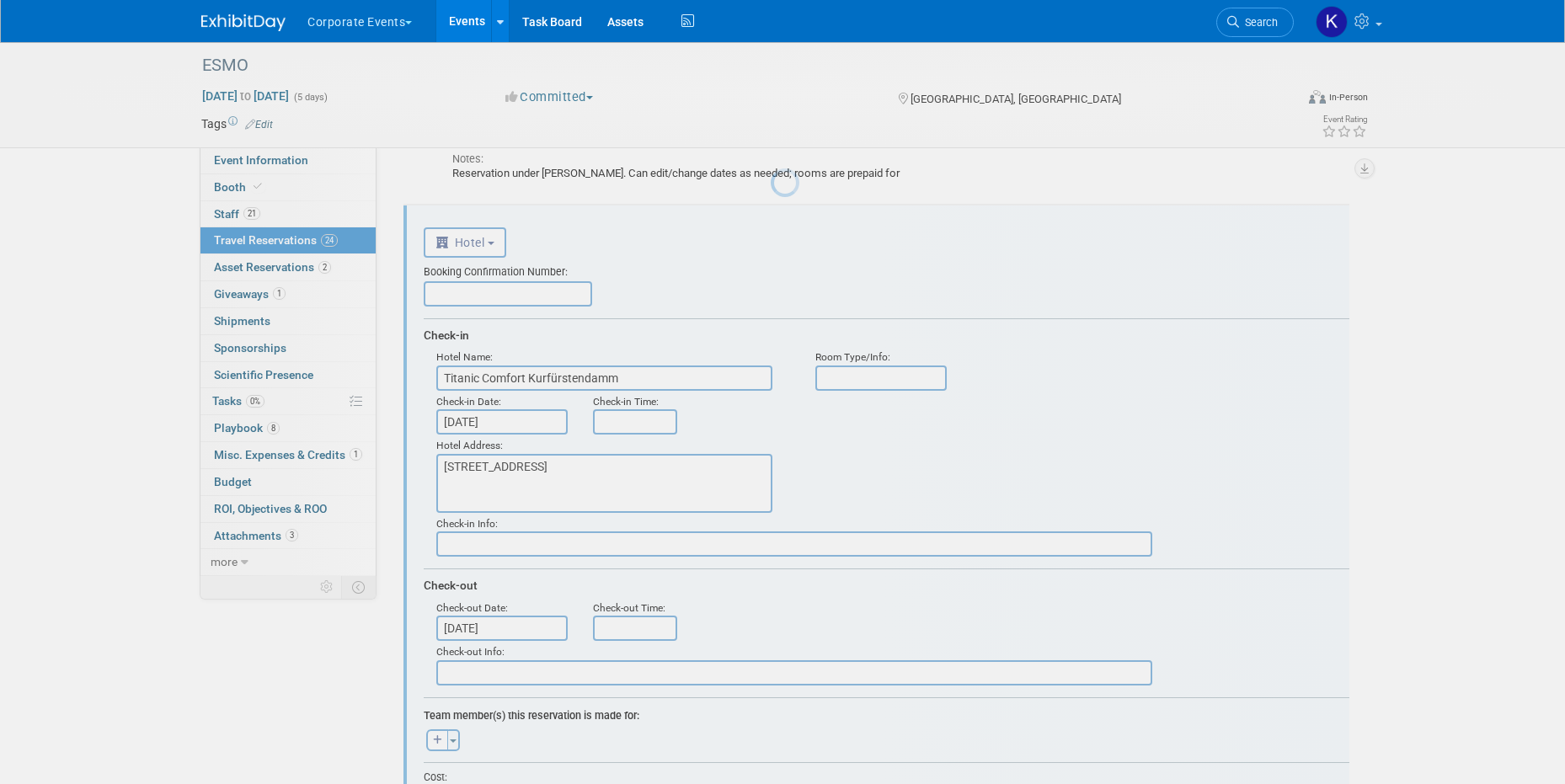
scroll to position [757, 0]
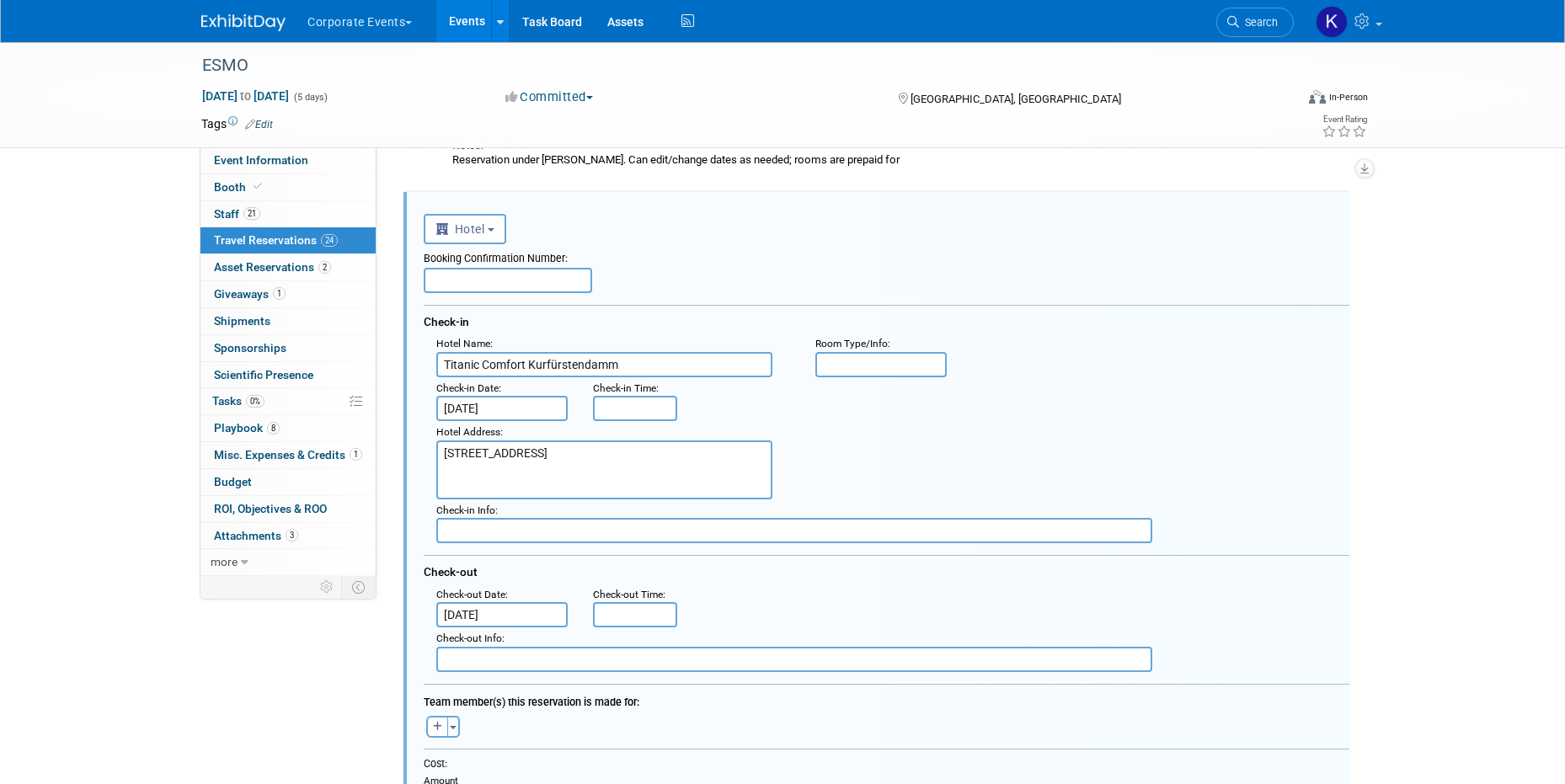
click at [528, 403] on input "[DATE]" at bounding box center [502, 409] width 131 height 26
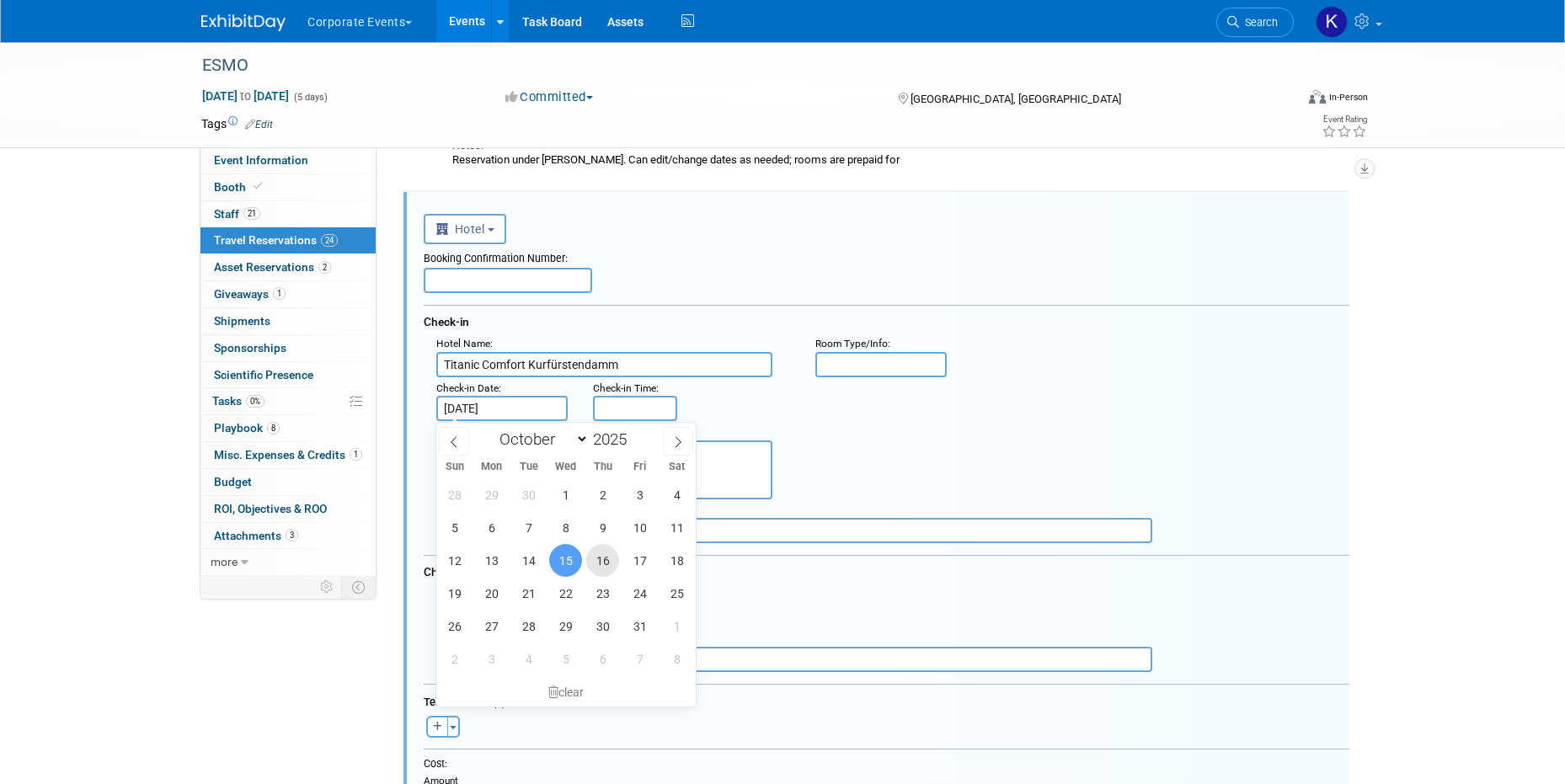
click at [605, 553] on span "16" at bounding box center [603, 560] width 33 height 33
type input "[DATE]"
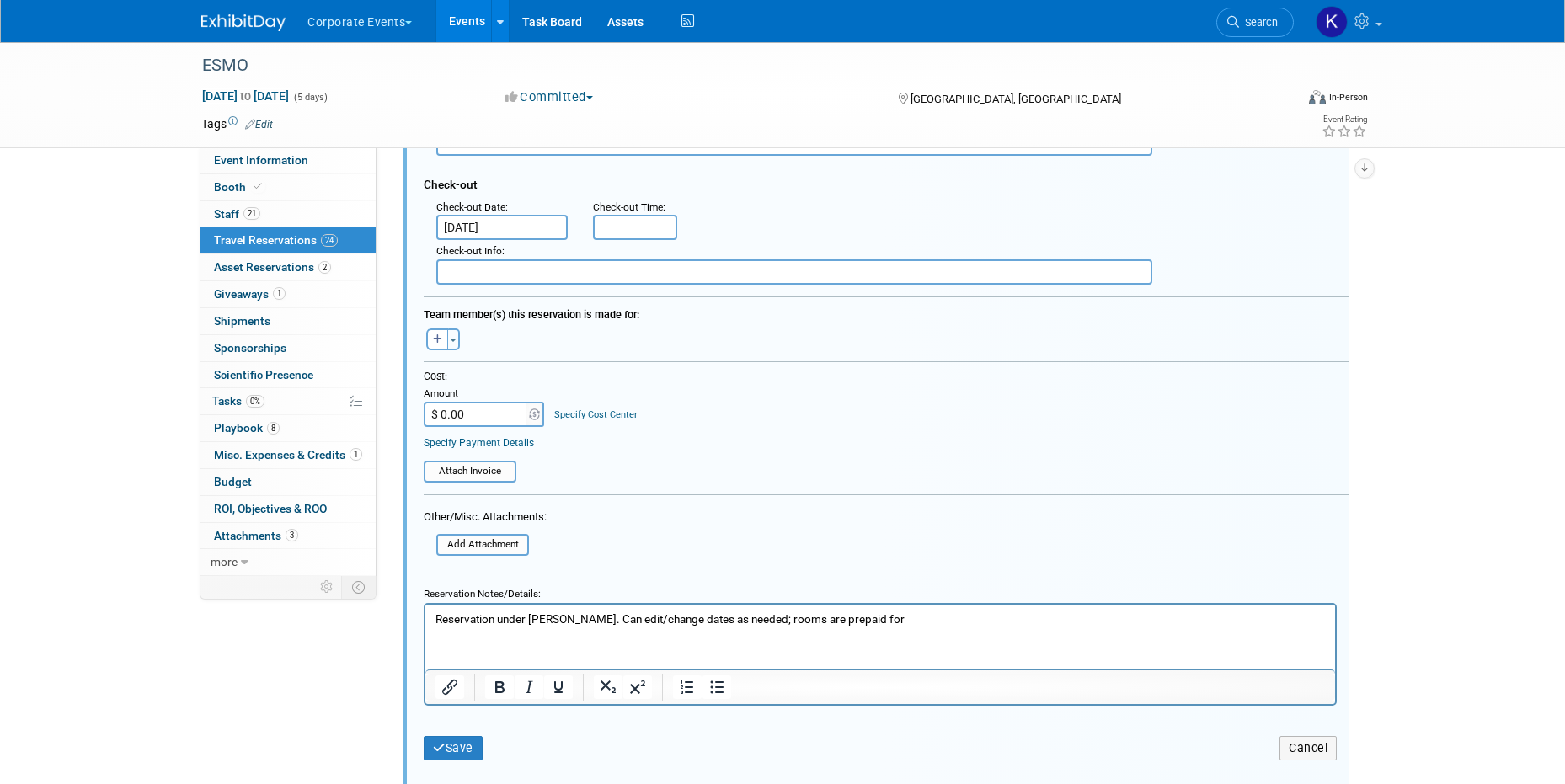
scroll to position [1145, 0]
click at [464, 748] on button "Save" at bounding box center [453, 747] width 59 height 25
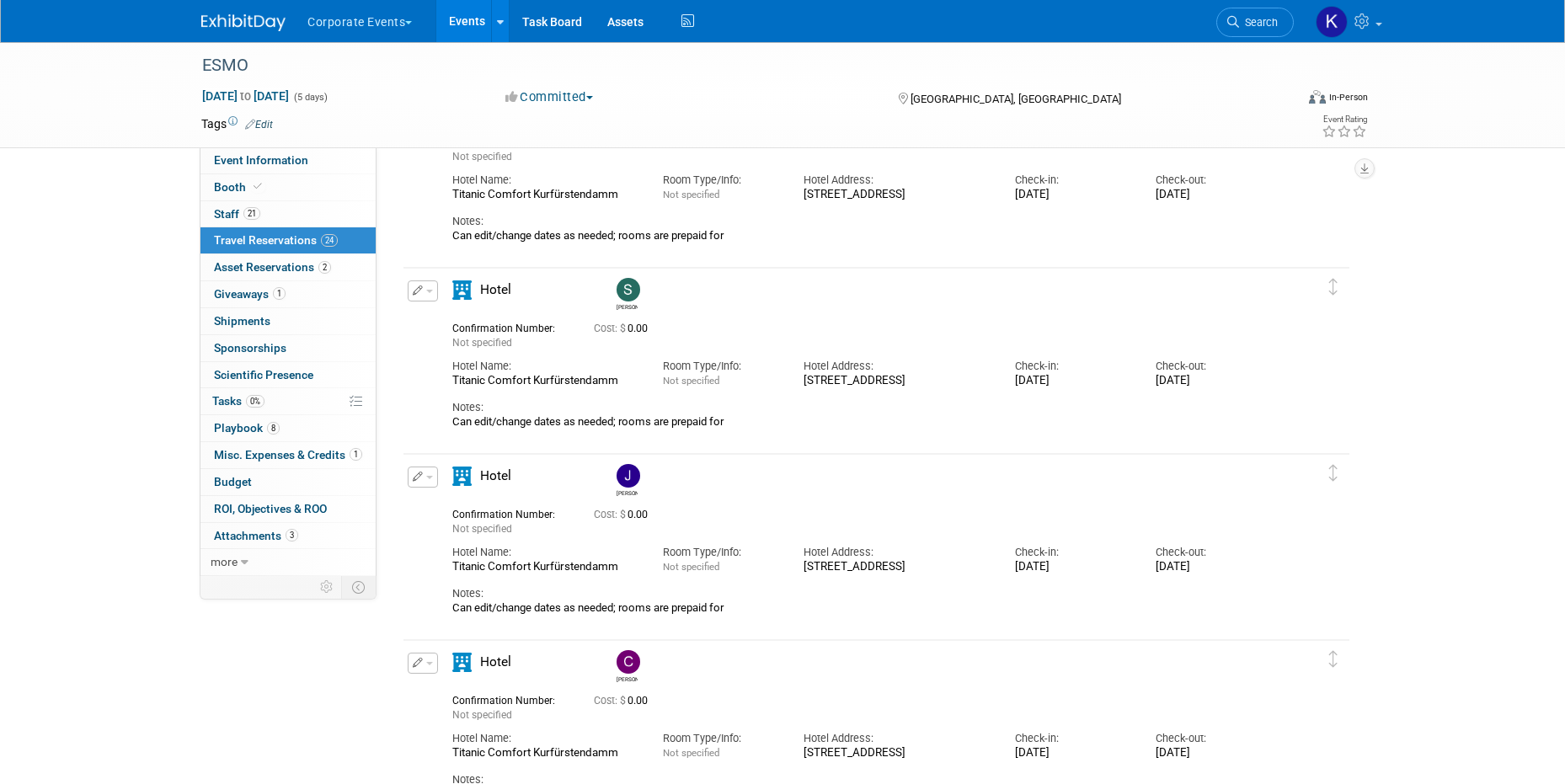
scroll to position [2821, 0]
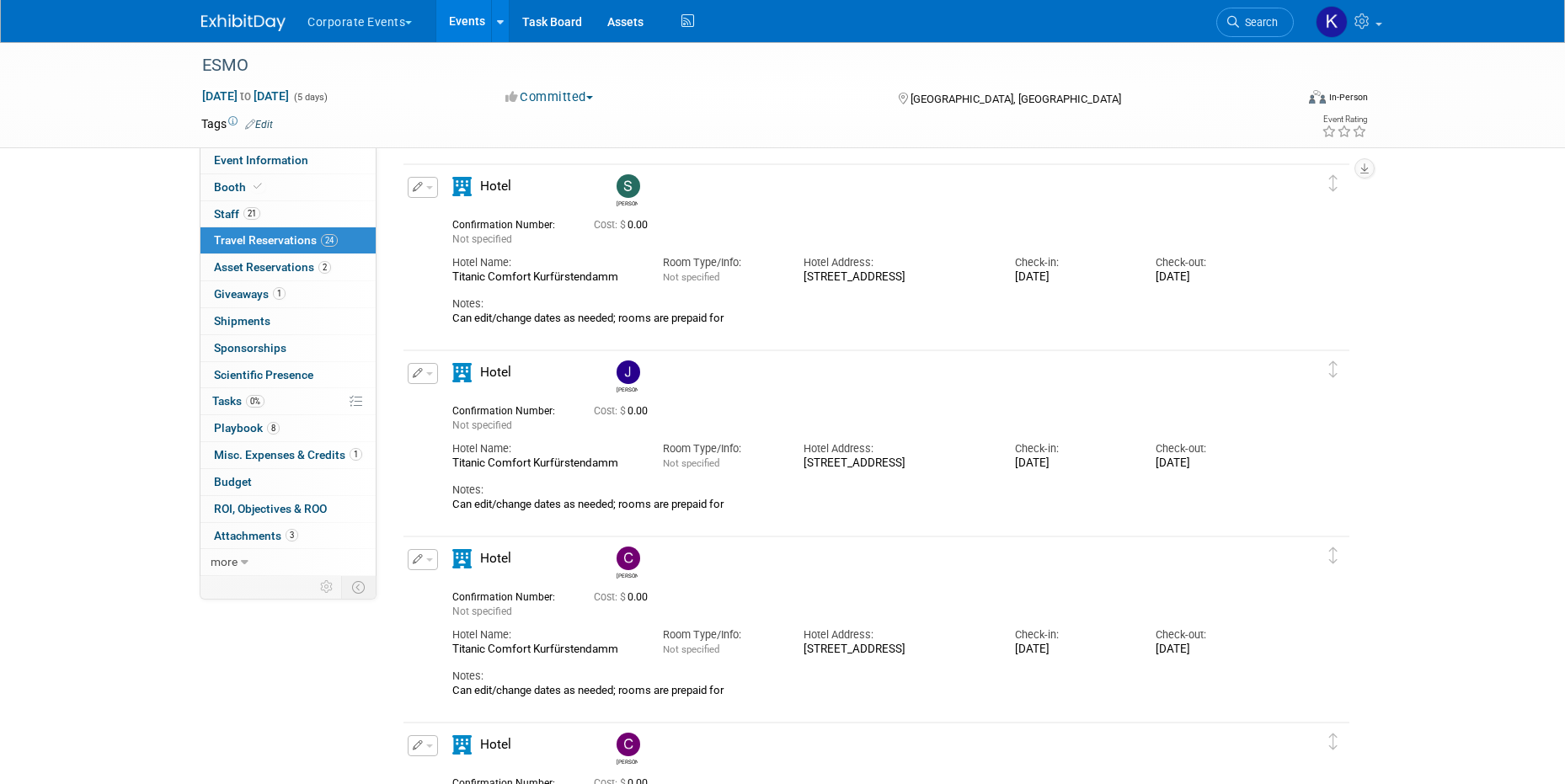
click at [632, 374] on img at bounding box center [628, 372] width 24 height 24
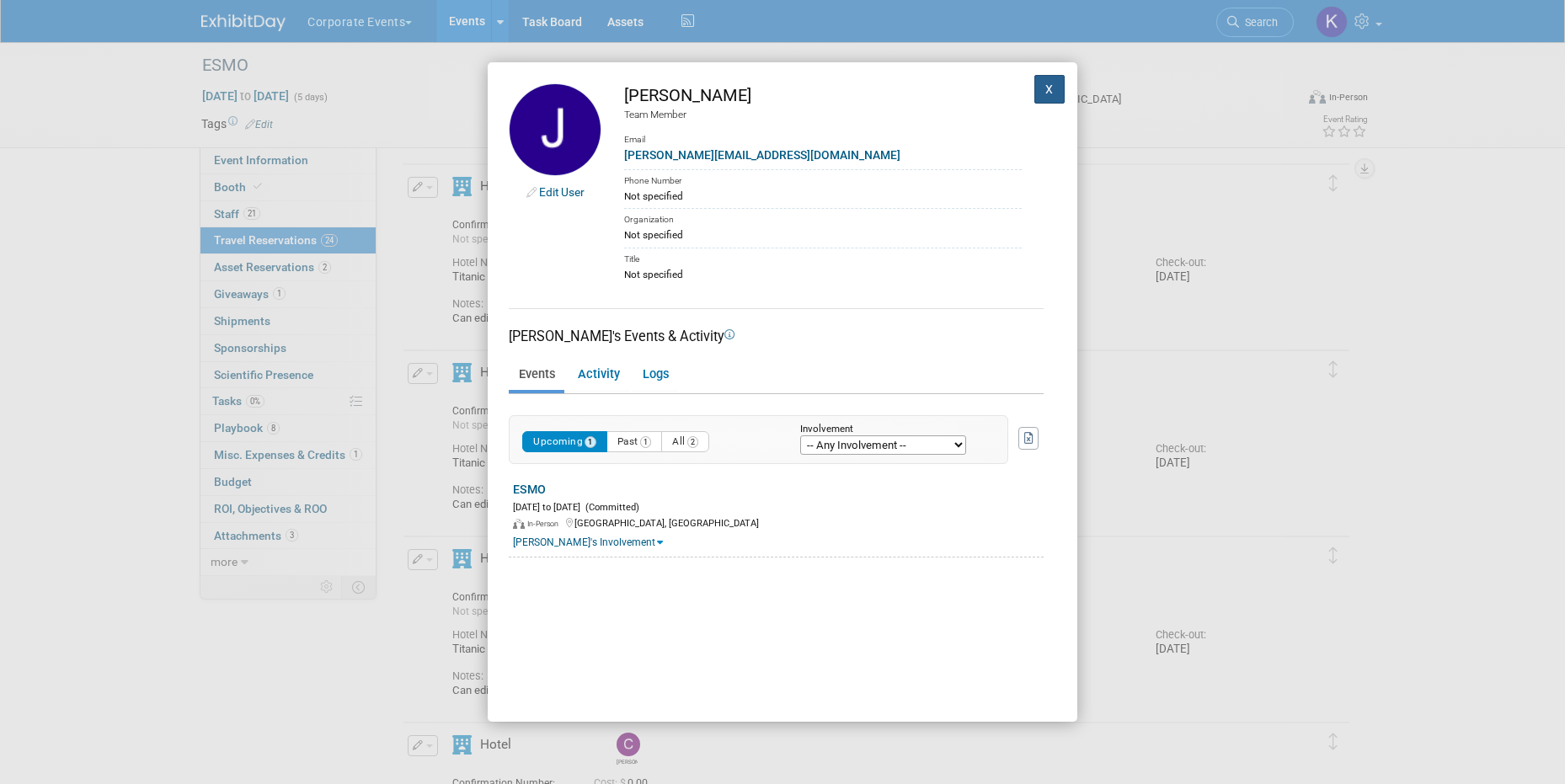
click at [1047, 94] on button "X" at bounding box center [1049, 89] width 30 height 28
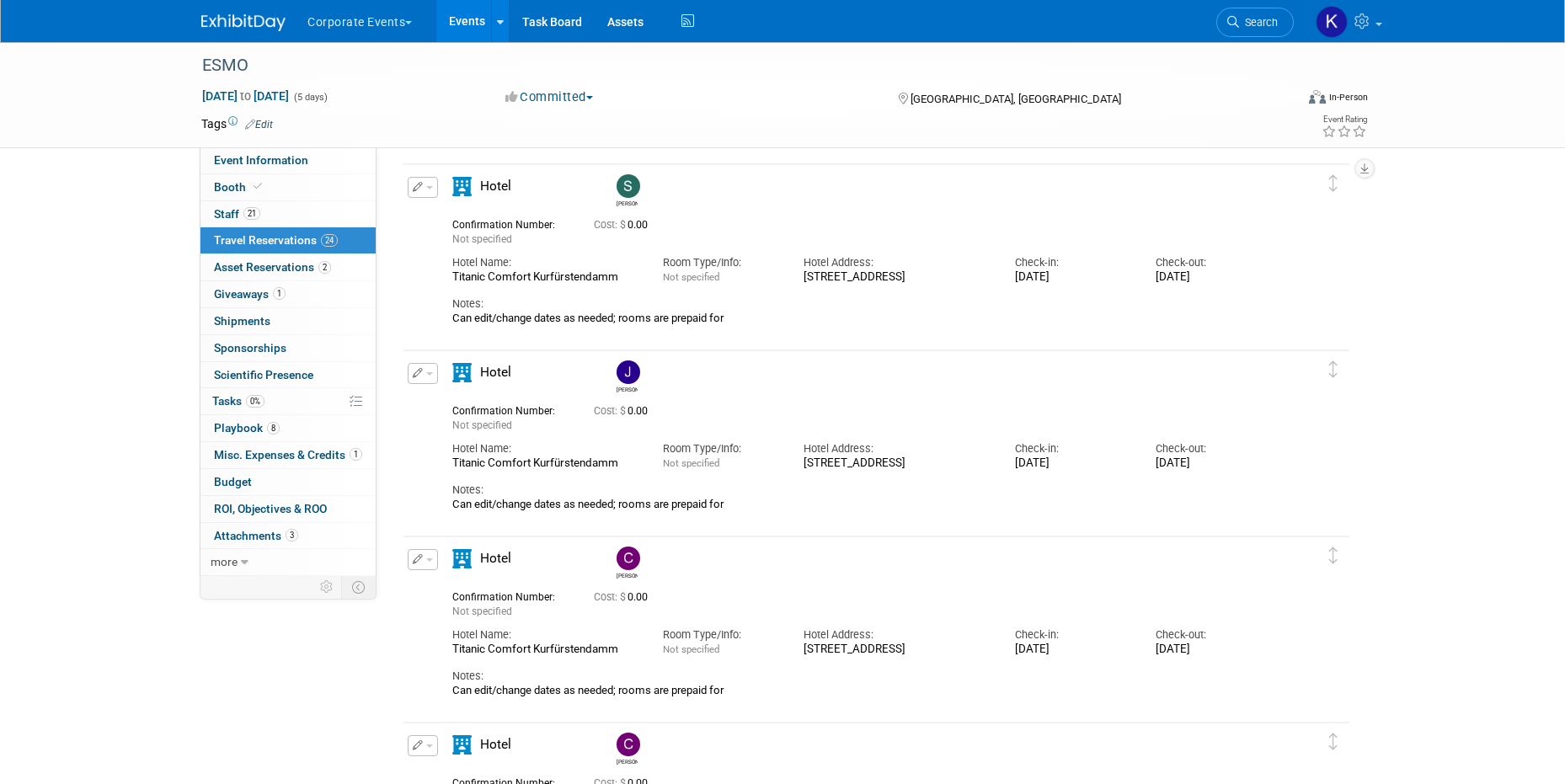
click at [427, 374] on span "button" at bounding box center [429, 374] width 6 height 4
click at [434, 398] on button "Edit Reservation" at bounding box center [479, 403] width 142 height 25
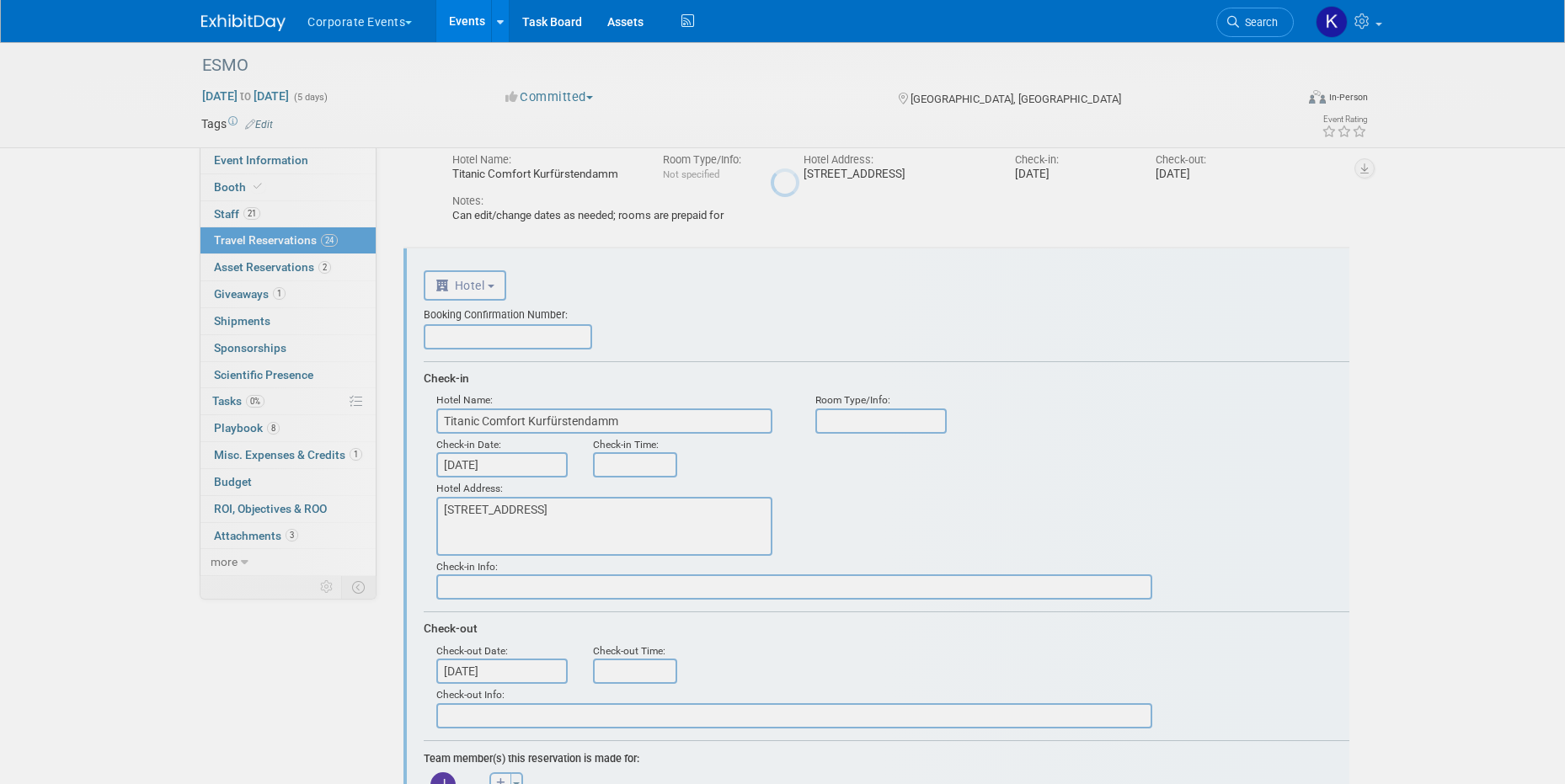
scroll to position [2980, 0]
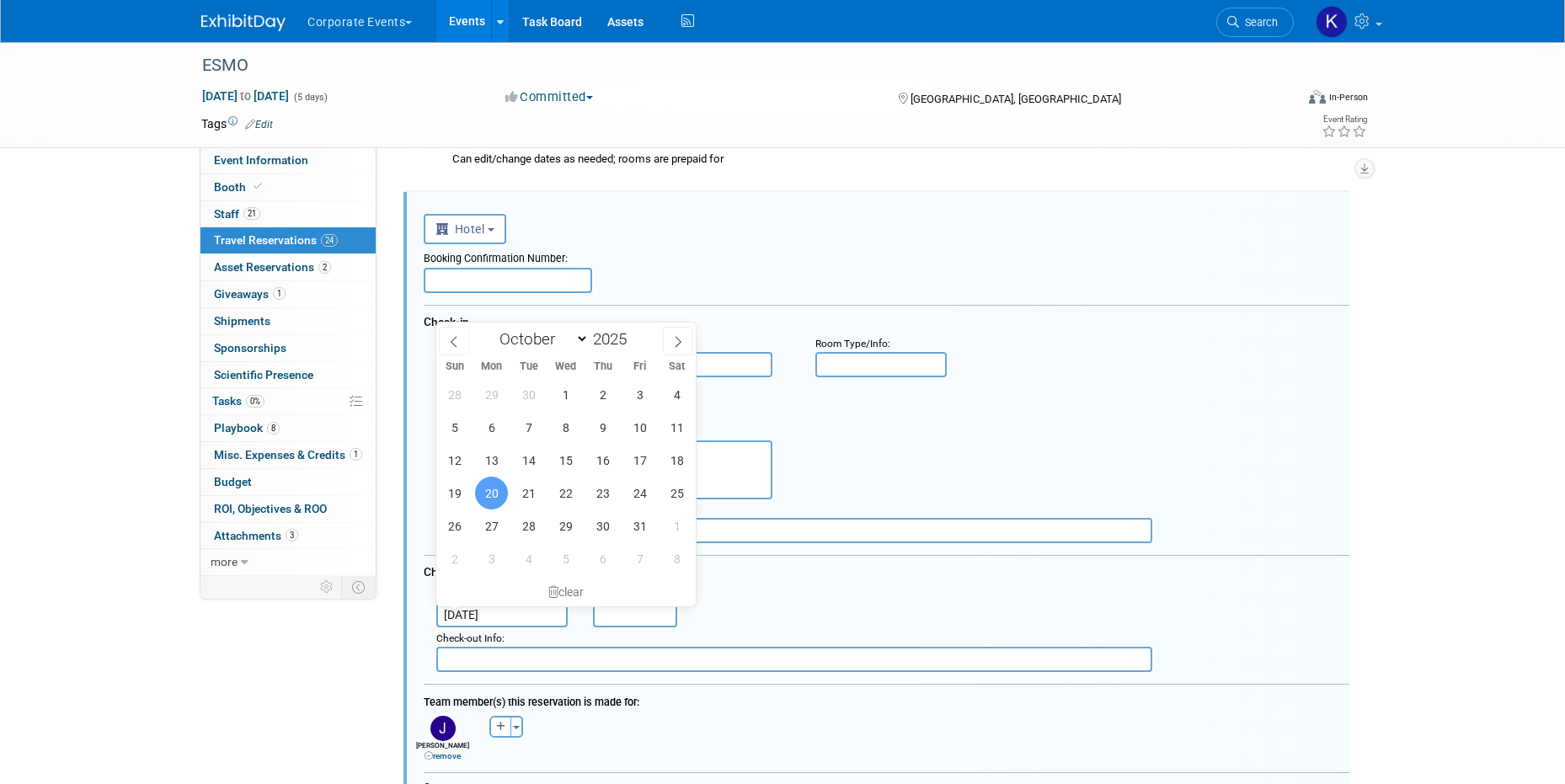
click at [483, 614] on input "[DATE]" at bounding box center [502, 615] width 131 height 26
click at [528, 496] on span "21" at bounding box center [528, 493] width 33 height 33
type input "[DATE]"
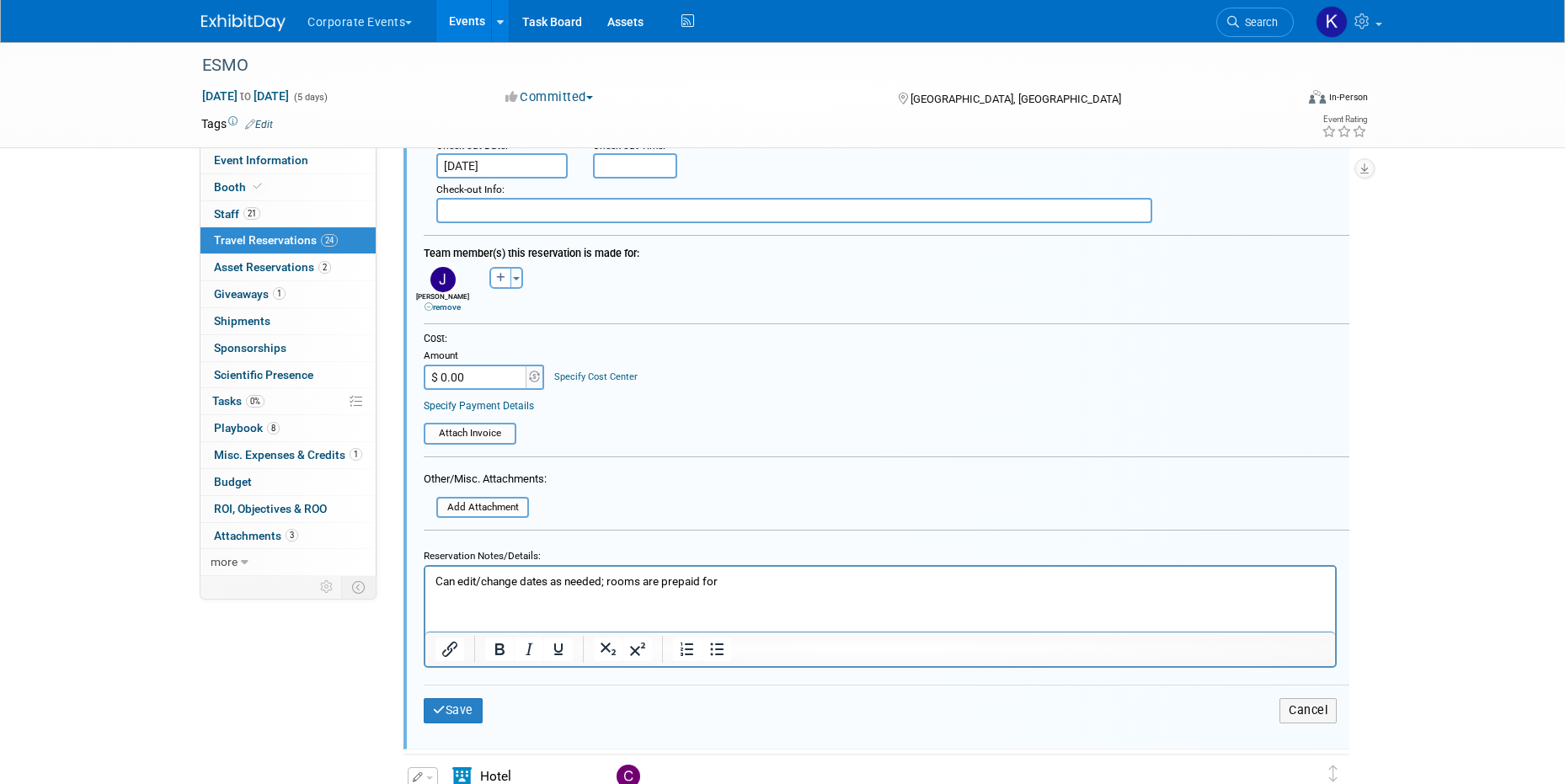
scroll to position [3440, 0]
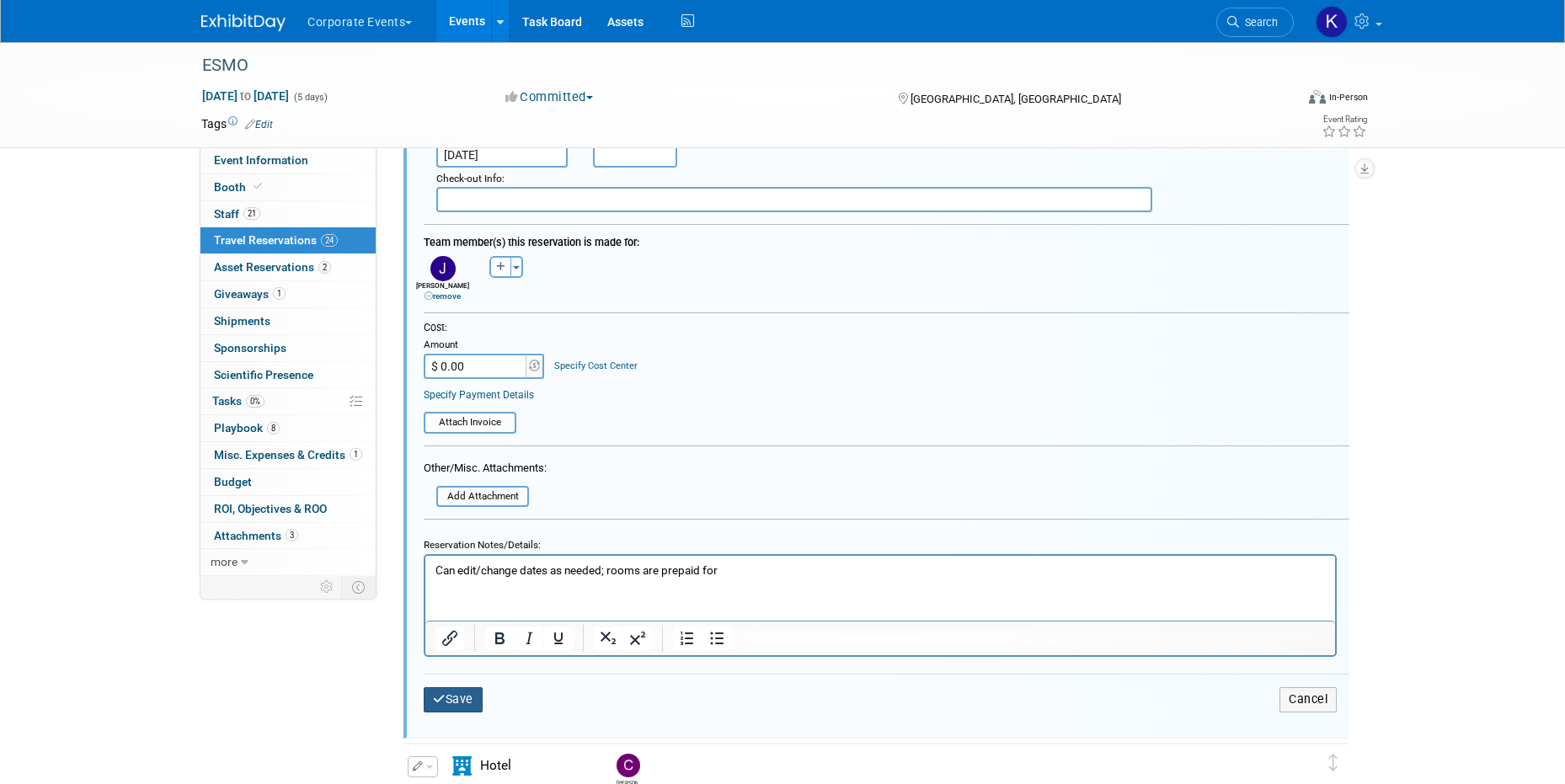
click at [469, 701] on button "Save" at bounding box center [453, 699] width 59 height 25
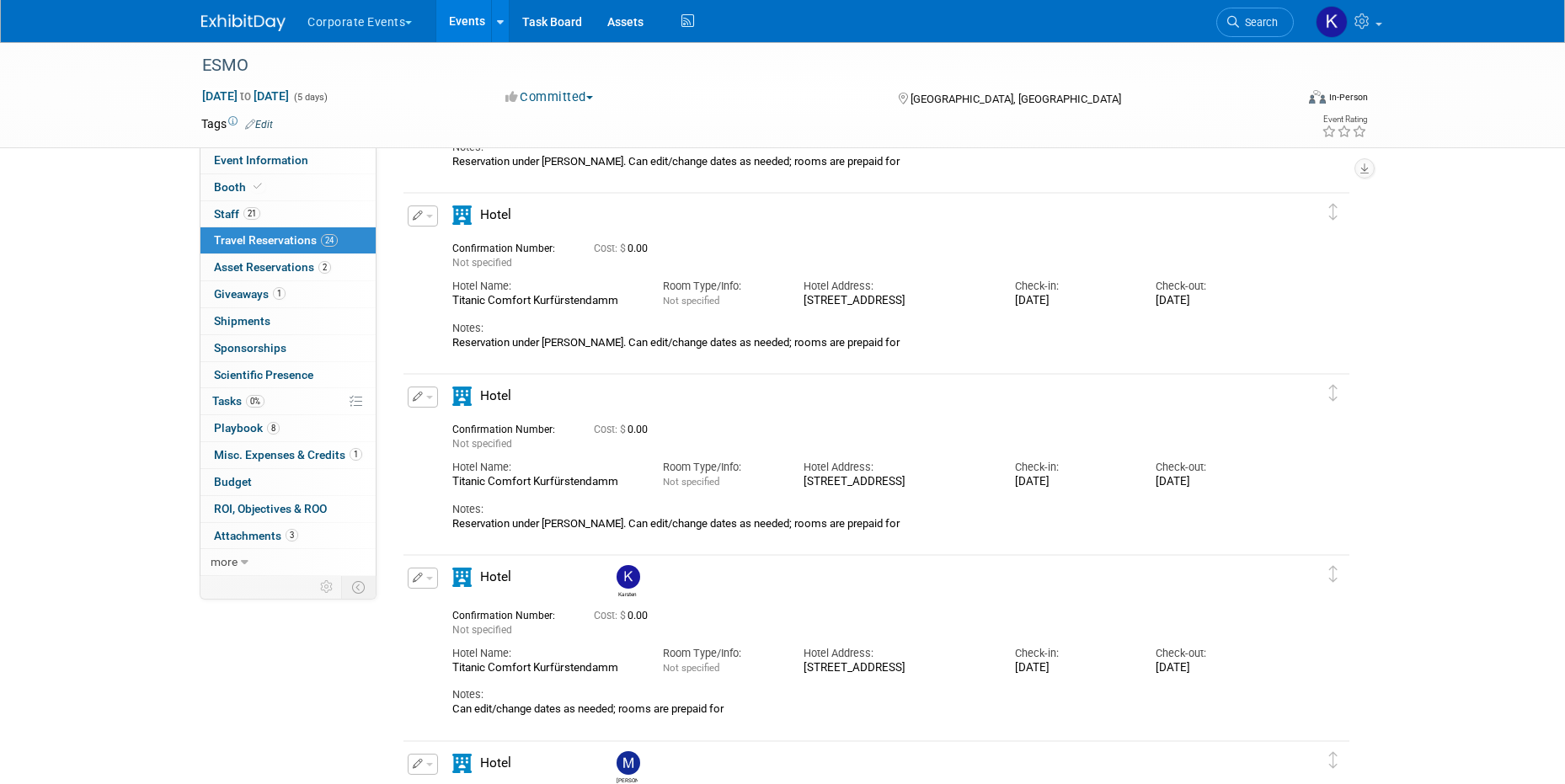
scroll to position [576, 0]
click at [619, 578] on img at bounding box center [628, 575] width 24 height 24
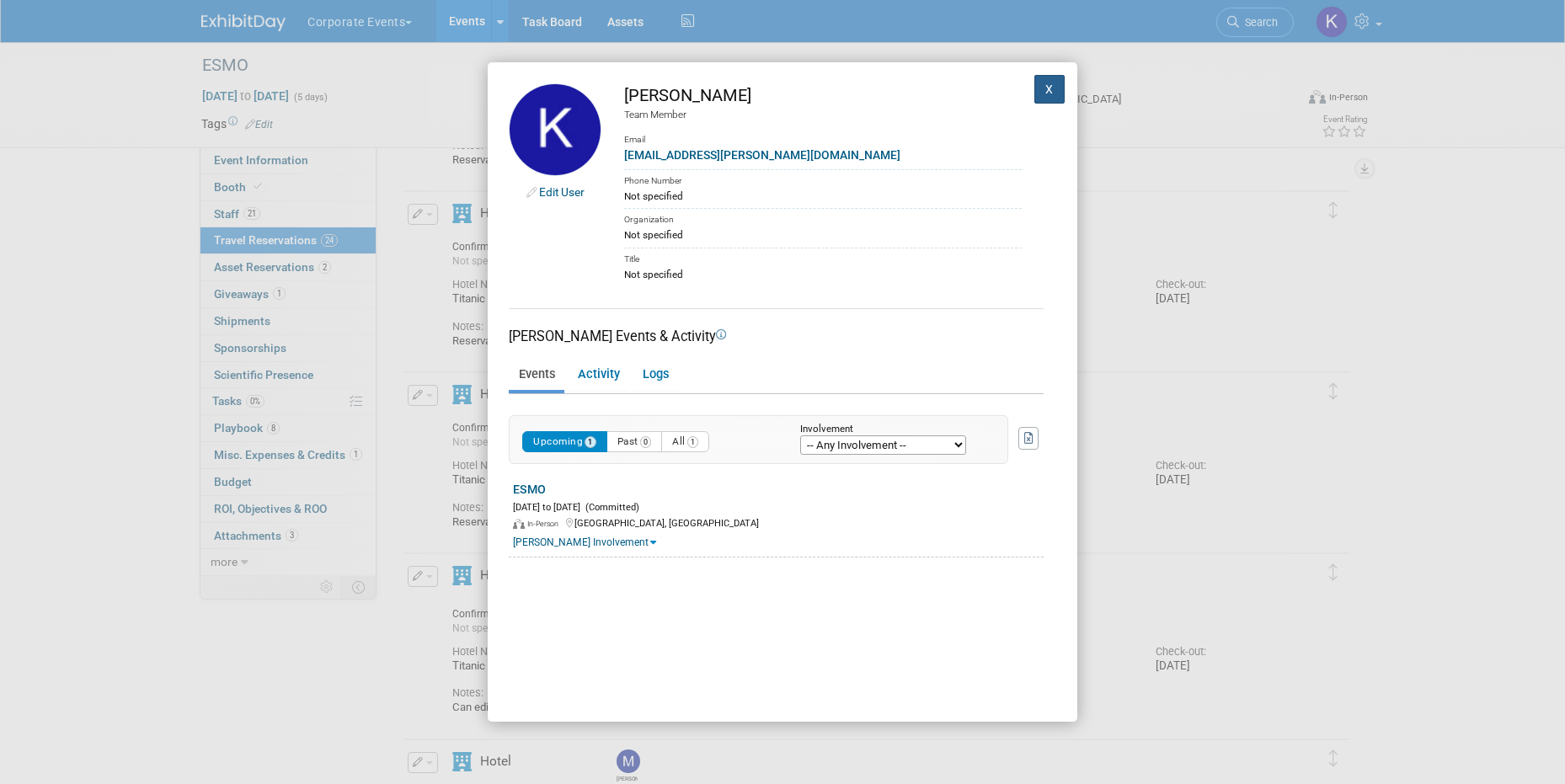
click at [1050, 88] on button "X" at bounding box center [1049, 89] width 30 height 28
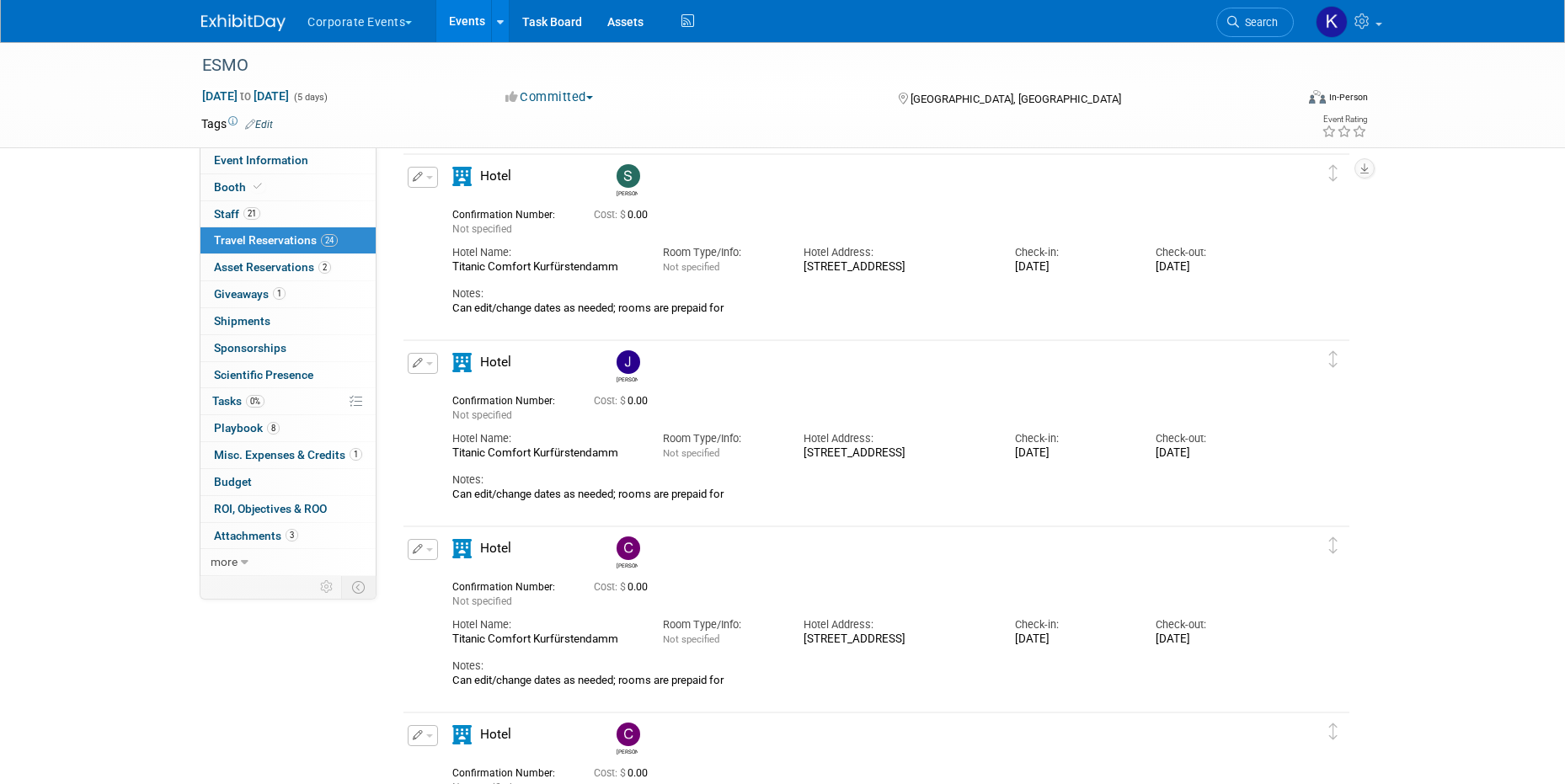
scroll to position [2830, 0]
click at [628, 366] on img at bounding box center [628, 364] width 24 height 24
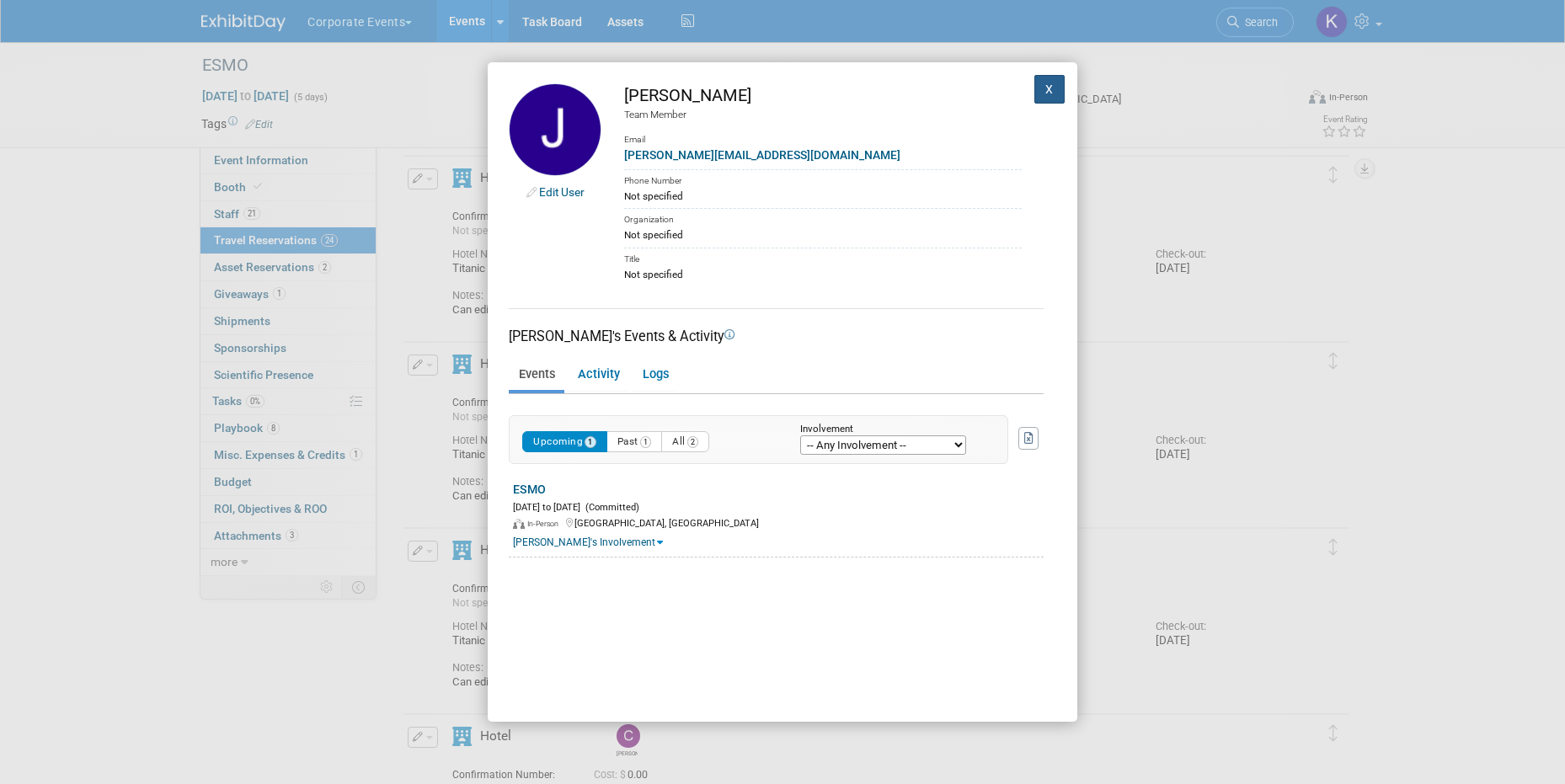
click at [1054, 86] on button "X" at bounding box center [1049, 89] width 30 height 28
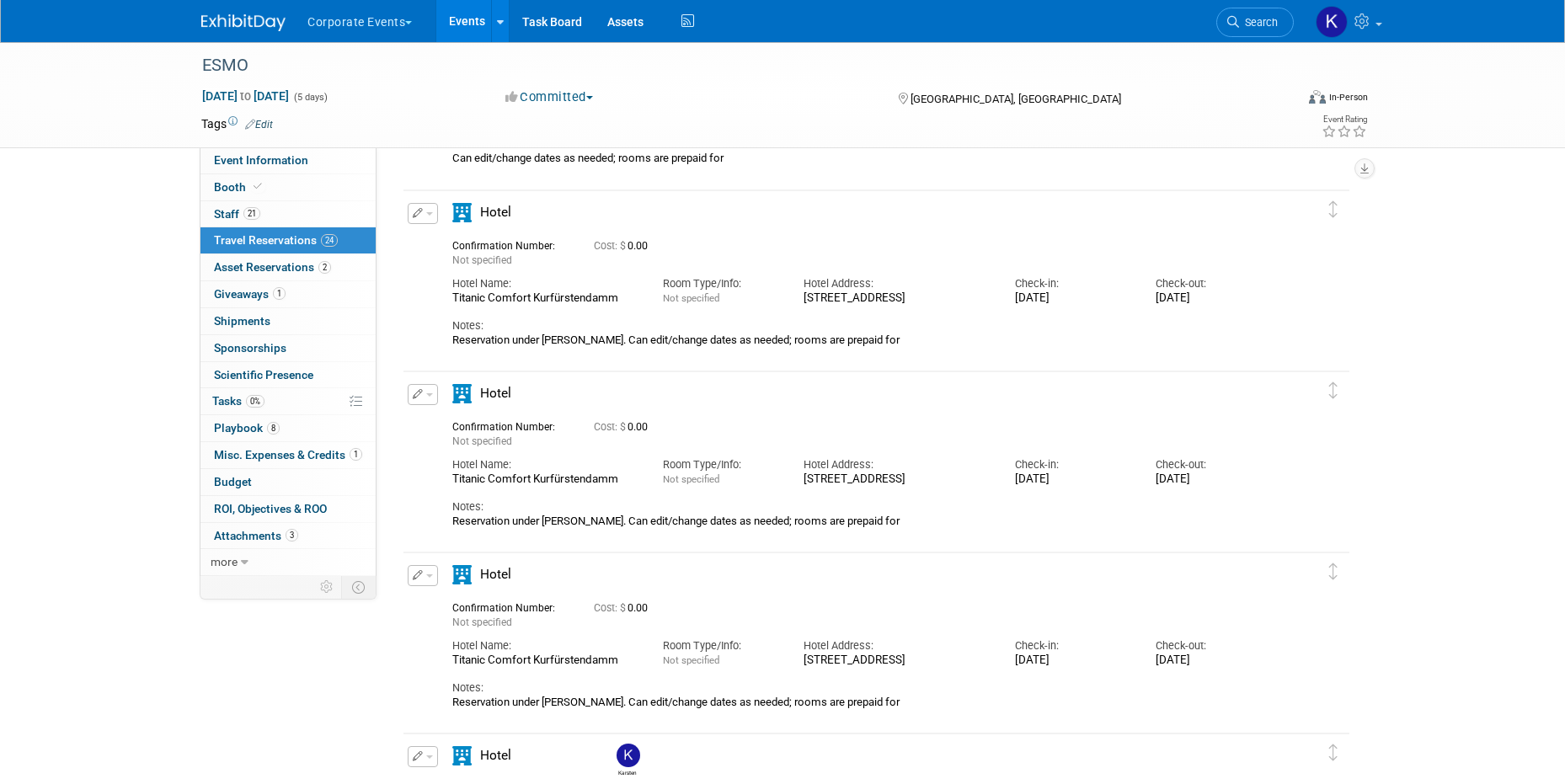
scroll to position [392, 0]
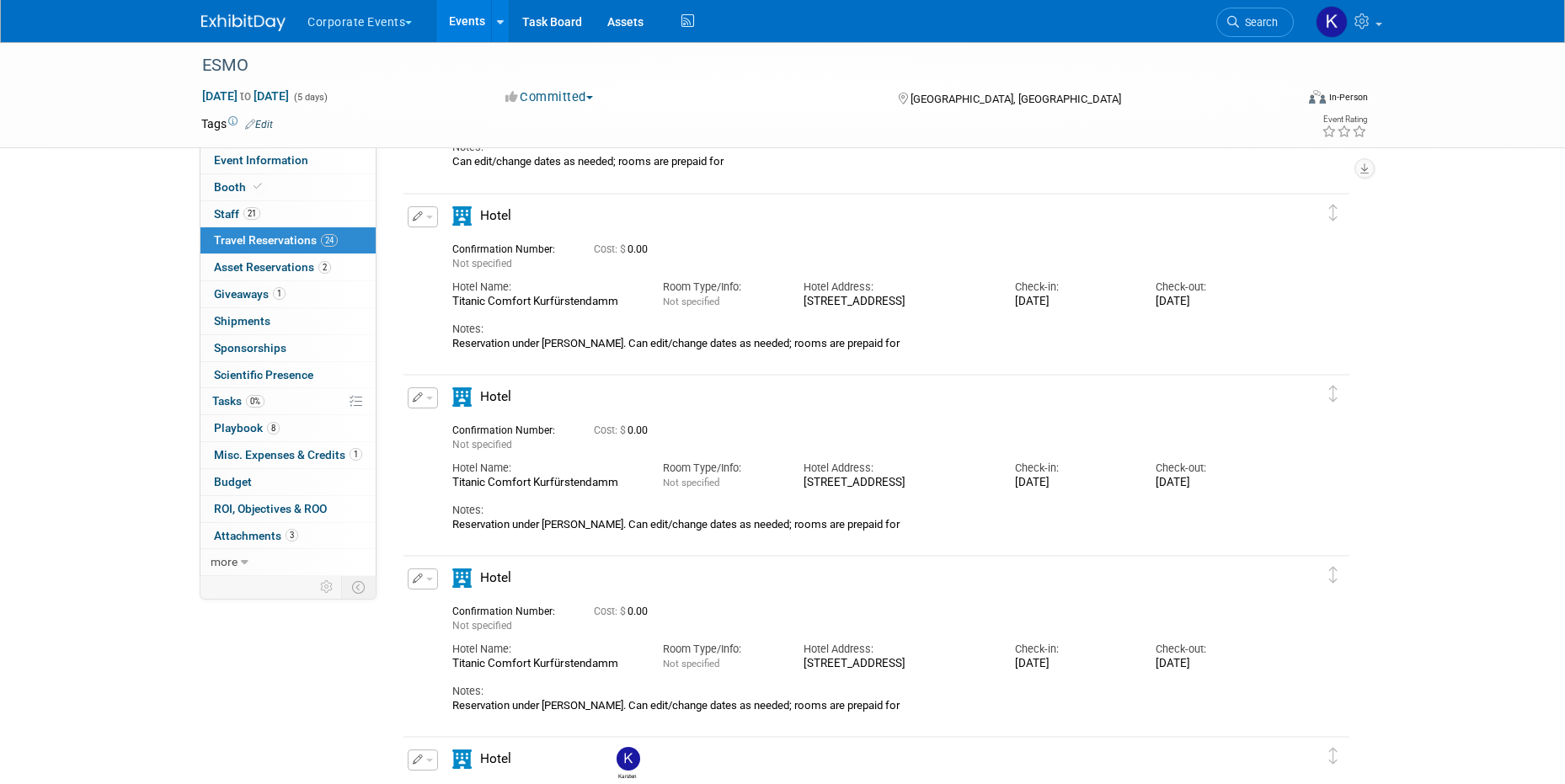
click at [506, 484] on div "Titanic Comfort Kurfürstendamm" at bounding box center [545, 483] width 185 height 15
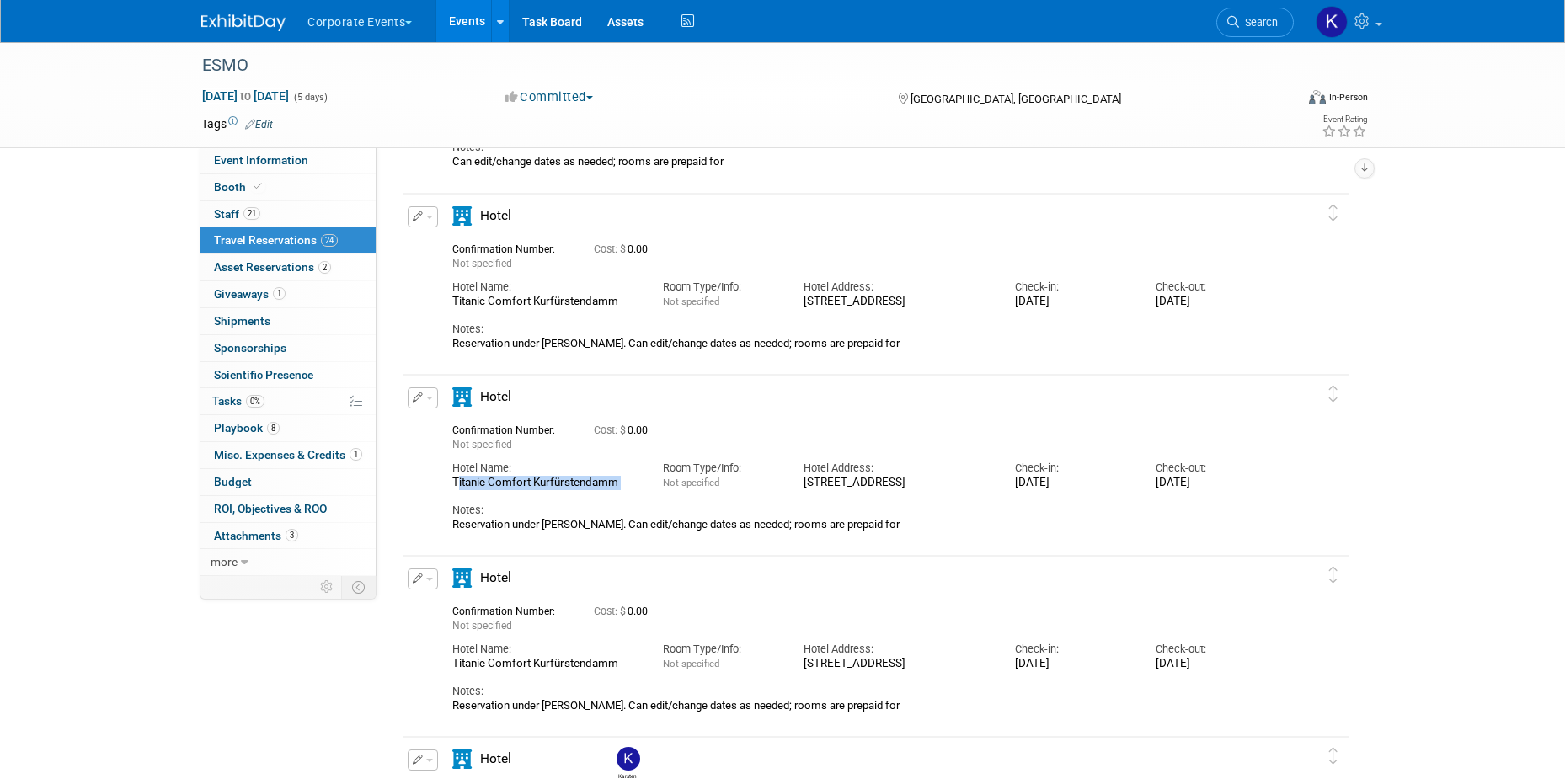
drag, startPoint x: 860, startPoint y: 501, endPoint x: 796, endPoint y: 480, distance: 67.4
click at [796, 480] on div "Hotel Address: [STREET_ADDRESS]" at bounding box center [896, 470] width 211 height 38
copy div "[STREET_ADDRESS]"
click at [834, 486] on div "[STREET_ADDRESS]" at bounding box center [896, 483] width 185 height 15
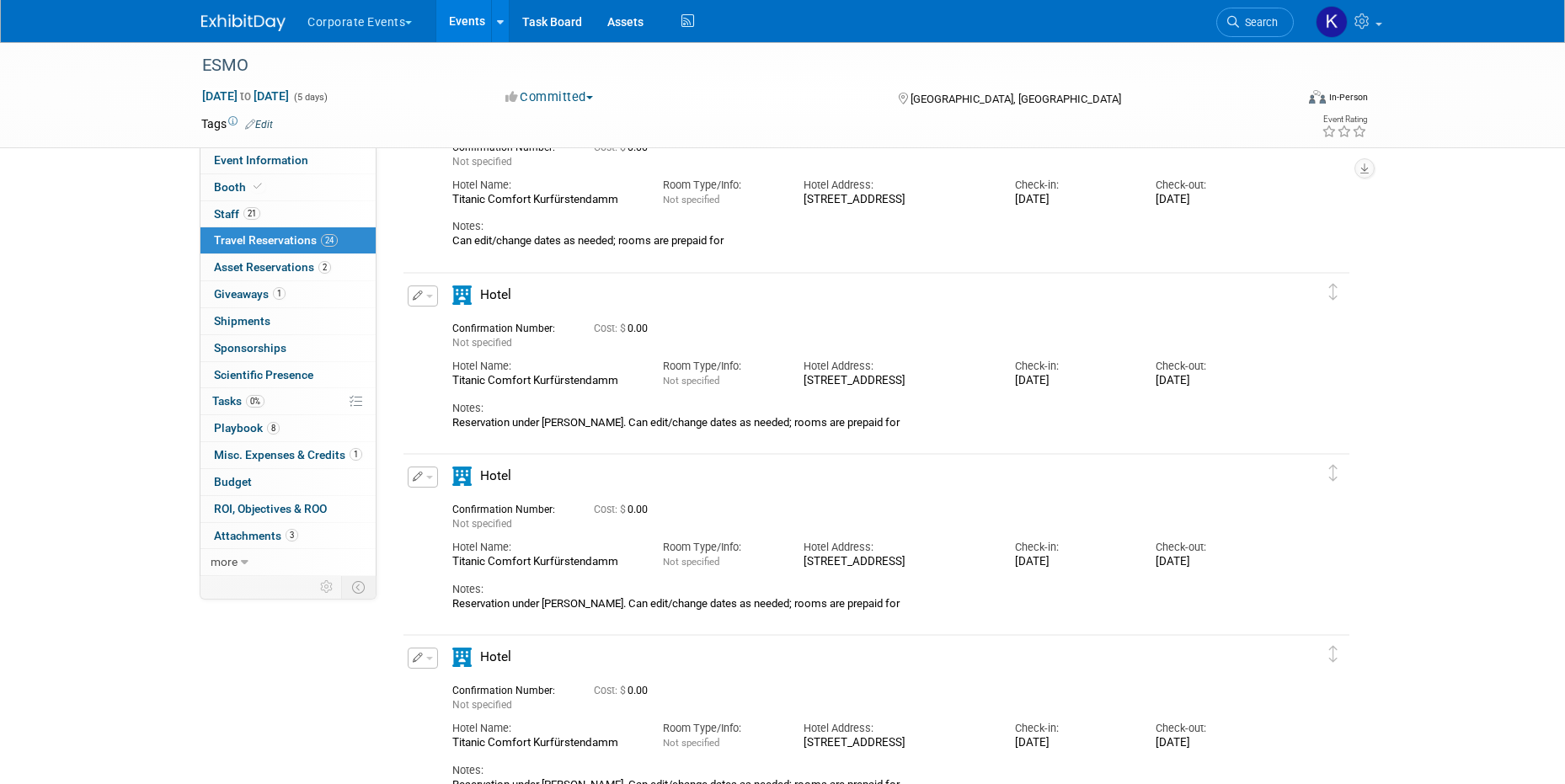
scroll to position [0, 0]
